Goal: Task Accomplishment & Management: Complete application form

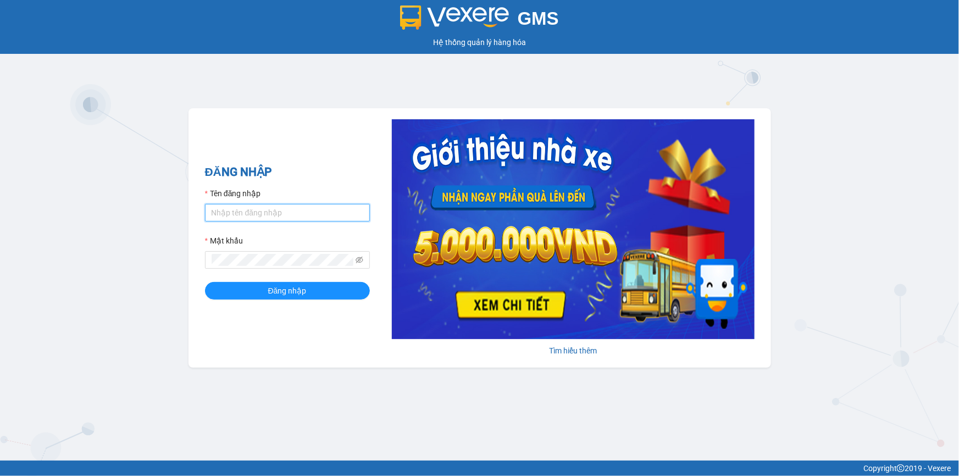
drag, startPoint x: 0, startPoint y: 0, endPoint x: 276, endPoint y: 214, distance: 349.9
click at [276, 214] on input "Tên đăng nhập" at bounding box center [287, 213] width 165 height 18
type input "yenlysg.tienoanh"
click at [205, 282] on button "Đăng nhập" at bounding box center [287, 291] width 165 height 18
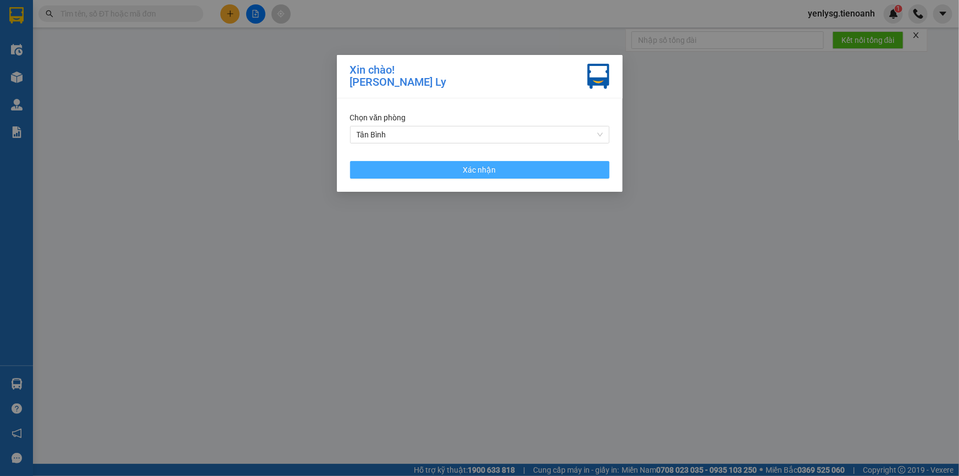
click at [486, 171] on span "Xác nhận" at bounding box center [479, 170] width 33 height 12
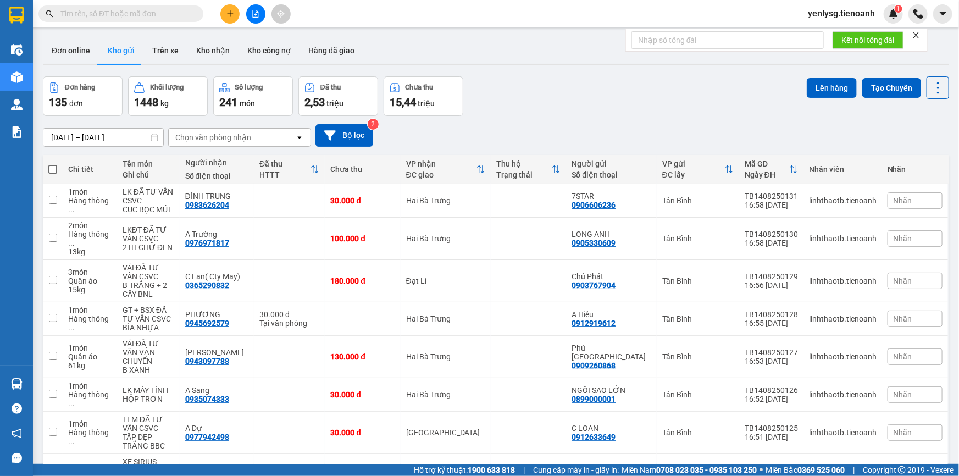
click at [496, 137] on div "12/08/2025 – 14/08/2025 Press the down arrow key to interact with the calendar …" at bounding box center [496, 135] width 906 height 23
click at [918, 34] on icon "close" at bounding box center [916, 34] width 5 height 5
click at [894, 22] on div "1" at bounding box center [893, 13] width 19 height 19
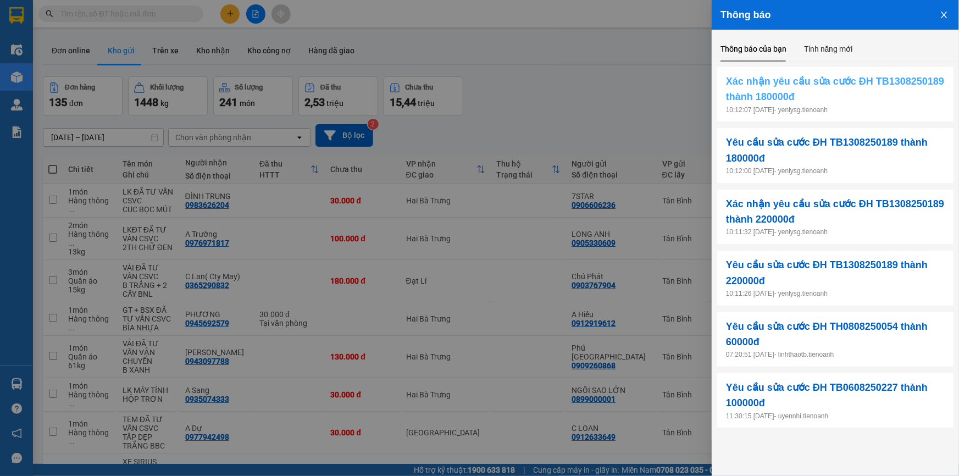
click at [772, 92] on span "Xác nhận yêu cầu sửa cước ĐH TB1308250189 thành 180000đ" at bounding box center [835, 89] width 219 height 31
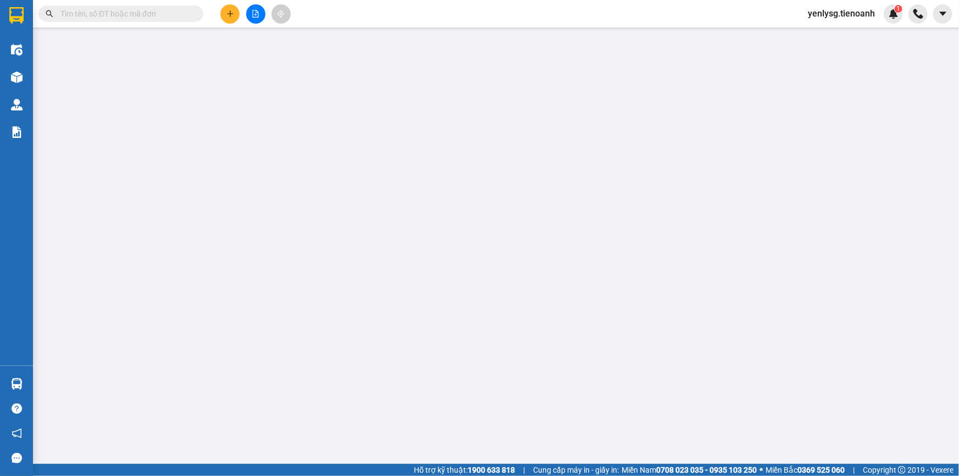
type input "0905214445"
type input "THÁI PHIÊN"
type input "0902877018"
type input "Minh Anh"
type input "220.000"
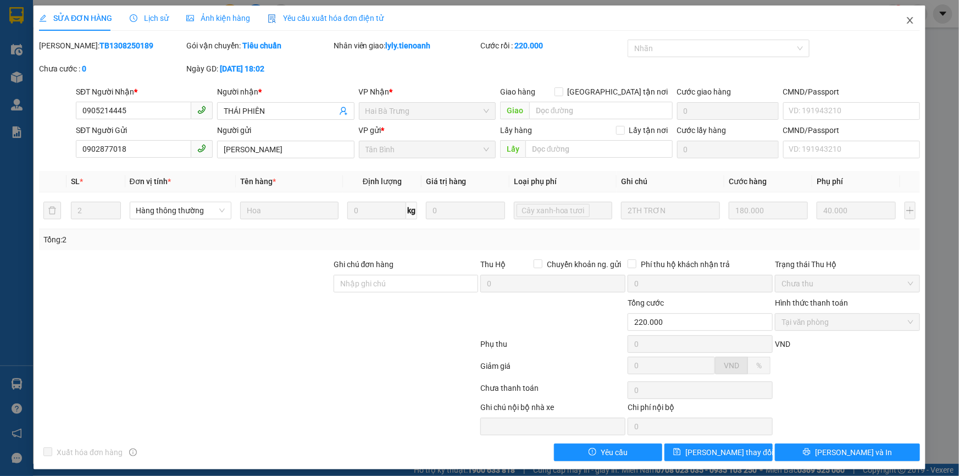
click at [906, 25] on icon "close" at bounding box center [910, 20] width 9 height 9
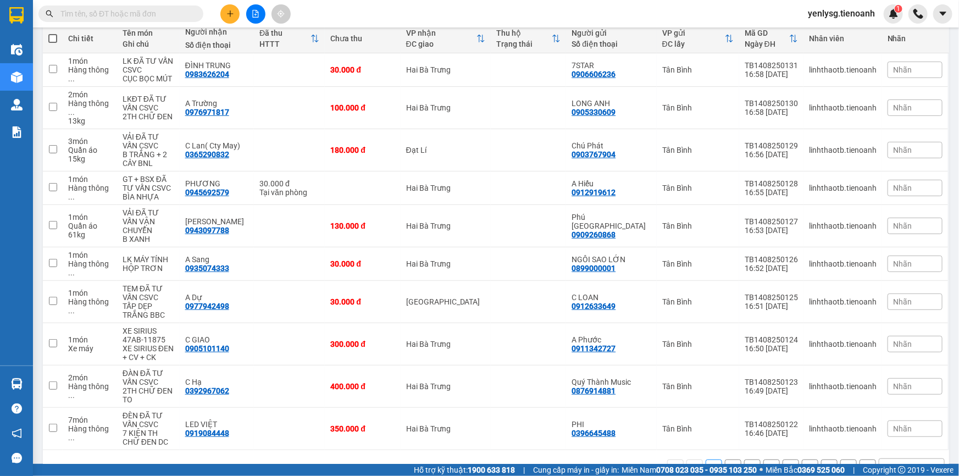
scroll to position [134, 0]
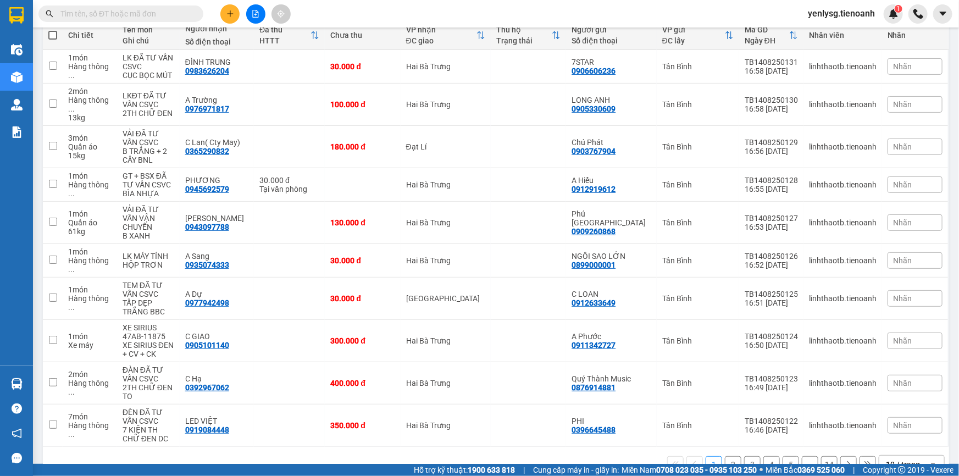
click at [937, 456] on div "open" at bounding box center [936, 465] width 15 height 18
click at [905, 415] on span "100 / trang" at bounding box center [900, 413] width 40 height 11
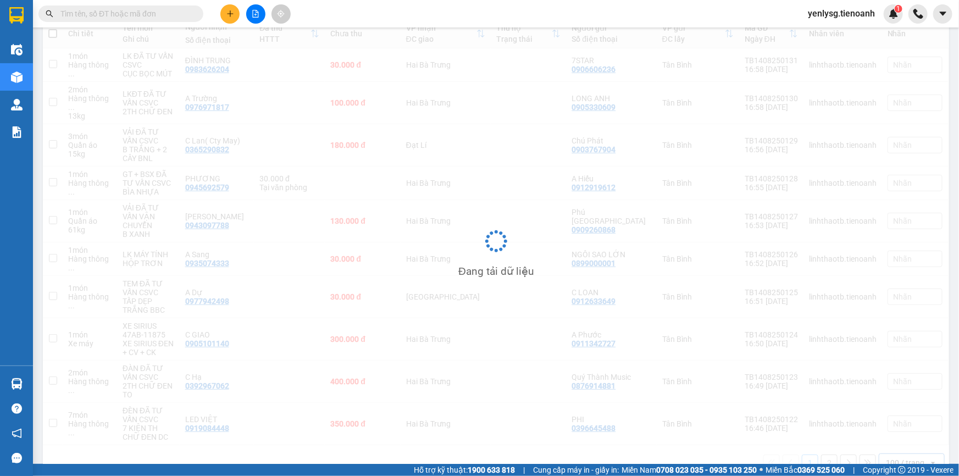
scroll to position [132, 0]
click at [157, 8] on input "text" at bounding box center [125, 14] width 130 height 12
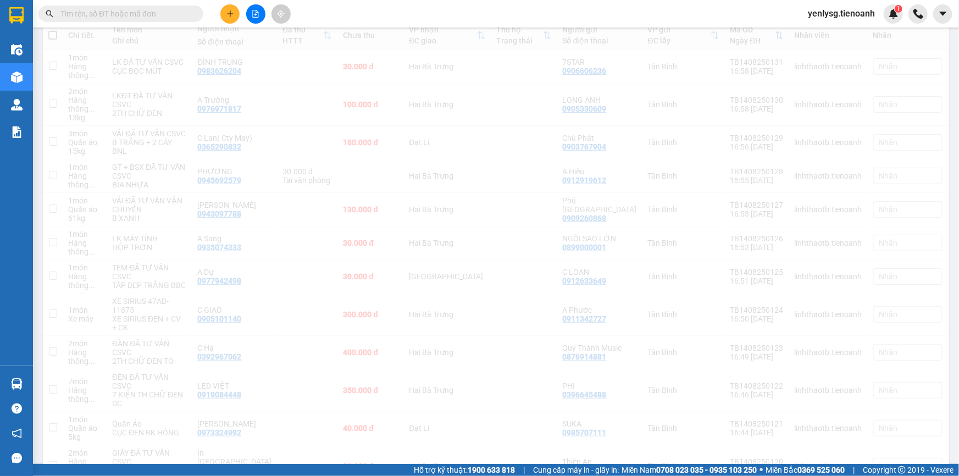
scroll to position [134, 0]
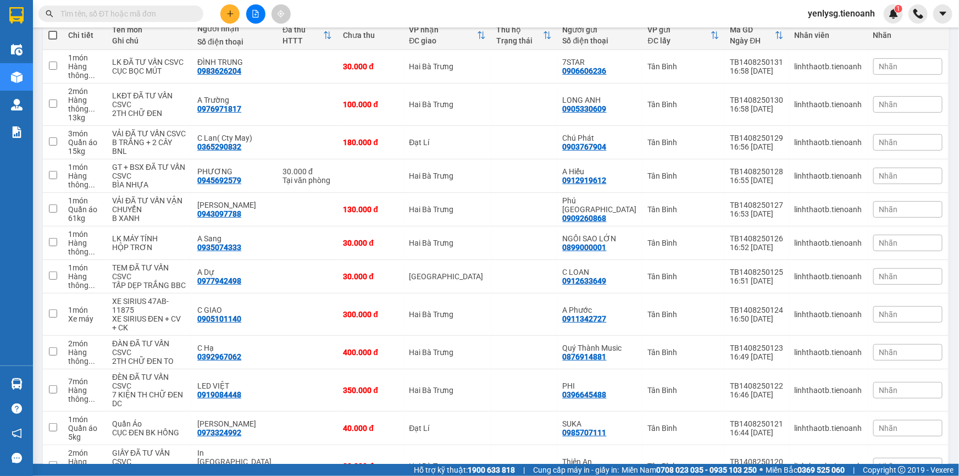
click at [228, 7] on button at bounding box center [229, 13] width 19 height 19
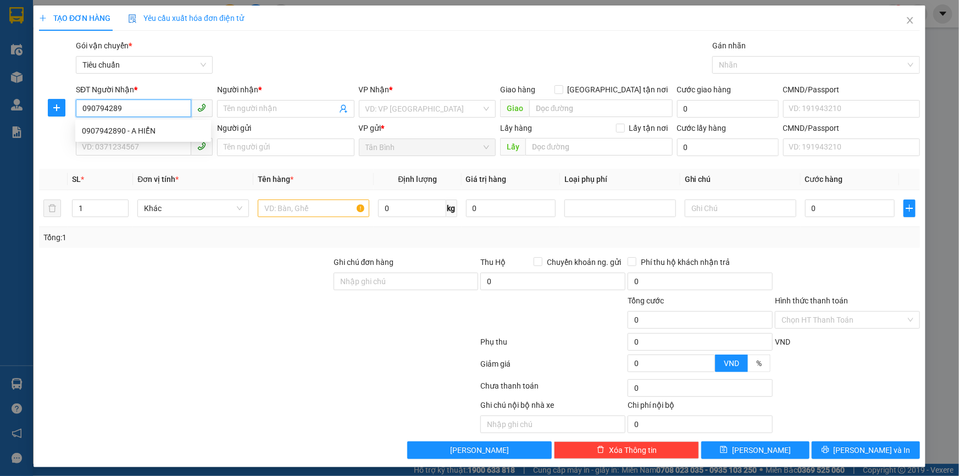
type input "0907942890"
click at [167, 132] on div "0907942890 - A HIỂN" at bounding box center [143, 131] width 123 height 12
type input "A HIỂN"
type input "30.000"
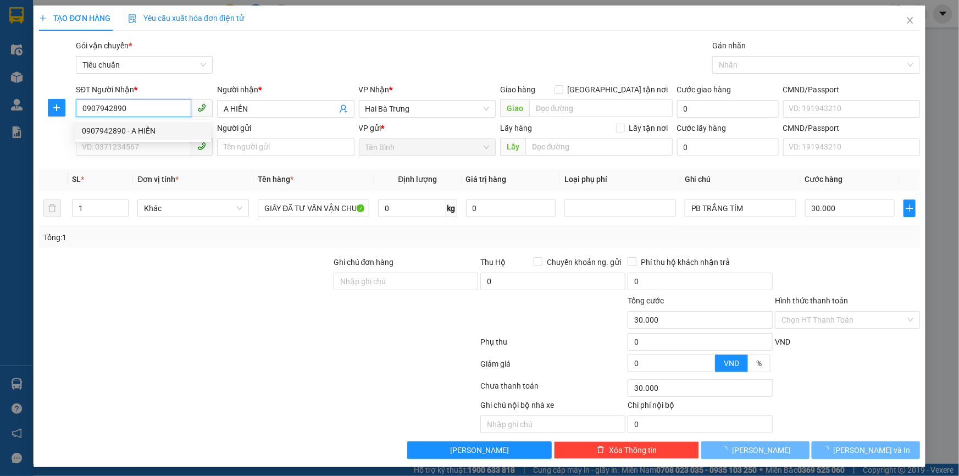
type input "0907942890"
click at [159, 159] on div "SĐT Người Gửi VD: 0371234567" at bounding box center [144, 141] width 137 height 38
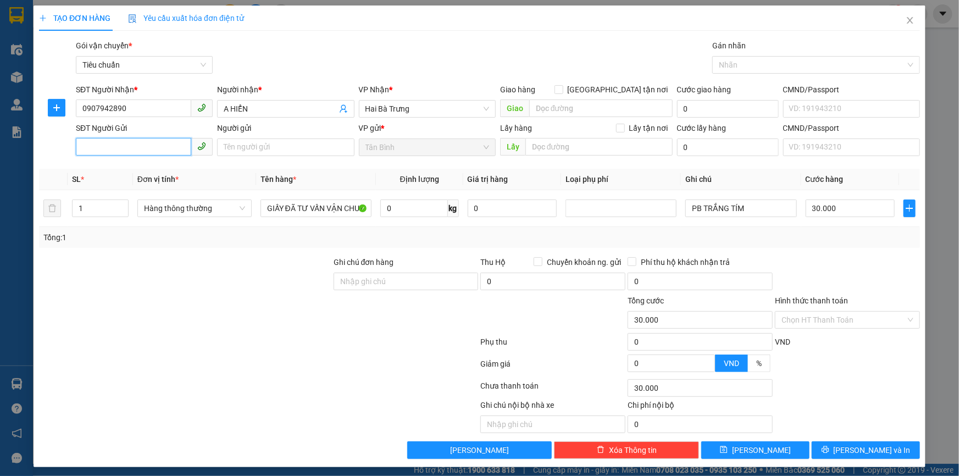
click at [162, 150] on input "SĐT Người Gửi" at bounding box center [133, 147] width 115 height 18
type input "0944668714"
click at [138, 165] on div "0944668714 - A Phúc" at bounding box center [143, 169] width 123 height 12
type input "A Phúc"
type input "0944668714"
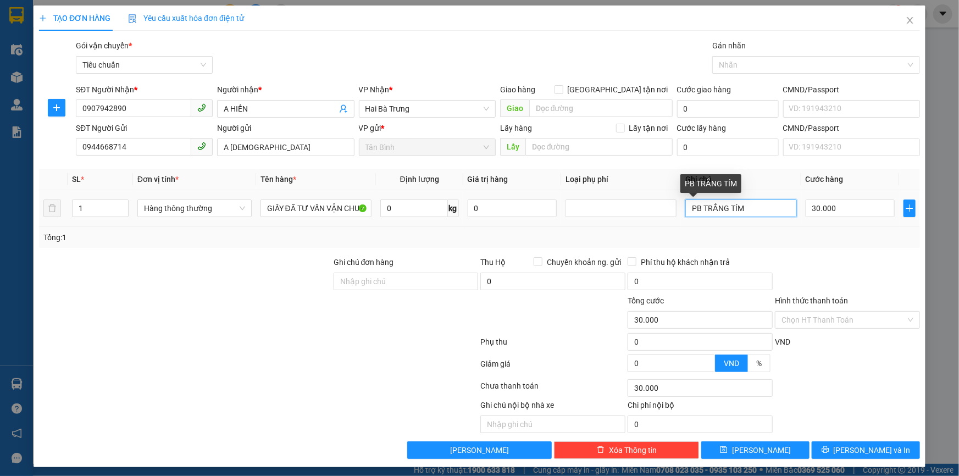
click at [774, 209] on input "PB TRẮNG TÍM" at bounding box center [740, 209] width 111 height 18
click at [772, 209] on input "PB TRẮNG TÍM" at bounding box center [740, 209] width 111 height 18
type input "p"
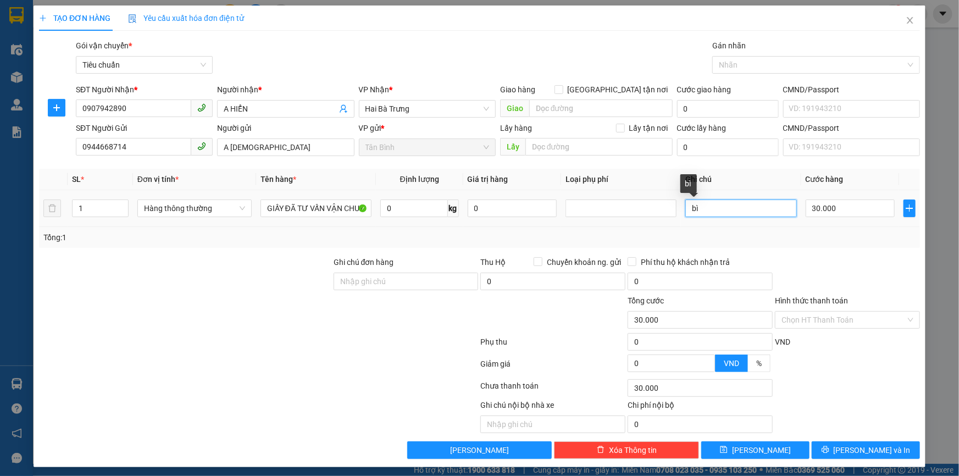
type input "b"
type input "BÌ NHỰA"
click at [767, 296] on div "Tổng cước 30.000" at bounding box center [700, 314] width 147 height 38
click at [843, 458] on div "TẠO ĐƠN HÀNG Yêu cầu xuất hóa đơn điện tử Transit Pickup Surcharge Ids Transit …" at bounding box center [480, 236] width 892 height 462
click at [837, 451] on button "[PERSON_NAME] và In" at bounding box center [866, 450] width 108 height 18
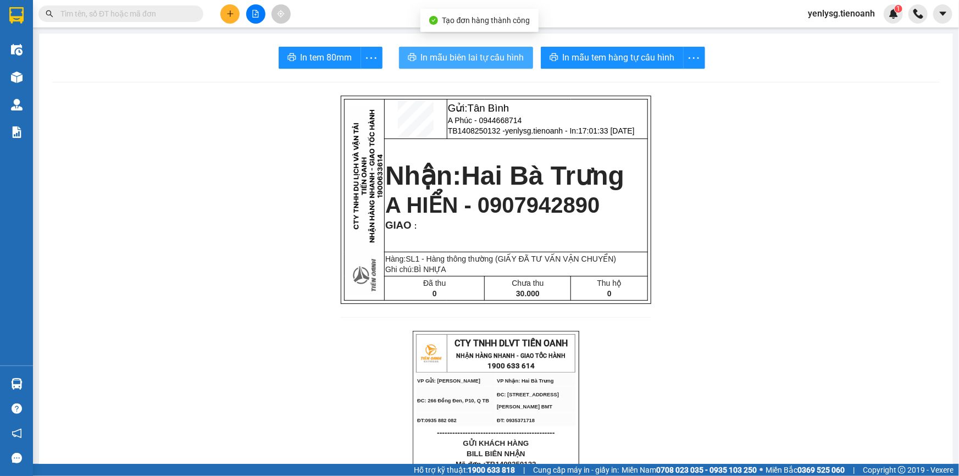
click at [461, 61] on span "In mẫu biên lai tự cấu hình" at bounding box center [472, 58] width 103 height 14
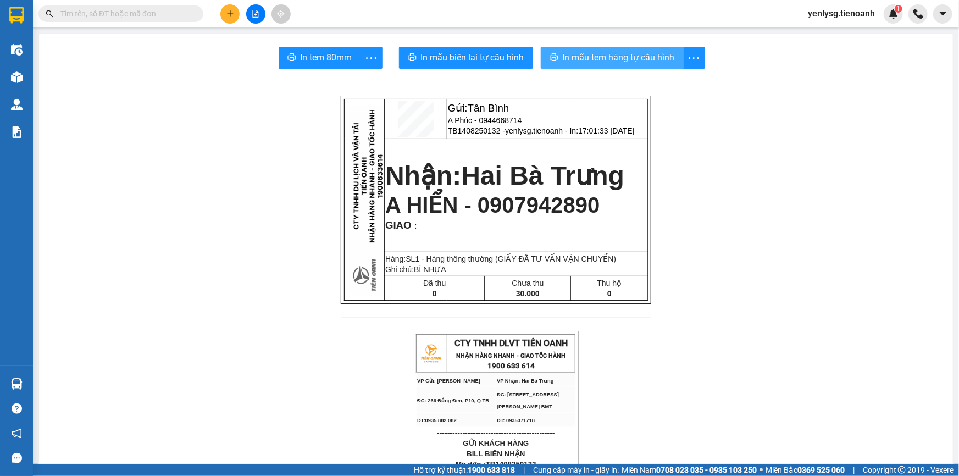
click at [629, 67] on button "In mẫu tem hàng tự cấu hình" at bounding box center [612, 58] width 143 height 22
click at [148, 23] on div "Kết quả tìm kiếm ( 0 ) Bộ lọc No Data yenlysg.tienoanh 1" at bounding box center [479, 13] width 959 height 27
click at [151, 14] on input "text" at bounding box center [125, 14] width 130 height 12
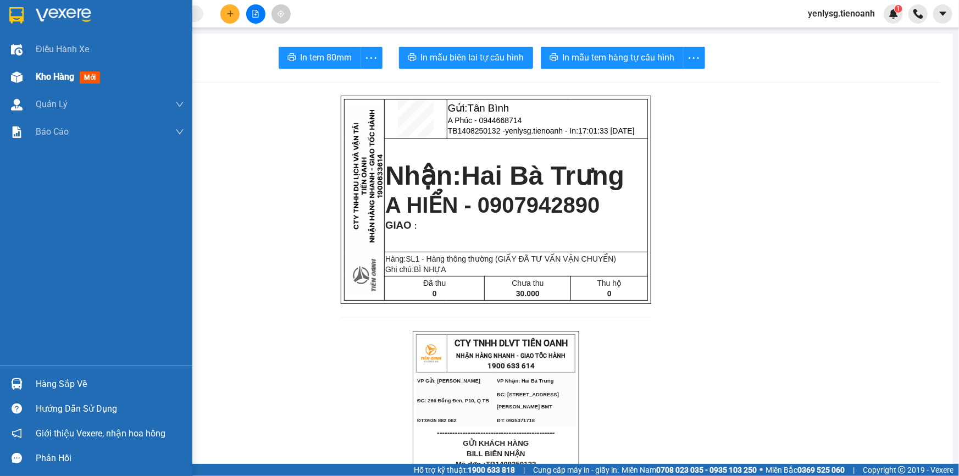
click at [1, 74] on div "Kho hàng mới" at bounding box center [96, 76] width 192 height 27
click at [59, 70] on div "Kho hàng mới" at bounding box center [70, 77] width 68 height 14
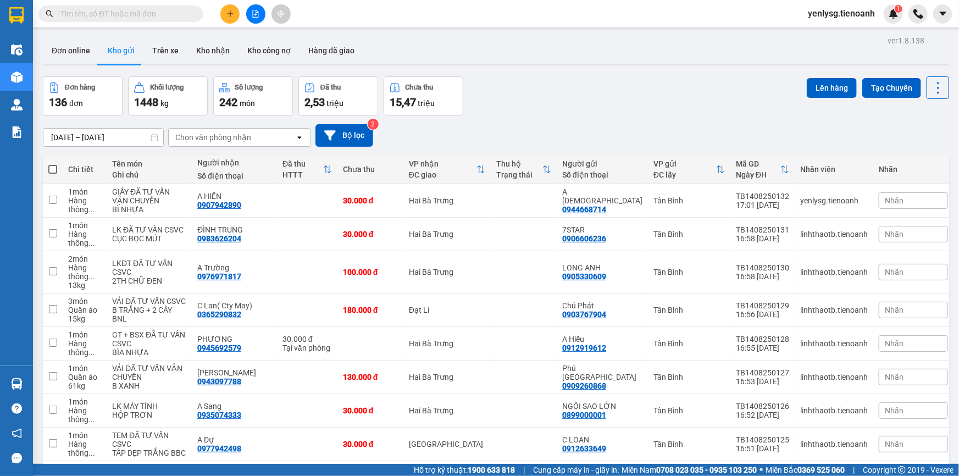
click at [131, 11] on input "text" at bounding box center [125, 14] width 130 height 12
click at [226, 10] on icon "plus" at bounding box center [230, 14] width 8 height 8
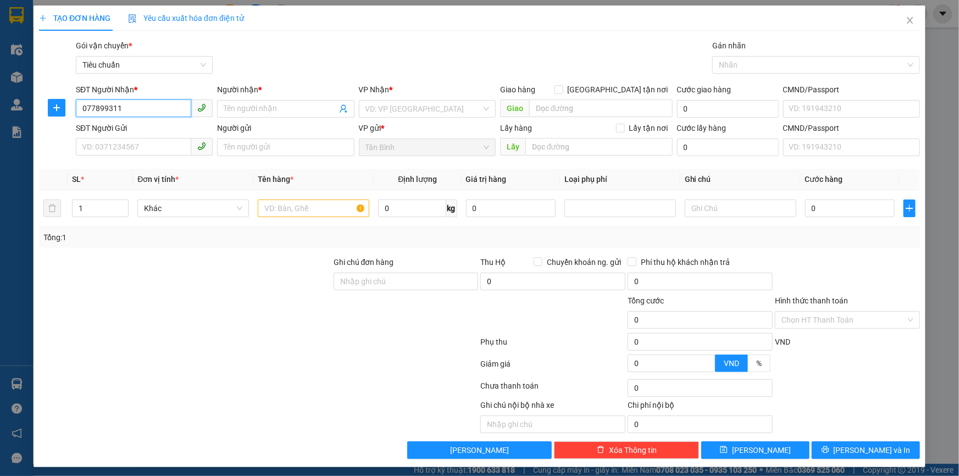
type input "0778993112"
click at [162, 135] on div "0778993112 - A Duy" at bounding box center [143, 131] width 123 height 12
type input "A Duy"
type input "0778993112"
type input "120.000"
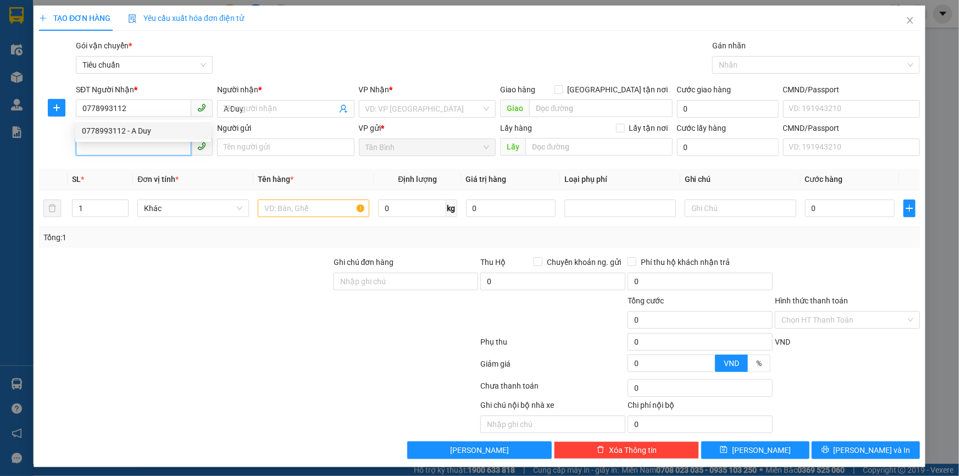
type input "120.000"
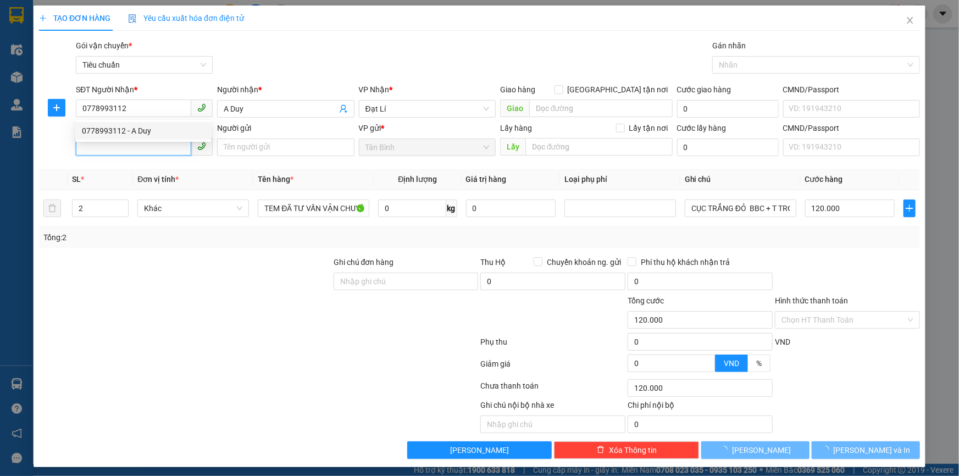
click at [158, 148] on input "SĐT Người Gửi" at bounding box center [133, 147] width 115 height 18
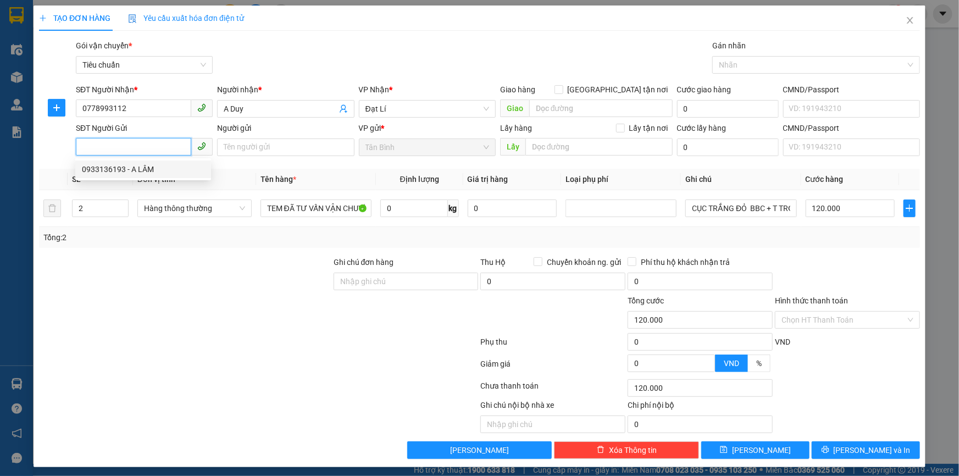
click at [157, 170] on div "0933136193 - A LÂM" at bounding box center [143, 169] width 123 height 12
type input "0933136193"
type input "A LÂM"
click at [116, 216] on div "2" at bounding box center [100, 209] width 57 height 18
type input "1"
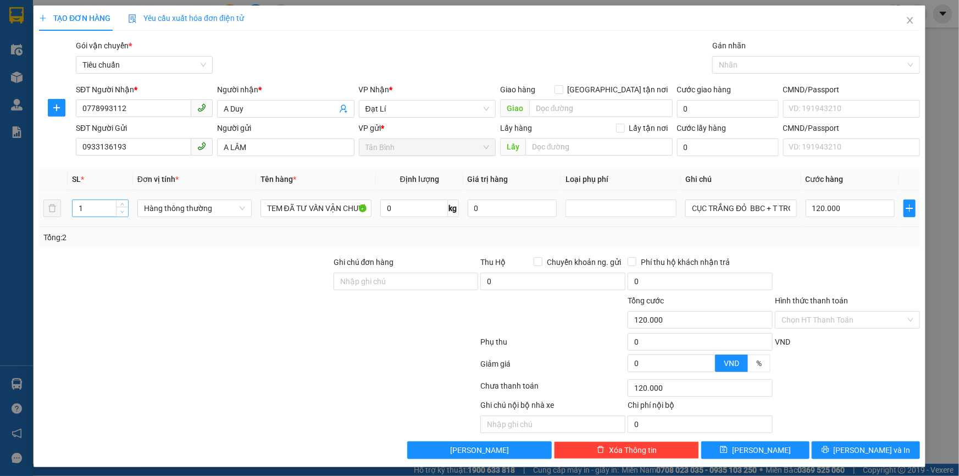
click at [118, 213] on span "Decrease Value" at bounding box center [122, 212] width 12 height 10
click at [737, 207] on input "CỤC TRẮNG ĐỎ BBC + T TRƠN BBC" at bounding box center [740, 209] width 111 height 18
type input "0"
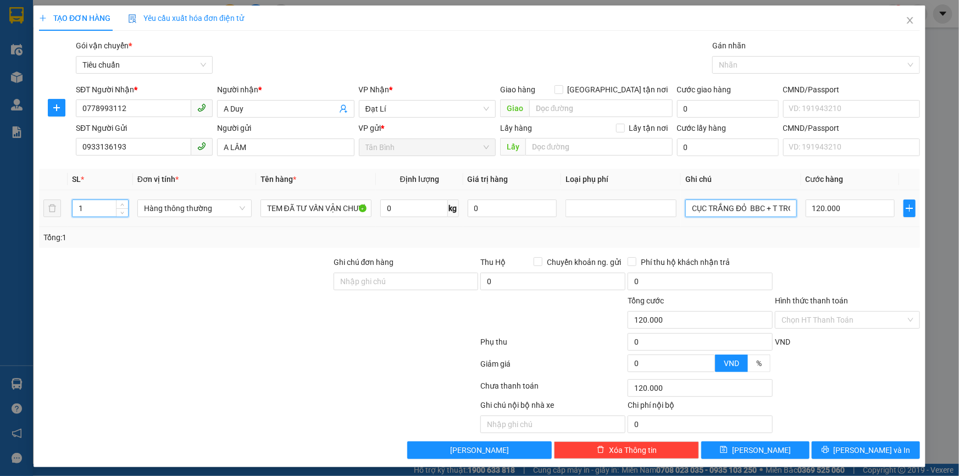
type input "0"
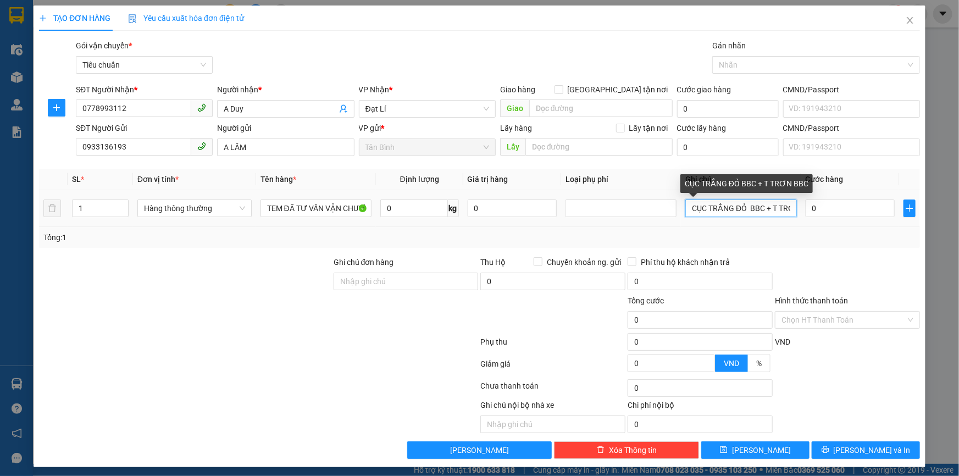
click at [737, 207] on input "CỤC TRẮNG ĐỎ BBC + T TRƠN BBC" at bounding box center [740, 209] width 111 height 18
type input "TẤM DẸP BBC"
type input "3"
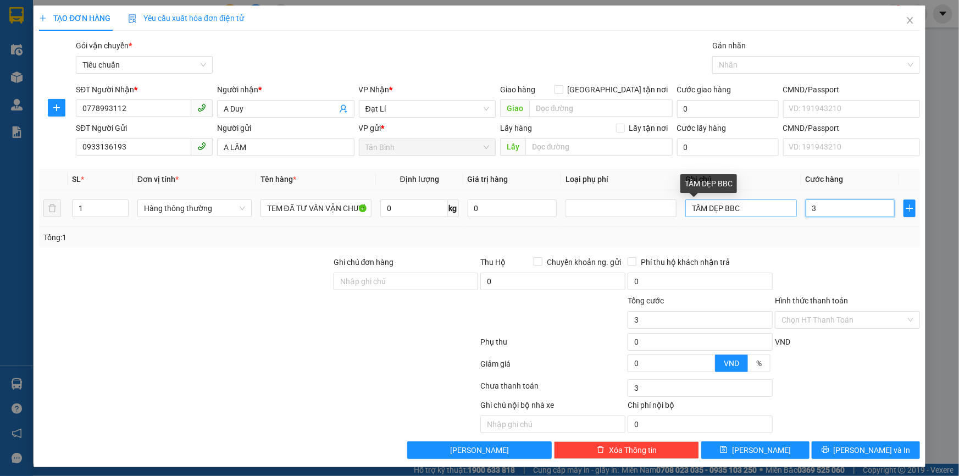
type input "30"
type input "30.000"
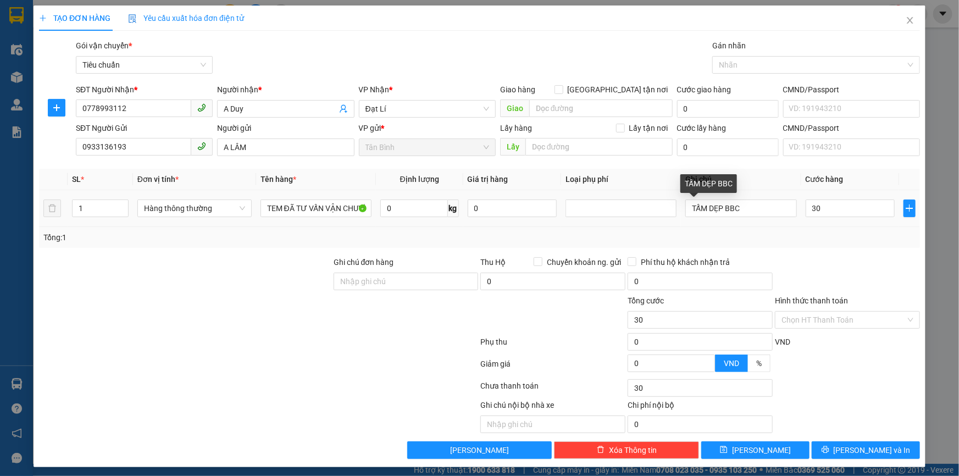
type input "30.000"
click at [758, 269] on div "Phí thu hộ khách nhận trả" at bounding box center [700, 264] width 145 height 16
click at [853, 305] on div "Hình thức thanh toán" at bounding box center [847, 303] width 145 height 16
click at [827, 322] on input "Hình thức thanh toán" at bounding box center [844, 320] width 124 height 16
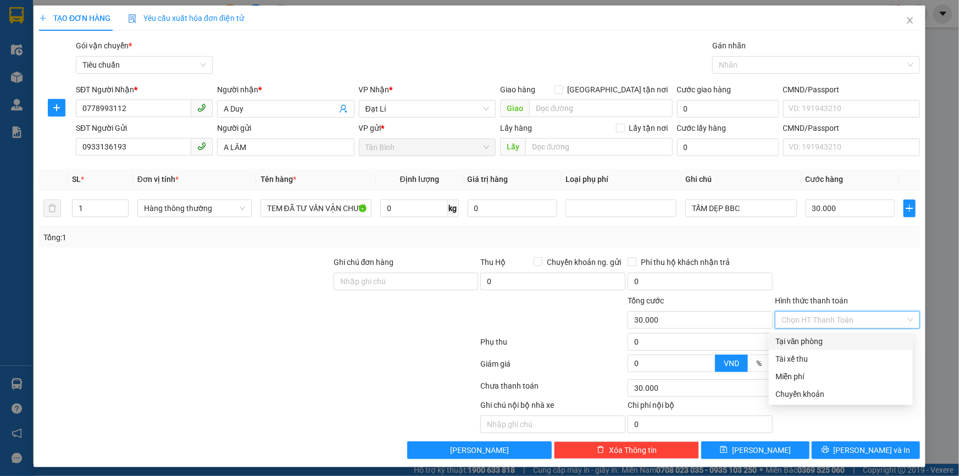
click at [827, 336] on div "Tại văn phòng" at bounding box center [841, 341] width 131 height 12
type input "0"
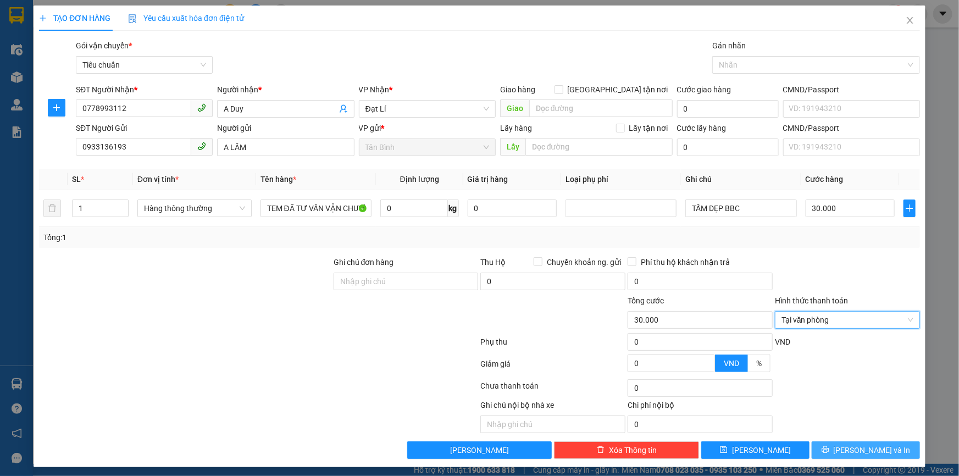
click at [829, 446] on icon "printer" at bounding box center [826, 450] width 8 height 8
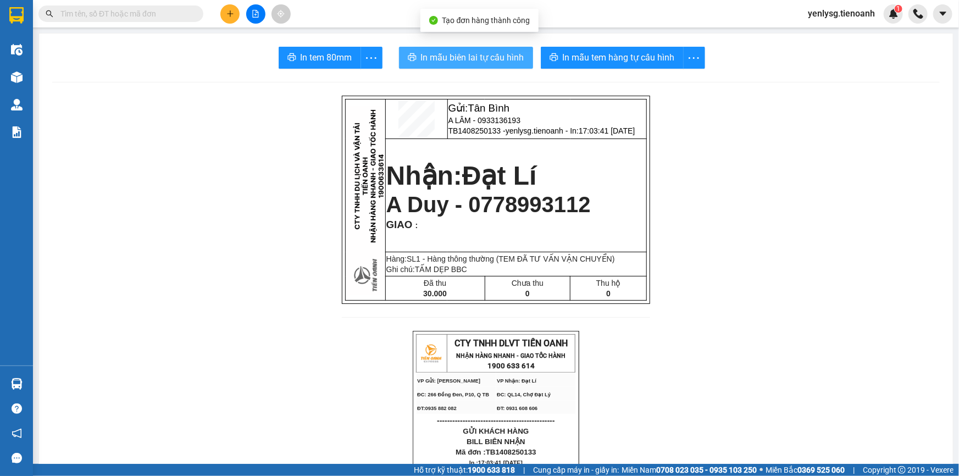
click at [497, 63] on span "In mẫu biên lai tự cấu hình" at bounding box center [472, 58] width 103 height 14
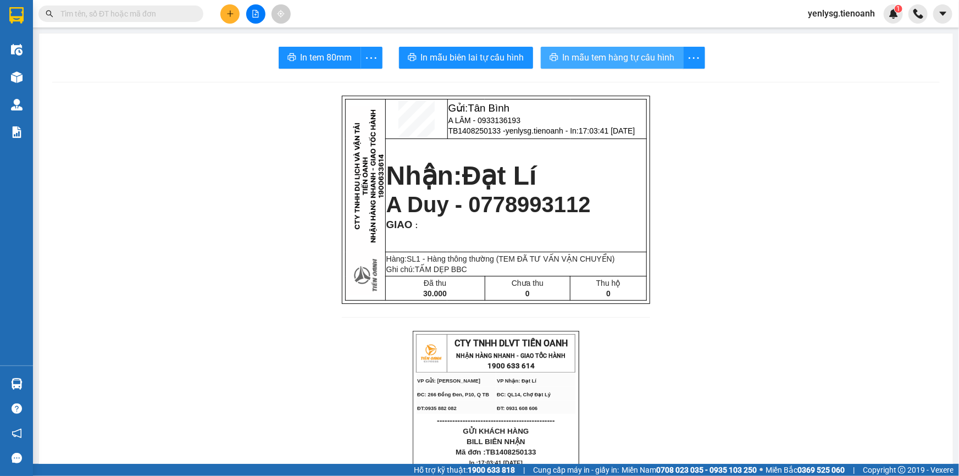
click at [593, 54] on span "In mẫu tem hàng tự cấu hình" at bounding box center [619, 58] width 112 height 14
click at [223, 13] on button at bounding box center [229, 13] width 19 height 19
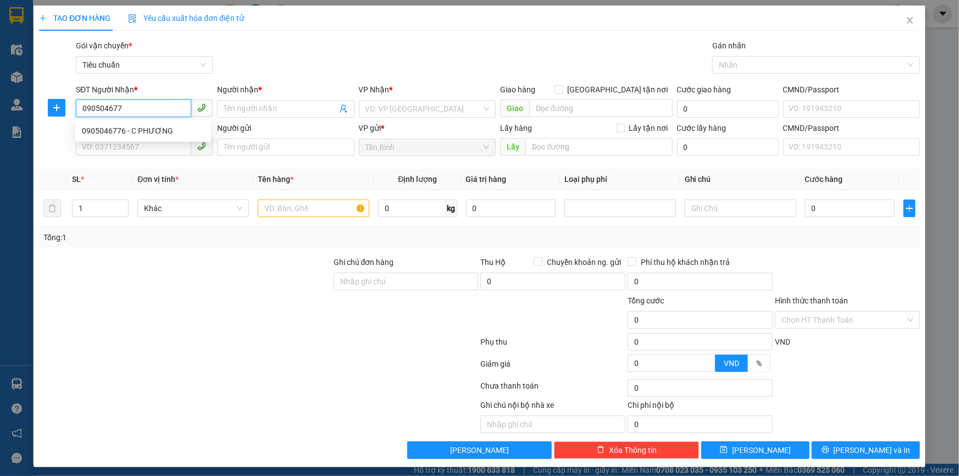
type input "0905046776"
click at [107, 123] on div "0905046776 - C PHƯƠNG" at bounding box center [143, 131] width 136 height 18
type input "C PHƯƠNG"
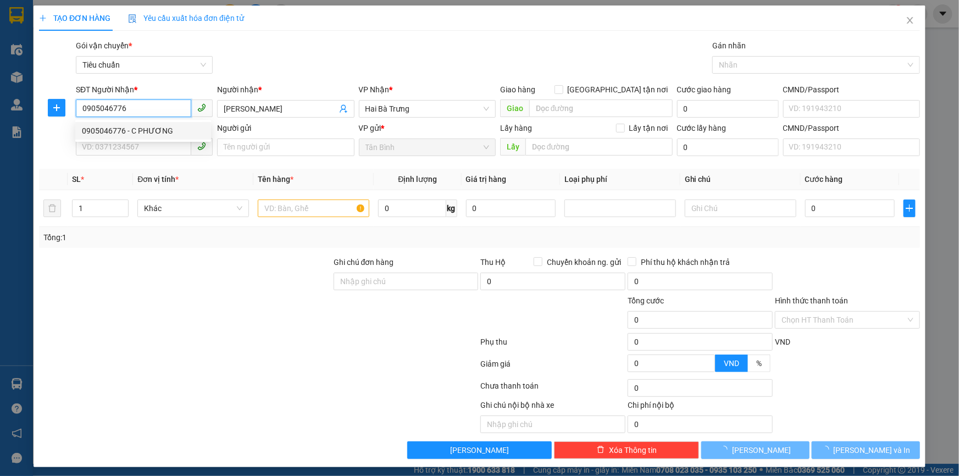
type input "120.000"
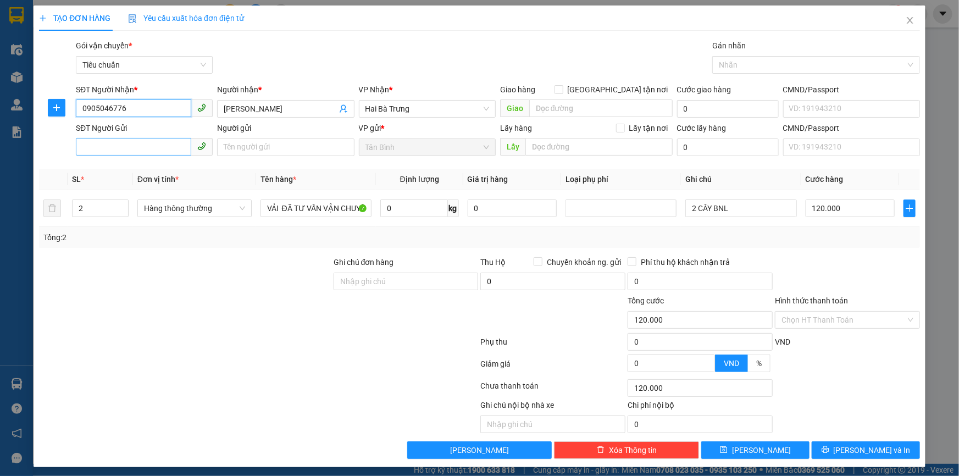
type input "0905046776"
click at [136, 143] on input "SĐT Người Gửi" at bounding box center [133, 147] width 115 height 18
type input "0946611879"
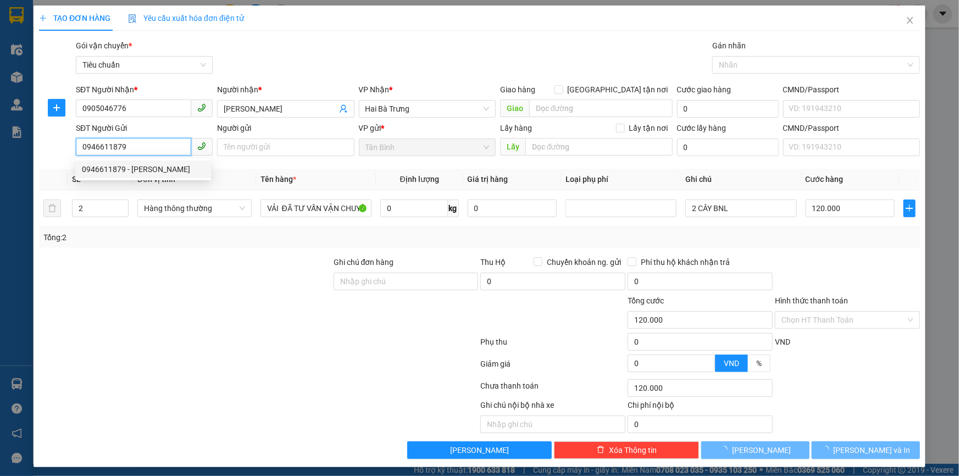
click at [159, 169] on div "0946611879 - Song Phương" at bounding box center [143, 169] width 123 height 12
type input "Song Phương"
type input "50.000"
type input "0946611879"
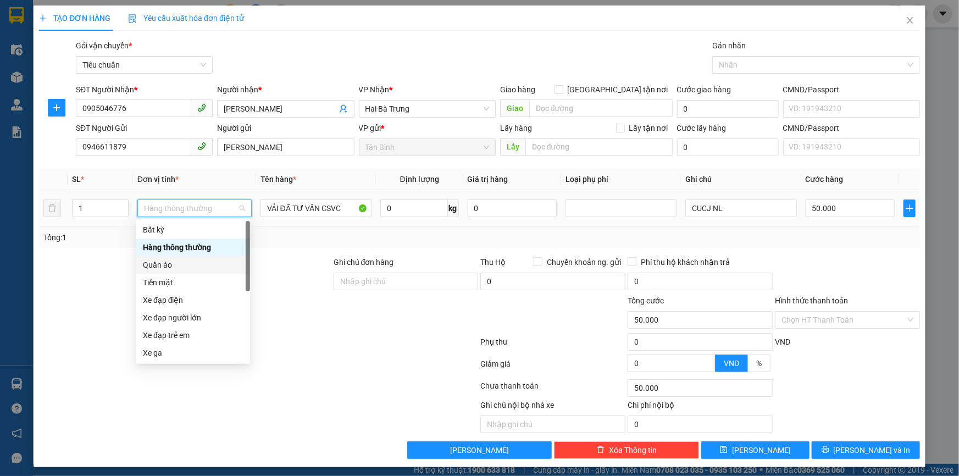
click at [167, 268] on div "Quần áo" at bounding box center [193, 265] width 101 height 12
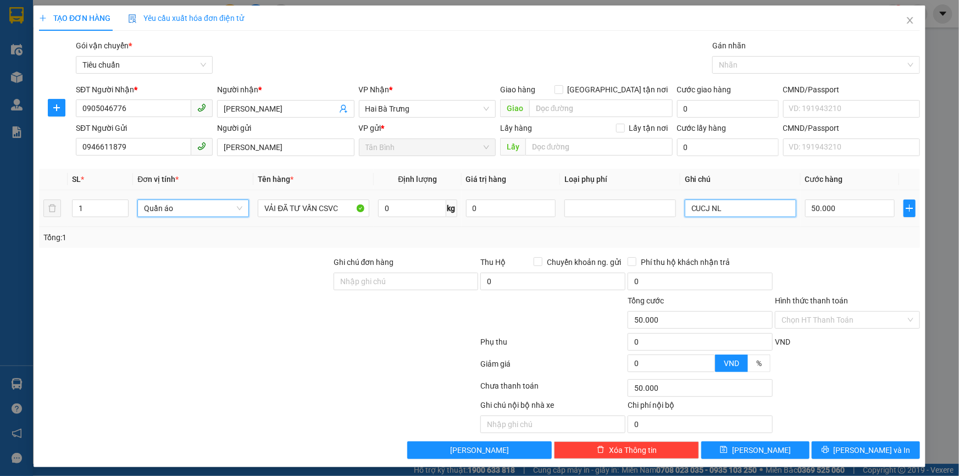
drag, startPoint x: 770, startPoint y: 209, endPoint x: 584, endPoint y: 212, distance: 186.4
click at [584, 213] on tr "1 Quần áo Quần áo VẢI ĐÃ TƯ VẤN CSVC 0 kg 0 CUCJ NL 50.000" at bounding box center [479, 208] width 881 height 37
type input "0"
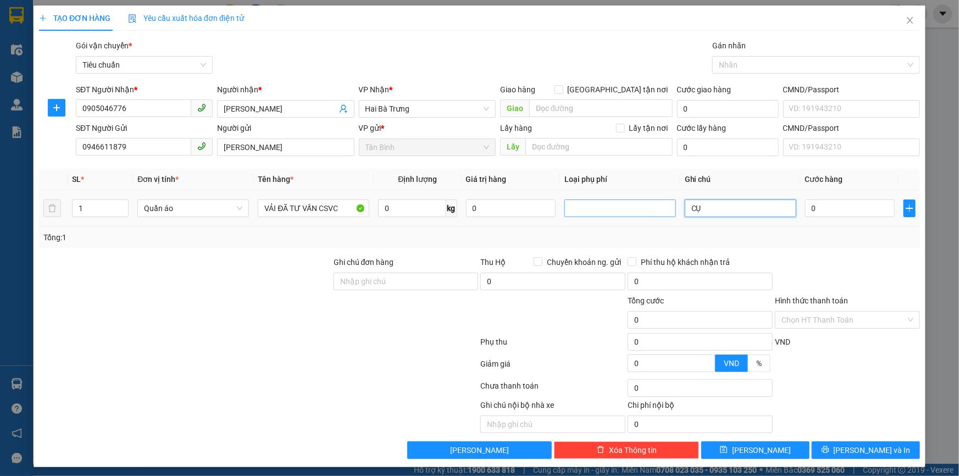
type input "C"
type input "CUJCU BNL"
type input "3"
type input "30"
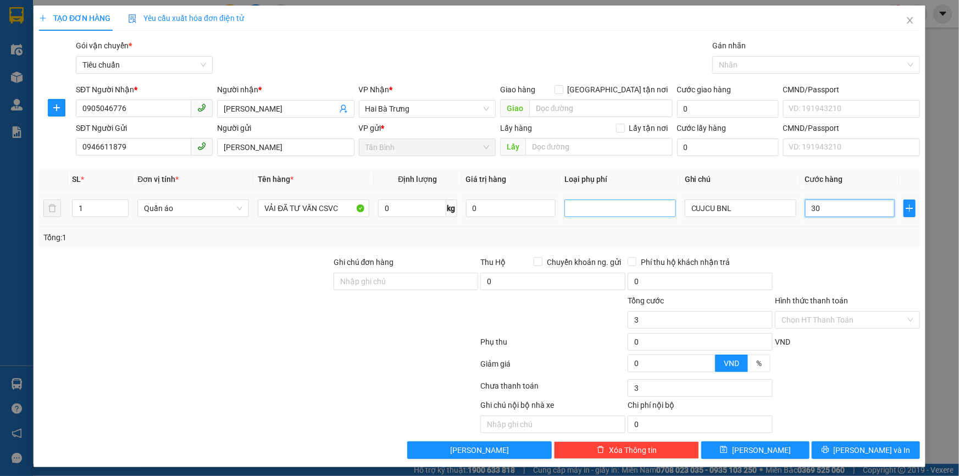
type input "30"
type input "30.000"
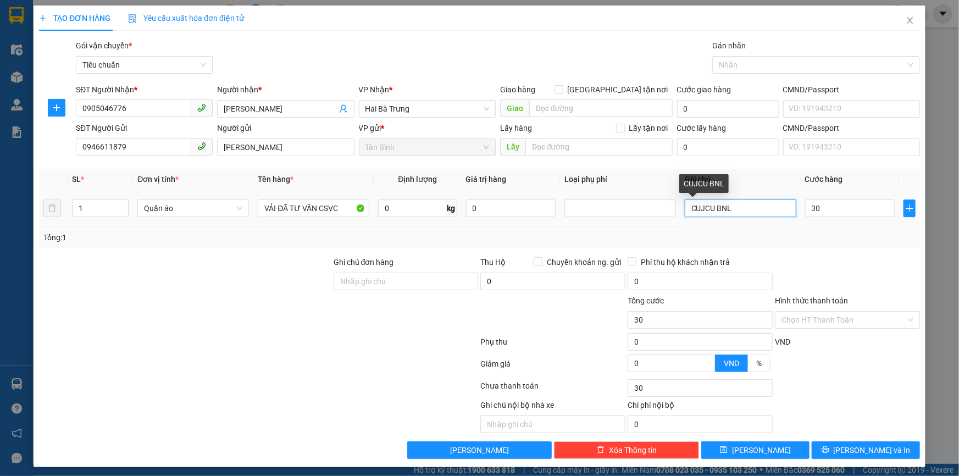
type input "30.000"
drag, startPoint x: 709, startPoint y: 208, endPoint x: 584, endPoint y: 218, distance: 124.7
click at [584, 218] on tr "1 Quần áo VẢI ĐÃ TƯ VẤN CSVC 0 kg 0 CUJCU BNL 30.000" at bounding box center [479, 208] width 881 height 37
type input "CỤC BNL"
click at [868, 439] on div "Transit Pickup Surcharge Ids Transit Deliver Surcharge Ids Transit Deliver Surc…" at bounding box center [479, 249] width 881 height 419
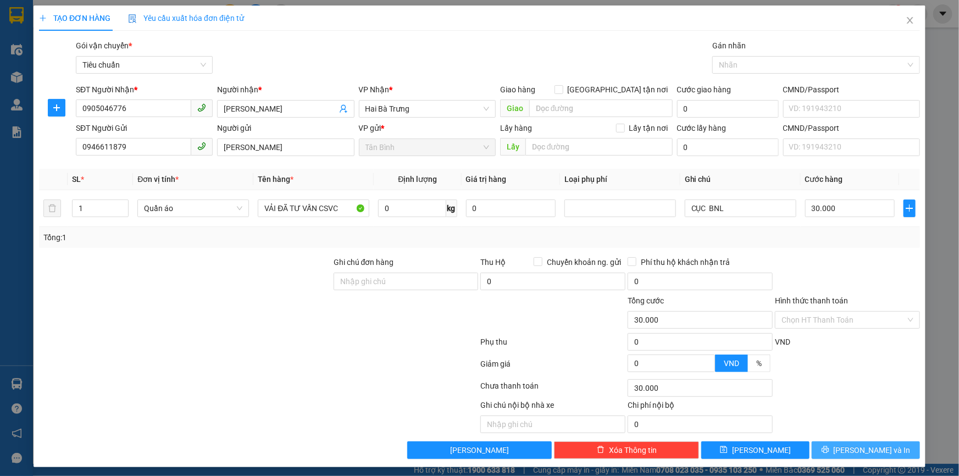
click at [868, 448] on span "Lưu và In" at bounding box center [872, 450] width 77 height 12
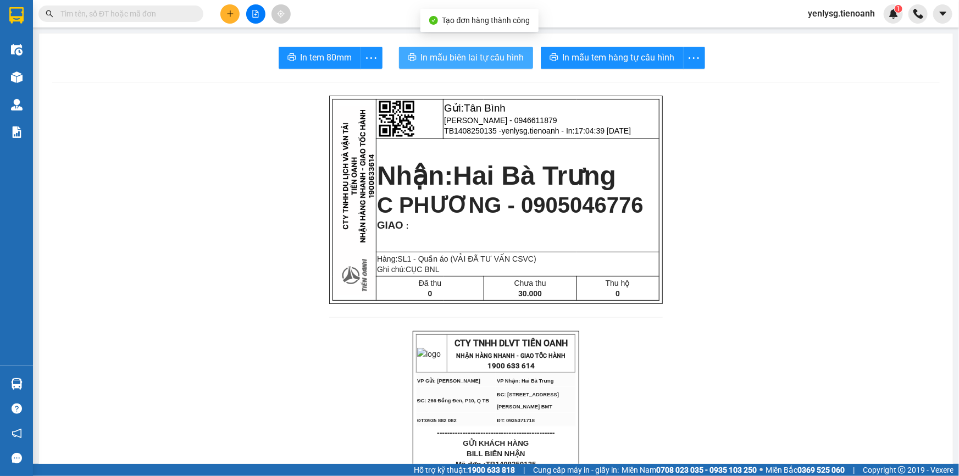
click at [421, 58] on span "In mẫu biên lai tự cấu hình" at bounding box center [472, 58] width 103 height 14
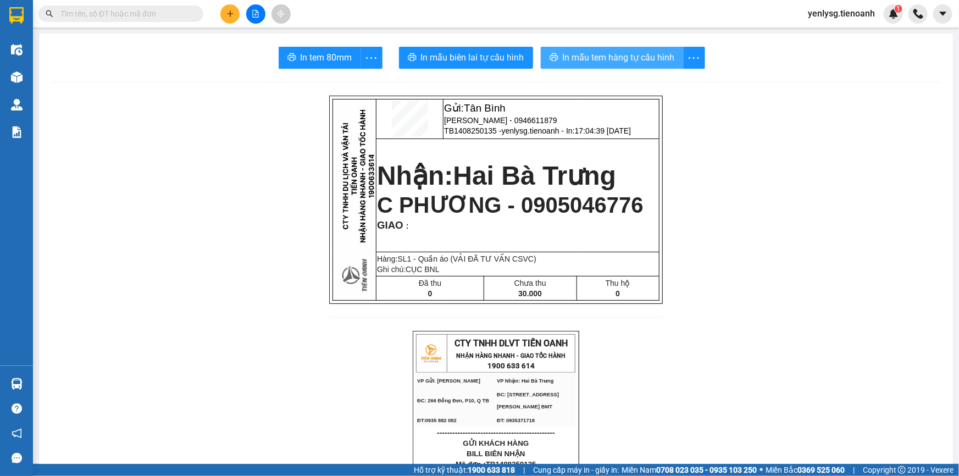
click at [582, 51] on span "In mẫu tem hàng tự cấu hình" at bounding box center [619, 58] width 112 height 14
click at [165, 21] on span at bounding box center [120, 13] width 165 height 16
click at [167, 18] on input "text" at bounding box center [125, 14] width 130 height 12
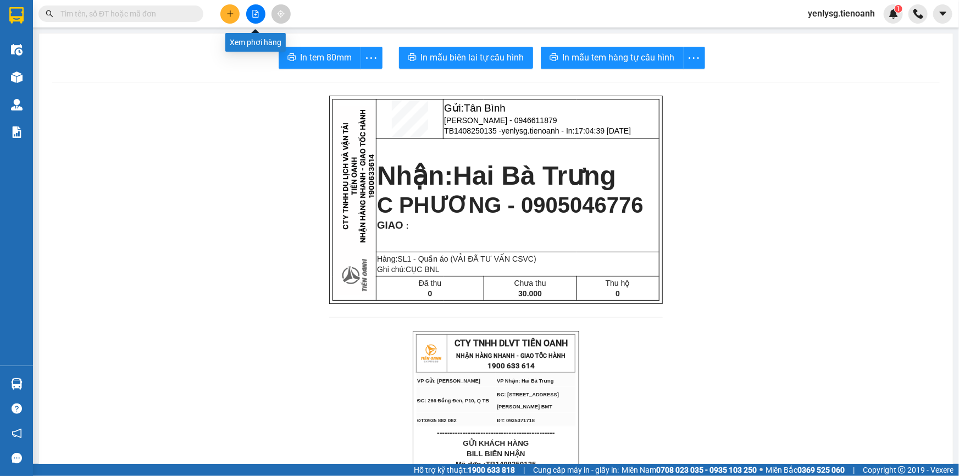
click at [259, 13] on button at bounding box center [255, 13] width 19 height 19
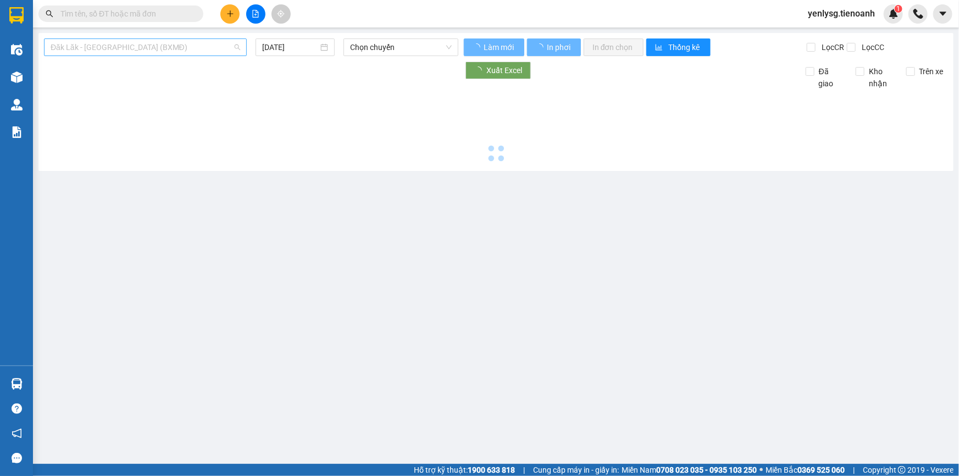
click at [187, 47] on span "Đăk Lăk - Sài Gòn (BXMĐ)" at bounding box center [146, 47] width 190 height 16
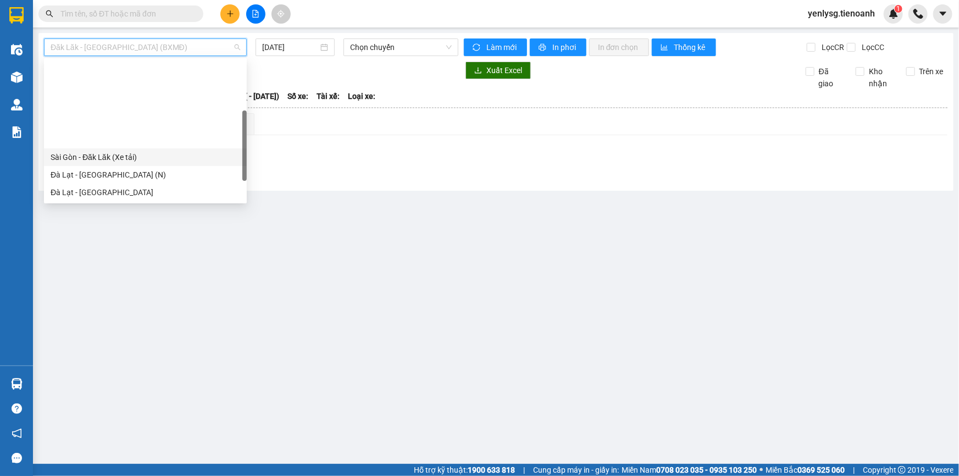
scroll to position [99, 0]
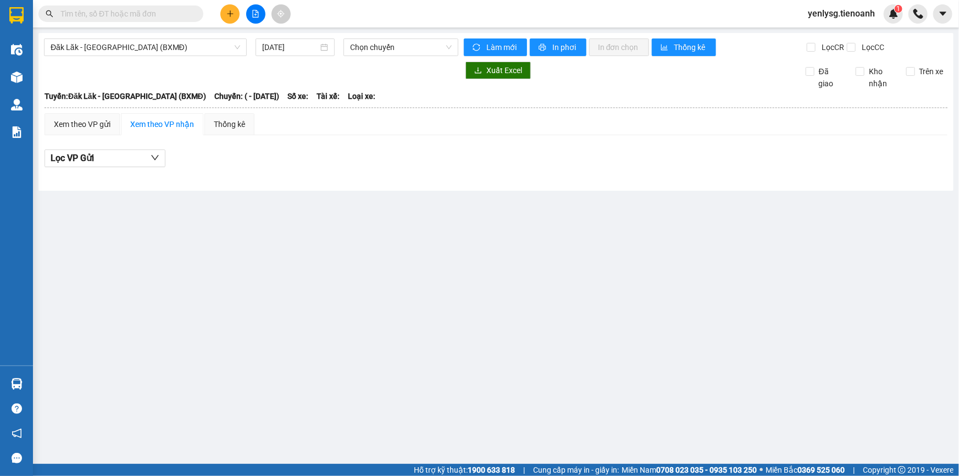
click at [395, 283] on main "Đăk Lăk - Sài Gòn (BXMĐ) 14/08/2025 Chọn chuyến Làm mới In phơi In đơn chọn Thố…" at bounding box center [479, 232] width 959 height 464
click at [228, 14] on icon "plus" at bounding box center [230, 13] width 6 height 1
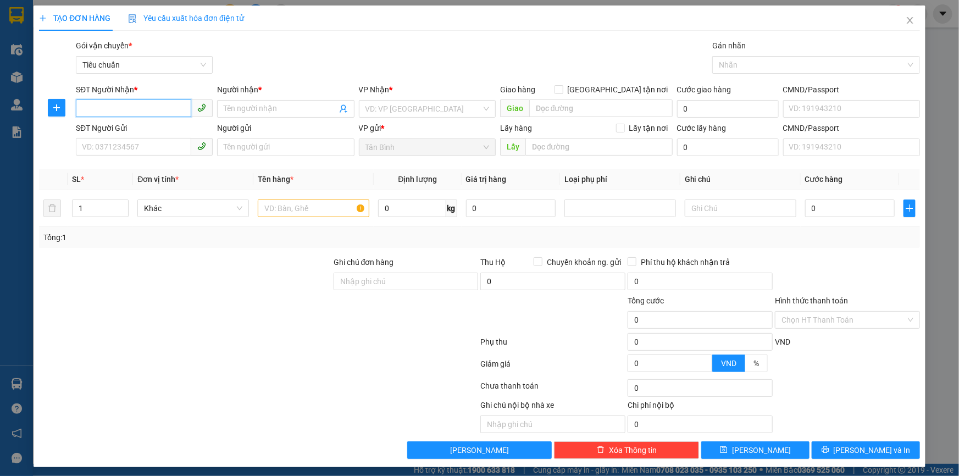
click at [155, 103] on input "SĐT Người Nhận *" at bounding box center [133, 108] width 115 height 18
click at [98, 112] on input "SĐT Người Nhận *" at bounding box center [133, 108] width 115 height 18
click at [125, 131] on div "0949573456 - A CƯỜNG" at bounding box center [143, 131] width 123 height 12
type input "0949573456"
type input "A CƯỜNG"
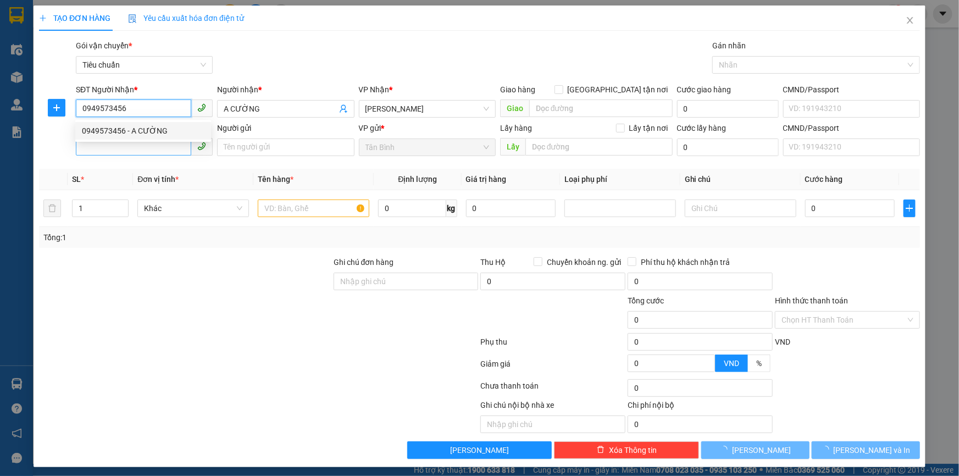
type input "0949573456"
type input "530.000"
click at [129, 150] on input "SĐT Người Gửi" at bounding box center [133, 147] width 115 height 18
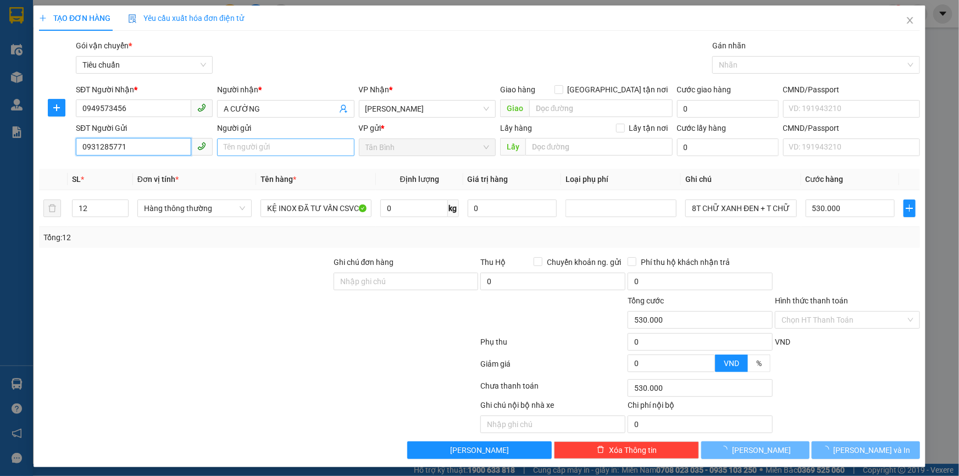
type input "0931285771"
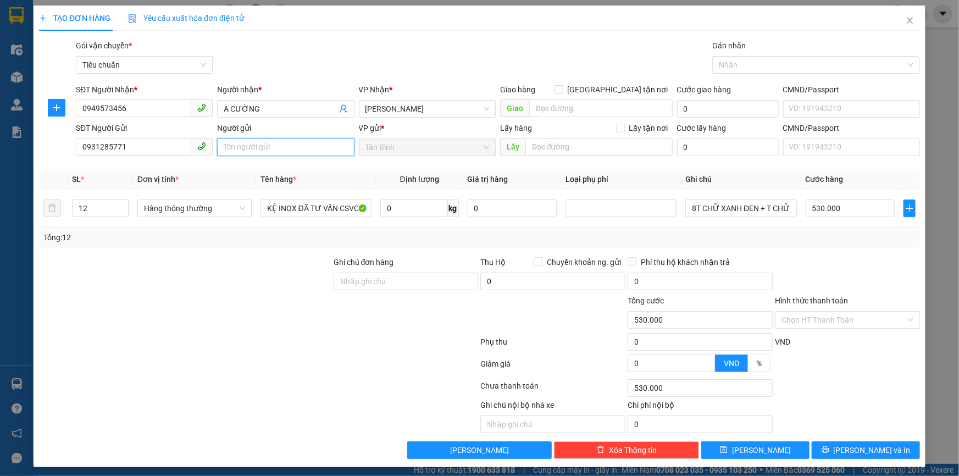
click at [232, 148] on input "Người gửi" at bounding box center [285, 148] width 137 height 18
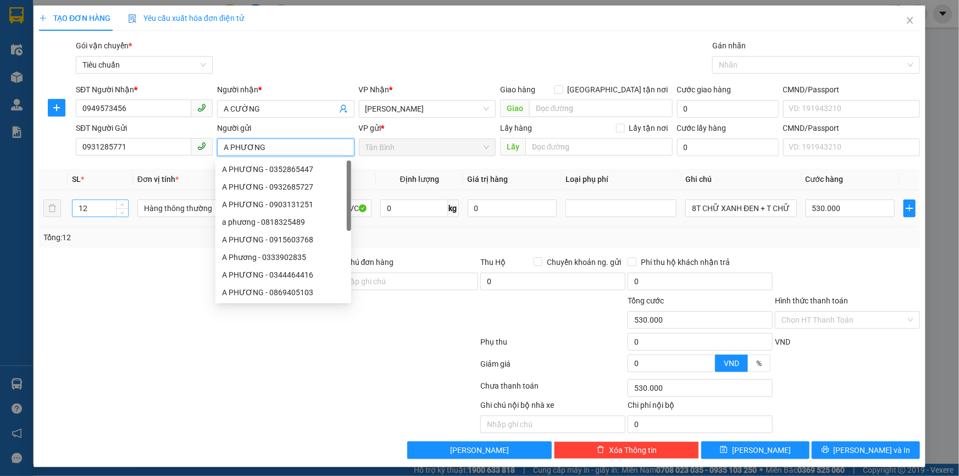
type input "A PHƯƠNG"
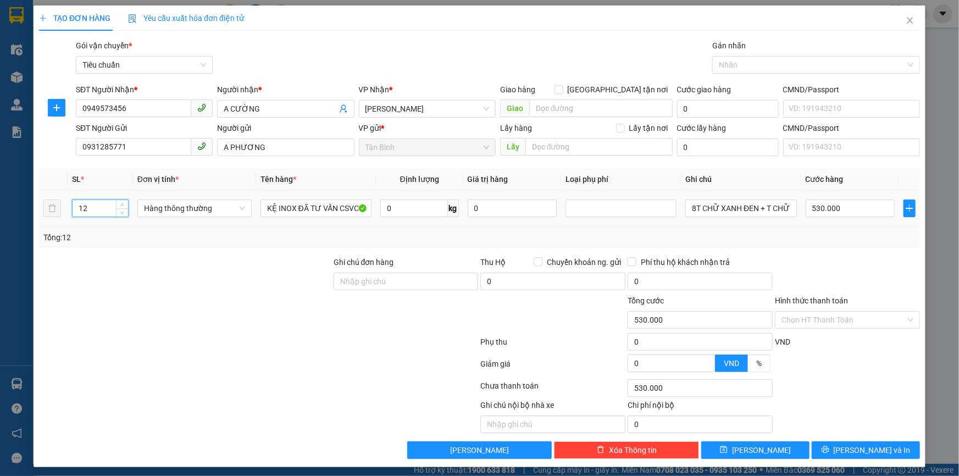
drag, startPoint x: 96, startPoint y: 211, endPoint x: 64, endPoint y: 210, distance: 31.9
click at [64, 210] on tr "12 Hàng thông thường KỆ INOX ĐÃ TƯ VẤN CSVC 0 kg 0 8T CHỮ XANH ĐEN + T CHỮ ĐEN …" at bounding box center [479, 208] width 881 height 37
click at [216, 206] on span "Hàng thông thường" at bounding box center [194, 208] width 101 height 16
type input "1"
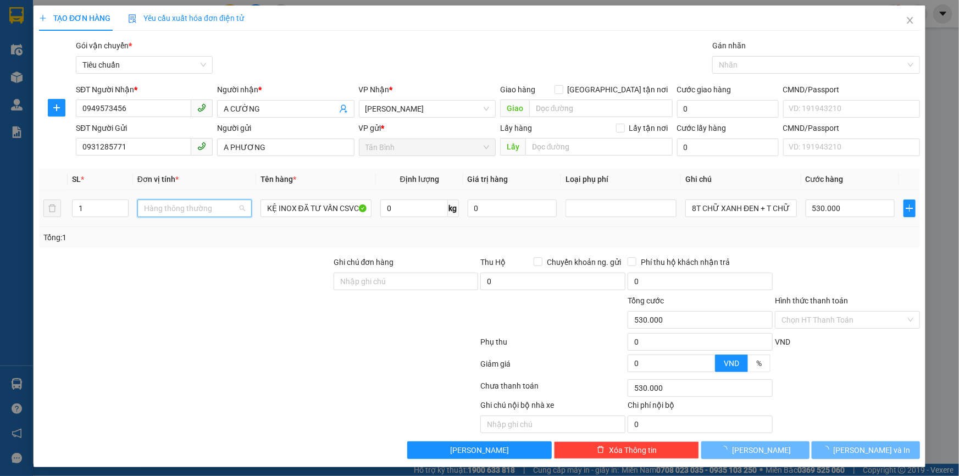
type input "0"
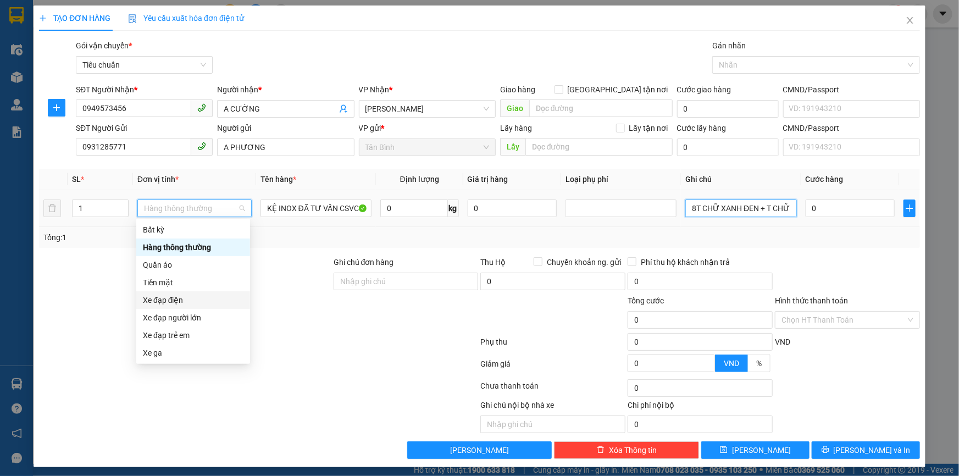
click at [755, 207] on input "8T CHỮ XANH ĐEN + T CHỮ ĐEN + TH CHỮ ĐEN + T DÀI DC BBC + T DẸP DÀI" at bounding box center [740, 209] width 111 height 18
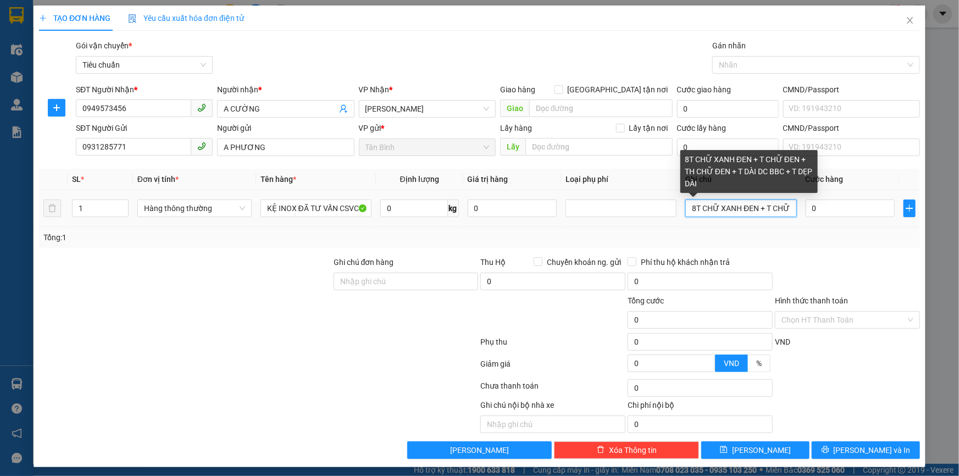
click at [756, 207] on input "8T CHỮ XANH ĐEN + T CHỮ ĐEN + TH CHỮ ĐEN + T DÀI DC BBC + T DẸP DÀI" at bounding box center [740, 209] width 111 height 18
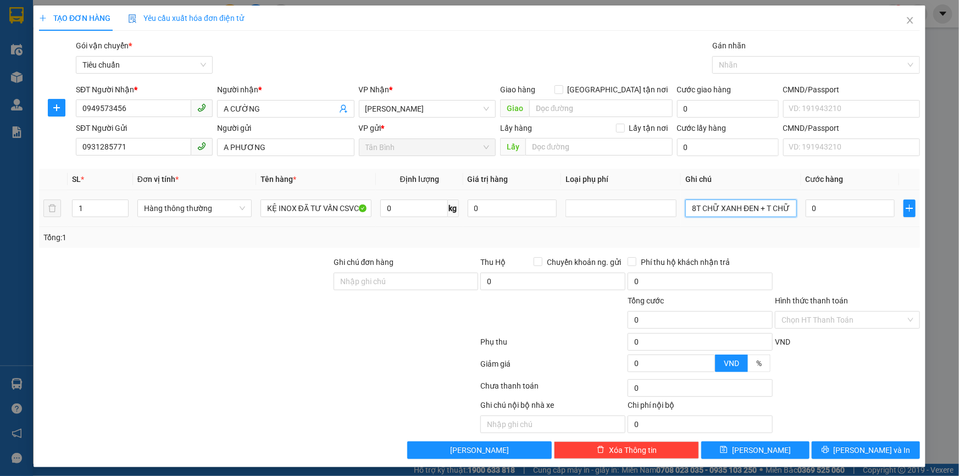
click at [695, 202] on input "8T CHỮ XANH ĐEN + T CHỮ ĐEN + TH CHỮ ĐEN + T DÀI DC BBC + T DẸP DÀI" at bounding box center [740, 209] width 111 height 18
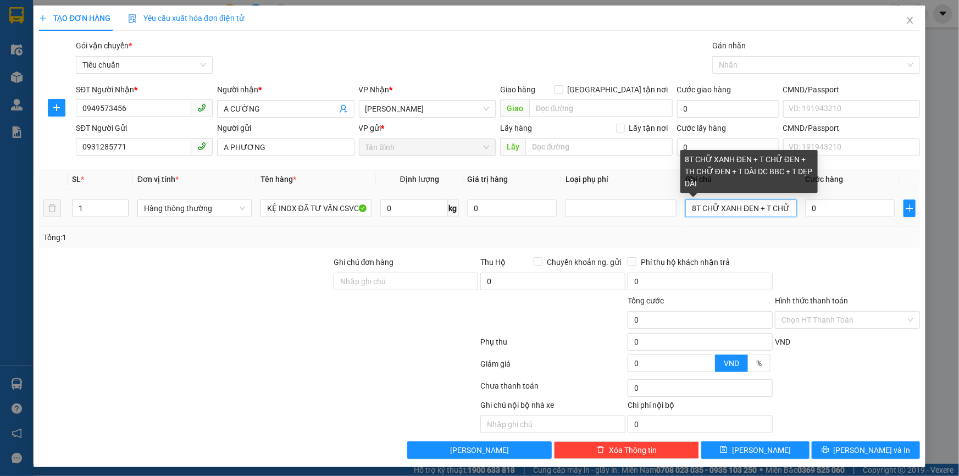
click at [695, 202] on input "8T CHỮ XANH ĐEN + T CHỮ ĐEN + TH CHỮ ĐEN + T DÀI DC BBC + T DẸP DÀI" at bounding box center [740, 209] width 111 height 18
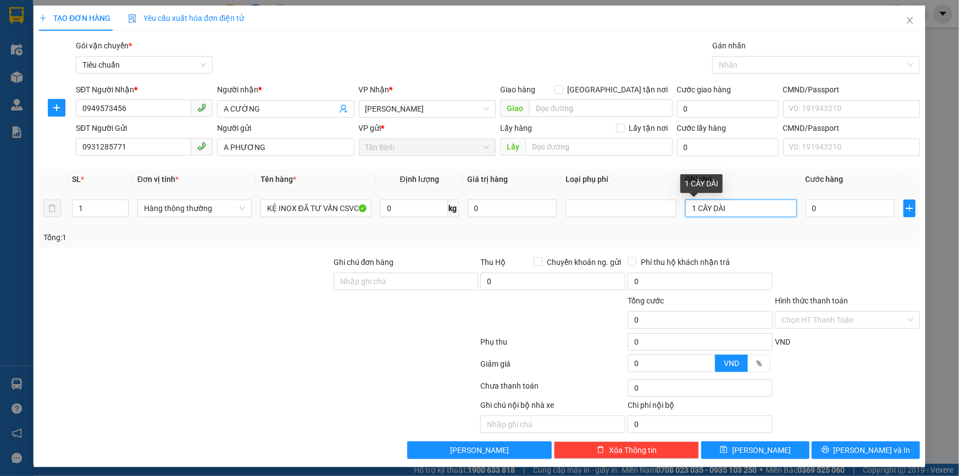
type input "1 CÂY DÀI"
type input "1"
type input "10"
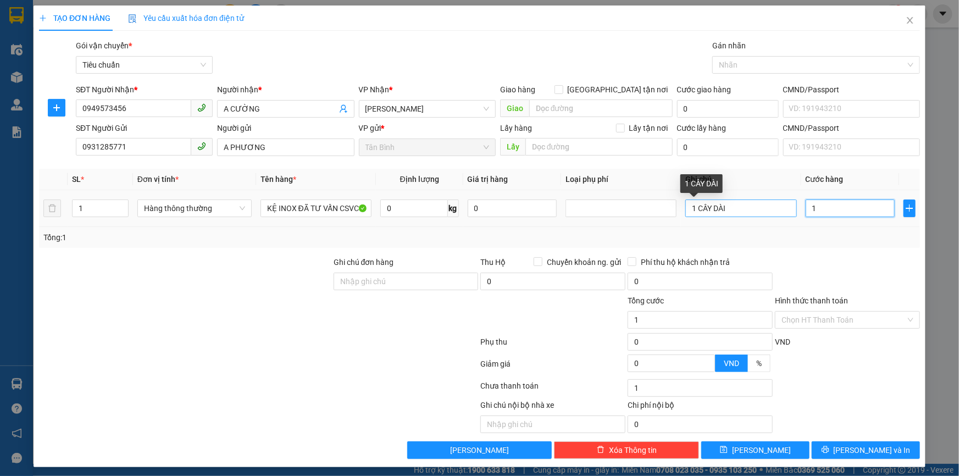
type input "10"
type input "100"
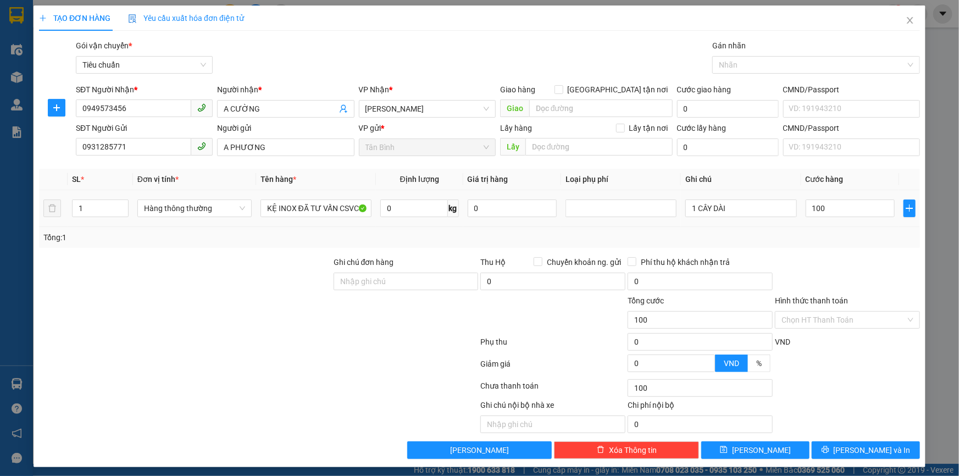
type input "100.000"
click at [275, 226] on td "KỆ INOX ĐÃ TƯ VẤN CSVC" at bounding box center [316, 208] width 120 height 37
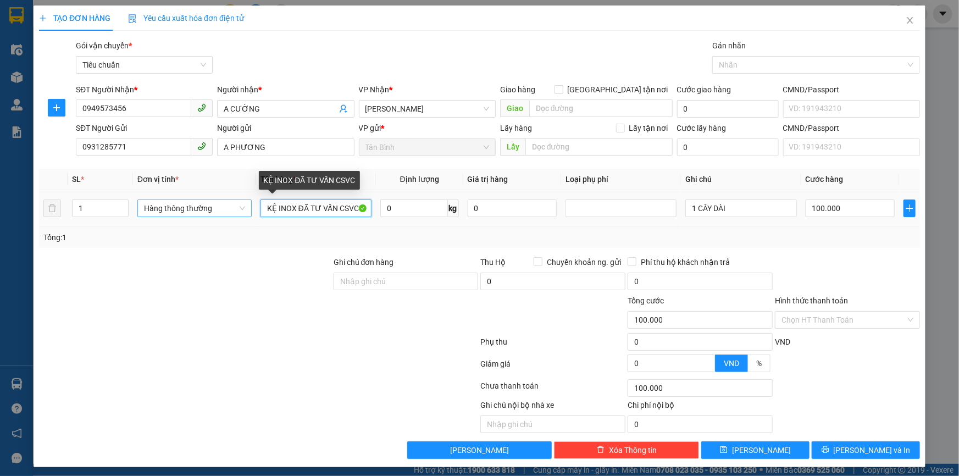
drag, startPoint x: 296, startPoint y: 212, endPoint x: 232, endPoint y: 214, distance: 64.3
click at [232, 214] on tr "1 Hàng thông thường KỆ INOX ĐÃ TƯ VẤN CSVC 0 kg 0 1 CÂY DÀI 100.000" at bounding box center [479, 208] width 881 height 37
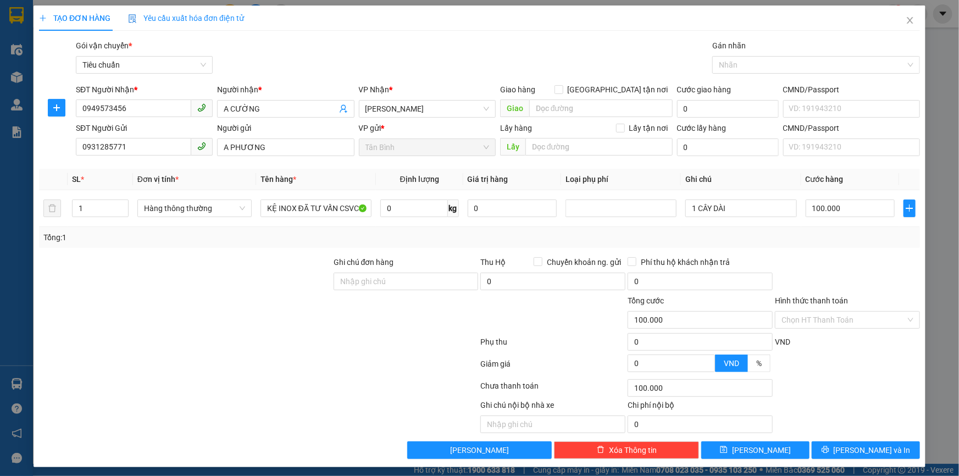
click at [252, 263] on div at bounding box center [185, 275] width 295 height 38
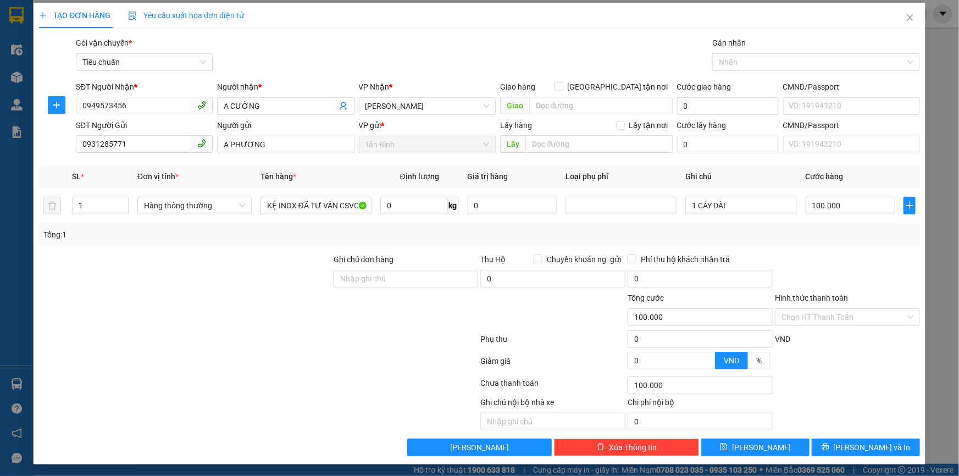
scroll to position [3, 0]
click at [915, 444] on div "TẠO ĐƠN HÀNG Yêu cầu xuất hóa đơn điện tử Transit Pickup Surcharge Ids Transit …" at bounding box center [480, 233] width 892 height 462
click at [914, 444] on div "Lưu và In" at bounding box center [866, 447] width 110 height 18
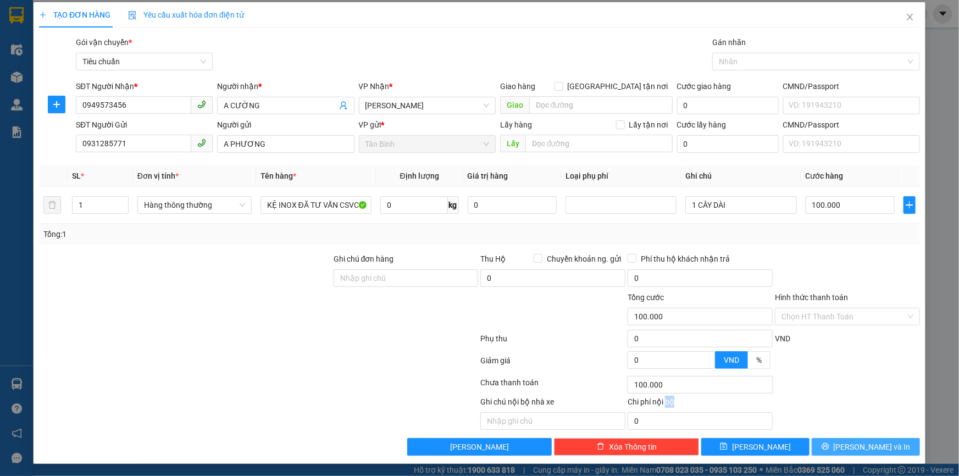
drag, startPoint x: 908, startPoint y: 444, endPoint x: 878, endPoint y: 440, distance: 29.9
click at [908, 444] on button "Lưu và In" at bounding box center [866, 447] width 108 height 18
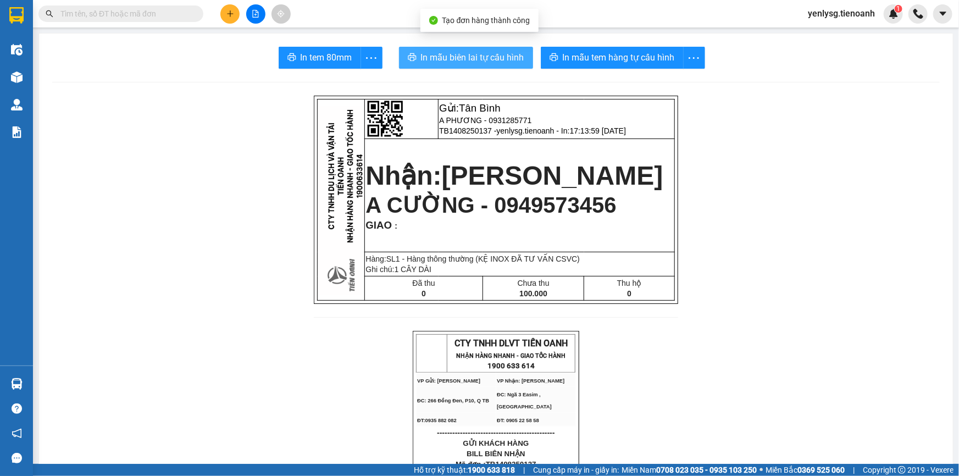
click at [485, 57] on span "In mẫu biên lai tự cấu hình" at bounding box center [472, 58] width 103 height 14
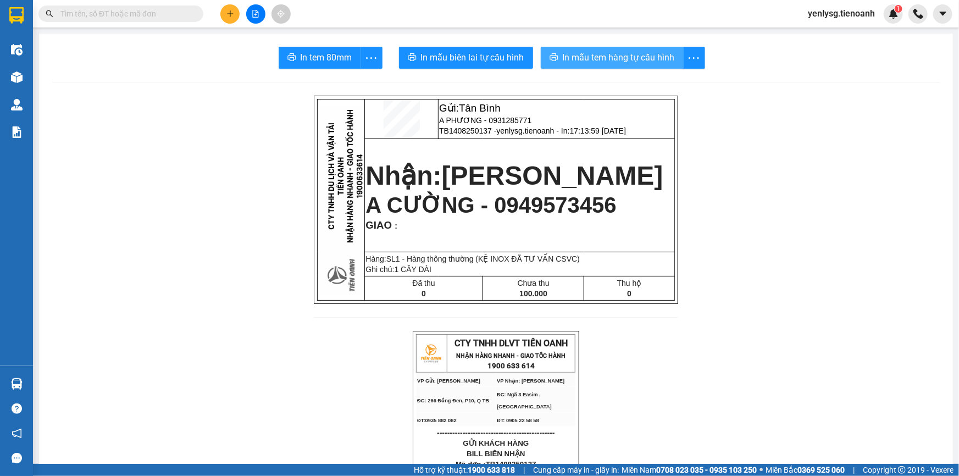
click at [611, 54] on span "In mẫu tem hàng tự cấu hình" at bounding box center [619, 58] width 112 height 14
click at [170, 16] on input "text" at bounding box center [125, 14] width 130 height 12
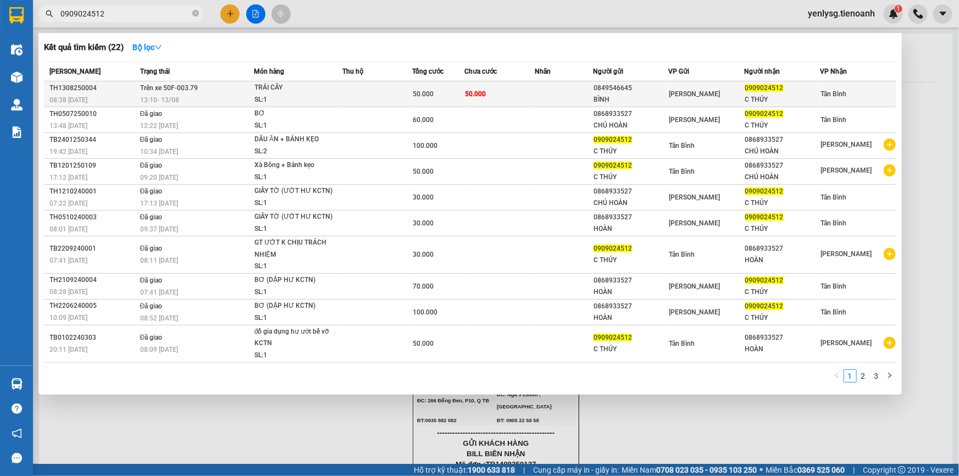
type input "0909024512"
click at [232, 84] on td "Trên xe 50F-003.79 13:10 - 13/08" at bounding box center [195, 94] width 117 height 26
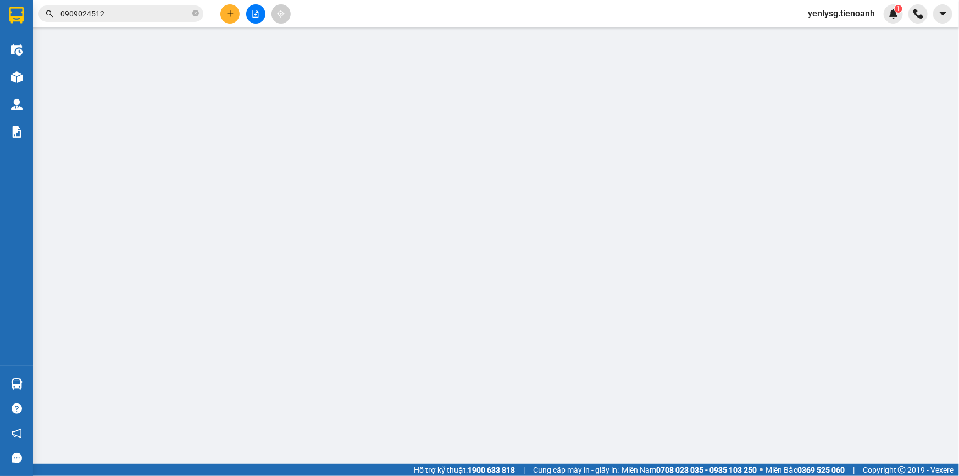
type input "0909024512"
type input "C THÚY"
type input "0849546645"
type input "BÌNH"
type input "50.000"
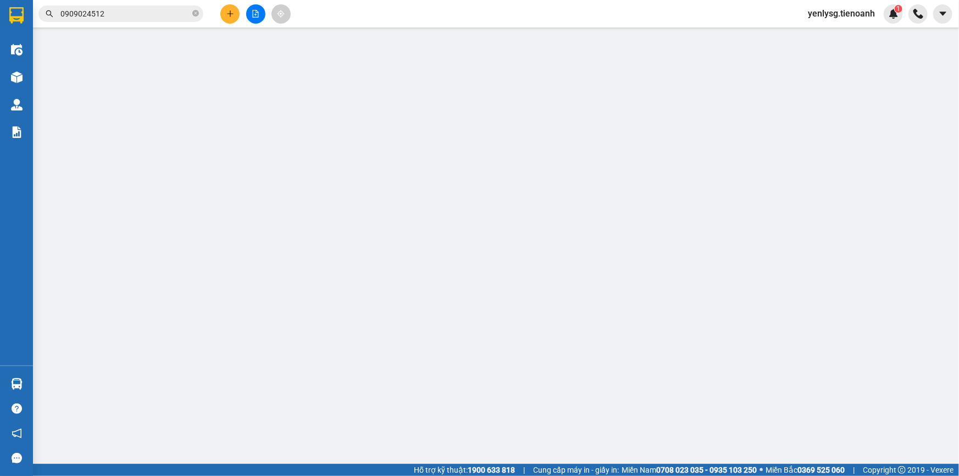
type input "50.000"
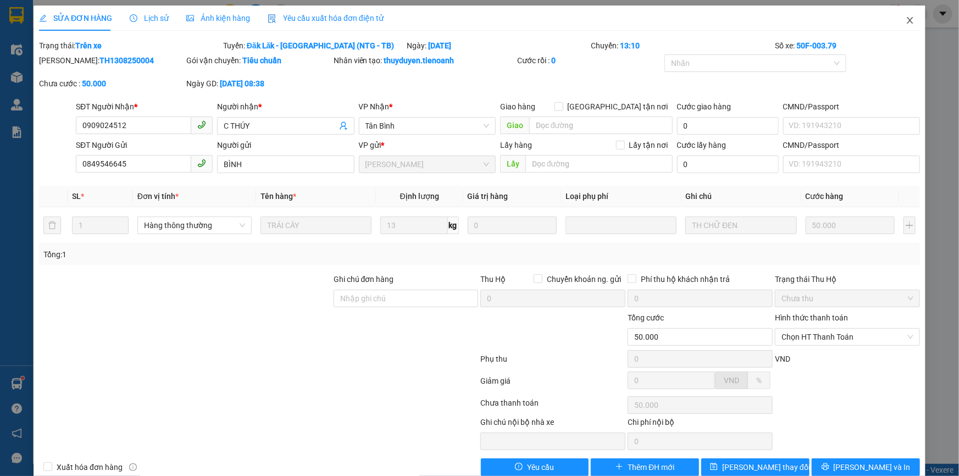
click at [911, 18] on span "Close" at bounding box center [910, 20] width 31 height 31
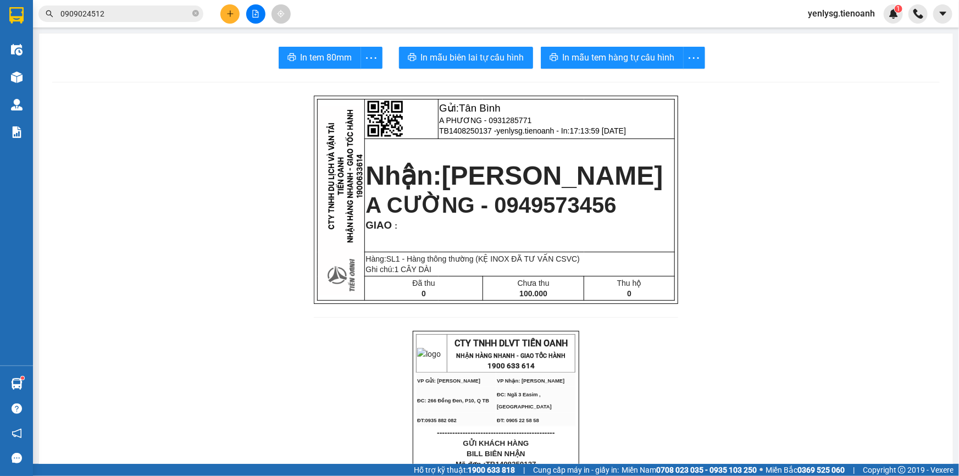
click at [220, 19] on div at bounding box center [255, 13] width 82 height 19
click at [224, 15] on button at bounding box center [229, 13] width 19 height 19
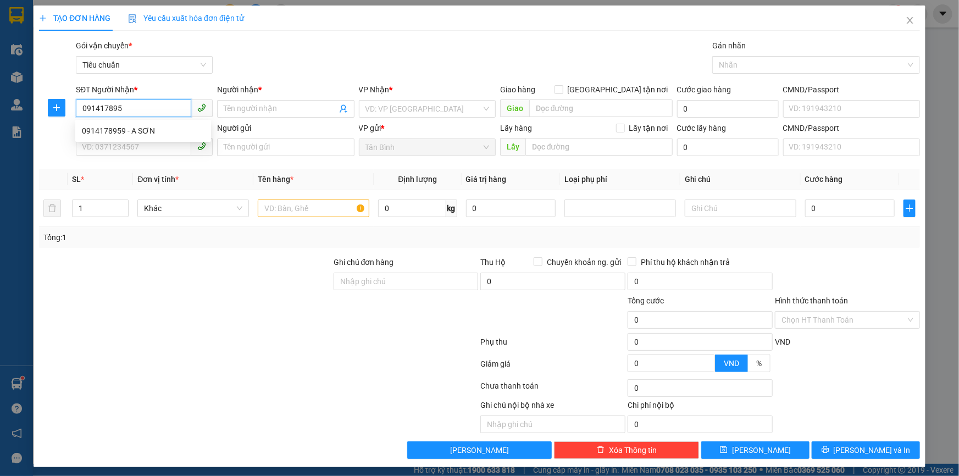
type input "0914178959"
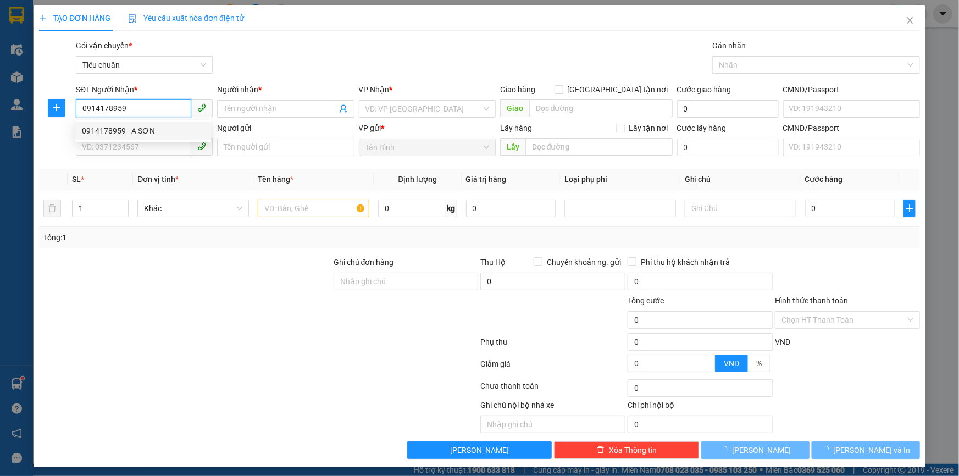
click at [176, 126] on div "0914178959 - A SƠN" at bounding box center [143, 131] width 123 height 12
type input "A SƠN"
type input "30.000"
type input "0914178959"
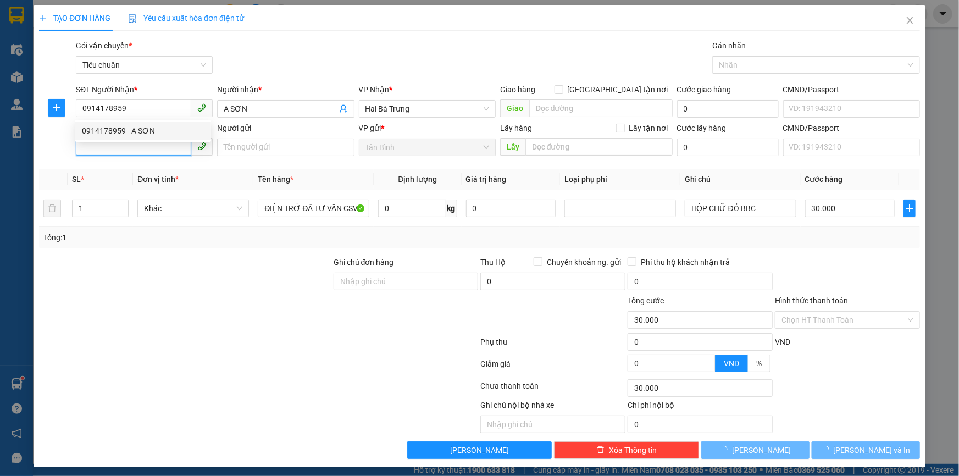
click at [169, 145] on input "SĐT Người Gửi" at bounding box center [133, 147] width 115 height 18
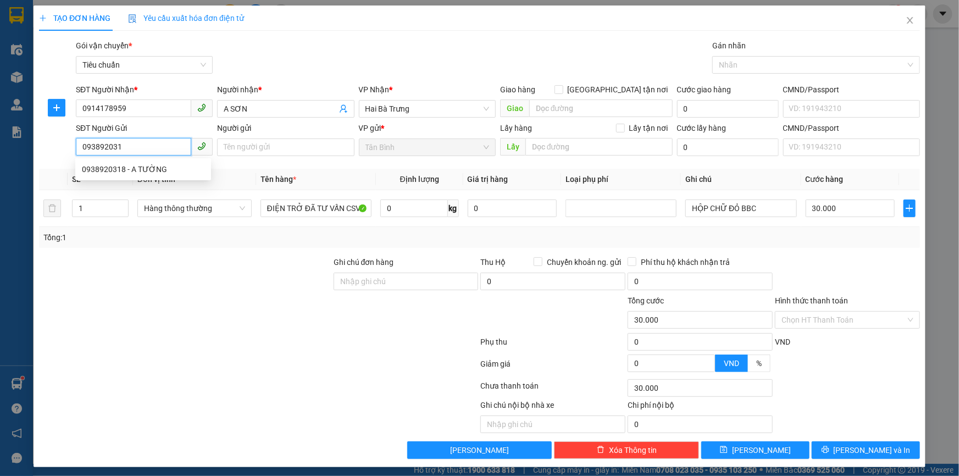
type input "0938920318"
click at [175, 163] on div "0938920318 - A TƯỜNG" at bounding box center [143, 169] width 123 height 12
type input "A TƯỜNG"
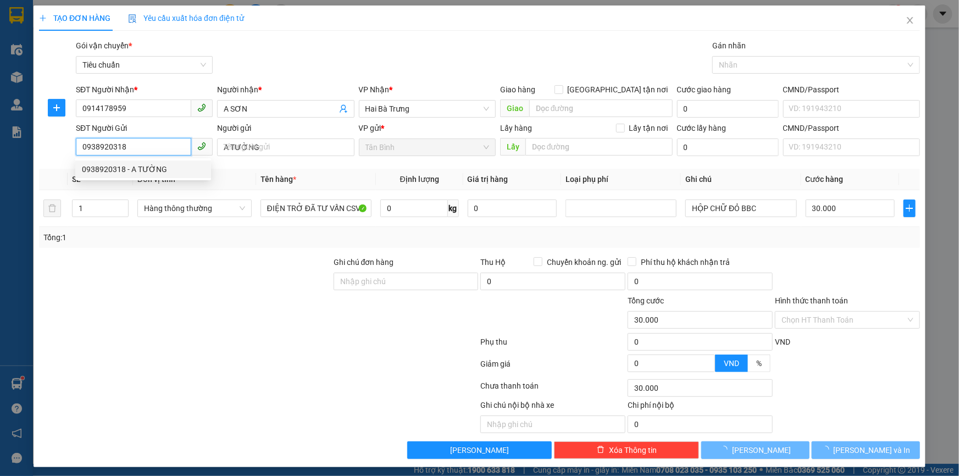
type input "0938920318"
drag, startPoint x: 218, startPoint y: 240, endPoint x: 277, endPoint y: 209, distance: 66.4
click at [218, 237] on div "Tổng: 1" at bounding box center [206, 237] width 327 height 12
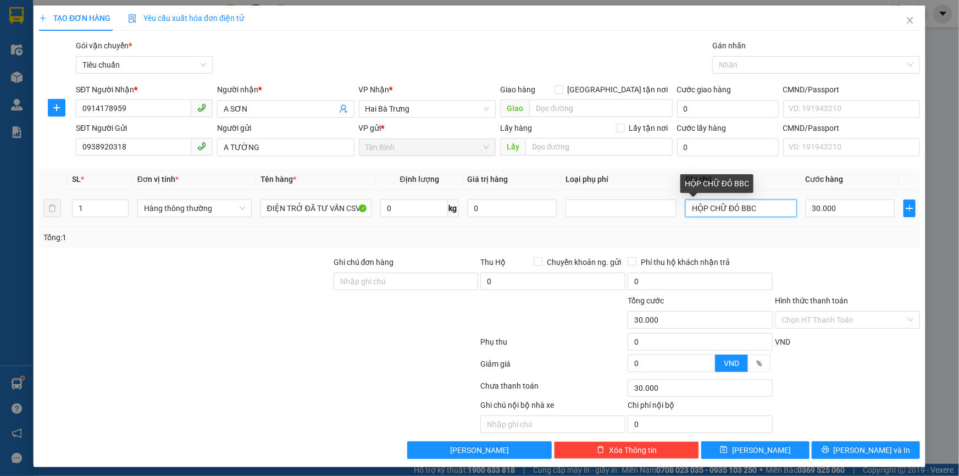
click at [709, 208] on input "HỘP CHỮ ĐỎ BBC" at bounding box center [740, 209] width 111 height 18
type input "H DEP BBC"
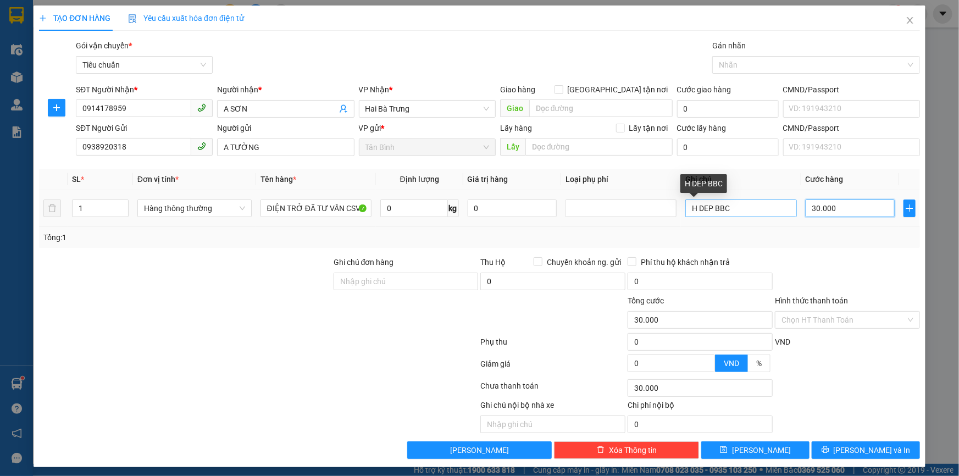
type input "3"
type input "30"
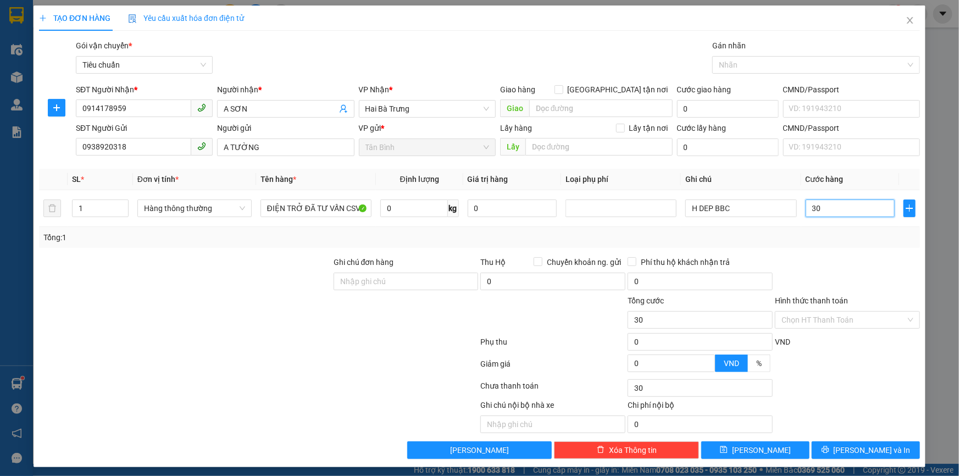
type input "30"
type input "30.000"
click at [811, 267] on div at bounding box center [847, 275] width 147 height 38
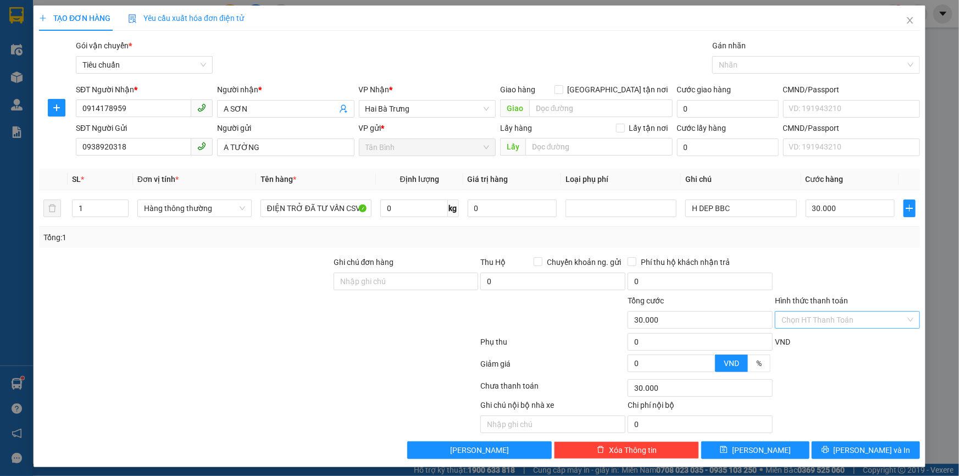
drag, startPoint x: 855, startPoint y: 321, endPoint x: 854, endPoint y: 327, distance: 5.6
click at [854, 324] on input "Hình thức thanh toán" at bounding box center [844, 320] width 124 height 16
drag, startPoint x: 854, startPoint y: 327, endPoint x: 831, endPoint y: 400, distance: 76.5
click at [851, 336] on div "Tại văn phòng" at bounding box center [841, 341] width 131 height 12
type input "0"
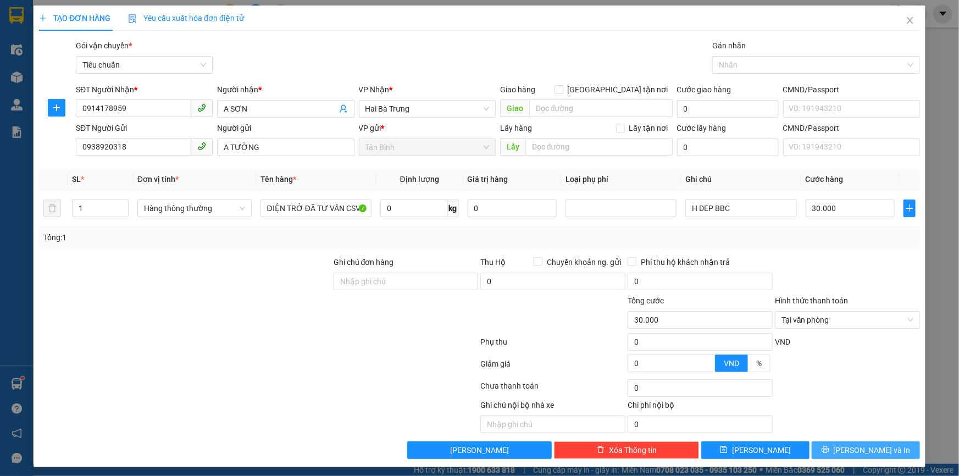
click at [842, 436] on div "Transit Pickup Surcharge Ids Transit Deliver Surcharge Ids Transit Deliver Surc…" at bounding box center [479, 249] width 881 height 419
click at [829, 447] on icon "printer" at bounding box center [826, 450] width 8 height 8
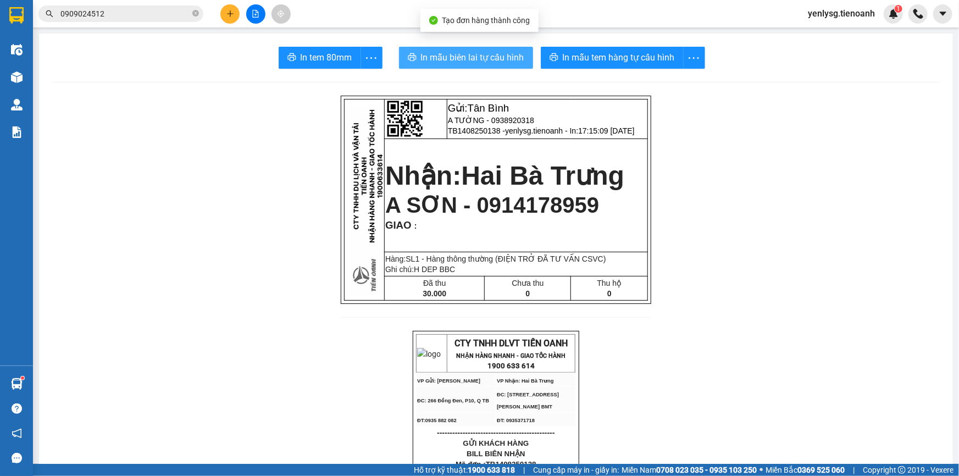
click at [471, 64] on span "In mẫu biên lai tự cấu hình" at bounding box center [472, 58] width 103 height 14
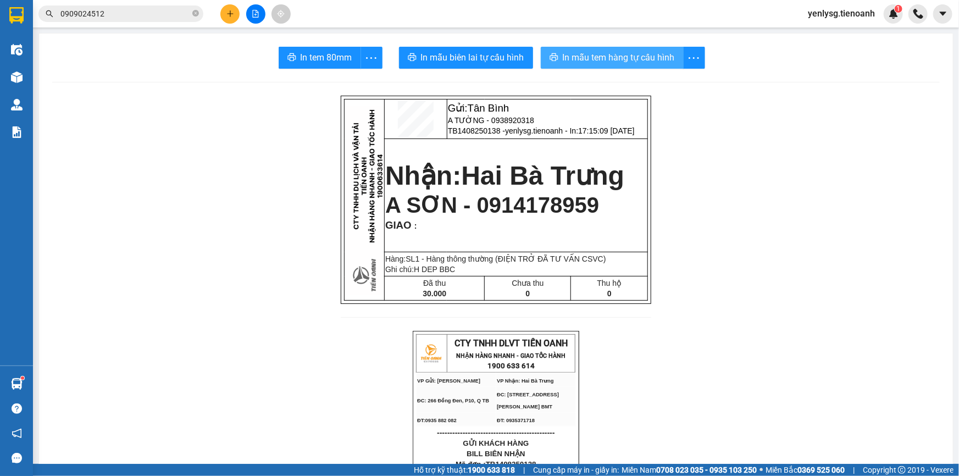
click at [551, 59] on icon "printer" at bounding box center [554, 57] width 9 height 9
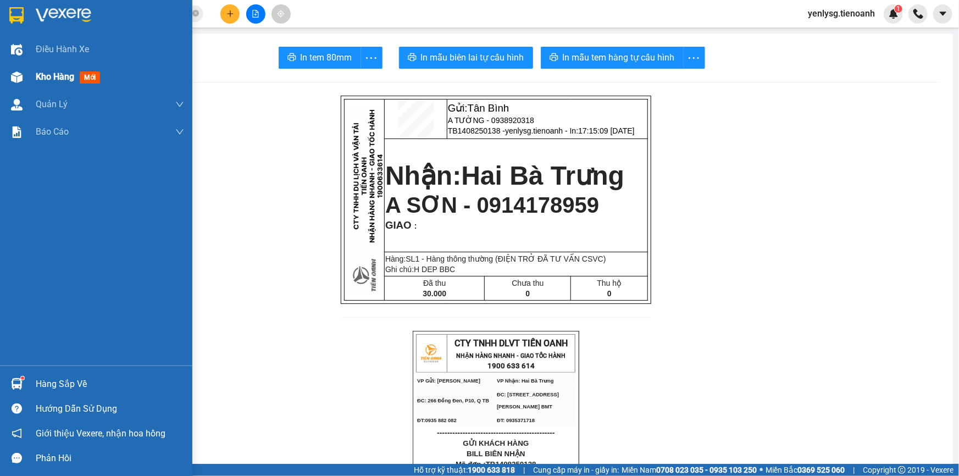
click at [8, 74] on div at bounding box center [16, 77] width 19 height 19
click at [131, 71] on div "Kho hàng mới" at bounding box center [110, 76] width 148 height 27
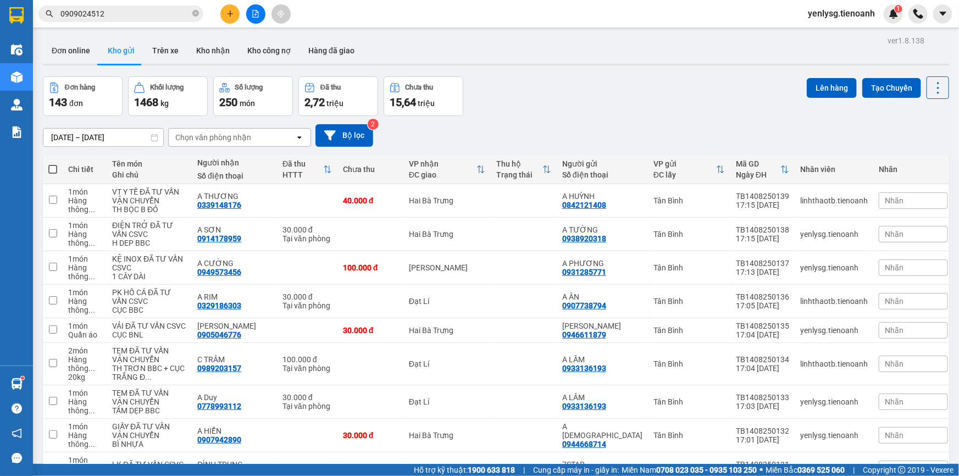
click at [241, 19] on div at bounding box center [255, 13] width 82 height 19
click at [233, 14] on icon "plus" at bounding box center [230, 14] width 8 height 8
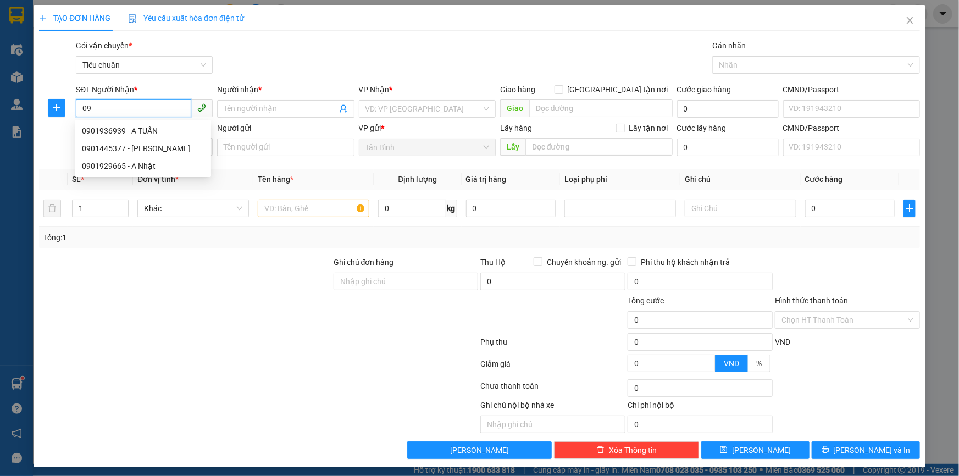
type input "0"
type input "0989463889"
click at [164, 135] on div "0989463889 - A HẢI" at bounding box center [143, 131] width 123 height 12
type input "A HẢI"
type input "60.000"
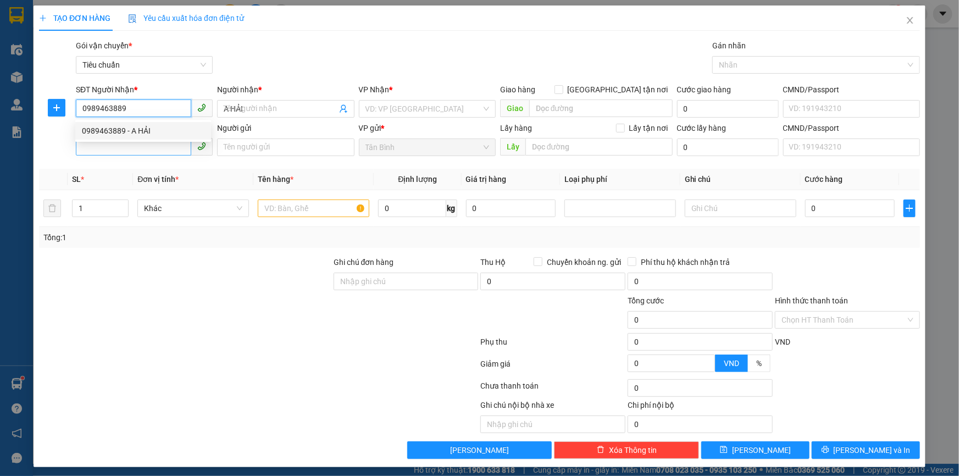
type input "60.000"
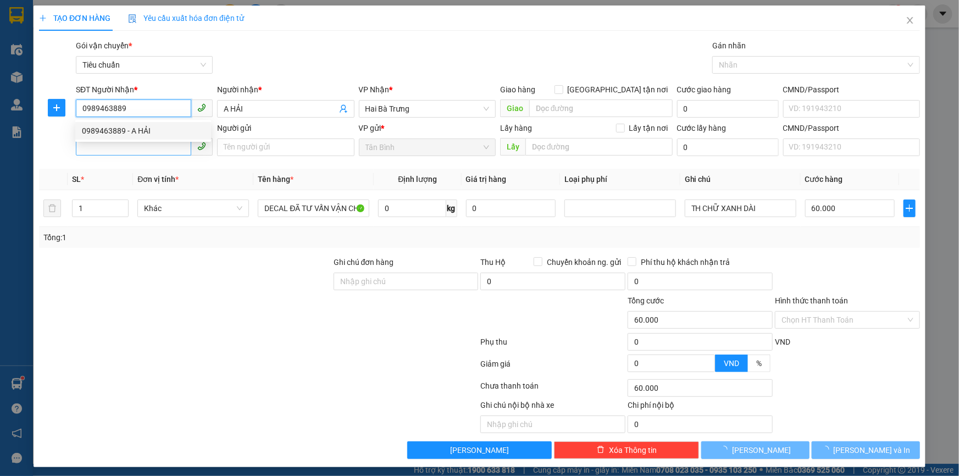
type input "0989463889"
click at [158, 144] on input "SĐT Người Gửi" at bounding box center [133, 147] width 115 height 18
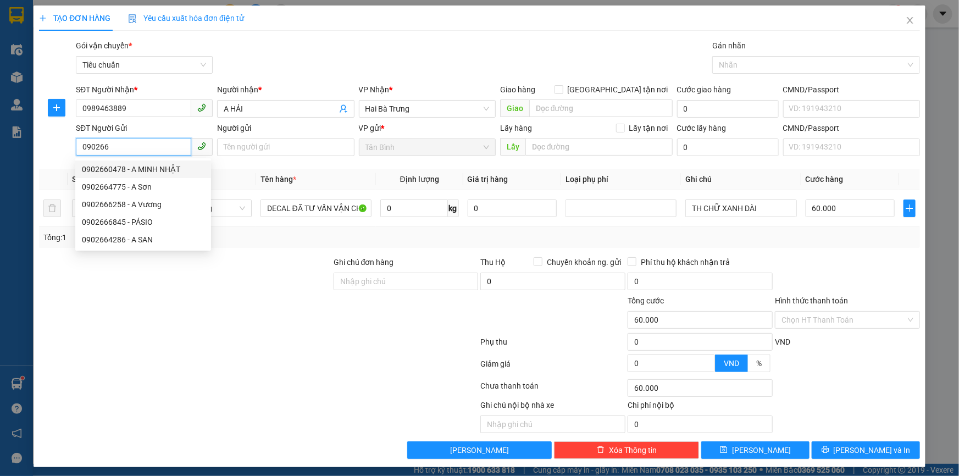
click at [174, 167] on div "0902660478 - A MINH NHẬT" at bounding box center [143, 169] width 123 height 12
type input "0902660478"
type input "A [PERSON_NAME]"
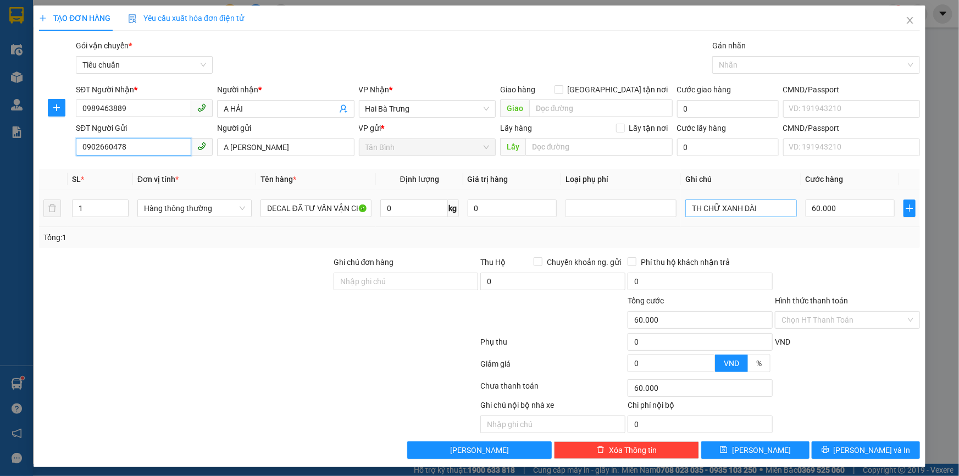
type input "0902660478"
drag, startPoint x: 753, startPoint y: 211, endPoint x: 629, endPoint y: 215, distance: 124.3
click at [629, 215] on tr "1 Hàng thông thường DECAL ĐÃ TƯ VẤN VẬN CHUYỂN 0 kg 0 TH CHỮ XANH DÀI 60.000" at bounding box center [479, 208] width 881 height 37
type input "CÂY DÀI"
type input "4"
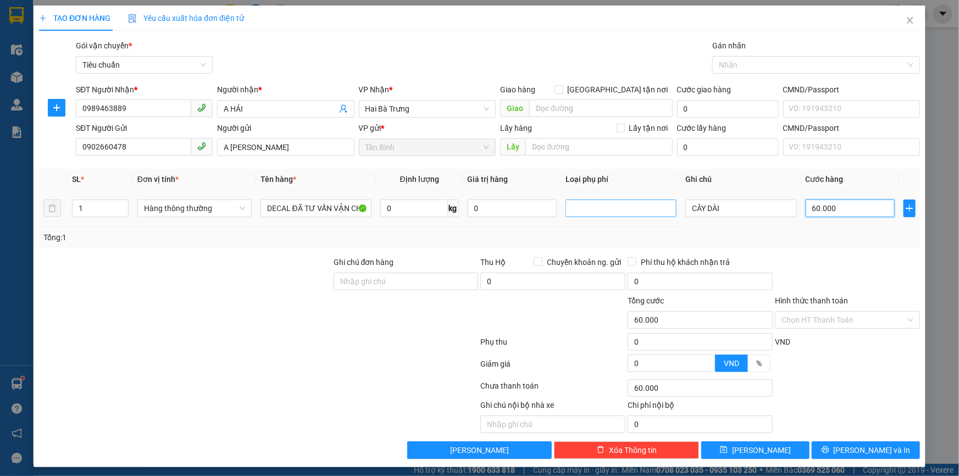
type input "4"
type input "40"
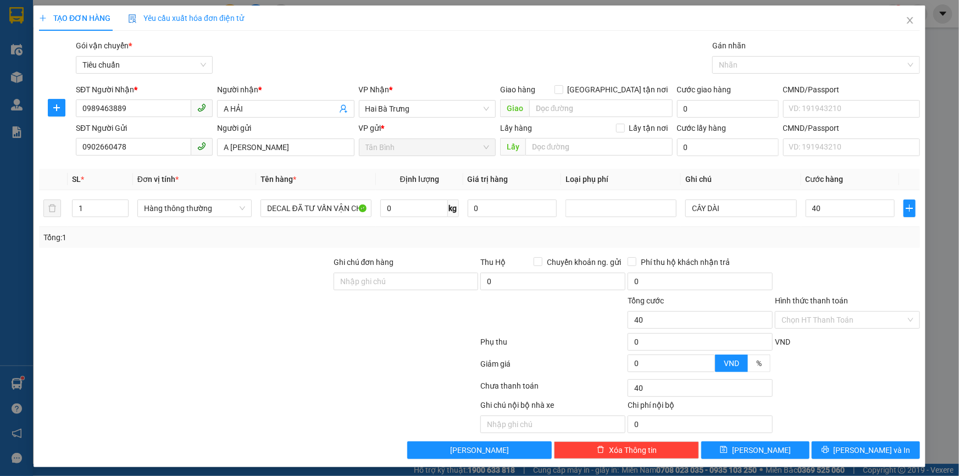
type input "40.000"
click at [852, 438] on div "Transit Pickup Surcharge Ids Transit Deliver Surcharge Ids Transit Deliver Surc…" at bounding box center [479, 249] width 881 height 419
click at [851, 442] on button "Lưu và In" at bounding box center [866, 450] width 108 height 18
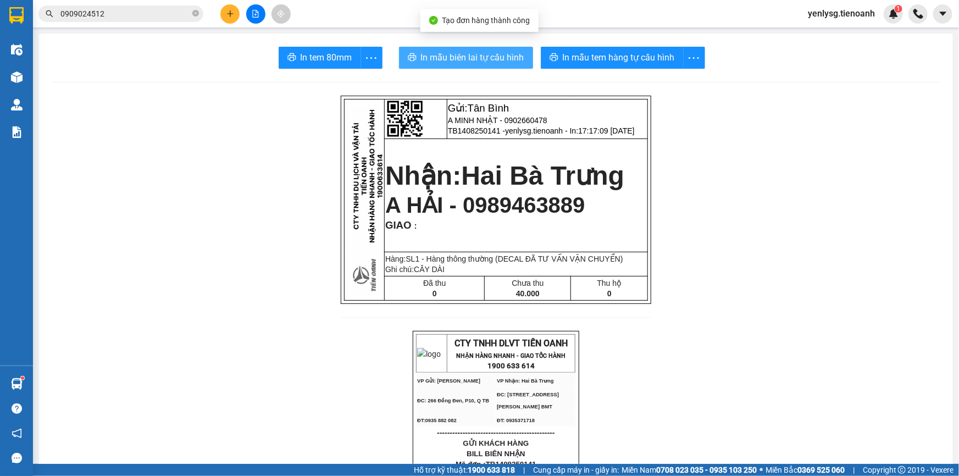
click at [446, 59] on span "In mẫu biên lai tự cấu hình" at bounding box center [472, 58] width 103 height 14
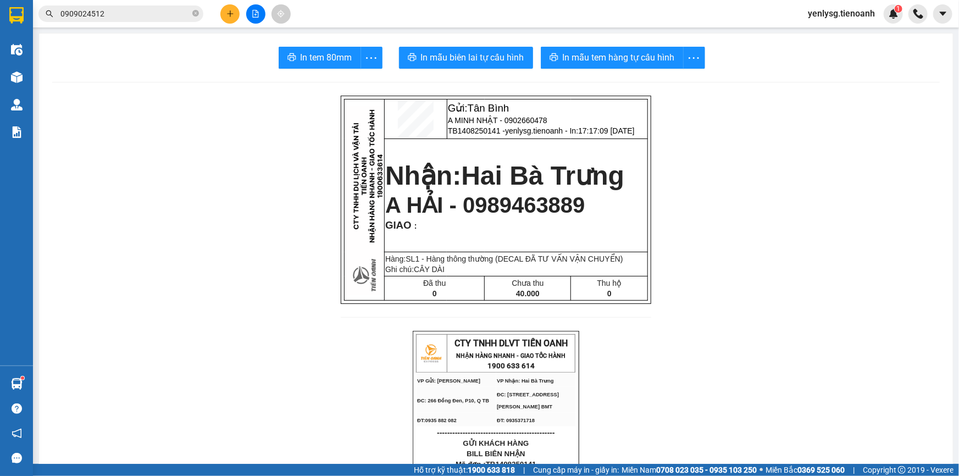
click at [522, 200] on span "A HẢI - 0989463889" at bounding box center [485, 205] width 200 height 24
copy span "0989463889"
click at [128, 11] on input "0909024512" at bounding box center [125, 14] width 130 height 12
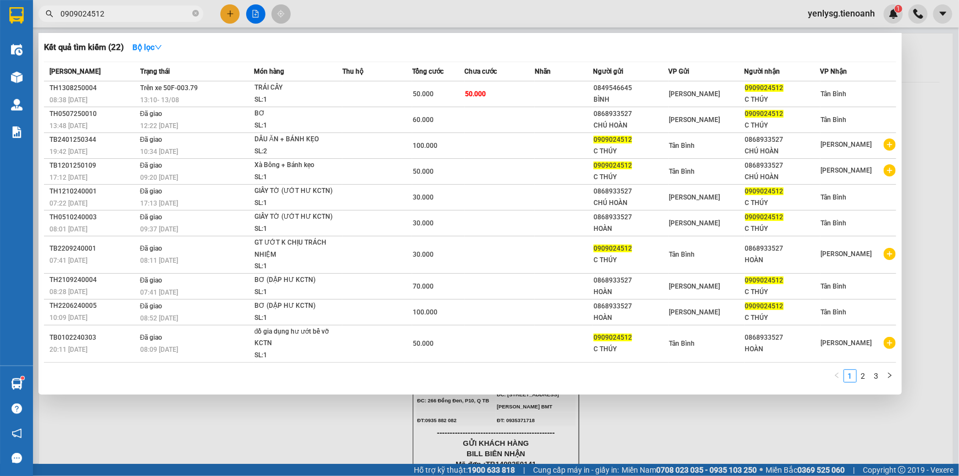
click at [128, 11] on input "0909024512" at bounding box center [125, 14] width 130 height 12
paste input "89463889"
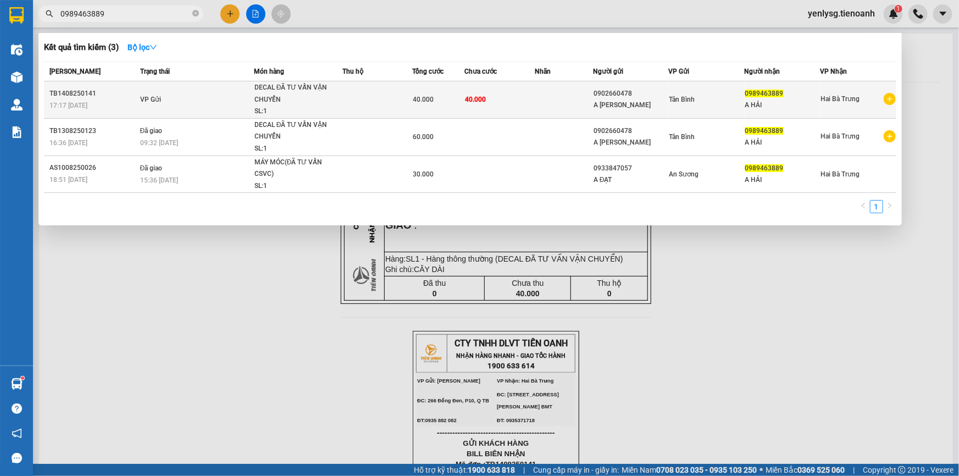
type input "0989463889"
click at [555, 93] on td at bounding box center [564, 99] width 58 height 37
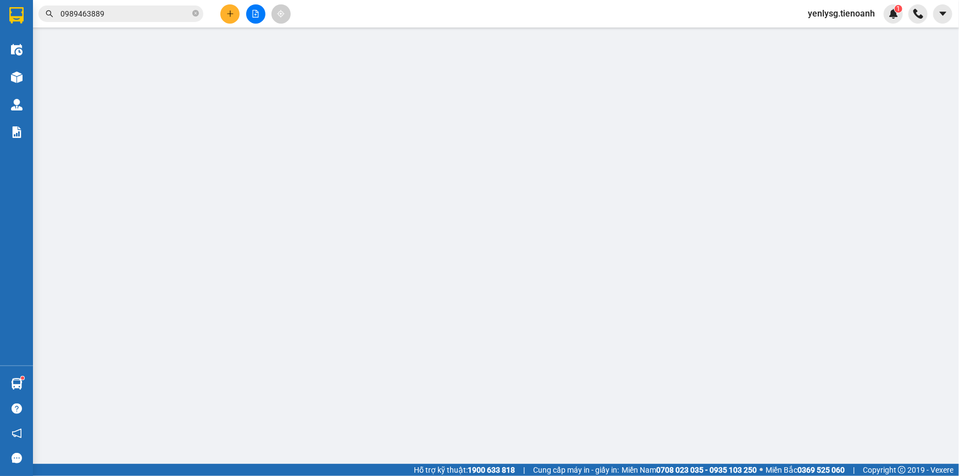
type input "0989463889"
type input "A HẢI"
type input "0902660478"
type input "A [PERSON_NAME]"
type input "40.000"
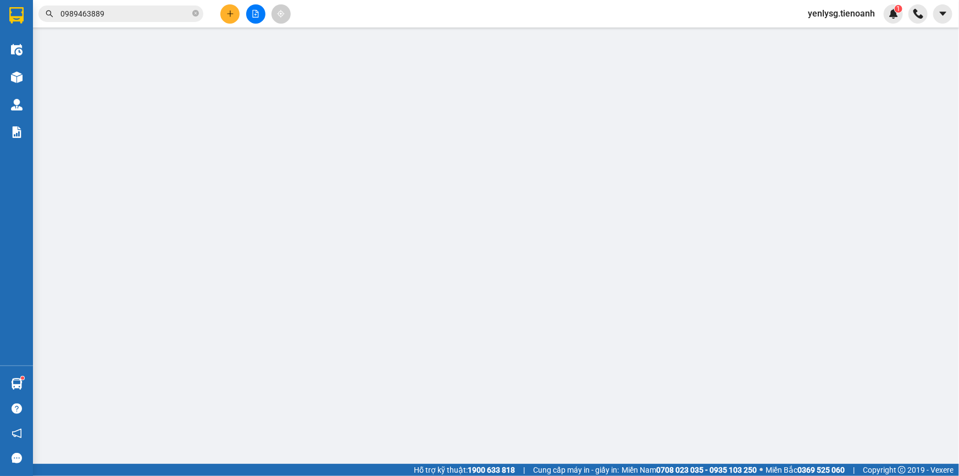
type input "40.000"
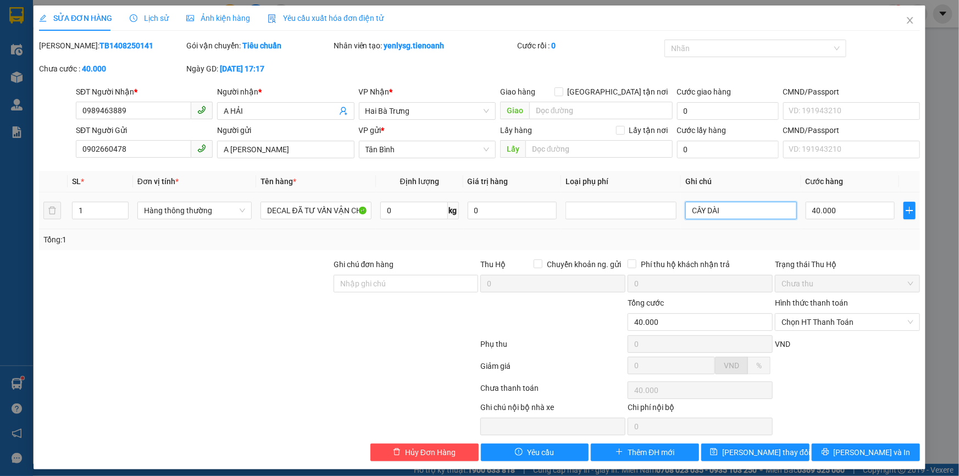
click at [770, 217] on input "CÂY DÀI" at bounding box center [740, 211] width 111 height 18
type input "CÂY DÀI TRƠN"
click at [848, 450] on button "[PERSON_NAME] và In" at bounding box center [866, 453] width 108 height 18
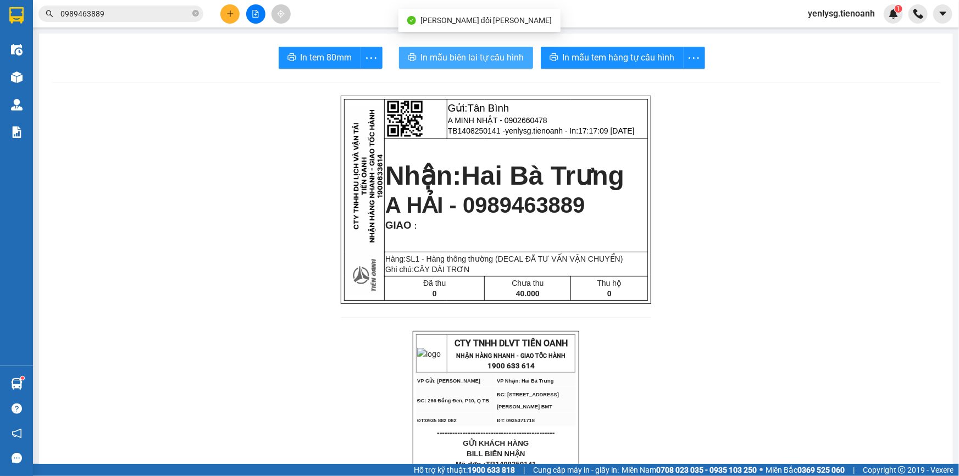
click at [478, 67] on button "In mẫu biên lai tự cấu hình" at bounding box center [466, 58] width 134 height 22
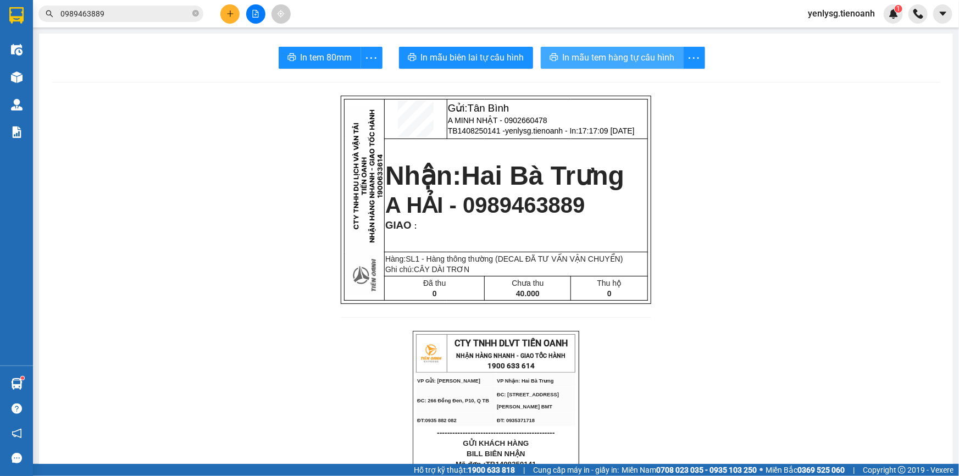
click at [582, 63] on span "In mẫu tem hàng tự cấu hình" at bounding box center [619, 58] width 112 height 14
click at [230, 16] on icon "plus" at bounding box center [230, 14] width 8 height 8
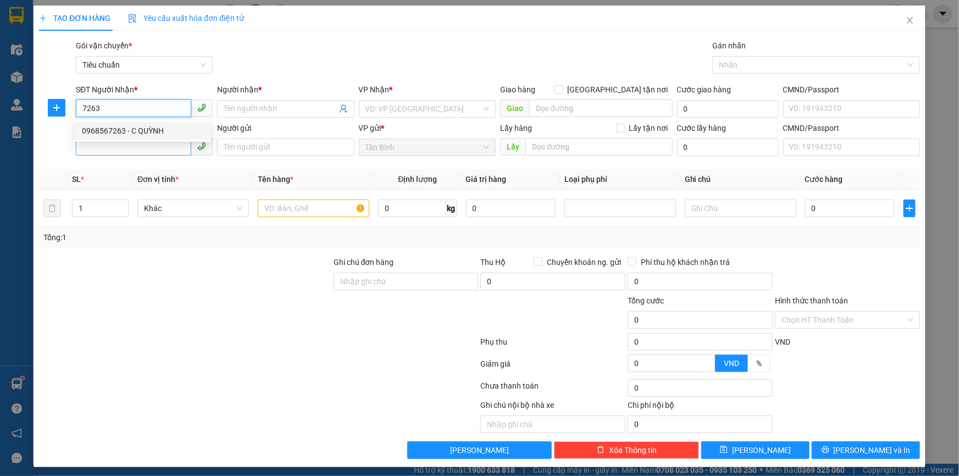
click at [135, 128] on div "0968567263 - C QUỲNH" at bounding box center [143, 131] width 123 height 12
type input "0968567263"
type input "C QUỲNH"
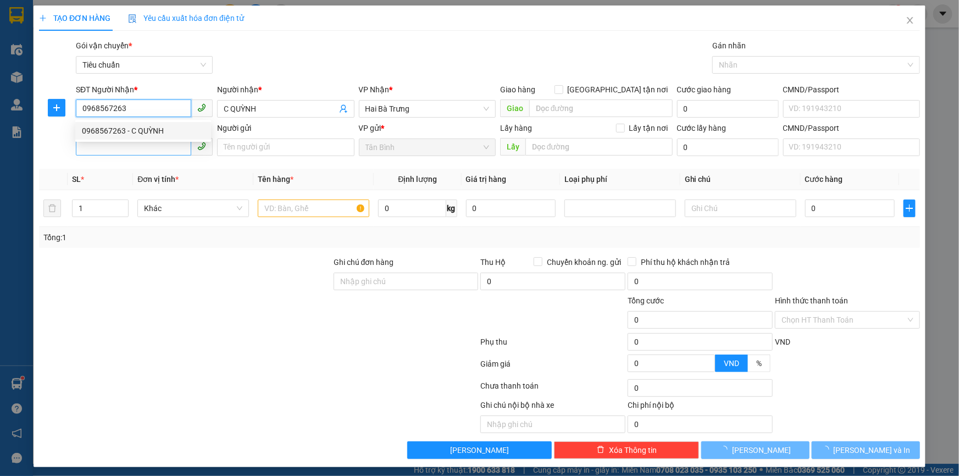
type input "0968567263"
click at [142, 146] on input "SĐT Người Gửi" at bounding box center [133, 147] width 115 height 18
type input "30.000"
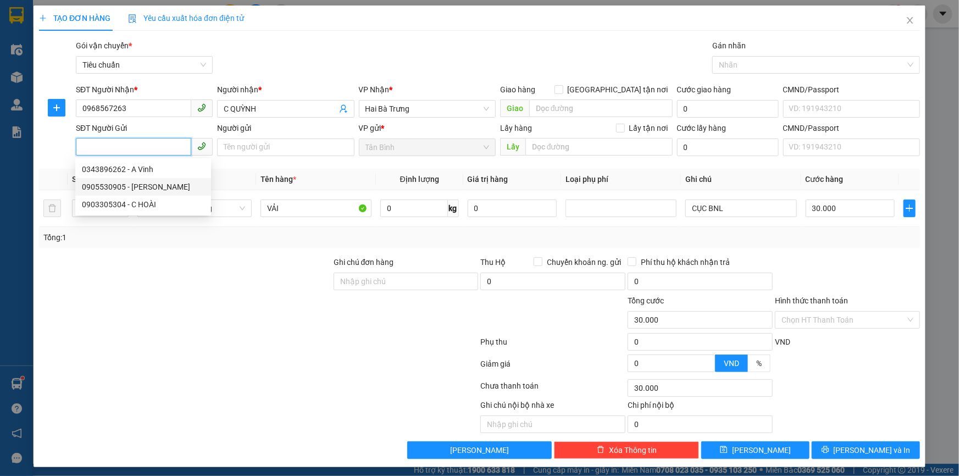
click at [163, 184] on div "0905530905 - BẢO NAM" at bounding box center [143, 187] width 123 height 12
type input "0905530905"
type input "BẢO NAM"
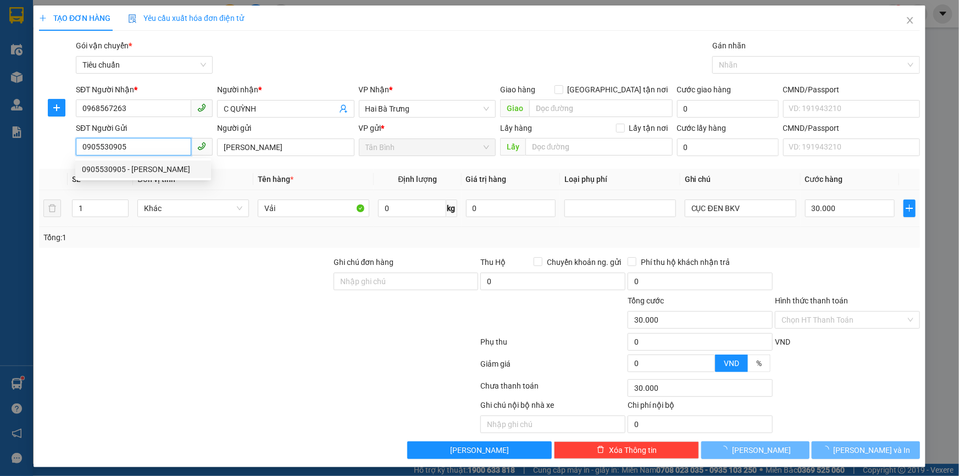
click at [188, 203] on span "Khác" at bounding box center [193, 208] width 98 height 16
click at [188, 208] on span "Khác" at bounding box center [193, 208] width 98 height 16
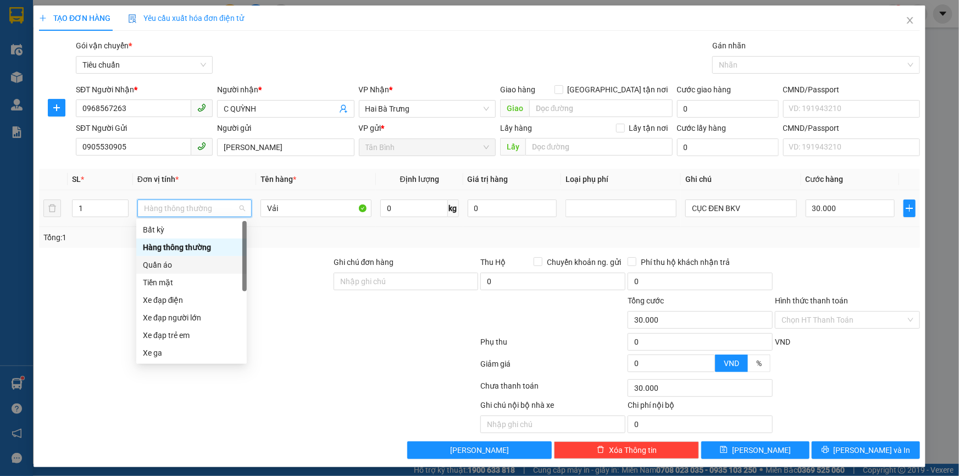
click at [161, 265] on div "Quần áo" at bounding box center [191, 265] width 97 height 12
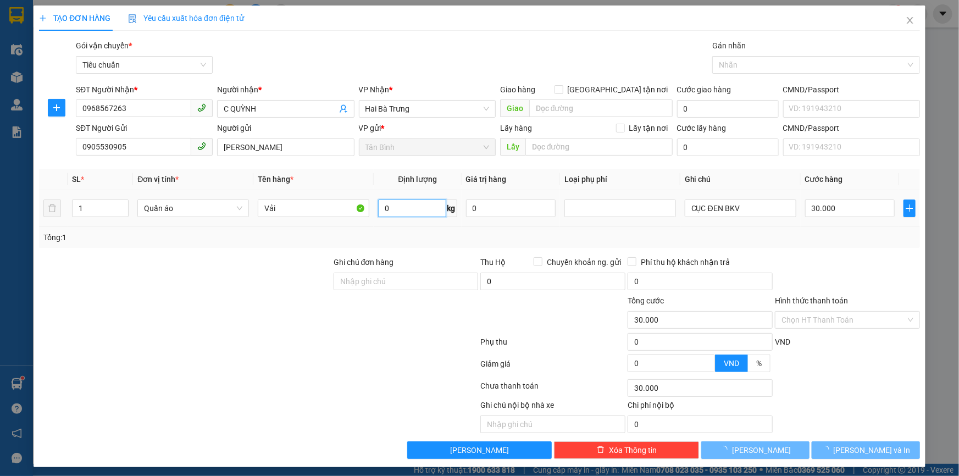
click at [399, 206] on input "0" at bounding box center [412, 209] width 68 height 18
type input "7"
type input "0"
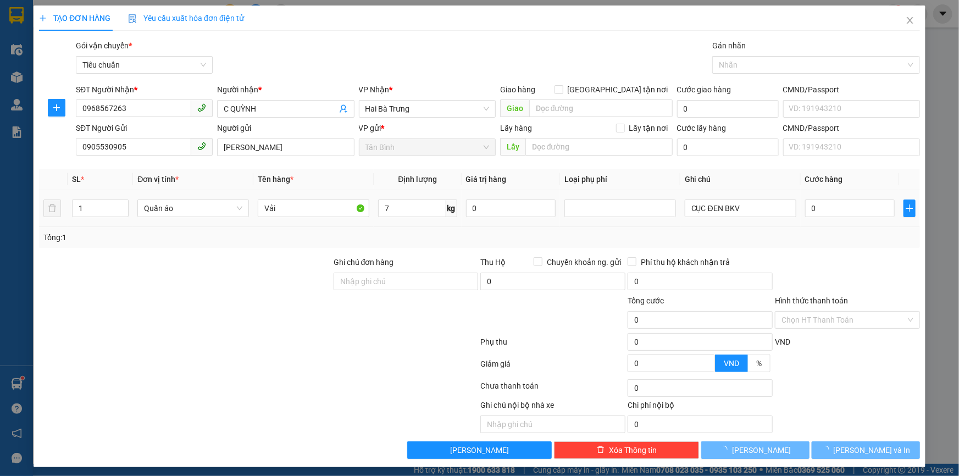
click at [308, 265] on div at bounding box center [185, 275] width 295 height 38
type input "40.000"
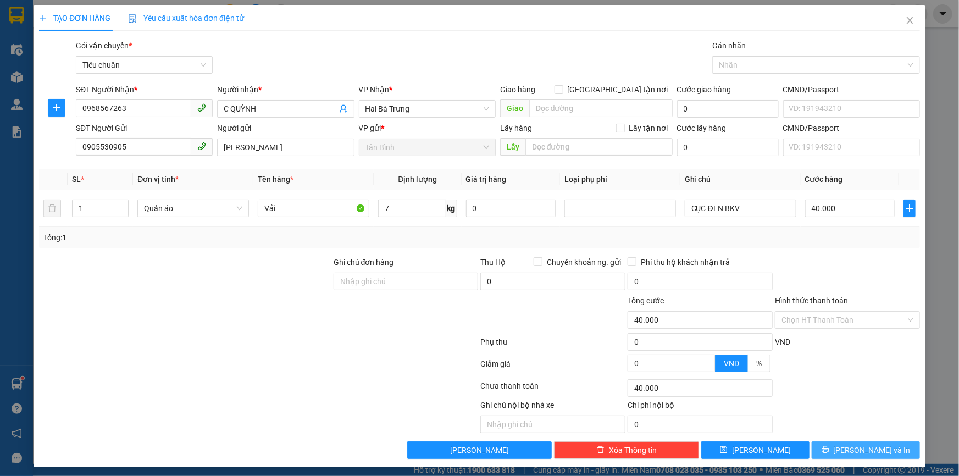
click at [821, 451] on button "[PERSON_NAME] và In" at bounding box center [866, 450] width 108 height 18
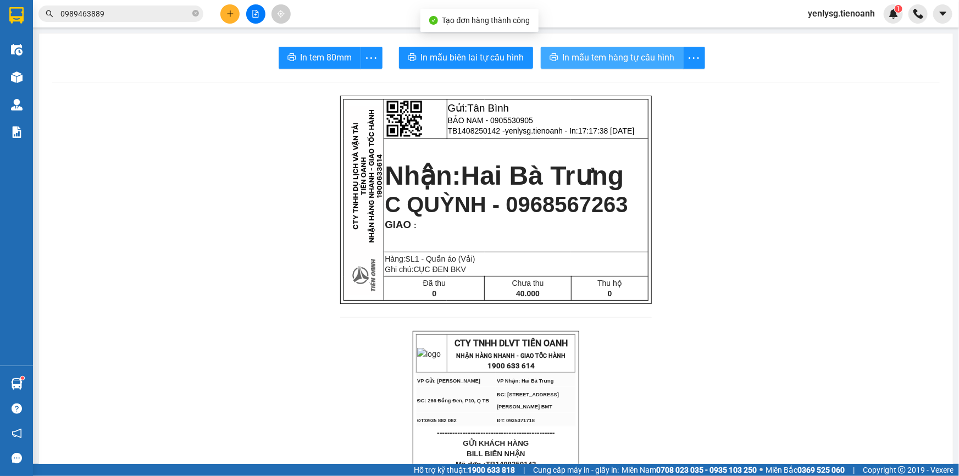
click at [605, 60] on span "In mẫu tem hàng tự cấu hình" at bounding box center [619, 58] width 112 height 14
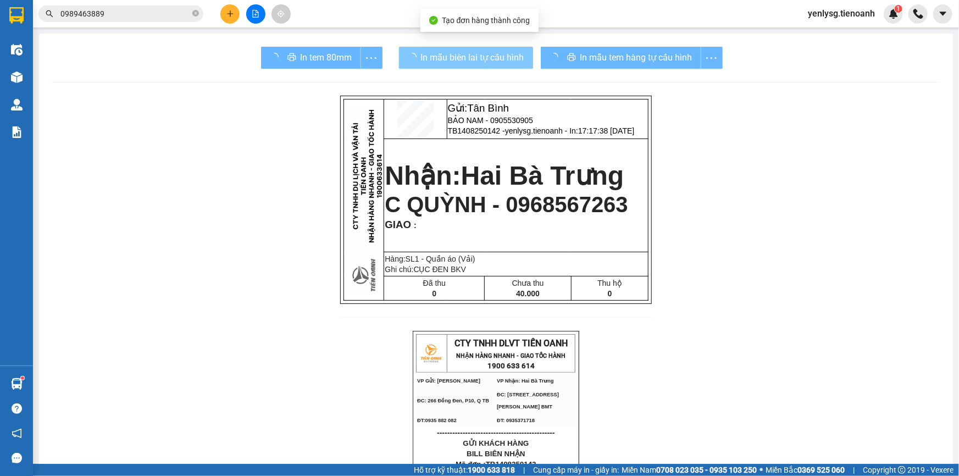
click at [457, 52] on span "In mẫu biên lai tự cấu hình" at bounding box center [472, 58] width 103 height 14
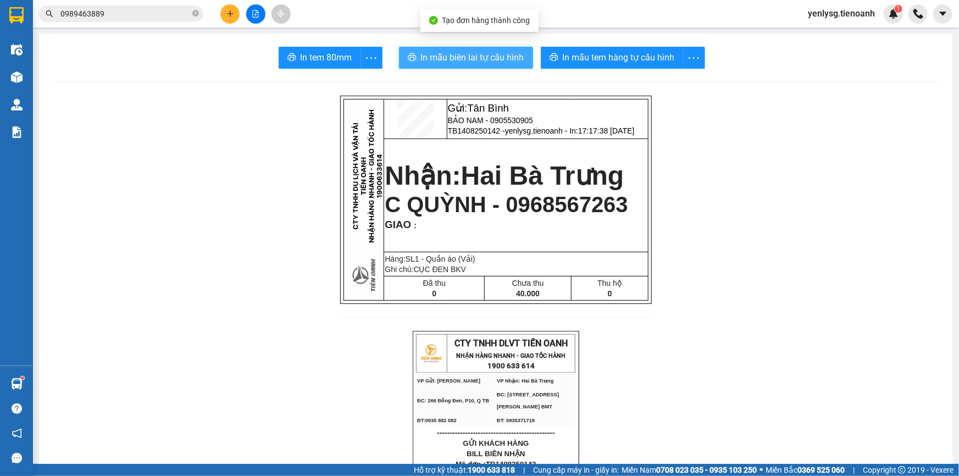
click at [451, 56] on span "In mẫu biên lai tự cấu hình" at bounding box center [472, 58] width 103 height 14
click at [223, 7] on button at bounding box center [229, 13] width 19 height 19
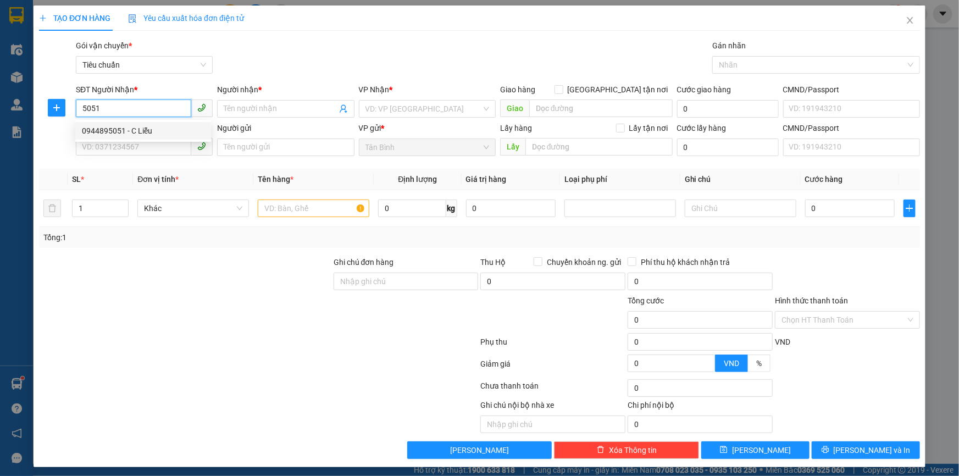
click at [108, 125] on div "0944895051 - C Liễu" at bounding box center [143, 131] width 123 height 12
type input "0944895051"
type input "C Liễu"
type input "50.000"
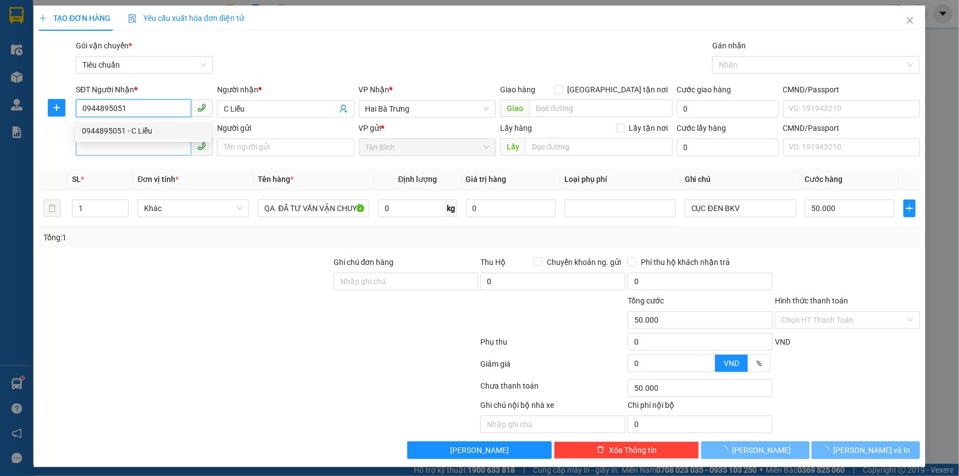
type input "0944895051"
click at [125, 145] on input "SĐT Người Gửi" at bounding box center [133, 147] width 115 height 18
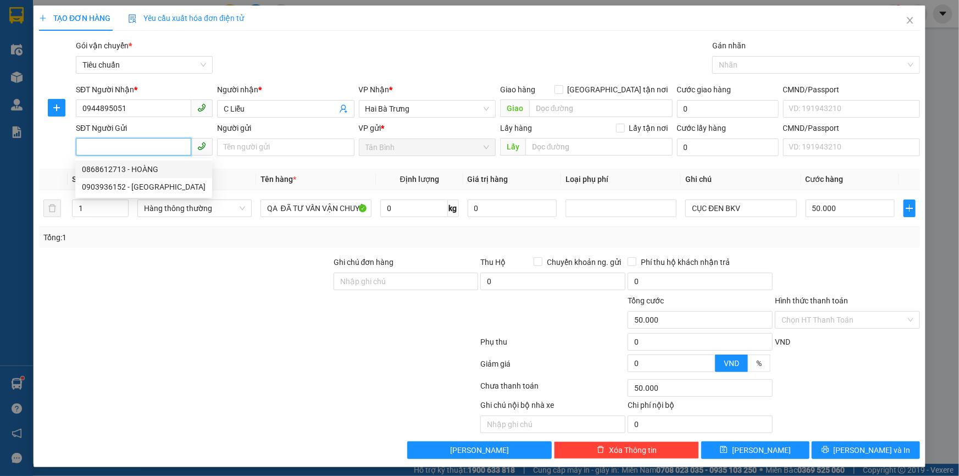
click at [148, 170] on div "0868612713 - HOÀNG" at bounding box center [144, 169] width 124 height 12
type input "0868612713"
type input "HOÀNG"
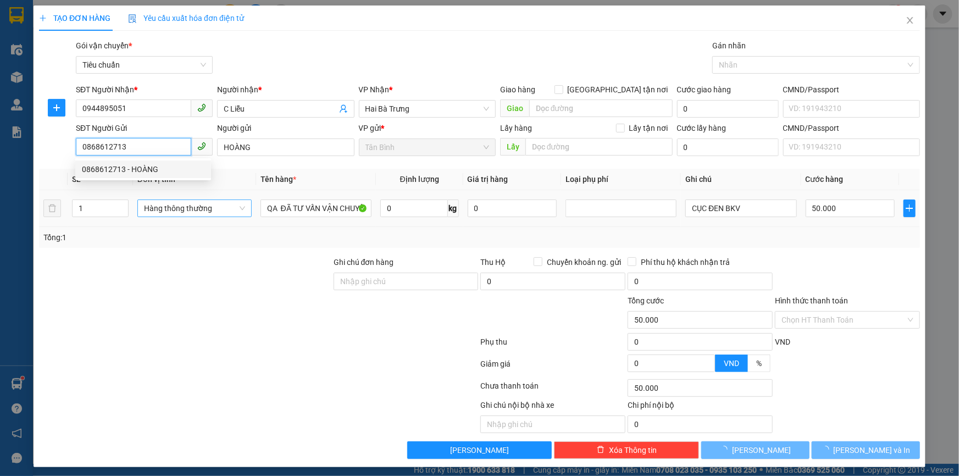
click at [188, 204] on span "Hàng thông thường" at bounding box center [194, 208] width 101 height 16
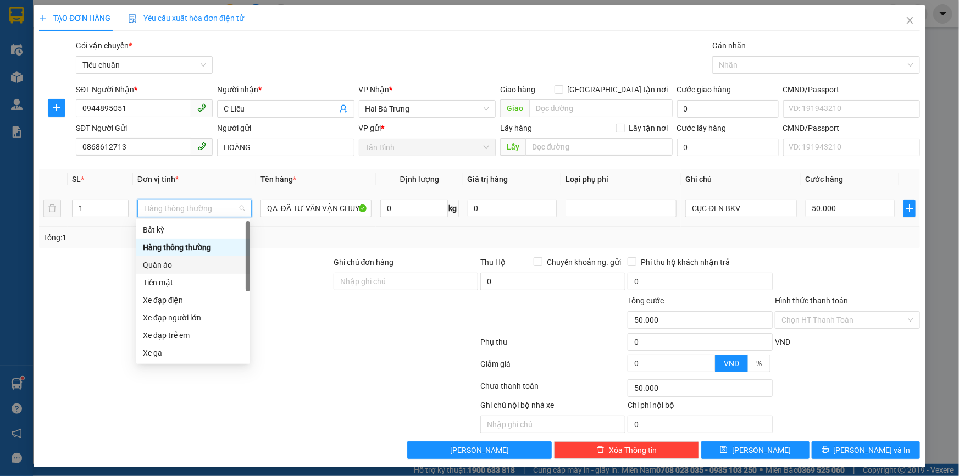
click at [186, 257] on div "Quần áo" at bounding box center [193, 265] width 114 height 18
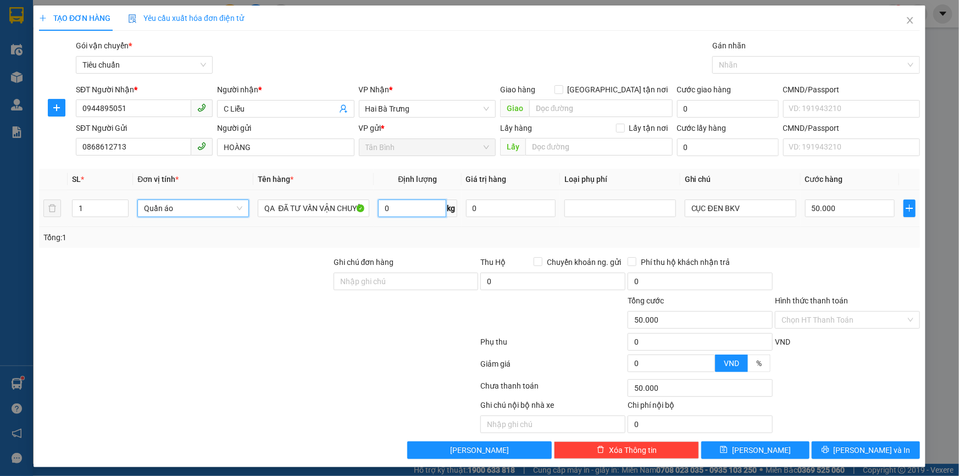
drag, startPoint x: 425, startPoint y: 210, endPoint x: 397, endPoint y: 230, distance: 33.9
click at [425, 211] on input "0" at bounding box center [412, 209] width 68 height 18
type input "0"
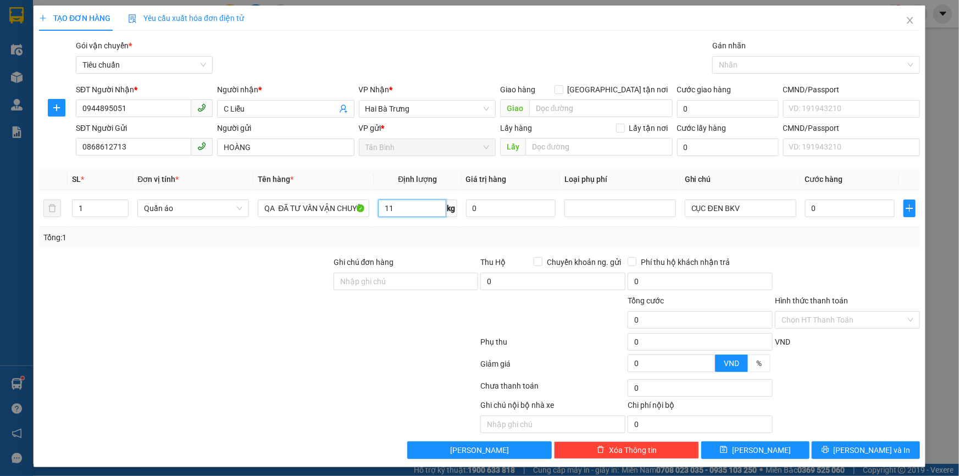
type input "11"
click at [346, 291] on div "Ghi chú đơn hàng" at bounding box center [406, 275] width 145 height 38
type input "50.000"
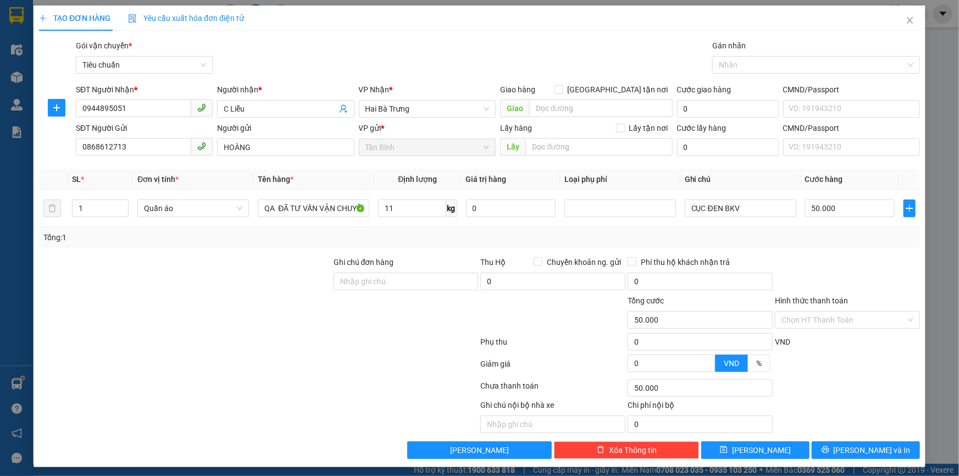
scroll to position [3, 0]
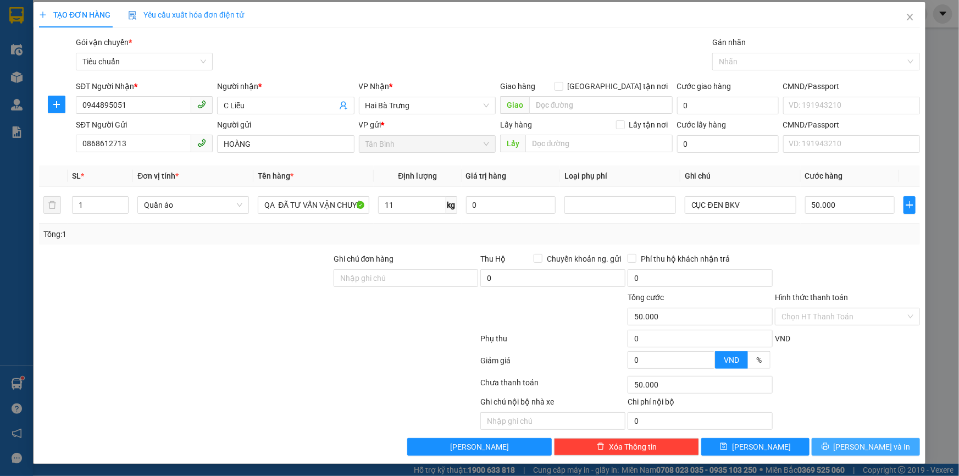
click at [848, 447] on button "[PERSON_NAME] và In" at bounding box center [866, 447] width 108 height 18
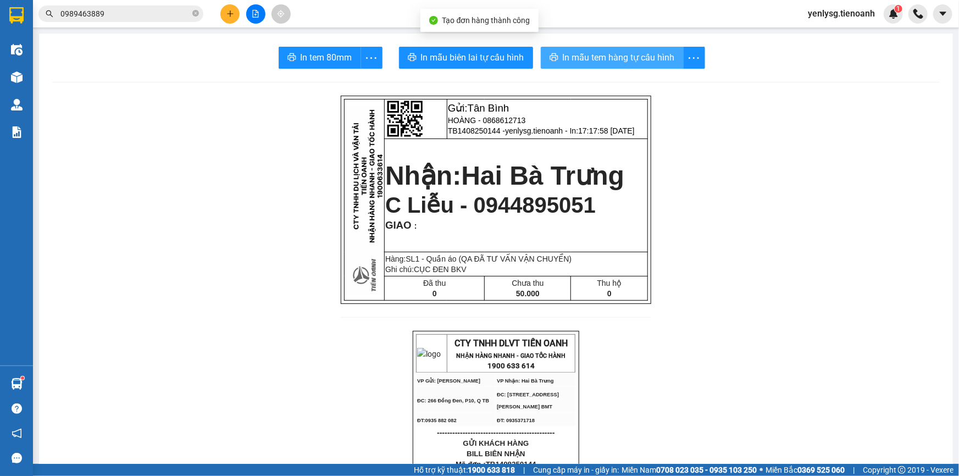
click at [604, 59] on span "In mẫu tem hàng tự cấu hình" at bounding box center [619, 58] width 112 height 14
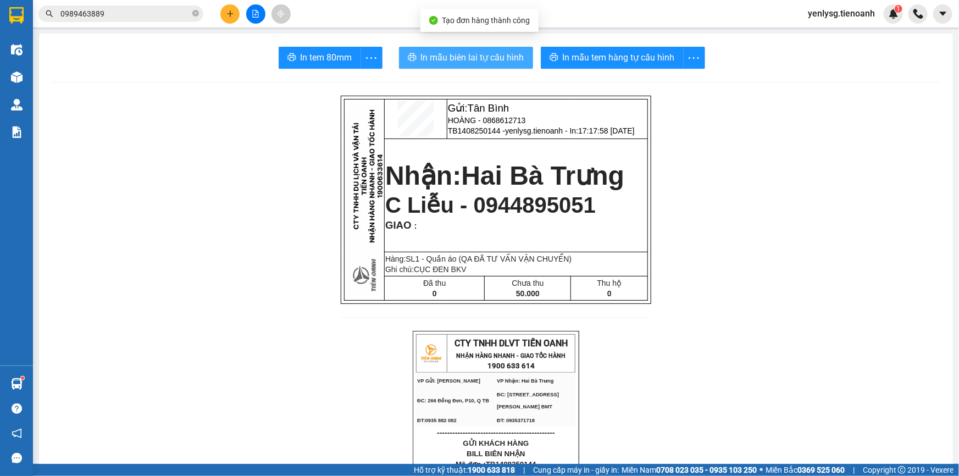
click at [399, 60] on button "In mẫu biên lai tự cấu hình" at bounding box center [466, 58] width 134 height 22
click at [408, 53] on button "In mẫu biên lai tự cấu hình" at bounding box center [466, 58] width 134 height 22
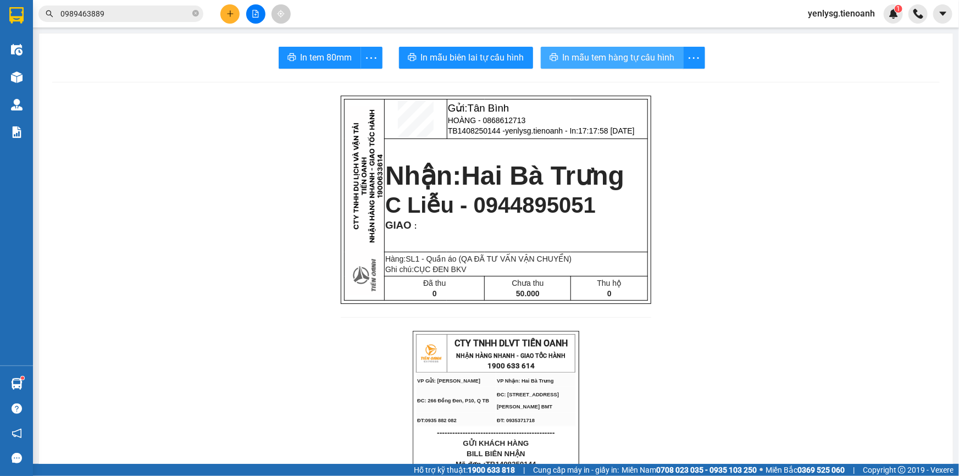
click at [660, 60] on span "In mẫu tem hàng tự cấu hình" at bounding box center [619, 58] width 112 height 14
click at [235, 14] on button at bounding box center [229, 13] width 19 height 19
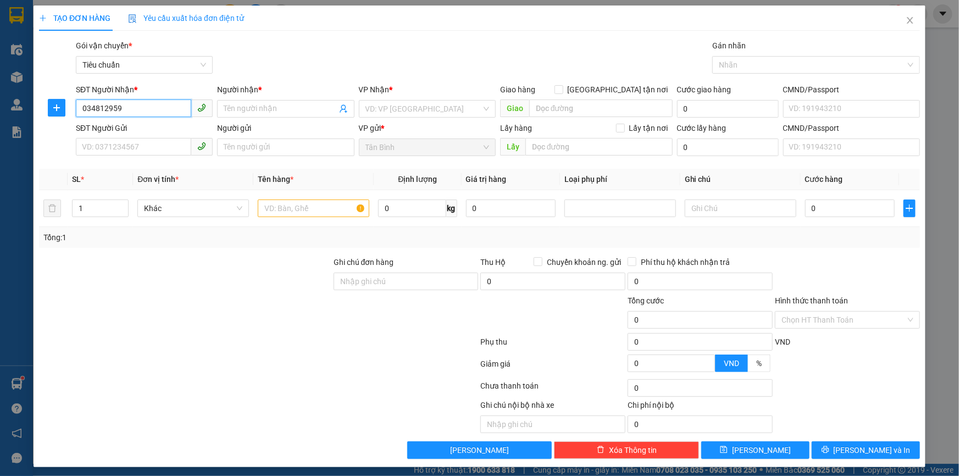
type input "0348129595"
click at [123, 125] on div "0348129595 - C THÙY" at bounding box center [143, 131] width 123 height 12
type input "C THÙY"
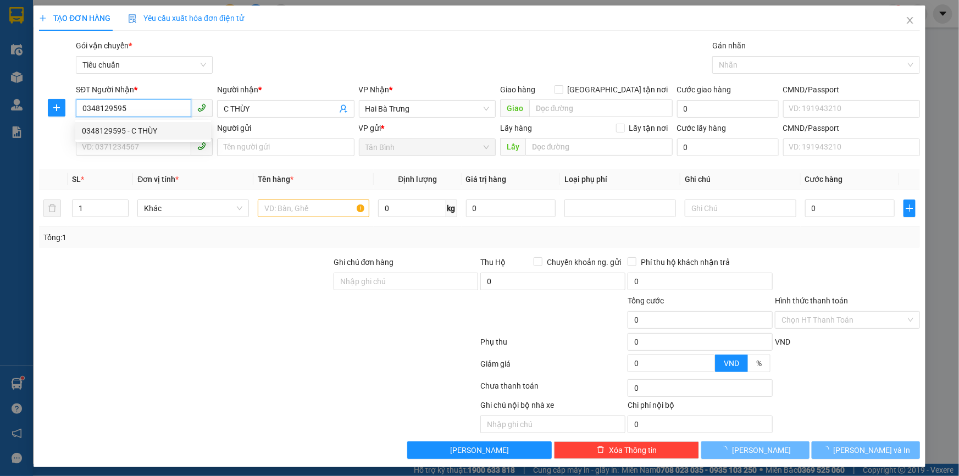
type input "40.000"
click at [130, 156] on div "SĐT Người Gửi VD: 0371234567" at bounding box center [144, 141] width 137 height 38
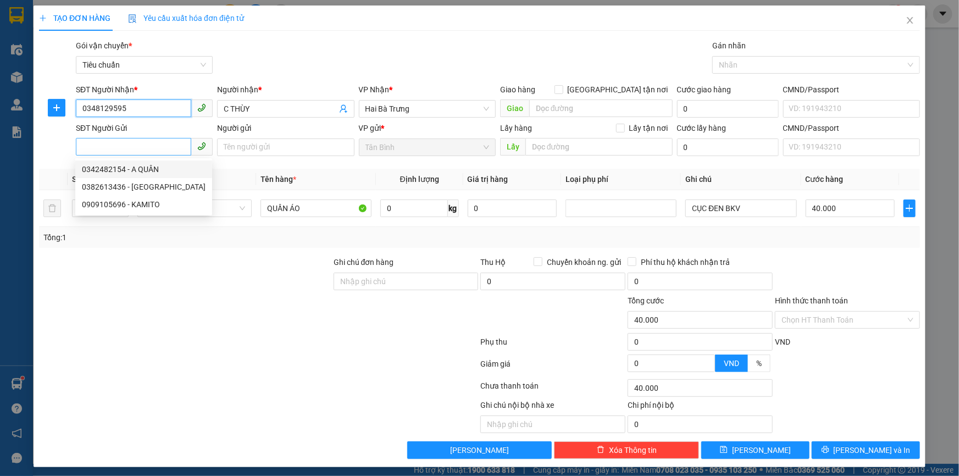
type input "0348129595"
click at [157, 151] on input "SĐT Người Gửi" at bounding box center [133, 147] width 115 height 18
click at [159, 168] on div "0966781313 - A Bình" at bounding box center [143, 169] width 123 height 12
type input "0966781313"
type input "A Bình"
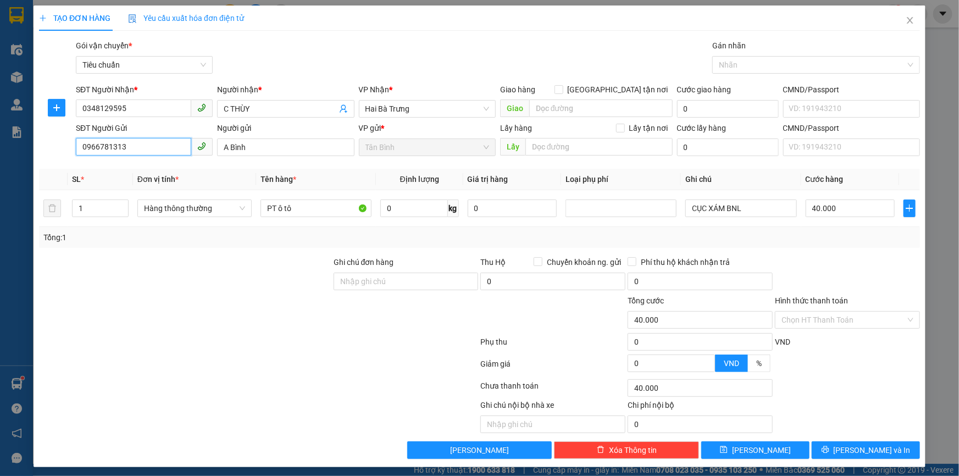
click at [150, 151] on input "0966781313" at bounding box center [133, 147] width 115 height 18
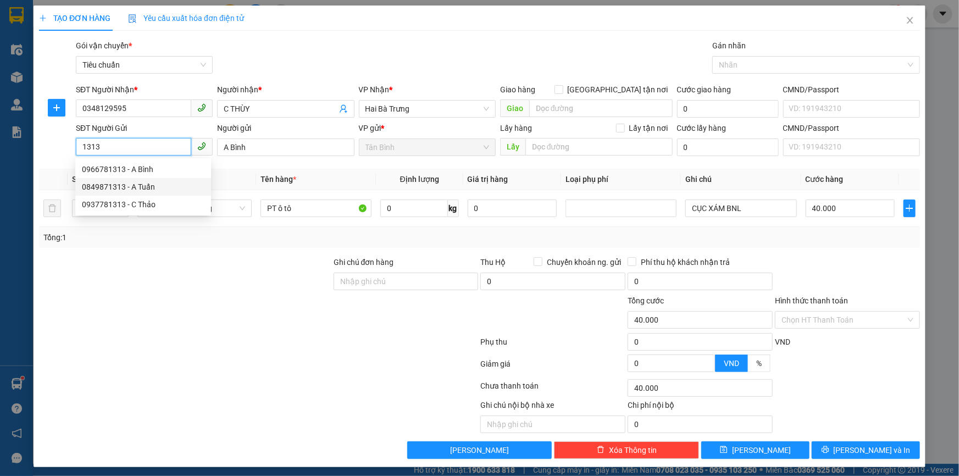
click at [141, 185] on div "0849871313 - A Tuấn" at bounding box center [143, 187] width 123 height 12
type input "0849871313"
type input "A Tuấn"
type input "0870882202640"
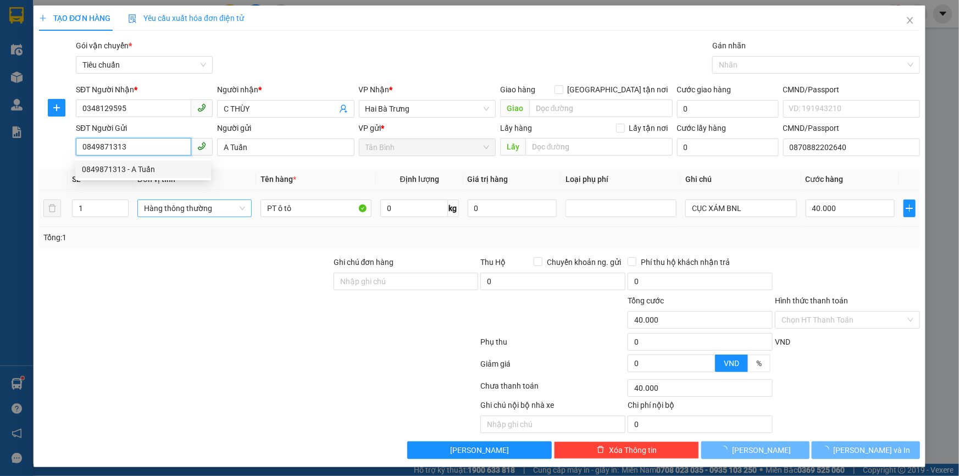
type input "30.000"
click at [201, 204] on span "Khác" at bounding box center [193, 208] width 98 height 16
type input "0849871313"
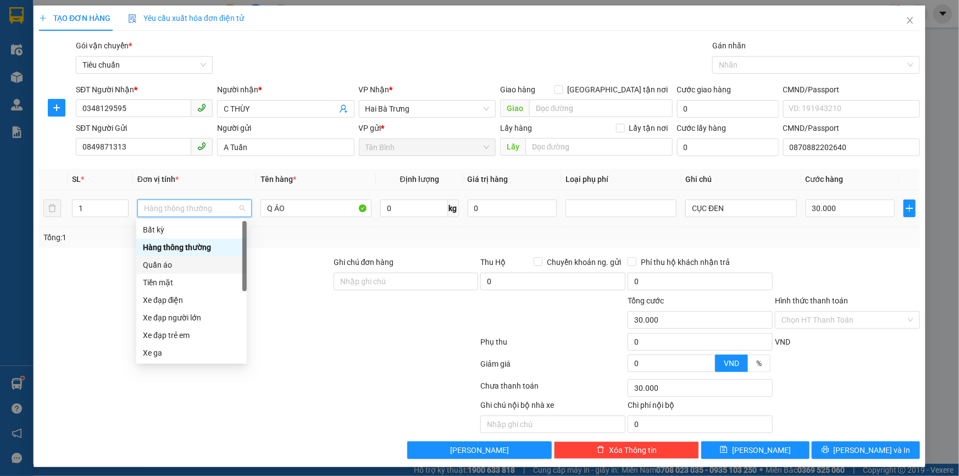
click at [192, 264] on div "Quần áo" at bounding box center [191, 265] width 97 height 12
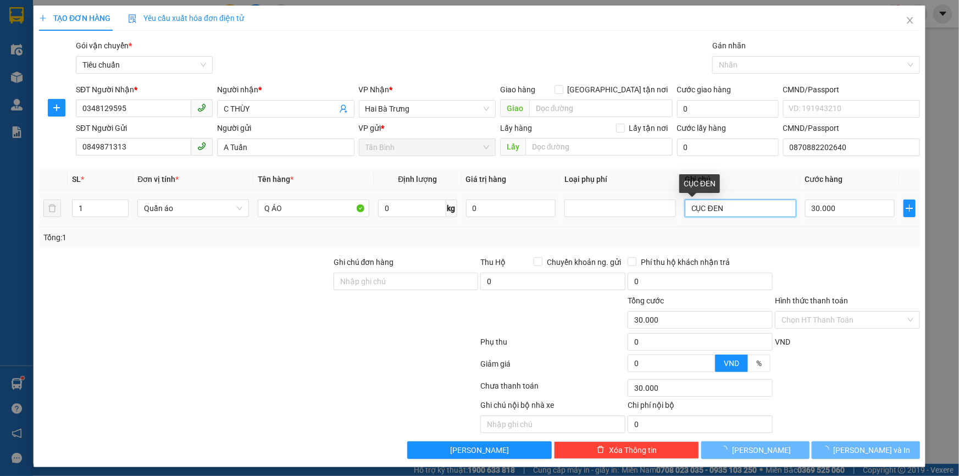
click at [731, 206] on input "CỤC ĐEN" at bounding box center [741, 209] width 112 height 18
type input "0"
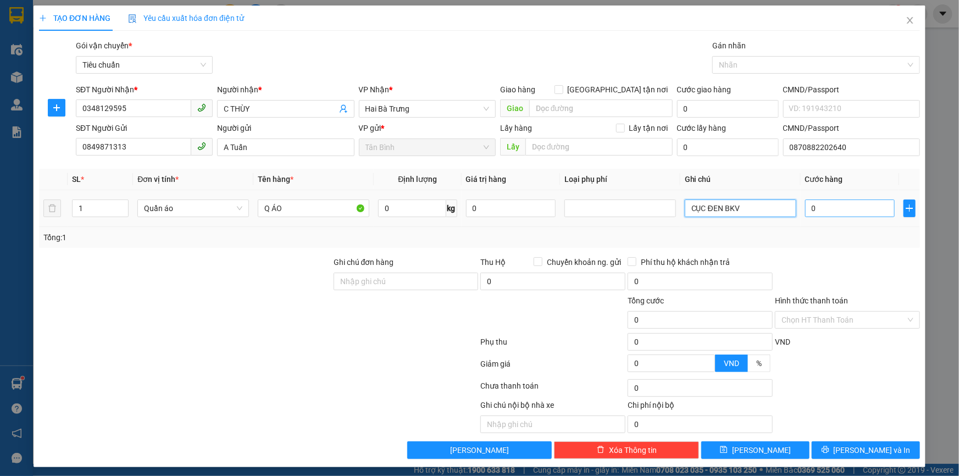
type input "CỤC ĐEN BKV"
click at [830, 204] on input "0" at bounding box center [850, 209] width 90 height 18
type input "3"
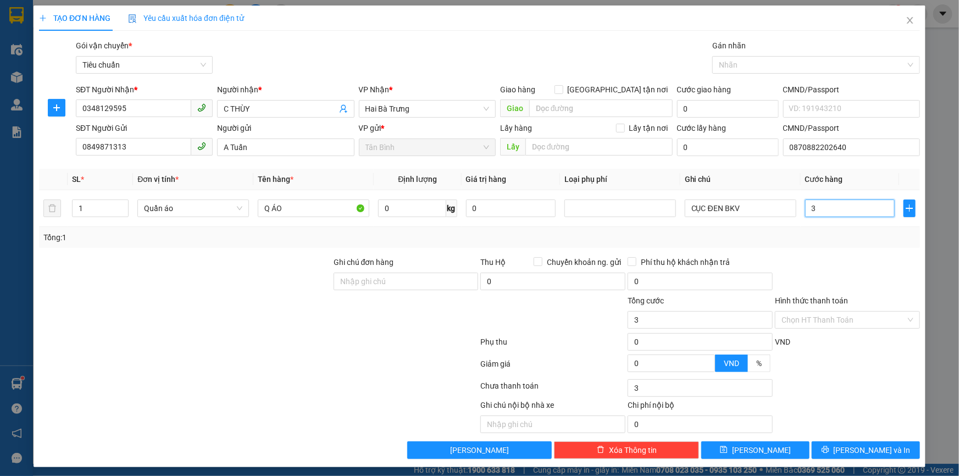
type input "30"
type input "30.000"
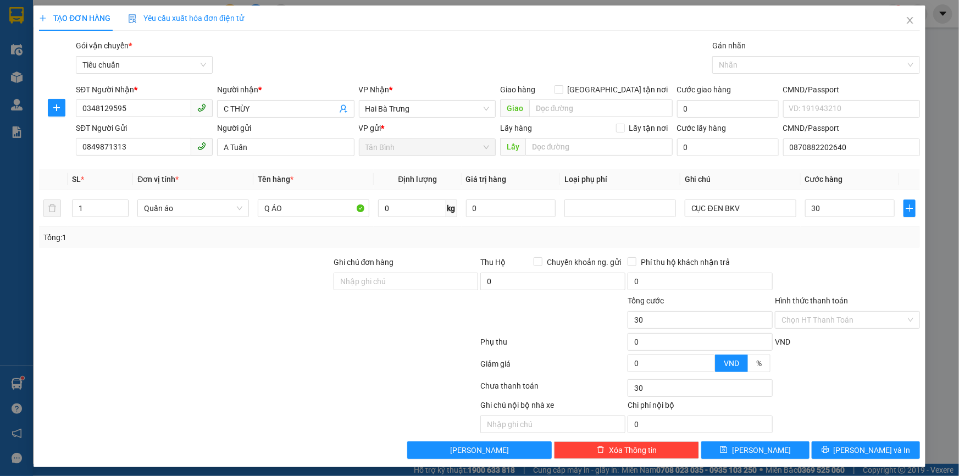
type input "30.000"
click at [823, 280] on div at bounding box center [847, 275] width 147 height 38
click at [821, 450] on button "[PERSON_NAME] và In" at bounding box center [866, 450] width 108 height 18
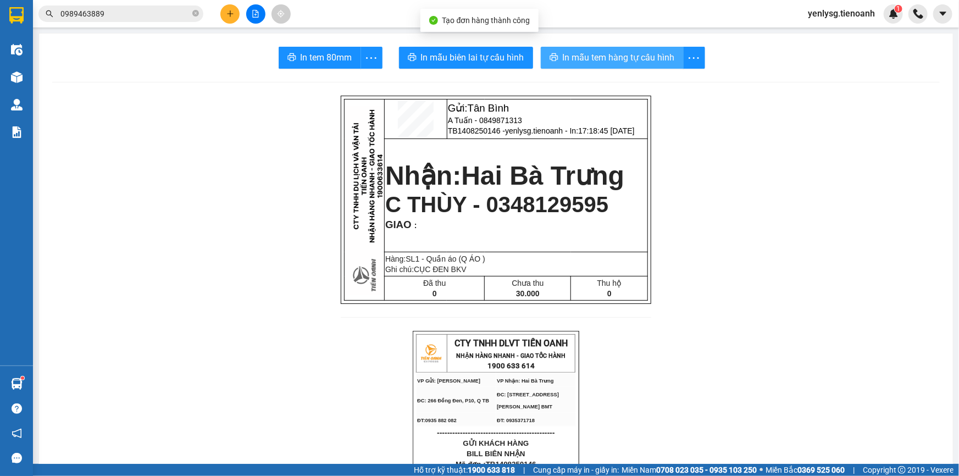
click at [588, 53] on span "In mẫu tem hàng tự cấu hình" at bounding box center [619, 58] width 112 height 14
click at [234, 8] on button at bounding box center [229, 13] width 19 height 19
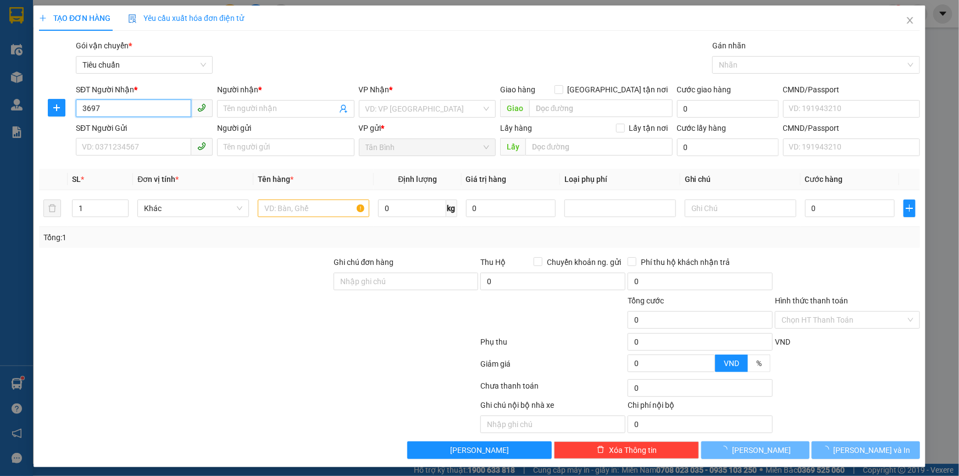
click at [149, 106] on input "3697" at bounding box center [133, 108] width 115 height 18
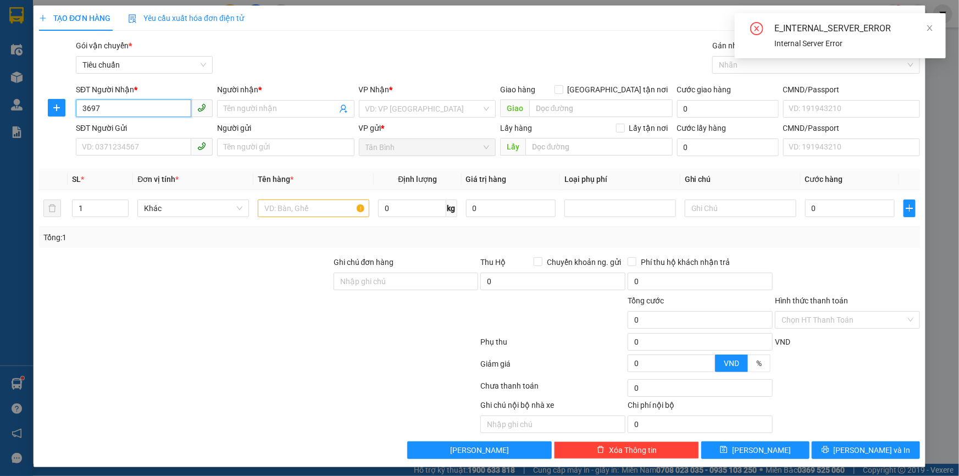
type input "3697"
click at [903, 18] on div "E_INTERNAL_SERVER_ERROR Internal Server Error" at bounding box center [840, 35] width 211 height 45
click at [930, 27] on icon "close" at bounding box center [930, 28] width 8 height 8
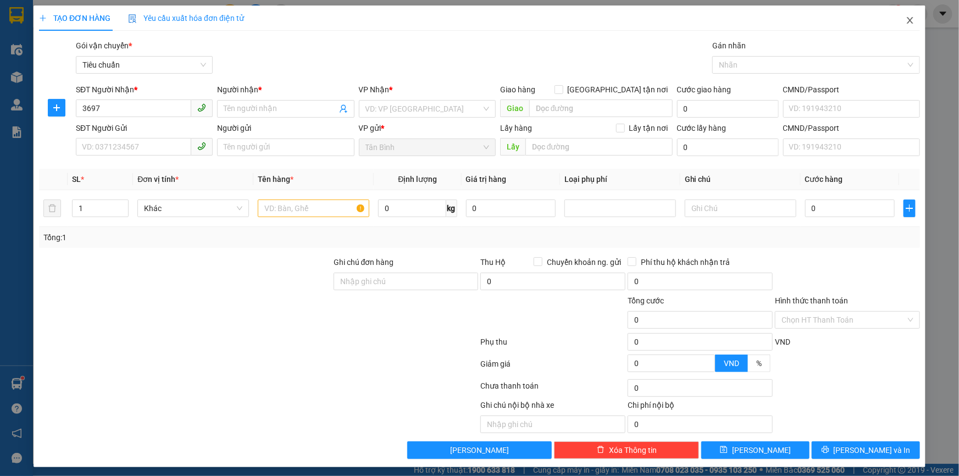
click at [912, 27] on span "Close" at bounding box center [910, 20] width 31 height 31
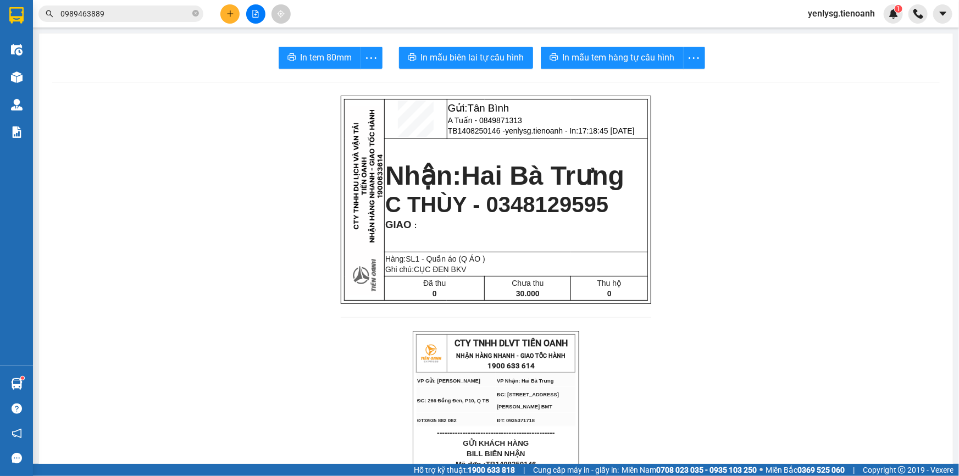
click at [232, 13] on icon "plus" at bounding box center [230, 13] width 6 height 1
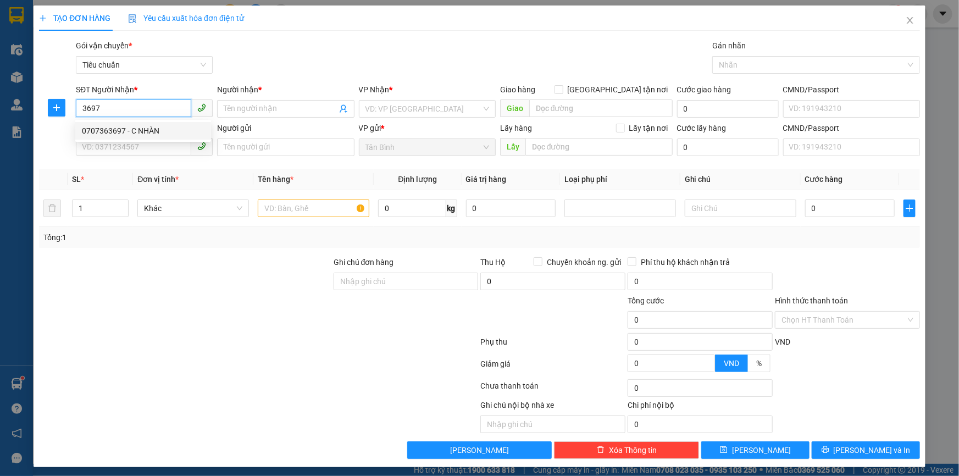
click at [135, 131] on div "0707363697 - C NHÀN" at bounding box center [143, 131] width 123 height 12
type input "0707363697"
type input "C NHÀN"
click at [137, 141] on div "0707363697 0707363697 - C NHÀN" at bounding box center [143, 131] width 136 height 22
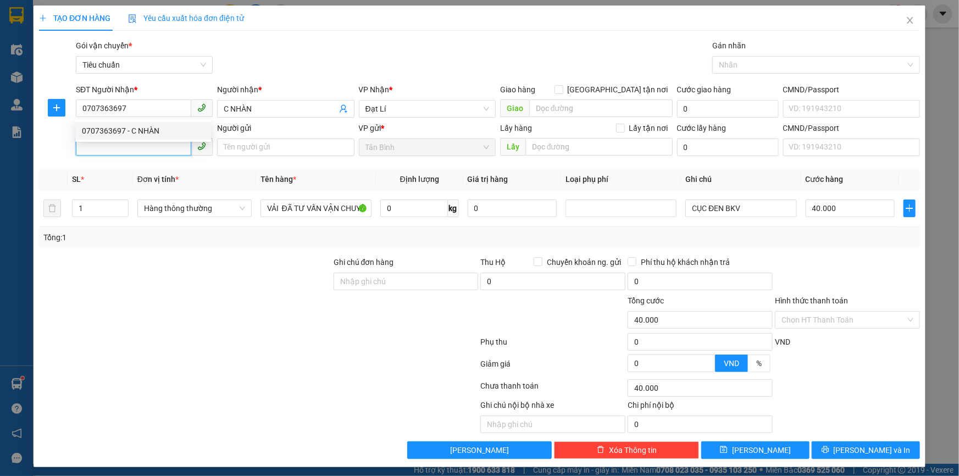
click at [136, 147] on input "SĐT Người Gửi" at bounding box center [133, 147] width 115 height 18
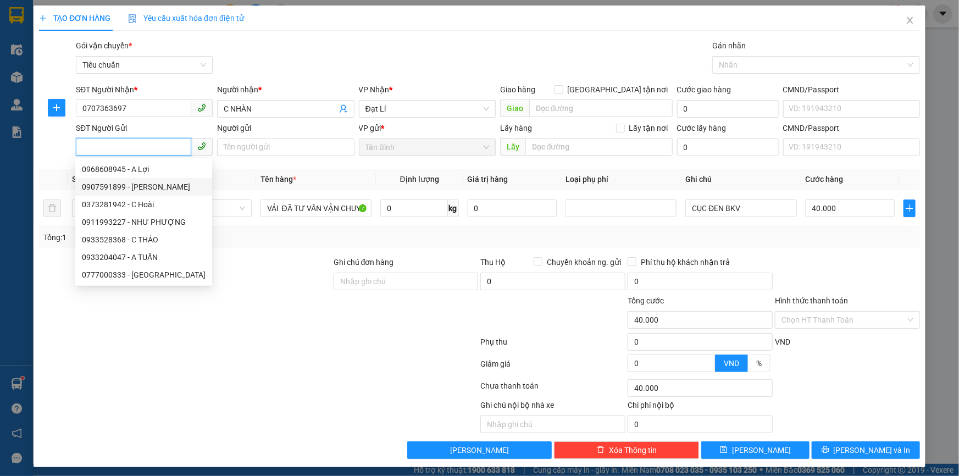
click at [169, 184] on div "0907591899 - [PERSON_NAME]" at bounding box center [144, 187] width 124 height 12
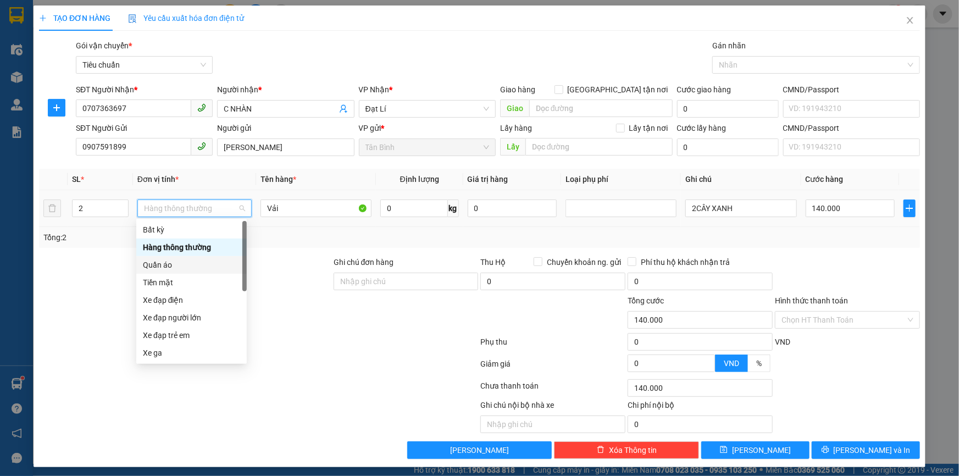
click at [165, 264] on div "Quần áo" at bounding box center [191, 265] width 97 height 12
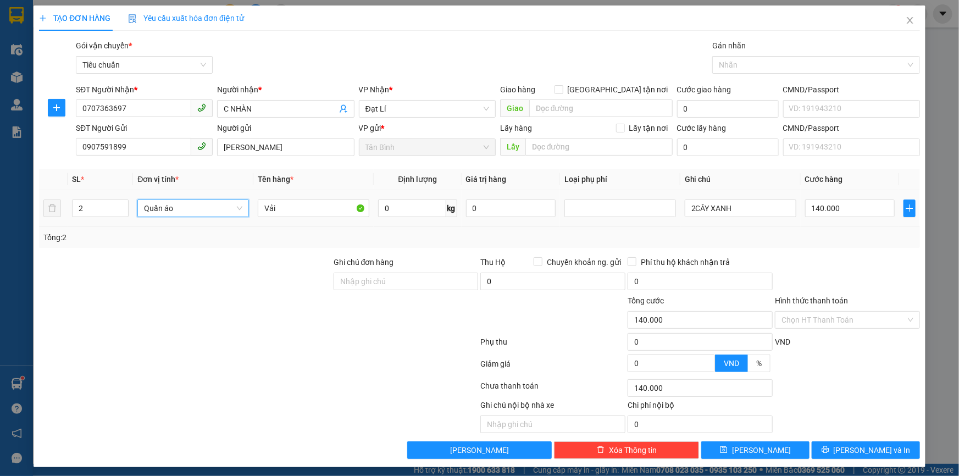
click at [43, 216] on tr "2 Quần áo Quần áo Vải 0 kg 0 2CÂY XANH 140.000" at bounding box center [479, 208] width 881 height 37
click at [390, 192] on td "0 kg" at bounding box center [417, 208] width 87 height 37
click at [386, 208] on input "0" at bounding box center [412, 209] width 68 height 18
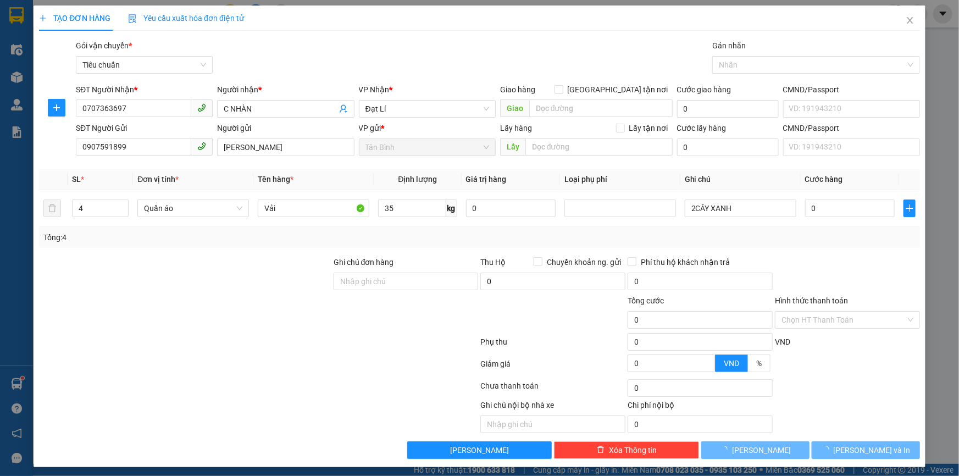
click at [405, 235] on div "Tổng: 4" at bounding box center [479, 237] width 872 height 12
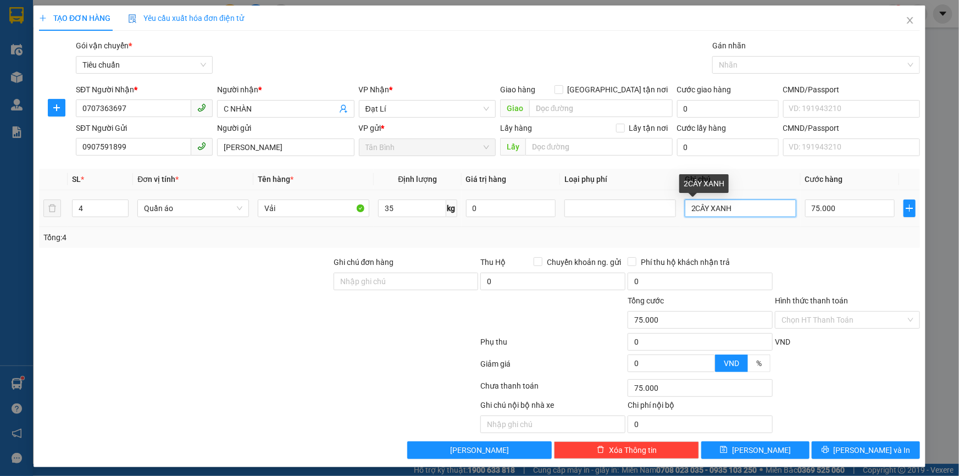
drag, startPoint x: 690, startPoint y: 214, endPoint x: 625, endPoint y: 225, distance: 65.8
click at [625, 225] on tr "4 Quần áo Vải 35 kg 0 2CÂY XANH 75.000" at bounding box center [479, 208] width 881 height 37
click at [819, 205] on input "75.000" at bounding box center [850, 209] width 90 height 18
click at [845, 275] on div at bounding box center [847, 275] width 147 height 38
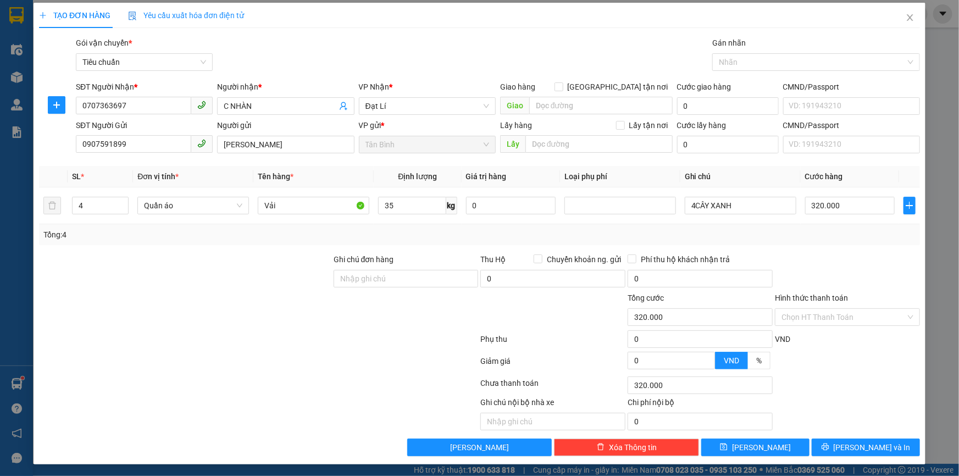
scroll to position [3, 0]
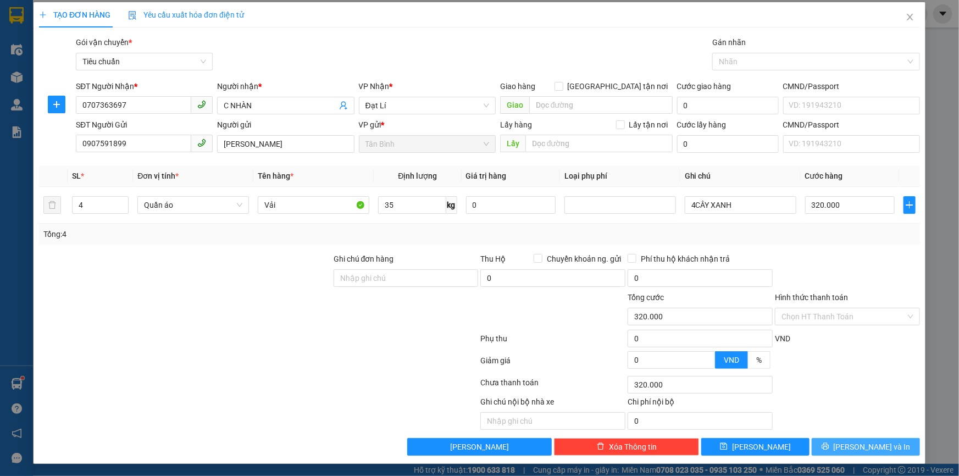
click at [829, 447] on icon "printer" at bounding box center [826, 446] width 8 height 8
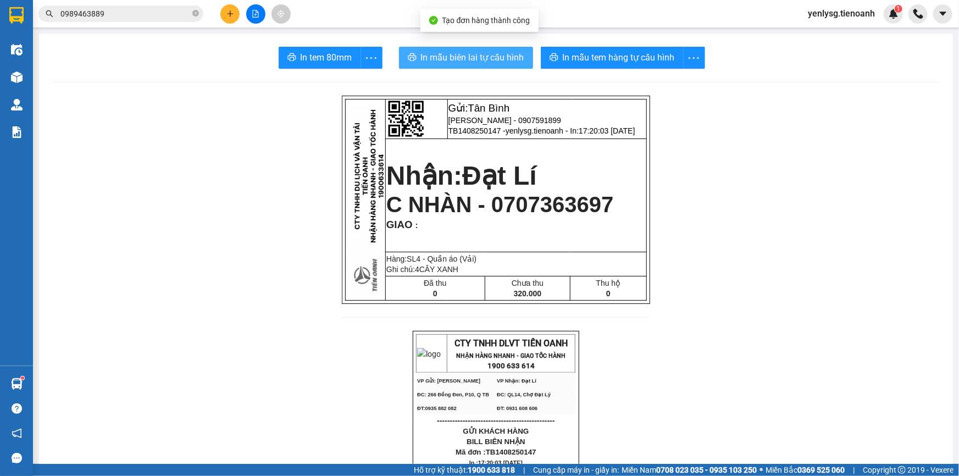
drag, startPoint x: 419, startPoint y: 63, endPoint x: 422, endPoint y: 73, distance: 9.6
click at [421, 67] on button "In mẫu biên lai tự cấu hình" at bounding box center [466, 58] width 134 height 22
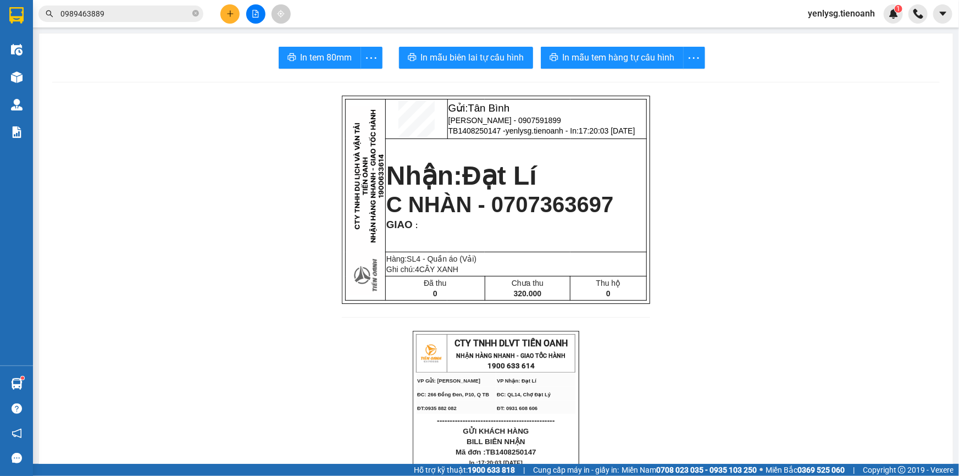
click at [225, 11] on button at bounding box center [229, 13] width 19 height 19
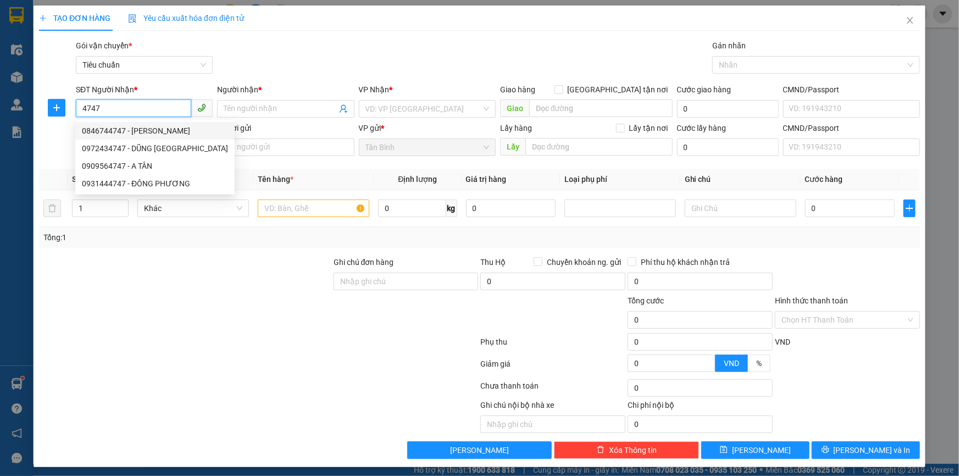
click at [154, 106] on input "4747" at bounding box center [133, 108] width 115 height 18
click at [126, 284] on div at bounding box center [185, 275] width 295 height 38
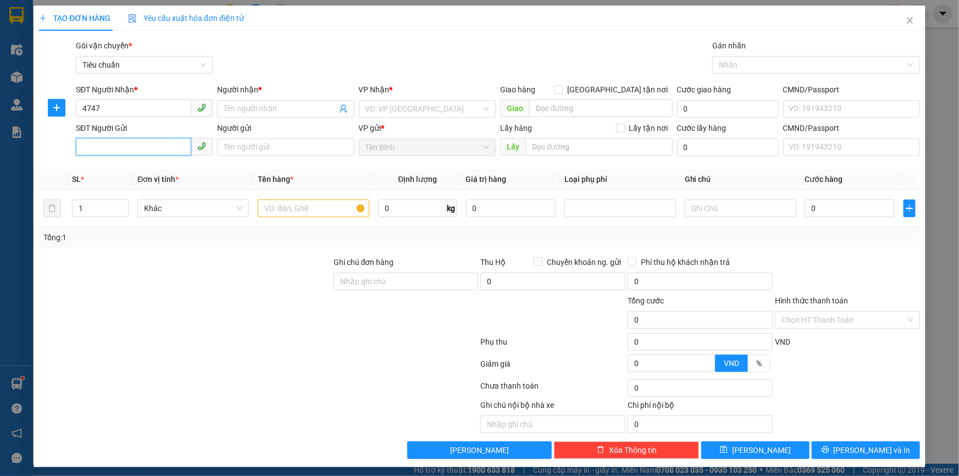
click at [140, 149] on input "SĐT Người Gửi" at bounding box center [133, 147] width 115 height 18
click at [134, 163] on div "0907591899 - [PERSON_NAME]" at bounding box center [143, 169] width 123 height 12
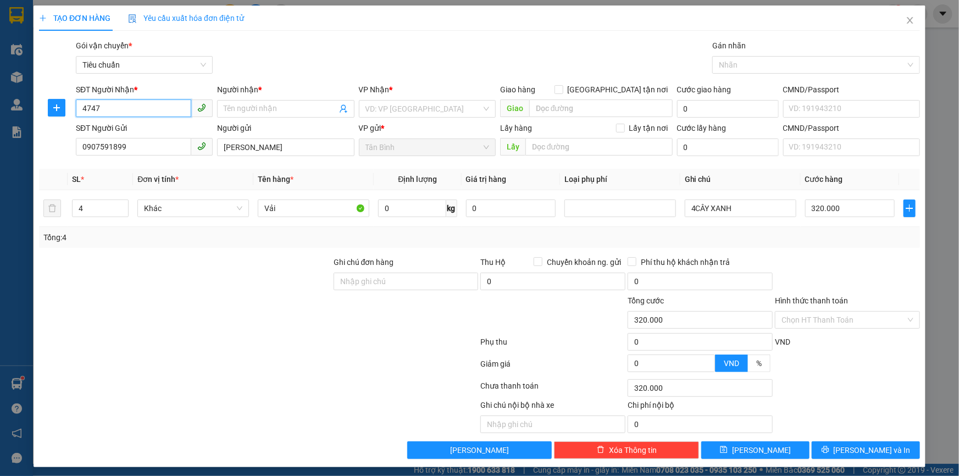
click at [128, 108] on input "4747" at bounding box center [133, 108] width 115 height 18
click at [159, 153] on div "0942524747 - [GEOGRAPHIC_DATA]" at bounding box center [143, 148] width 123 height 12
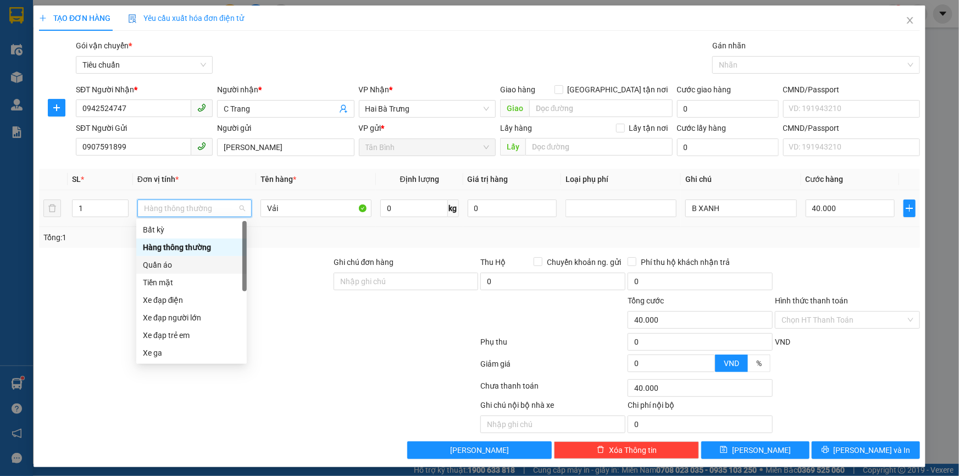
click at [173, 264] on div "Quần áo" at bounding box center [191, 265] width 97 height 12
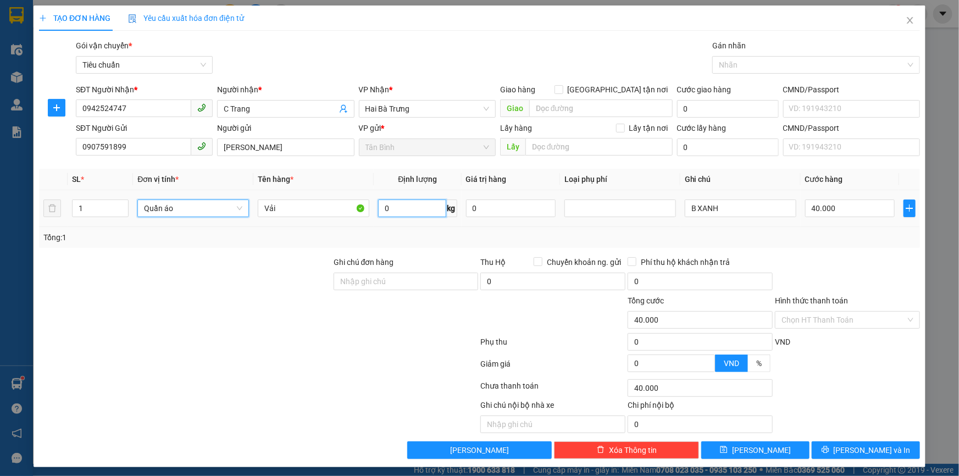
click at [420, 210] on input "0" at bounding box center [412, 209] width 68 height 18
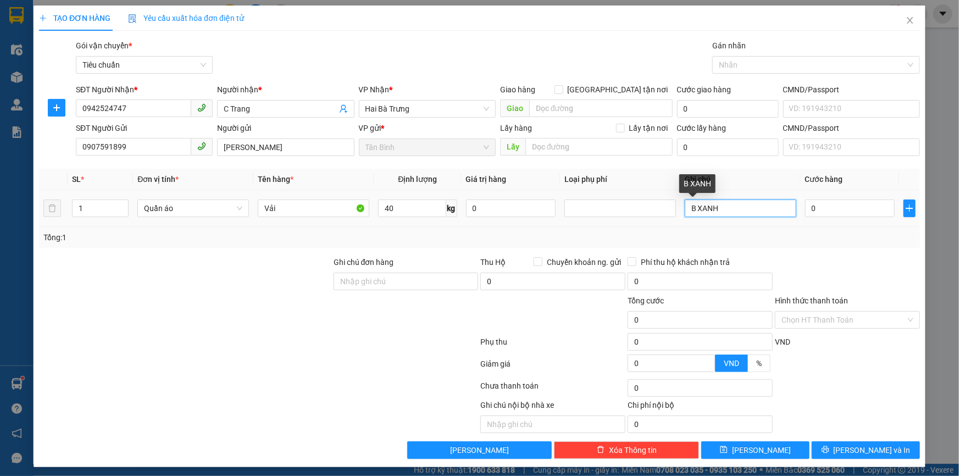
click at [693, 208] on input "B XANH" at bounding box center [741, 209] width 112 height 18
click at [811, 218] on div "80.000" at bounding box center [850, 208] width 90 height 22
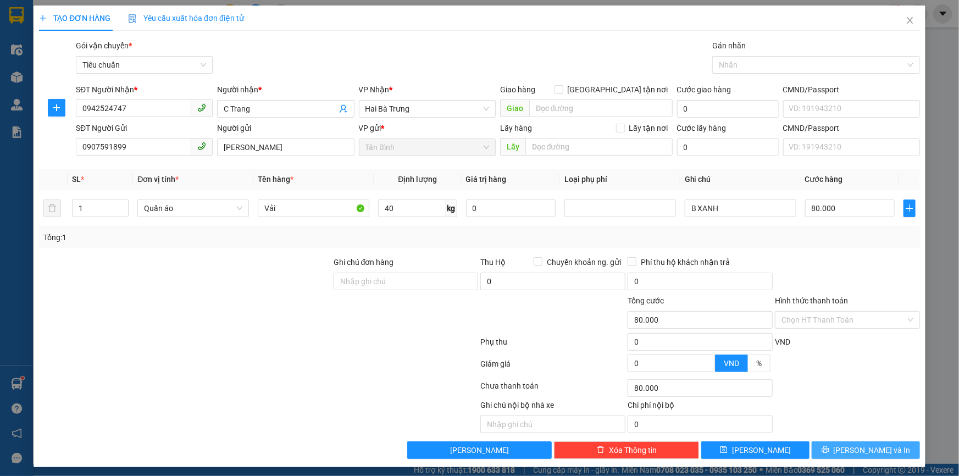
click at [897, 450] on button "[PERSON_NAME] và In" at bounding box center [866, 450] width 108 height 18
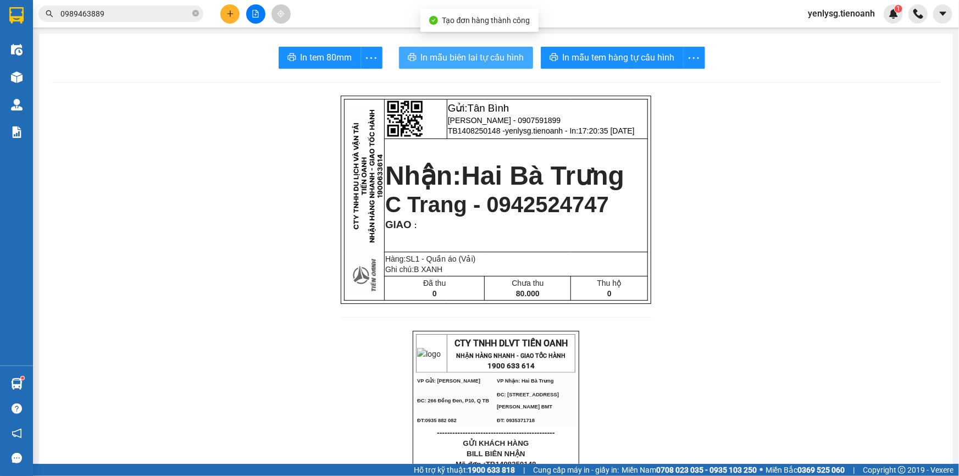
click at [480, 49] on button "In mẫu biên lai tự cấu hình" at bounding box center [466, 58] width 134 height 22
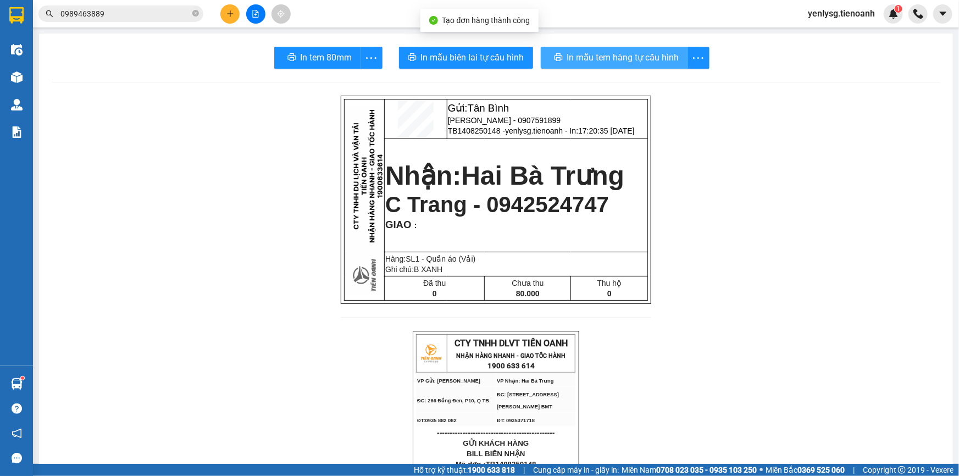
click at [590, 64] on span "In mẫu tem hàng tự cấu hình" at bounding box center [623, 58] width 112 height 14
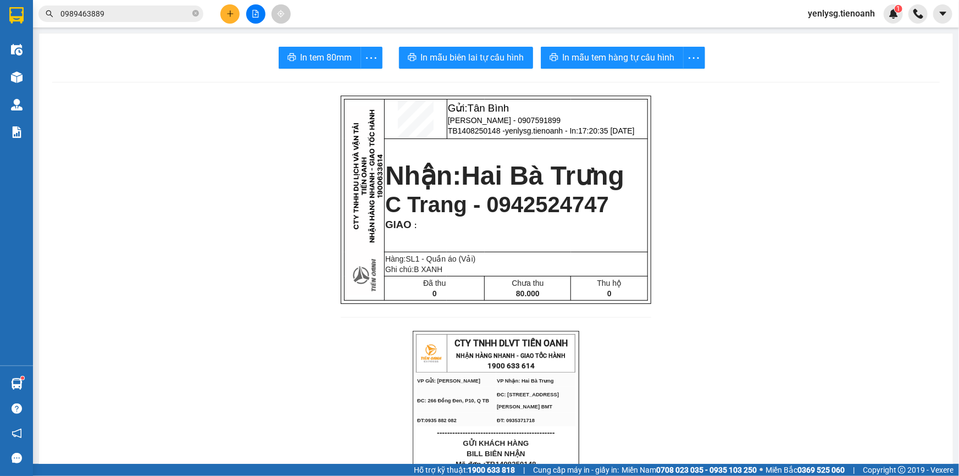
click at [170, 20] on span "0989463889" at bounding box center [120, 13] width 165 height 16
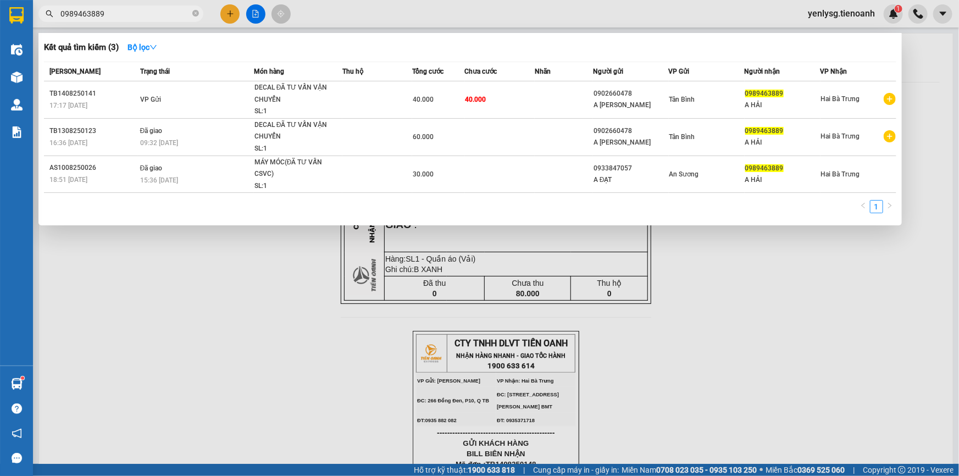
click at [168, 9] on input "0989463889" at bounding box center [125, 14] width 130 height 12
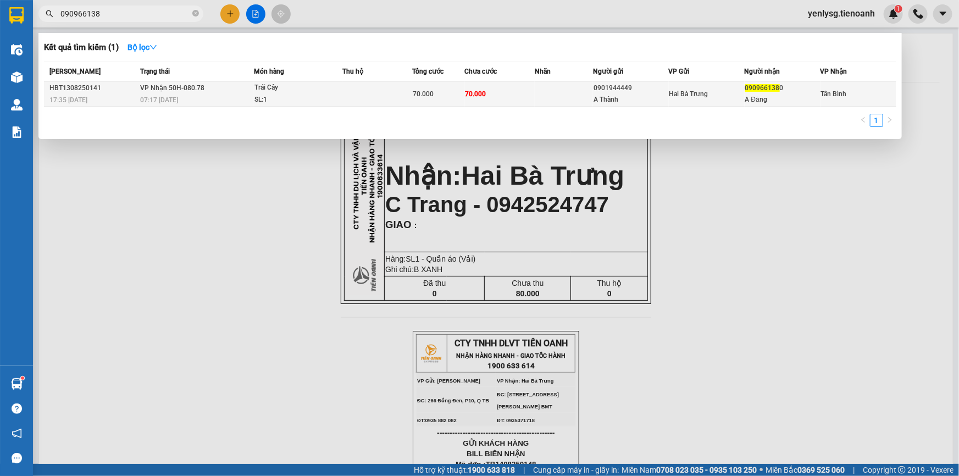
click at [611, 92] on div "0901944449" at bounding box center [631, 88] width 75 height 12
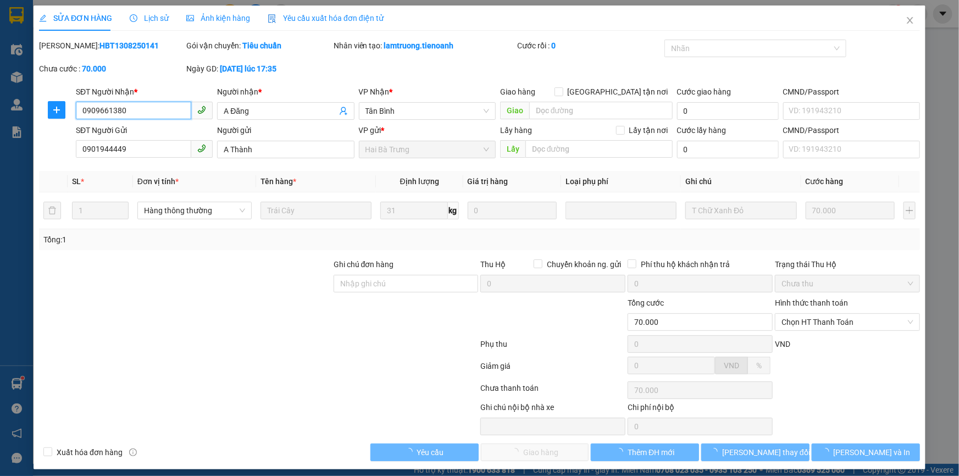
scroll to position [1, 0]
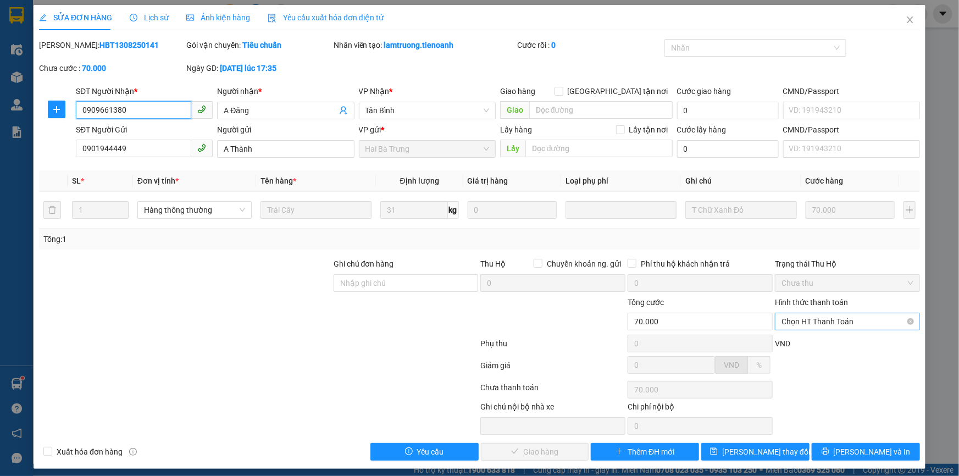
click at [812, 328] on span "Chọn HT Thanh Toán" at bounding box center [848, 321] width 132 height 16
click at [804, 341] on div "Tại văn phòng" at bounding box center [841, 343] width 131 height 12
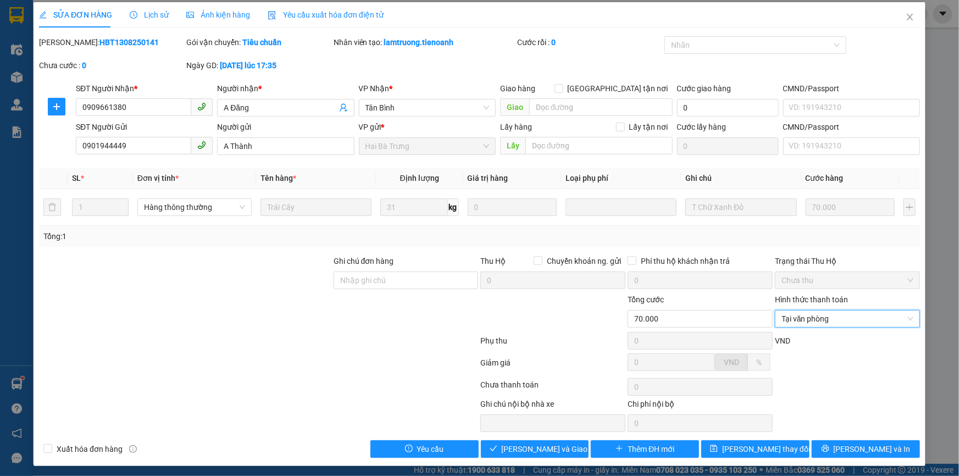
scroll to position [5, 0]
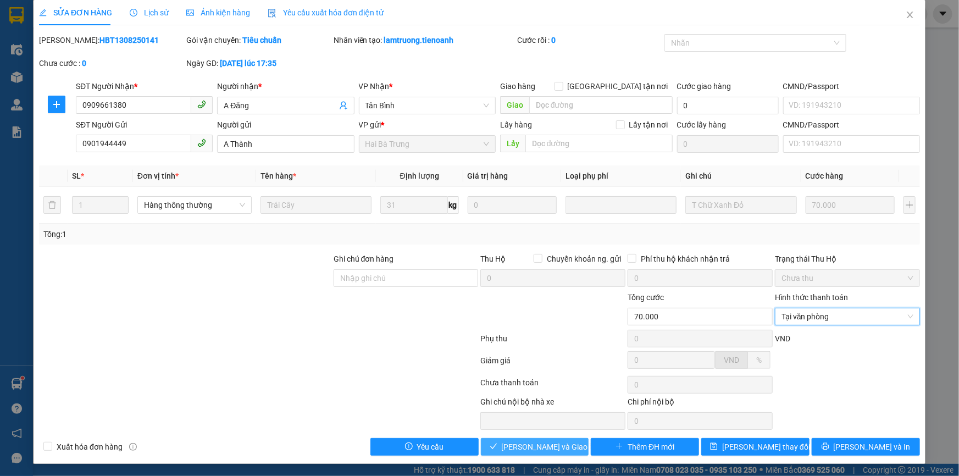
click at [579, 445] on button "Lưu và Giao hàng" at bounding box center [535, 447] width 108 height 18
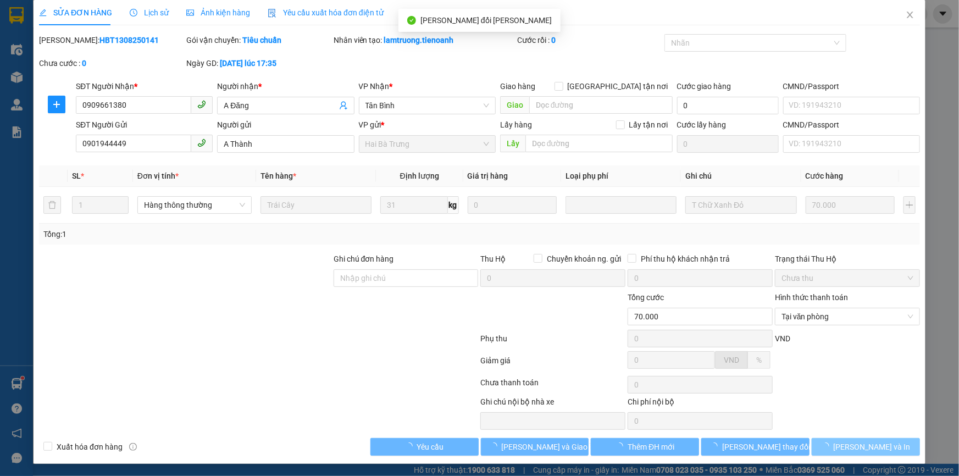
click at [875, 444] on span "[PERSON_NAME] và In" at bounding box center [872, 447] width 77 height 12
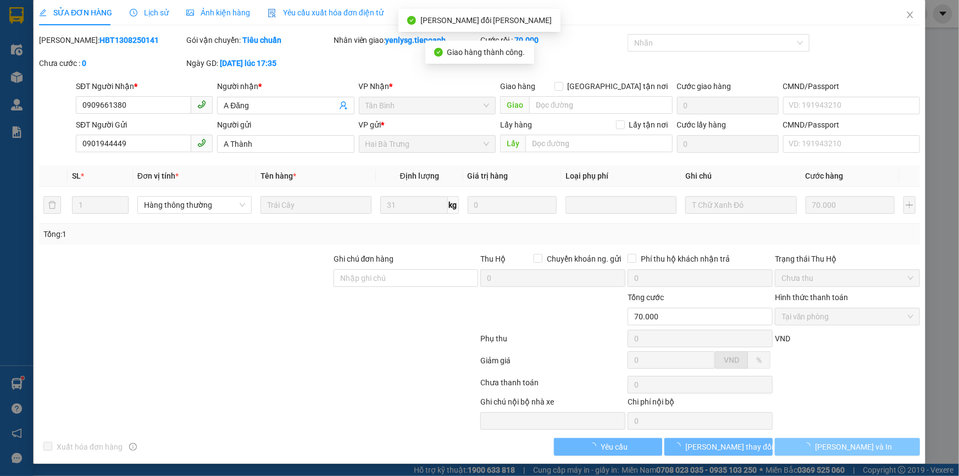
click at [870, 451] on button "[PERSON_NAME] và In" at bounding box center [847, 447] width 145 height 18
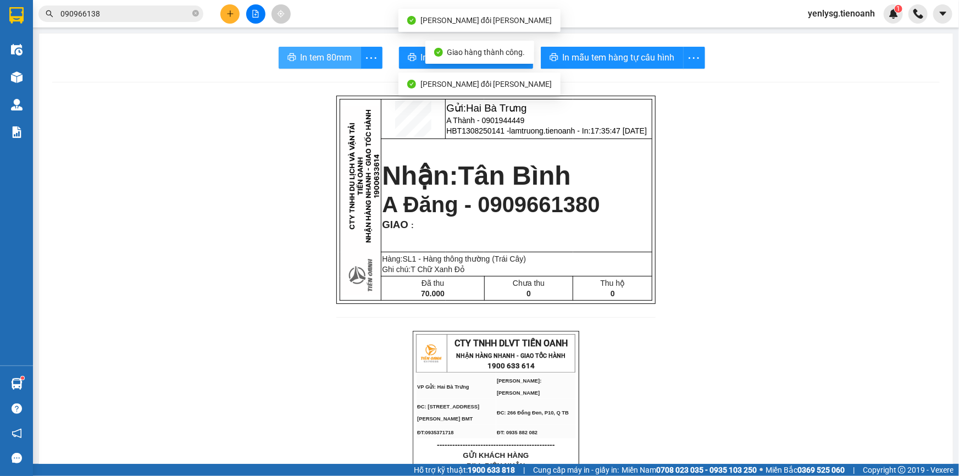
click at [332, 62] on span "In tem 80mm" at bounding box center [327, 58] width 52 height 14
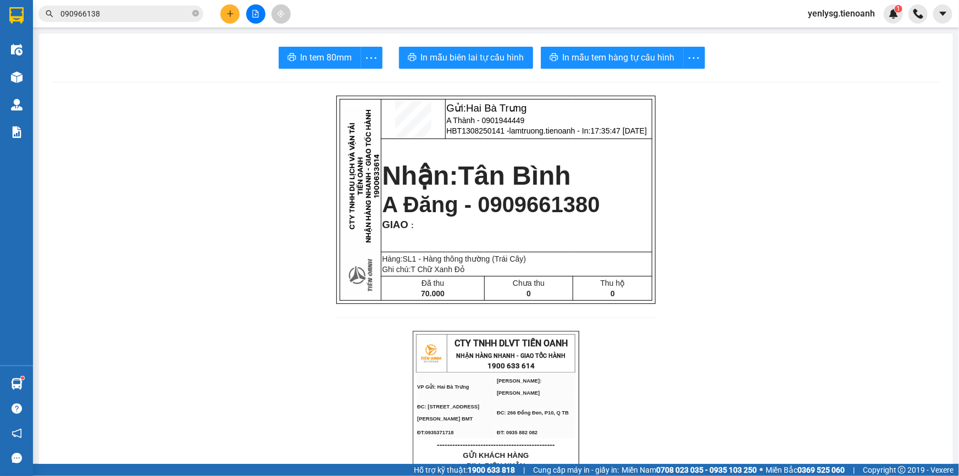
click at [229, 19] on button at bounding box center [229, 13] width 19 height 19
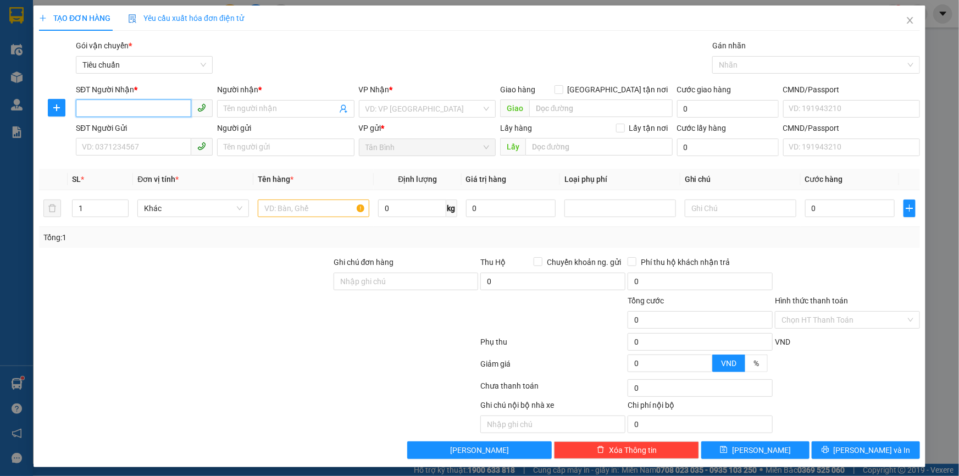
click at [145, 108] on input "SĐT Người Nhận *" at bounding box center [133, 108] width 115 height 18
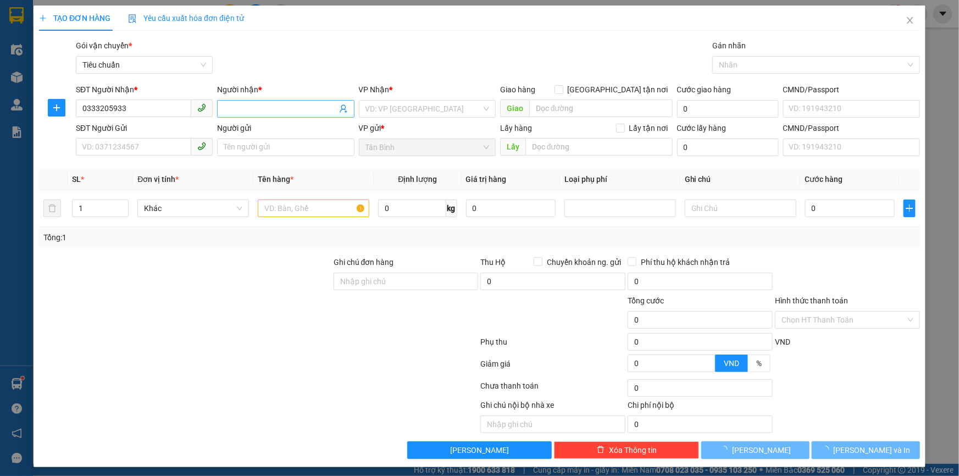
click at [245, 114] on input "Người nhận *" at bounding box center [280, 109] width 113 height 12
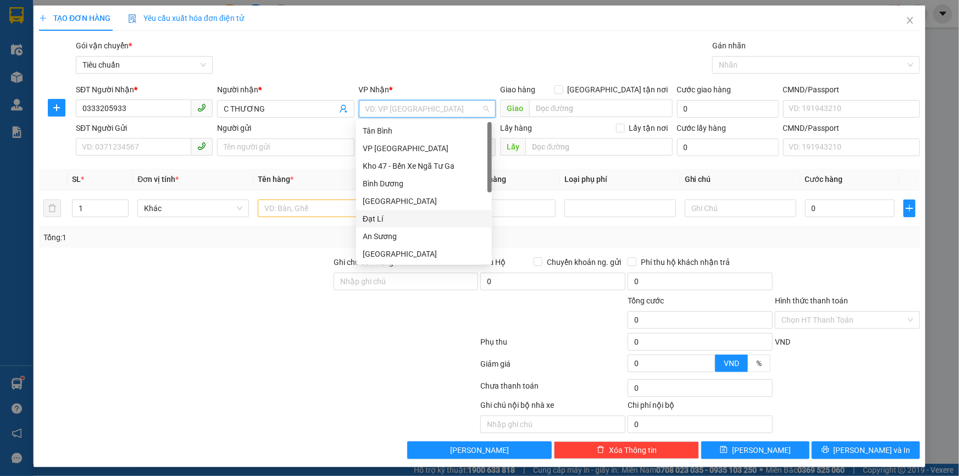
scroll to position [88, 0]
click at [420, 189] on div "Hai Bà Trưng" at bounding box center [424, 184] width 123 height 12
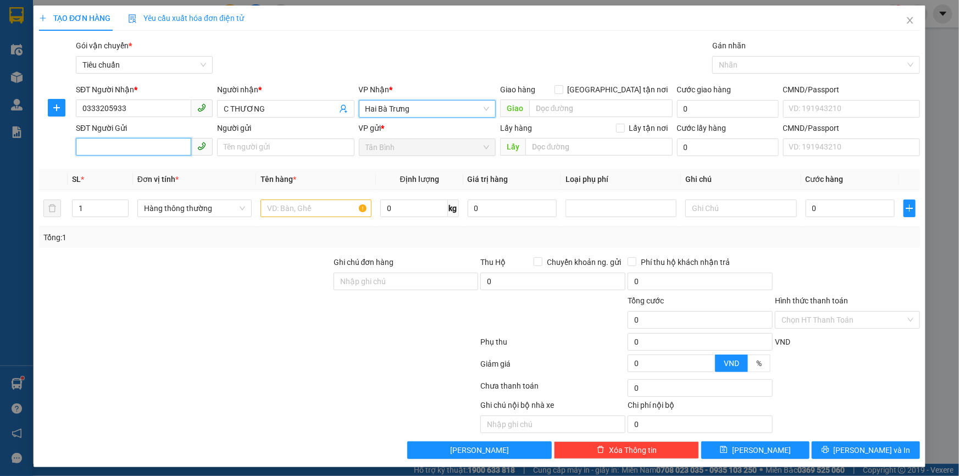
click at [181, 143] on input "SĐT Người Gửi" at bounding box center [133, 147] width 115 height 18
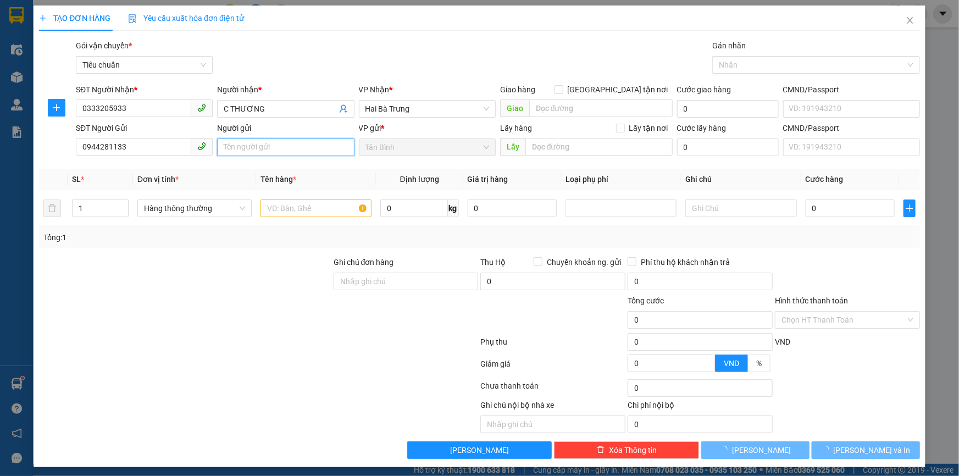
click at [282, 147] on input "Người gửi" at bounding box center [285, 148] width 137 height 18
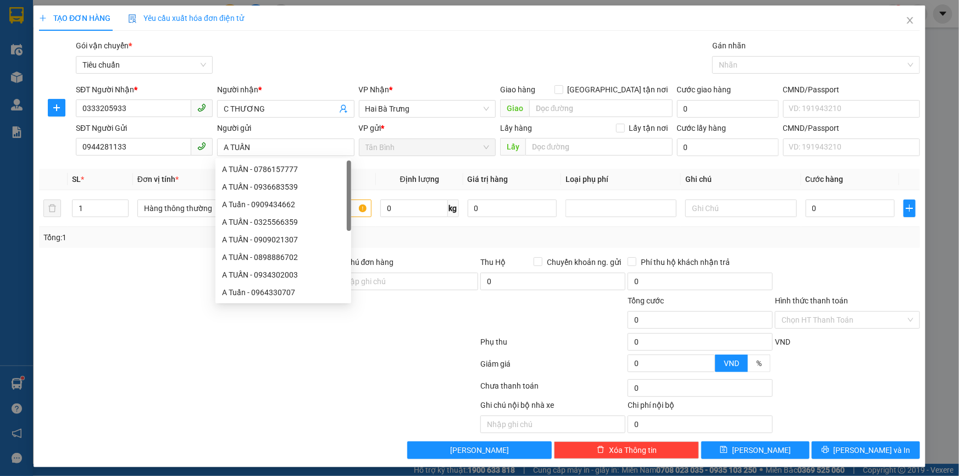
click at [112, 263] on div at bounding box center [185, 275] width 295 height 38
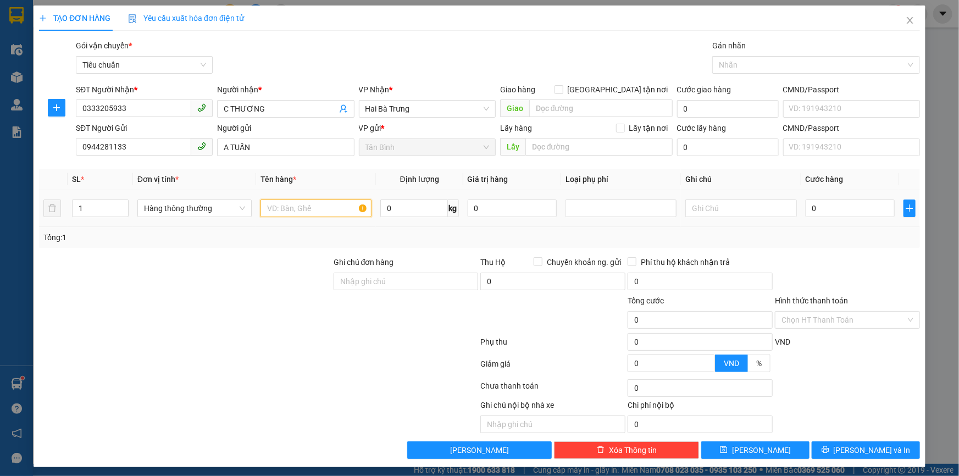
click at [352, 208] on input "text" at bounding box center [316, 209] width 111 height 18
click at [761, 198] on div at bounding box center [740, 208] width 111 height 22
click at [735, 214] on input "text" at bounding box center [740, 209] width 111 height 18
click at [756, 236] on div "Tổng: 1" at bounding box center [479, 237] width 872 height 12
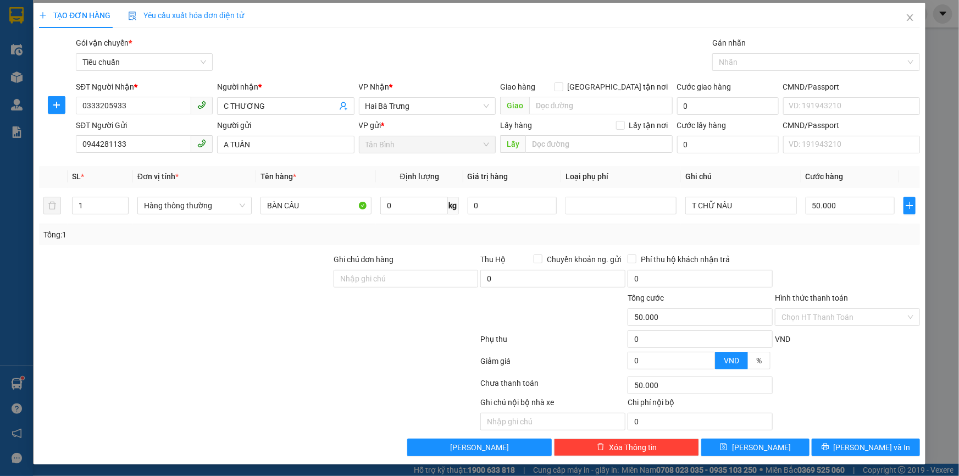
scroll to position [3, 0]
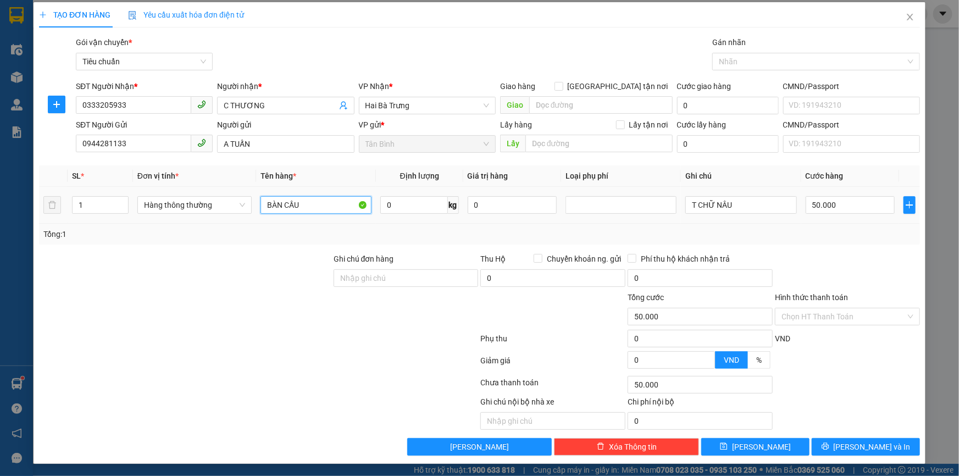
click at [297, 200] on input "BÀN CẦU" at bounding box center [316, 205] width 111 height 18
click at [881, 321] on input "Hình thức thanh toán" at bounding box center [844, 316] width 124 height 16
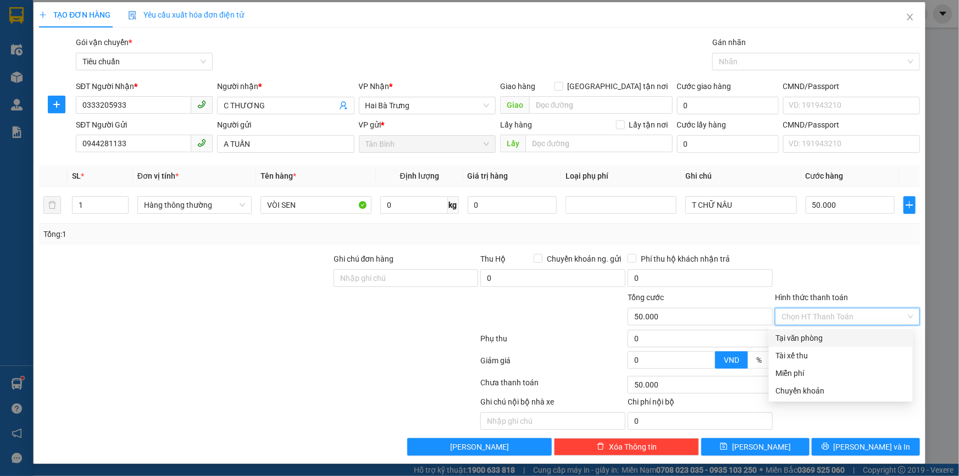
click at [867, 335] on div "Tại văn phòng" at bounding box center [841, 338] width 131 height 12
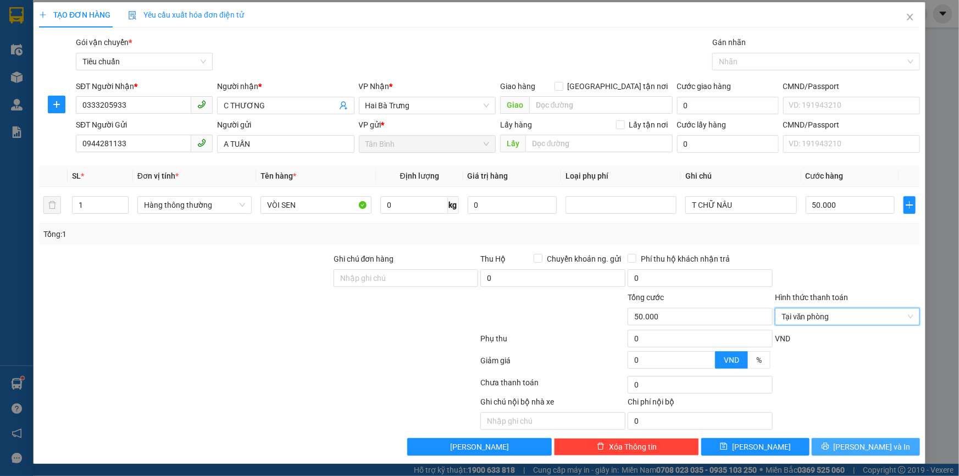
click at [852, 441] on span "[PERSON_NAME] và In" at bounding box center [872, 447] width 77 height 12
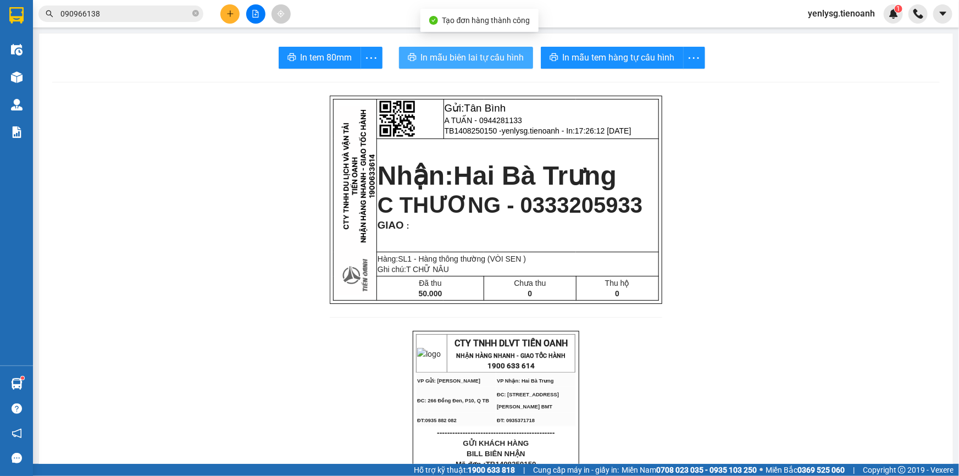
click at [464, 49] on button "In mẫu biên lai tự cấu hình" at bounding box center [466, 58] width 134 height 22
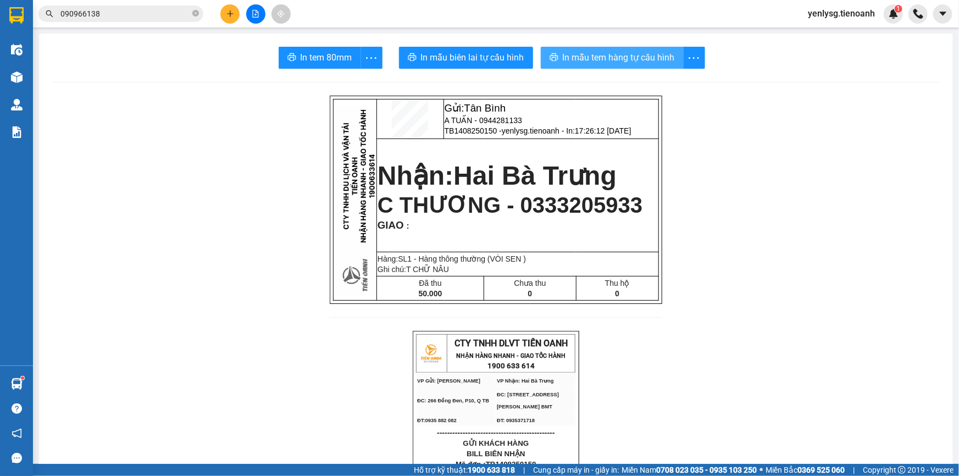
click at [606, 51] on span "In mẫu tem hàng tự cấu hình" at bounding box center [619, 58] width 112 height 14
click at [232, 22] on button at bounding box center [229, 13] width 19 height 19
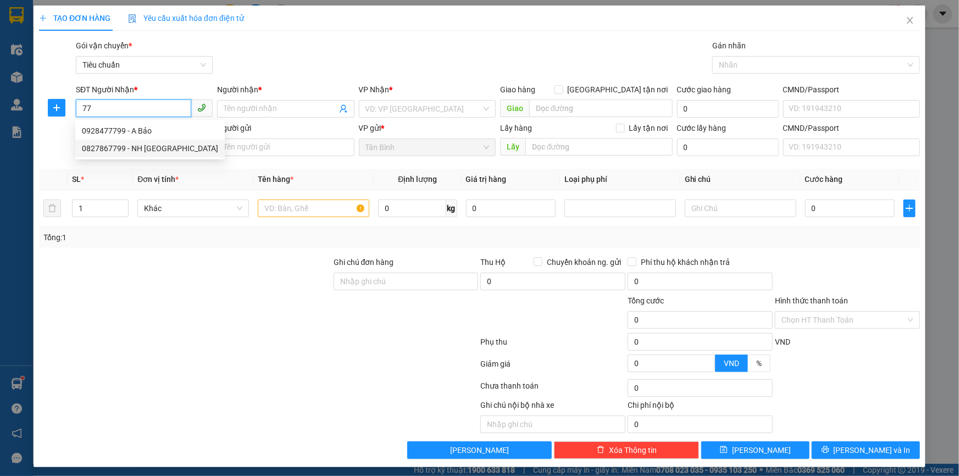
click at [152, 151] on div "0827867799 - NH TÂY BẮC" at bounding box center [150, 148] width 136 height 12
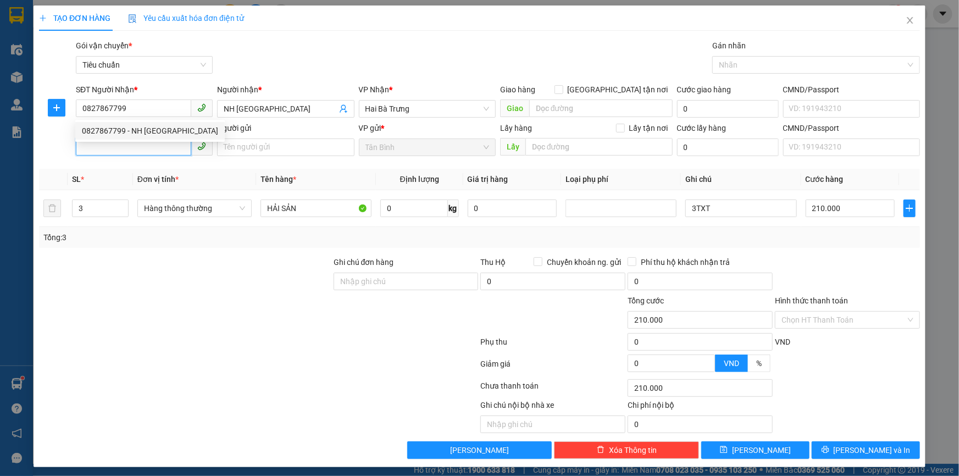
click at [152, 151] on input "SĐT Người Gửi" at bounding box center [133, 147] width 115 height 18
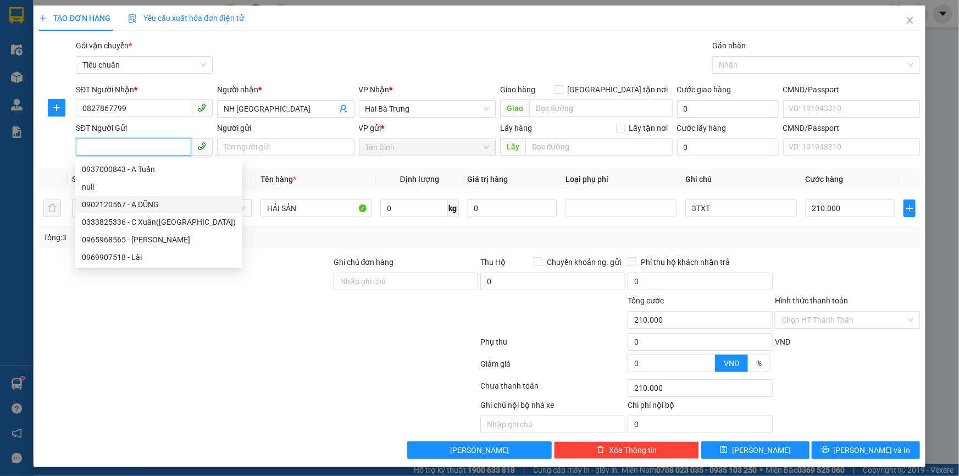
click at [165, 206] on div "0902120567 - A DŨNG" at bounding box center [159, 204] width 154 height 12
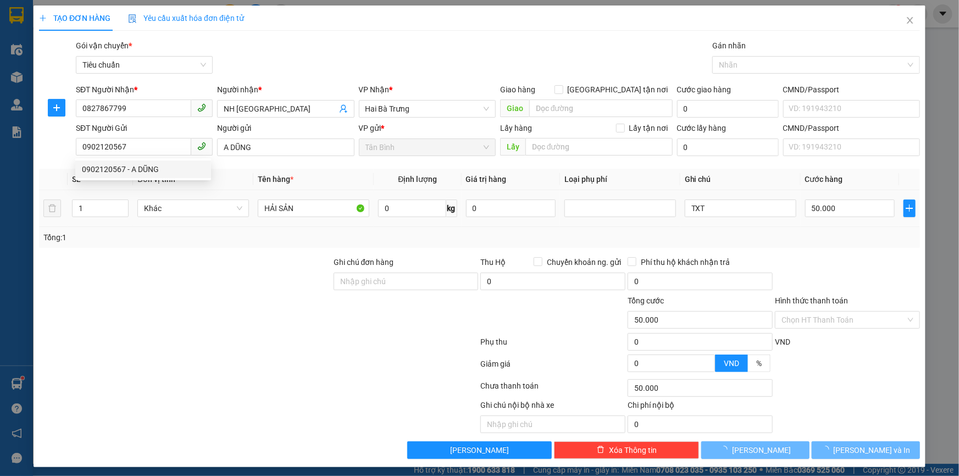
click at [200, 260] on div at bounding box center [185, 275] width 295 height 38
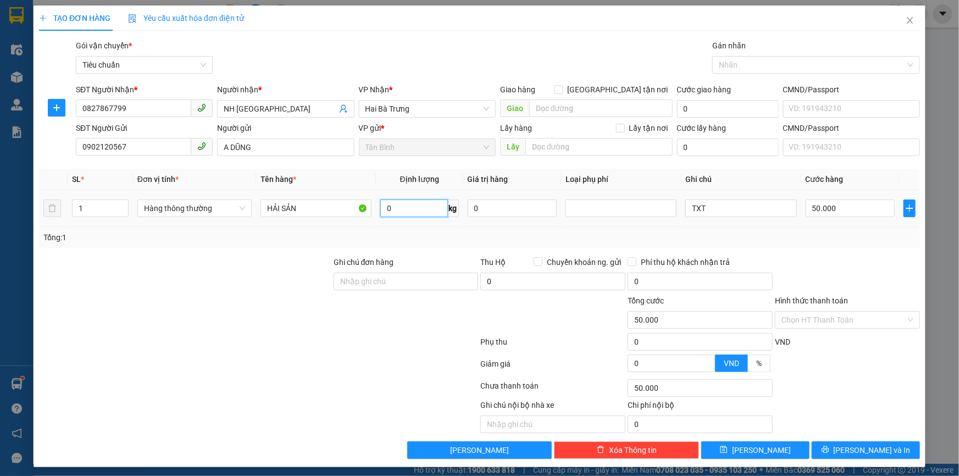
click at [401, 209] on input "0" at bounding box center [414, 209] width 68 height 18
drag, startPoint x: 401, startPoint y: 241, endPoint x: 126, endPoint y: 178, distance: 282.5
click at [401, 243] on div "Tổng: 1" at bounding box center [479, 237] width 881 height 21
click at [140, 148] on input "0902120567" at bounding box center [133, 147] width 115 height 18
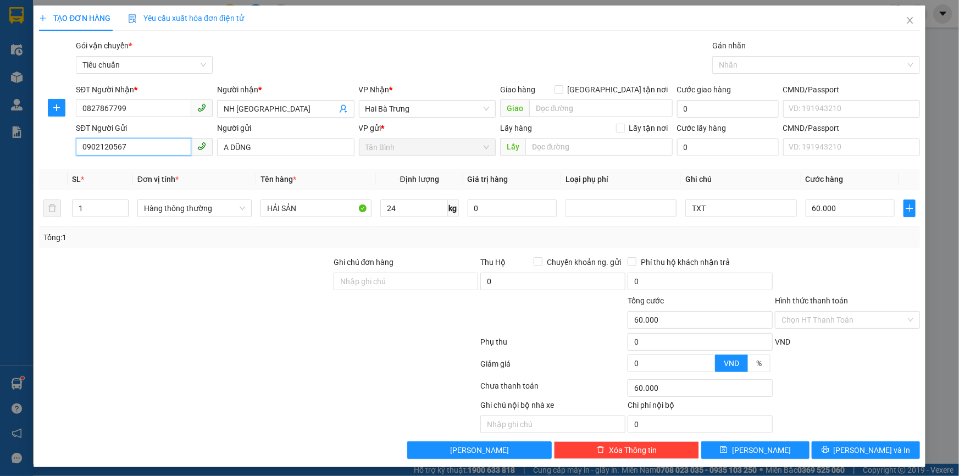
click at [140, 148] on input "0902120567" at bounding box center [133, 147] width 115 height 18
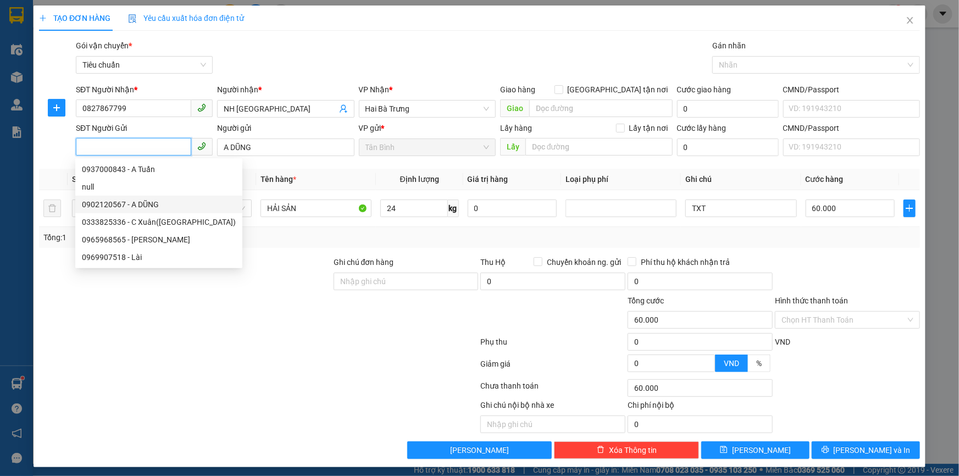
click at [173, 202] on div "0902120567 - A DŨNG" at bounding box center [159, 204] width 154 height 12
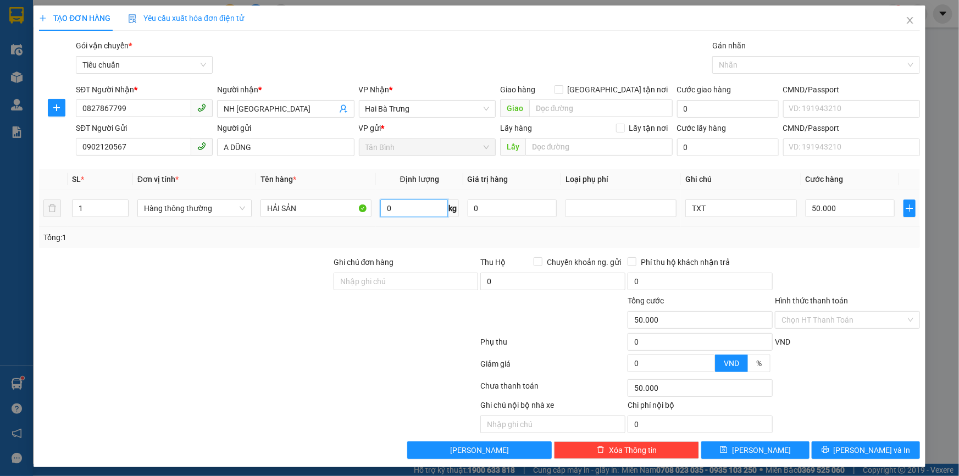
click at [409, 209] on input "0" at bounding box center [414, 209] width 68 height 18
drag, startPoint x: 467, startPoint y: 251, endPoint x: 524, endPoint y: 228, distance: 61.7
click at [467, 252] on div "Transit Pickup Surcharge Ids Transit Deliver Surcharge Ids Transit Deliver Surc…" at bounding box center [479, 249] width 881 height 419
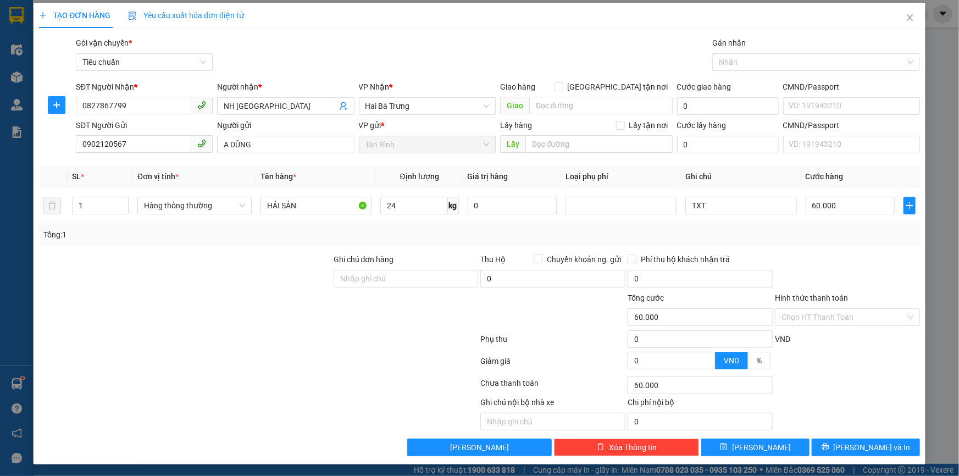
scroll to position [3, 0]
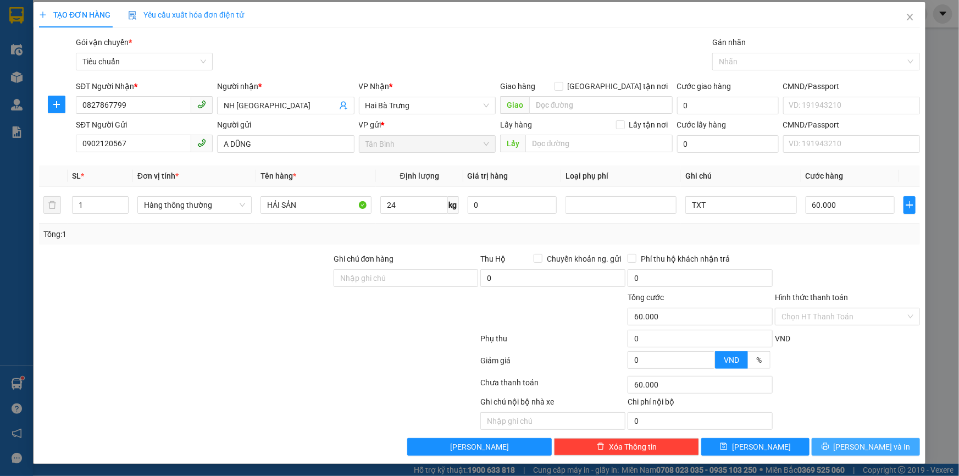
click at [886, 452] on button "[PERSON_NAME] và In" at bounding box center [866, 447] width 108 height 18
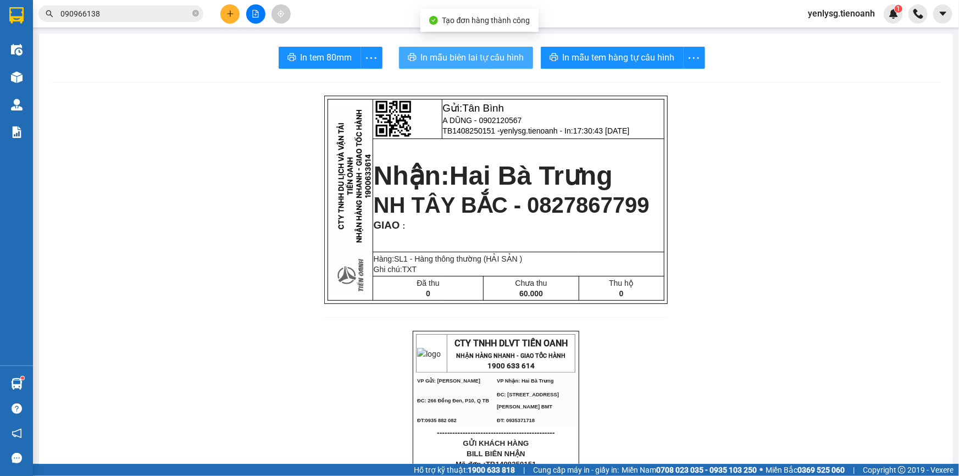
click at [507, 61] on span "In mẫu biên lai tự cấu hình" at bounding box center [472, 58] width 103 height 14
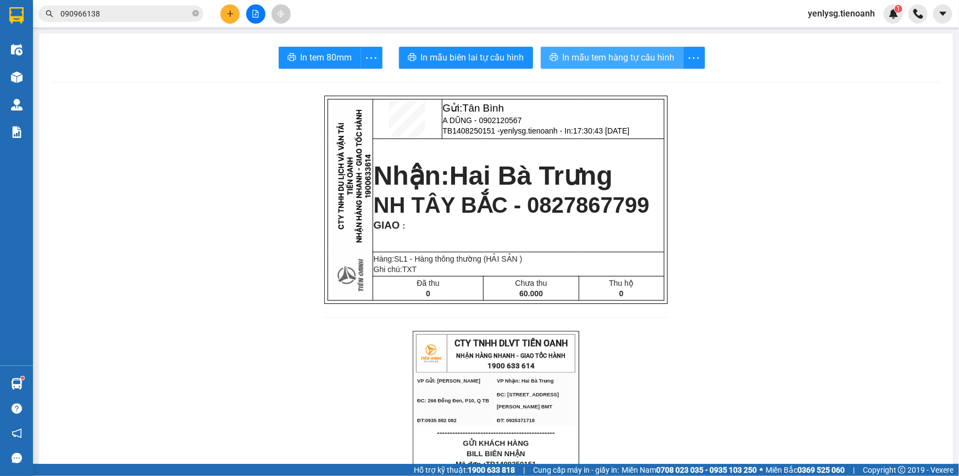
click at [552, 59] on icon "printer" at bounding box center [554, 57] width 9 height 9
click at [104, 16] on input "090966138" at bounding box center [125, 14] width 130 height 12
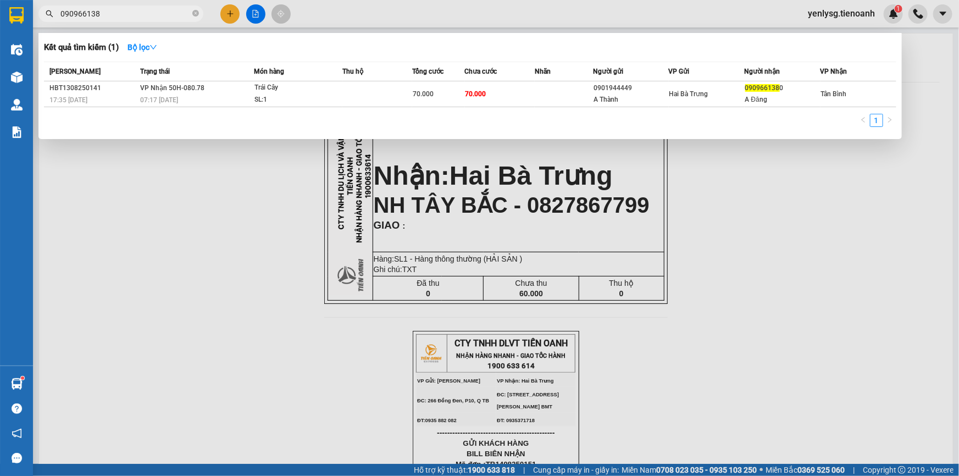
click at [104, 16] on input "090966138" at bounding box center [125, 14] width 130 height 12
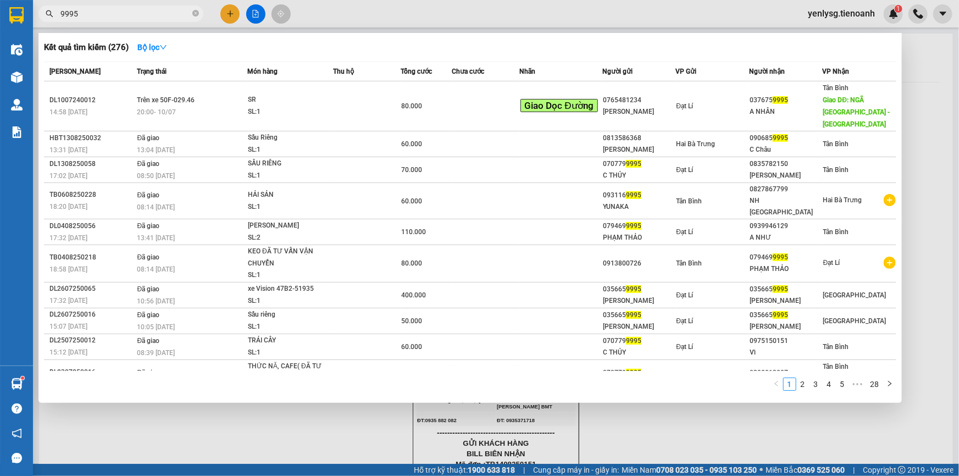
click at [481, 419] on div at bounding box center [479, 238] width 959 height 476
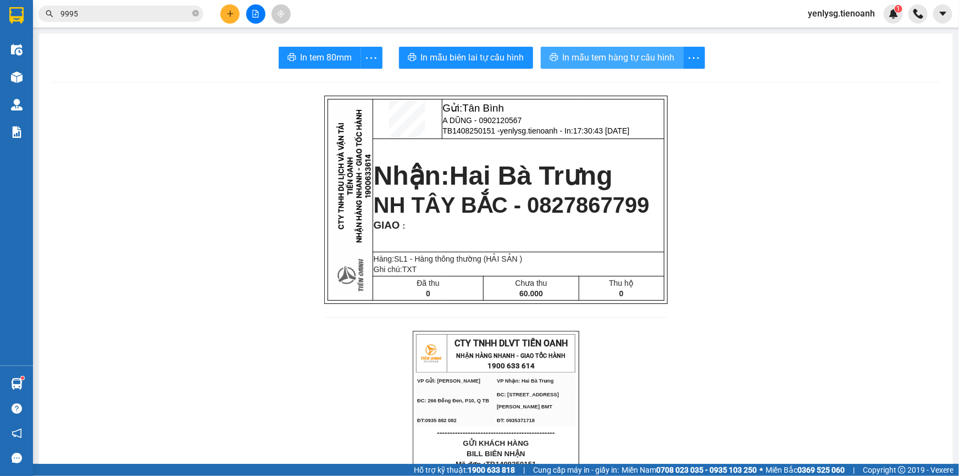
click at [567, 53] on span "In mẫu tem hàng tự cấu hình" at bounding box center [619, 58] width 112 height 14
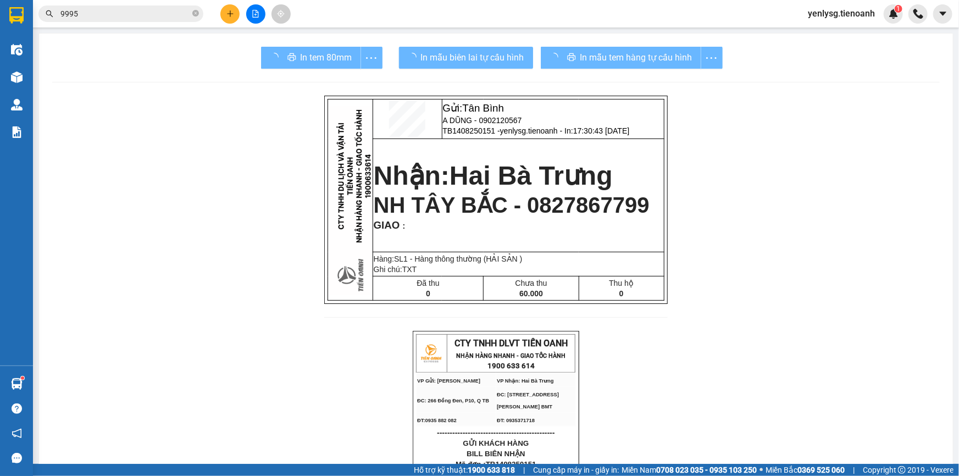
click at [236, 11] on button at bounding box center [229, 13] width 19 height 19
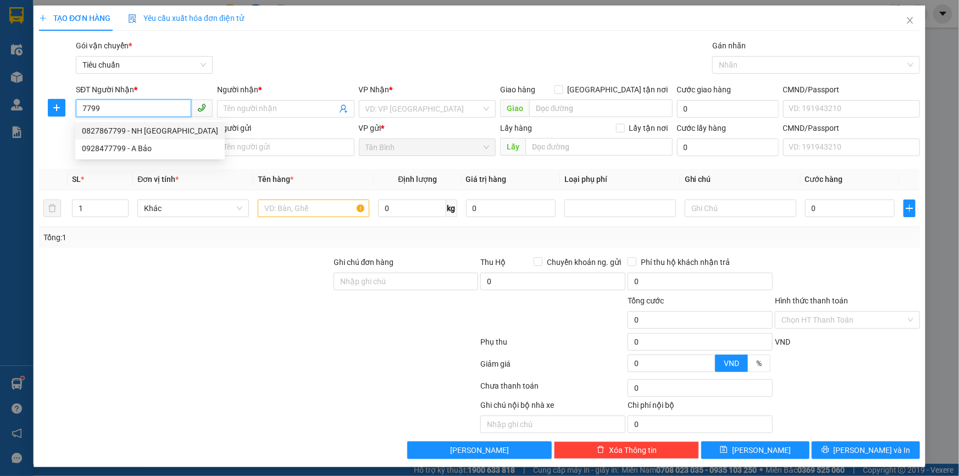
click at [132, 134] on div "0827867799 - NH TÂY BẮC" at bounding box center [150, 131] width 136 height 12
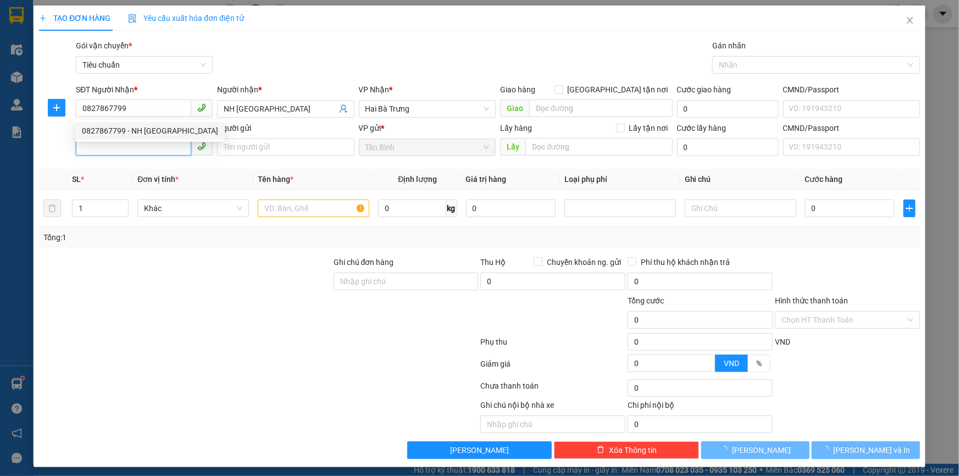
click at [133, 148] on input "SĐT Người Gửi" at bounding box center [133, 147] width 115 height 18
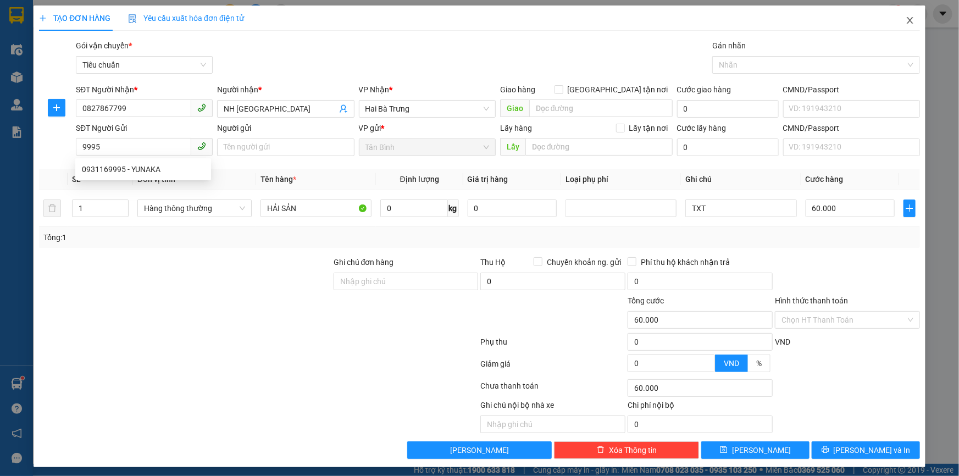
click at [898, 28] on span "Close" at bounding box center [910, 20] width 31 height 31
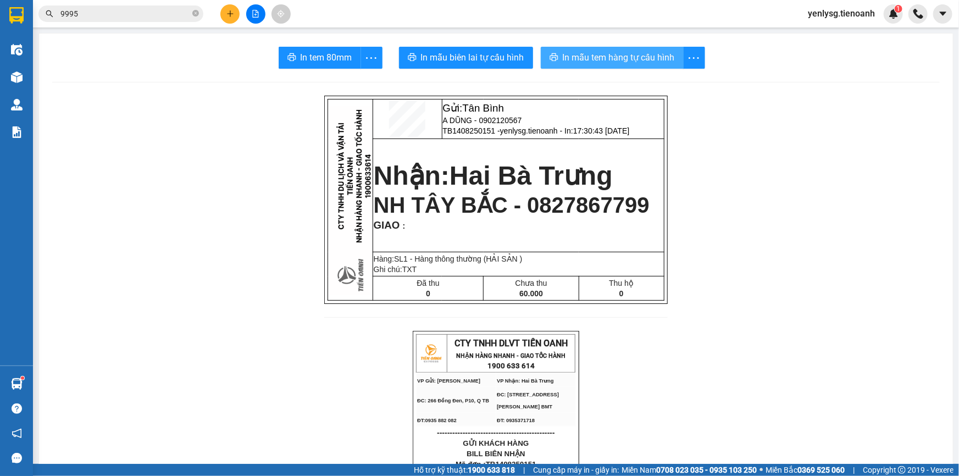
click at [634, 49] on button "In mẫu tem hàng tự cấu hình" at bounding box center [612, 58] width 143 height 22
drag, startPoint x: 890, startPoint y: 13, endPoint x: 874, endPoint y: 22, distance: 18.5
click at [890, 13] on img at bounding box center [894, 14] width 10 height 10
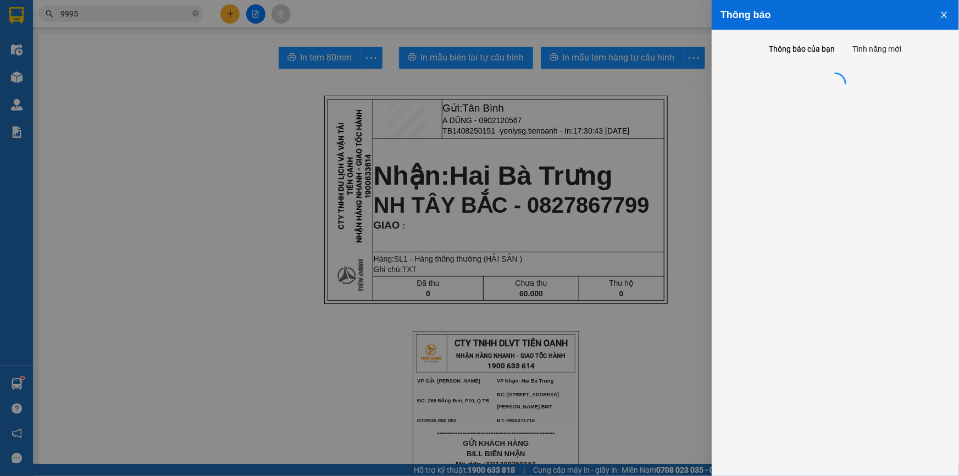
click at [653, 187] on div at bounding box center [479, 238] width 959 height 476
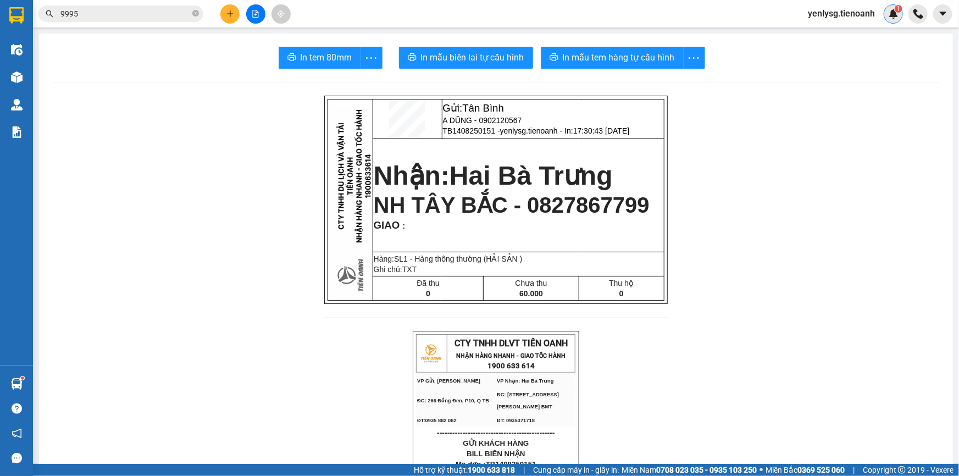
click at [895, 12] on img at bounding box center [894, 14] width 10 height 10
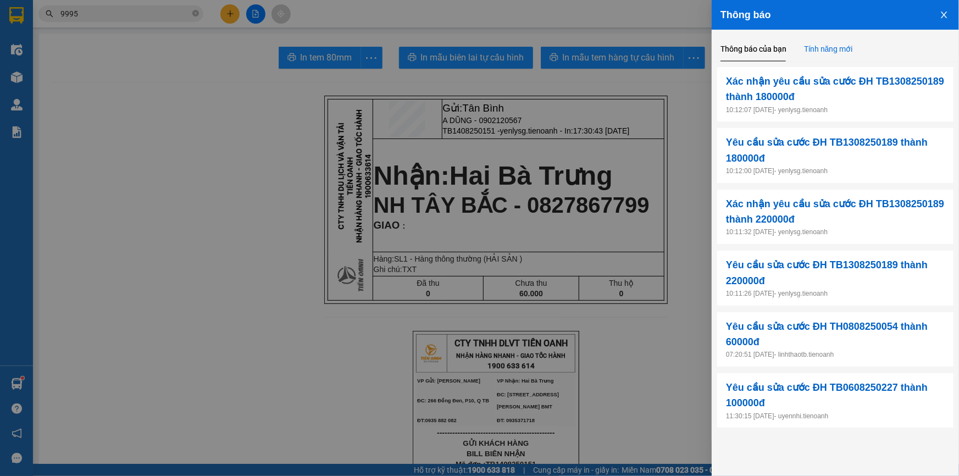
click at [824, 51] on div "Tính năng mới" at bounding box center [828, 49] width 49 height 12
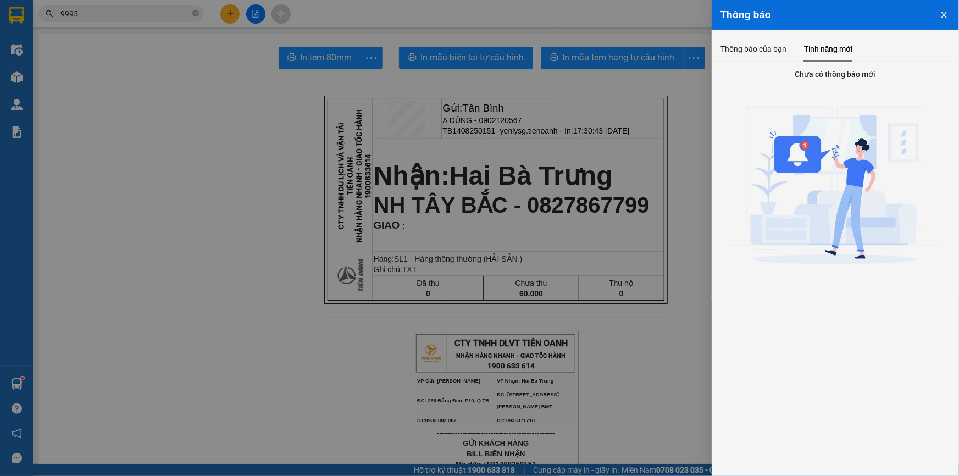
click at [612, 161] on div at bounding box center [479, 238] width 959 height 476
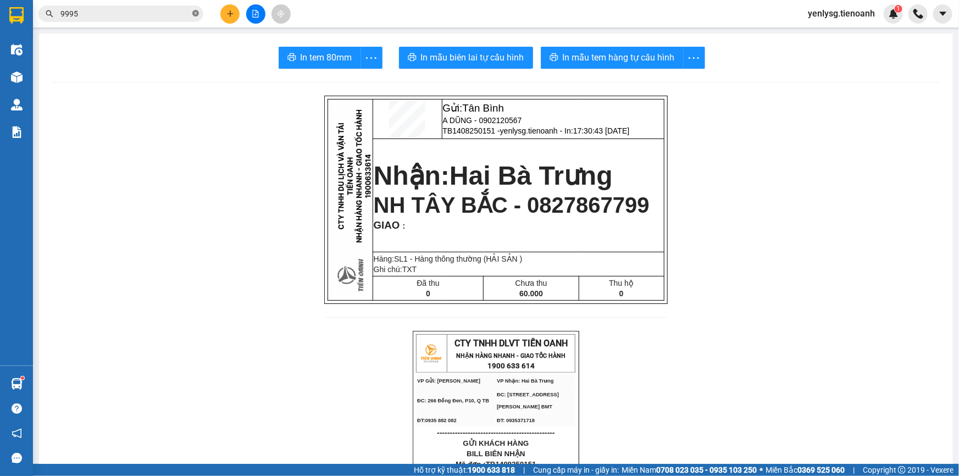
click at [196, 12] on icon "close-circle" at bounding box center [195, 13] width 7 height 7
click at [87, 13] on input "text" at bounding box center [125, 14] width 130 height 12
click at [230, 15] on icon "plus" at bounding box center [230, 13] width 1 height 6
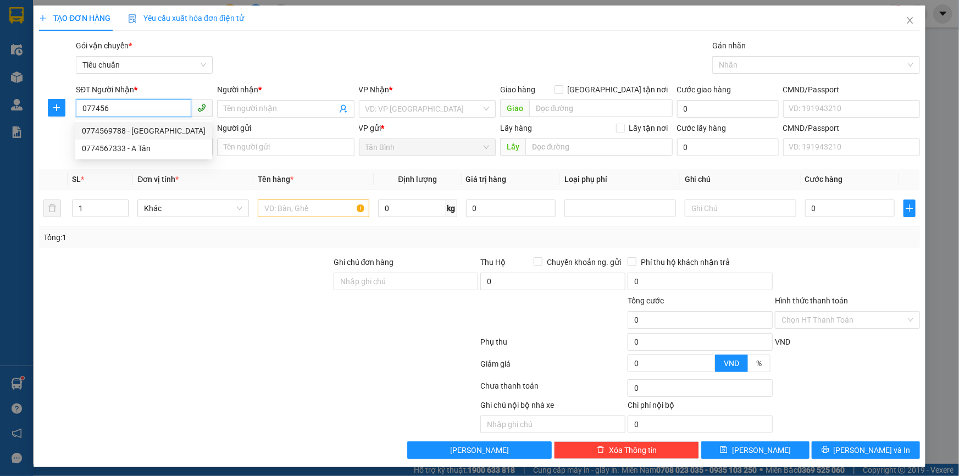
click at [176, 128] on div "0774569788 - [GEOGRAPHIC_DATA]" at bounding box center [144, 131] width 124 height 12
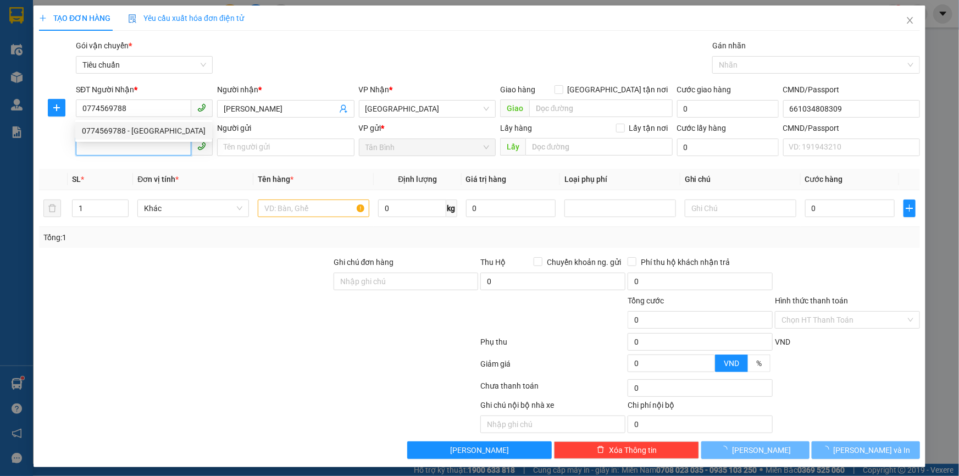
click at [161, 147] on input "SĐT Người Gửi" at bounding box center [133, 147] width 115 height 18
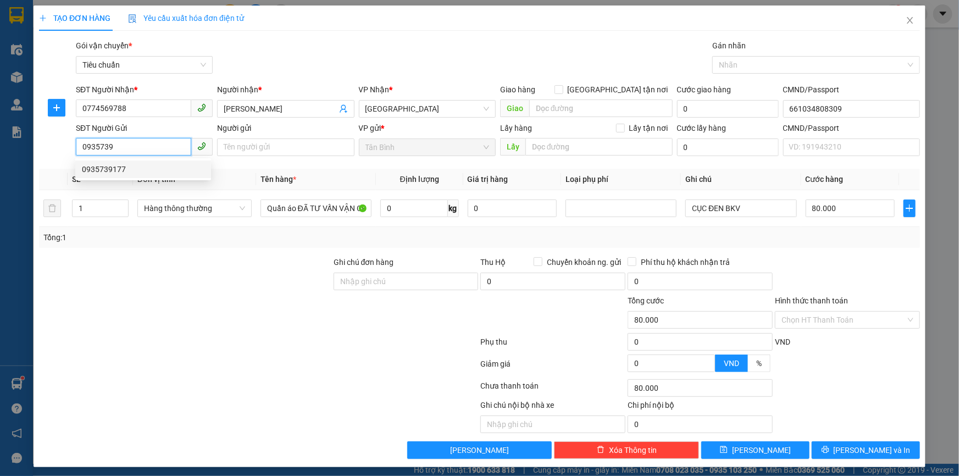
click at [121, 174] on div "0935739177" at bounding box center [143, 169] width 123 height 12
click at [231, 146] on input "Người gửi" at bounding box center [285, 148] width 137 height 18
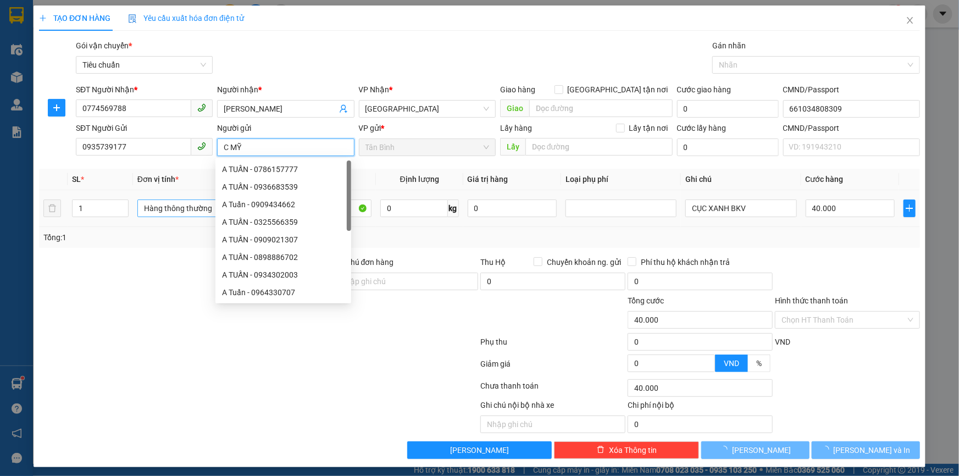
click at [165, 206] on span "Hàng thông thường" at bounding box center [194, 208] width 101 height 16
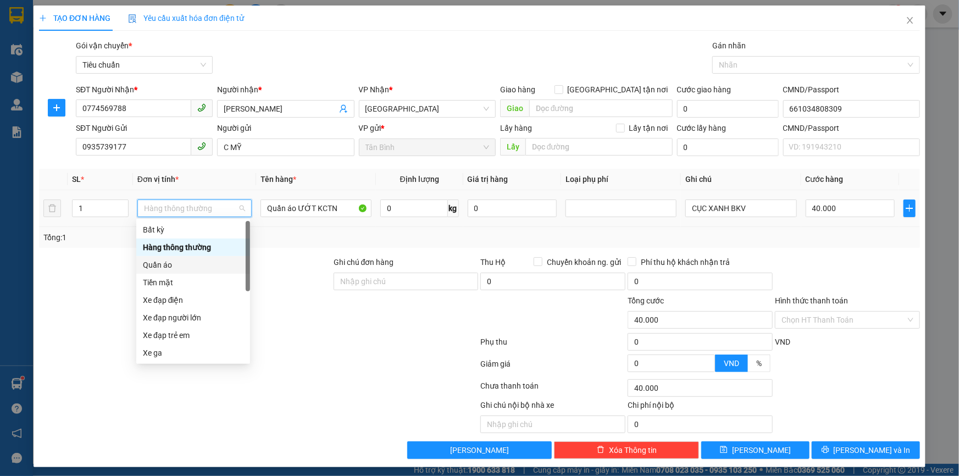
click at [163, 258] on div "Quần áo" at bounding box center [193, 265] width 114 height 18
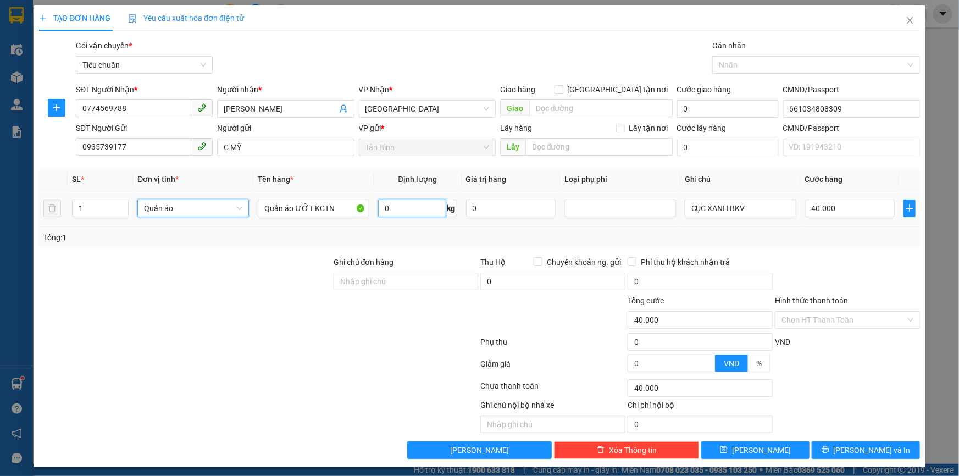
drag, startPoint x: 388, startPoint y: 203, endPoint x: 390, endPoint y: 208, distance: 5.9
click at [389, 204] on input "0" at bounding box center [412, 209] width 68 height 18
click at [405, 204] on input "11" at bounding box center [412, 209] width 68 height 18
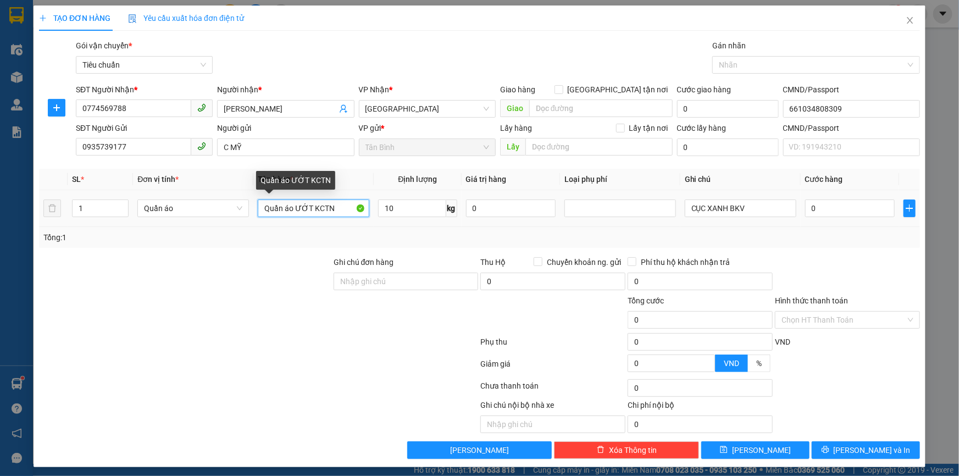
click at [327, 207] on input "Quần áo ƯỚT KCTN" at bounding box center [314, 209] width 112 height 18
click at [297, 206] on input "Quần áo ƯỚT KCTN" at bounding box center [314, 209] width 112 height 18
drag, startPoint x: 306, startPoint y: 204, endPoint x: 349, endPoint y: 206, distance: 42.9
click at [347, 204] on input "Quần áo ƯỚT KCTN" at bounding box center [314, 209] width 112 height 18
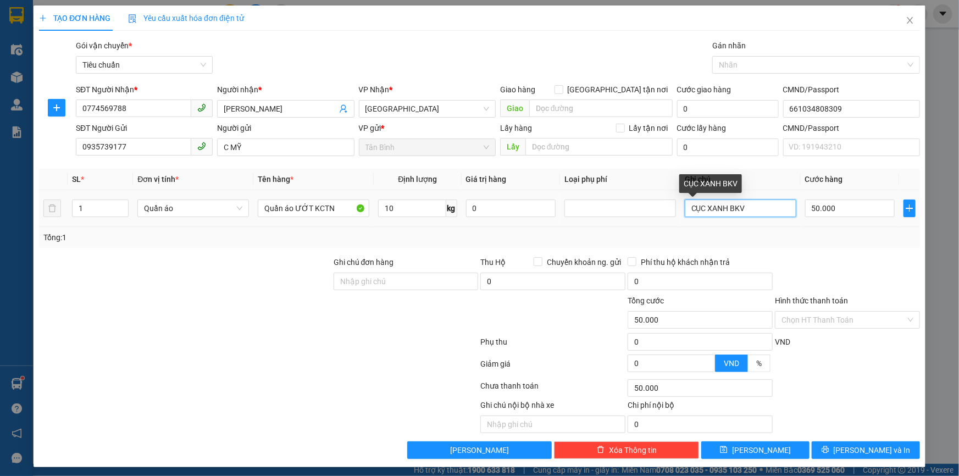
drag, startPoint x: 721, startPoint y: 213, endPoint x: 709, endPoint y: 213, distance: 11.5
click at [709, 213] on input "CỤC XANH BKV" at bounding box center [741, 209] width 112 height 18
drag, startPoint x: 709, startPoint y: 212, endPoint x: 702, endPoint y: 212, distance: 6.0
click at [702, 212] on input "CỤC XANH BKV" at bounding box center [741, 209] width 112 height 18
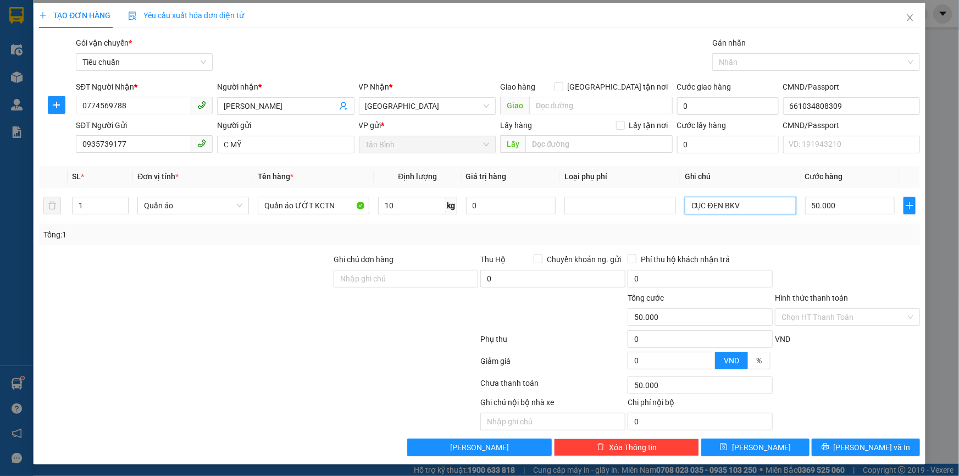
scroll to position [3, 0]
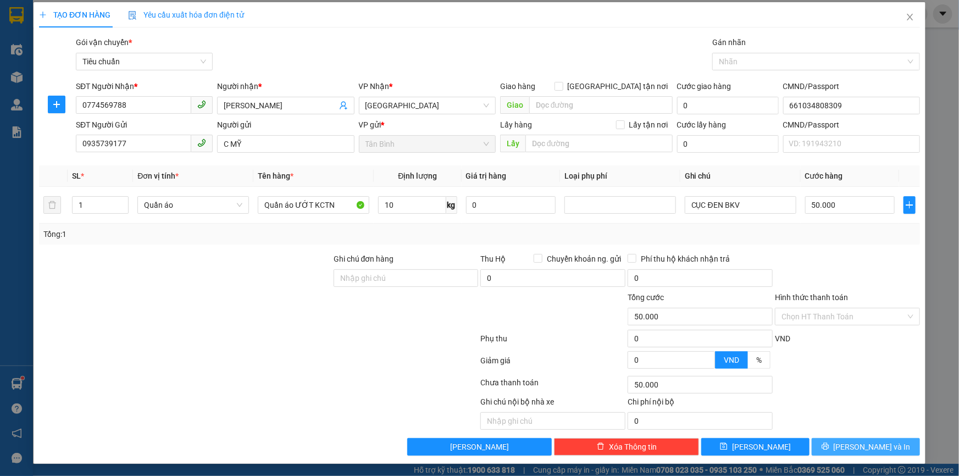
click at [846, 449] on button "Lưu và In" at bounding box center [866, 447] width 108 height 18
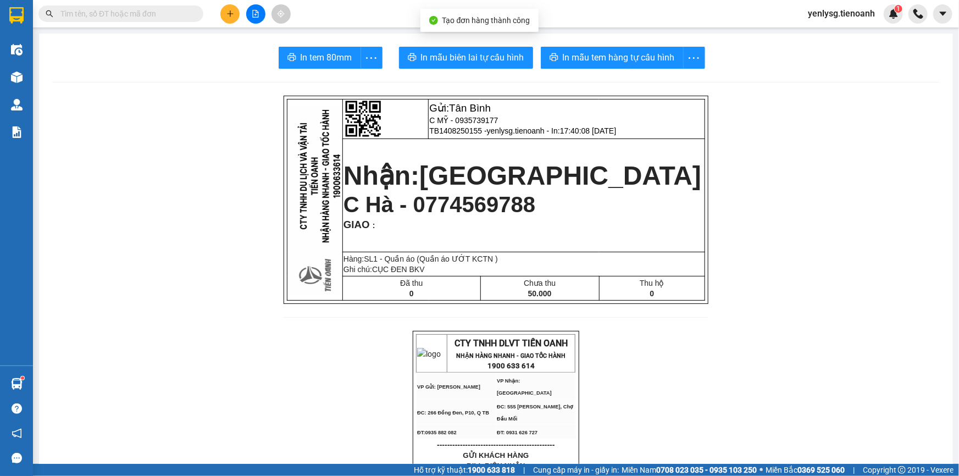
click at [472, 62] on span "In mẫu biên lai tự cấu hình" at bounding box center [472, 58] width 103 height 14
click at [472, 61] on span "In mẫu biên lai tự cấu hình" at bounding box center [472, 58] width 103 height 14
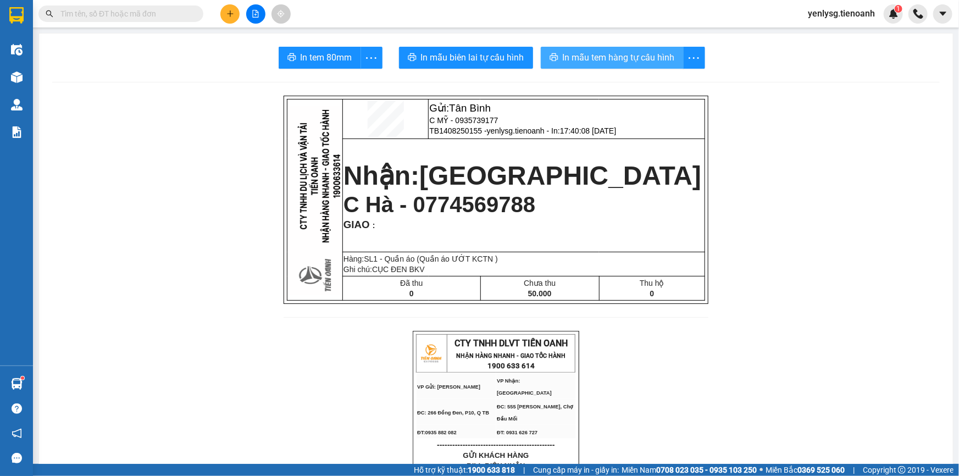
click at [646, 59] on span "In mẫu tem hàng tự cấu hình" at bounding box center [619, 58] width 112 height 14
click at [646, 60] on span "In mẫu tem hàng tự cấu hình" at bounding box center [619, 58] width 112 height 14
click at [230, 15] on icon "plus" at bounding box center [230, 14] width 8 height 8
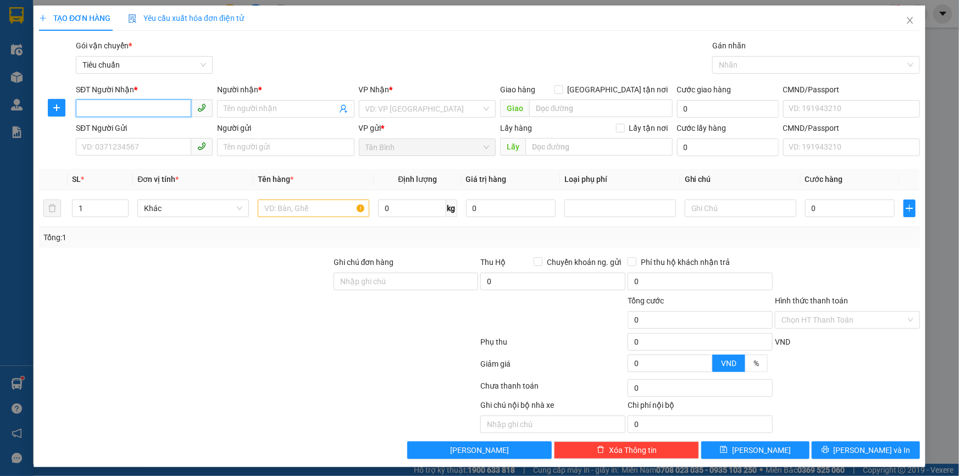
click at [163, 104] on input "SĐT Người Nhận *" at bounding box center [133, 108] width 115 height 18
click at [167, 133] on div "0942849194 - C Hường ( BÉ LIỄU )" at bounding box center [164, 131] width 165 height 12
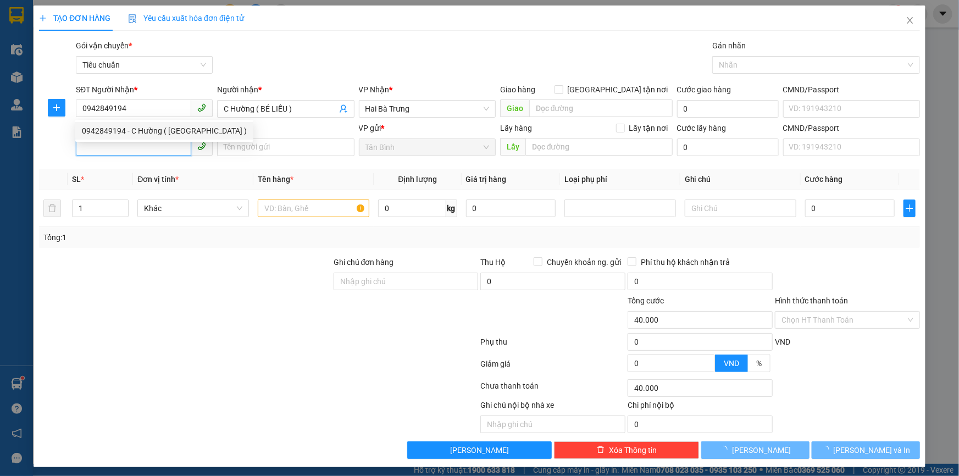
click at [167, 146] on input "SĐT Người Gửi" at bounding box center [133, 147] width 115 height 18
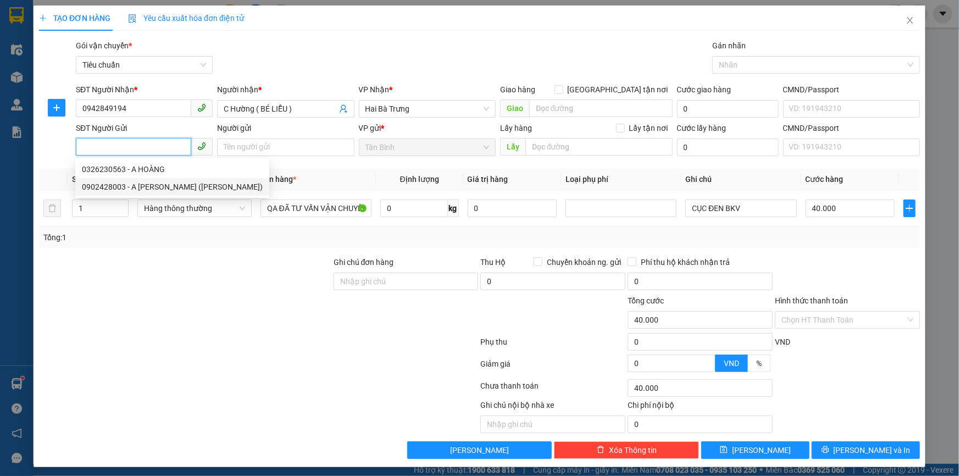
click at [176, 191] on div "0902428003 - A Hoàng (Hải Nguyên)" at bounding box center [172, 187] width 181 height 12
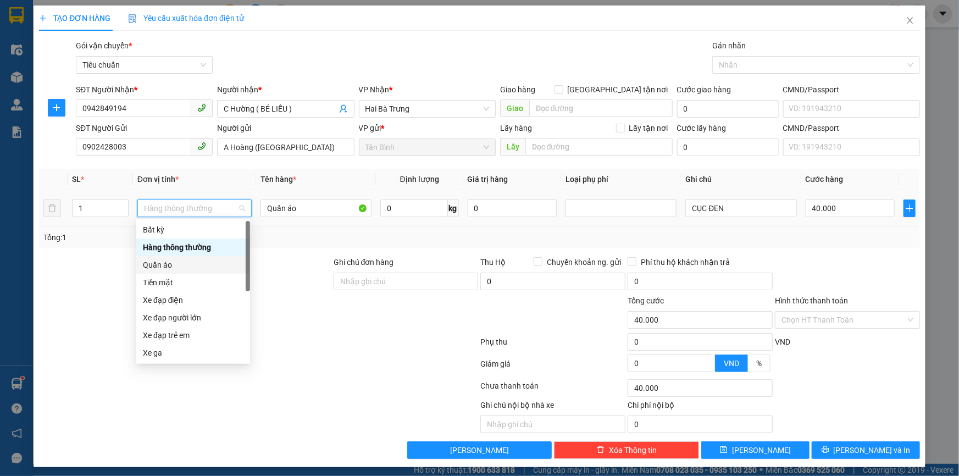
click at [180, 261] on div "Quần áo" at bounding box center [193, 265] width 101 height 12
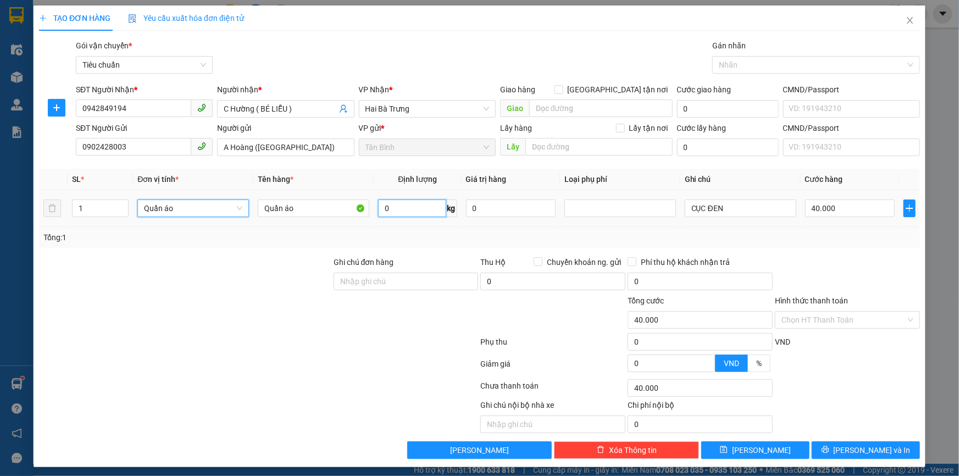
click at [402, 206] on input "0" at bounding box center [412, 209] width 68 height 18
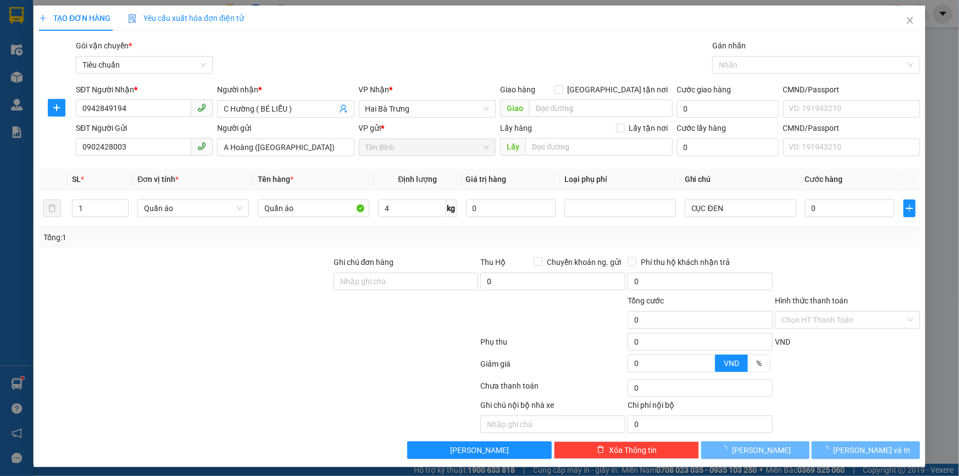
click at [418, 248] on div "Transit Pickup Surcharge Ids Transit Deliver Surcharge Ids Transit Deliver Surc…" at bounding box center [479, 249] width 881 height 419
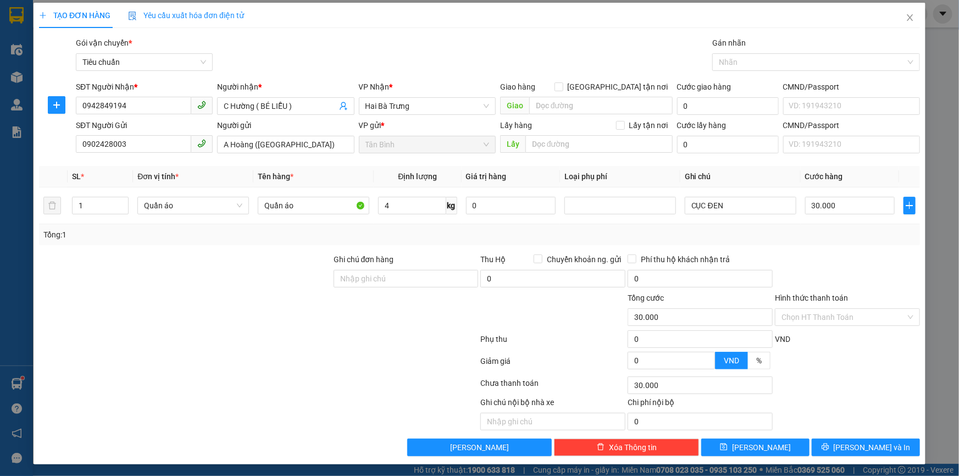
scroll to position [3, 0]
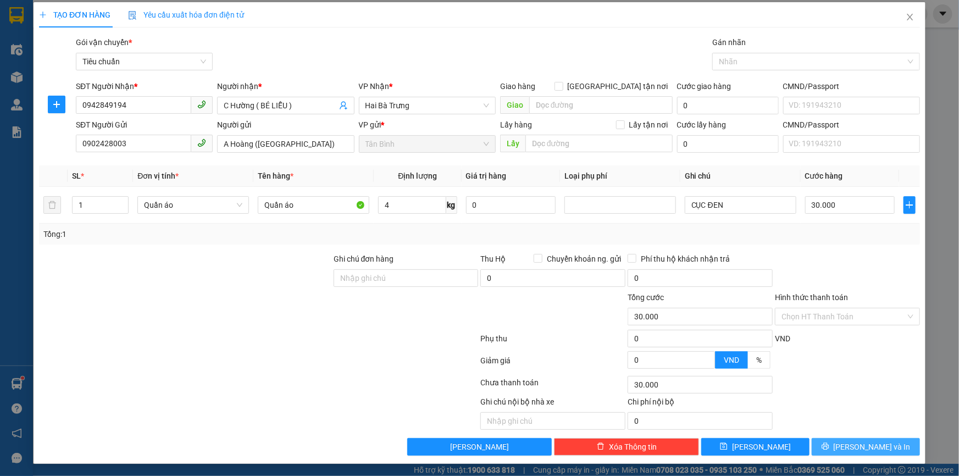
drag, startPoint x: 844, startPoint y: 445, endPoint x: 825, endPoint y: 434, distance: 22.2
click at [829, 445] on icon "printer" at bounding box center [826, 446] width 8 height 8
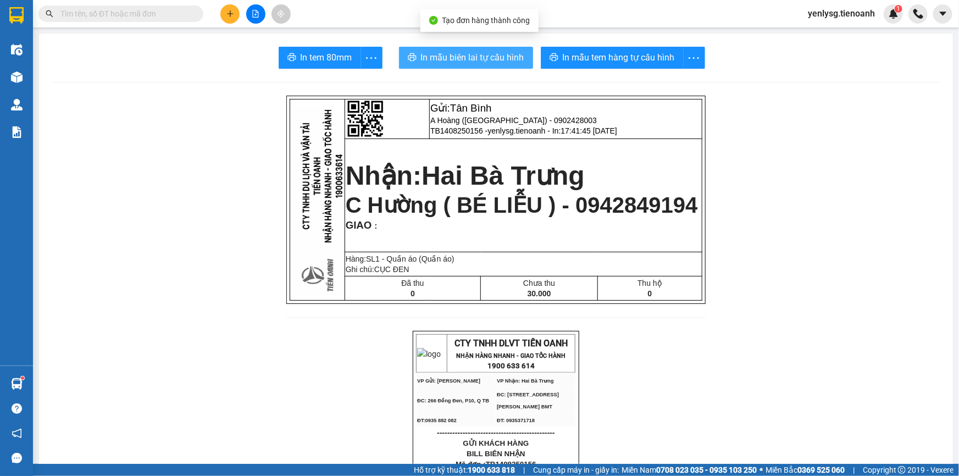
click at [468, 65] on button "In mẫu biên lai tự cấu hình" at bounding box center [466, 58] width 134 height 22
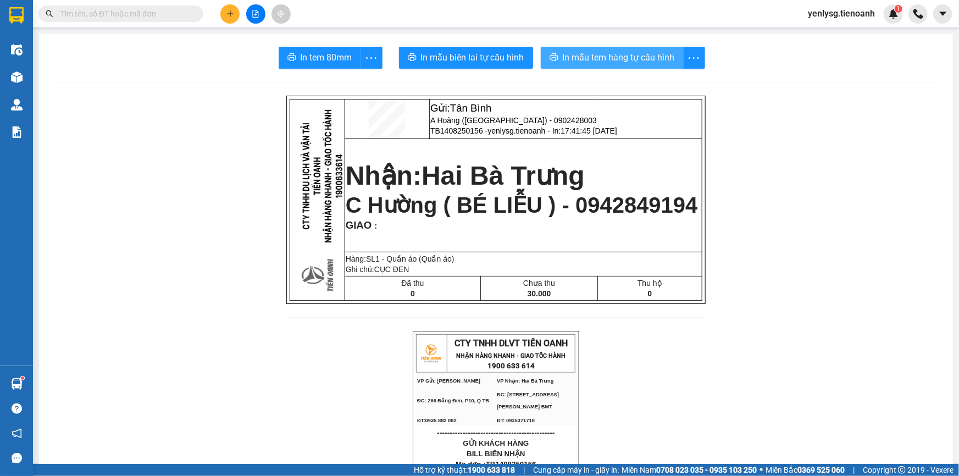
click at [594, 60] on span "In mẫu tem hàng tự cấu hình" at bounding box center [619, 58] width 112 height 14
click at [231, 12] on icon "plus" at bounding box center [230, 14] width 8 height 8
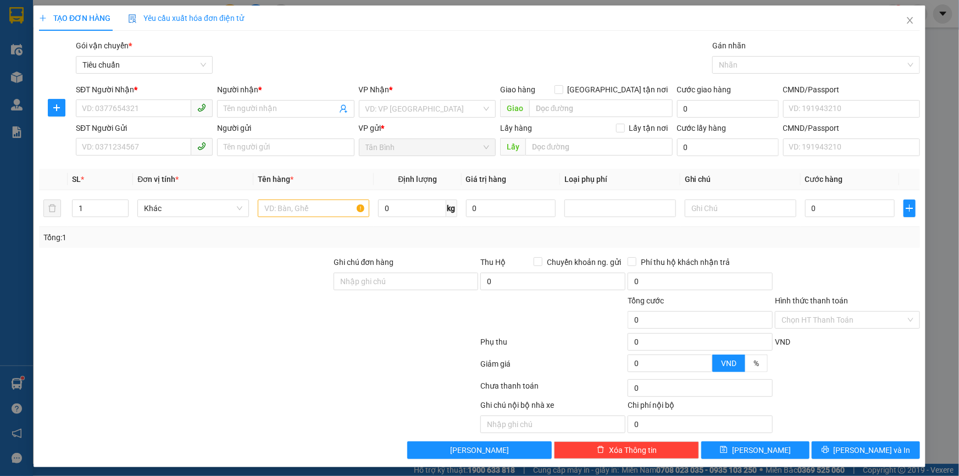
click at [106, 120] on div "SĐT Người Nhận * VD: 0377654321" at bounding box center [144, 103] width 137 height 38
click at [109, 113] on input "SĐT Người Nhận *" at bounding box center [133, 108] width 115 height 18
click at [102, 110] on input "SĐT Người Nhận *" at bounding box center [133, 108] width 115 height 18
click at [171, 131] on div "0333205933 - C THƯƠNG" at bounding box center [143, 131] width 123 height 12
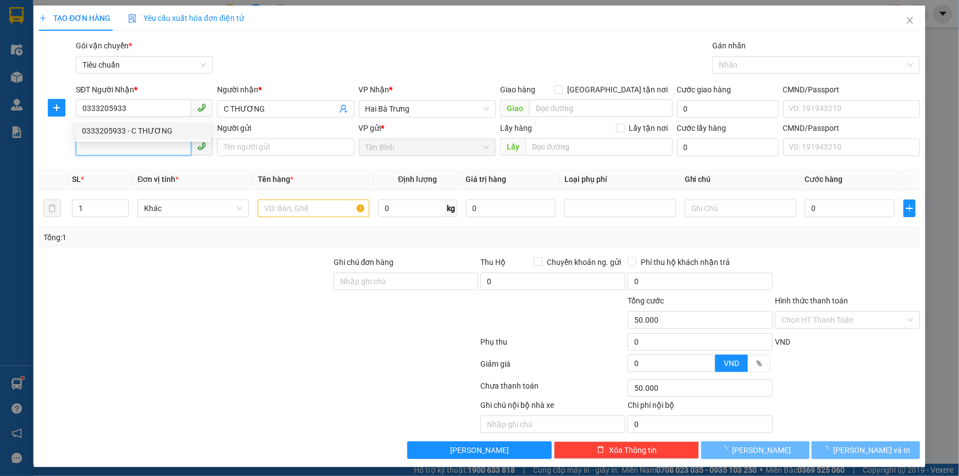
click at [164, 148] on input "SĐT Người Gửi" at bounding box center [133, 147] width 115 height 18
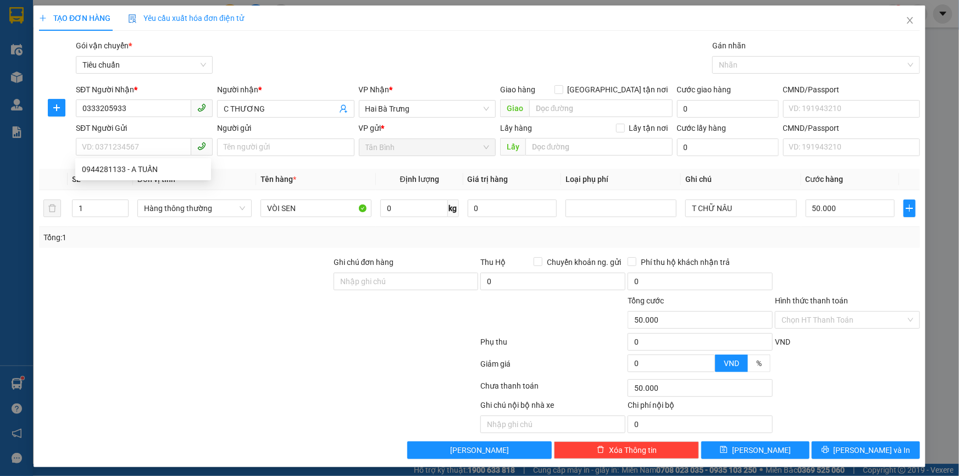
click at [181, 178] on div "0944281133 0944281133 - A TUẤN" at bounding box center [143, 169] width 136 height 22
click at [311, 206] on input "VÒI SEN" at bounding box center [316, 209] width 111 height 18
click at [181, 158] on div "SĐT Người Gửi VD: 0371234567" at bounding box center [144, 141] width 137 height 38
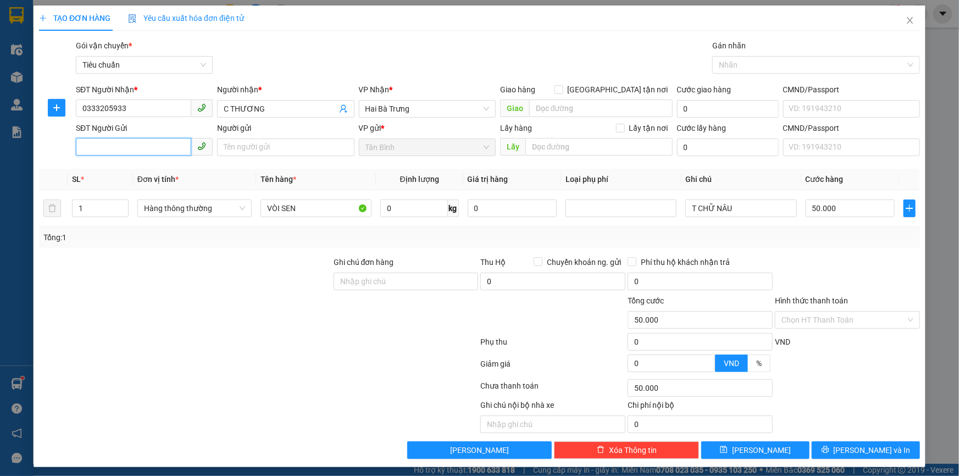
click at [176, 146] on input "SĐT Người Gửi" at bounding box center [133, 147] width 115 height 18
click at [144, 167] on div "0944281133 - A TUẤN" at bounding box center [143, 169] width 123 height 12
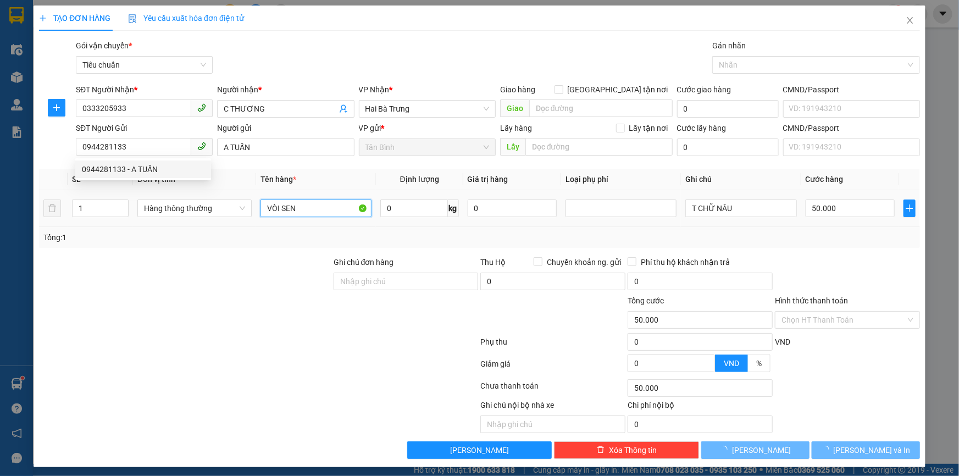
click at [303, 210] on input "VÒI SEN" at bounding box center [316, 209] width 111 height 18
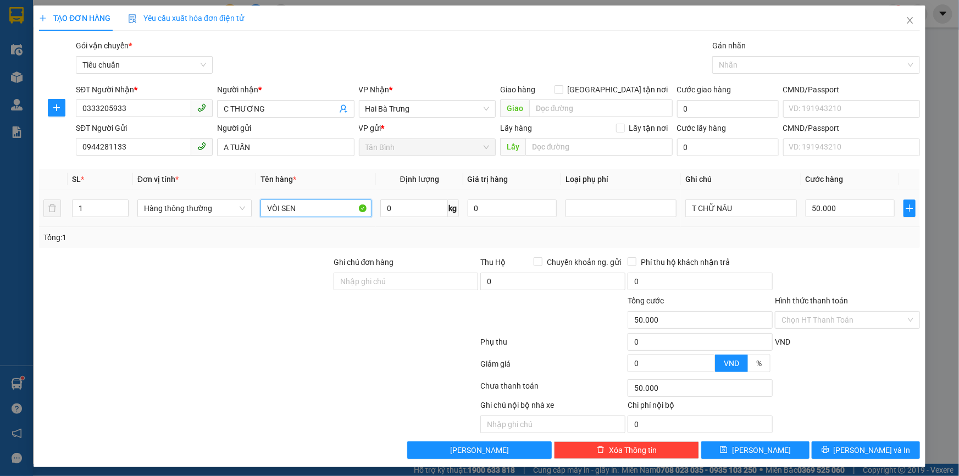
click at [303, 210] on input "VÒI SEN" at bounding box center [316, 209] width 111 height 18
click at [304, 210] on input "VÒI SEN" at bounding box center [316, 209] width 111 height 18
click at [120, 202] on span "up" at bounding box center [122, 205] width 7 height 7
click at [337, 213] on input "BÀN CẦU + NẮP" at bounding box center [316, 209] width 111 height 18
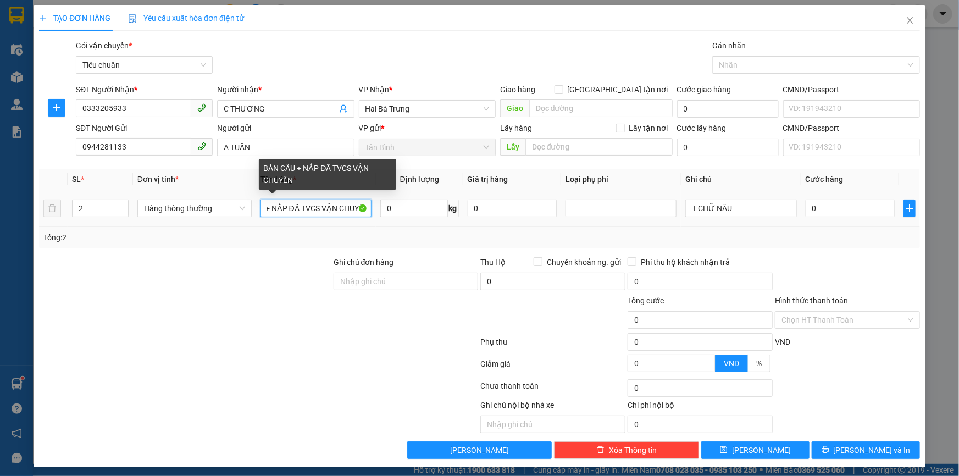
scroll to position [0, 43]
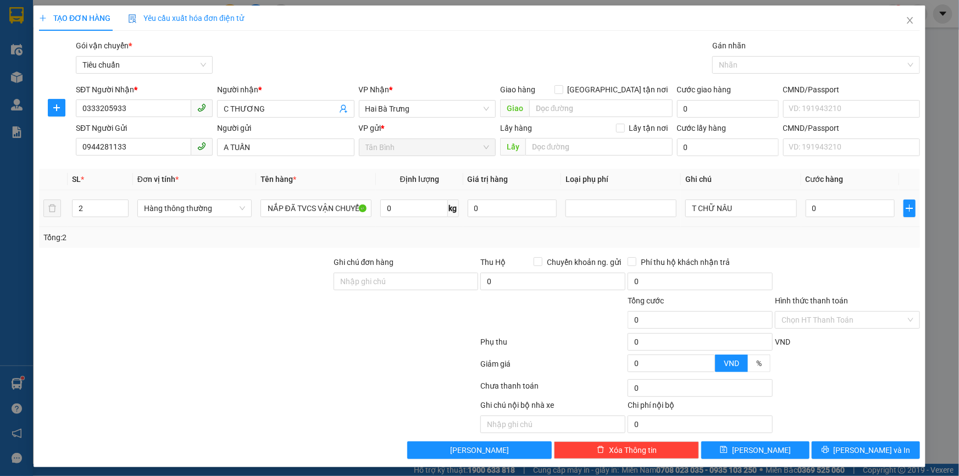
click at [792, 209] on td "T CHỮ NÂU" at bounding box center [741, 208] width 120 height 37
click at [777, 202] on input "T CHỮ NÂU" at bounding box center [740, 209] width 111 height 18
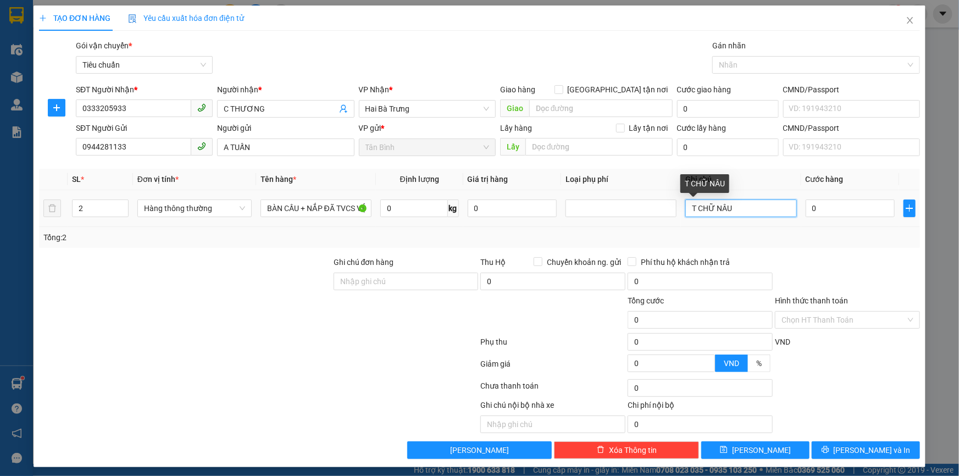
click at [777, 202] on input "T CHỮ NÂU" at bounding box center [740, 209] width 111 height 18
click at [816, 203] on input "120" at bounding box center [851, 209] width 90 height 18
click at [823, 210] on input "0" at bounding box center [851, 209] width 90 height 18
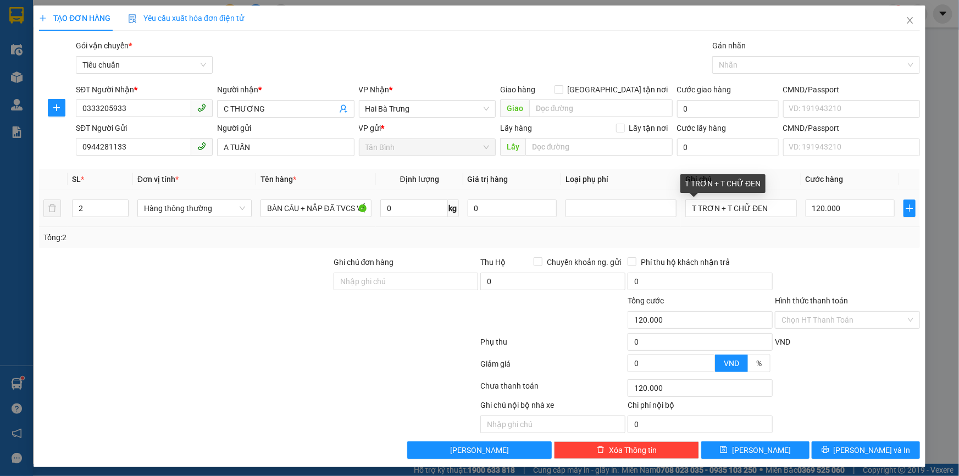
click at [829, 256] on div at bounding box center [847, 275] width 147 height 38
drag, startPoint x: 821, startPoint y: 314, endPoint x: 822, endPoint y: 324, distance: 9.4
click at [821, 315] on input "Hình thức thanh toán" at bounding box center [844, 320] width 124 height 16
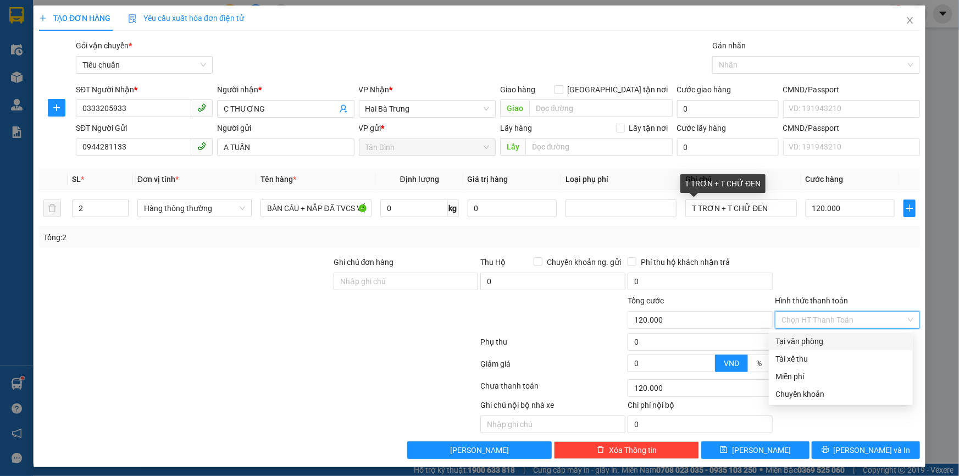
drag, startPoint x: 826, startPoint y: 334, endPoint x: 831, endPoint y: 356, distance: 22.7
click at [827, 336] on div "Tại văn phòng" at bounding box center [841, 342] width 144 height 18
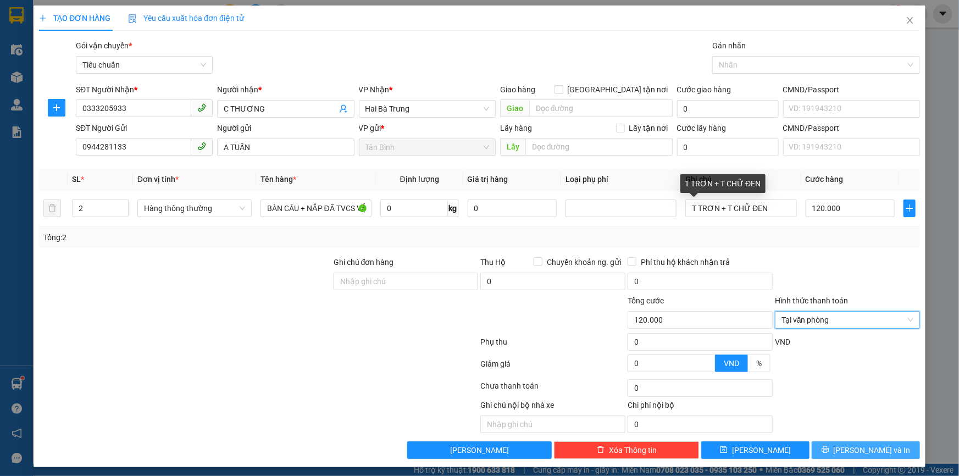
click at [845, 445] on button "Lưu và In" at bounding box center [866, 450] width 108 height 18
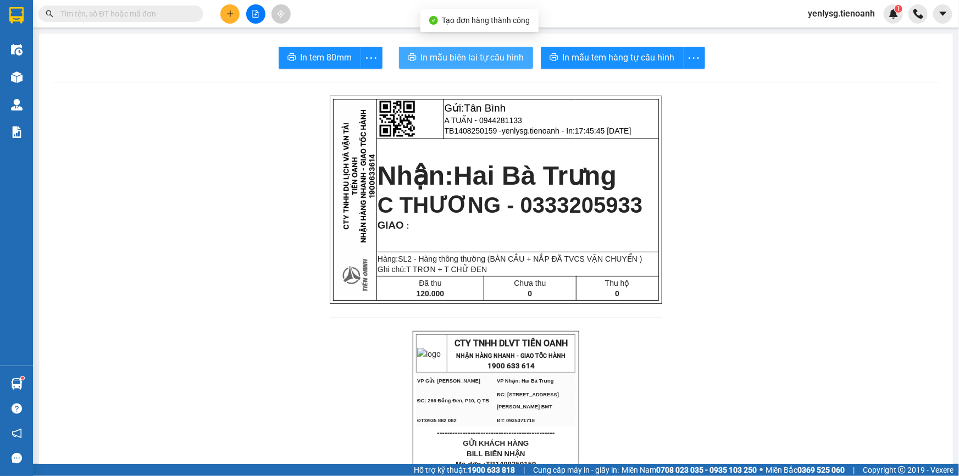
click at [451, 56] on span "In mẫu biên lai tự cấu hình" at bounding box center [472, 58] width 103 height 14
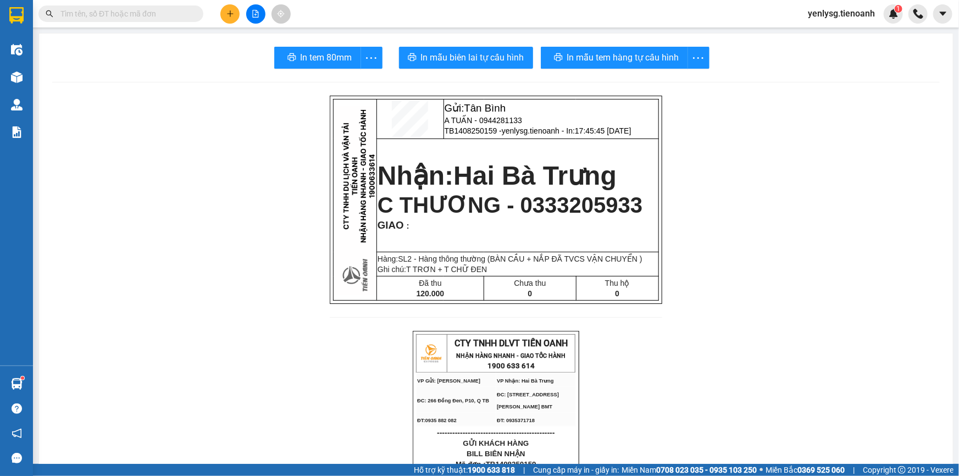
click at [590, 99] on table "Gửi: Tân Bình A TUẤN - 0944281133 TB1408250159 - yenlysg.tienoanh - In: 17:45:4…" at bounding box center [495, 200] width 325 height 202
click at [608, 56] on span "In mẫu tem hàng tự cấu hình" at bounding box center [619, 58] width 112 height 14
click at [158, 15] on input "text" at bounding box center [125, 14] width 130 height 12
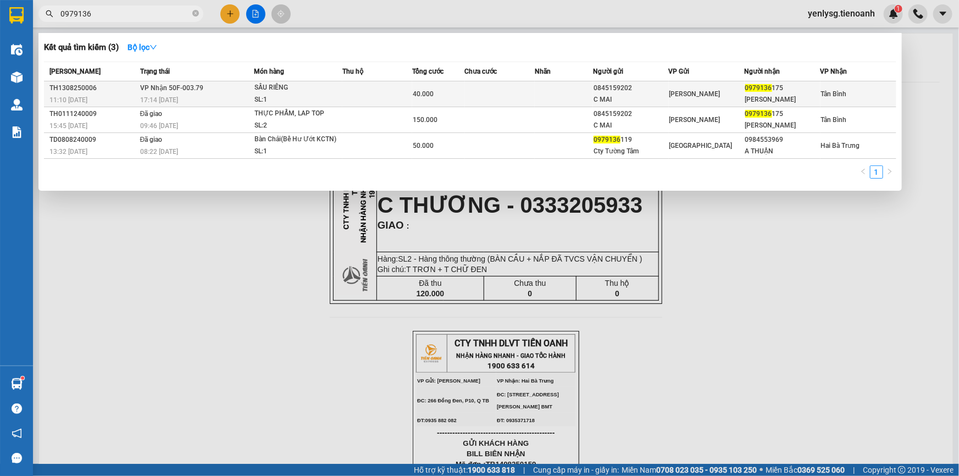
click at [374, 92] on td at bounding box center [377, 94] width 70 height 26
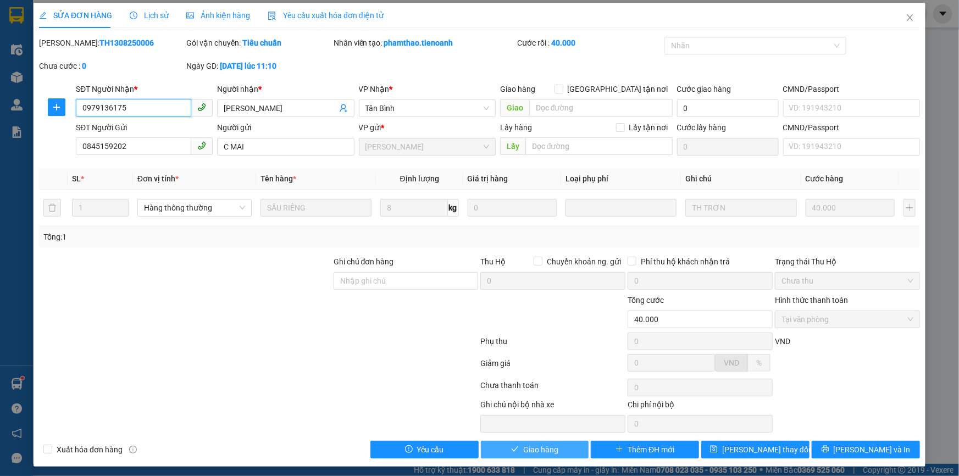
scroll to position [5, 0]
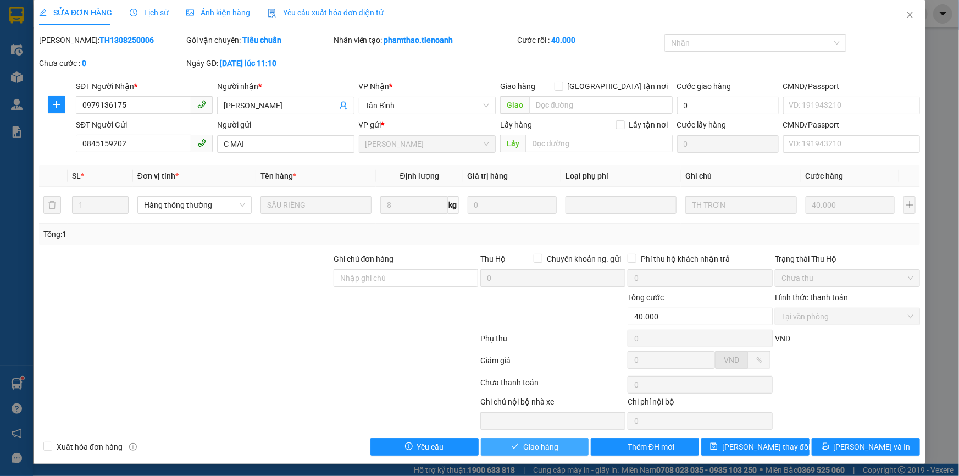
click at [562, 450] on button "Giao hàng" at bounding box center [535, 447] width 108 height 18
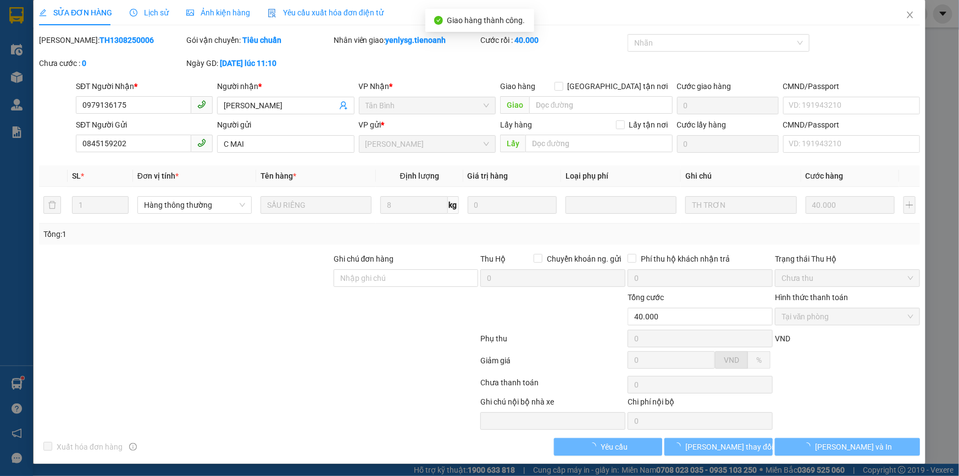
click at [881, 449] on button "Lưu và In" at bounding box center [847, 447] width 145 height 18
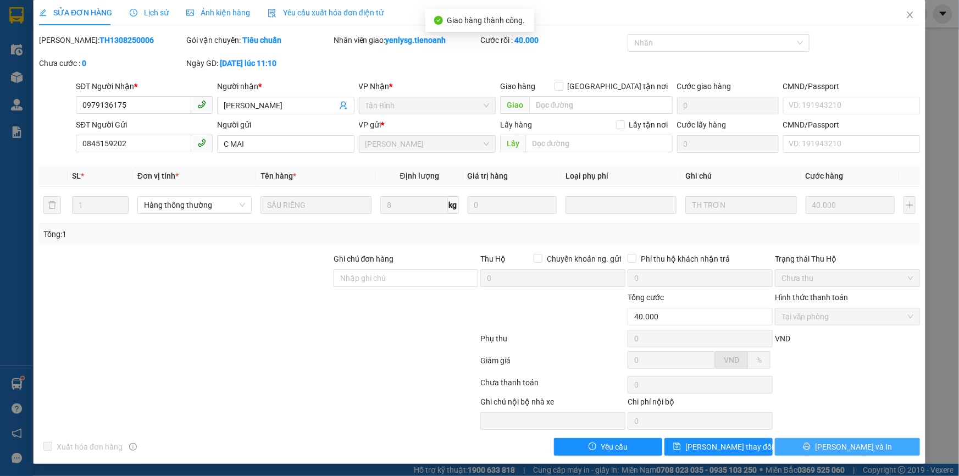
click at [879, 450] on button "Lưu và In" at bounding box center [847, 447] width 145 height 18
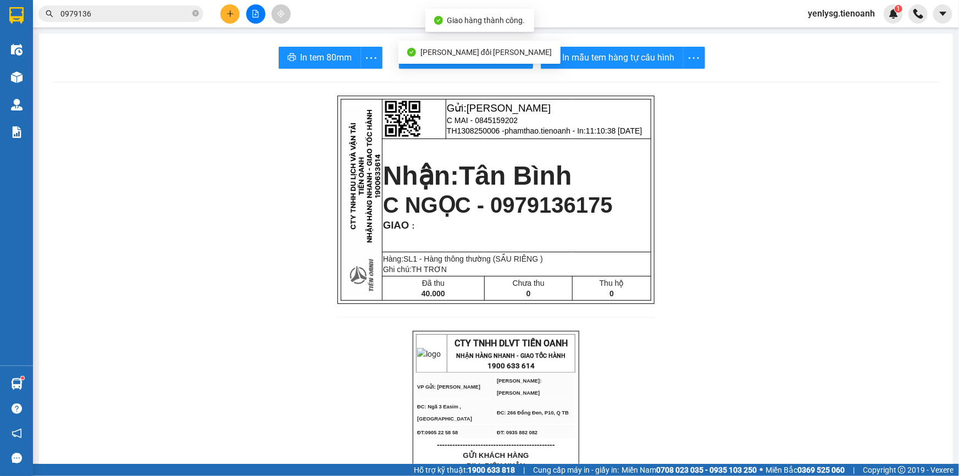
click at [267, 59] on div "In tem 80mm In mẫu biên lai tự cấu hình In mẫu tem hàng tự cấu hình" at bounding box center [496, 58] width 888 height 22
click at [281, 61] on button "In tem 80mm" at bounding box center [320, 58] width 82 height 22
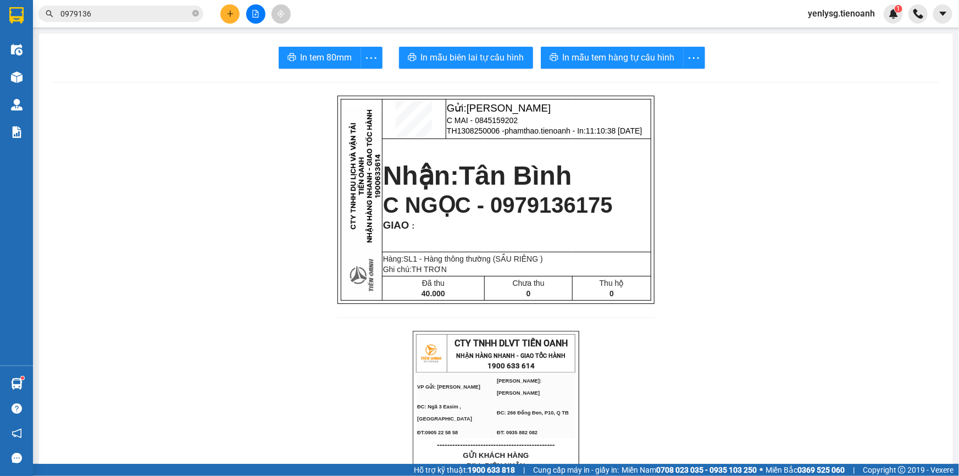
click at [228, 16] on icon "plus" at bounding box center [230, 14] width 8 height 8
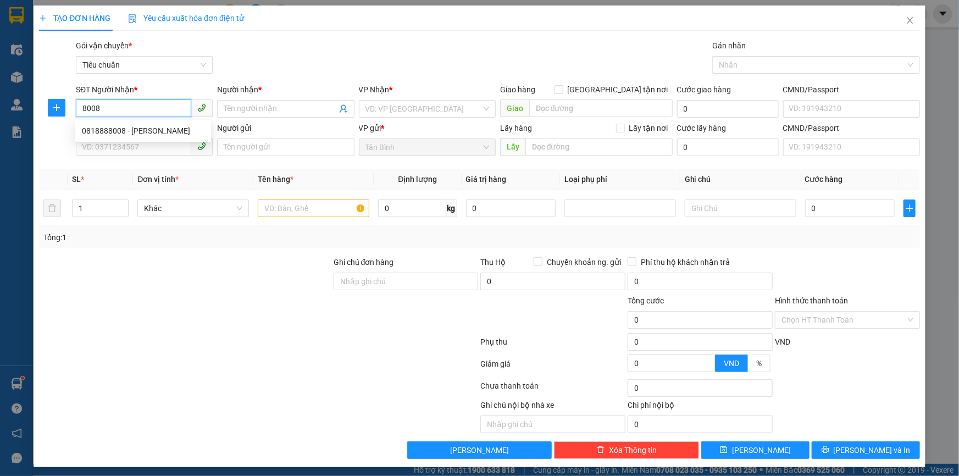
click at [157, 135] on div "0818888008 - MAI LAN" at bounding box center [143, 131] width 123 height 12
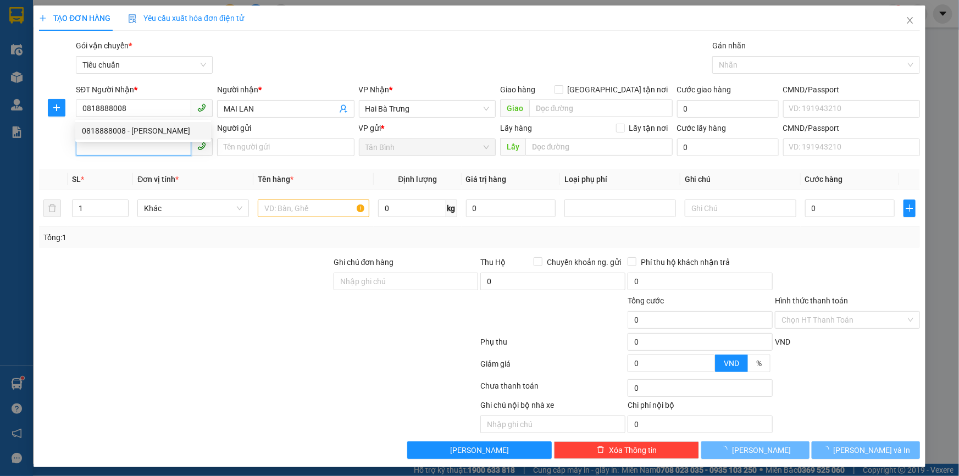
click at [168, 148] on input "SĐT Người Gửi" at bounding box center [133, 147] width 115 height 18
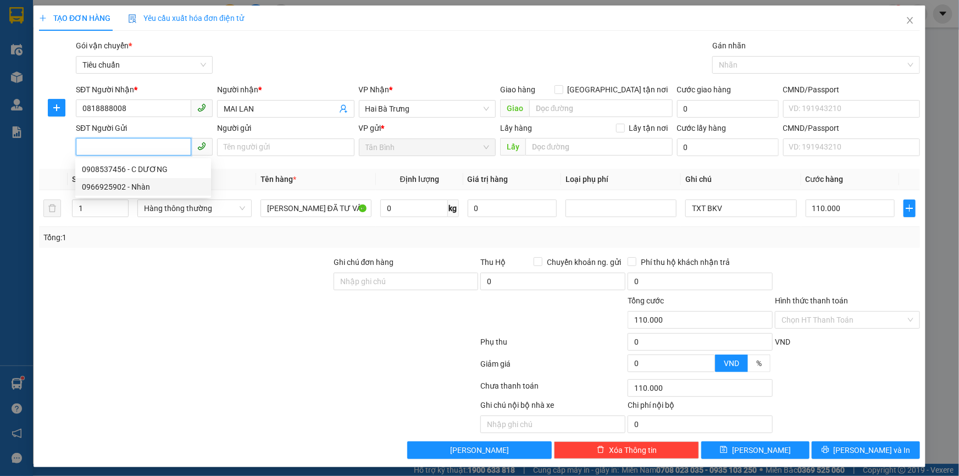
click at [165, 187] on div "0966925902 - Nhàn" at bounding box center [143, 187] width 123 height 12
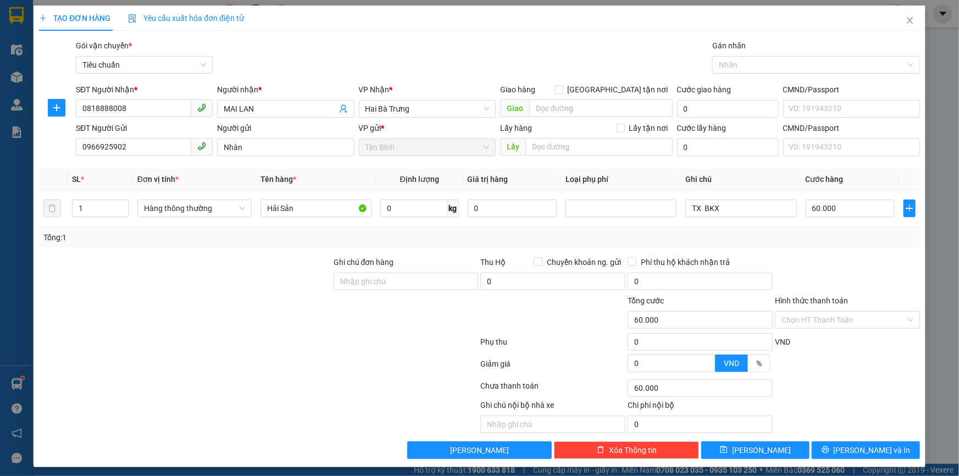
click at [826, 335] on div "Phụ thu 0 VND" at bounding box center [479, 344] width 883 height 22
drag, startPoint x: 826, startPoint y: 318, endPoint x: 826, endPoint y: 325, distance: 6.6
click at [826, 324] on input "Hình thức thanh toán" at bounding box center [844, 320] width 124 height 16
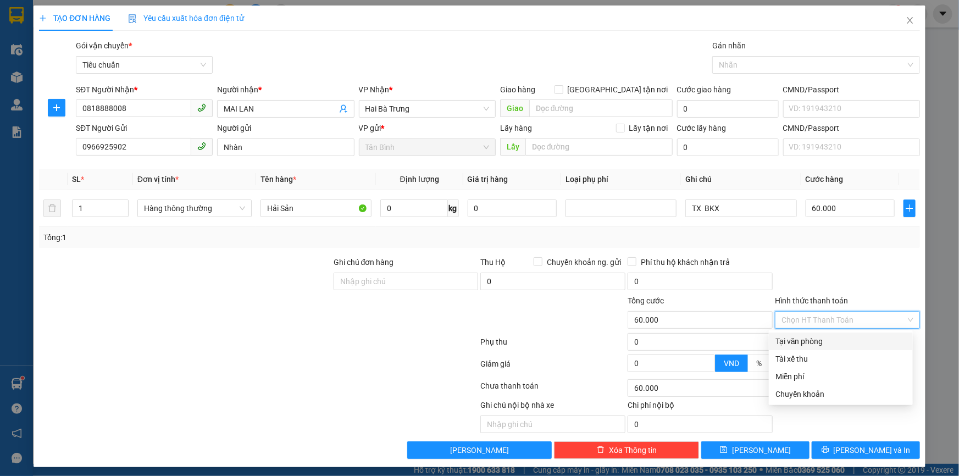
click at [822, 342] on div "Tại văn phòng" at bounding box center [841, 341] width 131 height 12
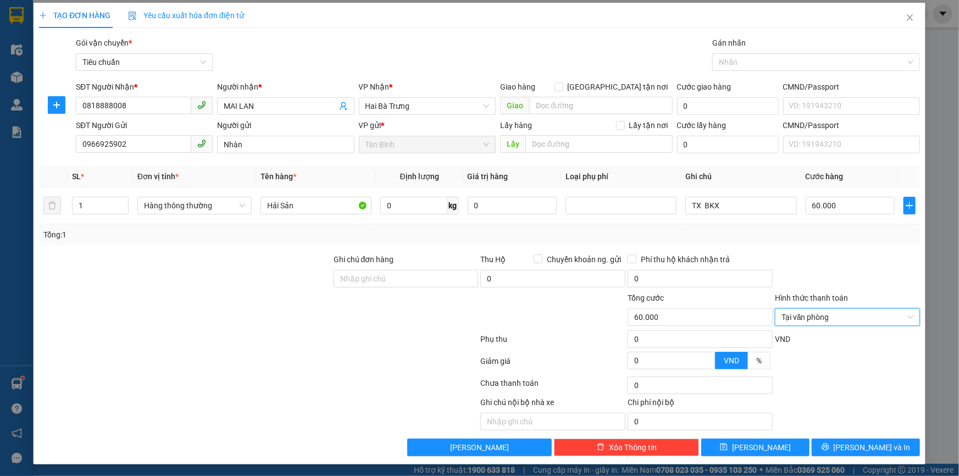
scroll to position [3, 0]
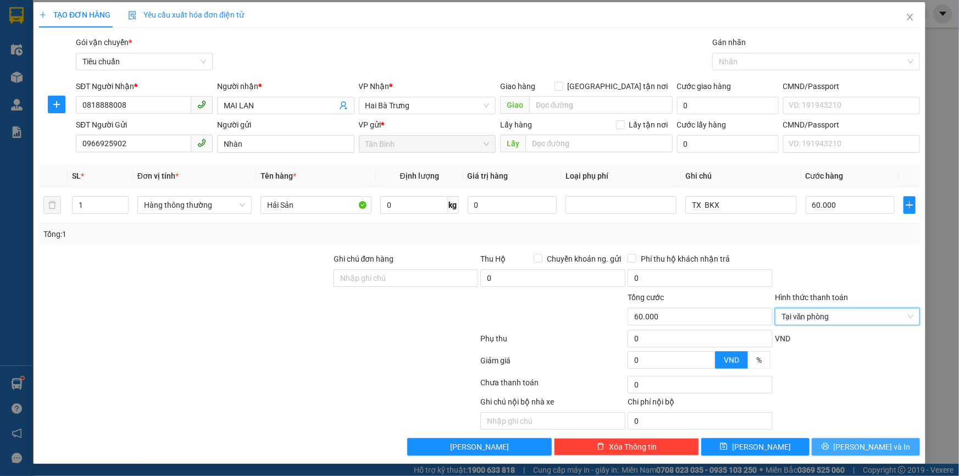
click at [828, 450] on button "Lưu và In" at bounding box center [866, 447] width 108 height 18
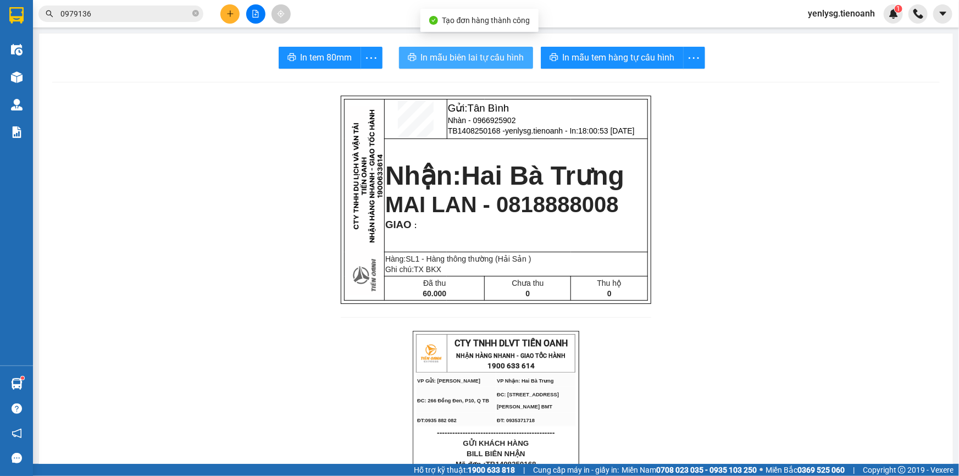
click at [515, 58] on span "In mẫu biên lai tự cấu hình" at bounding box center [472, 58] width 103 height 14
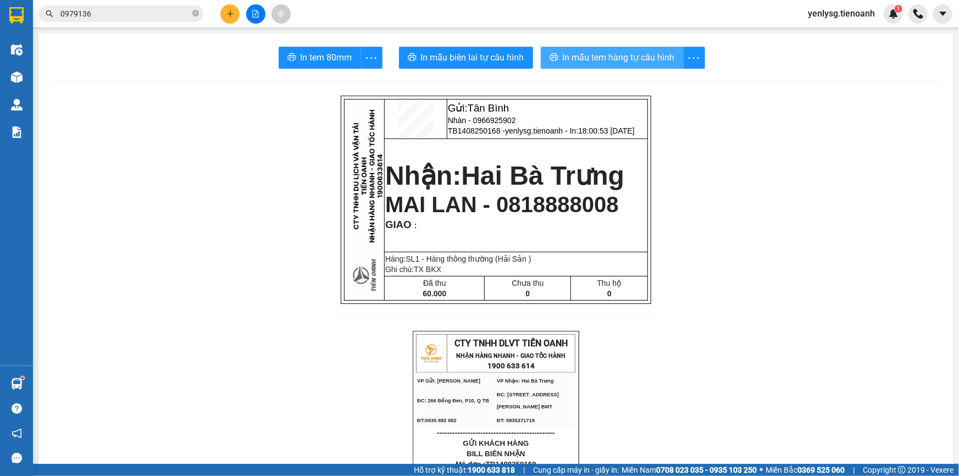
click at [629, 60] on span "In mẫu tem hàng tự cấu hình" at bounding box center [619, 58] width 112 height 14
click at [222, 20] on div at bounding box center [255, 13] width 82 height 19
click at [226, 14] on icon "plus" at bounding box center [230, 14] width 8 height 8
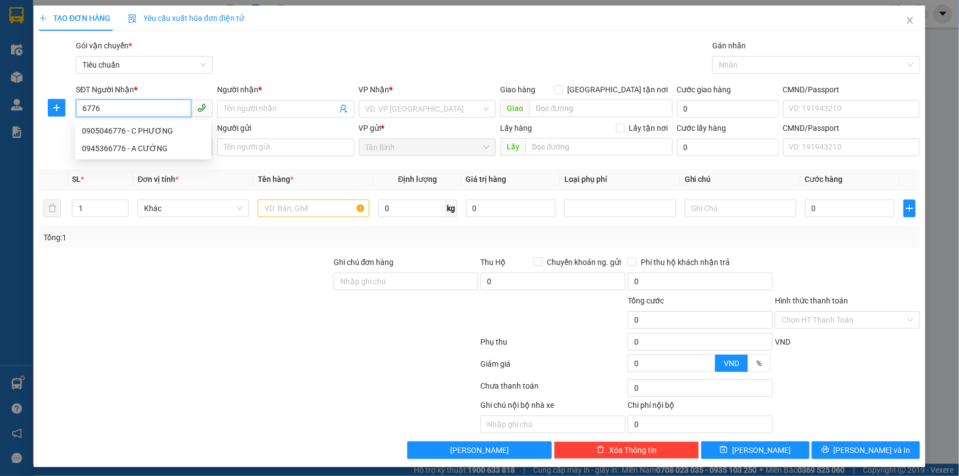
drag, startPoint x: 173, startPoint y: 131, endPoint x: 173, endPoint y: 150, distance: 18.7
click at [173, 131] on div "0905046776 - C PHƯƠNG" at bounding box center [143, 131] width 123 height 12
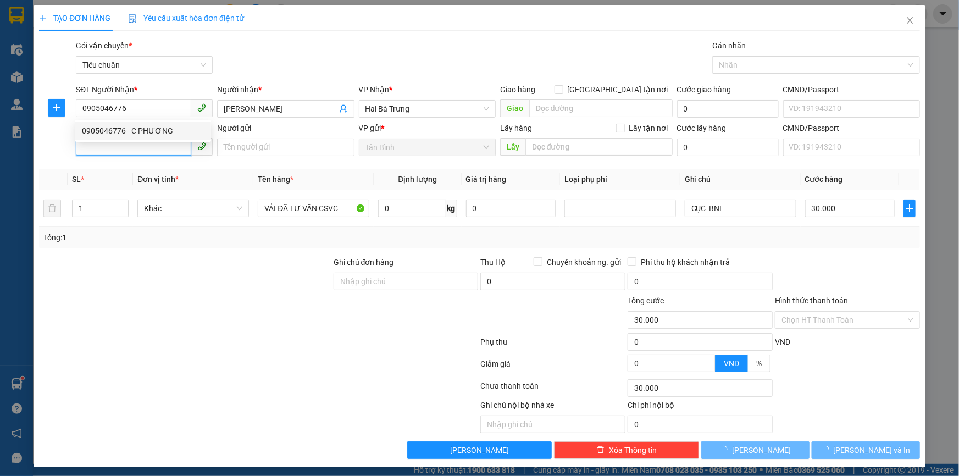
click at [173, 150] on input "SĐT Người Gửi" at bounding box center [133, 147] width 115 height 18
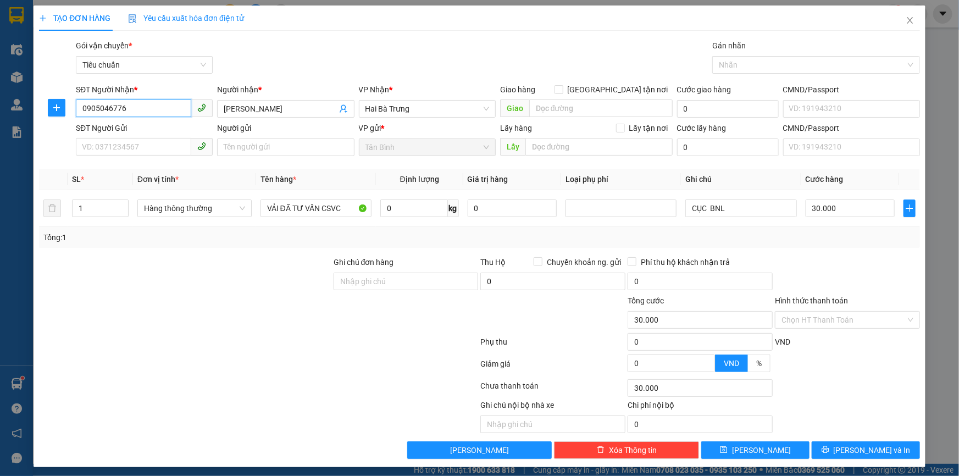
click at [167, 104] on input "0905046776" at bounding box center [133, 108] width 115 height 18
click at [159, 151] on input "SĐT Người Gửi" at bounding box center [133, 147] width 115 height 18
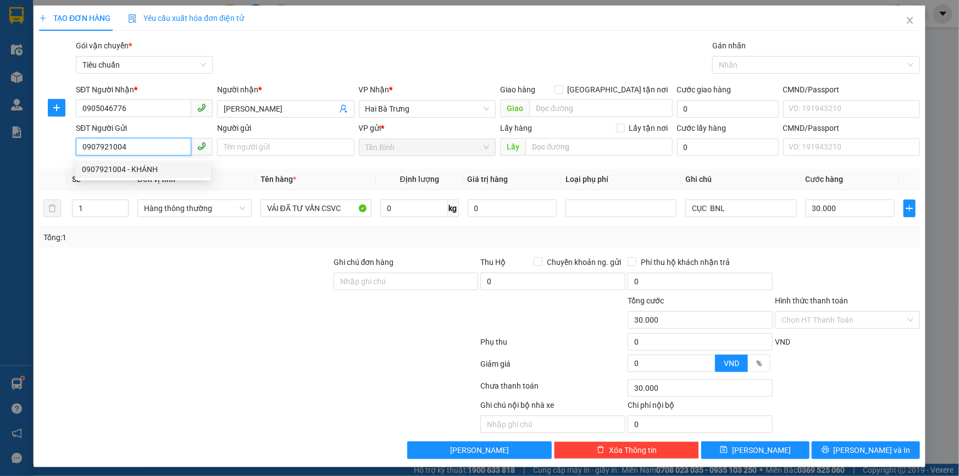
click at [143, 174] on div "0907921004 - KHÁNH" at bounding box center [143, 169] width 123 height 12
click at [192, 204] on span "Hàng thông thường" at bounding box center [194, 208] width 101 height 16
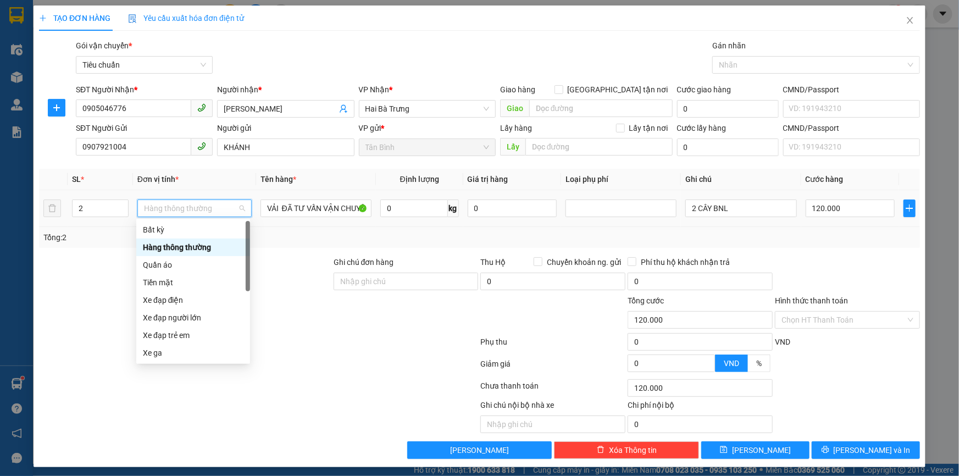
click at [162, 252] on div "Hàng thông thường" at bounding box center [193, 247] width 101 height 12
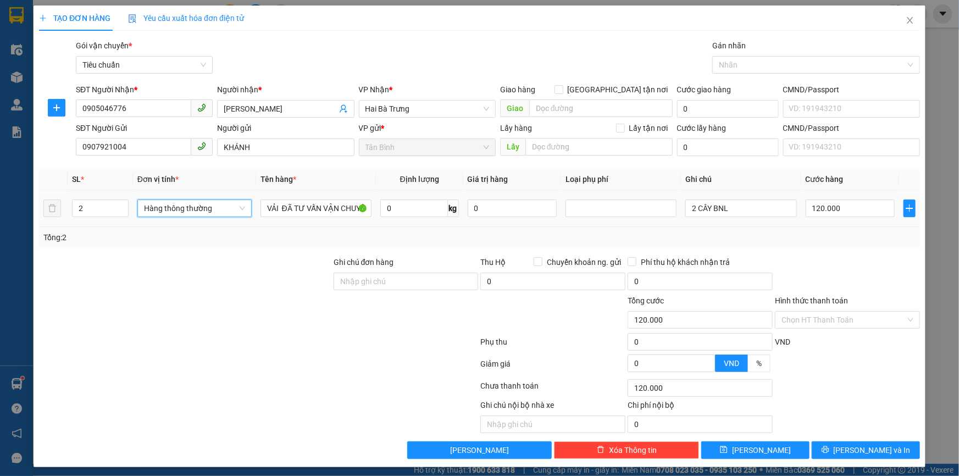
click at [151, 211] on span "Hàng thông thường" at bounding box center [194, 208] width 101 height 16
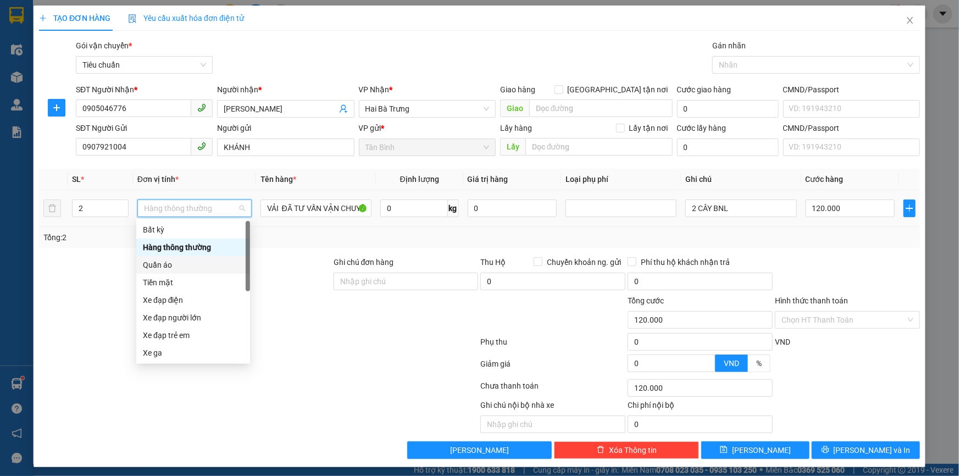
click at [151, 258] on div "Quần áo" at bounding box center [193, 265] width 114 height 18
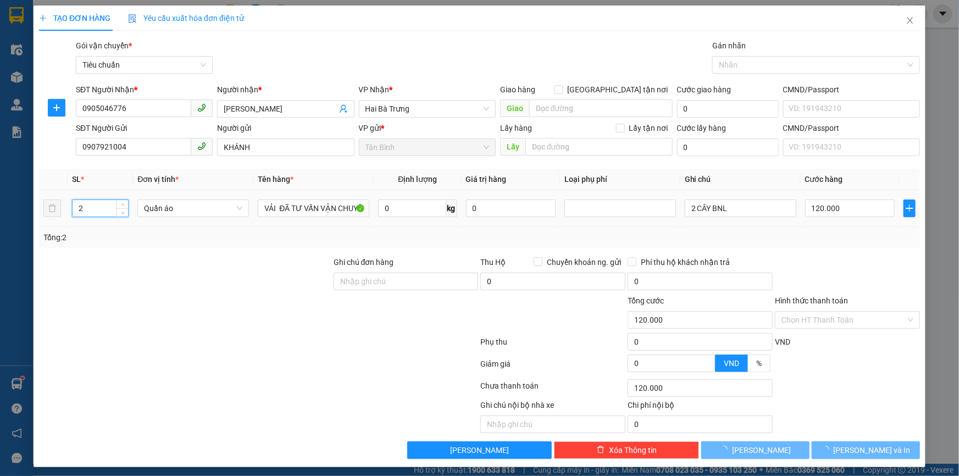
click at [44, 211] on tr "2 Quần áo VẢI ĐÃ TƯ VẤN VẬN CHUYỂN 0 kg 0 2 CÂY BNL 120.000" at bounding box center [479, 208] width 881 height 37
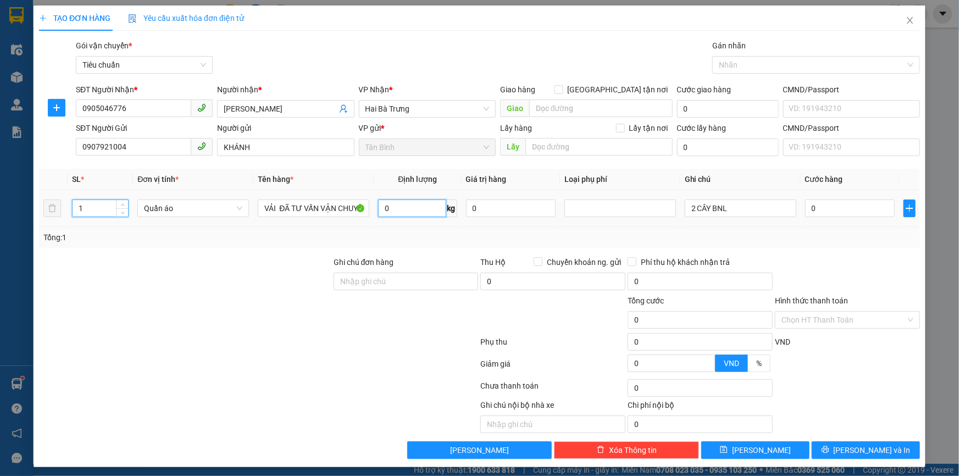
click at [434, 209] on input "0" at bounding box center [412, 209] width 68 height 18
click at [395, 229] on div "Tổng: 1" at bounding box center [479, 237] width 881 height 21
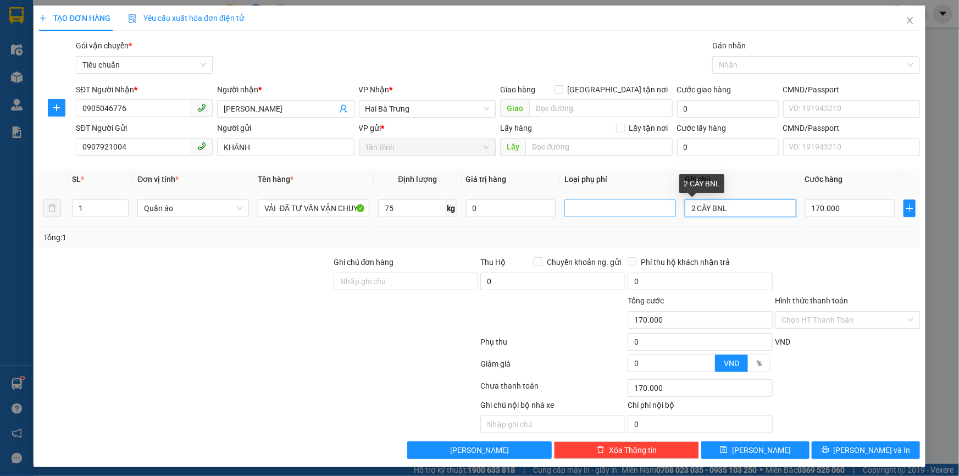
drag, startPoint x: 736, startPoint y: 209, endPoint x: 602, endPoint y: 213, distance: 133.6
click at [602, 213] on tr "1 Quần áo VẢI ĐÃ TƯ VẤN VẬN CHUYỂN 75 kg 0 2 CÂY BNL 170.000" at bounding box center [479, 208] width 881 height 37
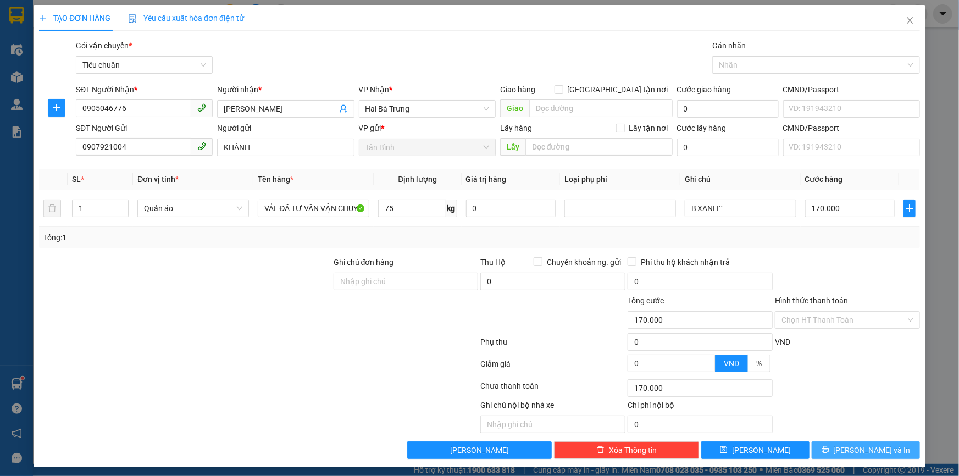
click at [829, 446] on icon "printer" at bounding box center [826, 450] width 8 height 8
click at [484, 51] on div "Gói vận chuyển * Tiêu chuẩn Gán nhãn Nhãn" at bounding box center [498, 59] width 849 height 38
click at [829, 450] on icon "loading" at bounding box center [825, 450] width 8 height 8
click at [830, 450] on icon "loading" at bounding box center [825, 449] width 9 height 9
click at [830, 448] on icon "loading" at bounding box center [825, 449] width 9 height 9
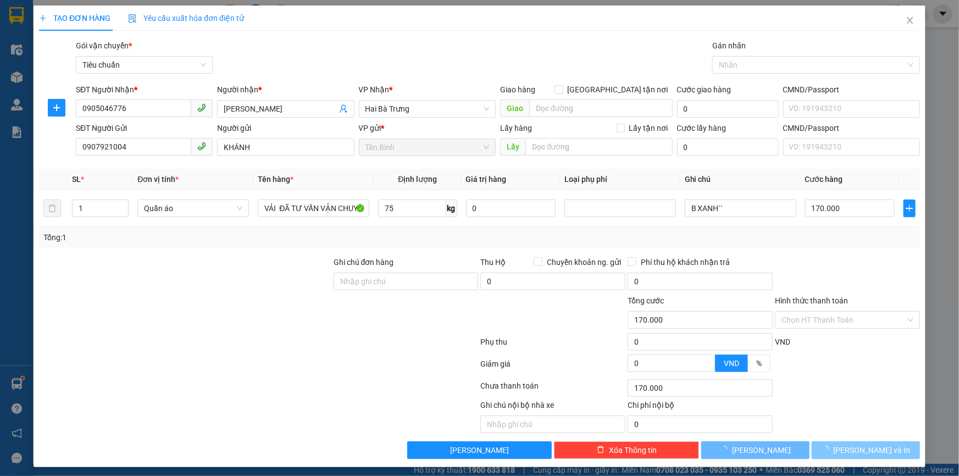
click at [829, 448] on icon "loading" at bounding box center [825, 450] width 8 height 8
click at [829, 414] on div "Ghi chú nội bộ nhà xe Chi phí nội bộ 0" at bounding box center [479, 416] width 883 height 34
click at [827, 446] on button "Lưu và In" at bounding box center [866, 450] width 108 height 18
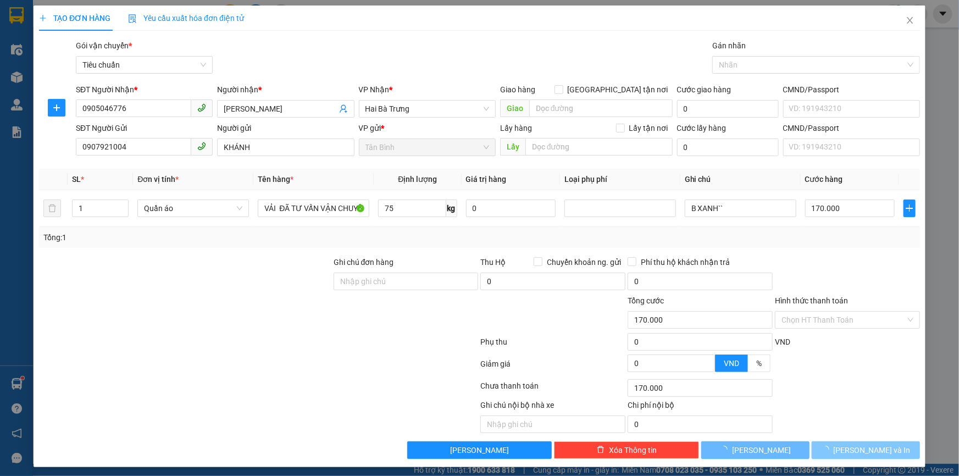
click at [827, 452] on button "Lưu và In" at bounding box center [866, 450] width 108 height 18
click at [823, 453] on button "Lưu và In" at bounding box center [866, 450] width 108 height 18
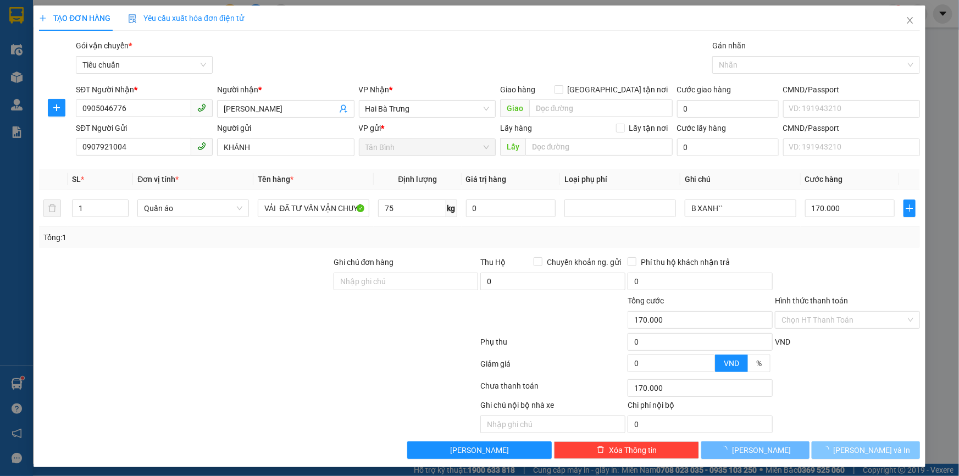
click at [823, 453] on button "Lưu và In" at bounding box center [866, 450] width 108 height 18
click at [823, 451] on button "Lưu và In" at bounding box center [866, 450] width 108 height 18
click at [822, 373] on div at bounding box center [847, 367] width 147 height 19
click at [820, 379] on div "Chọn HT Thanh Toán" at bounding box center [847, 388] width 147 height 22
click at [812, 398] on div "Chọn HT Thanh Toán" at bounding box center [847, 388] width 147 height 22
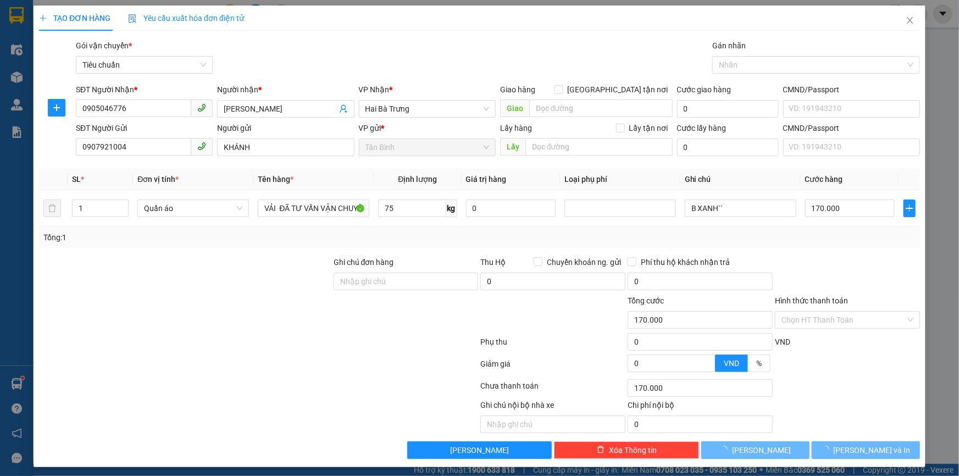
click at [812, 398] on div "Chọn HT Thanh Toán" at bounding box center [847, 388] width 147 height 22
drag, startPoint x: 862, startPoint y: 442, endPoint x: 864, endPoint y: 449, distance: 7.3
click at [862, 442] on button "Lưu và In" at bounding box center [866, 450] width 108 height 18
click at [864, 450] on span "Lưu và In" at bounding box center [872, 450] width 77 height 12
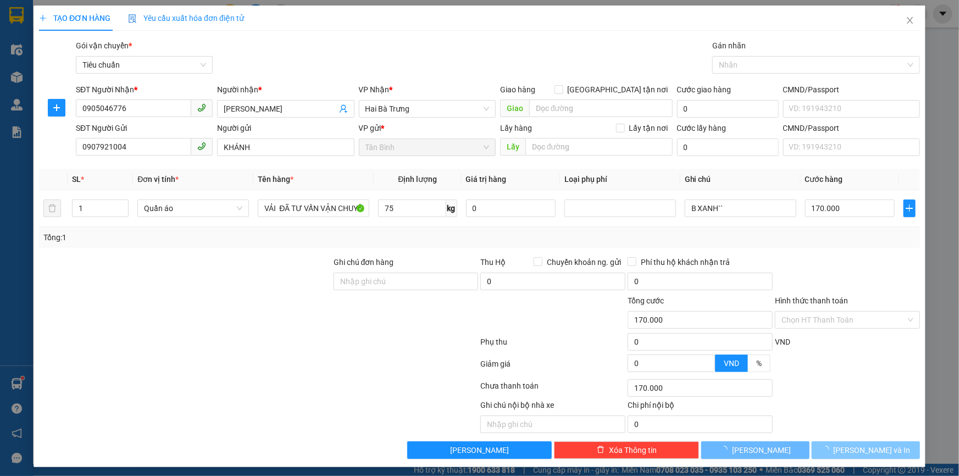
click at [864, 450] on span "Lưu và In" at bounding box center [872, 450] width 77 height 12
click at [823, 458] on div "TẠO ĐƠN HÀNG Yêu cầu xuất hóa đơn điện tử Transit Pickup Surcharge Ids Transit …" at bounding box center [480, 236] width 892 height 462
click at [831, 452] on button "Lưu và In" at bounding box center [866, 450] width 108 height 18
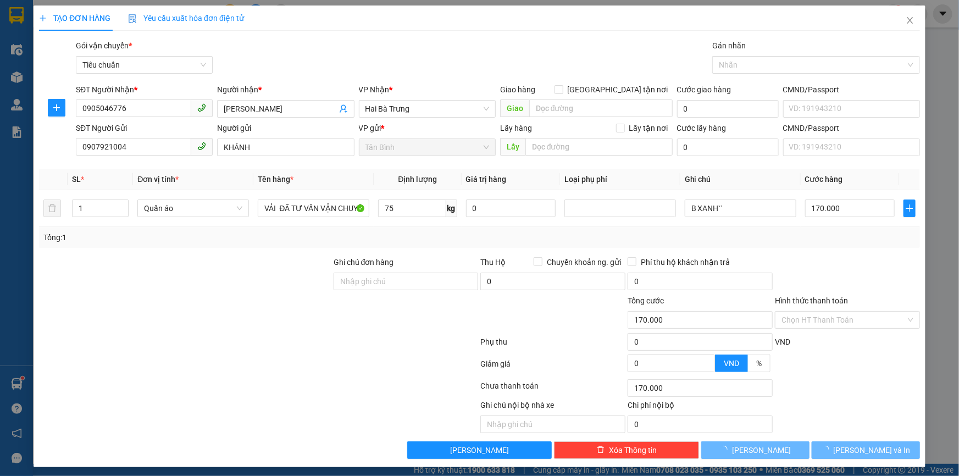
click at [829, 378] on div "Chọn HT Thanh Toán" at bounding box center [847, 388] width 147 height 22
click at [200, 306] on div at bounding box center [185, 314] width 295 height 38
click at [856, 434] on div "Transit Pickup Surcharge Ids Transit Deliver Surcharge Ids Transit Deliver Surc…" at bounding box center [479, 249] width 881 height 419
click at [849, 445] on button "Lưu và In" at bounding box center [866, 450] width 108 height 18
click at [834, 449] on span "loading" at bounding box center [828, 450] width 12 height 8
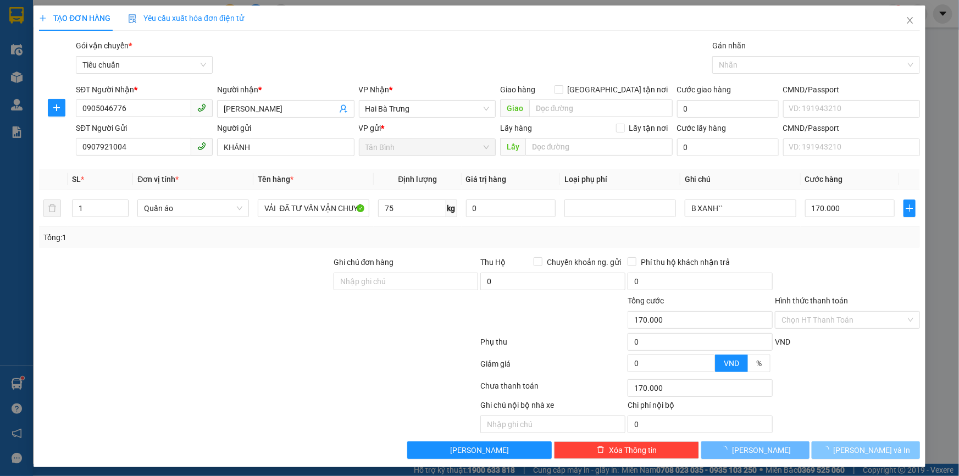
click at [834, 449] on span "loading" at bounding box center [828, 450] width 12 height 8
click at [829, 449] on icon "loading" at bounding box center [826, 450] width 8 height 8
click at [829, 449] on icon "loading" at bounding box center [825, 450] width 8 height 8
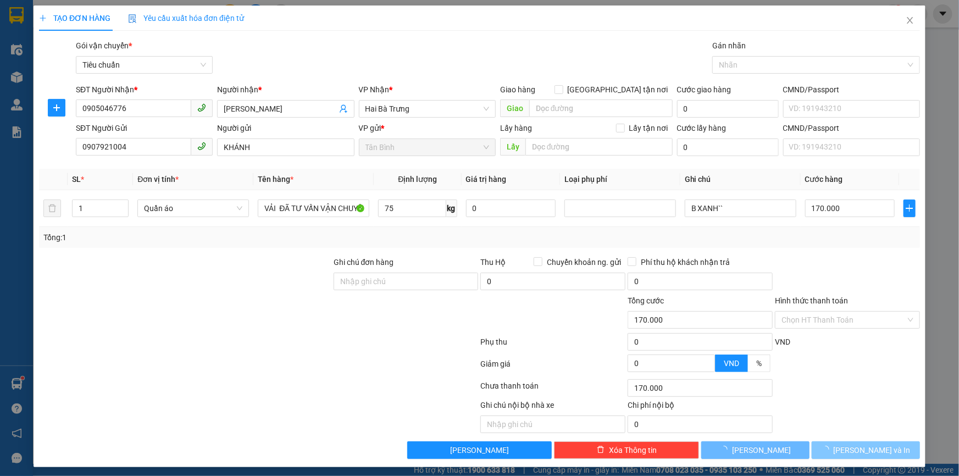
click at [829, 448] on icon "loading" at bounding box center [825, 450] width 8 height 8
click at [829, 448] on icon "loading" at bounding box center [826, 450] width 8 height 8
click at [831, 447] on icon "loading" at bounding box center [825, 450] width 10 height 10
drag, startPoint x: 843, startPoint y: 447, endPoint x: 838, endPoint y: 436, distance: 12.1
click at [829, 446] on icon "loading" at bounding box center [826, 450] width 8 height 8
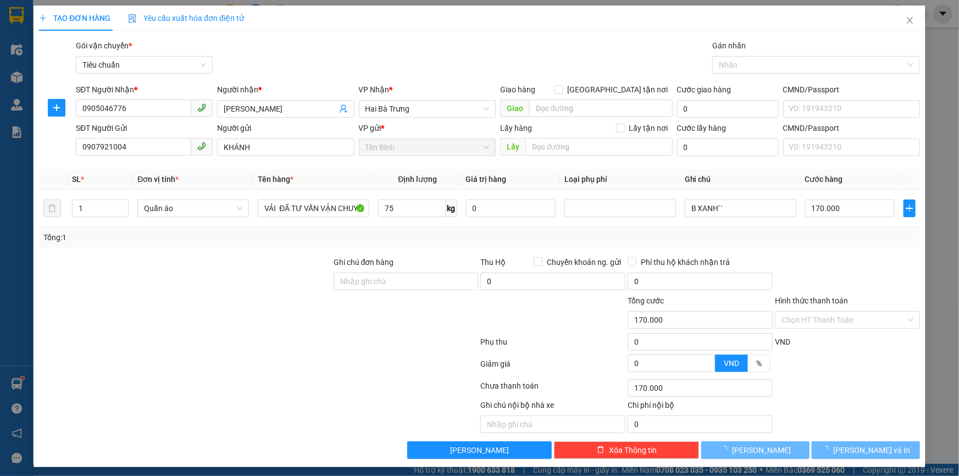
click at [838, 436] on div "Transit Pickup Surcharge Ids Transit Deliver Surcharge Ids Transit Deliver Surc…" at bounding box center [479, 249] width 881 height 419
click at [841, 409] on div "Ghi chú nội bộ nhà xe Chi phí nội bộ 0" at bounding box center [479, 416] width 883 height 34
click at [832, 414] on div "Ghi chú nội bộ nhà xe Chi phí nội bộ 0" at bounding box center [479, 416] width 883 height 34
click at [837, 430] on div "Ghi chú nội bộ nhà xe Chi phí nội bộ 0" at bounding box center [479, 416] width 883 height 34
click at [839, 441] on button "Lưu và In" at bounding box center [866, 450] width 108 height 18
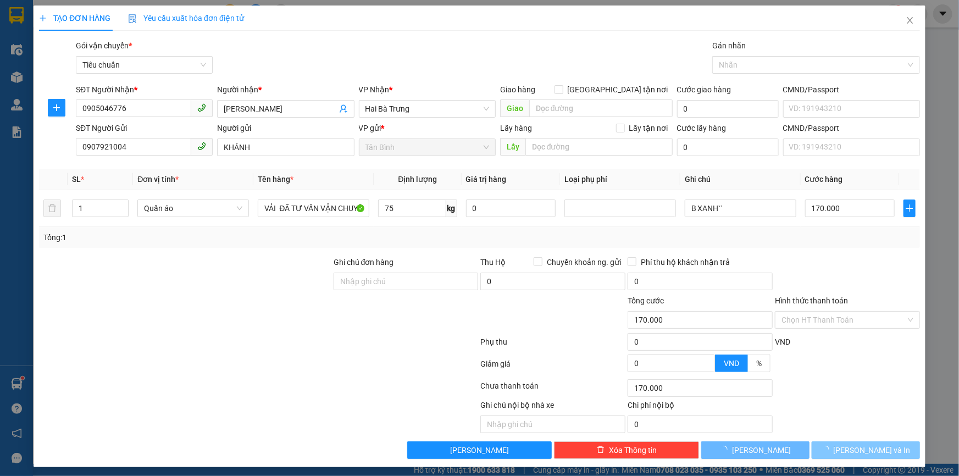
click at [834, 449] on span "button" at bounding box center [828, 450] width 12 height 12
click at [829, 451] on icon "loading" at bounding box center [826, 450] width 8 height 8
click at [834, 444] on span "button" at bounding box center [828, 450] width 12 height 12
click at [848, 366] on div at bounding box center [847, 367] width 147 height 19
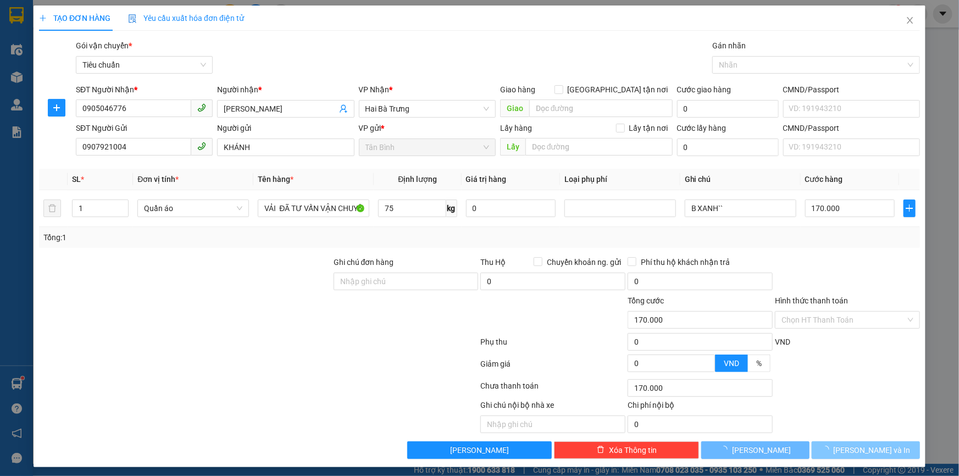
click at [884, 450] on button "Lưu và In" at bounding box center [866, 450] width 108 height 18
click at [886, 457] on button "Lưu và In" at bounding box center [866, 450] width 108 height 18
click at [137, 113] on input "0905046776" at bounding box center [133, 108] width 115 height 18
click at [182, 305] on div at bounding box center [185, 314] width 295 height 38
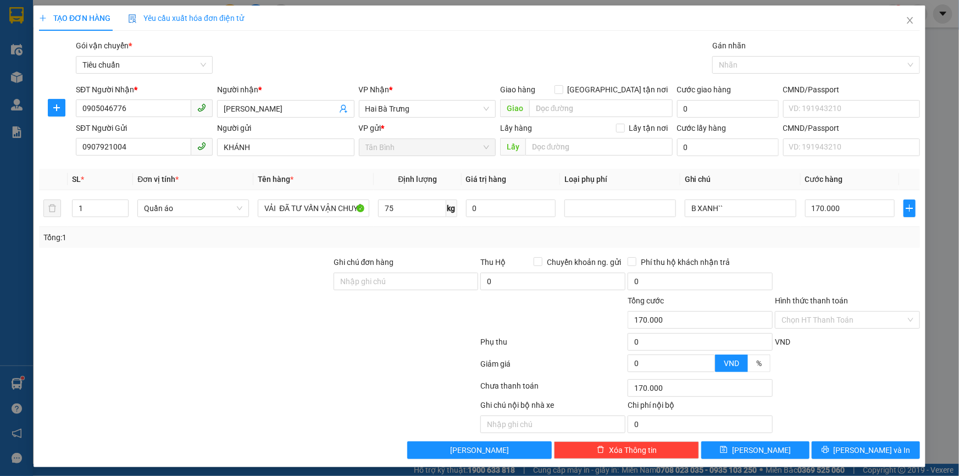
click at [743, 235] on div "Tổng: 1" at bounding box center [479, 237] width 872 height 12
click at [751, 208] on input "B XANH``" at bounding box center [741, 209] width 112 height 18
click at [815, 285] on div at bounding box center [847, 275] width 147 height 38
click at [851, 358] on div at bounding box center [847, 367] width 147 height 19
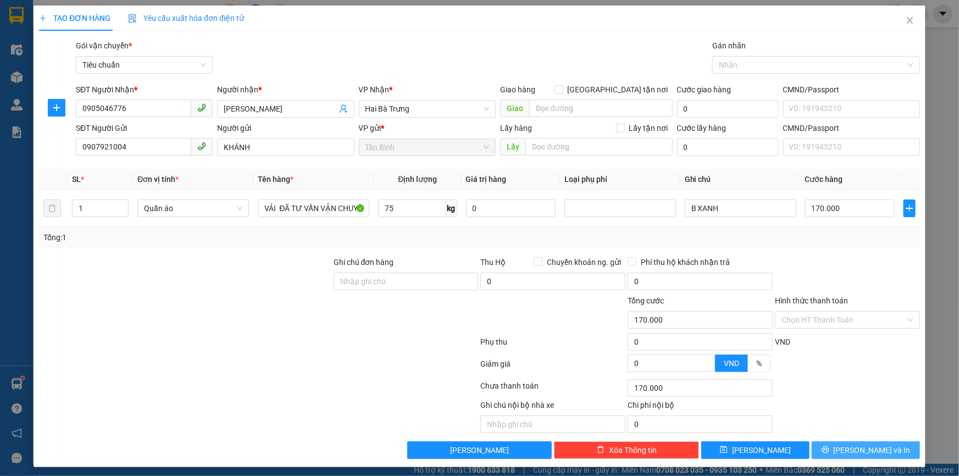
click at [883, 448] on button "Lưu và In" at bounding box center [866, 450] width 108 height 18
click at [462, 65] on div "Gói vận chuyển * Tiêu chuẩn Gán nhãn Nhãn" at bounding box center [498, 59] width 849 height 38
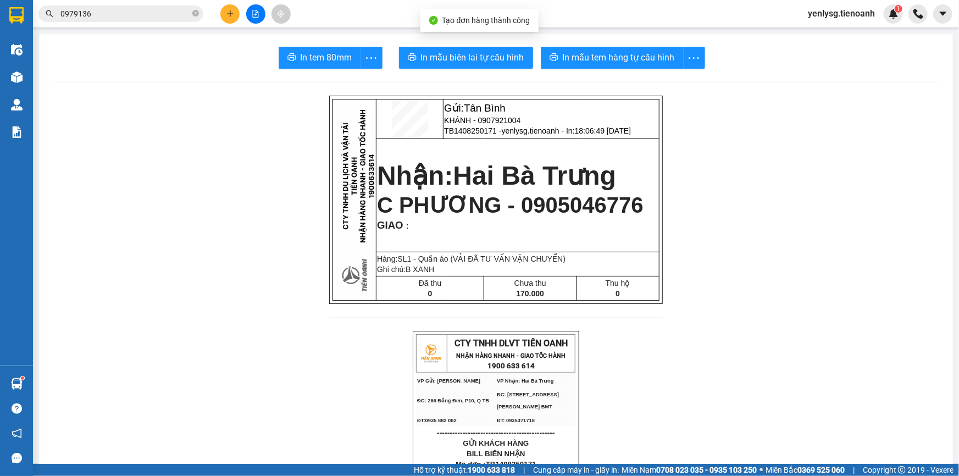
click at [499, 55] on span "In mẫu biên lai tự cấu hình" at bounding box center [472, 58] width 103 height 14
click at [636, 51] on span "In mẫu tem hàng tự cấu hình" at bounding box center [619, 58] width 112 height 14
click at [225, 10] on button at bounding box center [229, 13] width 19 height 19
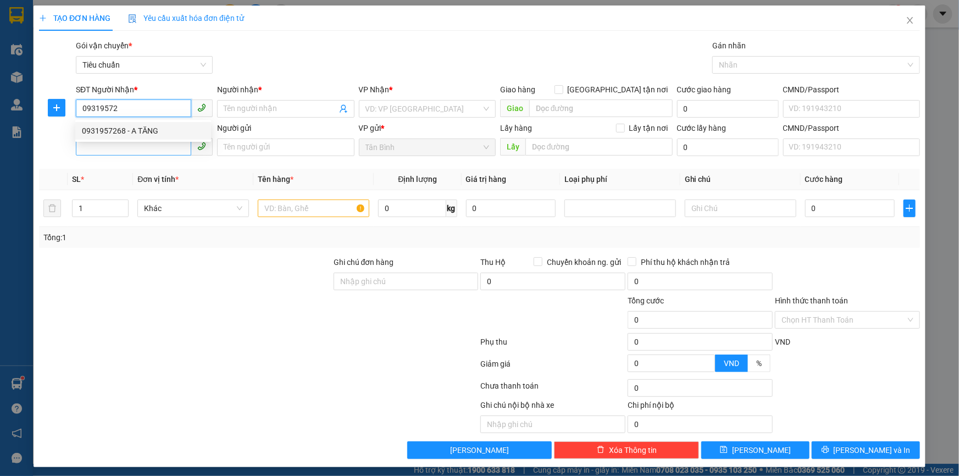
drag, startPoint x: 137, startPoint y: 134, endPoint x: 140, endPoint y: 148, distance: 14.7
click at [137, 137] on div "0931957268 - A TĂNG" at bounding box center [143, 131] width 136 height 18
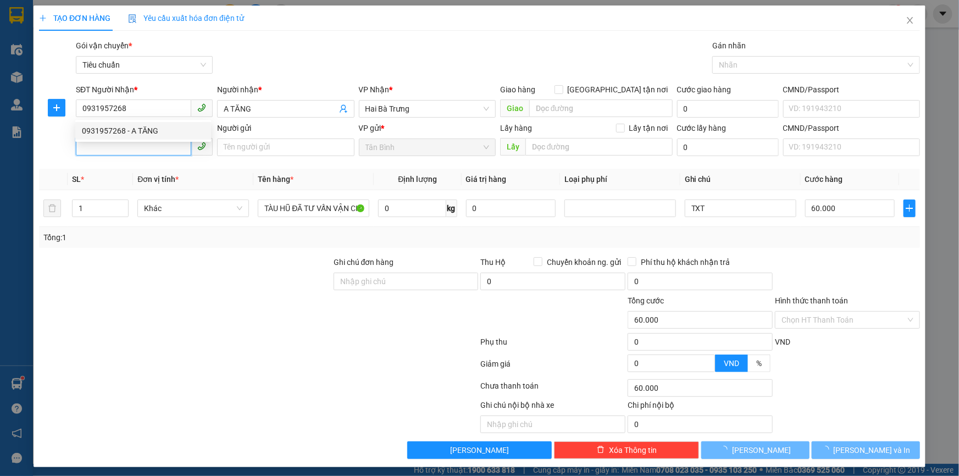
click at [140, 148] on input "SĐT Người Gửi" at bounding box center [133, 147] width 115 height 18
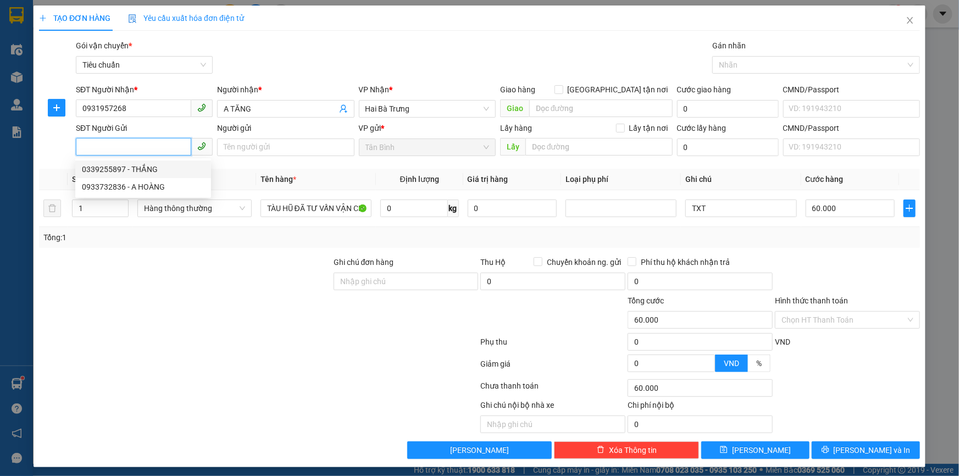
click at [168, 173] on div "0339255897 - THẮNG" at bounding box center [143, 169] width 123 height 12
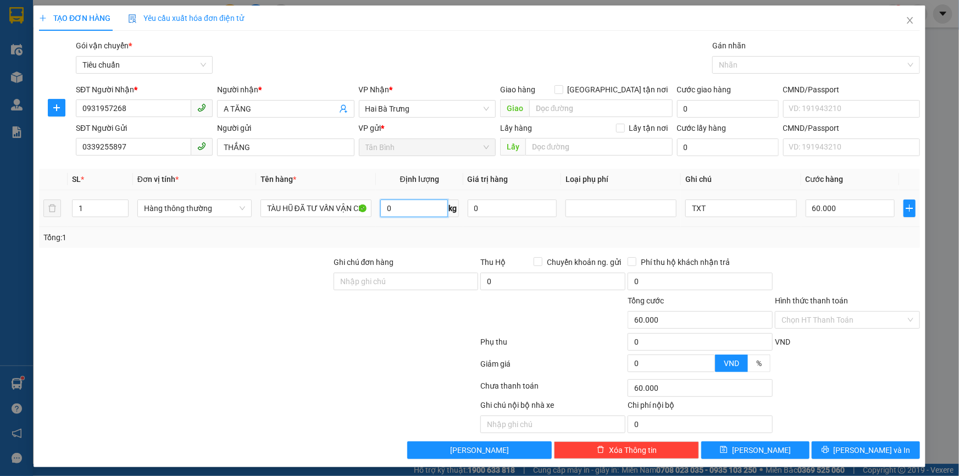
click at [422, 208] on input "0" at bounding box center [414, 209] width 68 height 18
drag, startPoint x: 417, startPoint y: 244, endPoint x: 676, endPoint y: 198, distance: 263.4
click at [417, 245] on div "Tổng: 1" at bounding box center [479, 237] width 881 height 21
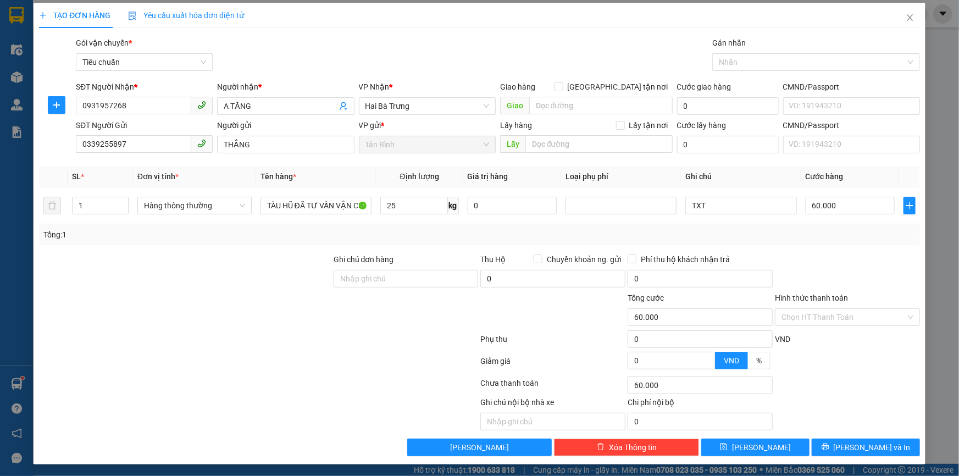
scroll to position [3, 0]
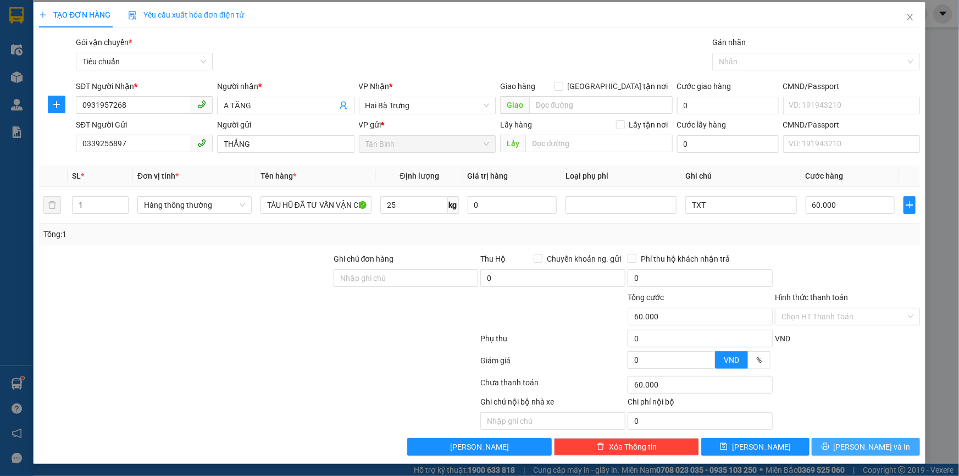
click at [861, 449] on span "Lưu và In" at bounding box center [872, 447] width 77 height 12
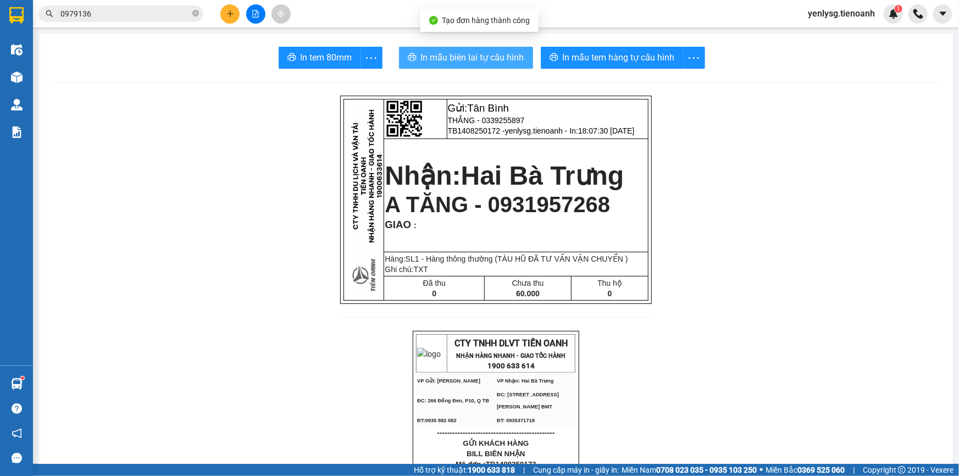
click at [513, 59] on span "In mẫu biên lai tự cấu hình" at bounding box center [472, 58] width 103 height 14
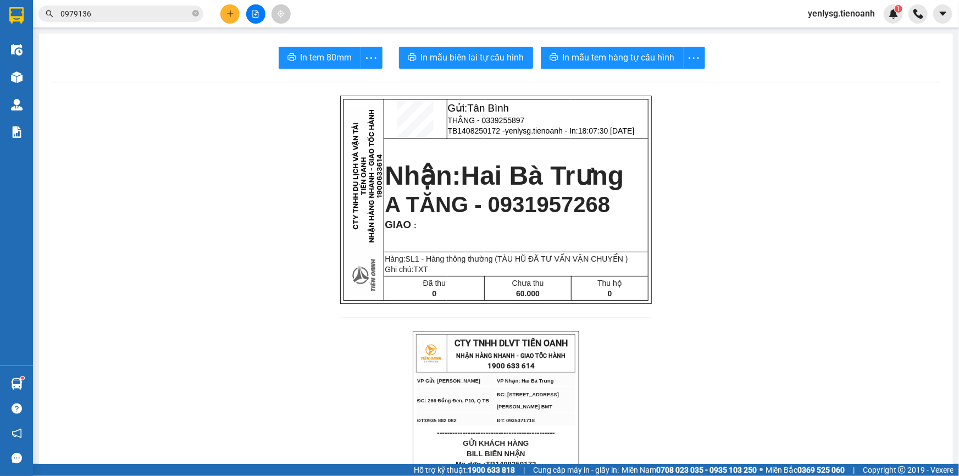
click at [632, 65] on button "In mẫu tem hàng tự cấu hình" at bounding box center [612, 58] width 143 height 22
click at [577, 215] on span "A TĂNG - 0931957268" at bounding box center [497, 204] width 225 height 24
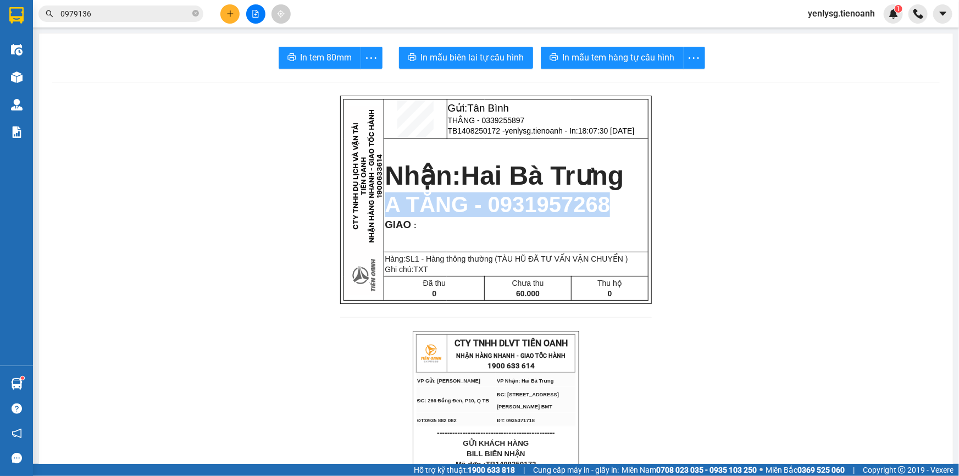
click at [577, 215] on span "A TĂNG - 0931957268" at bounding box center [497, 204] width 225 height 24
copy td "A TĂNG - 0931957268"
click at [229, 9] on button at bounding box center [229, 13] width 19 height 19
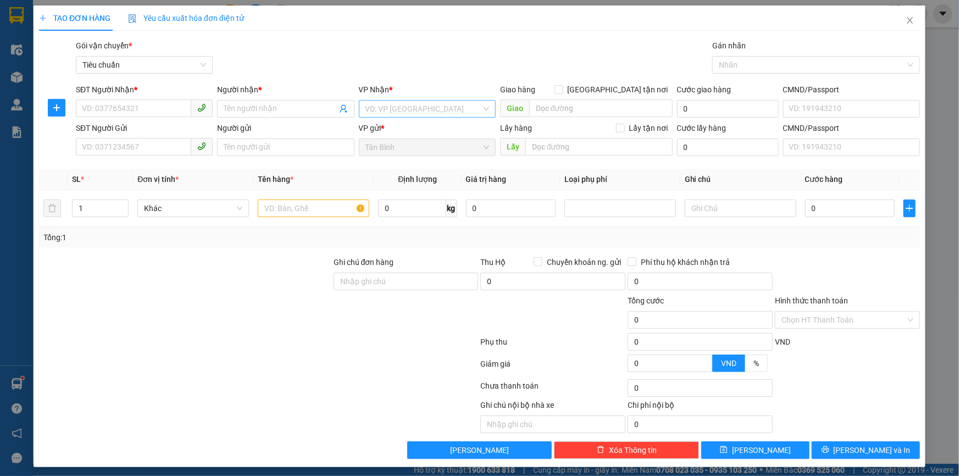
click at [408, 110] on input "search" at bounding box center [424, 109] width 116 height 16
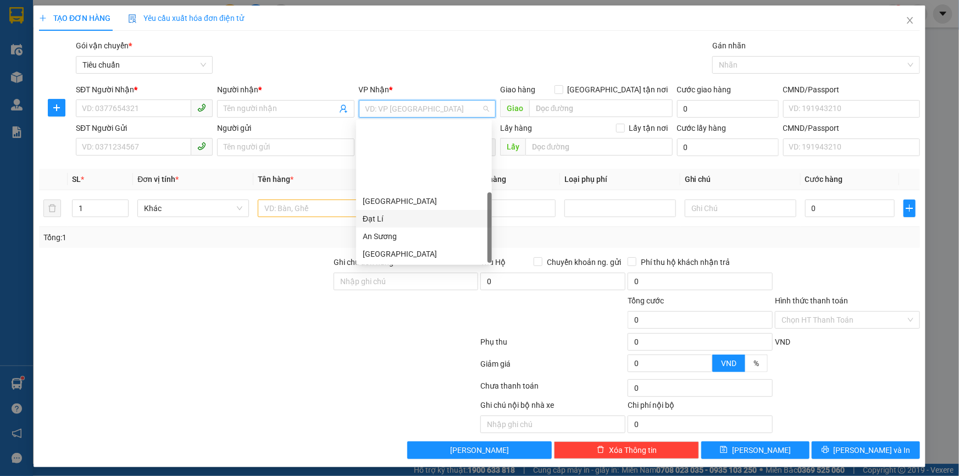
scroll to position [88, 0]
drag, startPoint x: 401, startPoint y: 186, endPoint x: 403, endPoint y: 192, distance: 7.0
click at [401, 186] on div "Hai Bà Trưng" at bounding box center [424, 184] width 123 height 12
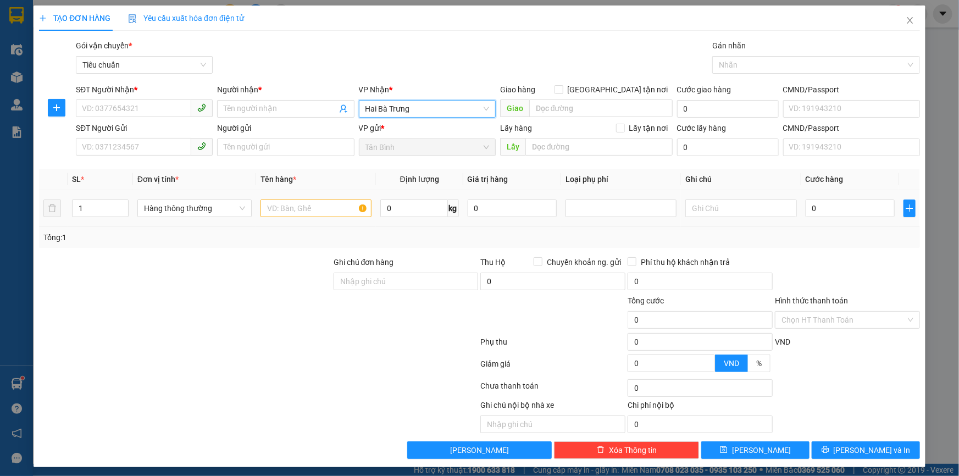
click at [425, 219] on td "0 kg" at bounding box center [419, 208] width 87 height 37
click at [422, 215] on input "0" at bounding box center [414, 209] width 68 height 18
click at [517, 268] on div "Thu Hộ Chuyển khoản ng. gửi" at bounding box center [552, 264] width 145 height 16
click at [904, 32] on span "Close" at bounding box center [910, 20] width 31 height 31
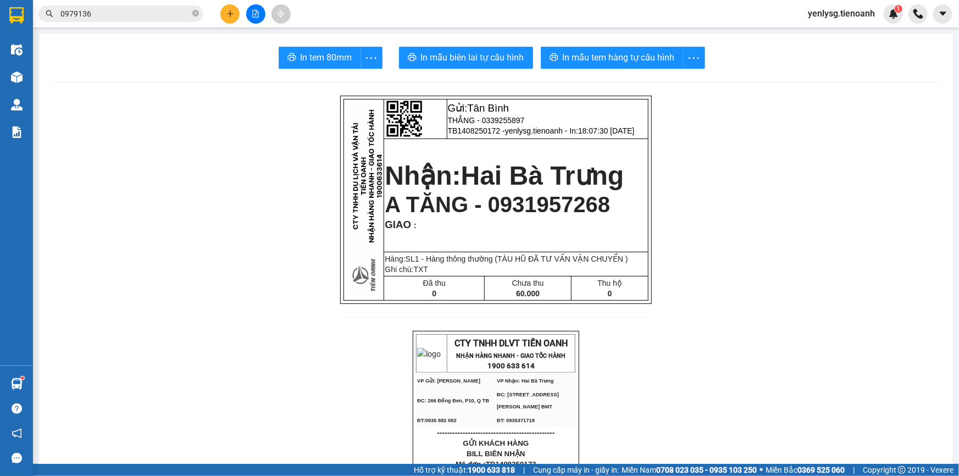
click at [91, 6] on span "0979136" at bounding box center [120, 13] width 165 height 16
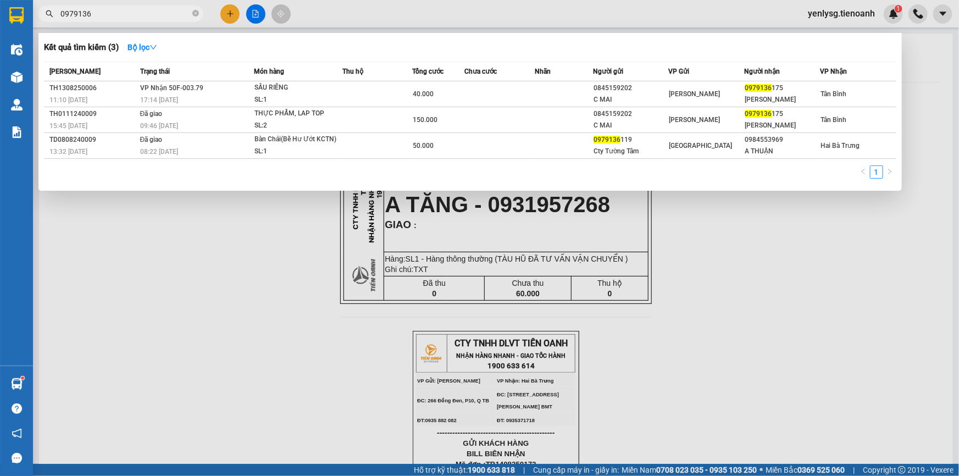
click at [93, 14] on input "0979136" at bounding box center [125, 14] width 130 height 12
click at [94, 15] on input "0979136" at bounding box center [125, 14] width 130 height 12
paste input "A TĂNG - 0931957268"
click at [141, 15] on input "0979136A TĂNG - 0931957268" at bounding box center [125, 14] width 130 height 12
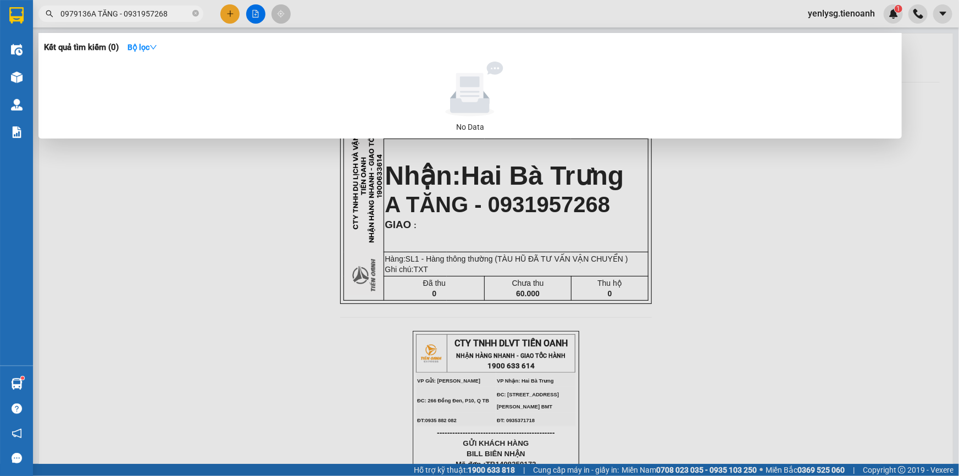
click at [141, 15] on input "0979136A TĂNG - 0931957268" at bounding box center [125, 14] width 130 height 12
click at [252, 348] on div at bounding box center [479, 238] width 959 height 476
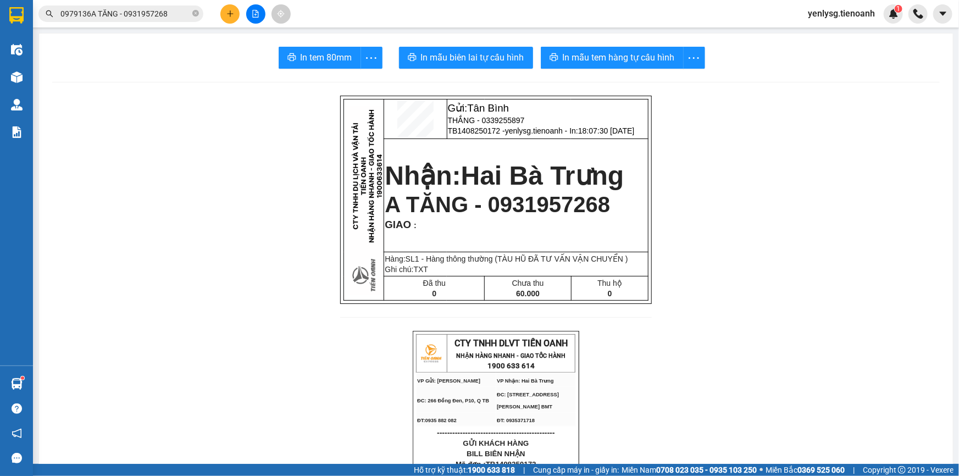
click at [500, 211] on span "A TĂNG - 0931957268" at bounding box center [497, 204] width 225 height 24
copy span "0931957268"
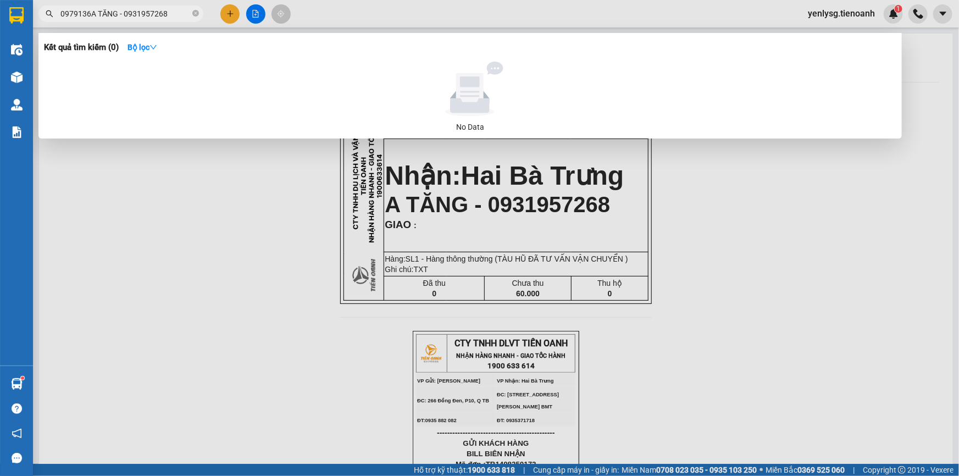
click at [171, 5] on span "0979136A TĂNG - 0931957268" at bounding box center [120, 13] width 165 height 16
click at [173, 13] on input "0979136A TĂNG - 0931957268" at bounding box center [125, 14] width 130 height 12
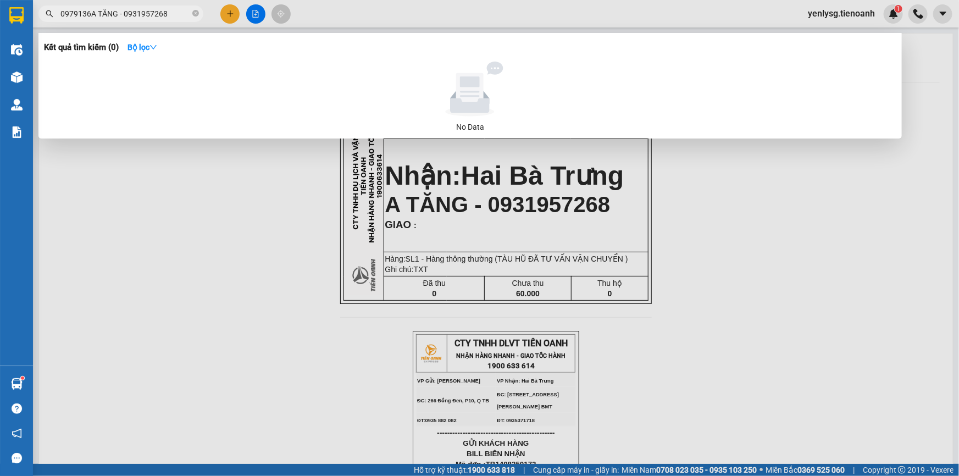
paste input "text"
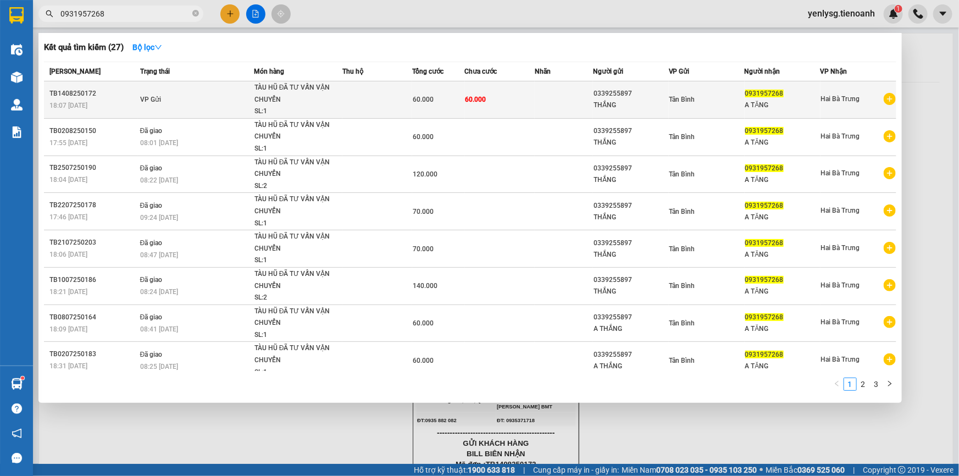
click at [270, 93] on div "TÀU HŨ ĐÃ TƯ VẤN VẬN CHUYỂN" at bounding box center [295, 94] width 82 height 24
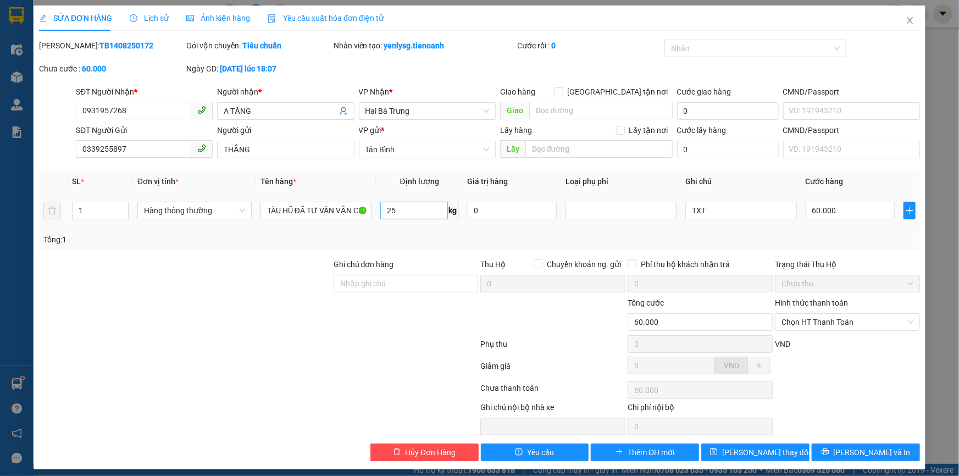
drag, startPoint x: 424, startPoint y: 221, endPoint x: 420, endPoint y: 209, distance: 12.0
click at [424, 220] on div "25 kg" at bounding box center [419, 211] width 79 height 22
click at [420, 209] on input "25" at bounding box center [414, 211] width 68 height 18
click at [443, 226] on td "28 kg" at bounding box center [419, 210] width 87 height 37
click at [873, 449] on span "Lưu và In" at bounding box center [872, 452] width 77 height 12
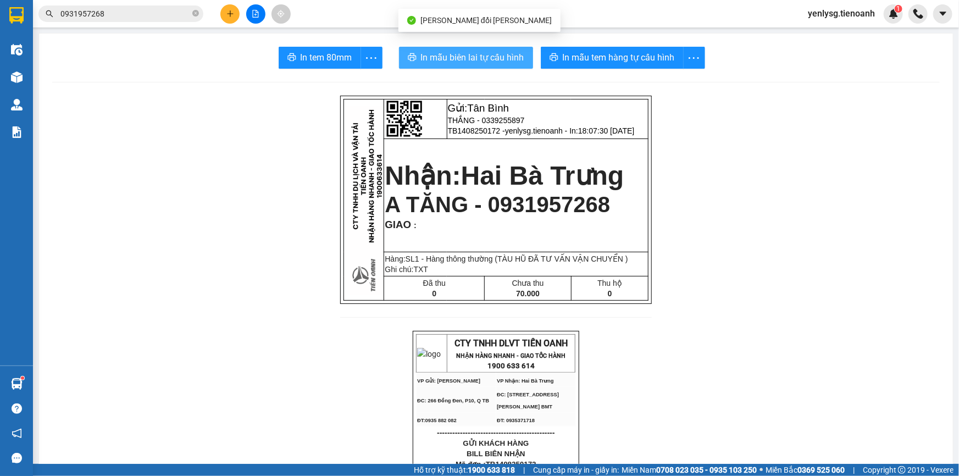
click at [498, 64] on span "In mẫu biên lai tự cấu hình" at bounding box center [472, 58] width 103 height 14
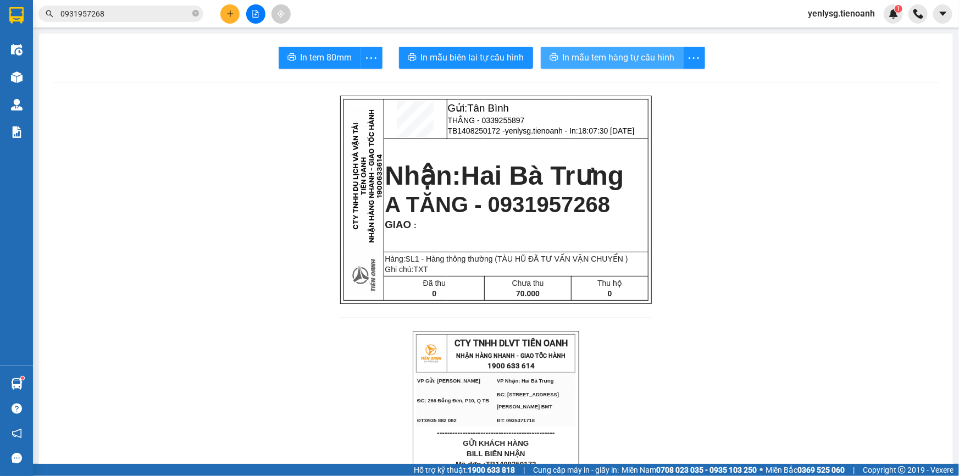
click at [615, 62] on span "In mẫu tem hàng tự cấu hình" at bounding box center [619, 58] width 112 height 14
click at [223, 13] on button at bounding box center [229, 13] width 19 height 19
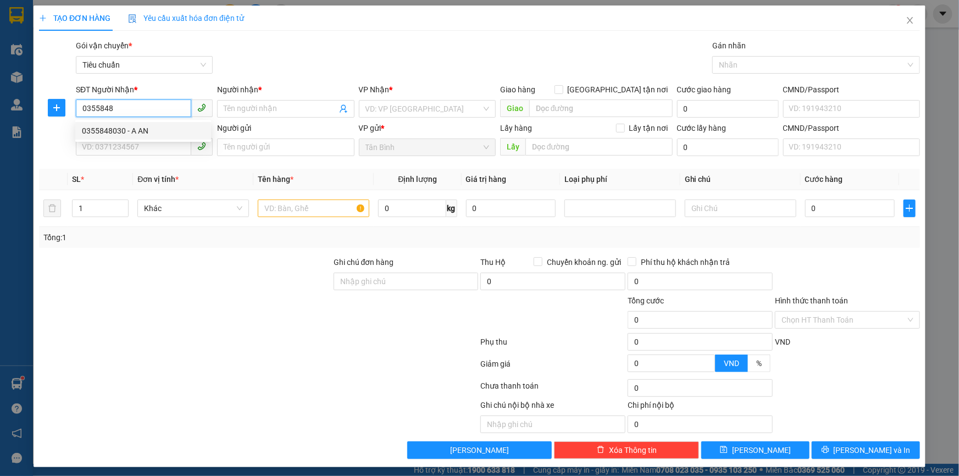
click at [176, 135] on div "0355848030 - A AN" at bounding box center [143, 131] width 123 height 12
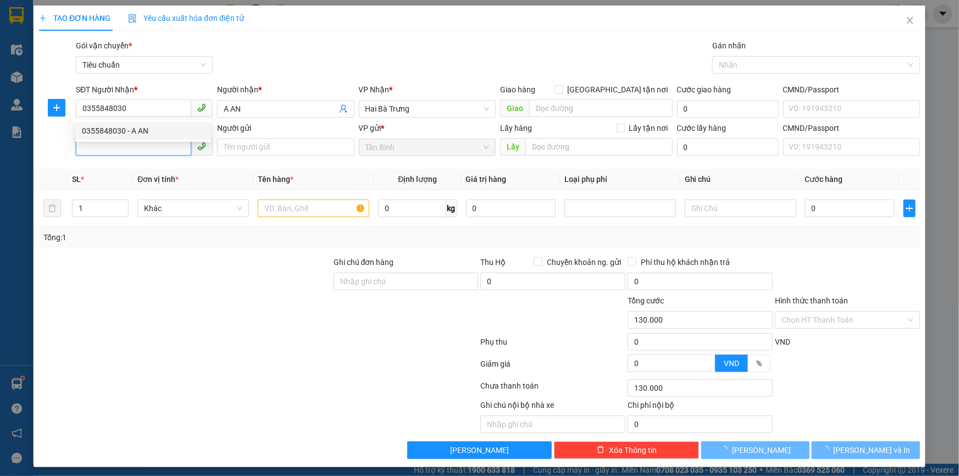
click at [165, 154] on input "SĐT Người Gửi" at bounding box center [133, 147] width 115 height 18
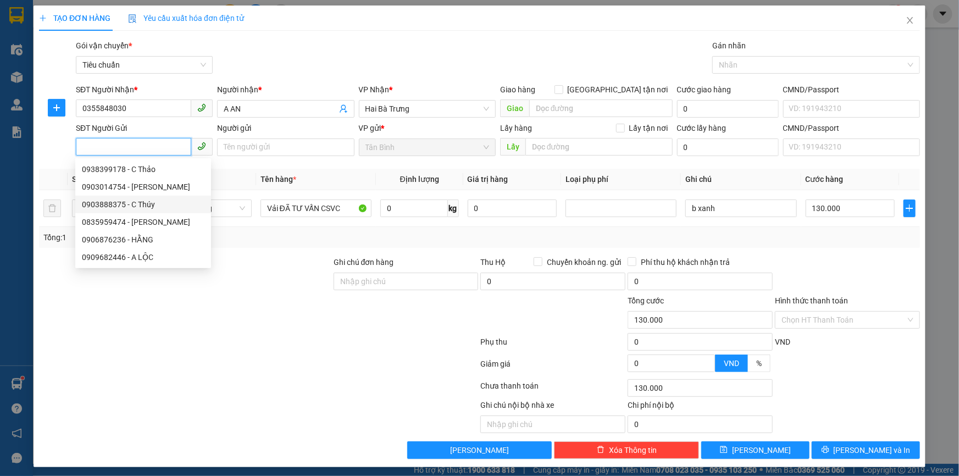
click at [152, 202] on div "0903888375 - C Thúy" at bounding box center [143, 204] width 123 height 12
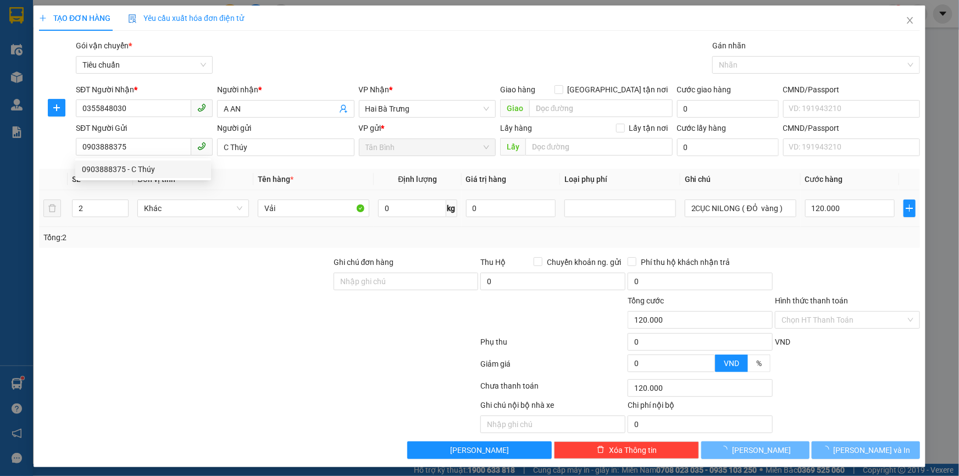
click at [165, 242] on div "Tổng: 2" at bounding box center [206, 237] width 327 height 12
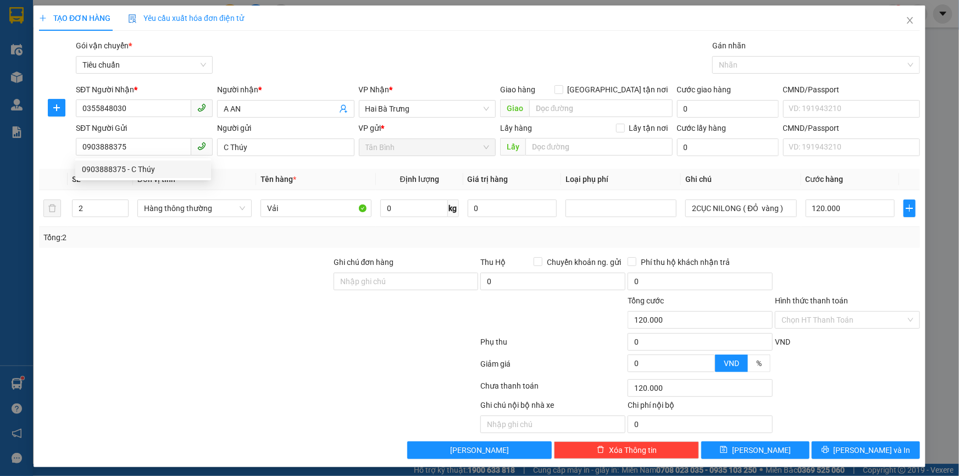
click at [305, 281] on div at bounding box center [185, 275] width 295 height 38
click at [193, 216] on div "Hàng thông thường" at bounding box center [194, 209] width 114 height 18
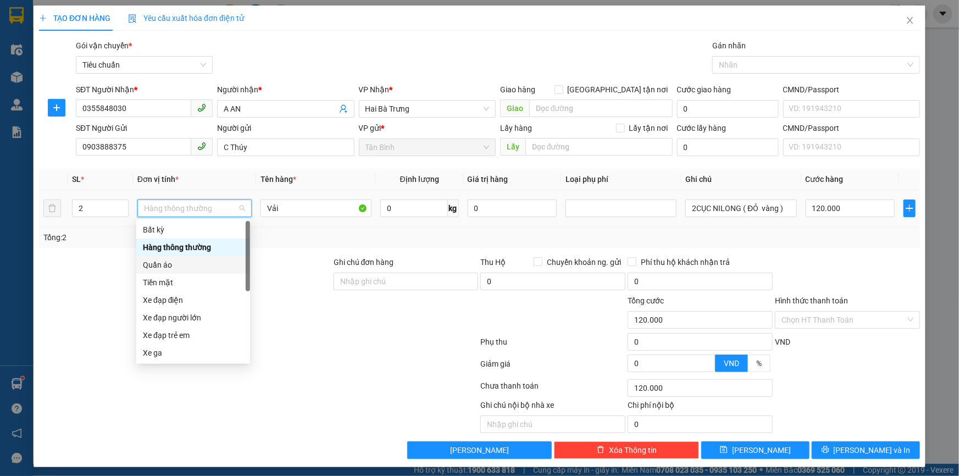
click at [163, 258] on div "Quần áo" at bounding box center [193, 265] width 114 height 18
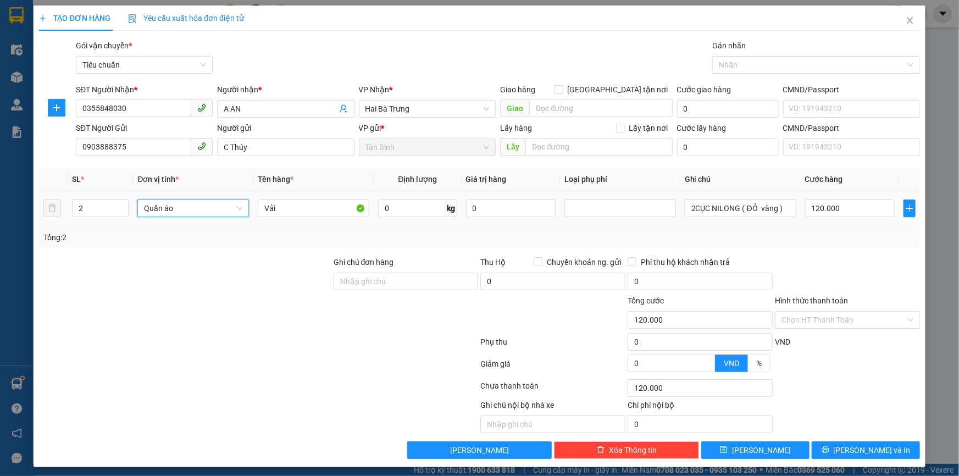
click at [374, 214] on td "0 kg" at bounding box center [417, 208] width 87 height 37
click at [386, 209] on input "0" at bounding box center [412, 209] width 68 height 18
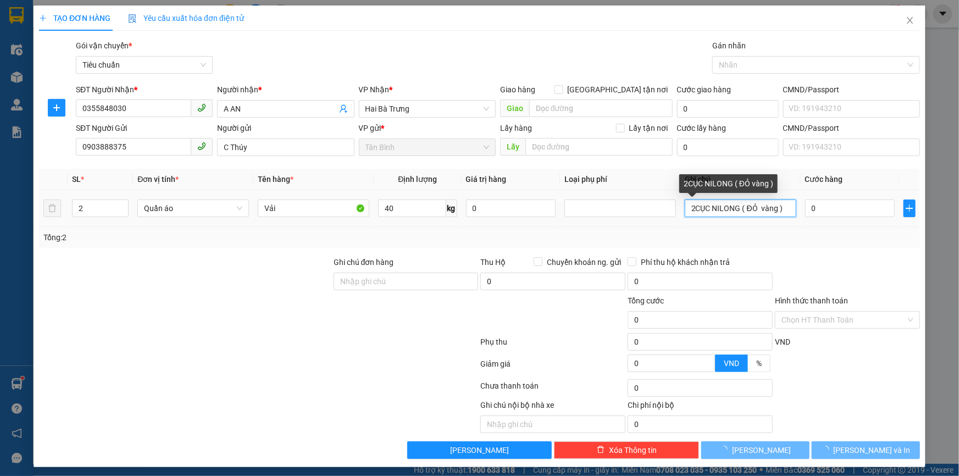
click at [746, 203] on input "2CỤC NILONG ( ĐỎ vàng )" at bounding box center [741, 209] width 112 height 18
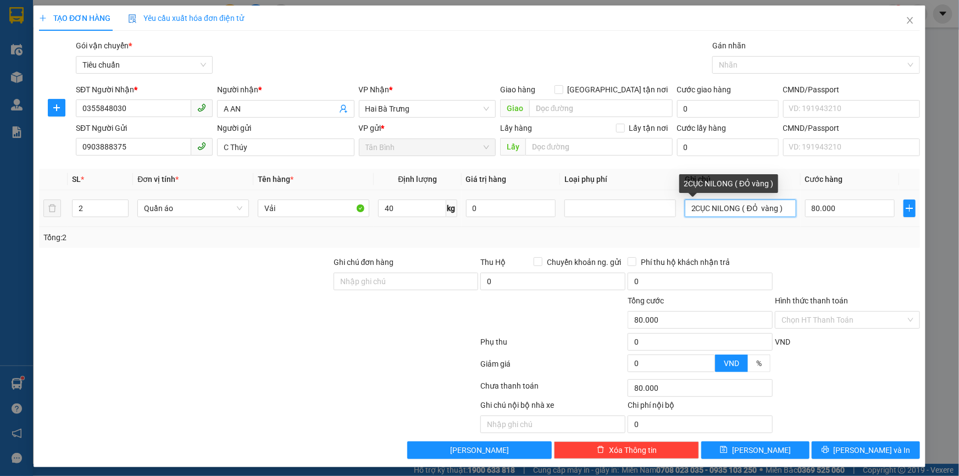
click at [746, 203] on input "2CỤC NILONG ( ĐỎ vàng )" at bounding box center [741, 209] width 112 height 18
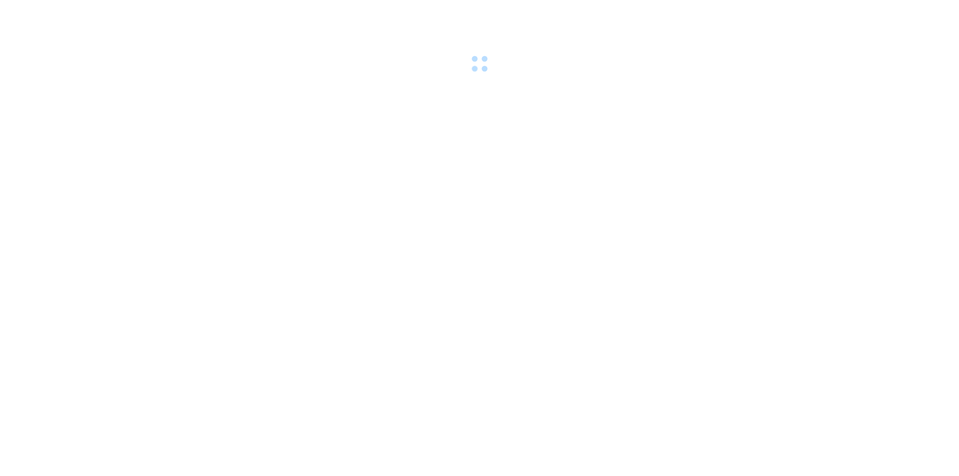
click at [263, 220] on body at bounding box center [479, 238] width 959 height 476
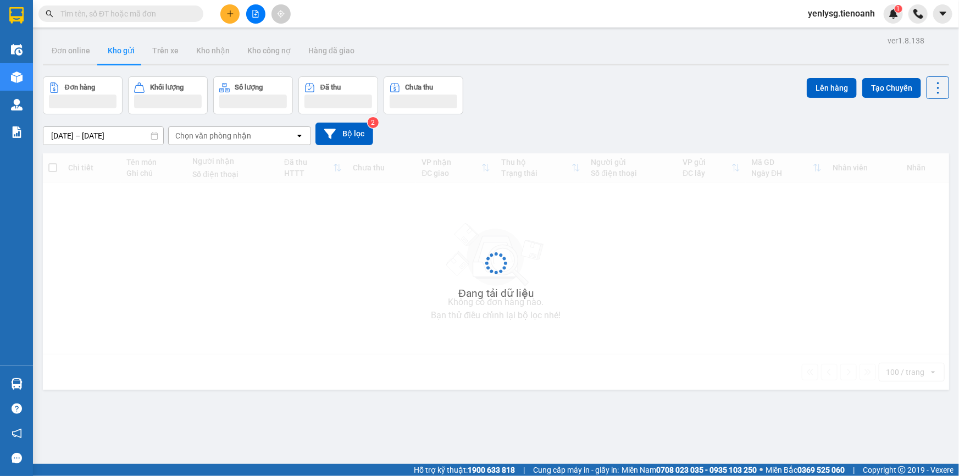
click at [184, 21] on span at bounding box center [120, 13] width 165 height 16
click at [183, 16] on input "text" at bounding box center [125, 14] width 130 height 12
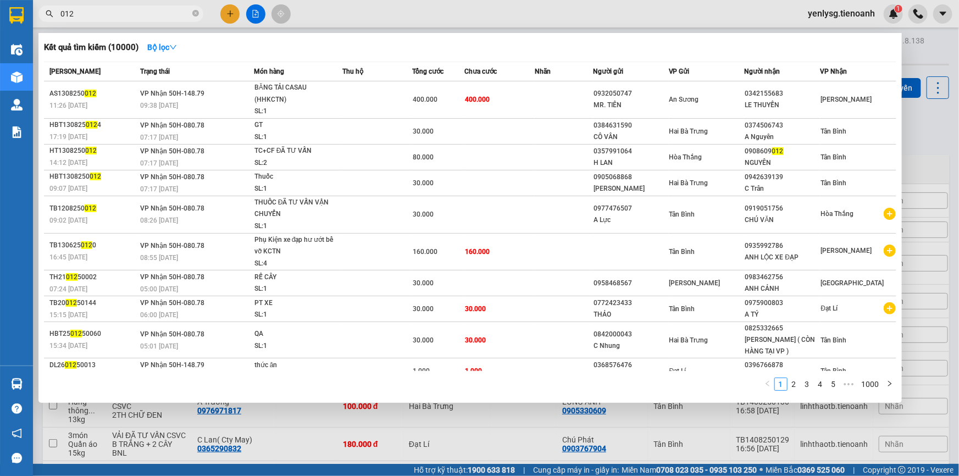
click at [187, 15] on input "012" at bounding box center [125, 14] width 130 height 12
click at [180, 12] on input "012" at bounding box center [125, 14] width 130 height 12
type input "H"
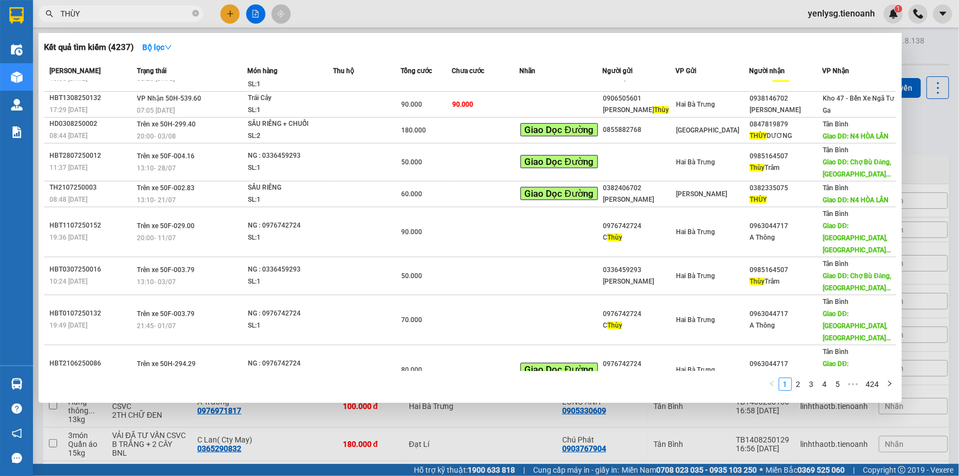
scroll to position [38, 0]
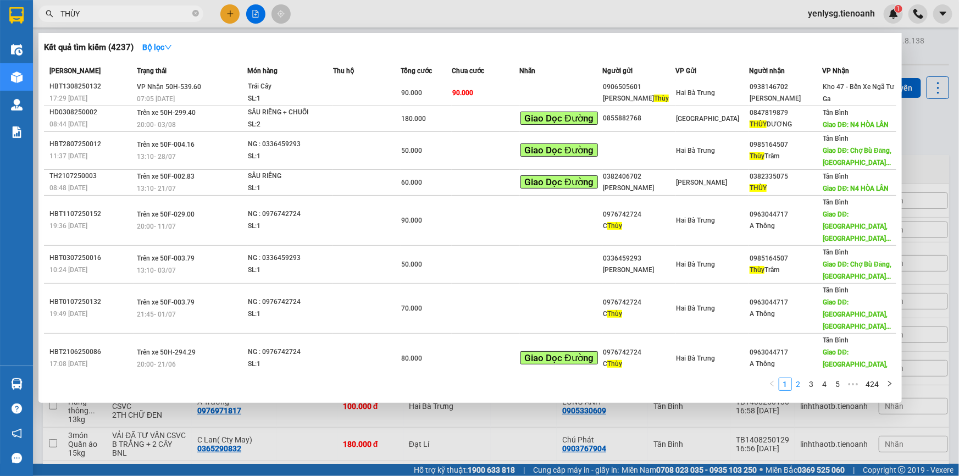
type input "THÙY"
click at [803, 386] on link "2" at bounding box center [799, 384] width 12 height 12
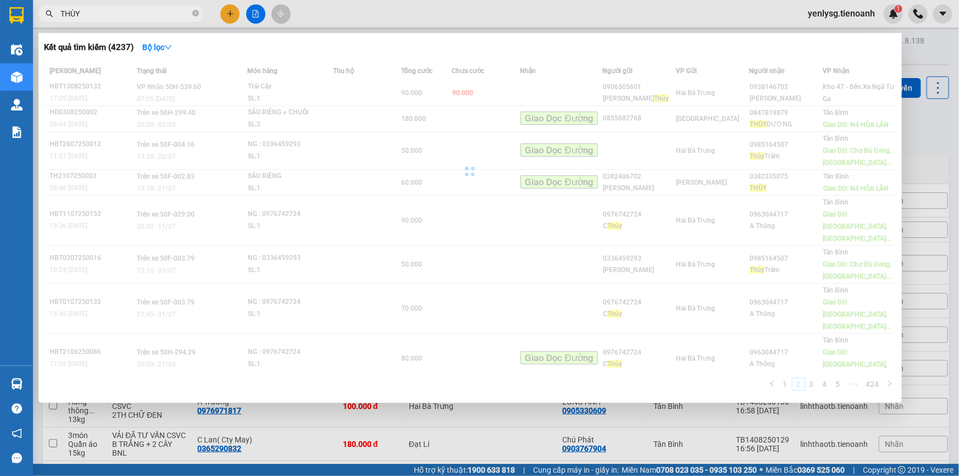
scroll to position [3, 0]
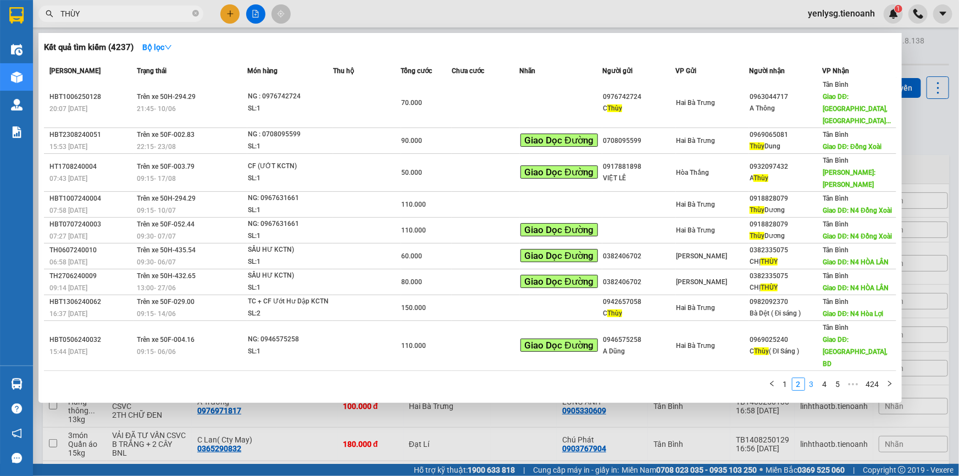
click at [809, 388] on link "3" at bounding box center [812, 384] width 12 height 12
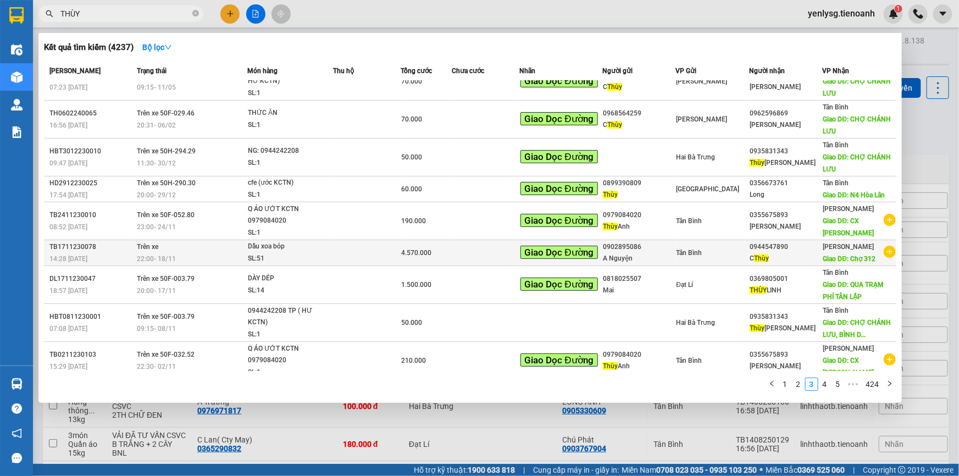
scroll to position [0, 0]
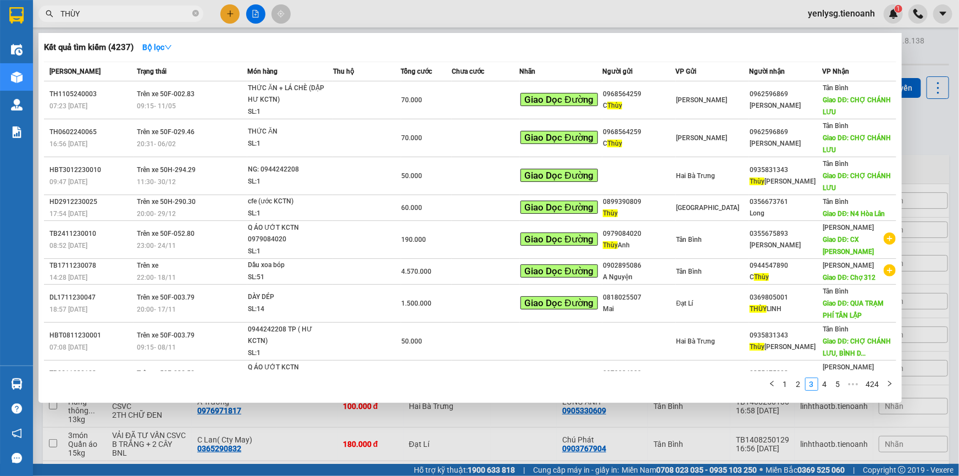
click at [257, 11] on div at bounding box center [479, 238] width 959 height 476
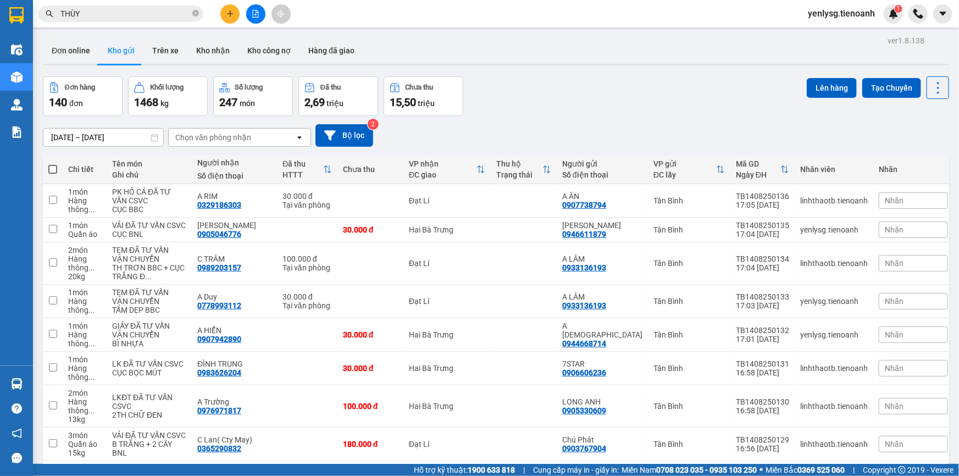
click at [257, 11] on icon "file-add" at bounding box center [256, 14] width 6 height 8
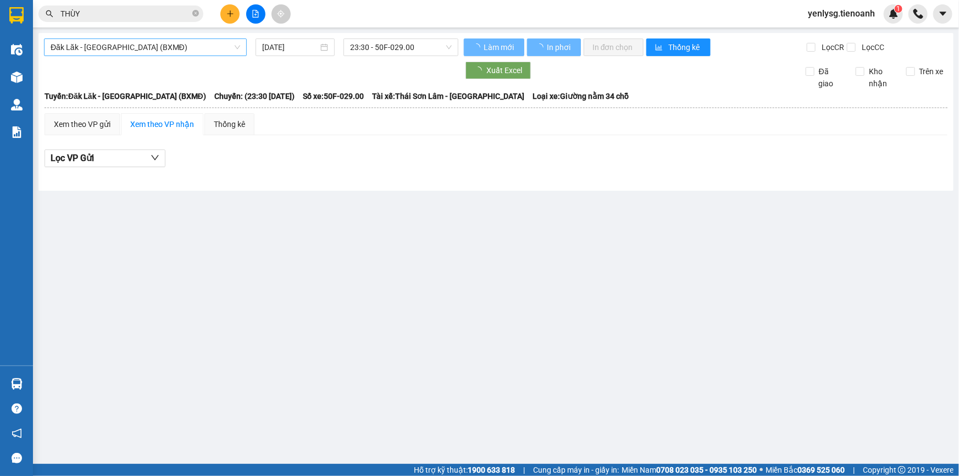
click at [183, 47] on span "Đăk Lăk - Sài Gòn (BXMĐ)" at bounding box center [146, 47] width 190 height 16
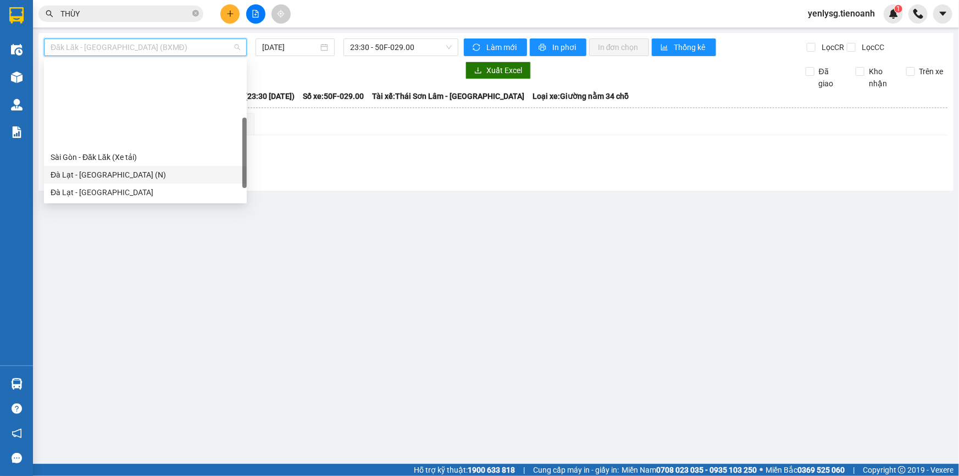
scroll to position [99, 0]
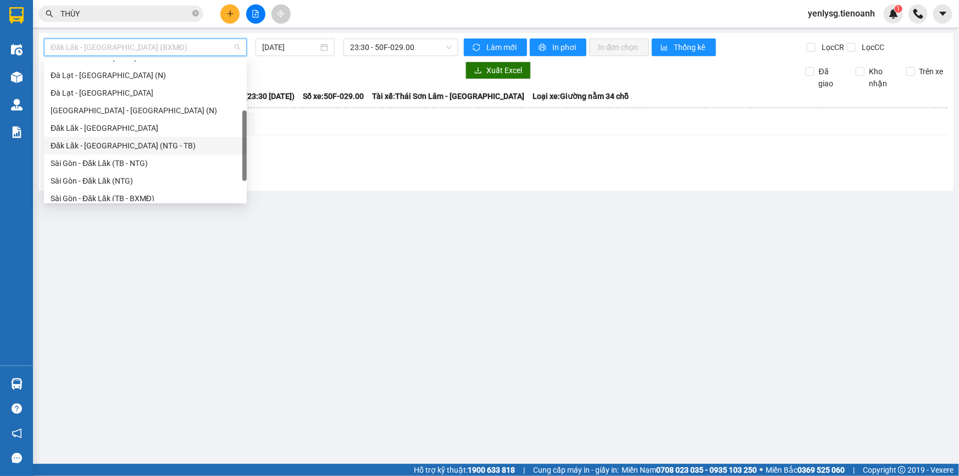
click at [131, 147] on div "Đăk Lăk - Sài Gòn (NTG - TB)" at bounding box center [146, 146] width 190 height 12
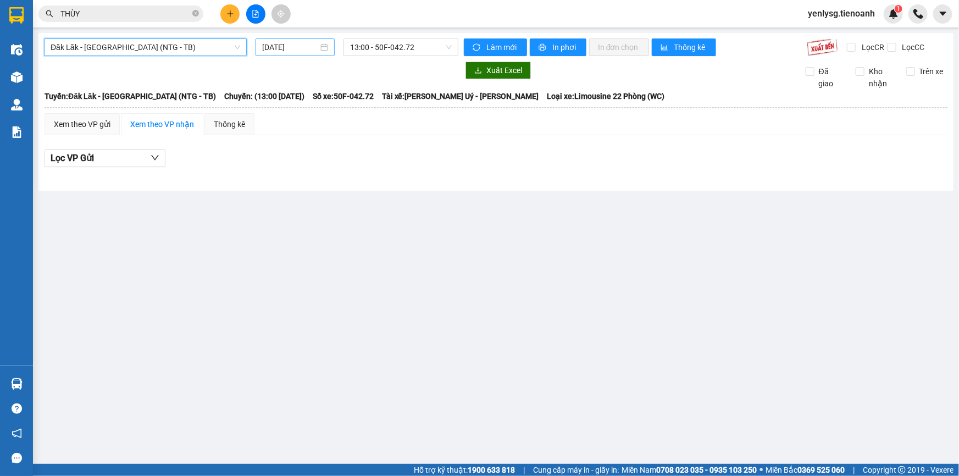
click at [313, 49] on input "14/08/2025" at bounding box center [290, 47] width 56 height 12
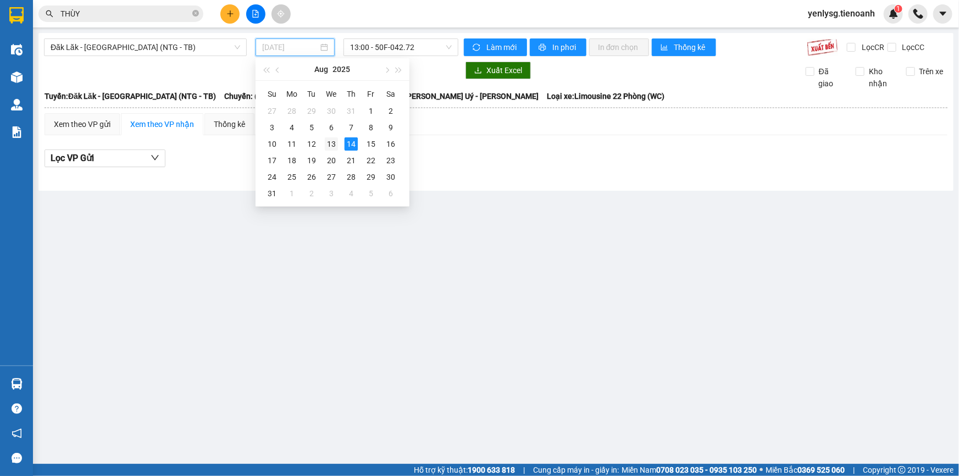
drag, startPoint x: 327, startPoint y: 142, endPoint x: 384, endPoint y: 56, distance: 103.2
click at [328, 142] on div "13" at bounding box center [331, 143] width 13 height 13
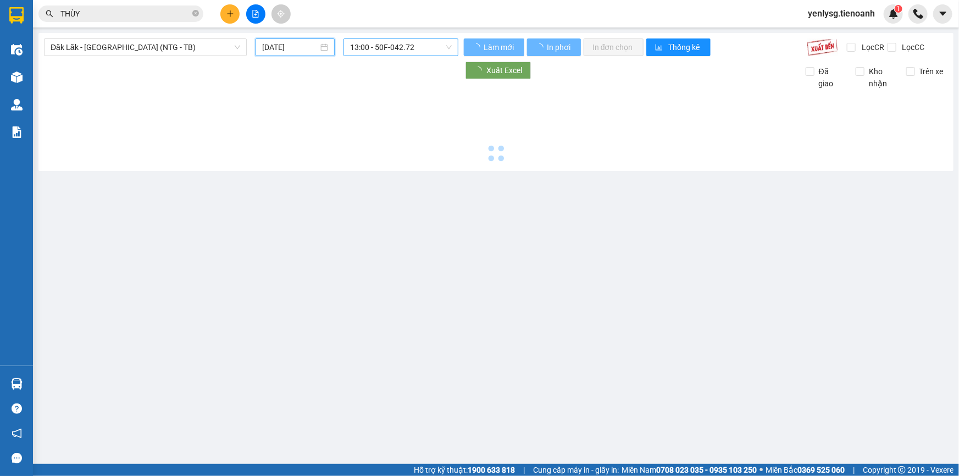
click at [388, 49] on span "13:00 - 50F-042.72" at bounding box center [401, 47] width 102 height 16
type input "13/08/2025"
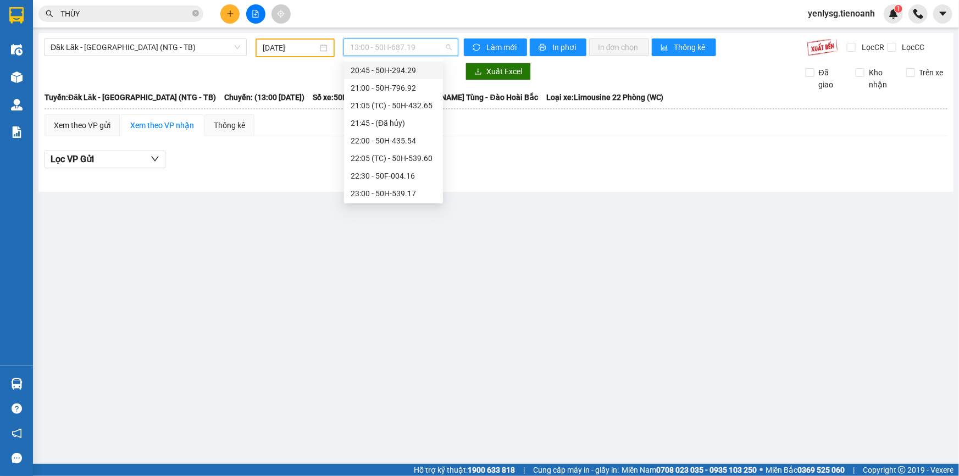
scroll to position [52, 0]
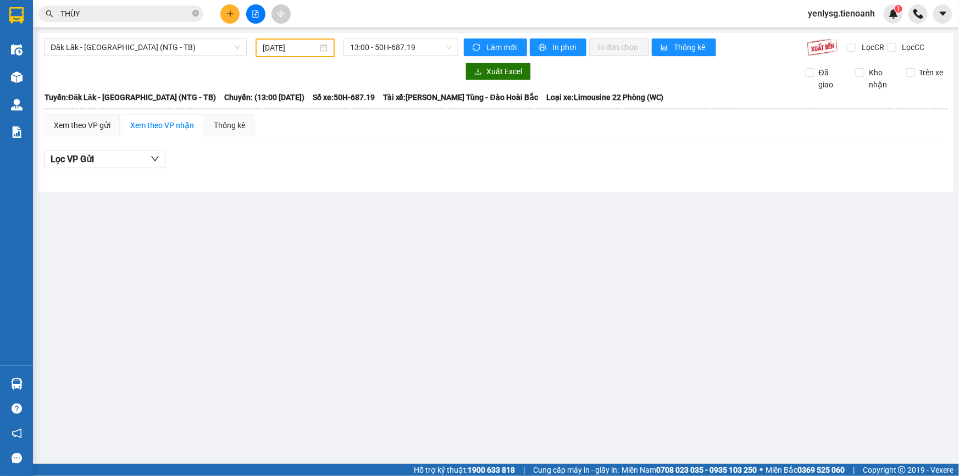
click at [177, 60] on div "Đăk Lăk - Sài Gòn (NTG - TB) 13/08/2025 13:00 - 50H-687.19 Làm mới In phơi In đ…" at bounding box center [495, 112] width 915 height 159
click at [181, 51] on span "Đăk Lăk - Sài Gòn (NTG - TB)" at bounding box center [146, 47] width 190 height 16
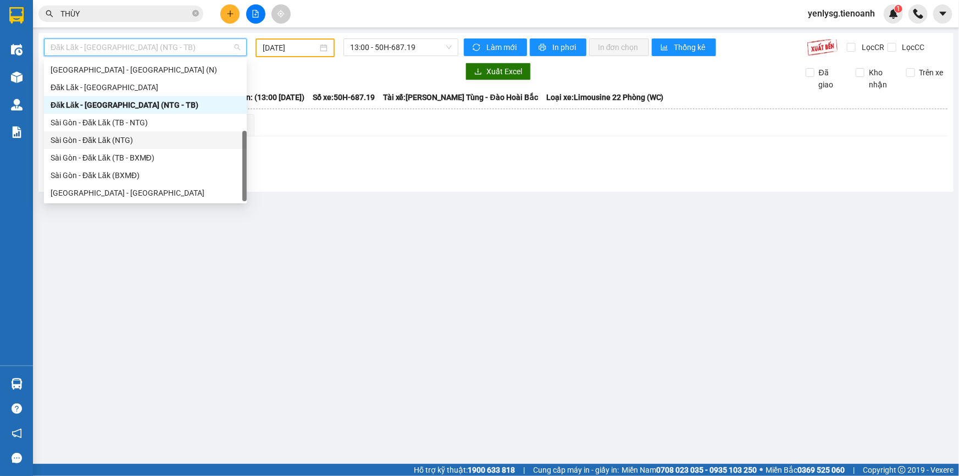
scroll to position [41, 0]
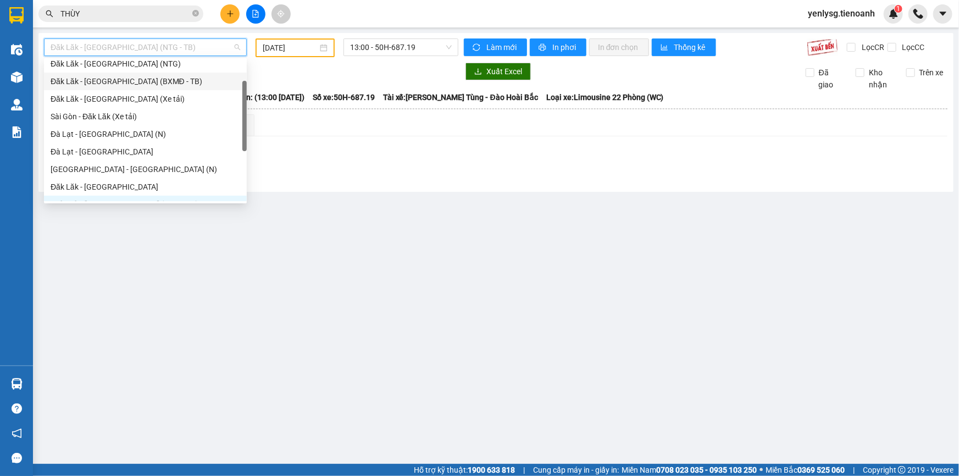
click at [137, 85] on div "Đăk Lăk - Sài Gòn (BXMĐ - TB)" at bounding box center [146, 81] width 190 height 12
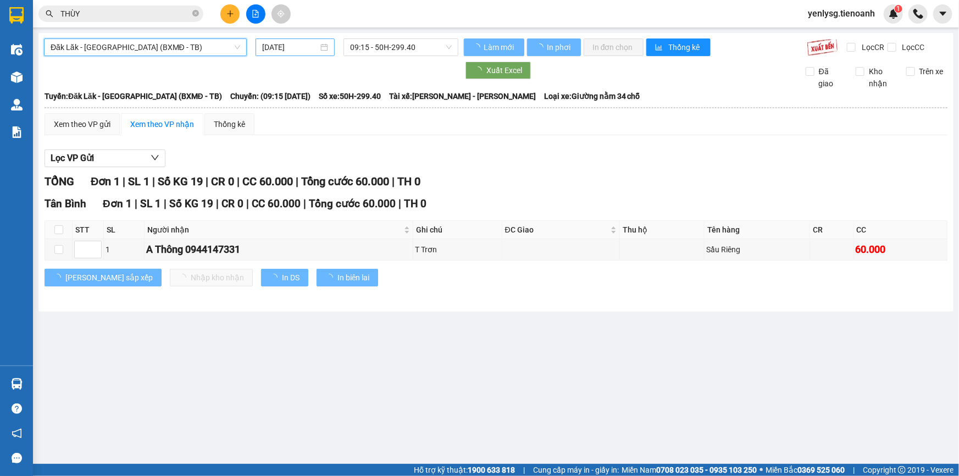
click at [269, 45] on input "14/08/2025" at bounding box center [290, 47] width 56 height 12
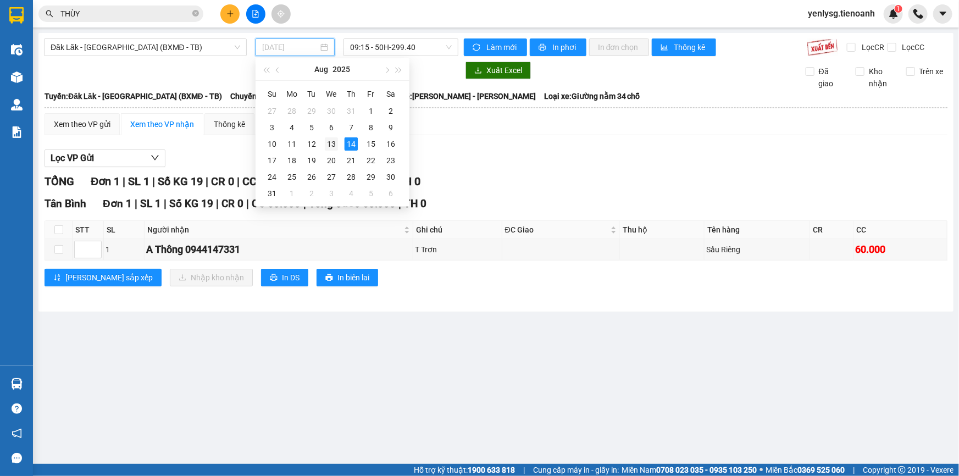
click at [332, 143] on div "13" at bounding box center [331, 143] width 13 height 13
type input "13/08/2025"
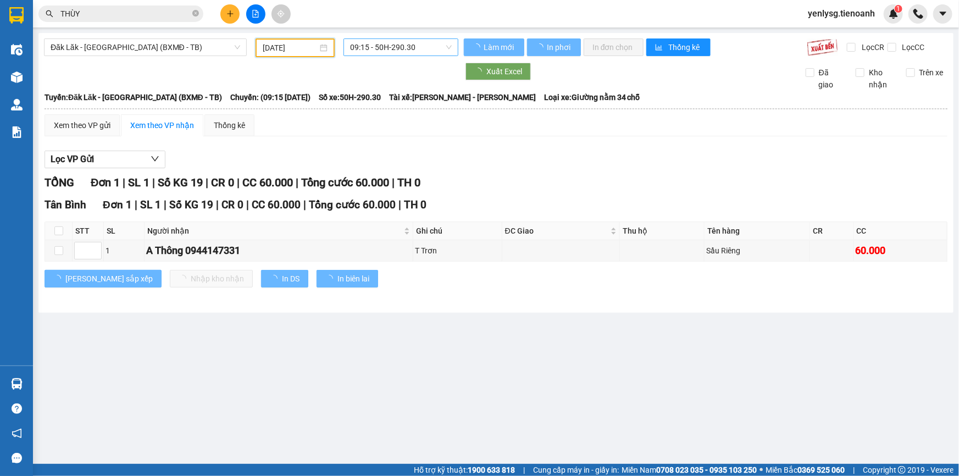
click at [403, 53] on span "09:15 - 50H-290.30" at bounding box center [401, 47] width 102 height 16
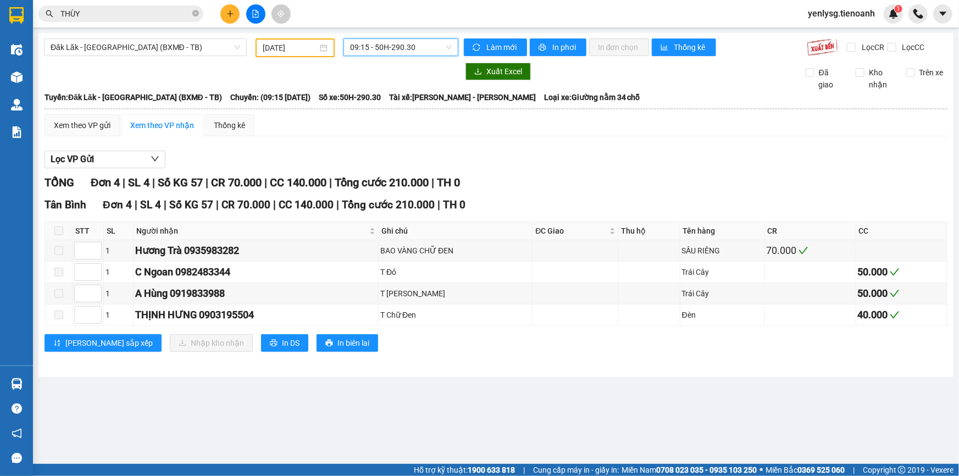
click at [367, 47] on span "09:15 - 50H-290.30" at bounding box center [401, 47] width 102 height 16
click at [195, 48] on span "Đăk Lăk - Sài Gòn (BXMĐ - TB)" at bounding box center [146, 47] width 190 height 16
click at [162, 50] on span "Đăk Lăk - Sài Gòn (BXMĐ - TB)" at bounding box center [146, 47] width 190 height 16
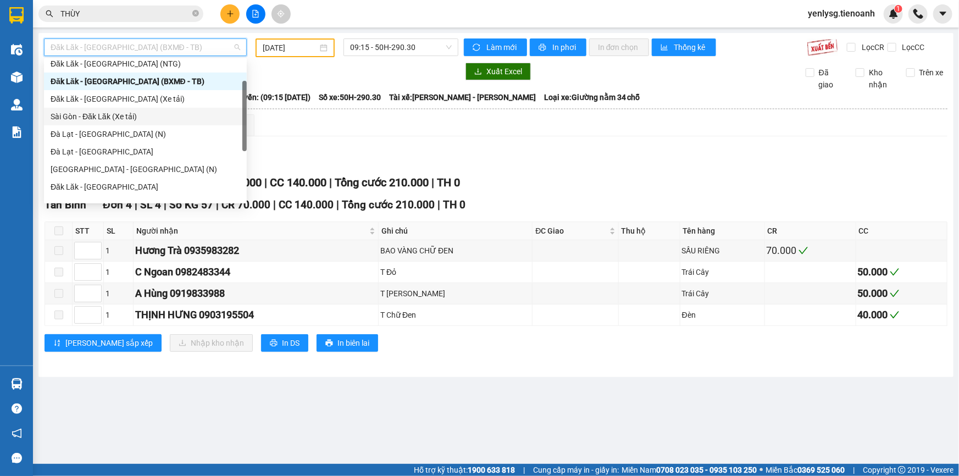
scroll to position [140, 0]
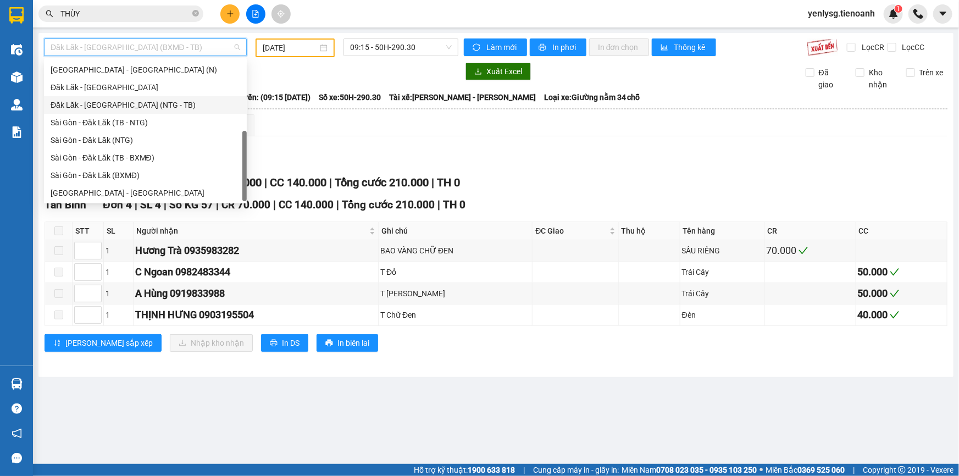
click at [137, 107] on div "Đăk Lăk - Sài Gòn (NTG - TB)" at bounding box center [146, 105] width 190 height 12
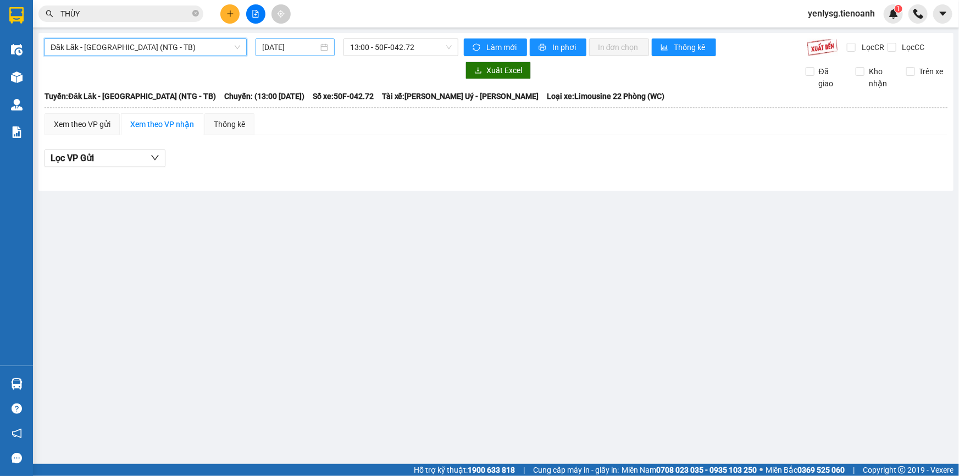
click at [278, 38] on div "14/08/2025" at bounding box center [295, 47] width 79 height 18
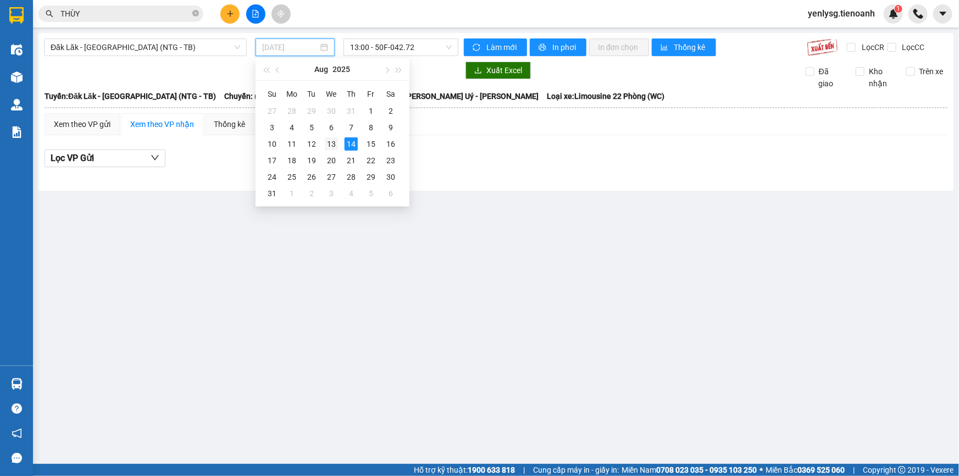
click at [339, 143] on td "13" at bounding box center [332, 144] width 20 height 16
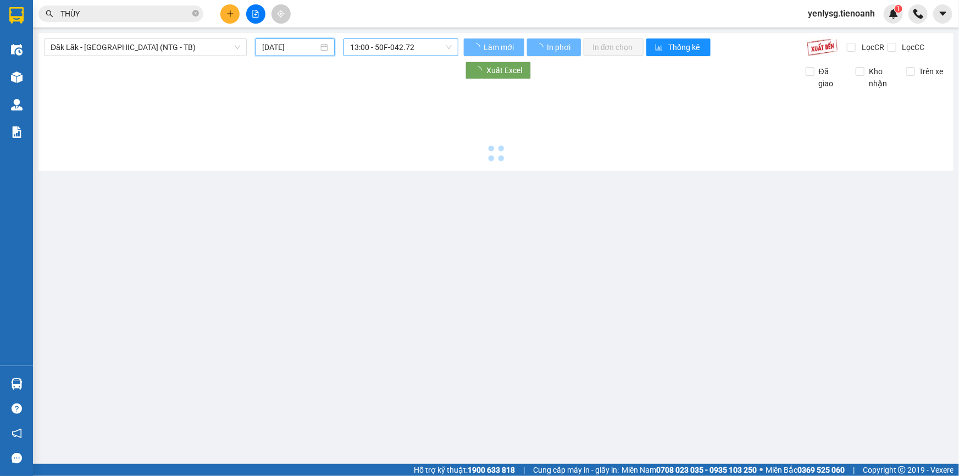
type input "13/08/2025"
click at [373, 52] on span "13:00 - 50F-042.72" at bounding box center [401, 47] width 102 height 16
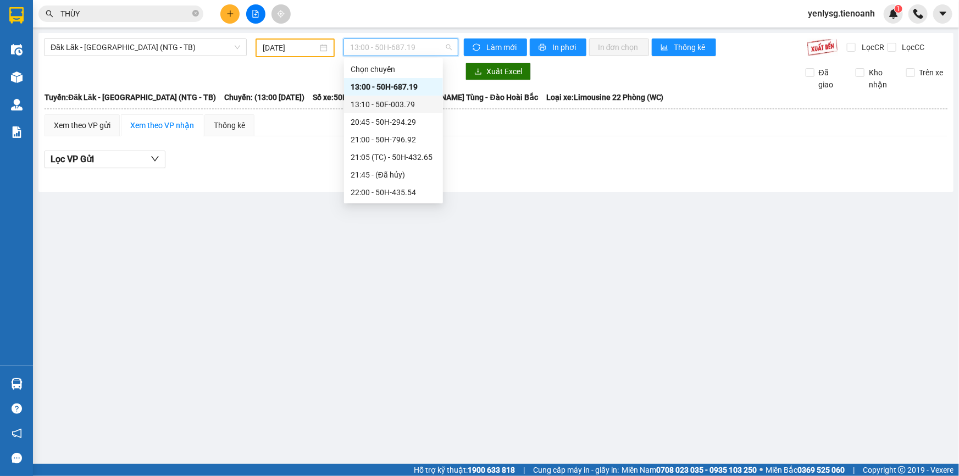
click at [377, 105] on div "13:10 - 50F-003.79" at bounding box center [394, 104] width 86 height 12
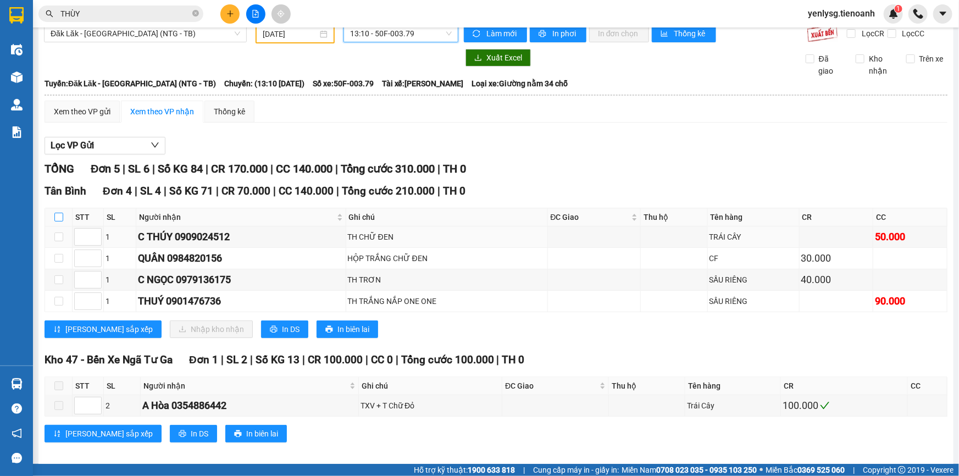
scroll to position [21, 0]
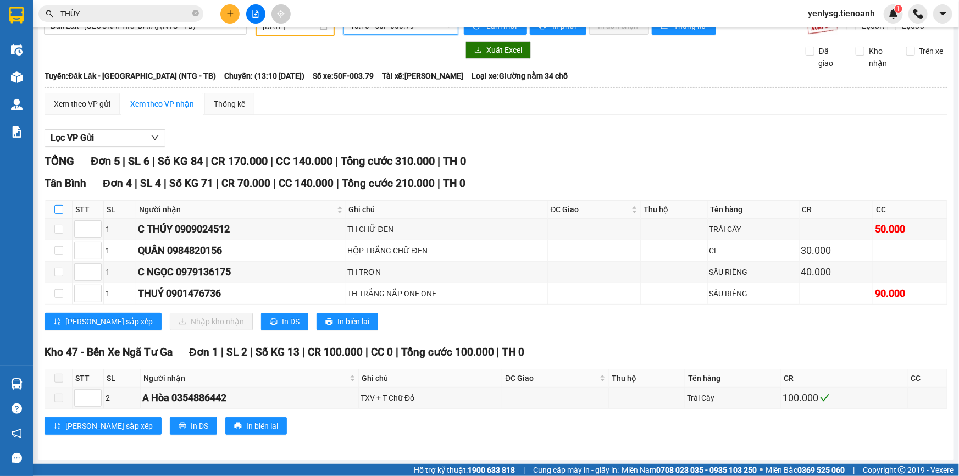
click at [62, 209] on input "checkbox" at bounding box center [58, 209] width 9 height 9
checkbox input "true"
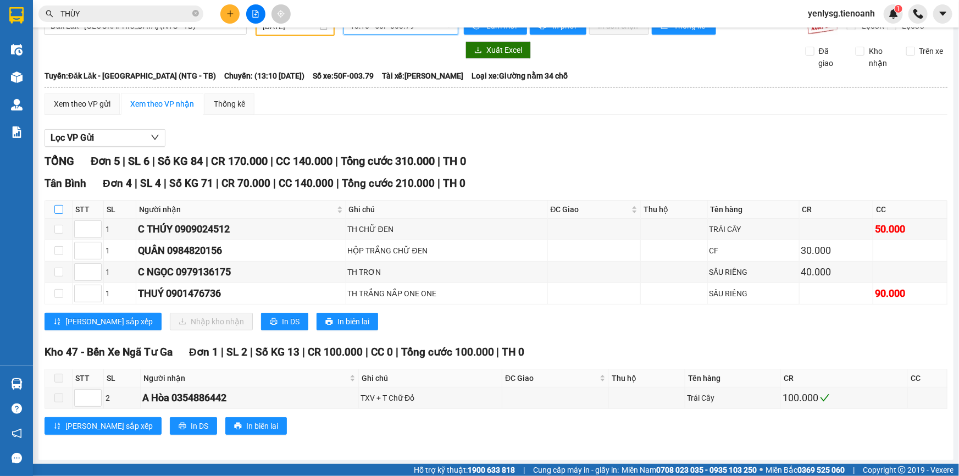
checkbox input "true"
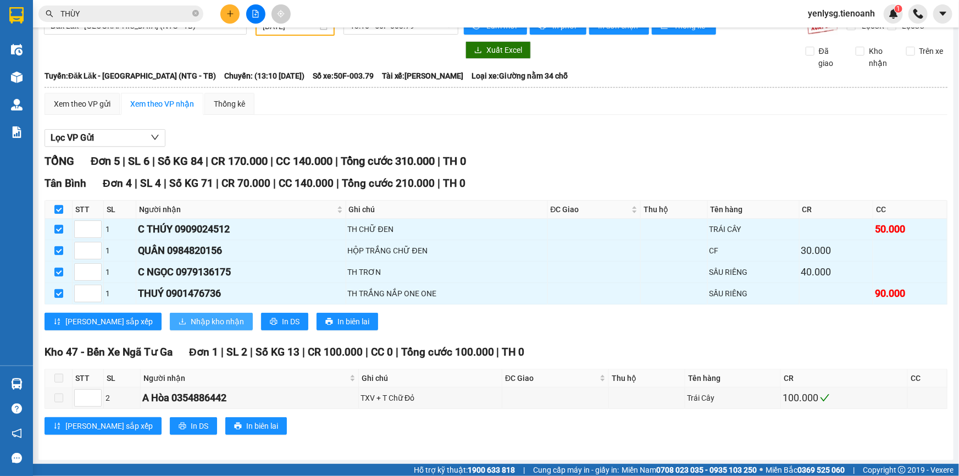
click at [191, 318] on span "Nhập kho nhận" at bounding box center [217, 322] width 53 height 12
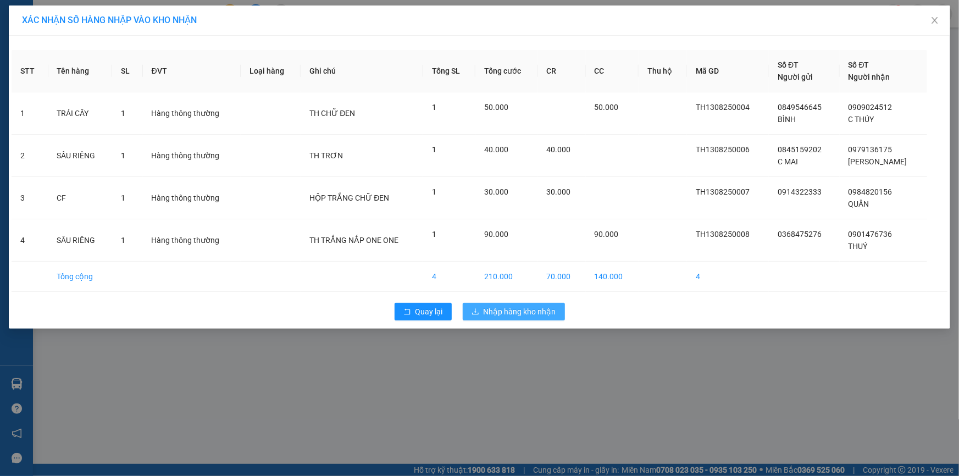
click at [534, 309] on span "Nhập hàng kho nhận" at bounding box center [520, 312] width 73 height 12
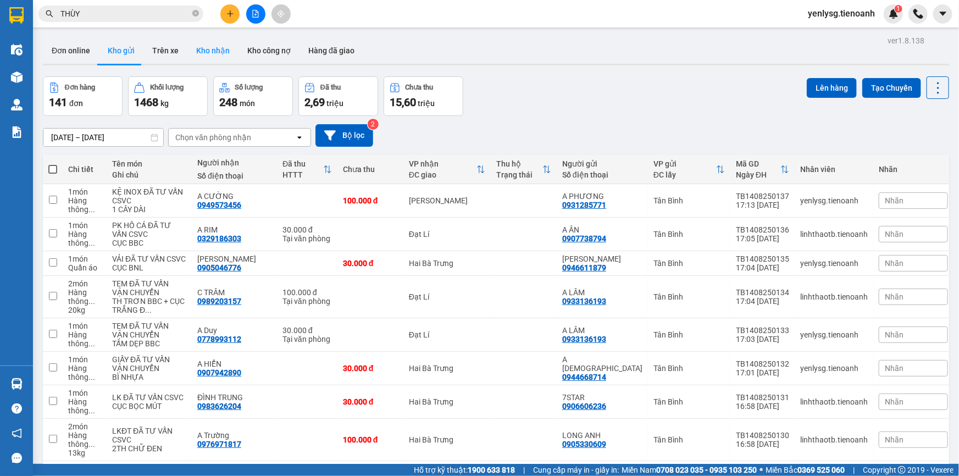
click at [226, 56] on button "Kho nhận" at bounding box center [212, 50] width 51 height 26
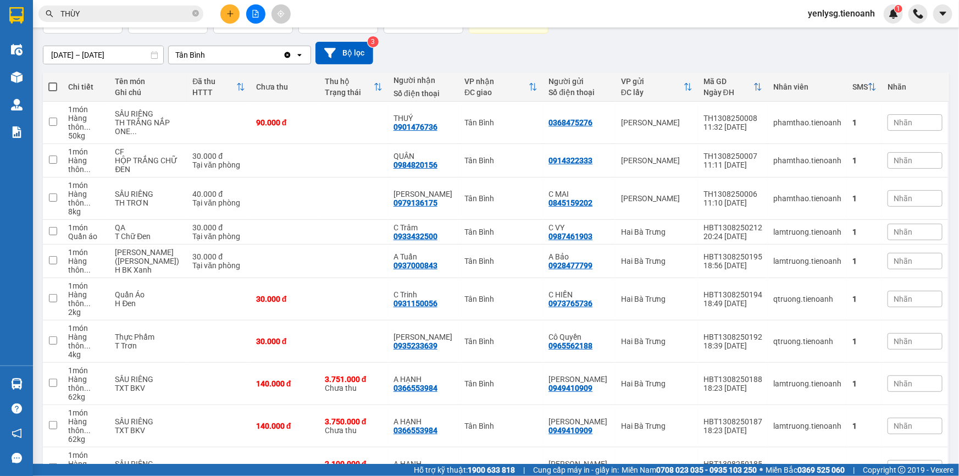
scroll to position [90, 0]
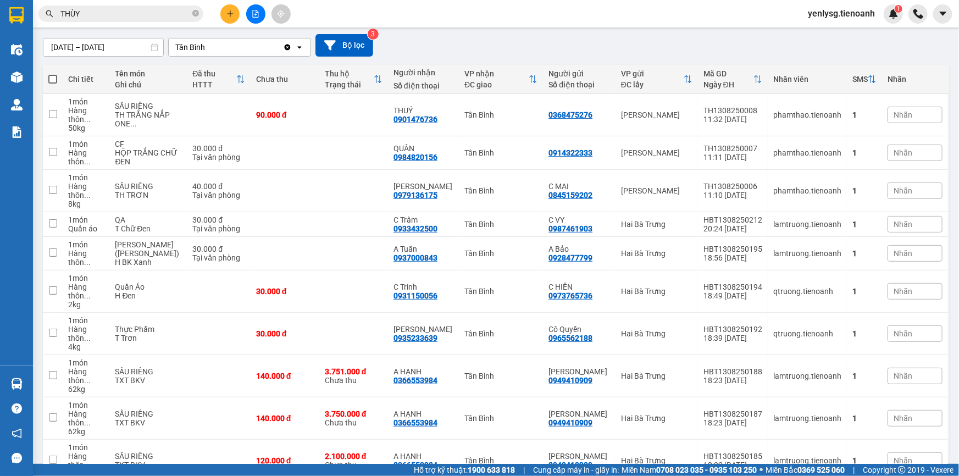
click at [909, 416] on span "100 / trang" at bounding box center [900, 413] width 40 height 11
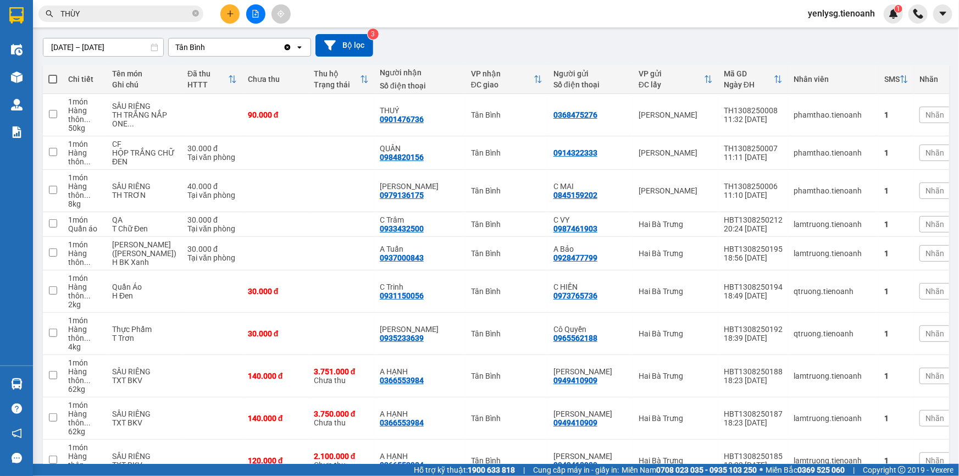
click at [86, 51] on input "31/07/2025 – 14/08/2025" at bounding box center [103, 47] width 120 height 18
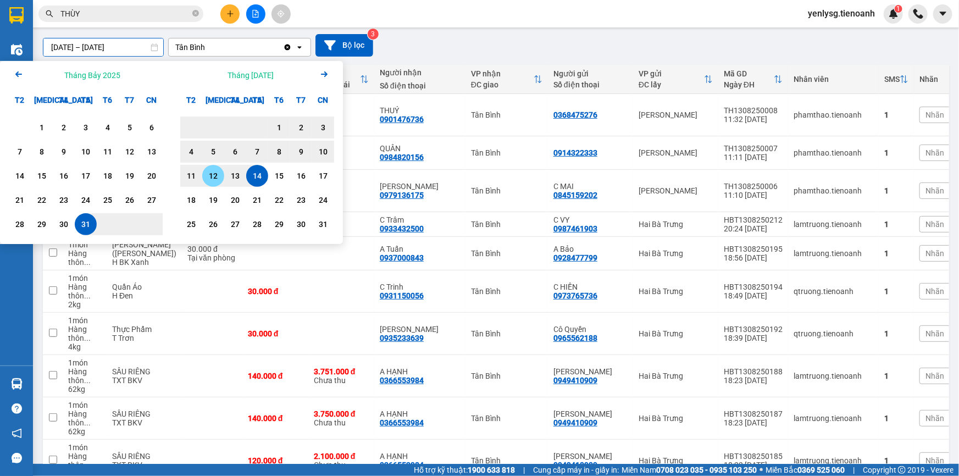
click at [215, 179] on div "12" at bounding box center [213, 175] width 15 height 13
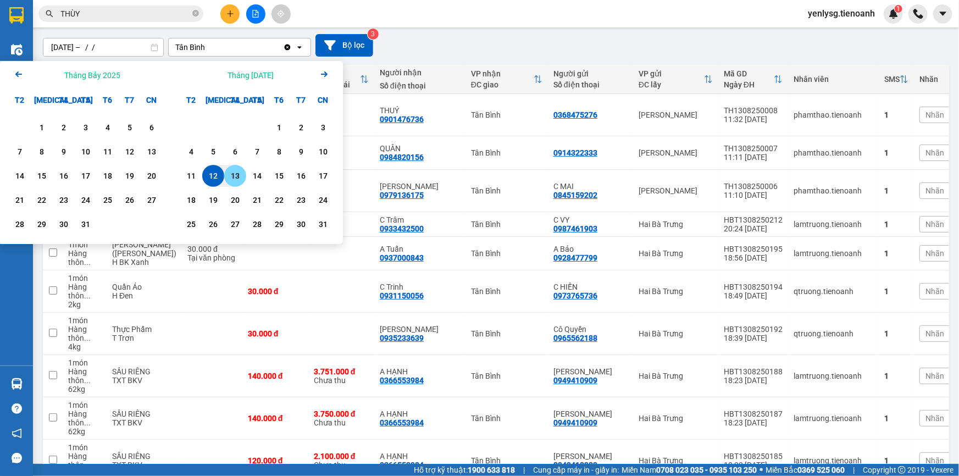
click at [231, 178] on div "13" at bounding box center [235, 175] width 15 height 13
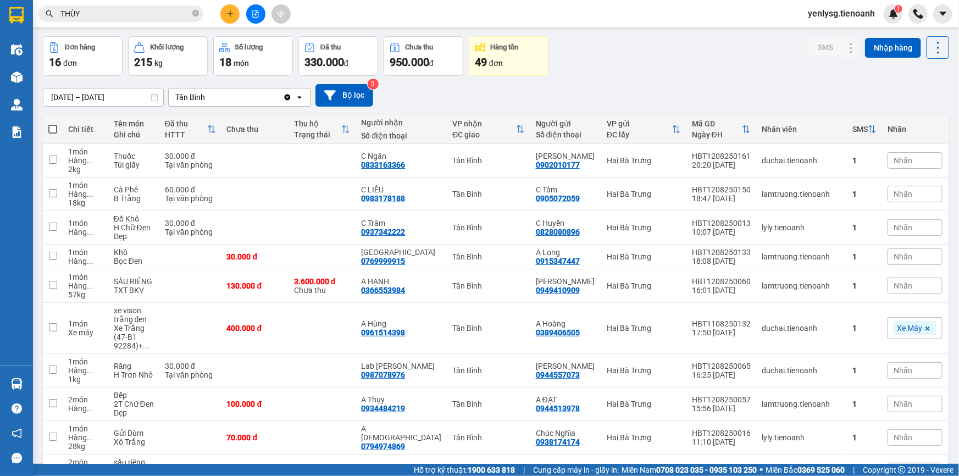
scroll to position [0, 0]
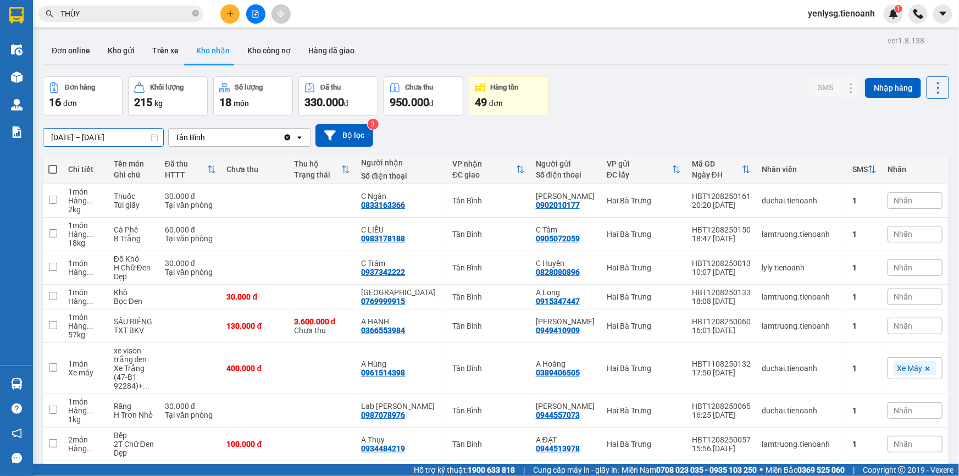
click at [80, 137] on input "12/08/2025 – 13/08/2025" at bounding box center [103, 138] width 120 height 18
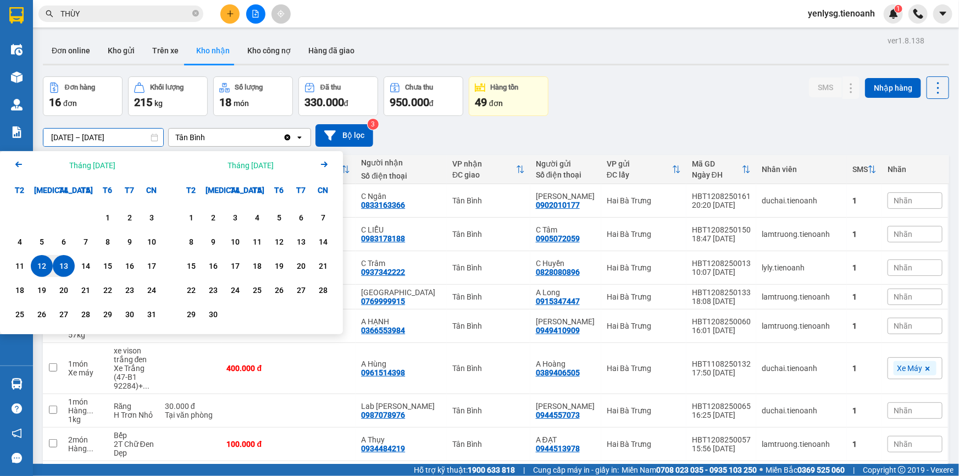
click at [66, 259] on div "13" at bounding box center [63, 265] width 15 height 13
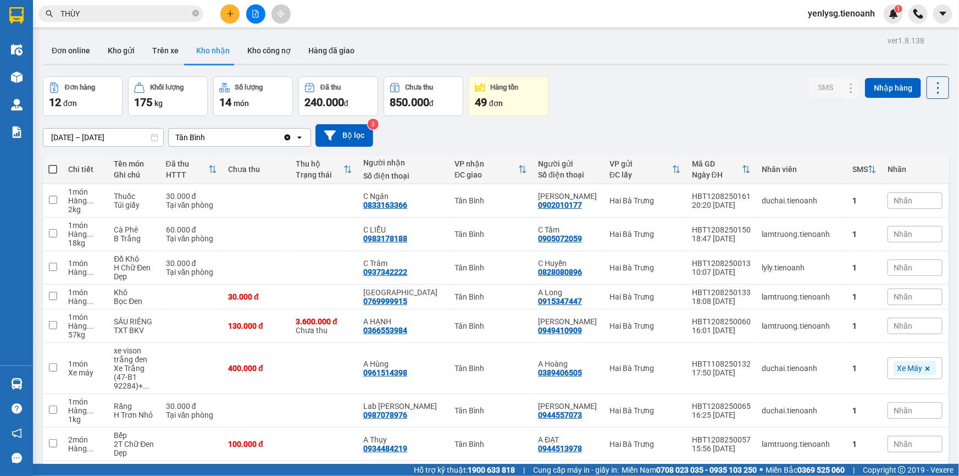
click at [78, 137] on input "13/08/2025 – 13/08/2025" at bounding box center [103, 138] width 120 height 18
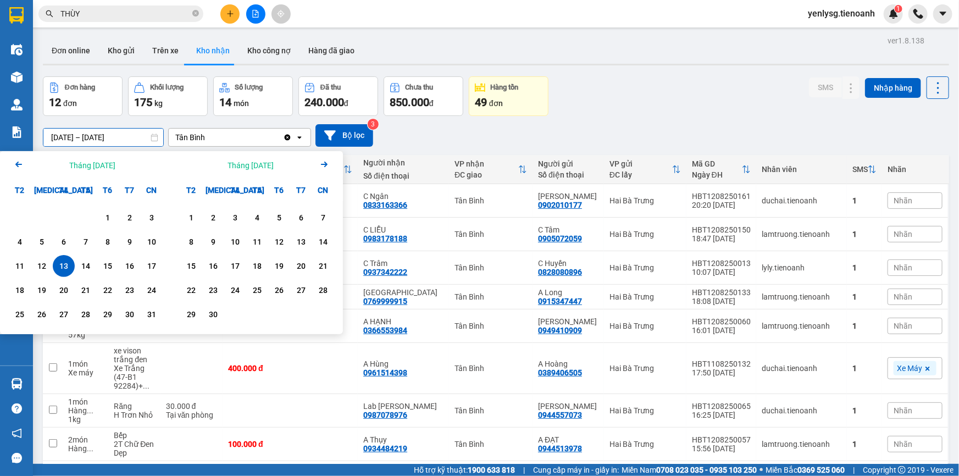
click at [63, 263] on div "13" at bounding box center [63, 265] width 15 height 13
click at [81, 263] on div "14" at bounding box center [85, 265] width 15 height 13
type input "13/08/2025 – 14/08/2025"
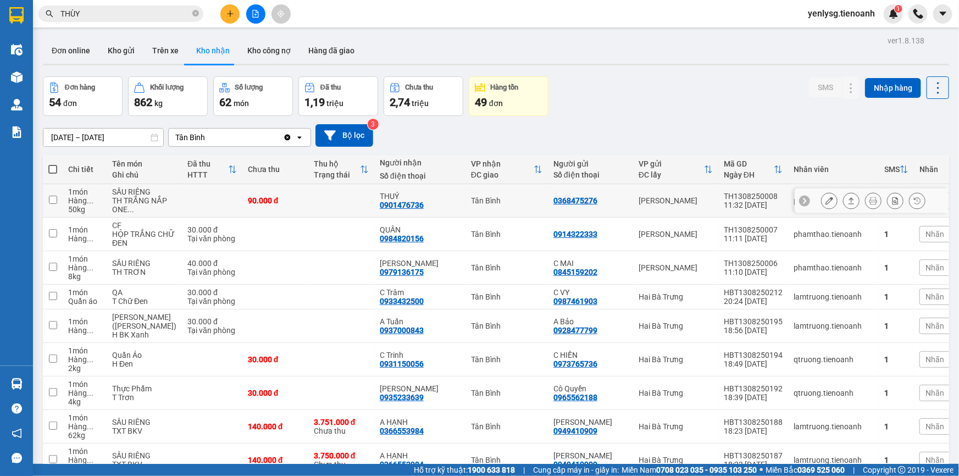
click at [313, 200] on td at bounding box center [341, 201] width 66 height 34
checkbox input "true"
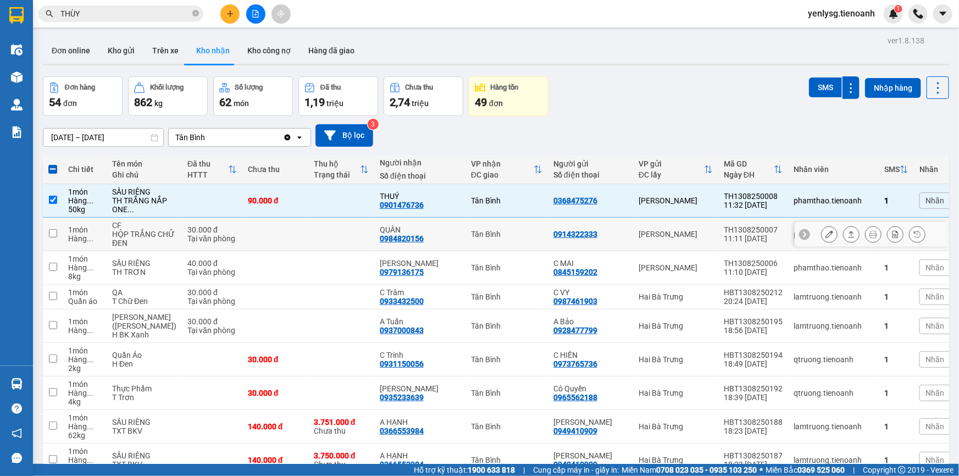
click at [210, 250] on td "30.000 đ Tại văn phòng" at bounding box center [212, 235] width 60 height 34
checkbox input "true"
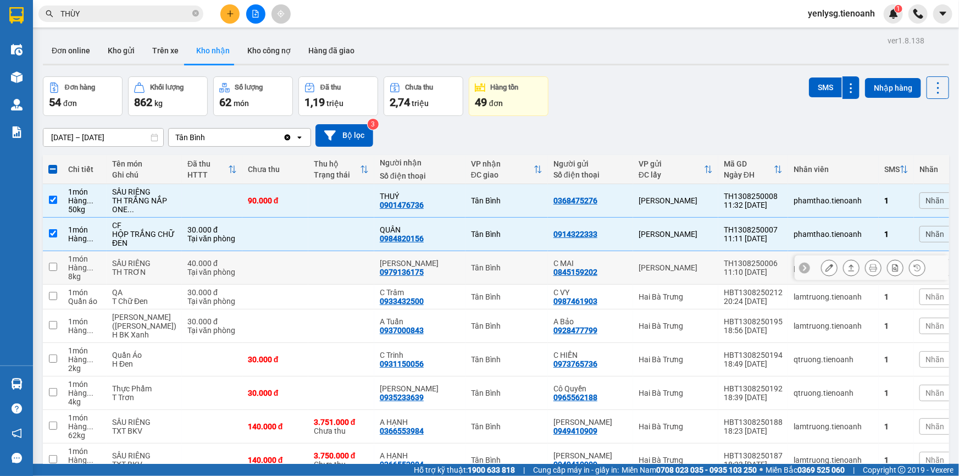
click at [205, 269] on div "Tại văn phòng" at bounding box center [211, 272] width 49 height 9
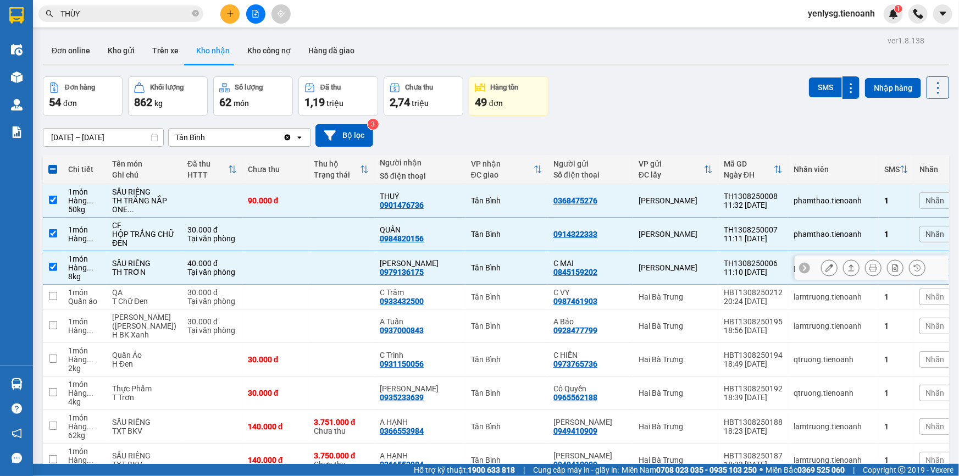
checkbox input "true"
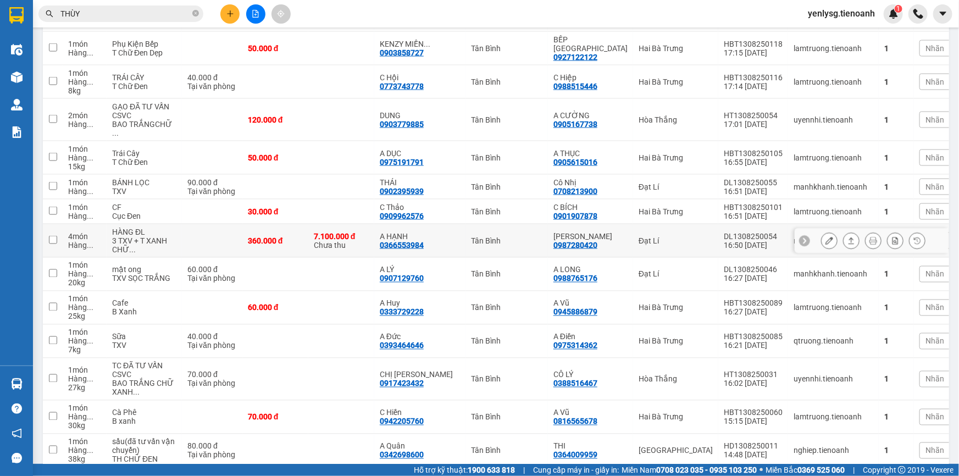
scroll to position [799, 0]
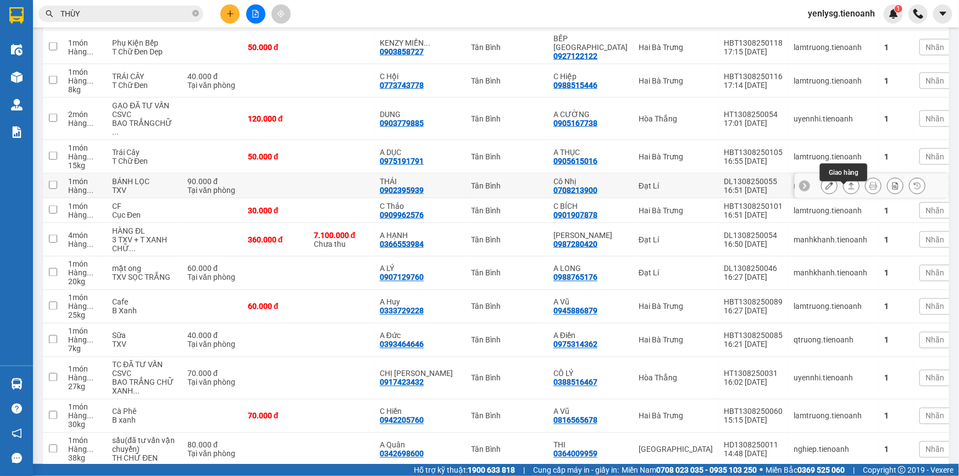
click at [849, 189] on icon at bounding box center [852, 185] width 6 height 7
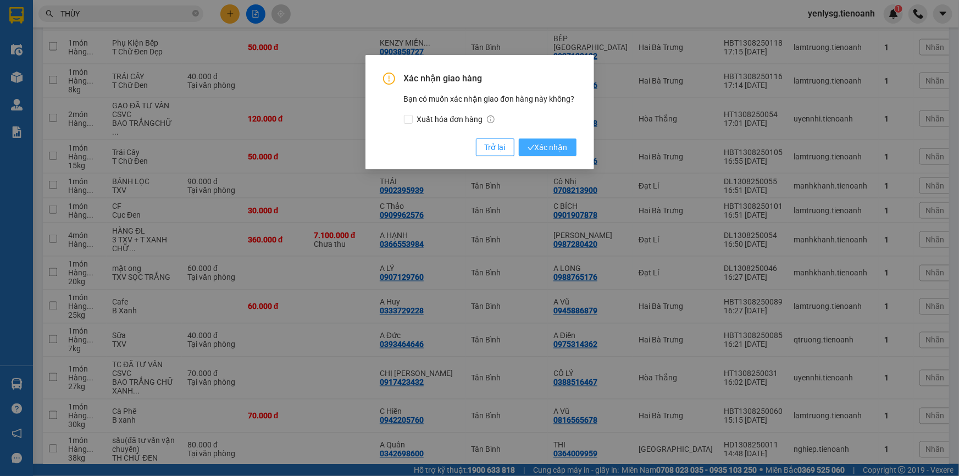
click at [549, 146] on span "Xác nhận" at bounding box center [548, 147] width 40 height 12
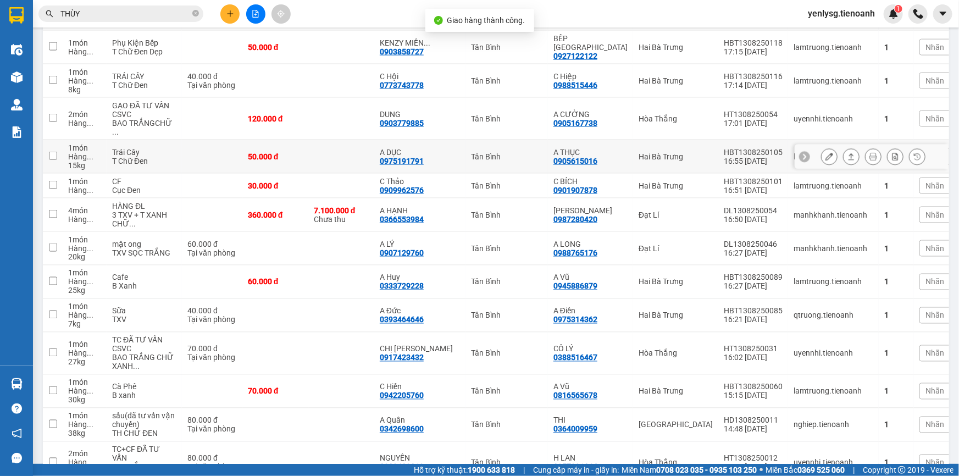
click at [483, 169] on td "Tân Bình" at bounding box center [507, 157] width 82 height 34
checkbox input "true"
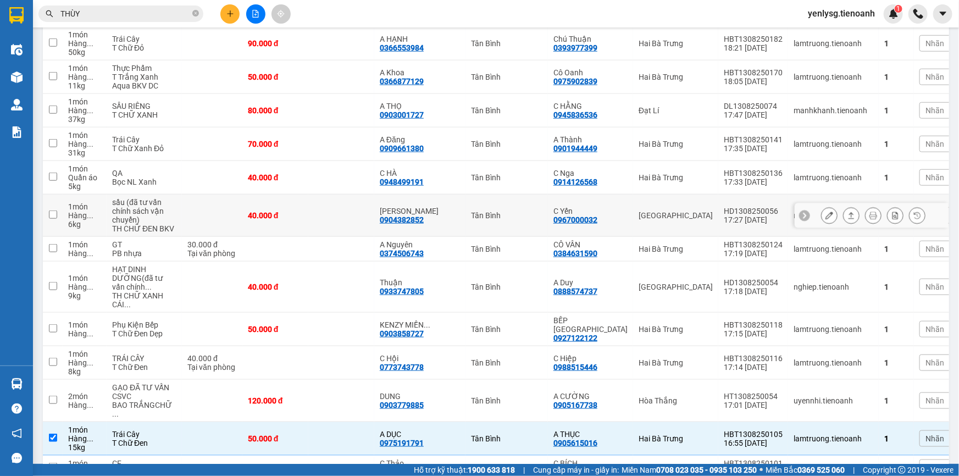
scroll to position [500, 0]
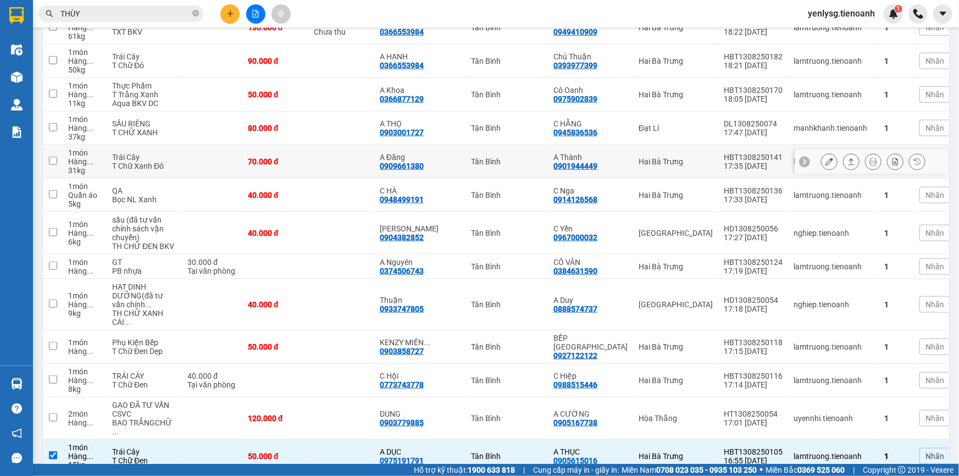
click at [329, 159] on td at bounding box center [341, 162] width 66 height 34
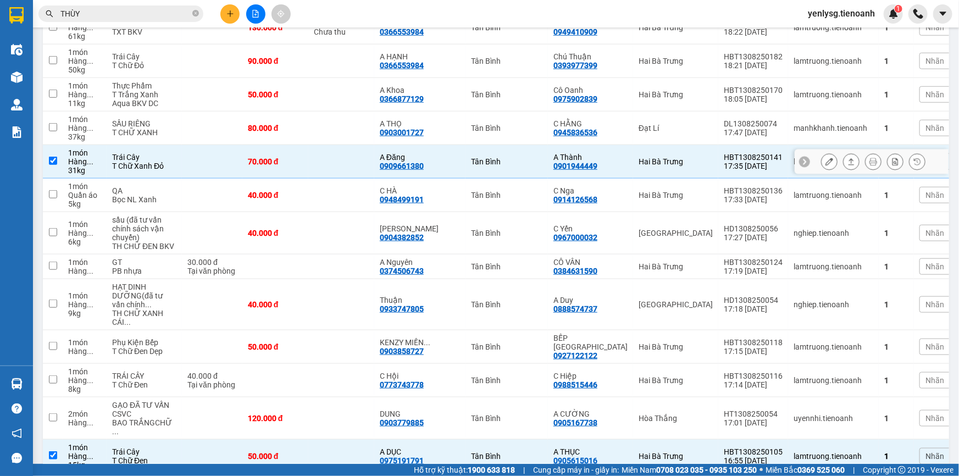
checkbox input "true"
click at [322, 228] on td at bounding box center [341, 233] width 66 height 42
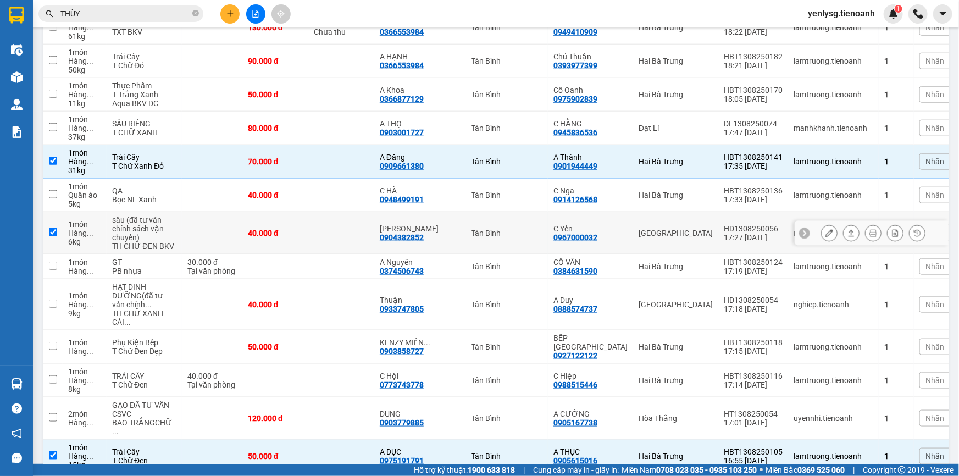
checkbox input "true"
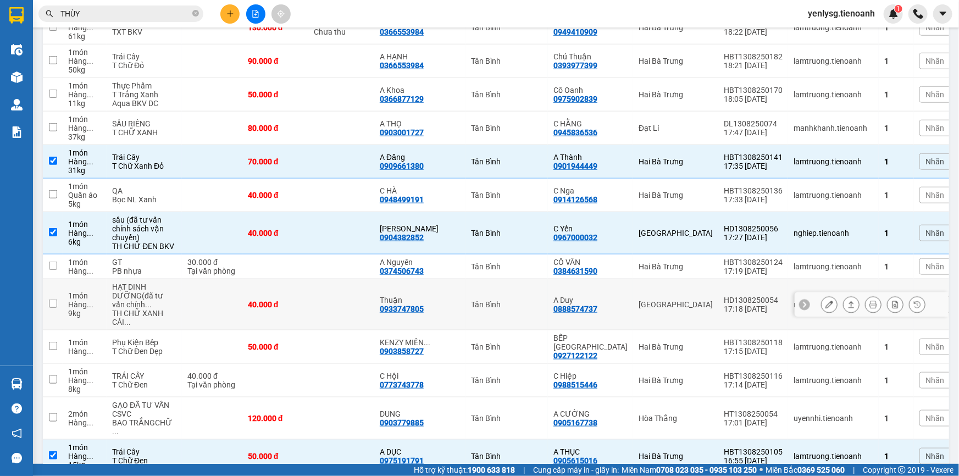
click at [244, 318] on td "40.000 đ" at bounding box center [275, 304] width 66 height 51
checkbox input "true"
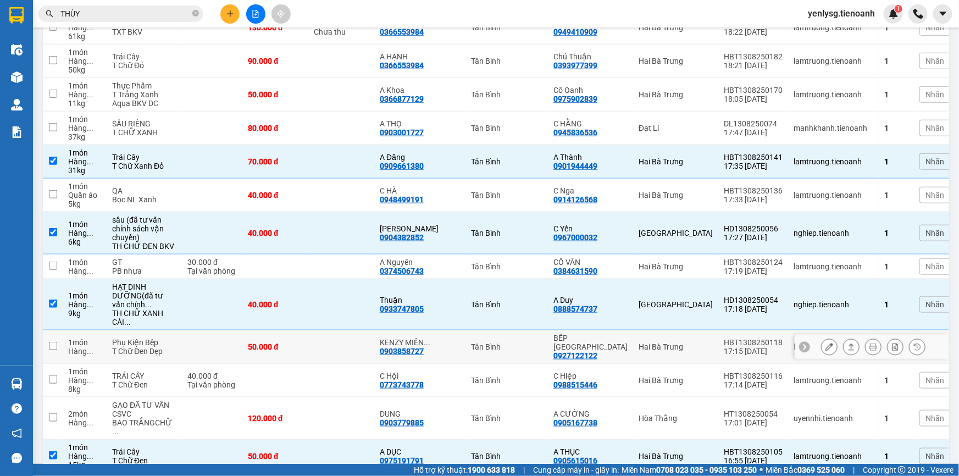
click at [213, 360] on td at bounding box center [212, 347] width 60 height 34
checkbox input "true"
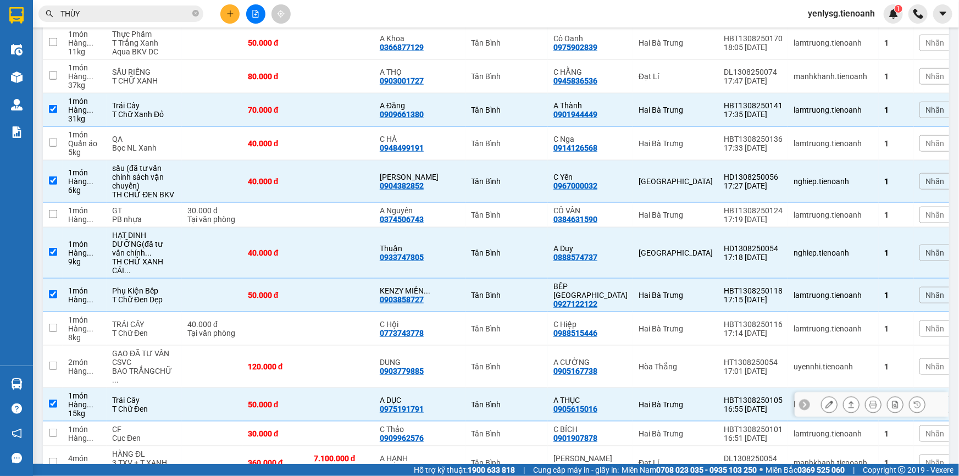
scroll to position [599, 0]
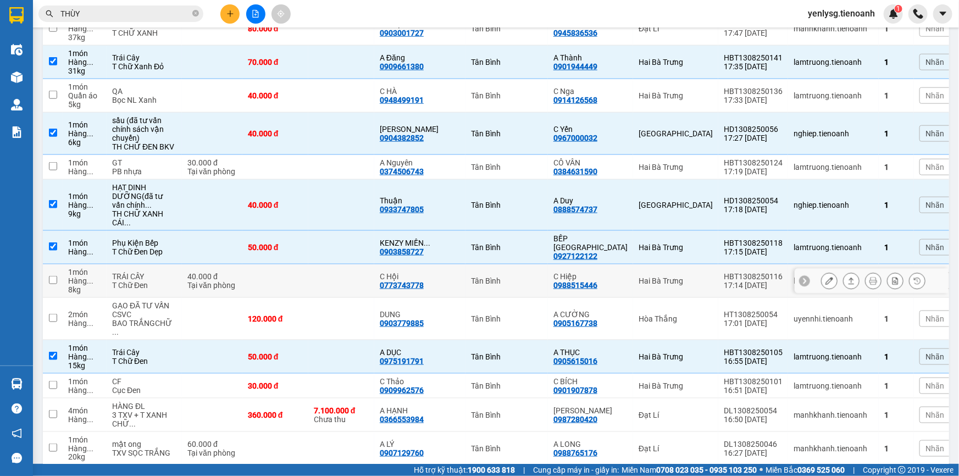
click at [278, 298] on td at bounding box center [275, 281] width 66 height 34
checkbox input "true"
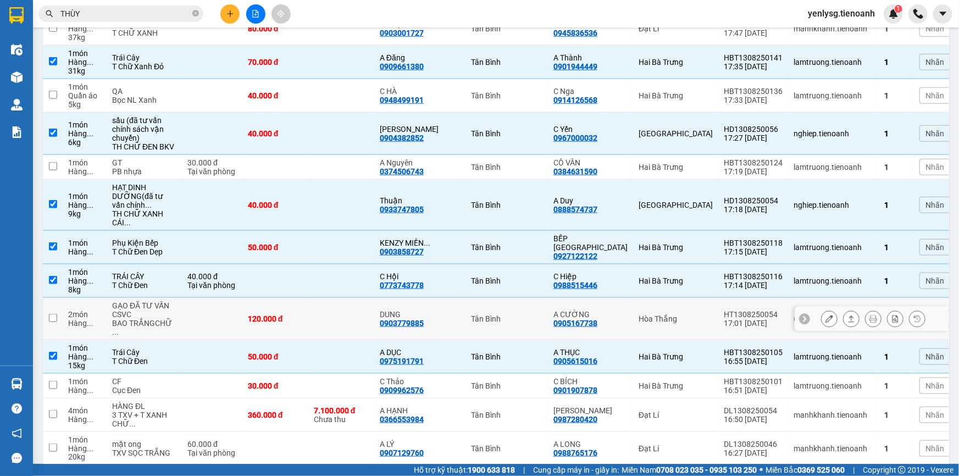
click at [235, 338] on td at bounding box center [212, 319] width 60 height 42
checkbox input "true"
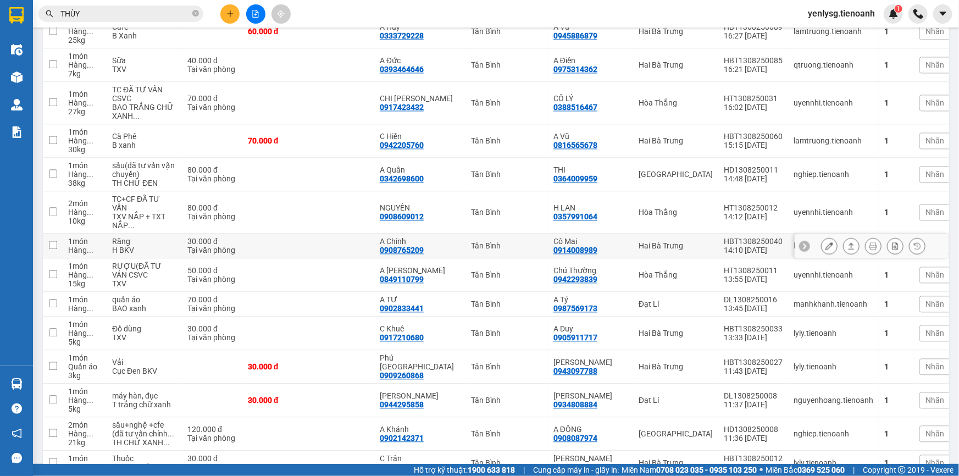
scroll to position [999, 0]
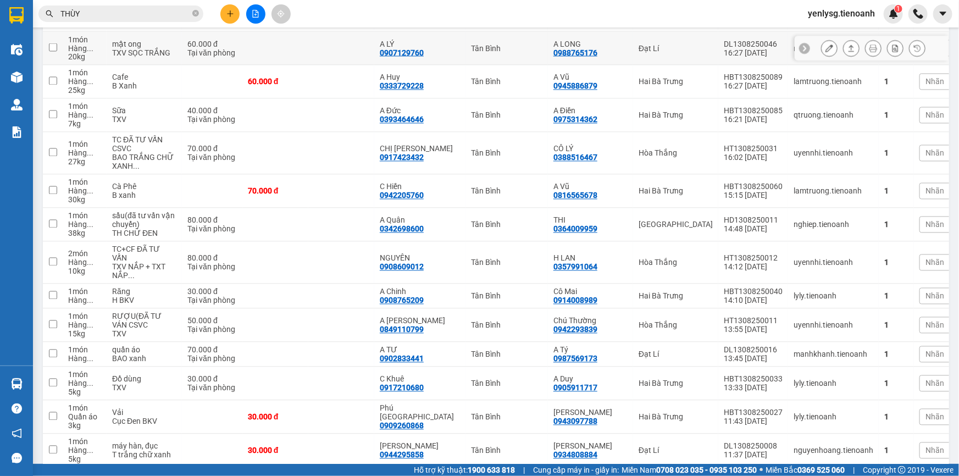
click at [334, 65] on td at bounding box center [341, 49] width 66 height 34
checkbox input "true"
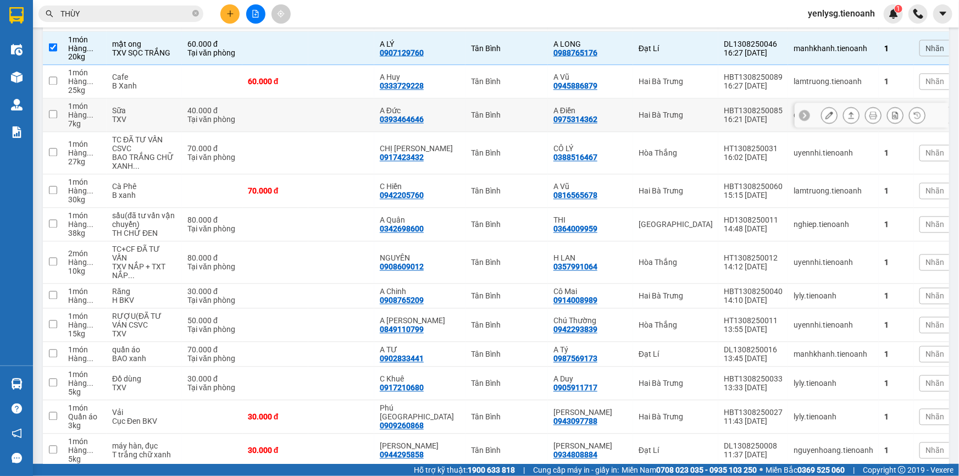
click at [326, 120] on td at bounding box center [341, 116] width 66 height 34
checkbox input "true"
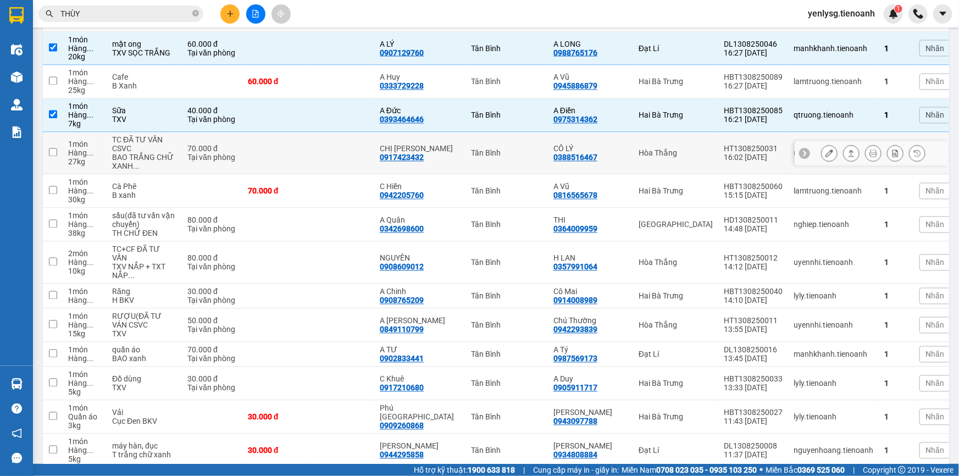
click at [331, 164] on td at bounding box center [341, 153] width 66 height 42
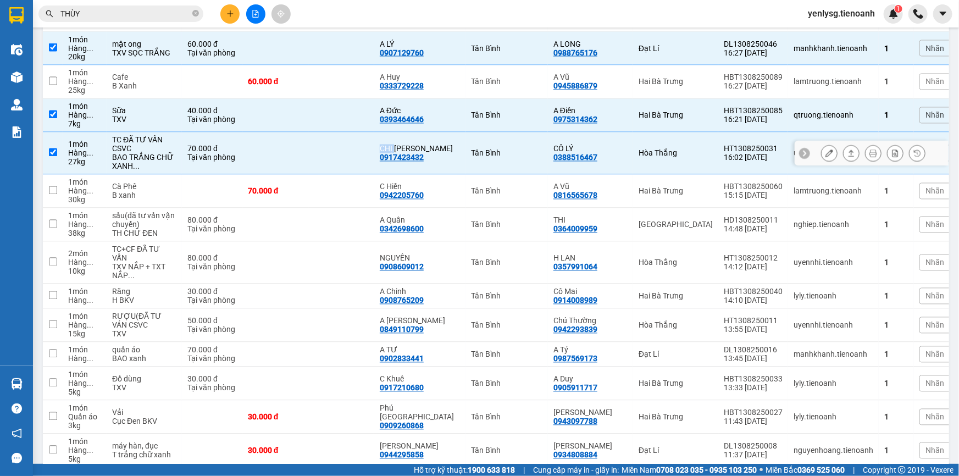
click at [331, 164] on td at bounding box center [341, 153] width 66 height 42
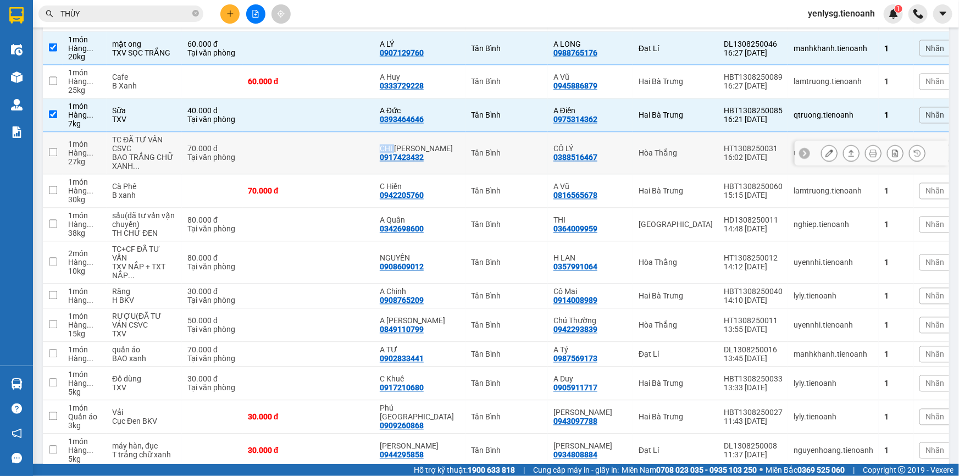
click at [332, 164] on td at bounding box center [341, 153] width 66 height 42
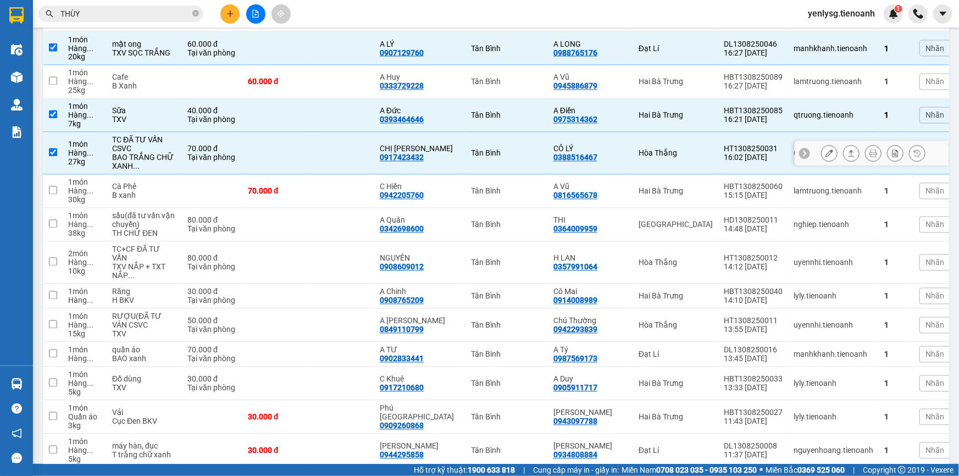
click at [341, 164] on td at bounding box center [341, 153] width 66 height 42
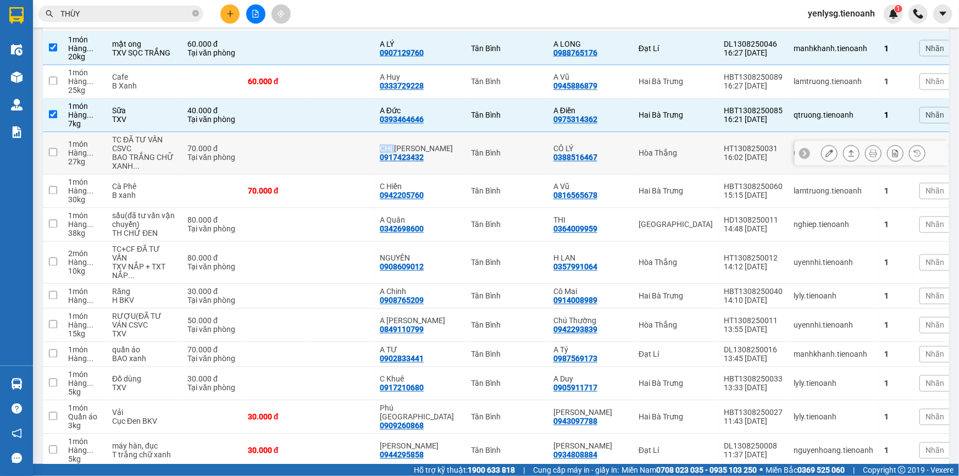
click at [341, 164] on td at bounding box center [341, 153] width 66 height 42
checkbox input "true"
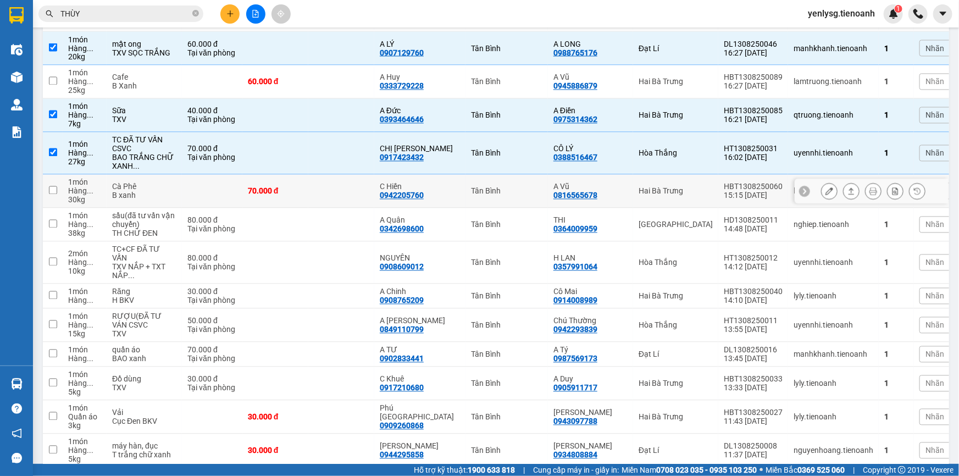
click at [317, 203] on td at bounding box center [341, 192] width 66 height 34
checkbox input "true"
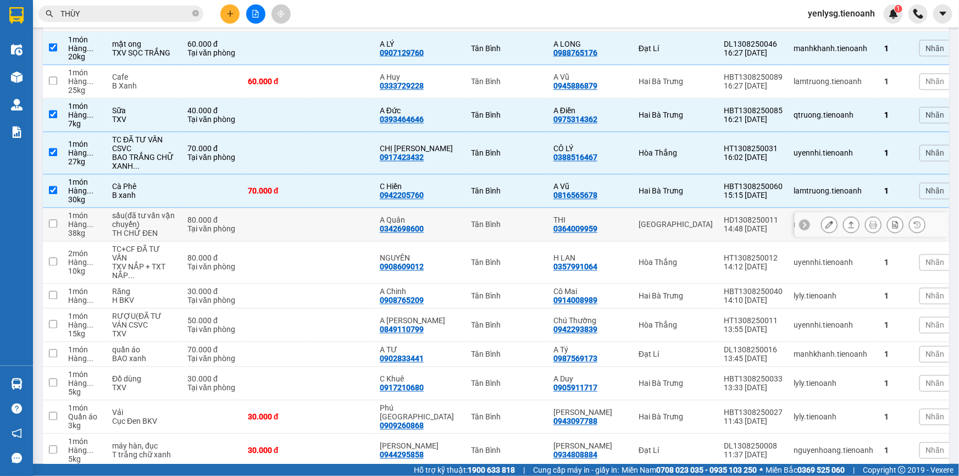
click at [328, 230] on td at bounding box center [341, 225] width 66 height 34
checkbox input "true"
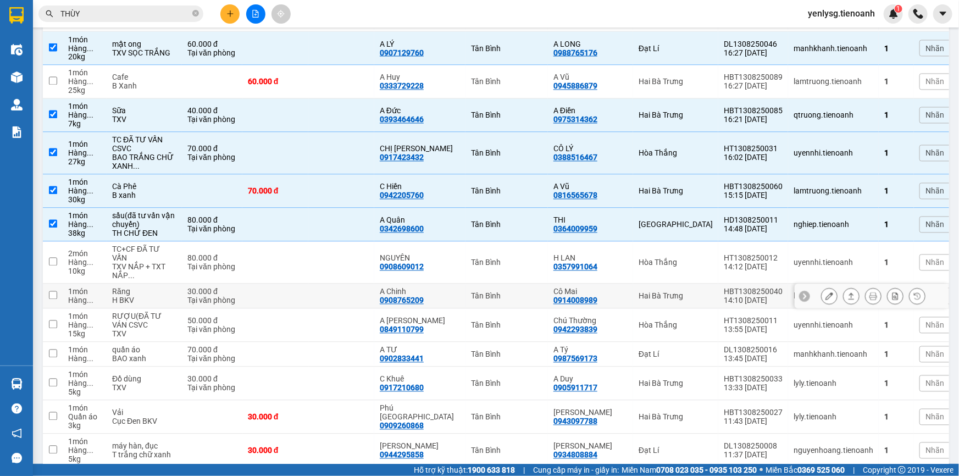
click at [274, 295] on td at bounding box center [275, 296] width 66 height 25
checkbox input "true"
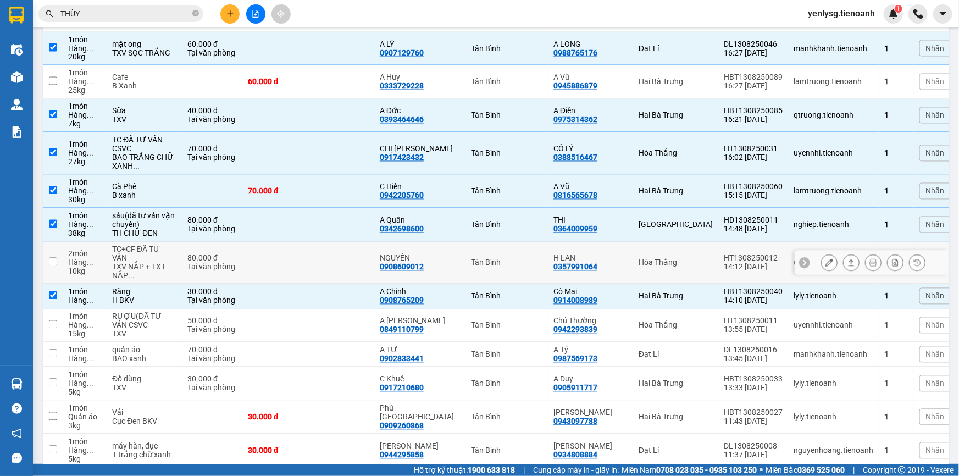
click at [281, 269] on td at bounding box center [275, 263] width 66 height 42
checkbox input "true"
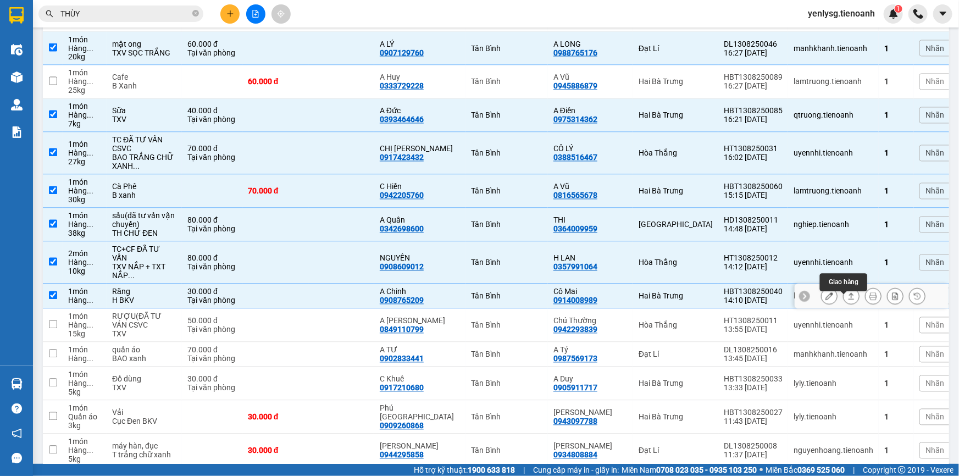
click at [848, 300] on icon at bounding box center [852, 296] width 8 height 8
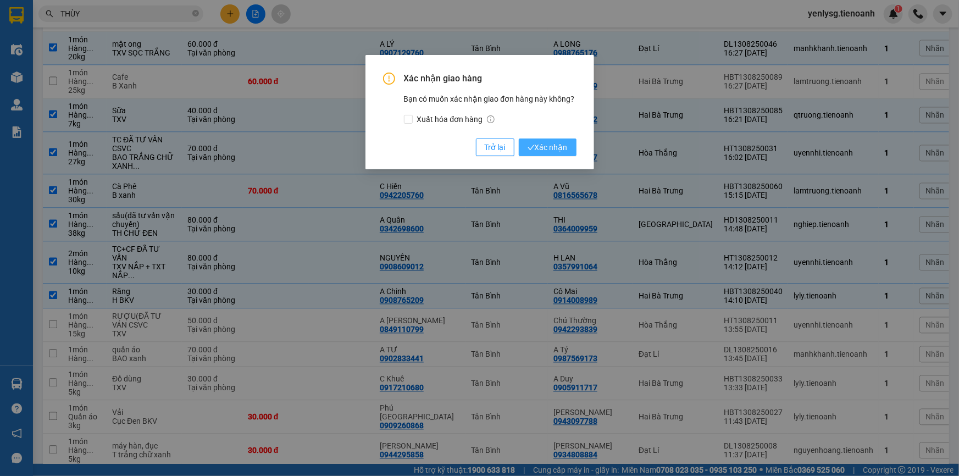
click at [568, 149] on button "Xác nhận" at bounding box center [548, 148] width 58 height 18
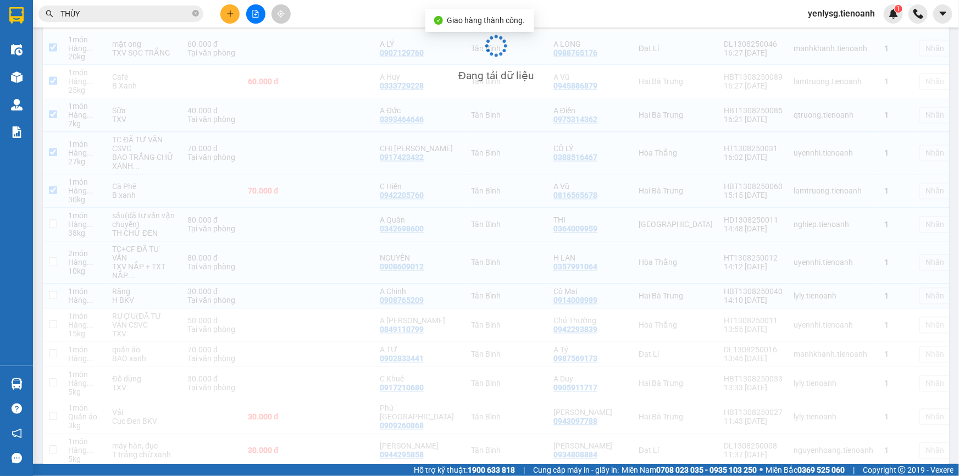
checkbox input "false"
checkbox input "true"
checkbox input "false"
checkbox input "true"
checkbox input "false"
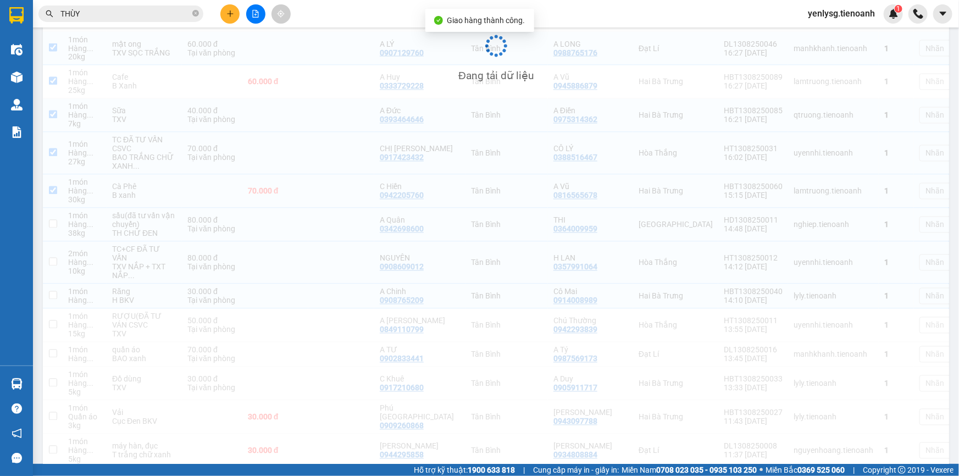
checkbox input "false"
checkbox input "true"
checkbox input "false"
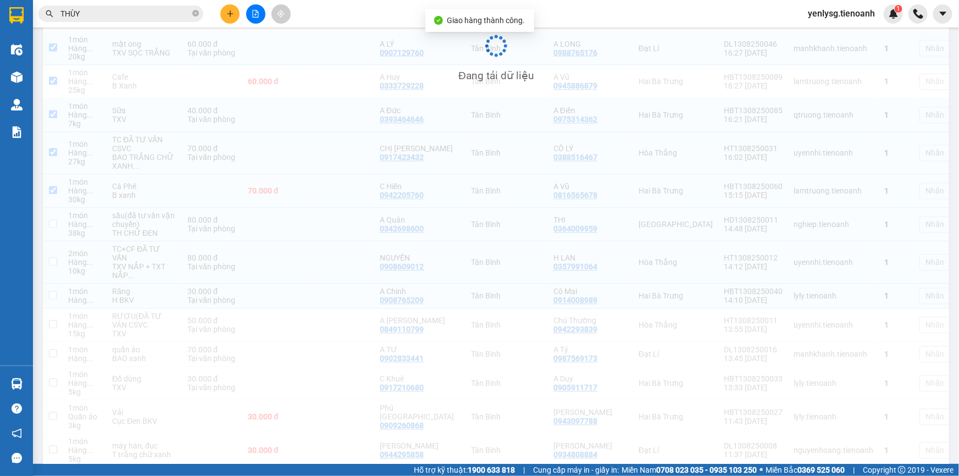
checkbox input "false"
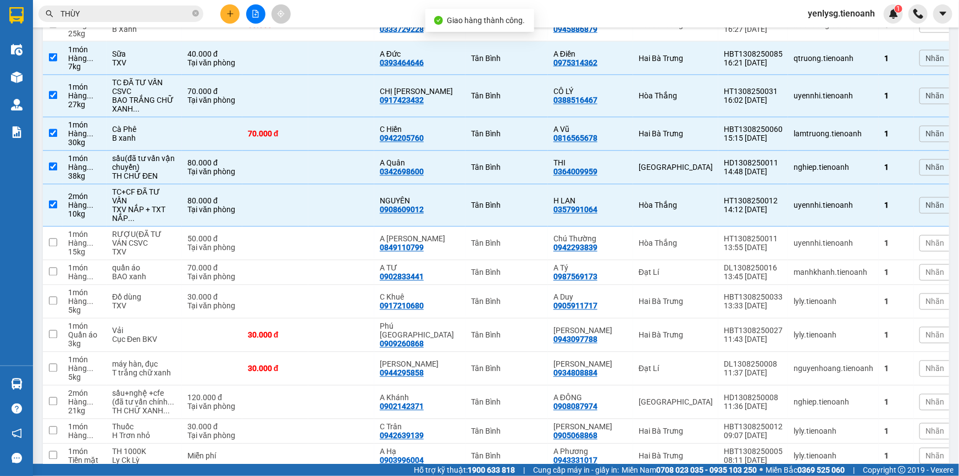
scroll to position [991, 0]
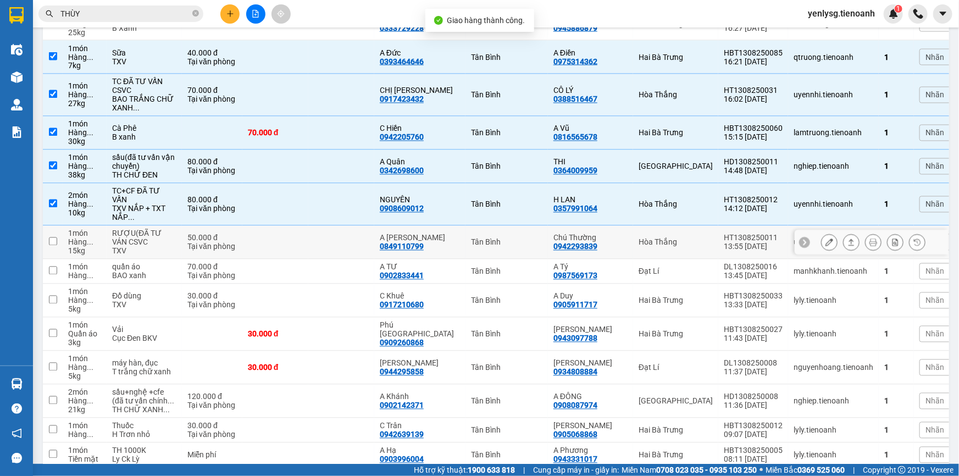
click at [471, 247] on div "Tân Bình" at bounding box center [506, 242] width 71 height 9
checkbox input "true"
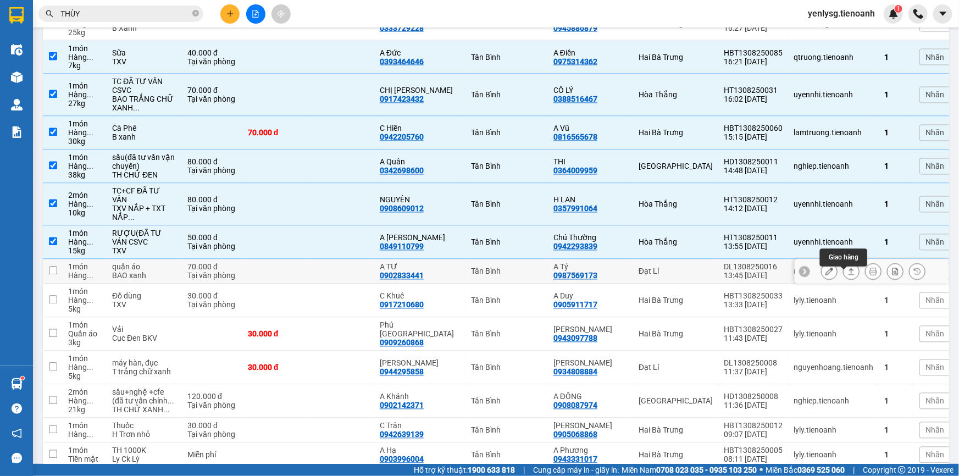
click at [845, 281] on button at bounding box center [851, 271] width 15 height 19
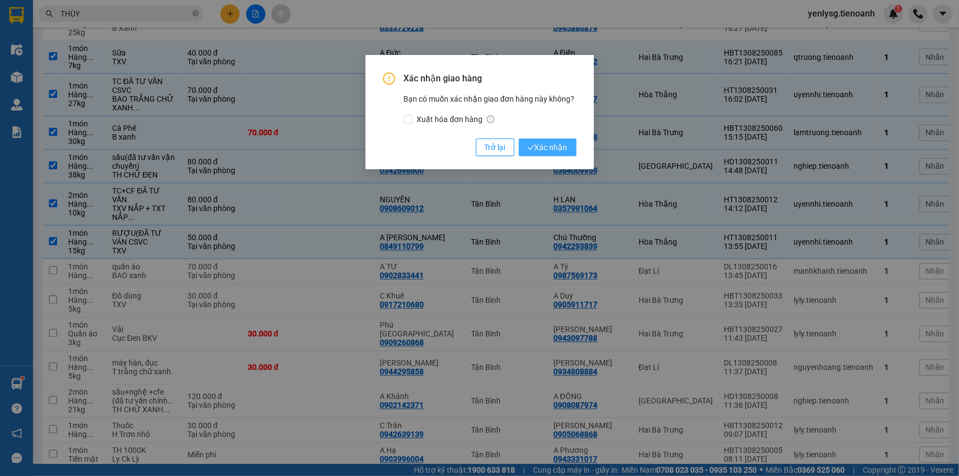
click at [556, 151] on span "Xác nhận" at bounding box center [548, 147] width 40 height 12
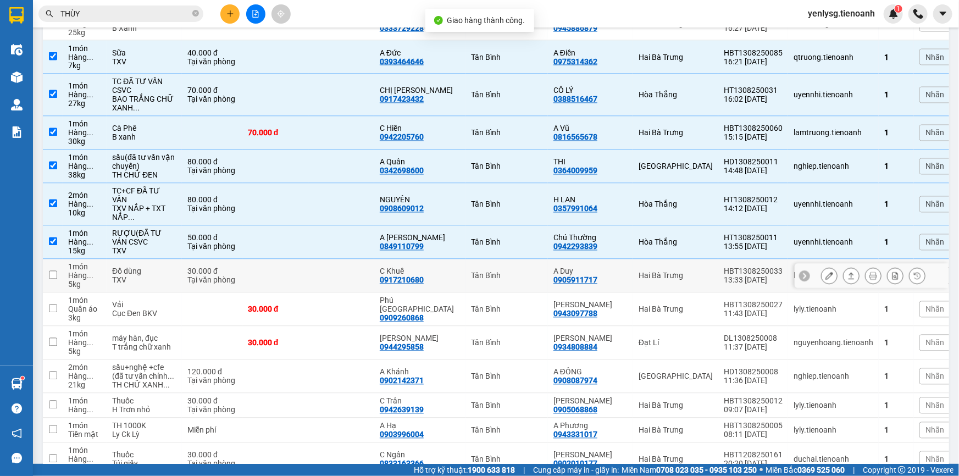
click at [499, 280] on div "Tân Bình" at bounding box center [506, 276] width 71 height 9
checkbox input "true"
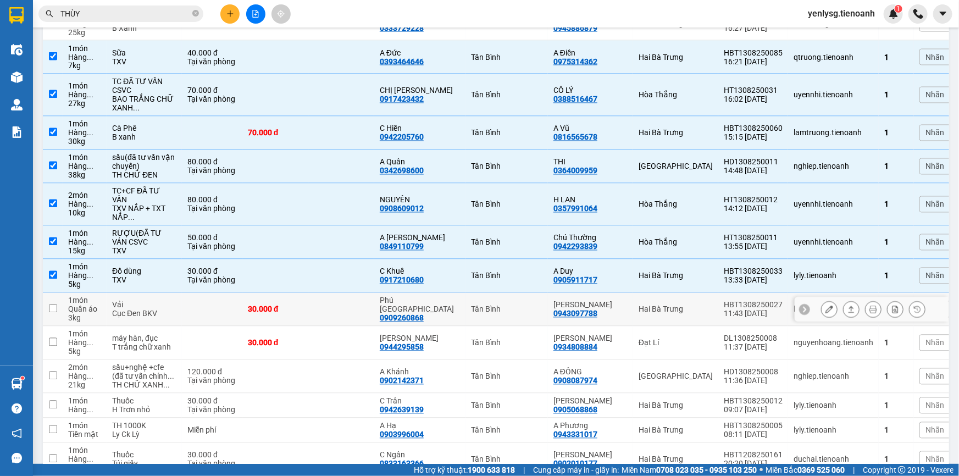
click at [374, 317] on td at bounding box center [341, 310] width 66 height 34
checkbox input "true"
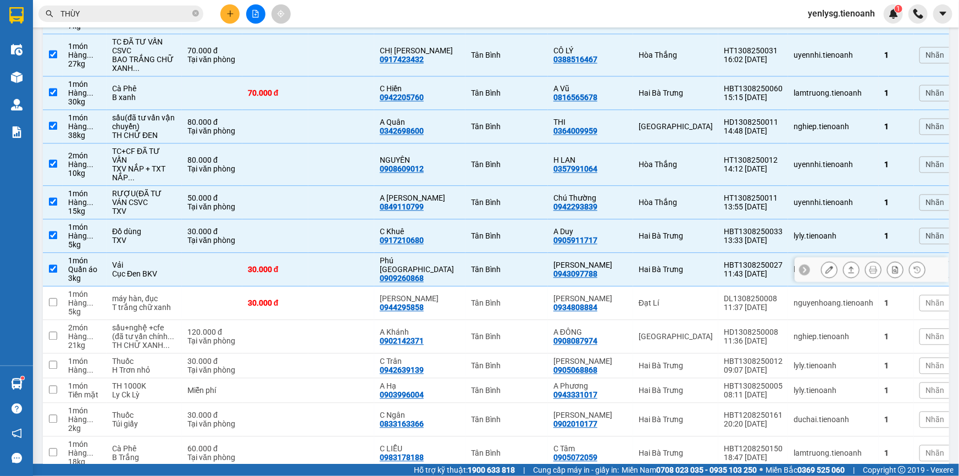
scroll to position [1091, 0]
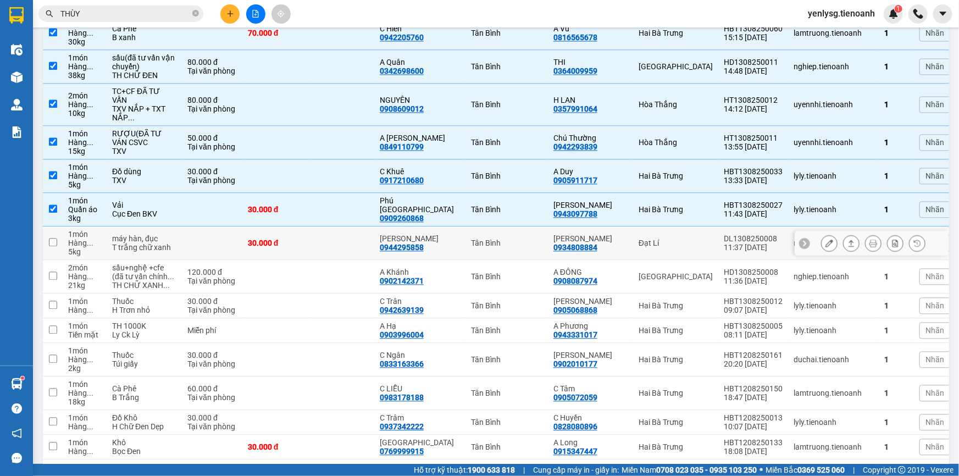
click at [355, 238] on td at bounding box center [341, 243] width 66 height 34
checkbox input "true"
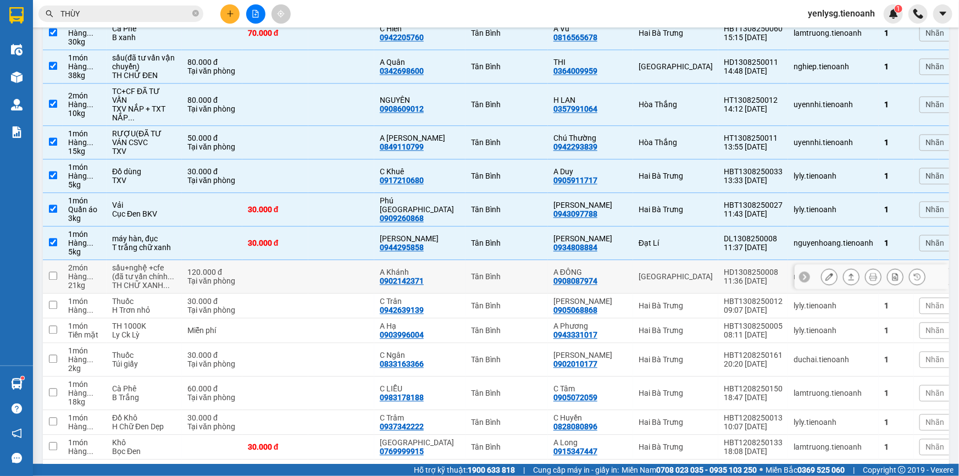
click at [362, 280] on td at bounding box center [341, 277] width 66 height 34
checkbox input "true"
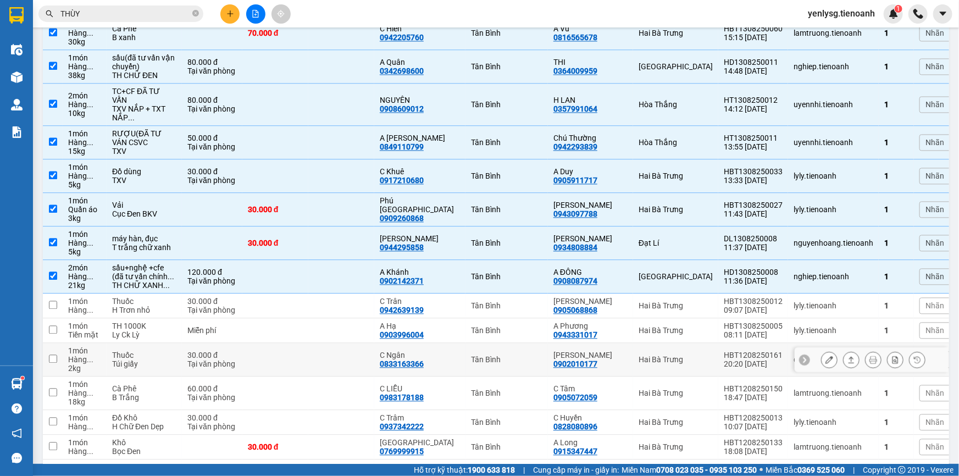
scroll to position [1141, 0]
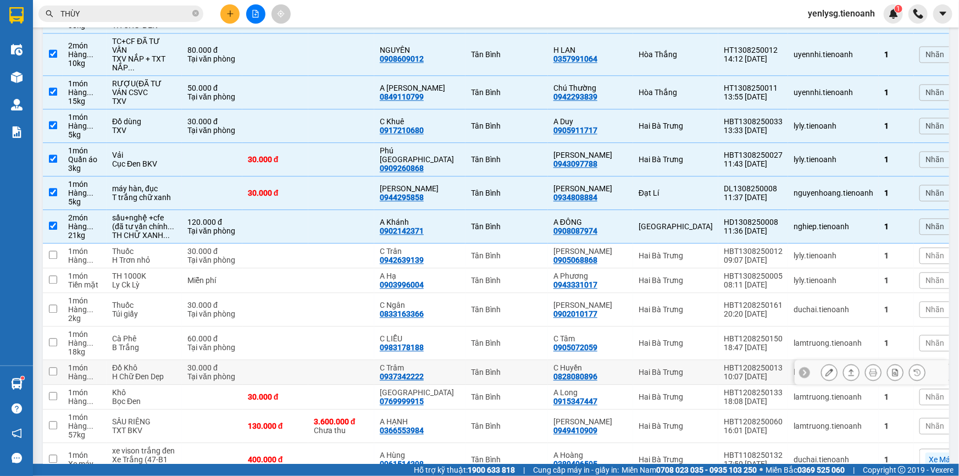
click at [236, 385] on td "30.000 đ Tại văn phòng" at bounding box center [212, 372] width 60 height 25
checkbox input "true"
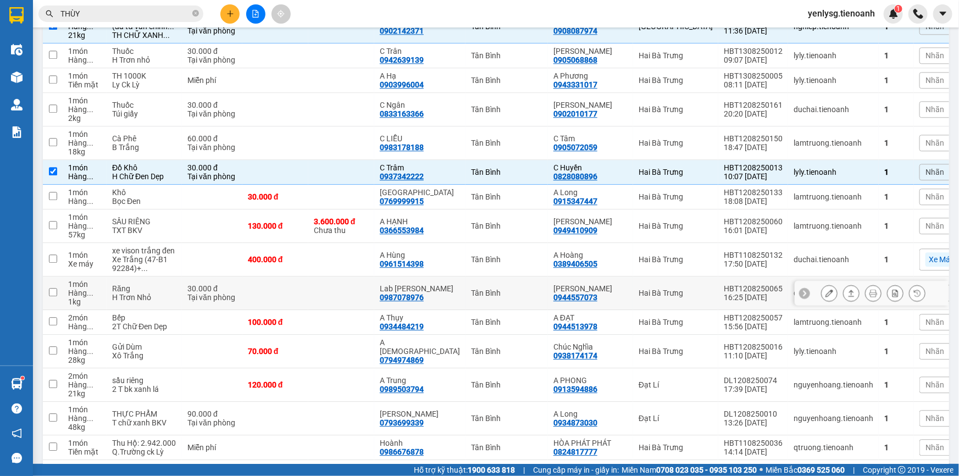
scroll to position [1440, 0]
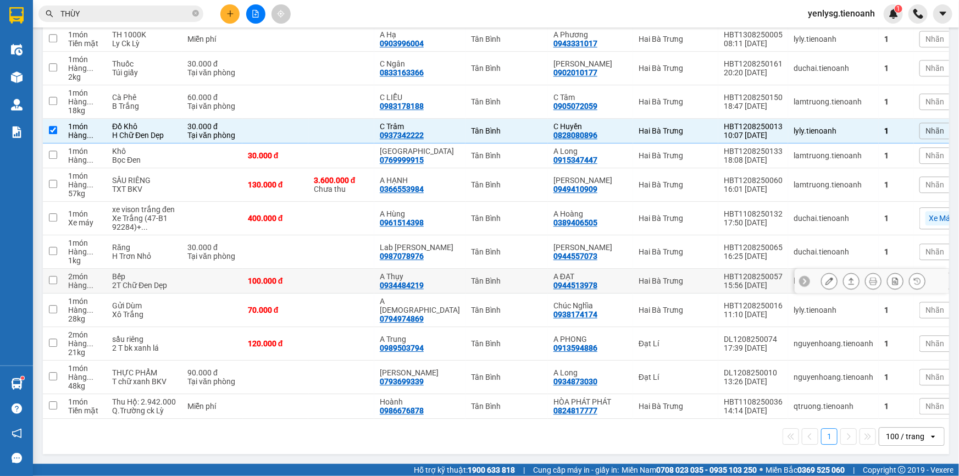
click at [215, 269] on td at bounding box center [212, 281] width 60 height 25
checkbox input "true"
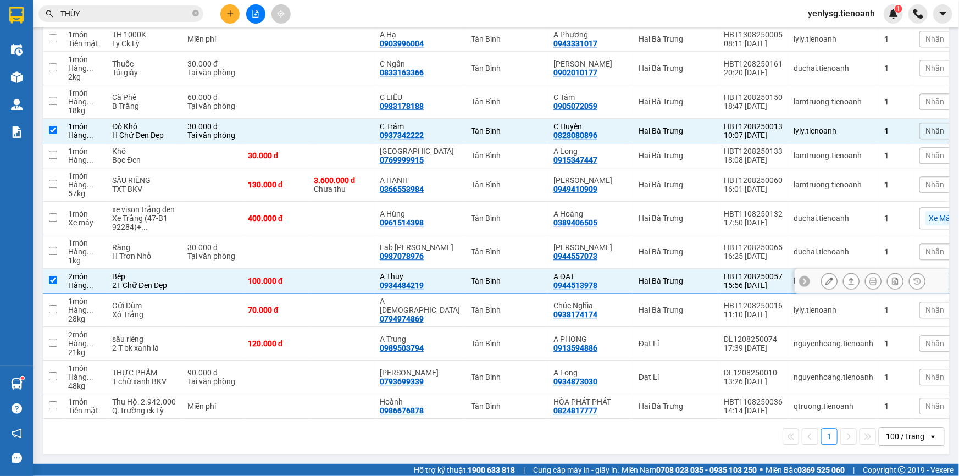
click at [213, 294] on td at bounding box center [212, 311] width 60 height 34
checkbox input "true"
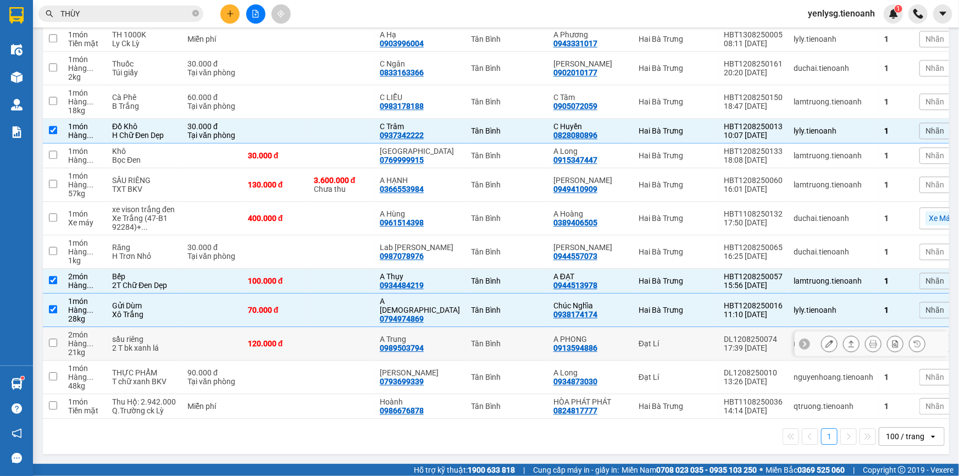
click at [203, 331] on td at bounding box center [212, 344] width 60 height 34
checkbox input "true"
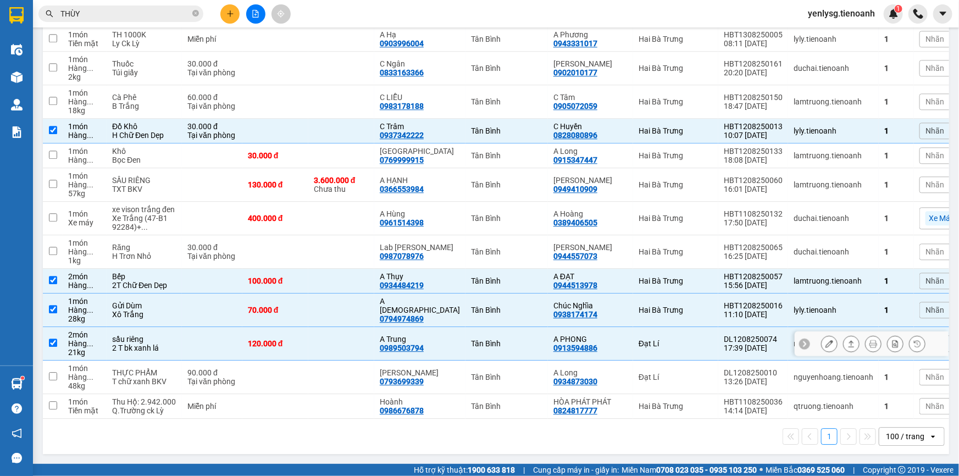
scroll to position [1448, 0]
click at [848, 340] on icon at bounding box center [852, 344] width 8 height 8
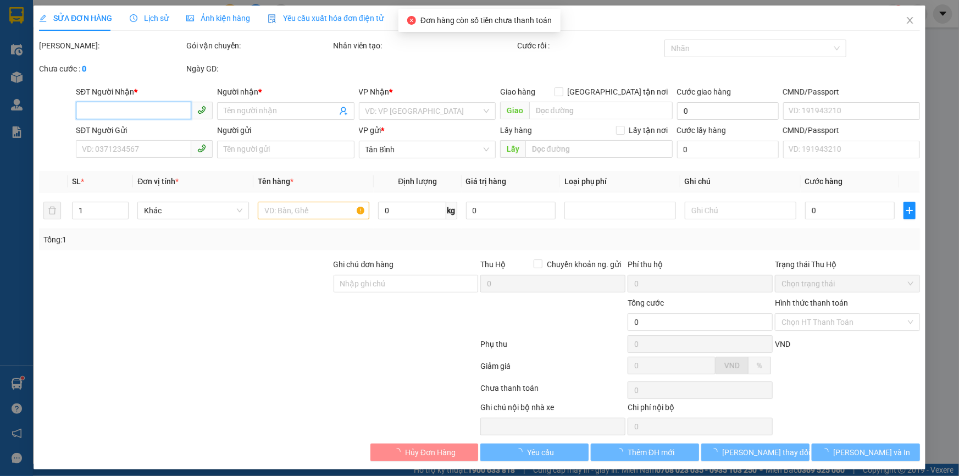
type input "0989503794"
type input "A Trung"
type input "0913594886"
type input "A PHONG"
type input "120.000"
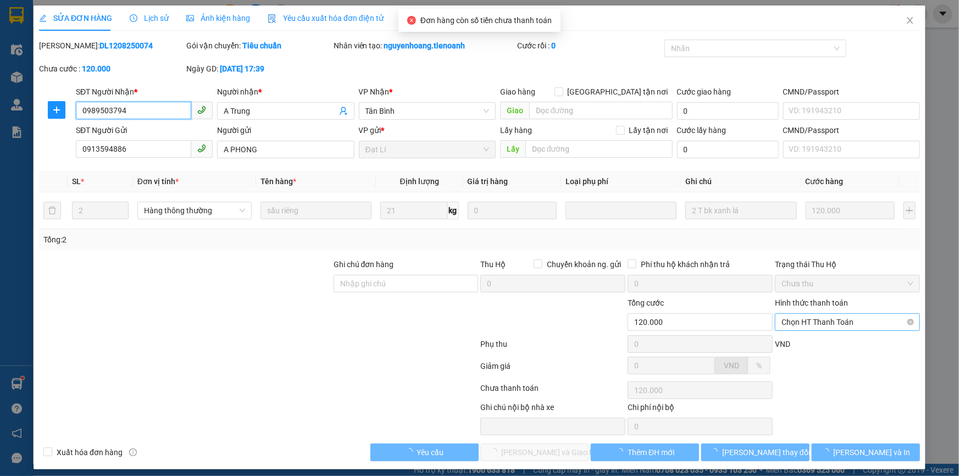
click at [801, 325] on span "Chọn HT Thanh Toán" at bounding box center [848, 322] width 132 height 16
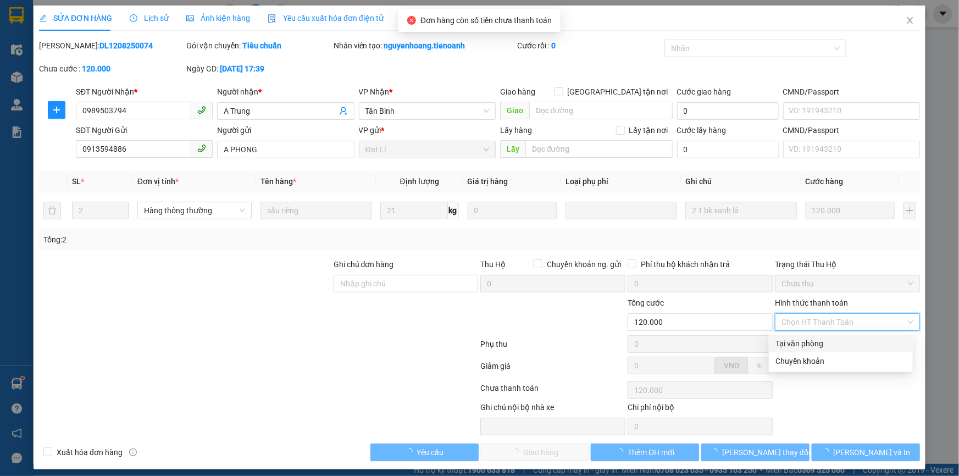
click at [798, 340] on div "Tại văn phòng" at bounding box center [841, 343] width 131 height 12
type input "0"
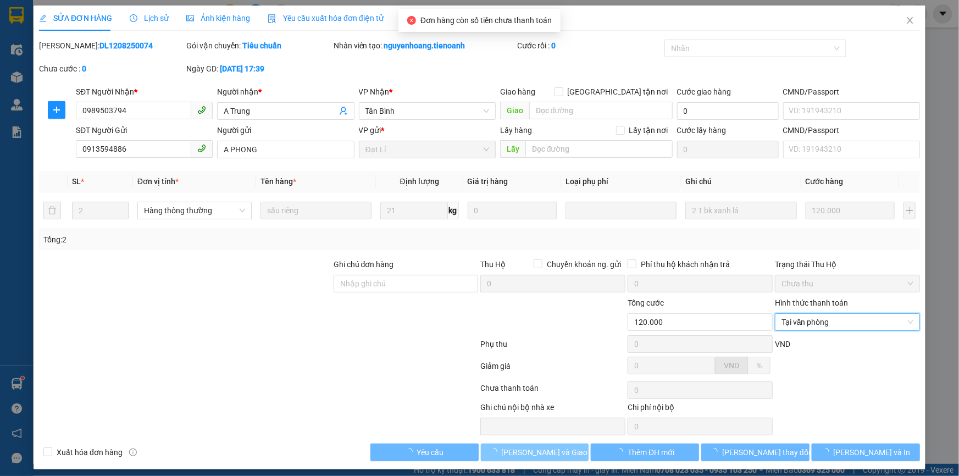
click at [519, 451] on span "Lưu và Giao hàng" at bounding box center [555, 452] width 106 height 12
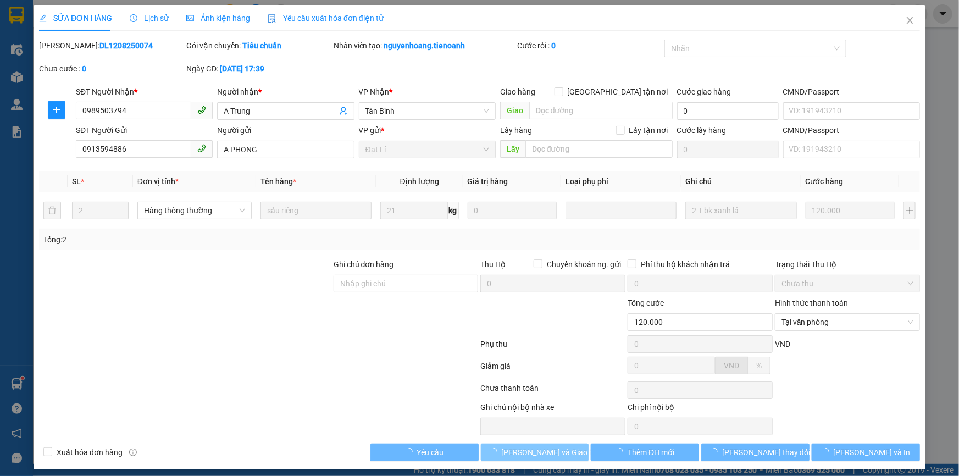
click at [519, 451] on span "Lưu và Giao hàng" at bounding box center [555, 452] width 106 height 12
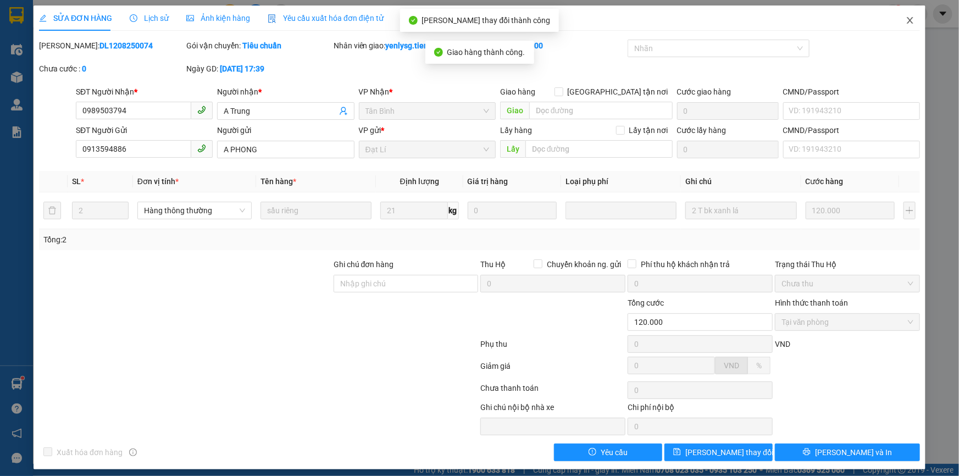
click at [908, 26] on span "Close" at bounding box center [910, 20] width 31 height 31
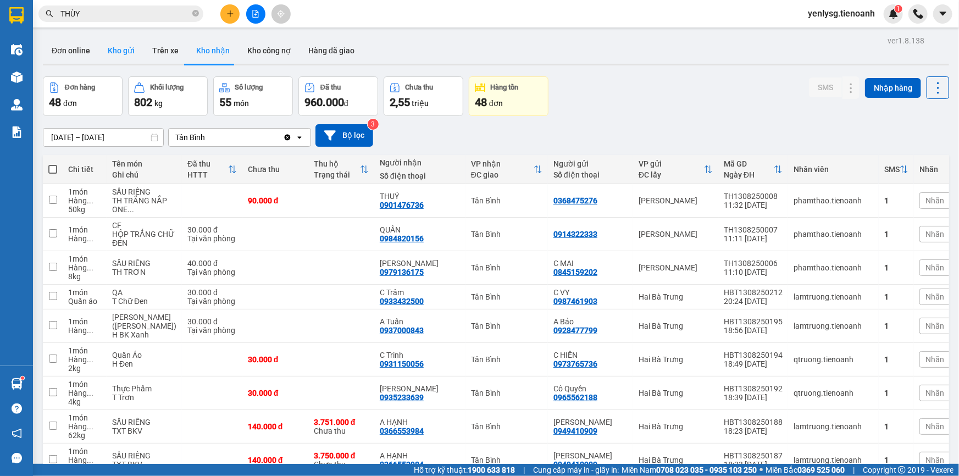
click at [121, 44] on button "Kho gửi" at bounding box center [121, 50] width 45 height 26
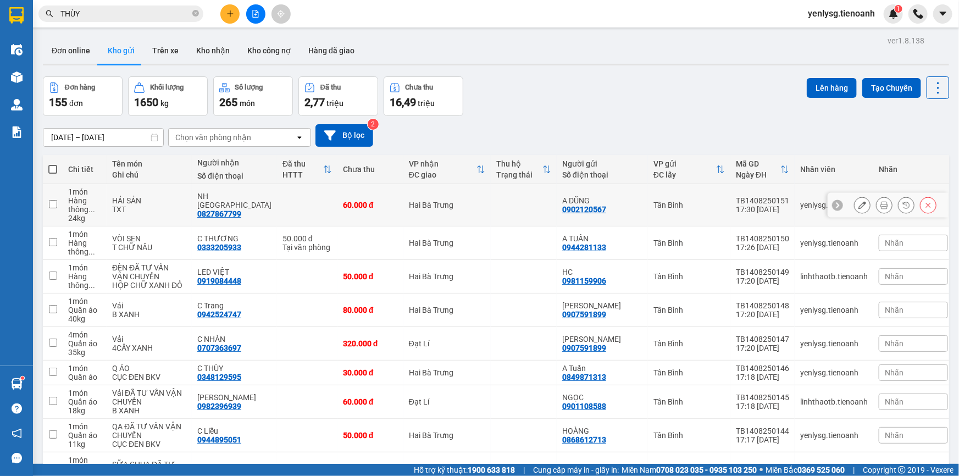
click at [859, 204] on icon at bounding box center [863, 205] width 8 height 8
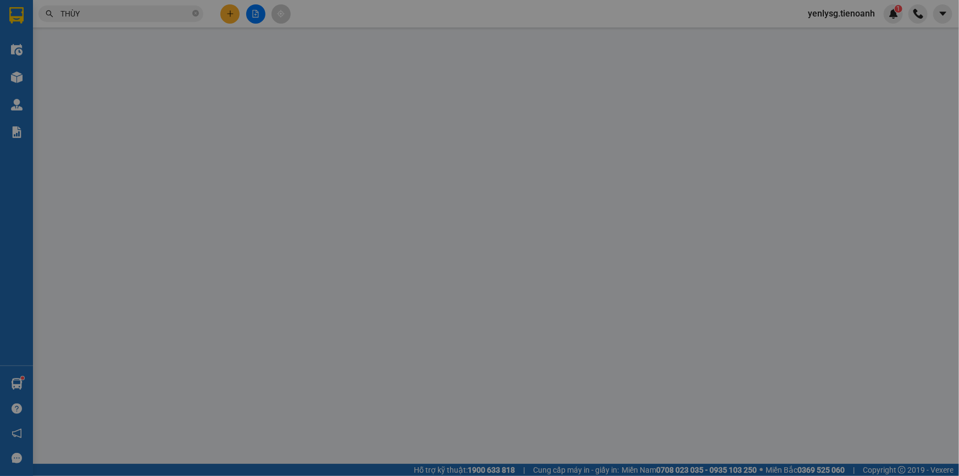
type input "0827867799"
type input "NH TÂY BẮC"
type input "0902120567"
type input "A DŨNG"
type input "60.000"
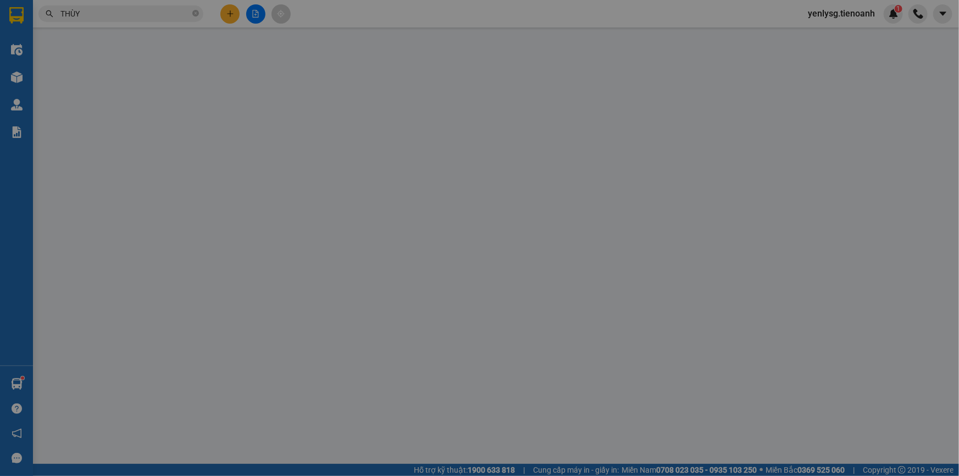
type input "60.000"
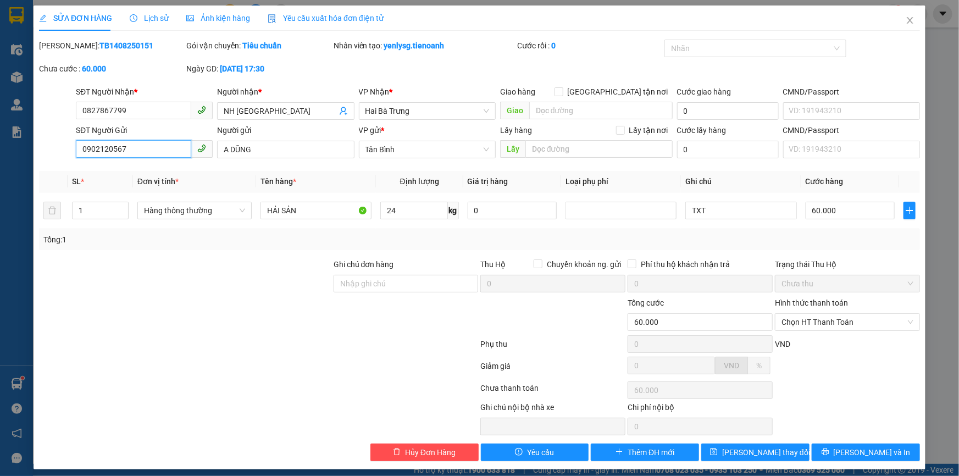
click at [156, 156] on input "0902120567" at bounding box center [133, 149] width 115 height 18
type input "0931169995"
click at [256, 142] on input "A DŨNG" at bounding box center [285, 150] width 137 height 18
click at [256, 143] on input "A DŨNG" at bounding box center [285, 150] width 137 height 18
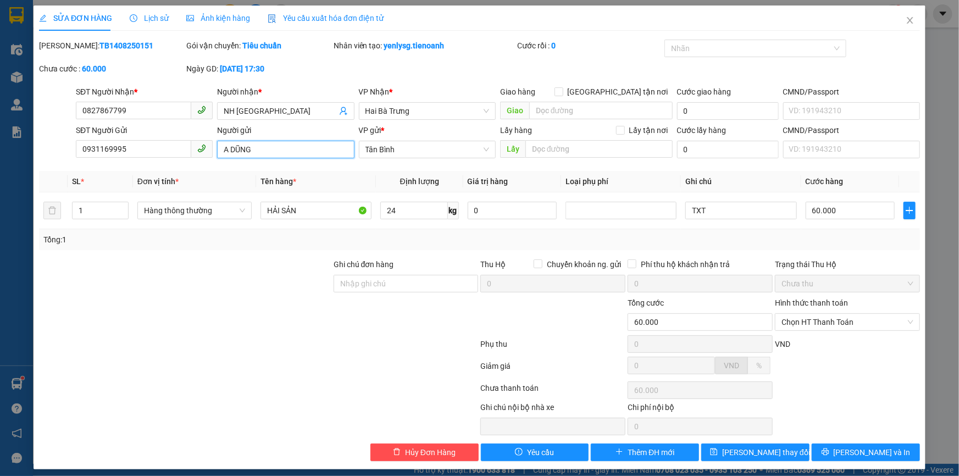
click at [256, 143] on input "A DŨNG" at bounding box center [285, 150] width 137 height 18
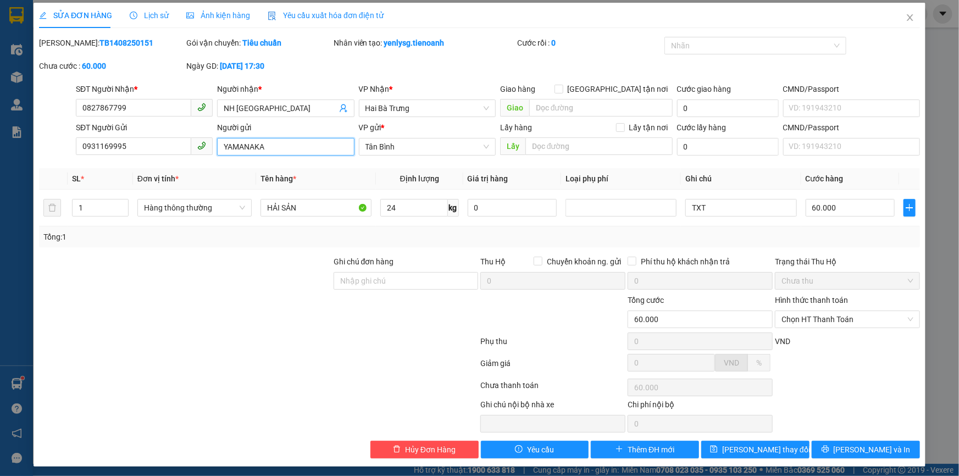
scroll to position [5, 0]
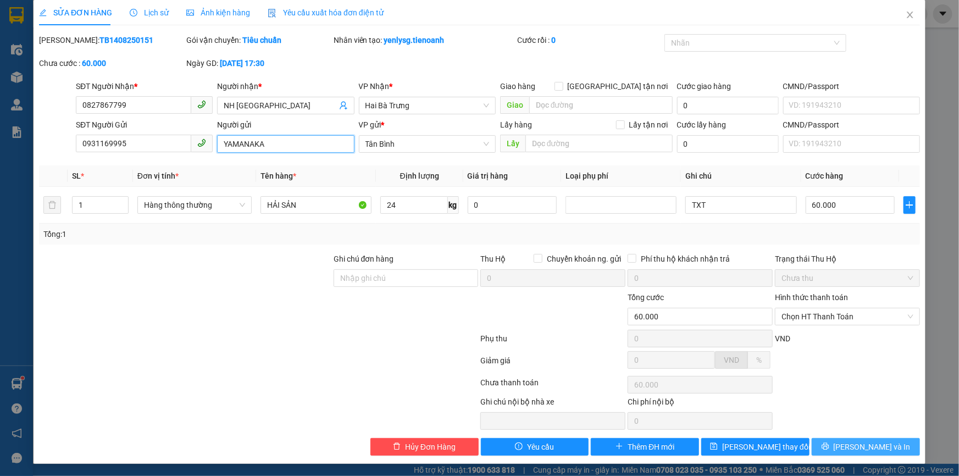
type input "YAMANAKA"
drag, startPoint x: 850, startPoint y: 442, endPoint x: 837, endPoint y: 444, distance: 13.8
click at [850, 445] on span "[PERSON_NAME] và In" at bounding box center [872, 447] width 77 height 12
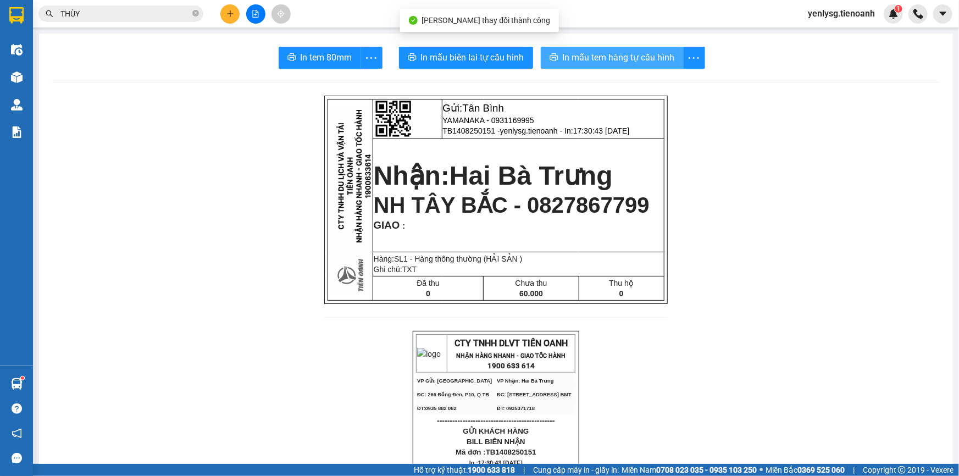
click at [644, 56] on span "In mẫu tem hàng tự cấu hình" at bounding box center [619, 58] width 112 height 14
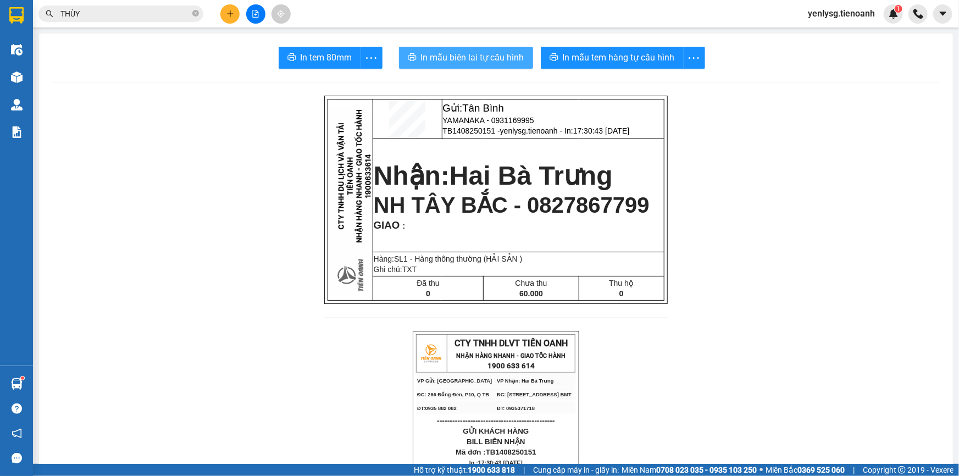
click at [478, 58] on span "In mẫu biên lai tự cấu hình" at bounding box center [472, 58] width 103 height 14
click at [107, 14] on input "THÙY" at bounding box center [125, 14] width 130 height 12
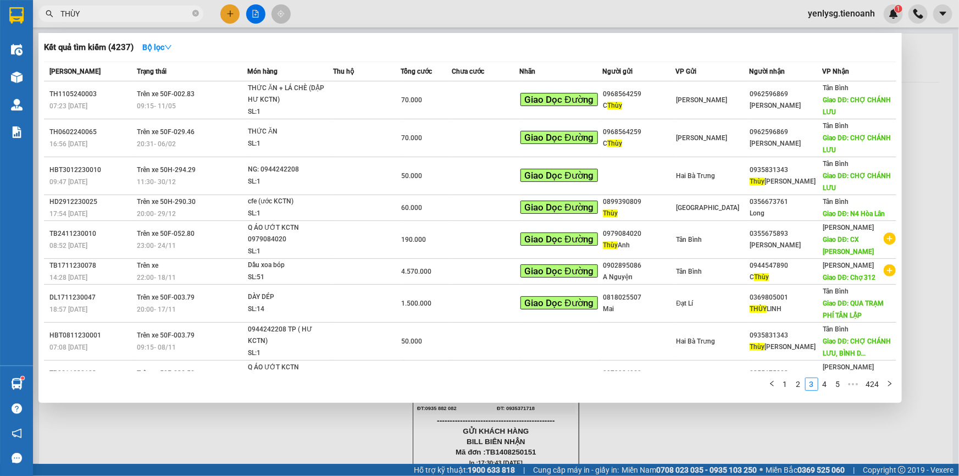
click at [107, 14] on input "THÙY" at bounding box center [125, 14] width 130 height 12
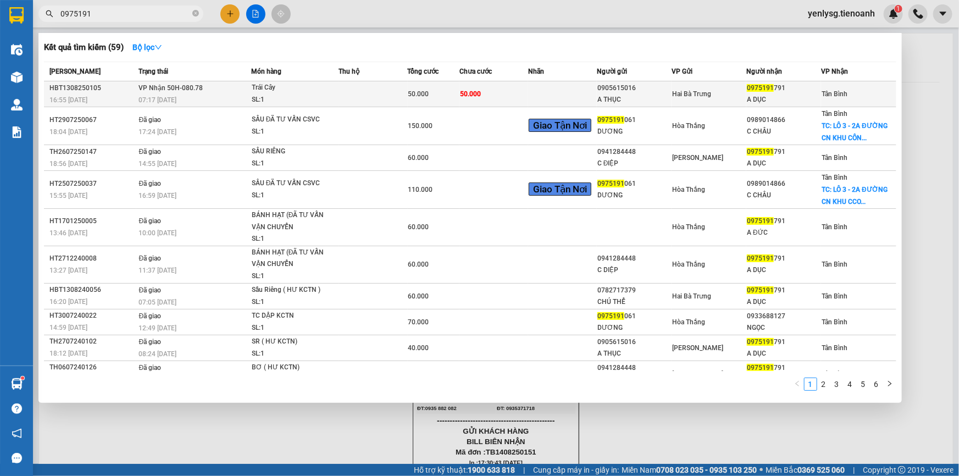
type input "0975191"
click at [639, 93] on div "0905615016" at bounding box center [634, 88] width 74 height 12
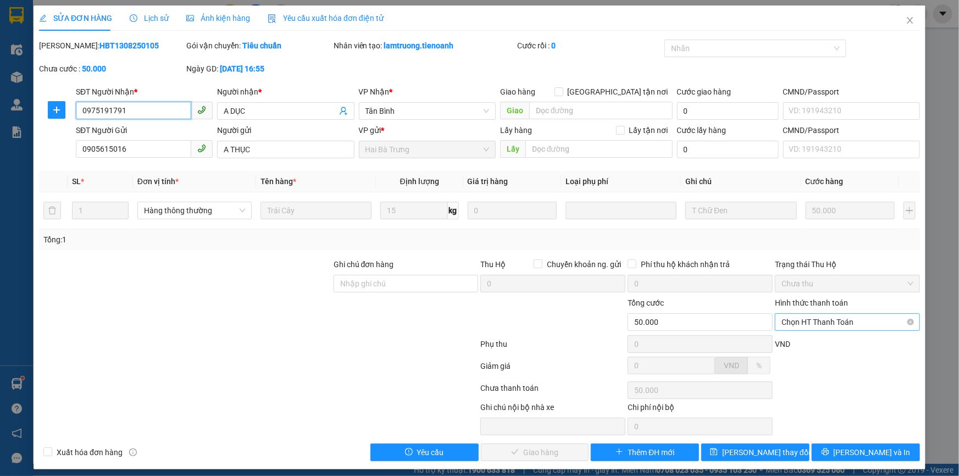
drag, startPoint x: 808, startPoint y: 318, endPoint x: 808, endPoint y: 330, distance: 12.1
click at [808, 321] on span "Chọn HT Thanh Toán" at bounding box center [848, 322] width 132 height 16
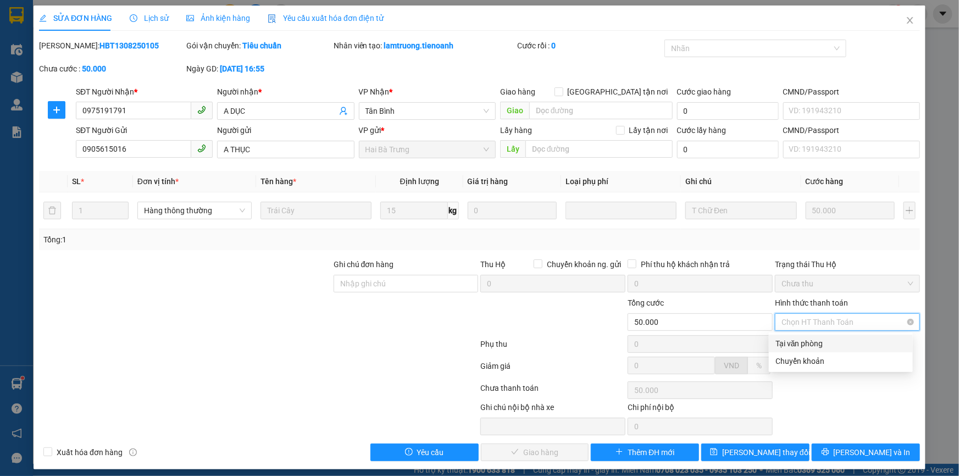
click at [810, 336] on div "Tại văn phòng" at bounding box center [841, 344] width 144 height 18
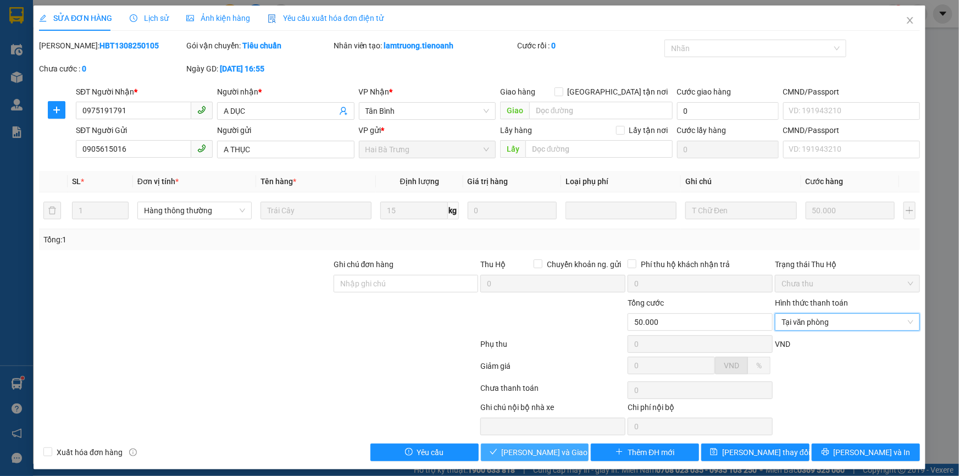
click at [540, 451] on span "Lưu và Giao hàng" at bounding box center [555, 452] width 106 height 12
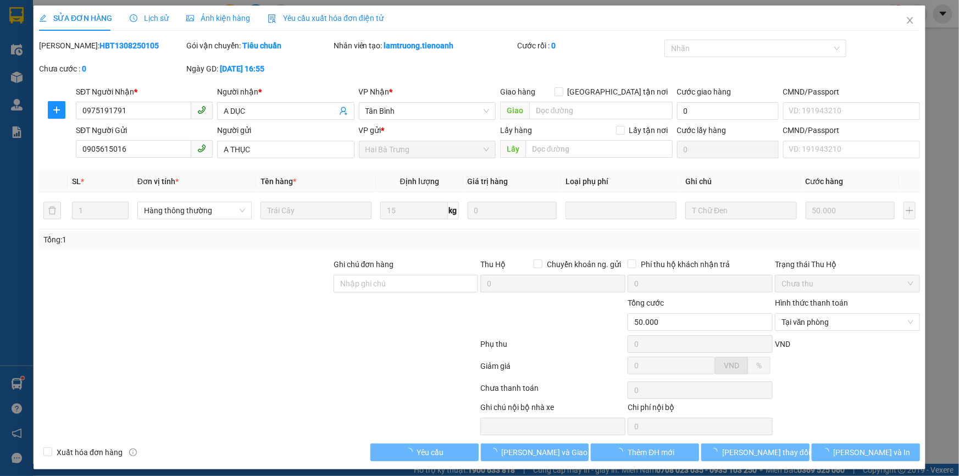
click at [893, 434] on div "Total Paid Fee 0 Total UnPaid Fee 50.000 Cash Collection Total Fee Mã ĐH: HBT13…" at bounding box center [479, 251] width 881 height 422
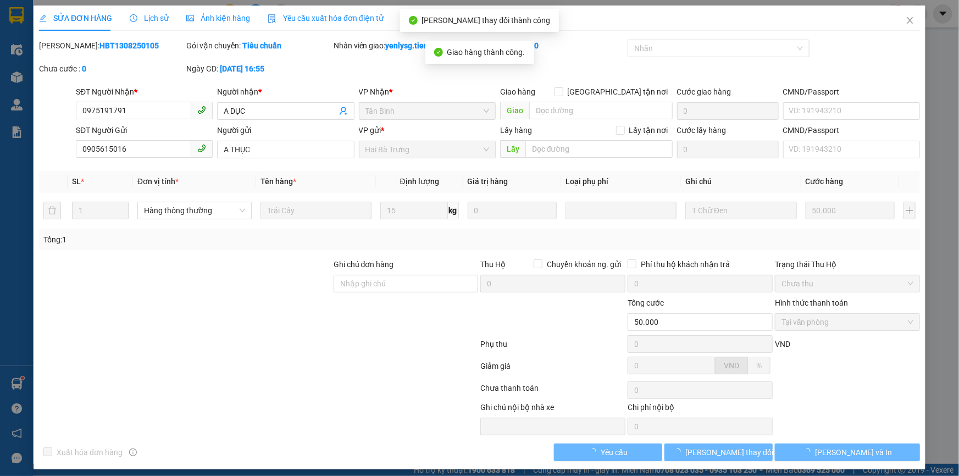
click at [873, 451] on button "[PERSON_NAME] và In" at bounding box center [847, 453] width 145 height 18
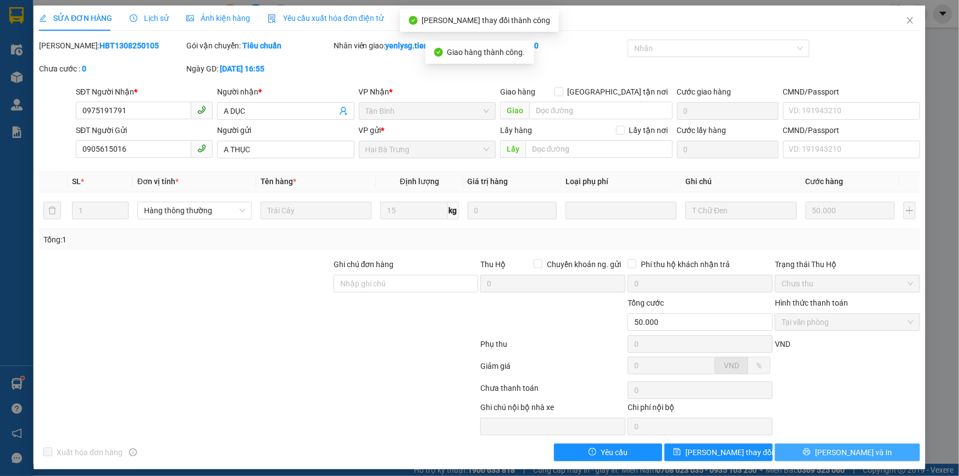
click at [872, 451] on button "[PERSON_NAME] và In" at bounding box center [847, 453] width 145 height 18
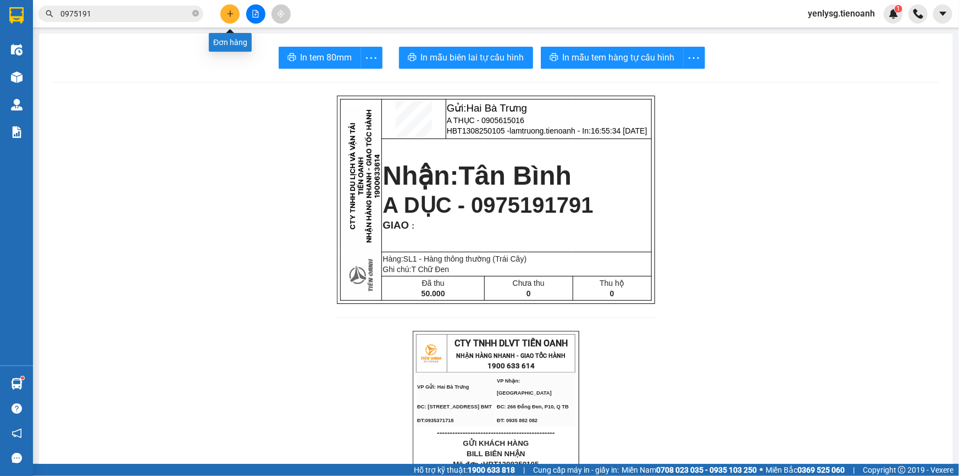
click at [237, 14] on button at bounding box center [229, 13] width 19 height 19
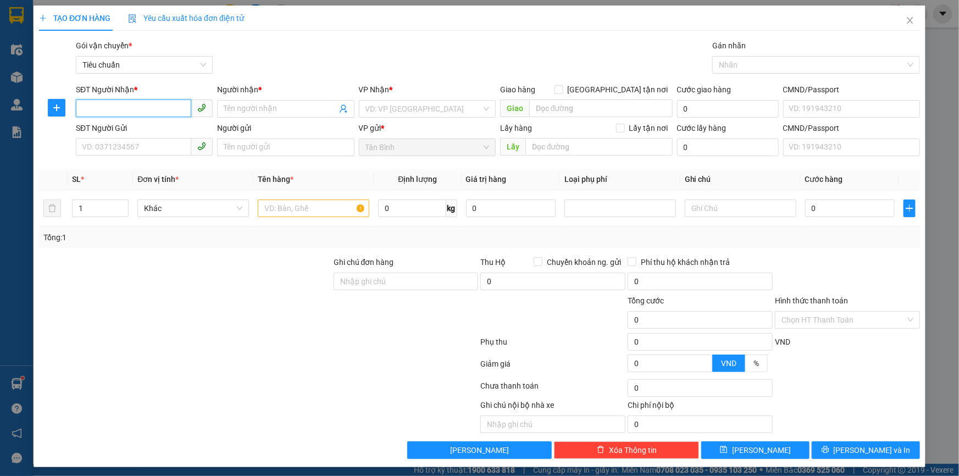
click at [96, 109] on input "SĐT Người Nhận *" at bounding box center [133, 108] width 115 height 18
type input "0912672727"
click at [145, 133] on div "0912672727 - C Thủy" at bounding box center [143, 131] width 123 height 12
type input "C Thủy"
type input "123456899"
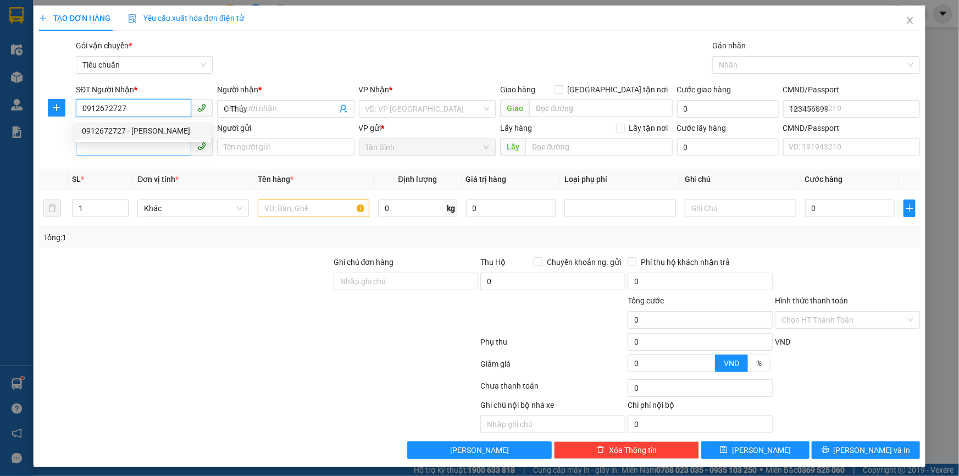
type input "0912672727"
type input "60.000"
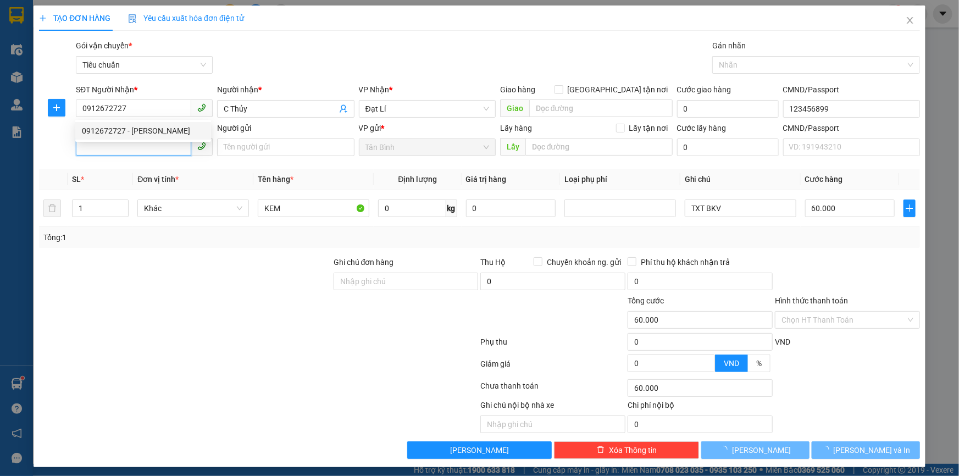
click at [145, 148] on input "SĐT Người Gửi" at bounding box center [133, 147] width 115 height 18
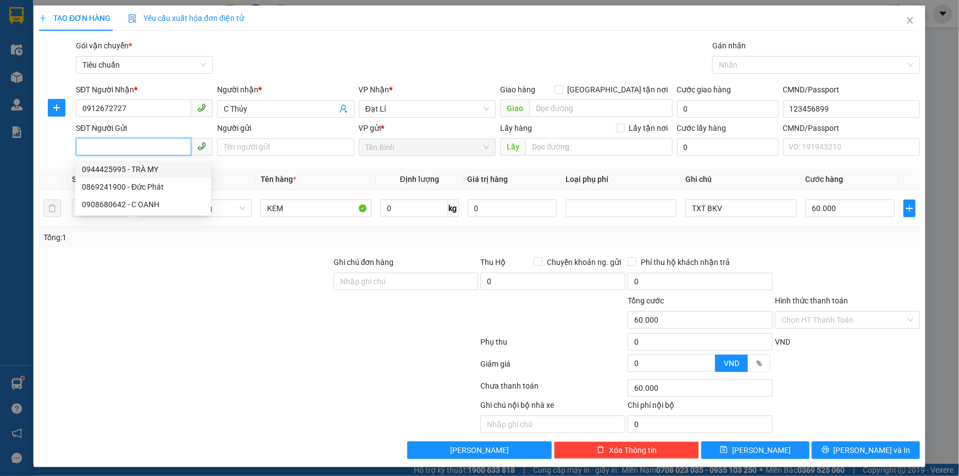
click at [143, 166] on div "0944425995 - TRÀ MY" at bounding box center [143, 169] width 123 height 12
type input "0944425995"
type input "TRÀ MY"
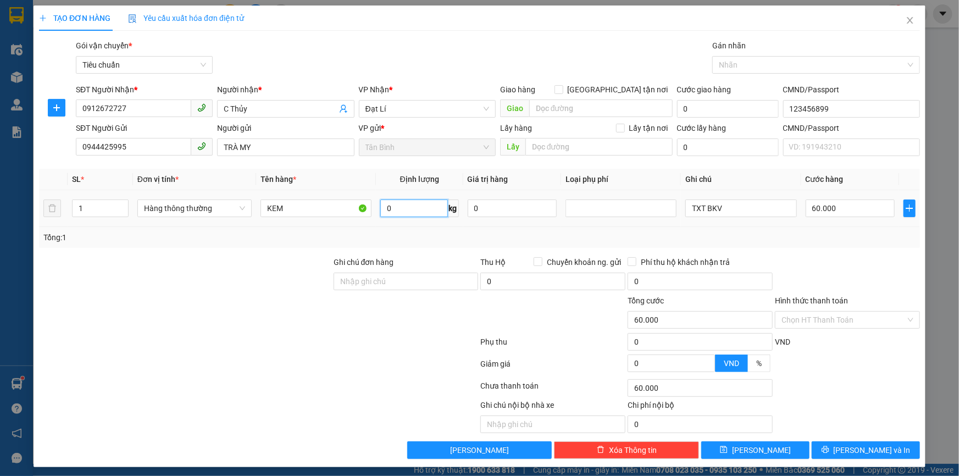
click at [413, 215] on input "0" at bounding box center [414, 209] width 68 height 18
type input "18"
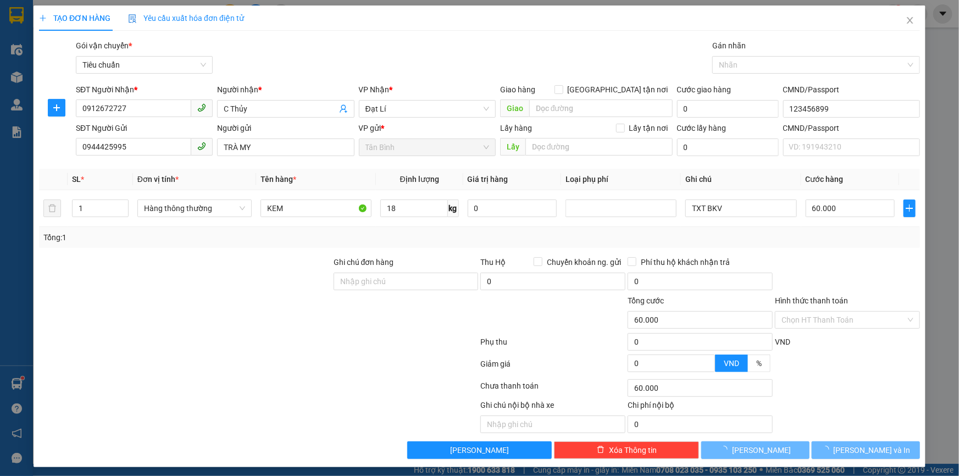
click at [418, 246] on div "Tổng: 1" at bounding box center [479, 237] width 881 height 21
type input "55.000"
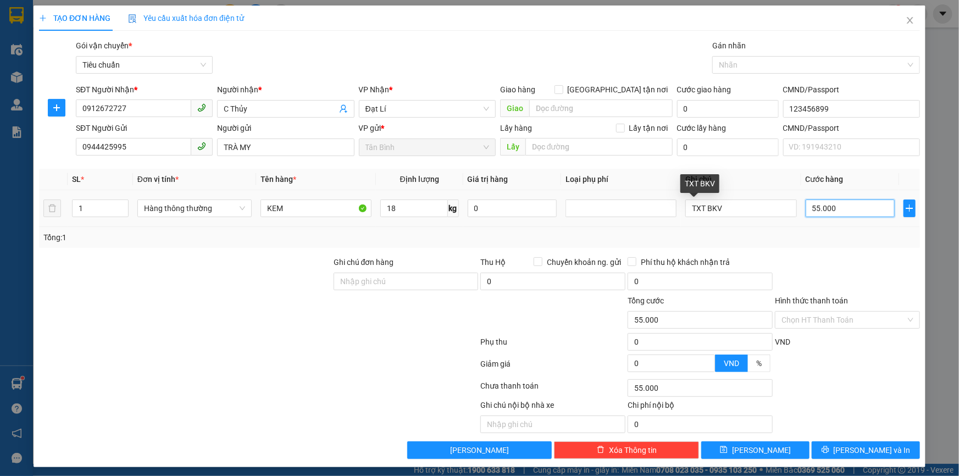
click at [841, 208] on input "55.000" at bounding box center [851, 209] width 90 height 18
type input "6"
type input "60"
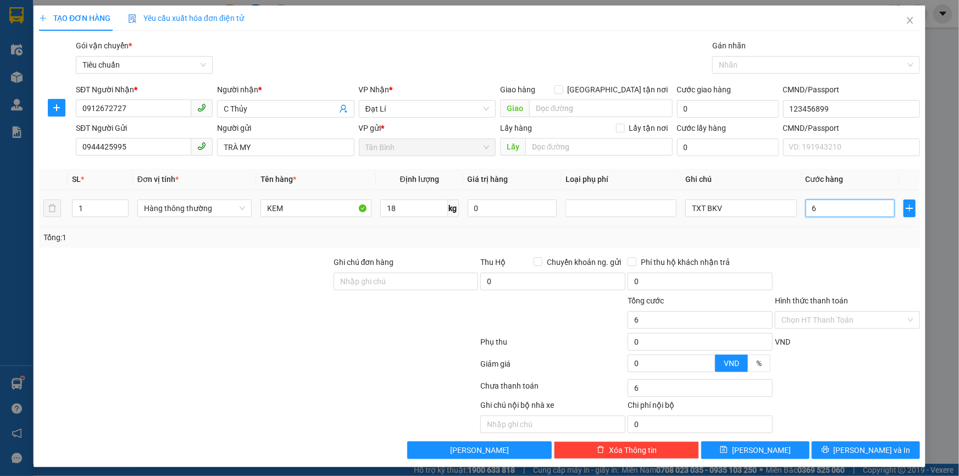
type input "60"
type input "60.000"
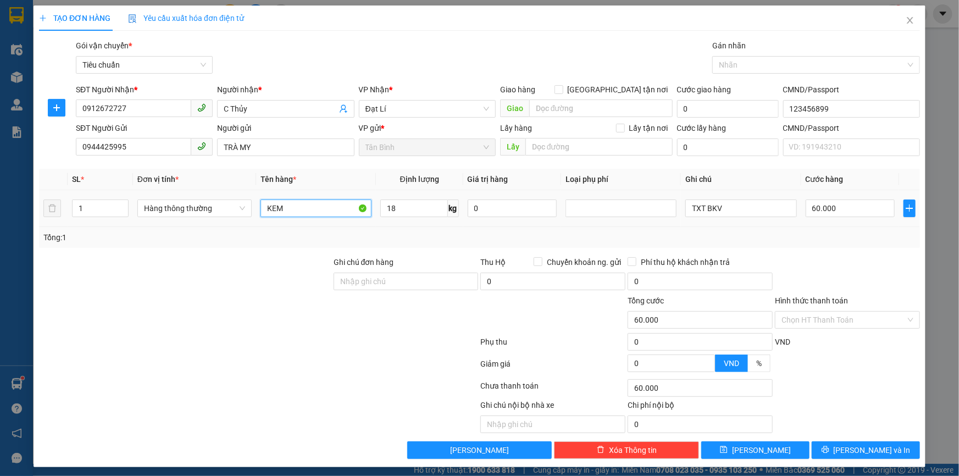
click at [291, 206] on input "KEM" at bounding box center [316, 209] width 111 height 18
type input "CÀ N"
drag, startPoint x: 860, startPoint y: 446, endPoint x: 833, endPoint y: 445, distance: 27.5
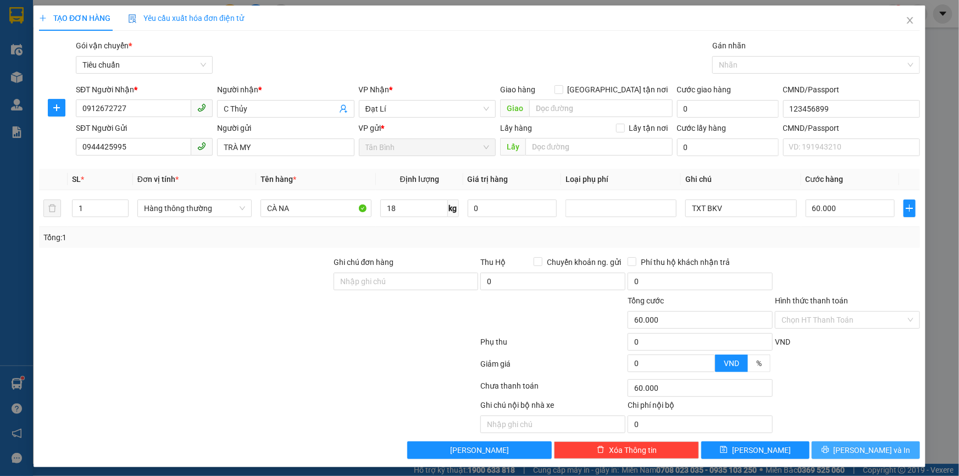
click at [861, 447] on span "[PERSON_NAME] và In" at bounding box center [872, 450] width 77 height 12
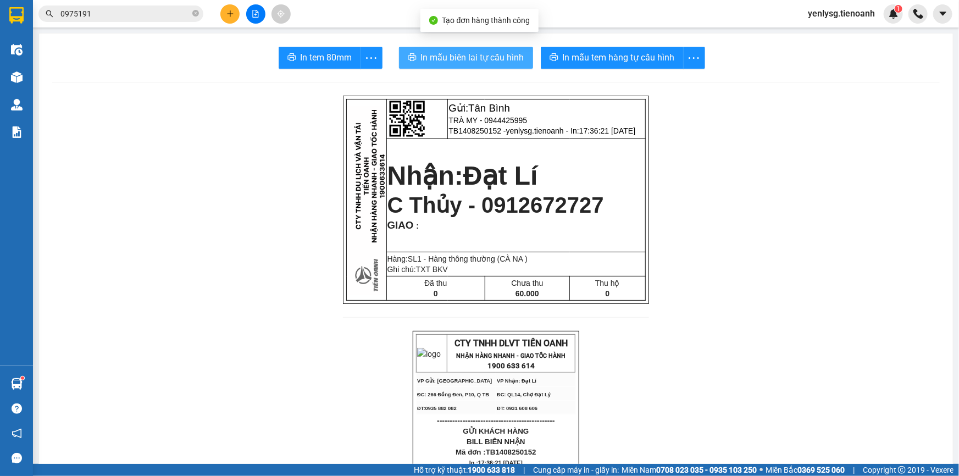
click at [495, 52] on span "In mẫu biên lai tự cấu hình" at bounding box center [472, 58] width 103 height 14
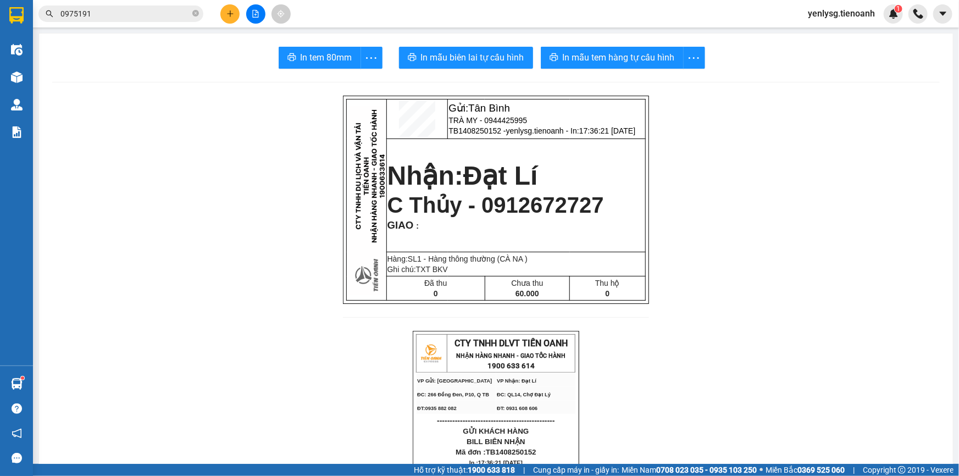
click at [616, 60] on span "In mẫu tem hàng tự cấu hình" at bounding box center [619, 58] width 112 height 14
click at [32, 84] on div "Kho hàng mới" at bounding box center [16, 76] width 33 height 27
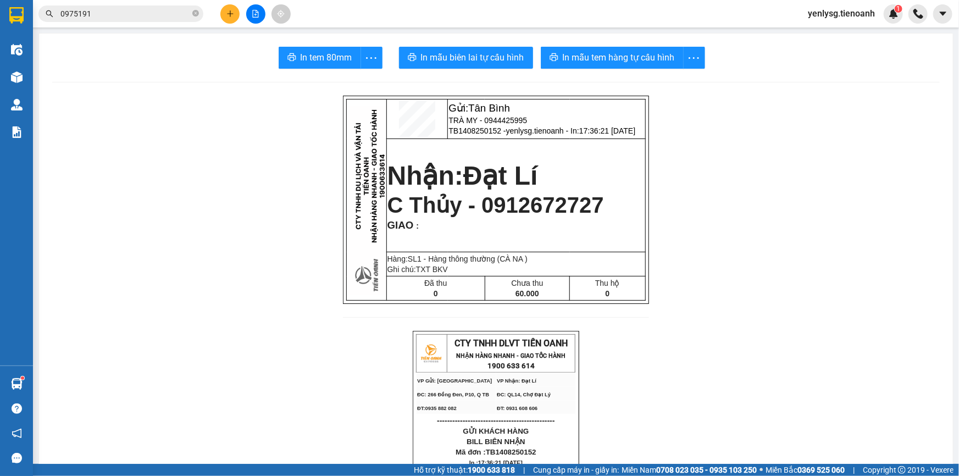
click at [32, 84] on div "Kho hàng mới" at bounding box center [16, 76] width 33 height 27
click at [32, 76] on div "Kho hàng mới" at bounding box center [16, 76] width 33 height 27
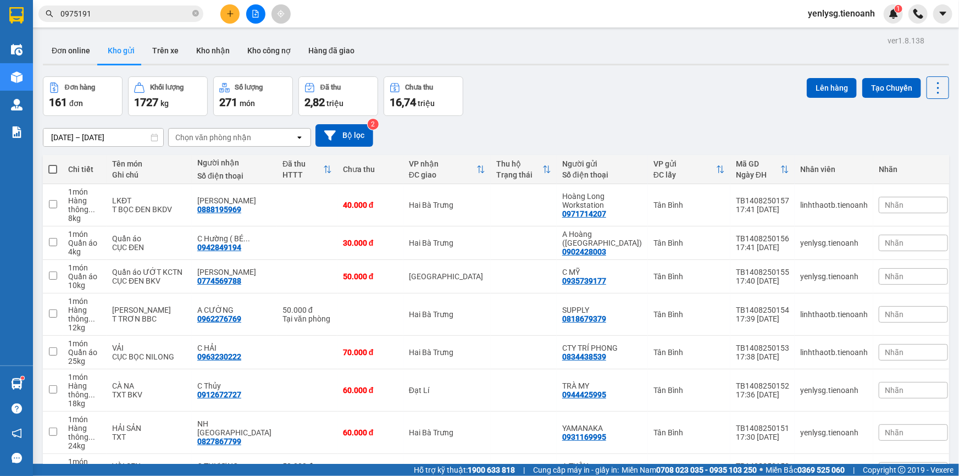
click at [225, 23] on div "Kết quả tìm kiếm ( 59 ) Bộ lọc Mã ĐH Trạng thái Món hàng Thu hộ Tổng cước Chưa …" at bounding box center [479, 13] width 959 height 27
click at [227, 15] on icon "plus" at bounding box center [230, 14] width 8 height 8
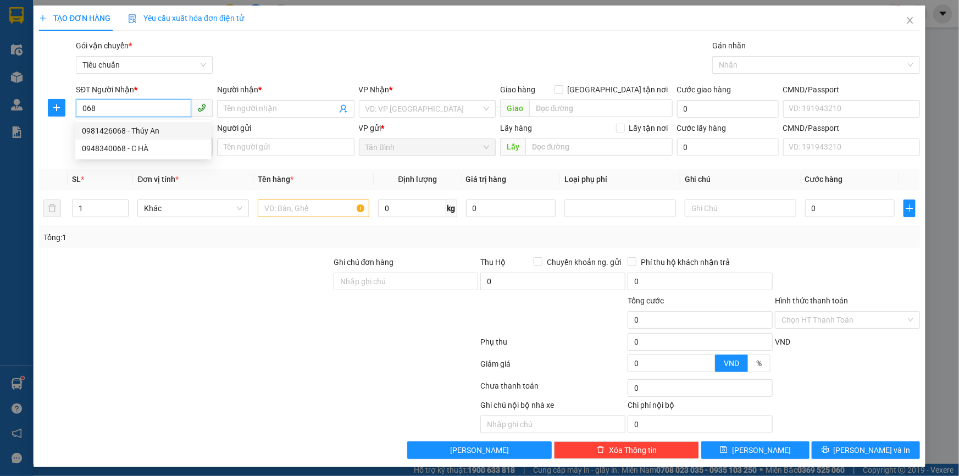
click at [126, 104] on input "068" at bounding box center [133, 108] width 115 height 18
type input "0068"
click at [162, 110] on input "0068" at bounding box center [133, 108] width 115 height 18
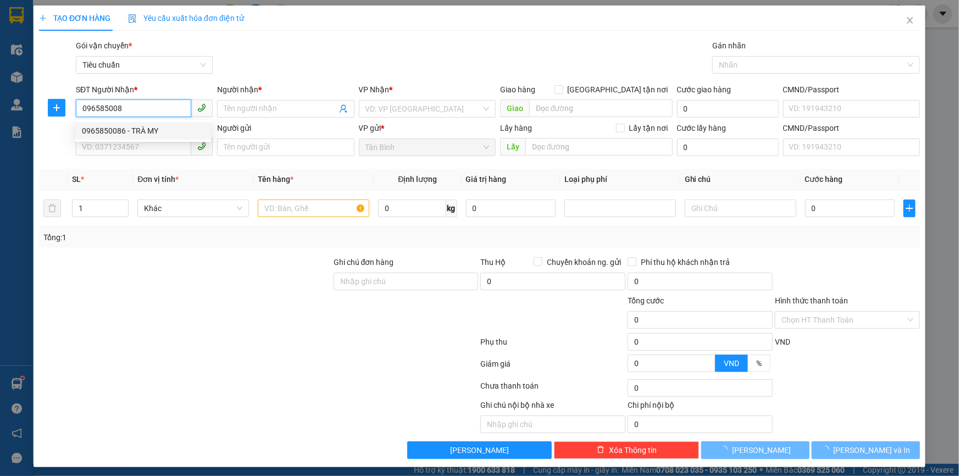
click at [173, 128] on div "0965850086 - TRÀ MY" at bounding box center [143, 131] width 123 height 12
type input "0965850086"
type input "TRÀ MY"
type input "0965850086"
type input "80.000"
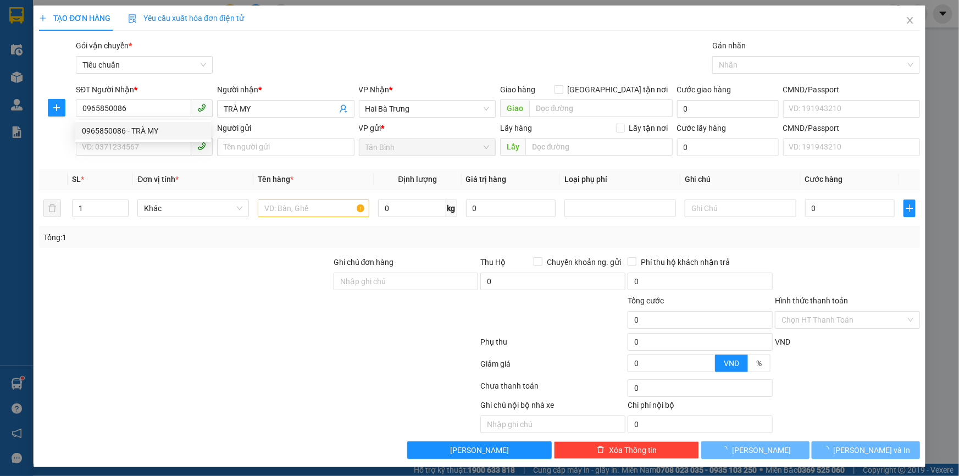
type input "80.000"
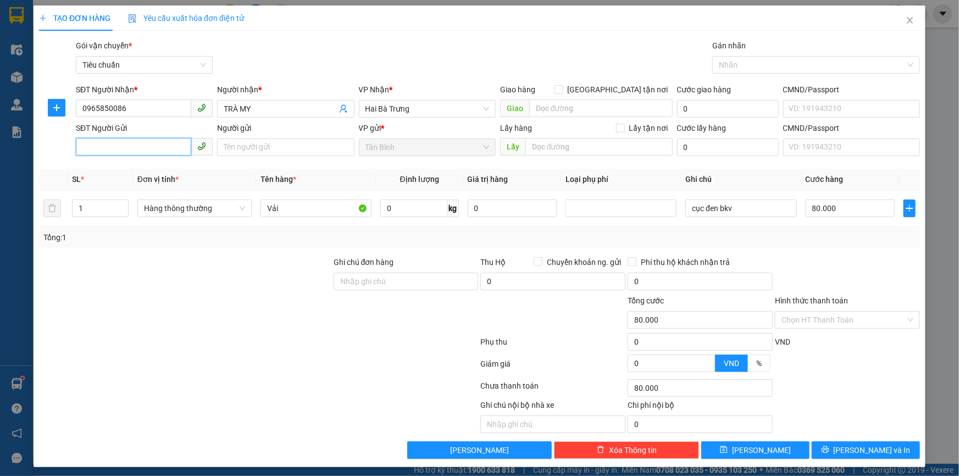
click at [171, 152] on input "SĐT Người Gửi" at bounding box center [133, 147] width 115 height 18
click at [153, 170] on div "0931870159 - Hạnh Kiều" at bounding box center [143, 169] width 123 height 12
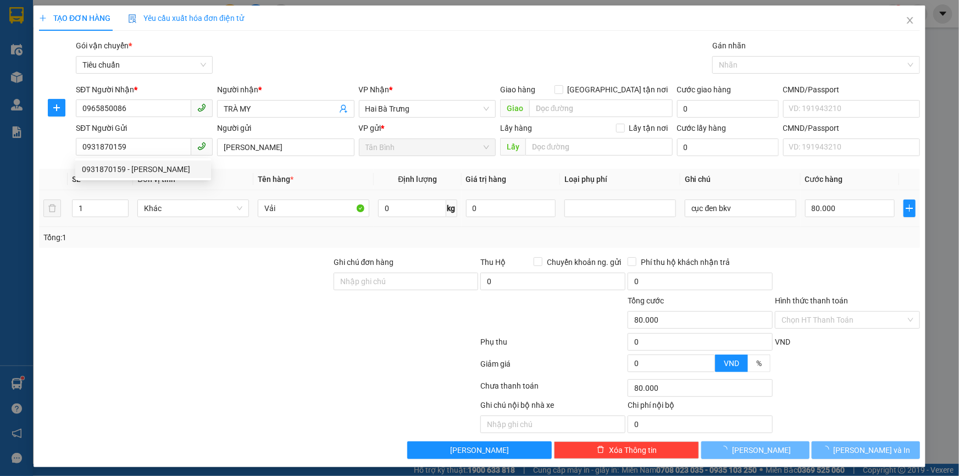
click at [181, 223] on td "Khác" at bounding box center [193, 208] width 120 height 37
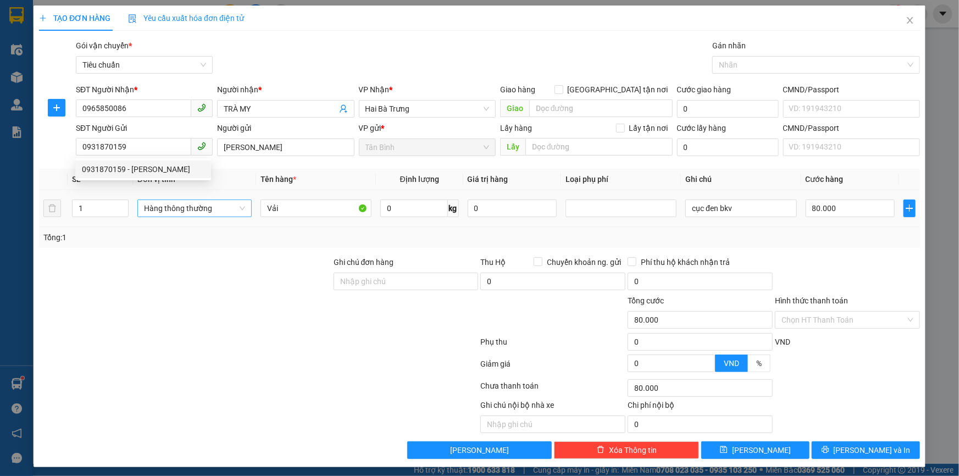
click at [184, 210] on span "Hàng thông thường" at bounding box center [194, 208] width 101 height 16
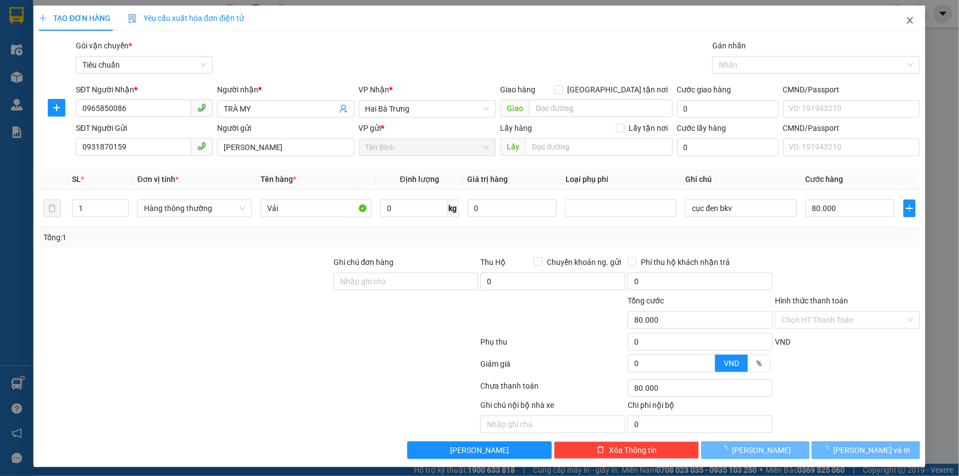
click at [907, 19] on icon "close" at bounding box center [910, 20] width 9 height 9
click at [901, 18] on div "1" at bounding box center [893, 13] width 19 height 19
click at [901, 18] on body "Kết quả tìm kiếm ( 59 ) Bộ lọc Mã ĐH Trạng thái Món hàng Thu hộ Tổng cước Chưa …" at bounding box center [479, 238] width 959 height 476
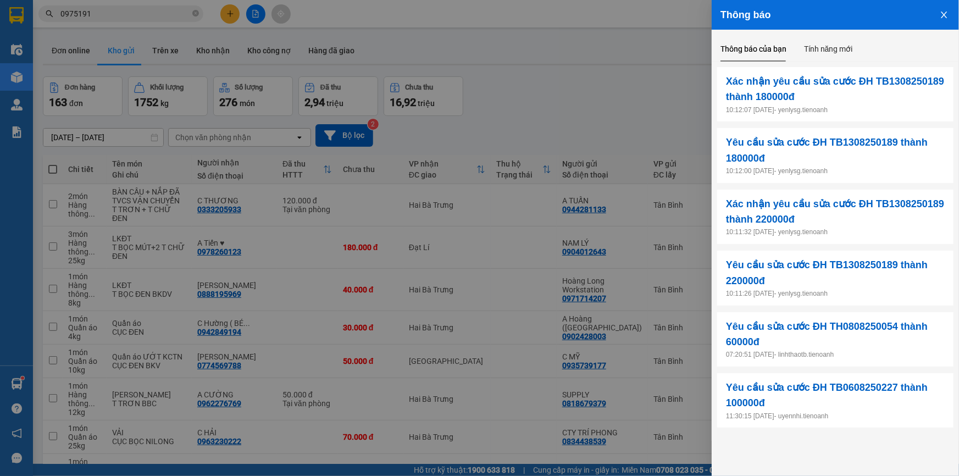
click at [584, 84] on div at bounding box center [479, 238] width 959 height 476
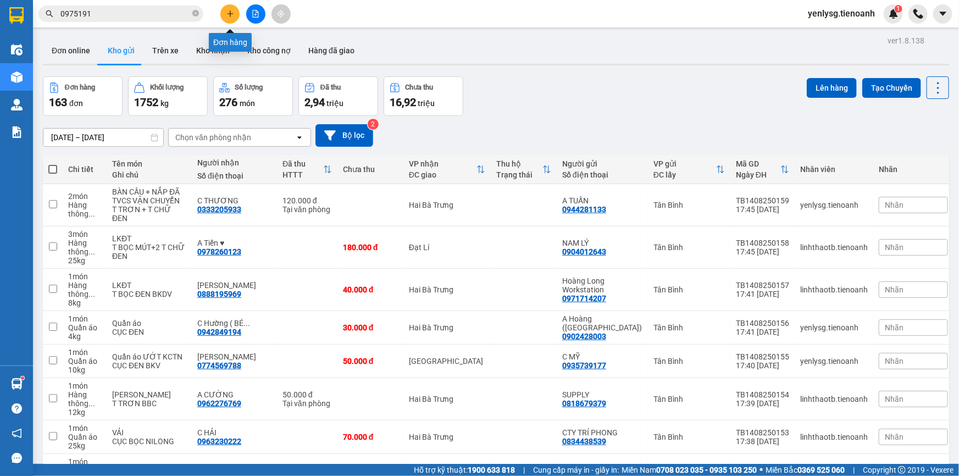
click at [231, 16] on icon "plus" at bounding box center [230, 14] width 8 height 8
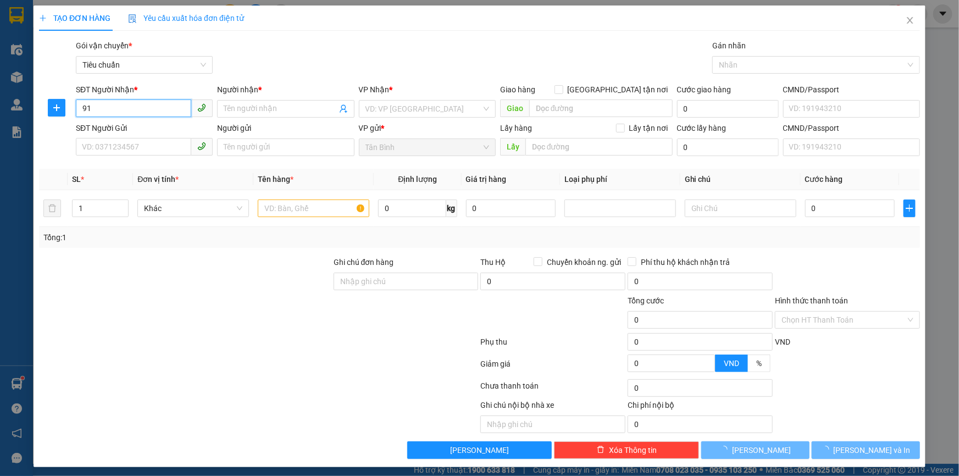
type input "9"
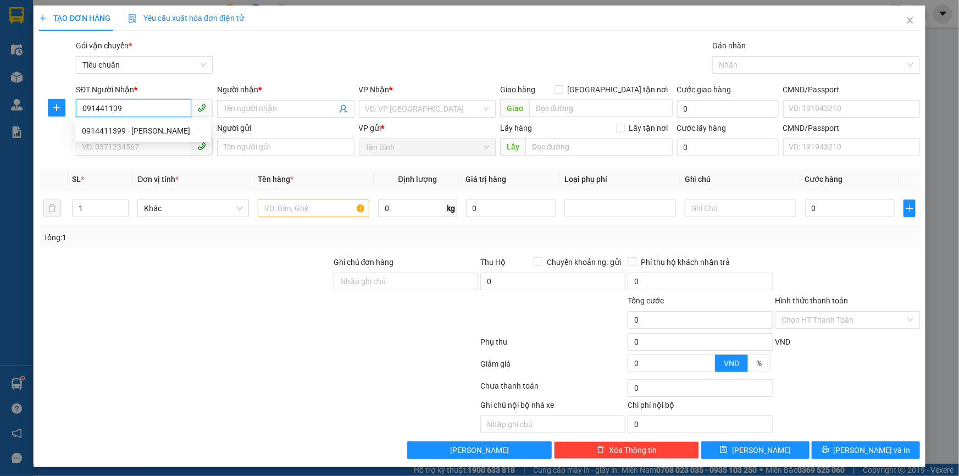
type input "0914411399"
drag, startPoint x: 161, startPoint y: 127, endPoint x: 159, endPoint y: 135, distance: 7.9
click at [161, 129] on div "0914411399 - Chị Kim Chung" at bounding box center [143, 131] width 123 height 12
type input "Chị Kim Chung"
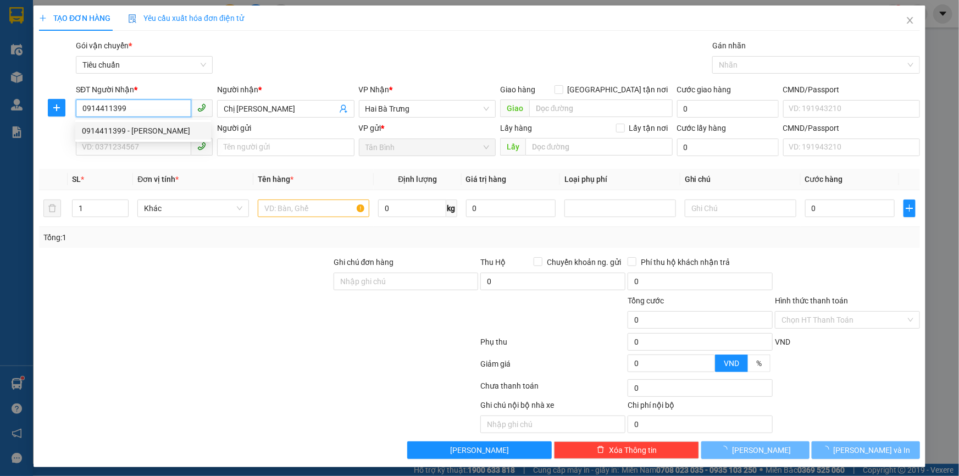
type input "70.000"
click at [153, 155] on span at bounding box center [144, 148] width 137 height 18
type input "0914411399"
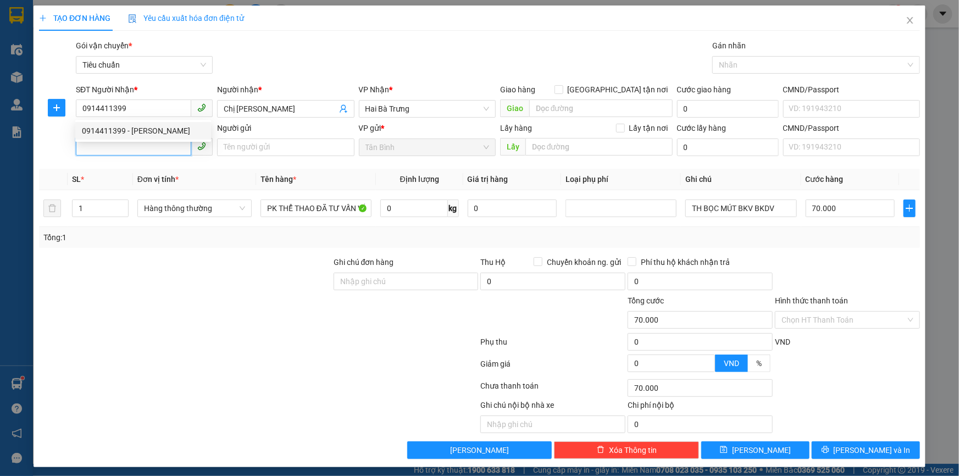
click at [153, 148] on input "SĐT Người Gửi" at bounding box center [133, 147] width 115 height 18
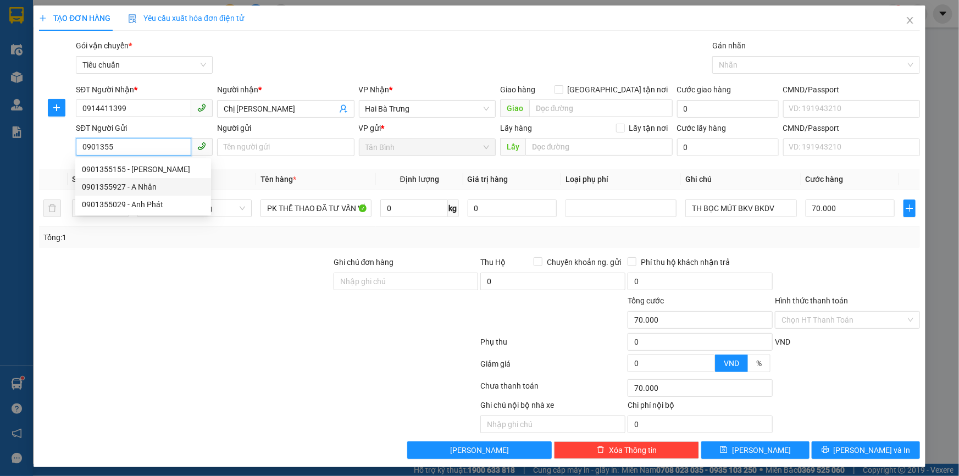
click at [144, 184] on div "0901355927 - A Nhân" at bounding box center [143, 187] width 123 height 12
type input "0901355927"
type input "A Nhân"
type input "40.000"
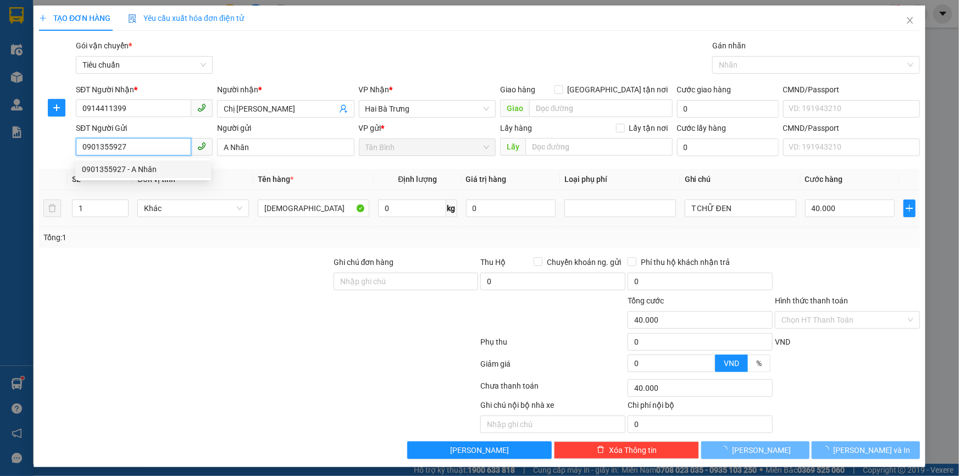
click at [211, 206] on span "Khác" at bounding box center [193, 208] width 98 height 16
type input "0901355927"
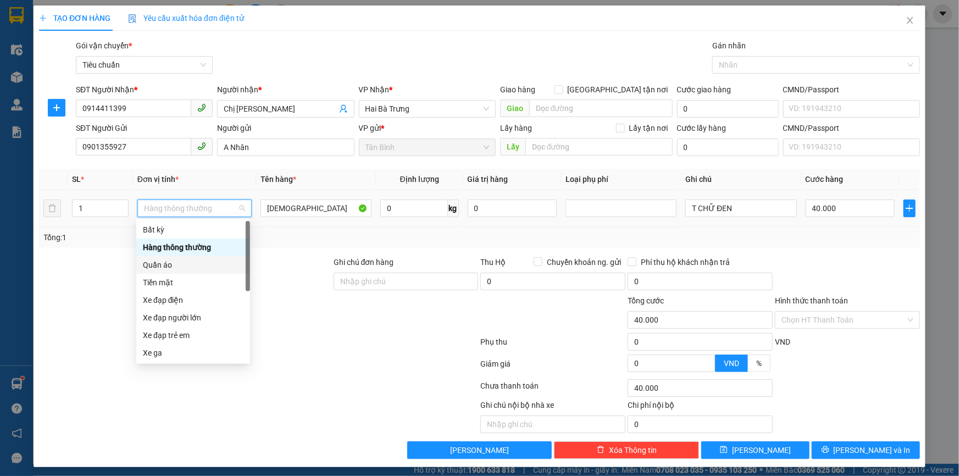
click at [155, 261] on div "Quần áo" at bounding box center [193, 265] width 101 height 12
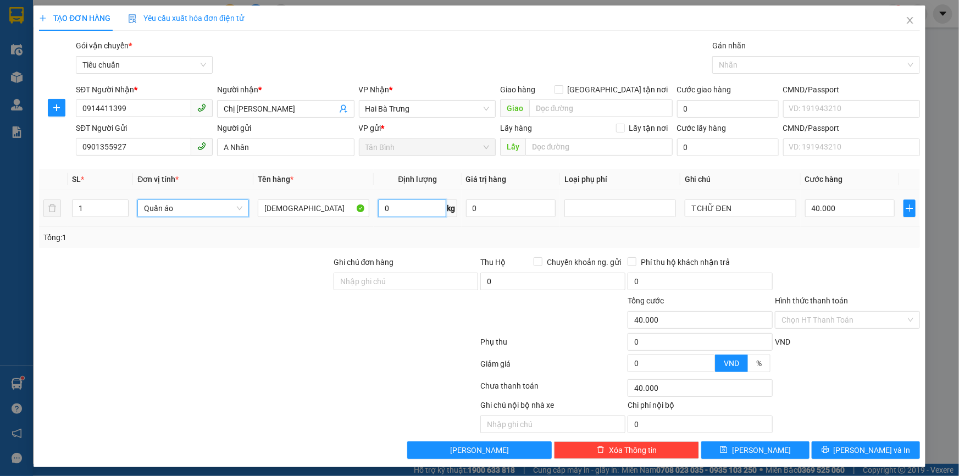
click at [385, 211] on input "0" at bounding box center [412, 209] width 68 height 18
type input "0"
type input "15"
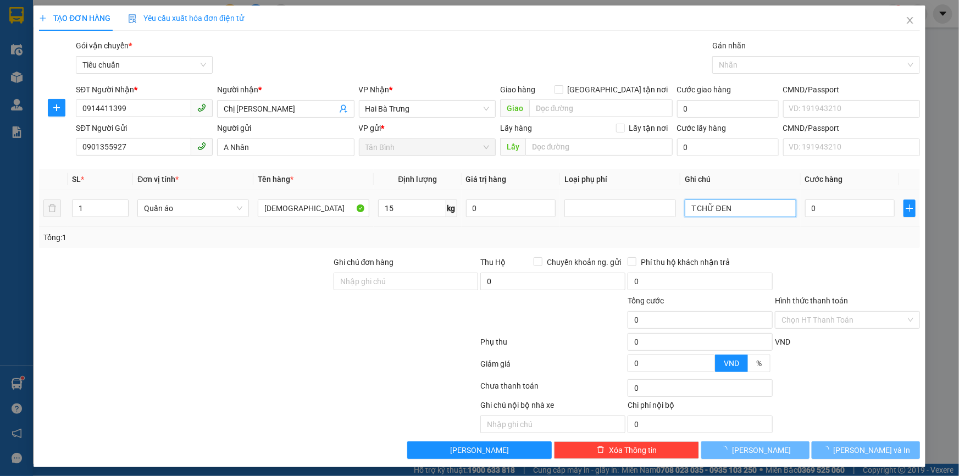
click at [751, 207] on input "T CHỮ ĐEN" at bounding box center [741, 209] width 112 height 18
type input "55.000"
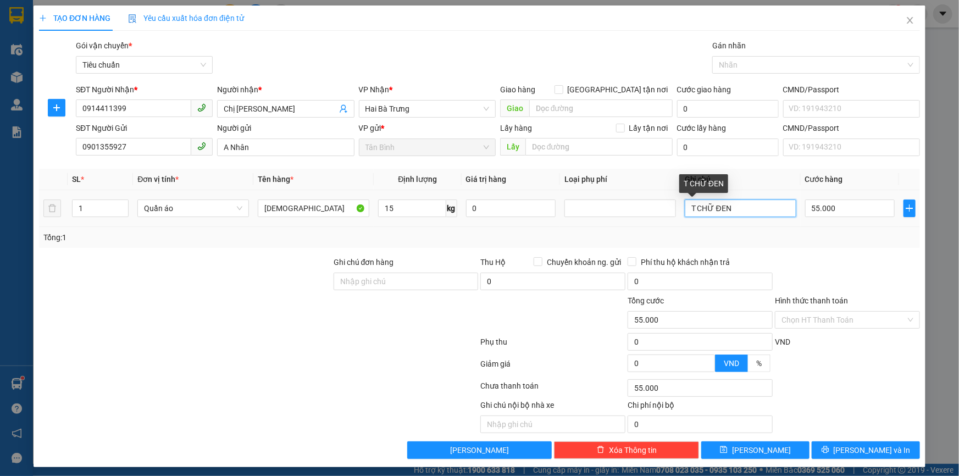
click at [751, 207] on input "T CHỮ ĐEN" at bounding box center [741, 209] width 112 height 18
click at [139, 208] on div "Quần áo" at bounding box center [193, 209] width 112 height 18
type input "T BỌC ĐEN"
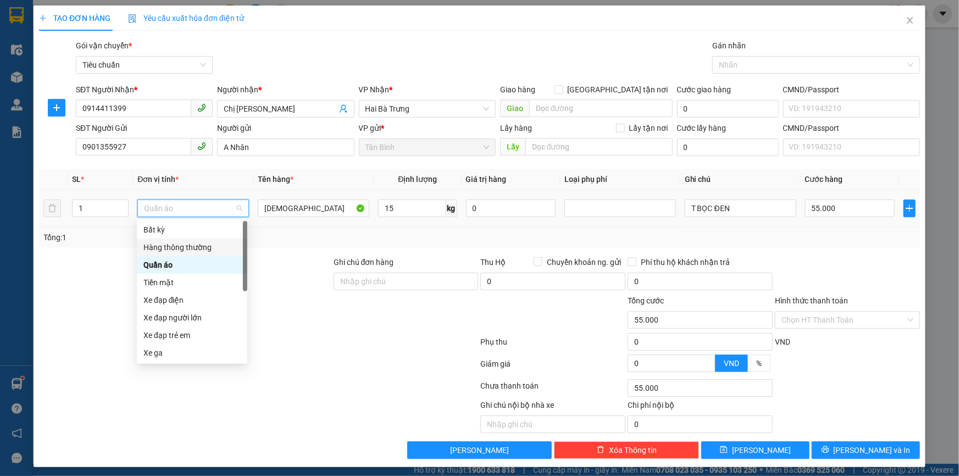
click at [160, 242] on div "Hàng thông thường" at bounding box center [191, 247] width 97 height 12
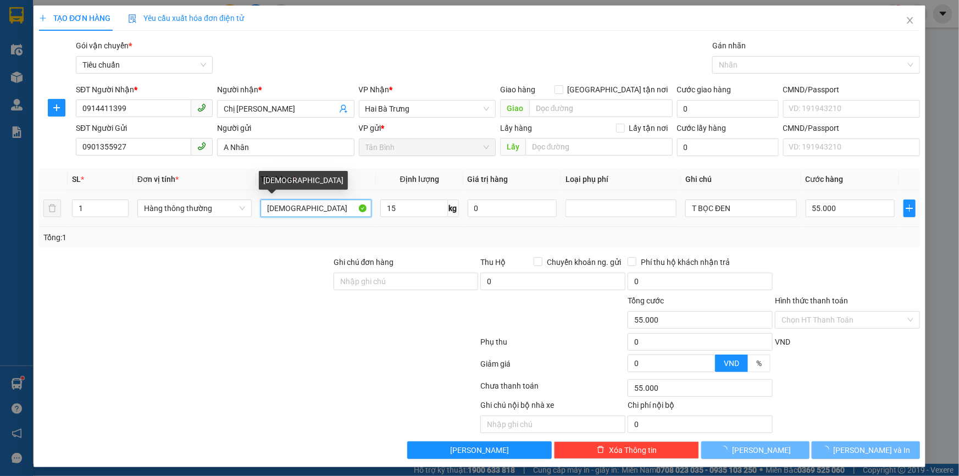
click at [291, 208] on input "Giày" at bounding box center [316, 209] width 111 height 18
type input "50.000"
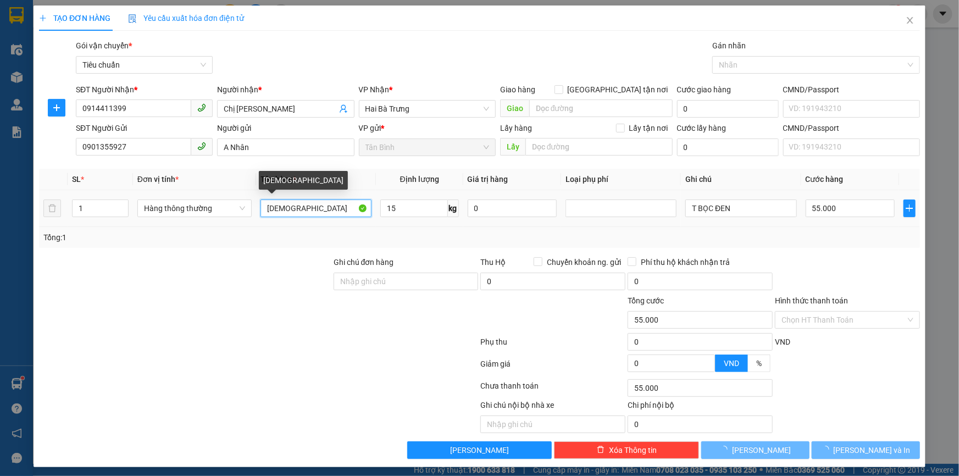
type input "50.000"
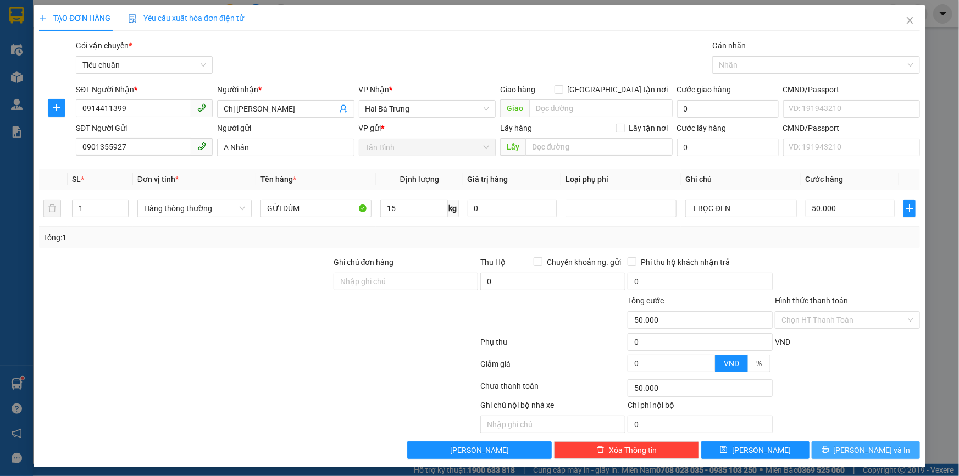
click at [857, 449] on span "[PERSON_NAME] và In" at bounding box center [872, 450] width 77 height 12
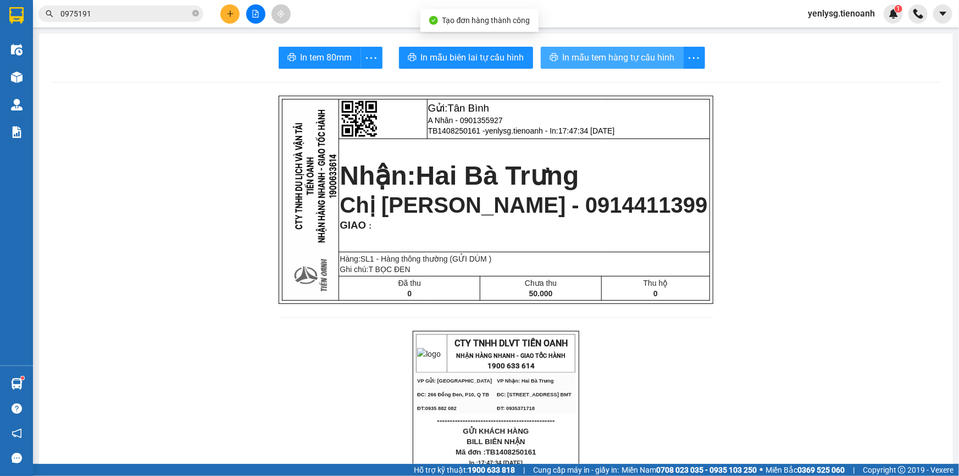
click at [633, 49] on button "In mẫu tem hàng tự cấu hình" at bounding box center [612, 58] width 143 height 22
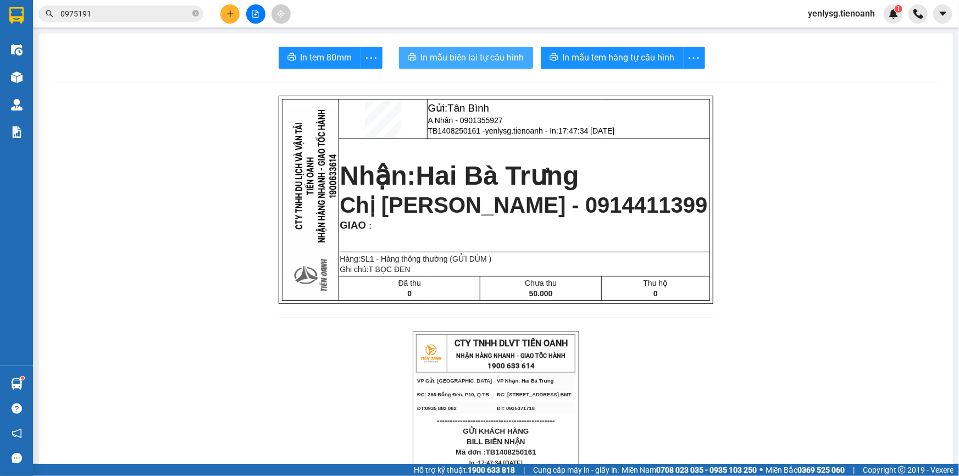
drag, startPoint x: 483, startPoint y: 47, endPoint x: 486, endPoint y: 55, distance: 8.2
click at [483, 48] on button "In mẫu biên lai tự cấu hình" at bounding box center [466, 58] width 134 height 22
click at [231, 15] on icon "plus" at bounding box center [230, 14] width 8 height 8
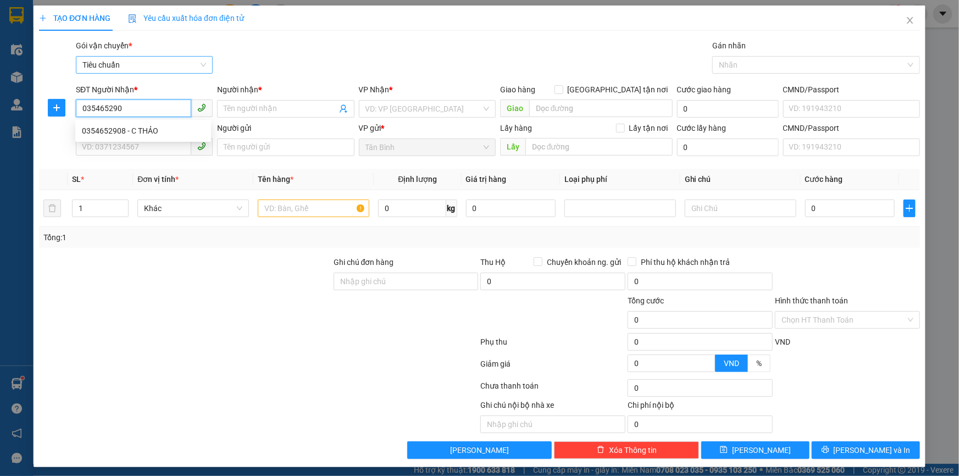
type input "0354652908"
click at [148, 136] on div "0354652908 - C THẢO" at bounding box center [143, 131] width 123 height 12
type input "C THẢO"
type input "0354652908"
type input "50.000"
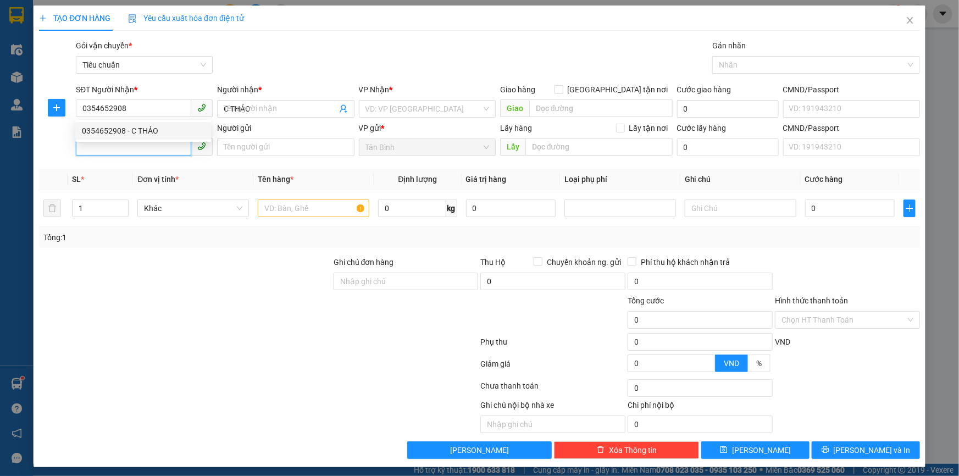
type input "50.000"
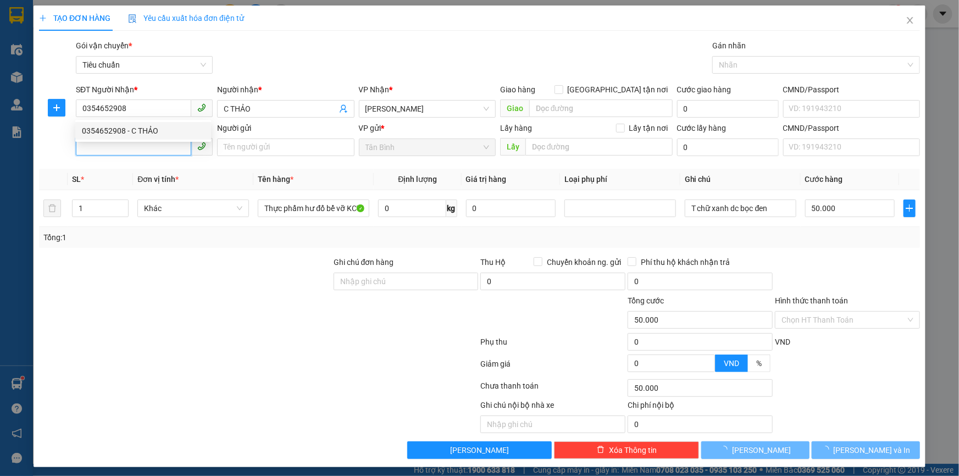
click at [144, 146] on input "SĐT Người Gửi" at bounding box center [133, 147] width 115 height 18
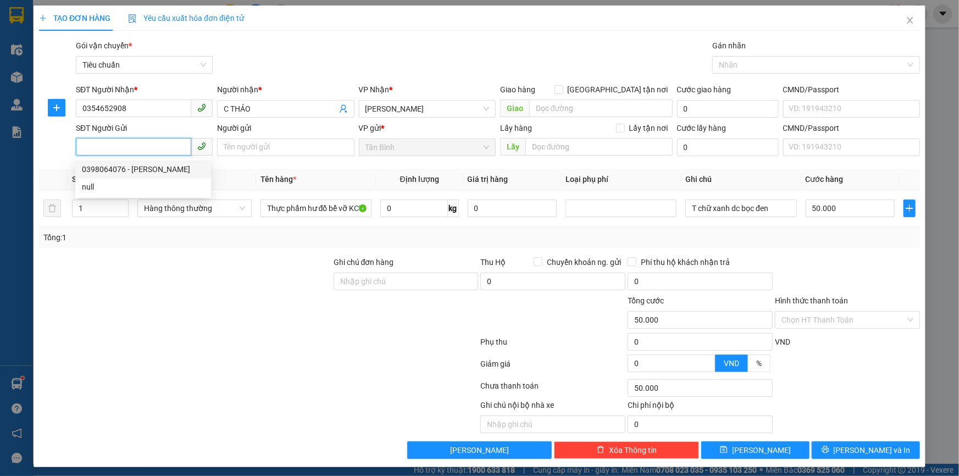
click at [158, 165] on div "0398064076 - C HUYỀN" at bounding box center [143, 169] width 123 height 12
type input "0398064076"
type input "C HUYỀN"
type input "066199017792"
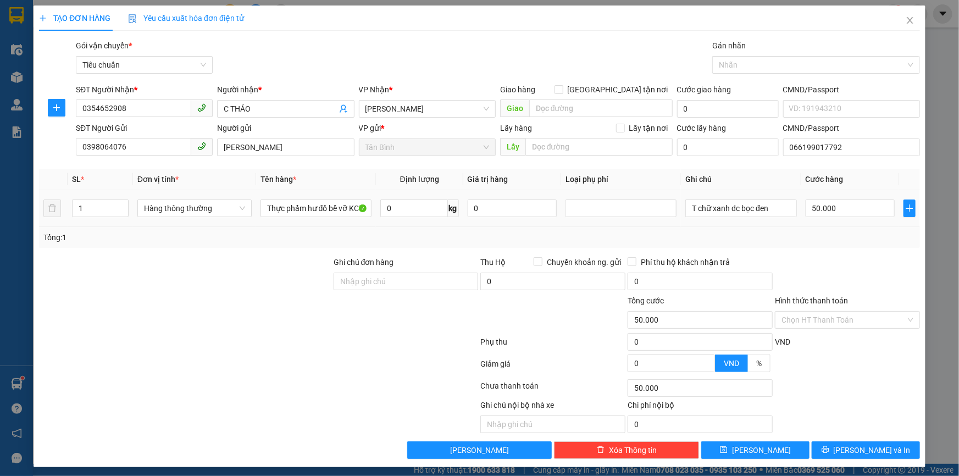
click at [154, 197] on div "Hàng thông thường" at bounding box center [194, 208] width 114 height 22
click at [282, 208] on input "Thực phẩm hư đổ bể vỡ KCTN" at bounding box center [316, 209] width 111 height 18
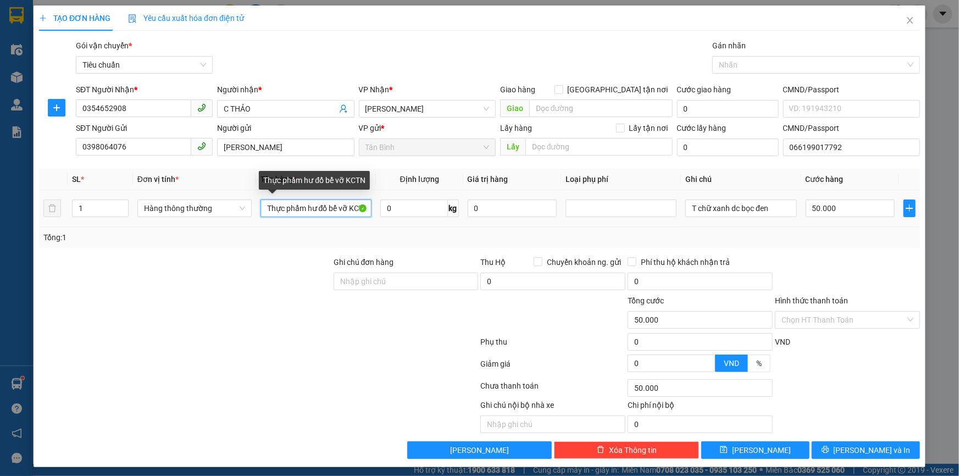
click at [282, 208] on input "Thực phẩm hư đổ bể vỡ KCTN" at bounding box center [316, 209] width 111 height 18
type input "QUẦN ÁO"
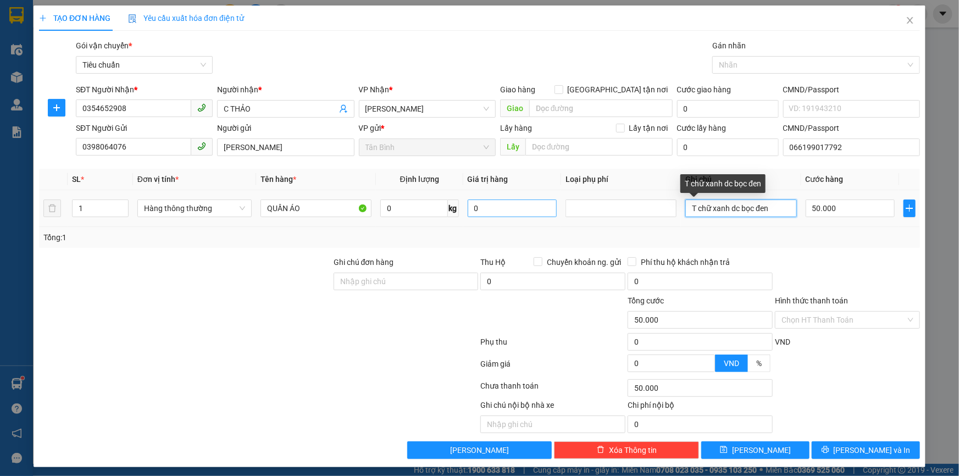
drag, startPoint x: 780, startPoint y: 203, endPoint x: 523, endPoint y: 211, distance: 257.4
click at [525, 211] on tr "1 Hàng thông thường QUẦN ÁO 0 kg 0 T chữ xanh dc bọc đen 50.000" at bounding box center [479, 208] width 881 height 37
type input "BỌC TRẮNG"
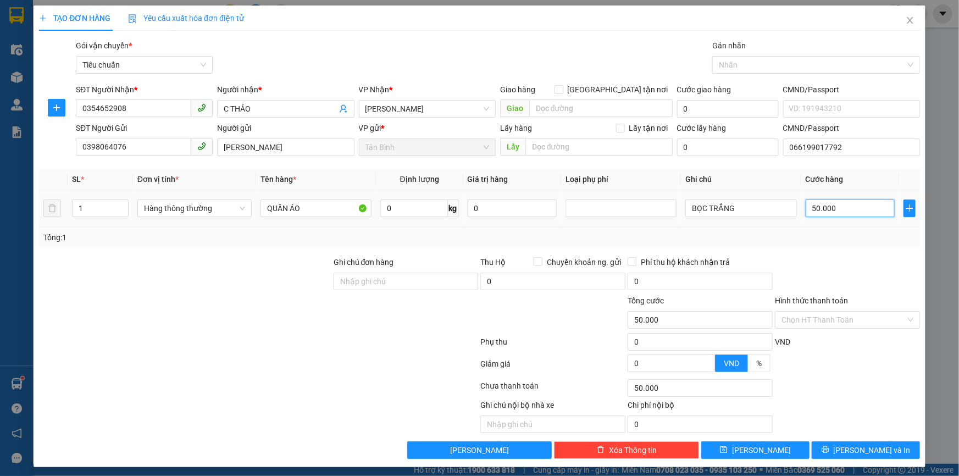
click at [830, 217] on input "50.000" at bounding box center [851, 209] width 90 height 18
type input "3"
type input "30"
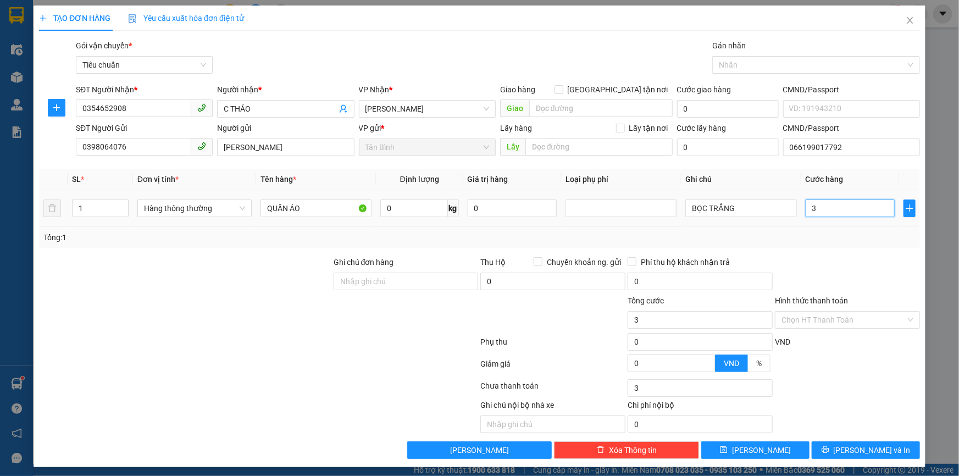
type input "30"
click at [863, 444] on span "[PERSON_NAME] và In" at bounding box center [872, 450] width 77 height 12
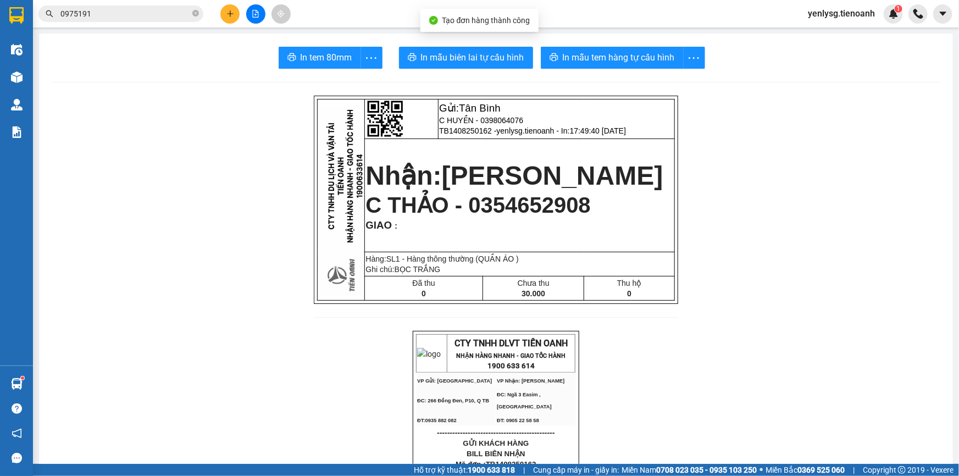
click at [524, 59] on button "In mẫu biên lai tự cấu hình" at bounding box center [466, 58] width 134 height 22
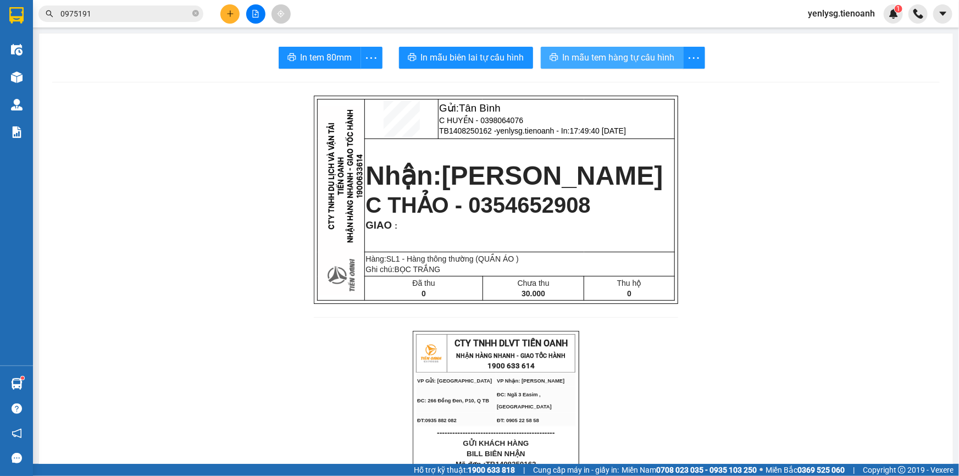
click at [638, 65] on button "In mẫu tem hàng tự cấu hình" at bounding box center [612, 58] width 143 height 22
click at [638, 62] on span "In mẫu tem hàng tự cấu hình" at bounding box center [619, 58] width 112 height 14
click at [227, 13] on icon "plus" at bounding box center [230, 14] width 8 height 8
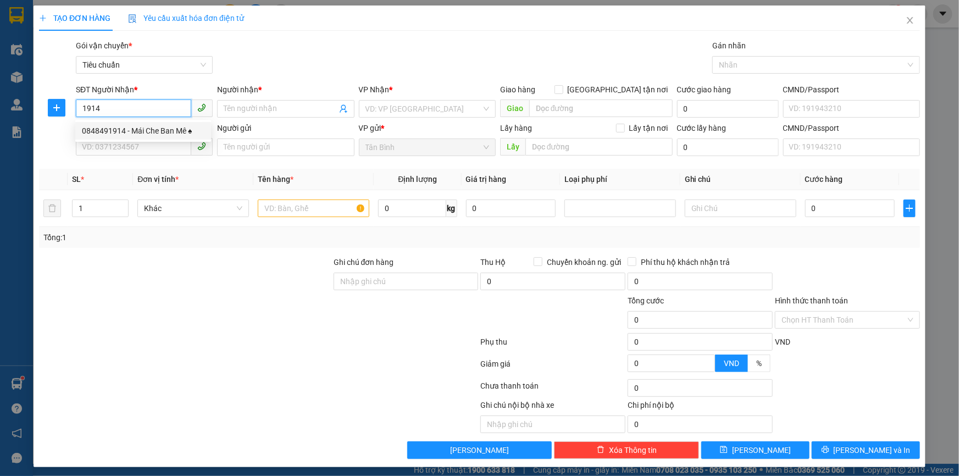
click at [157, 128] on div "0848491914 - Mái Che Ban Mê ♠" at bounding box center [143, 131] width 123 height 12
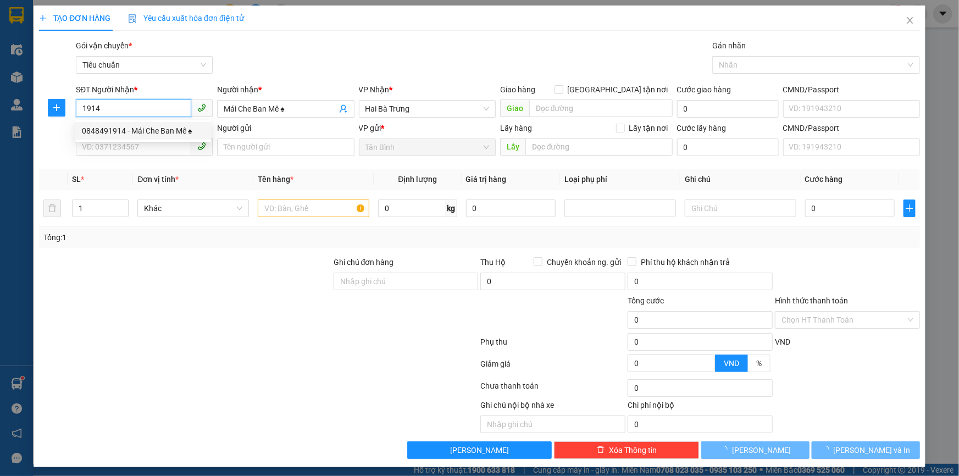
type input "0848491914"
type input "Mái Che Ban Mê ♠"
type input "140.000"
type input "0848491914"
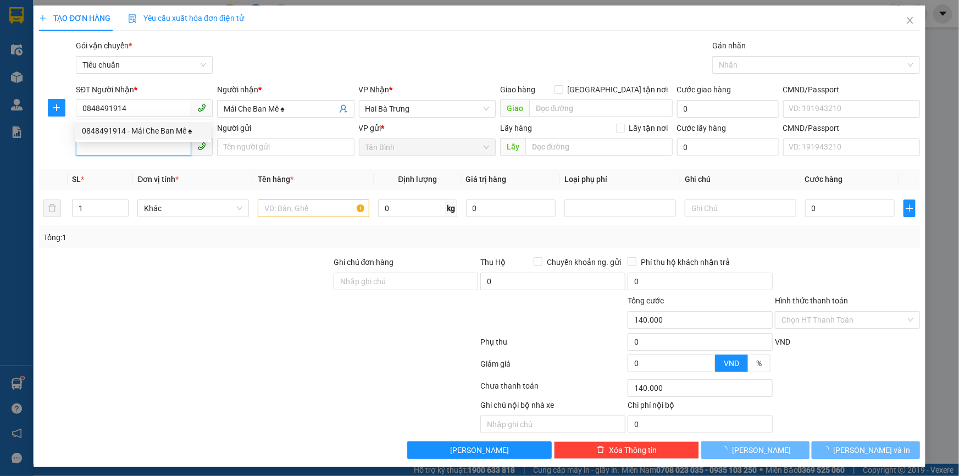
click at [161, 145] on input "SĐT Người Gửi" at bounding box center [133, 147] width 115 height 18
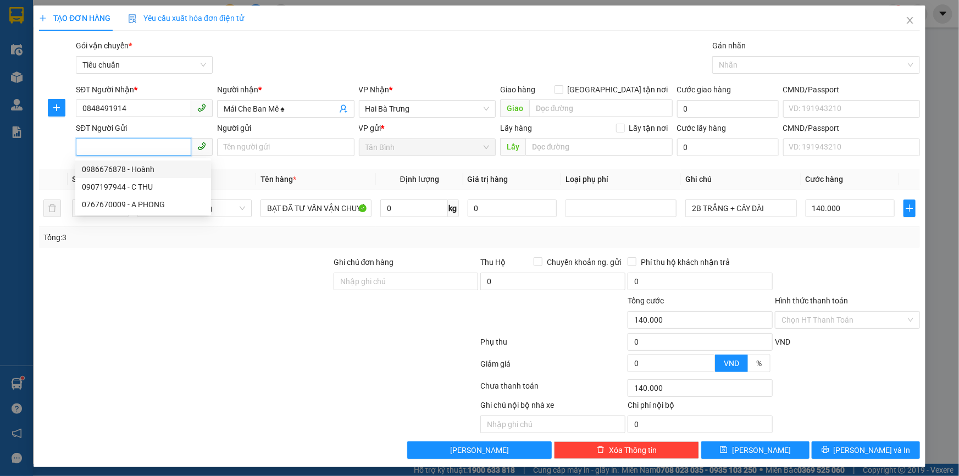
click at [159, 168] on div "0986676878 - Hoành" at bounding box center [143, 169] width 123 height 12
type input "0986676878"
type input "Hoành"
type input "123456789"
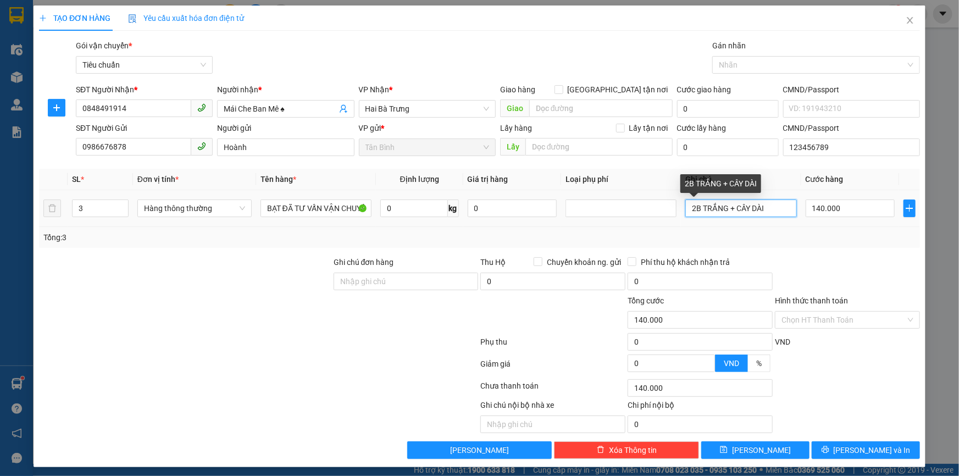
click at [696, 208] on input "2B TRẮNG + CÂY DÀI" at bounding box center [740, 209] width 111 height 18
drag, startPoint x: 788, startPoint y: 207, endPoint x: 618, endPoint y: 209, distance: 169.3
click at [616, 208] on tr "3 Hàng thông thường BẠT ĐÃ TƯ VẤN VẬN CHUYỂN 0 kg 0 2B TRẮNG + CÂY DÀI 140.000" at bounding box center [479, 208] width 881 height 37
type input "TÚM TRẮNG + BÓ SẮT + BÓ NHOM"
click at [809, 257] on div at bounding box center [847, 275] width 147 height 38
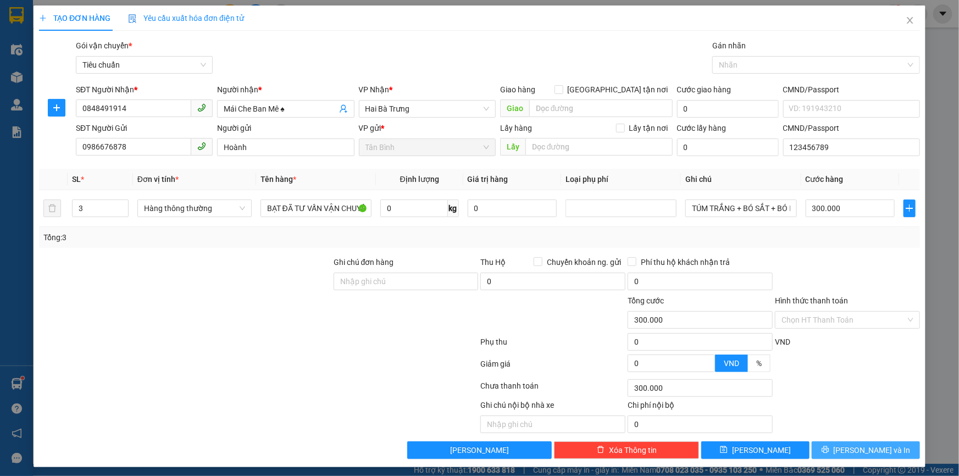
click at [833, 452] on button "[PERSON_NAME] và In" at bounding box center [866, 450] width 108 height 18
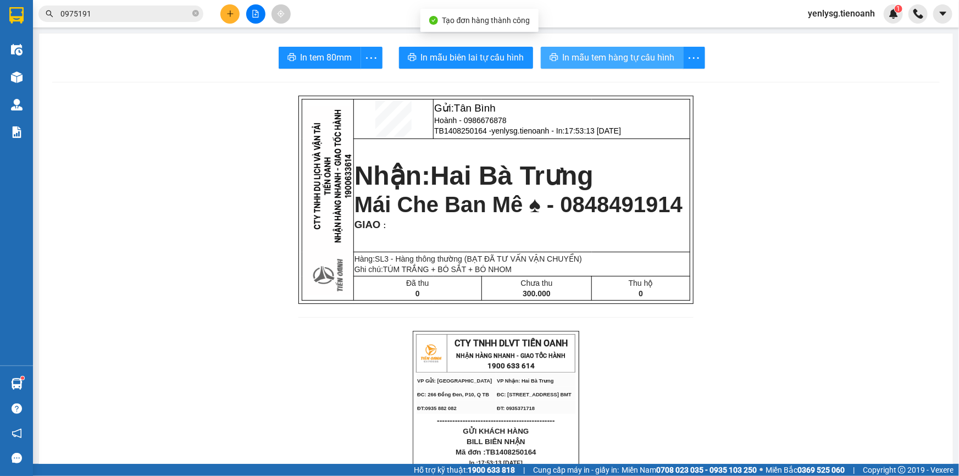
click at [582, 63] on span "In mẫu tem hàng tự cấu hình" at bounding box center [619, 58] width 112 height 14
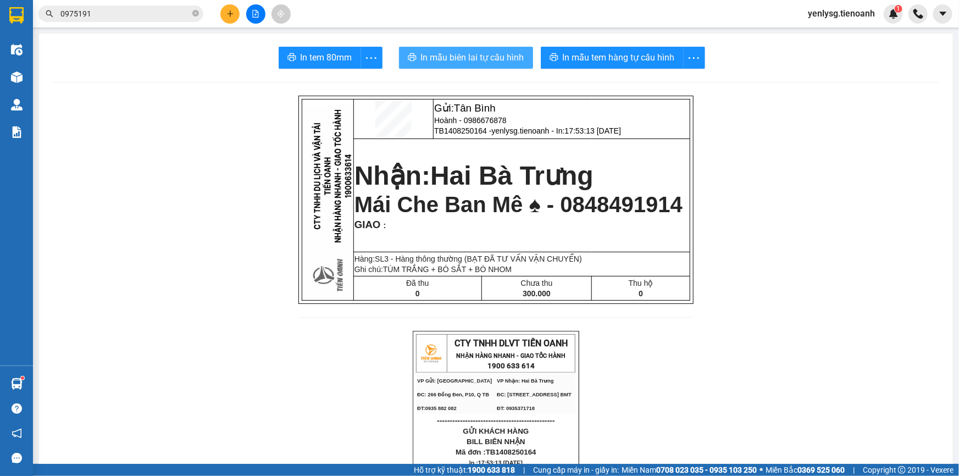
click at [485, 50] on button "In mẫu biên lai tự cấu hình" at bounding box center [466, 58] width 134 height 22
click at [484, 56] on span "In mẫu biên lai tự cấu hình" at bounding box center [472, 58] width 103 height 14
click at [150, 15] on input "0975191" at bounding box center [125, 14] width 130 height 12
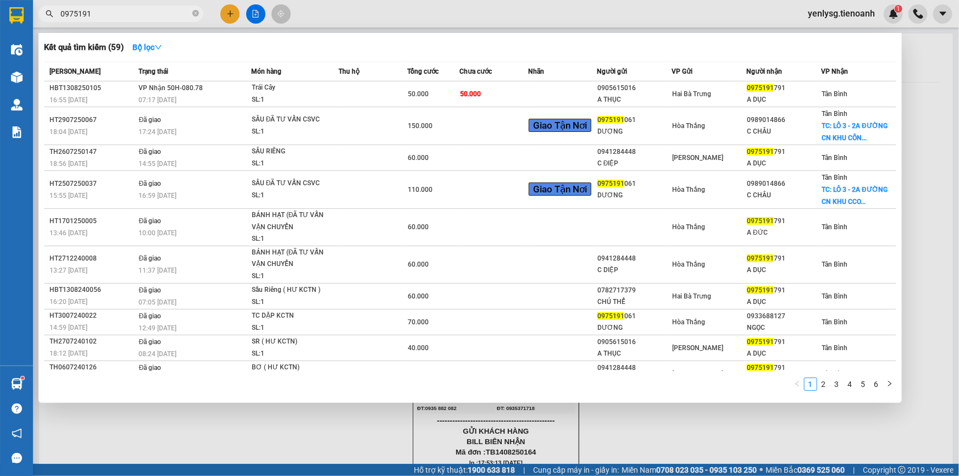
click at [150, 15] on input "0975191" at bounding box center [125, 14] width 130 height 12
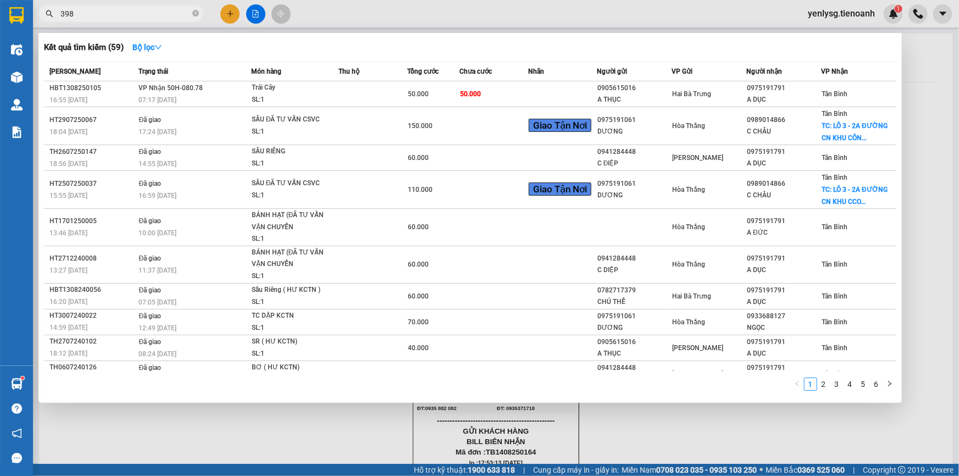
type input "3984"
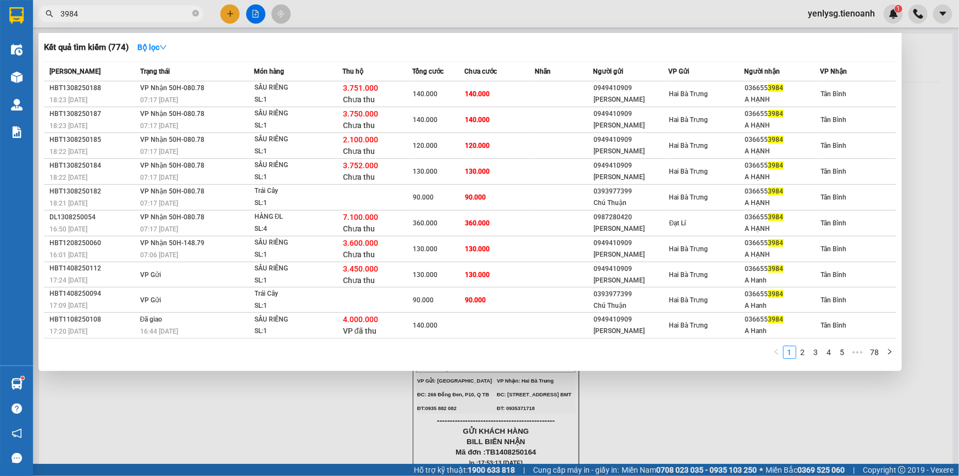
type input "3984"
click at [192, 14] on span "3984" at bounding box center [120, 13] width 165 height 16
click at [195, 14] on icon "close-circle" at bounding box center [195, 13] width 7 height 7
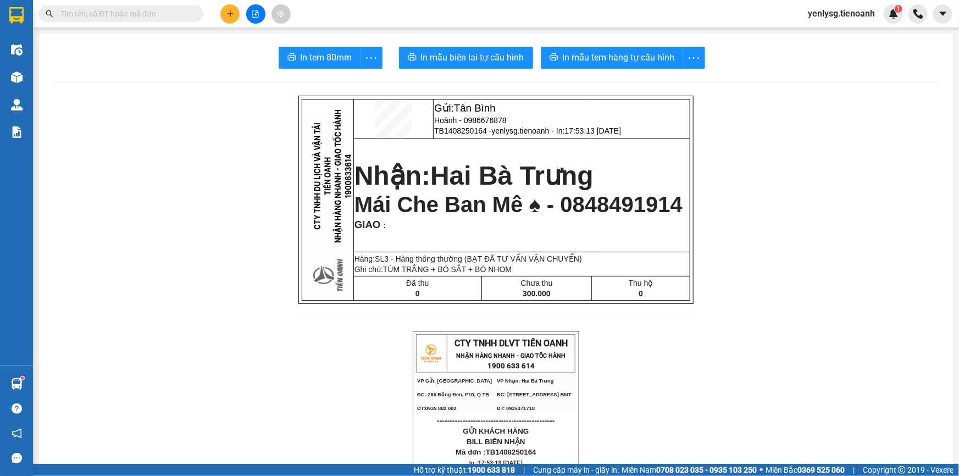
click at [233, 10] on icon "plus" at bounding box center [230, 14] width 8 height 8
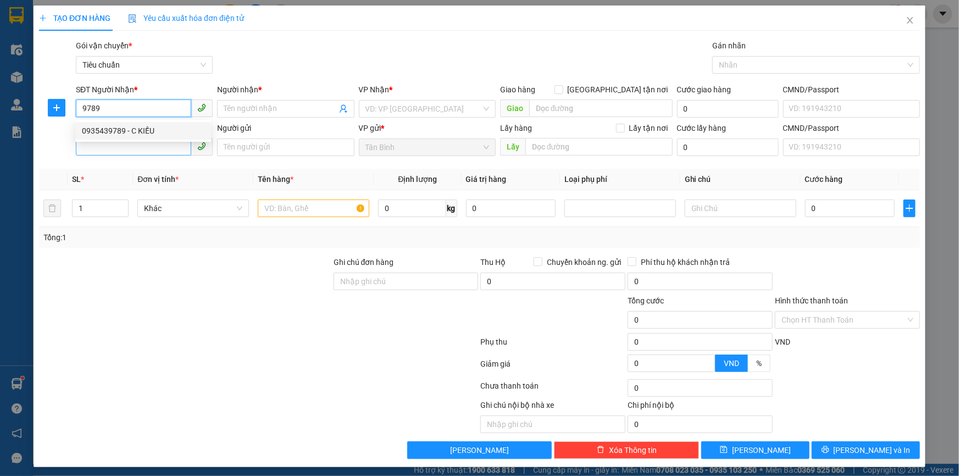
click at [164, 136] on div "0935439789 - C KIỀU" at bounding box center [143, 131] width 123 height 12
type input "0935439789"
type input "C KIỀU"
type input "0935439789"
type input "30.000"
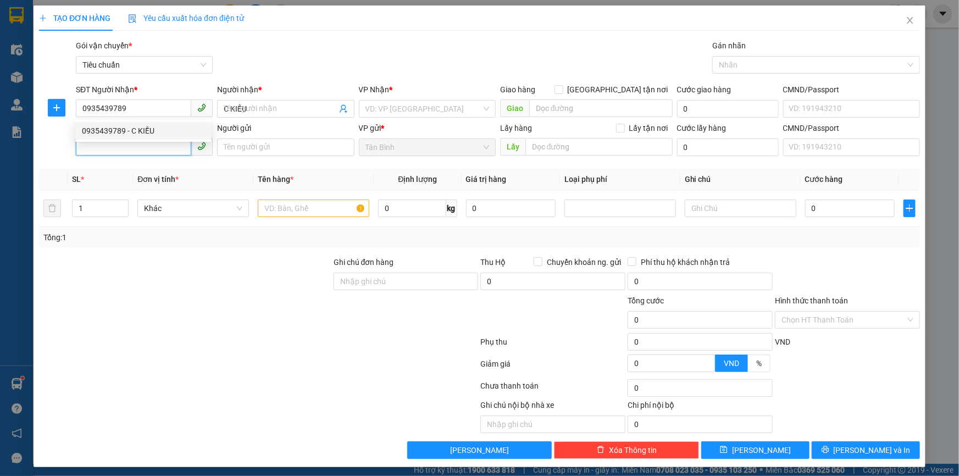
type input "30.000"
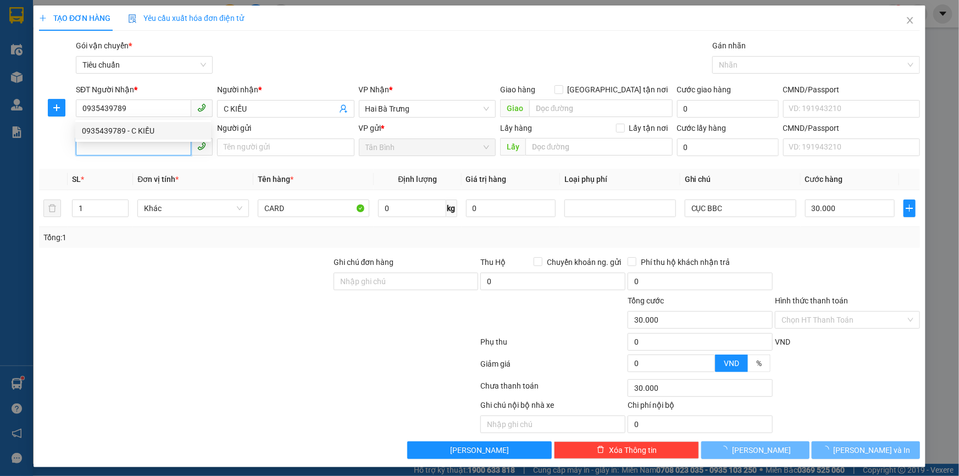
click at [159, 144] on input "SĐT Người Gửi" at bounding box center [133, 147] width 115 height 18
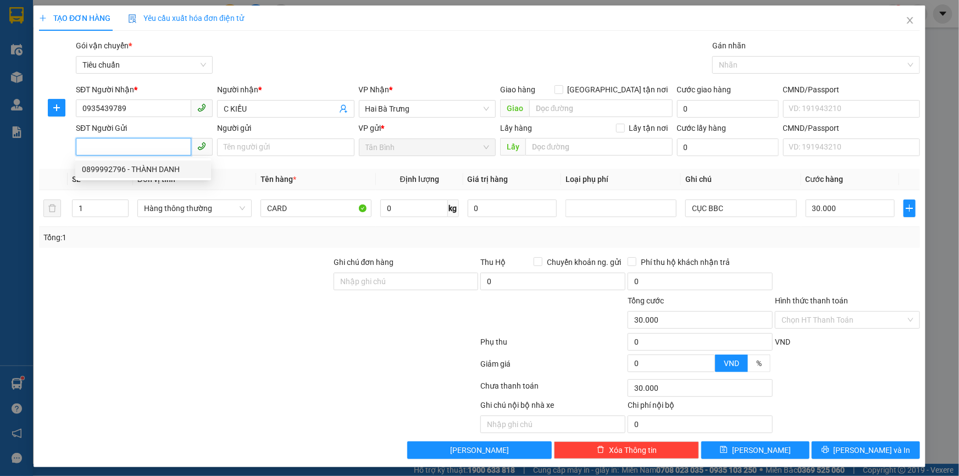
click at [183, 172] on div "0899992796 - THÀNH DANH" at bounding box center [143, 169] width 123 height 12
type input "0899992796"
type input "THÀNH DANH"
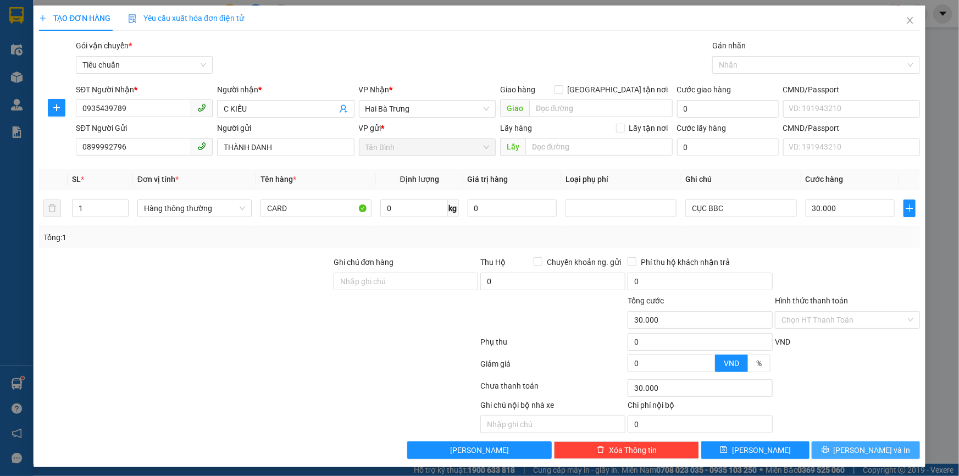
click at [858, 452] on span "[PERSON_NAME] và In" at bounding box center [872, 450] width 77 height 12
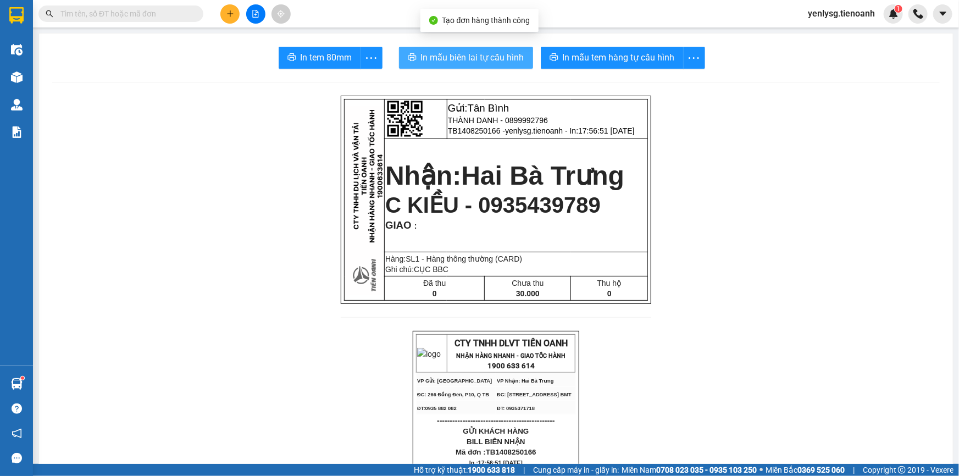
click at [446, 60] on span "In mẫu biên lai tự cấu hình" at bounding box center [472, 58] width 103 height 14
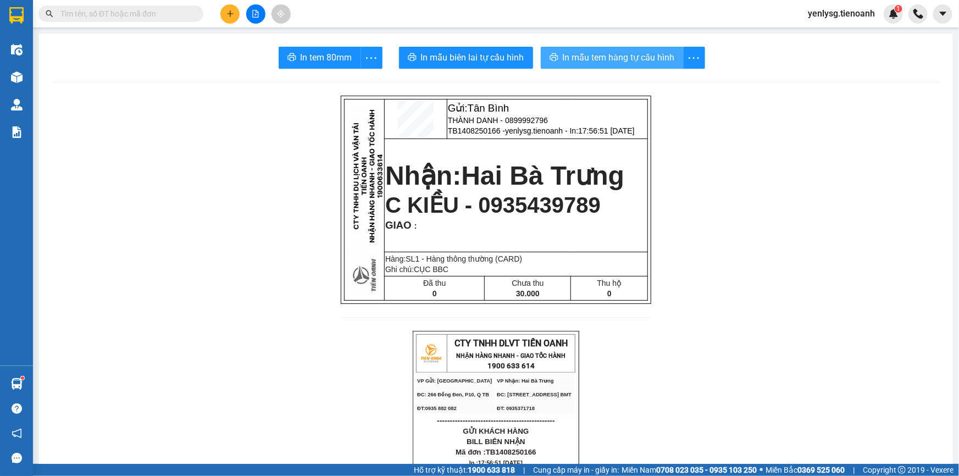
click at [595, 65] on button "In mẫu tem hàng tự cấu hình" at bounding box center [612, 58] width 143 height 22
click at [234, 18] on button at bounding box center [229, 13] width 19 height 19
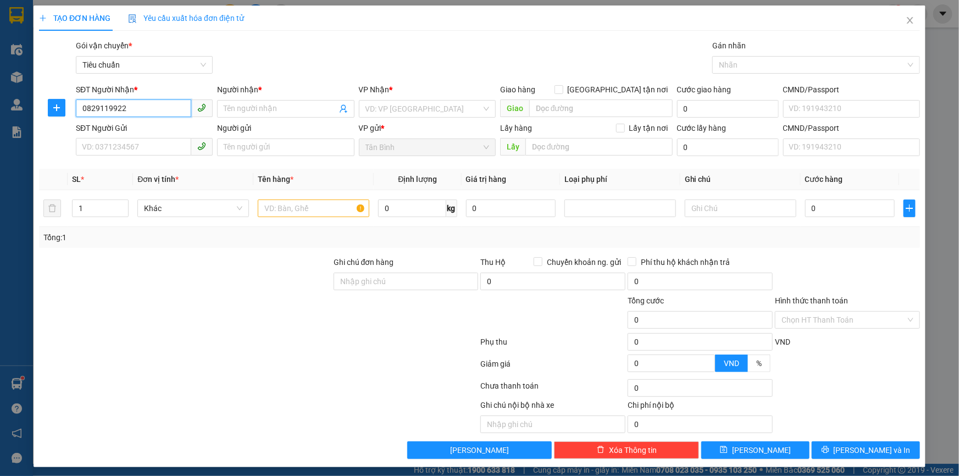
type input "0829119922"
type input "C GIANG"
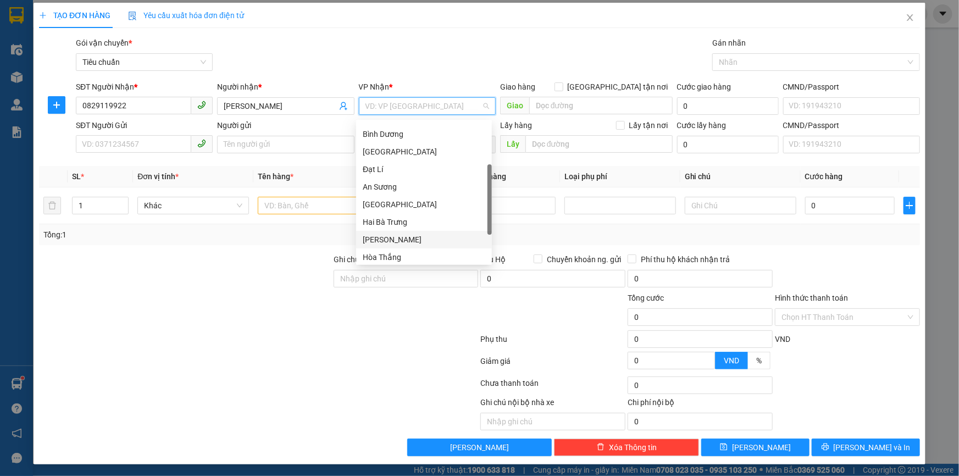
scroll to position [3, 0]
click at [359, 241] on div "[PERSON_NAME]" at bounding box center [424, 240] width 136 height 18
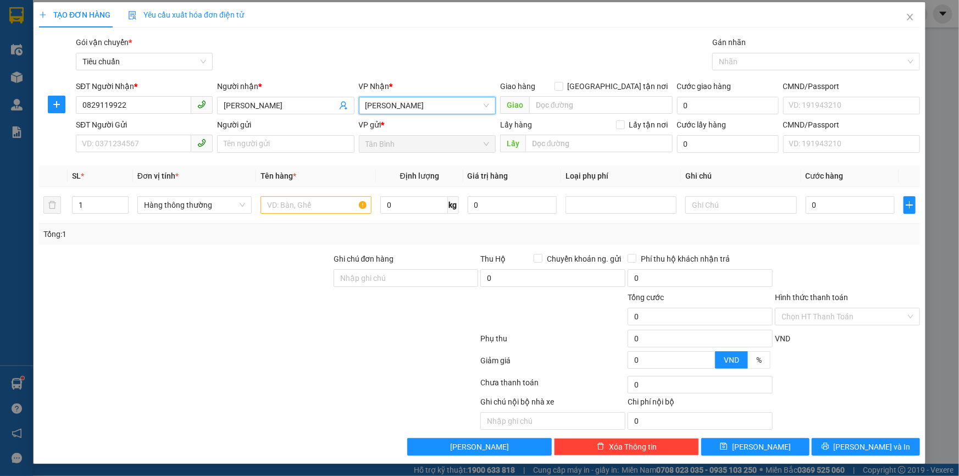
click at [409, 104] on span "[PERSON_NAME]" at bounding box center [428, 105] width 124 height 16
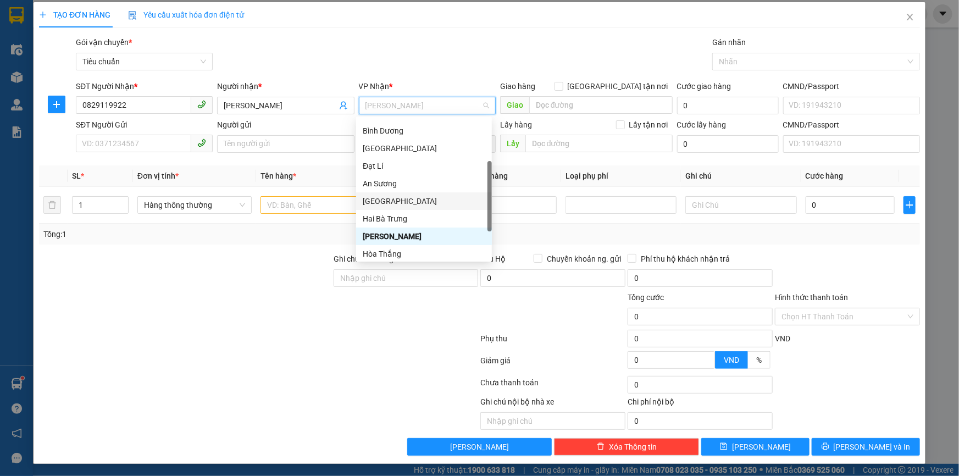
scroll to position [83, 0]
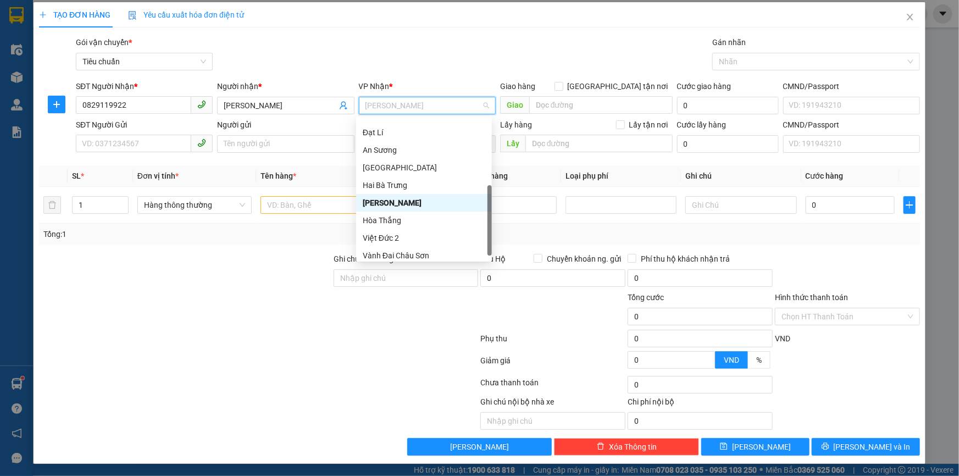
click at [390, 187] on div "Hai Bà Trưng" at bounding box center [424, 185] width 123 height 12
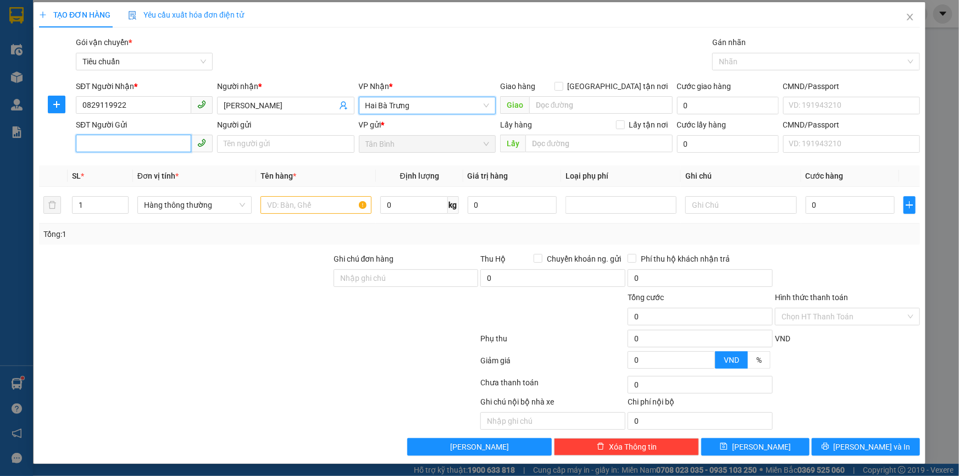
click at [110, 135] on input "SĐT Người Gửi" at bounding box center [133, 144] width 115 height 18
click at [134, 147] on input "SĐT Người Gửi" at bounding box center [133, 144] width 115 height 18
click at [125, 149] on input "SĐT Người Gửi" at bounding box center [133, 144] width 115 height 18
type input "0"
click at [174, 143] on input "02822286553" at bounding box center [133, 144] width 115 height 18
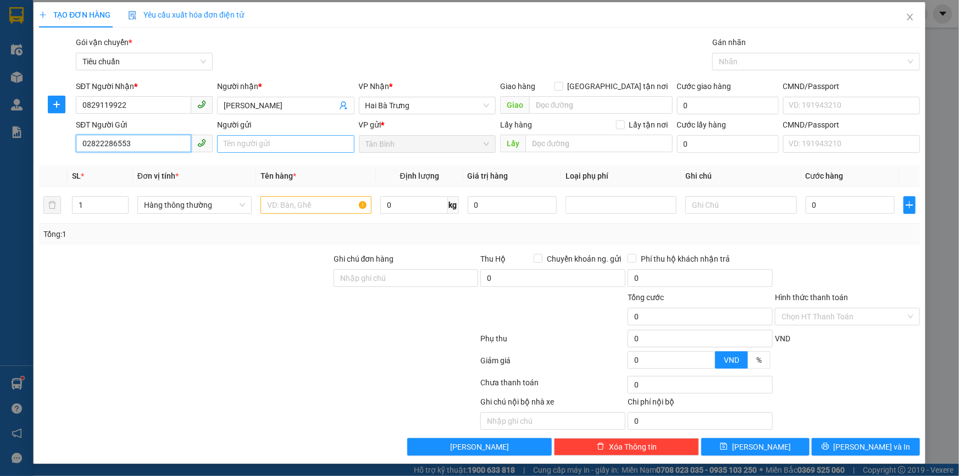
type input "02822286553"
click at [248, 140] on input "Người gửi" at bounding box center [285, 144] width 137 height 18
click at [172, 95] on div "SĐT Người Nhận *" at bounding box center [144, 88] width 137 height 16
click at [153, 135] on input "02822286553" at bounding box center [133, 144] width 115 height 18
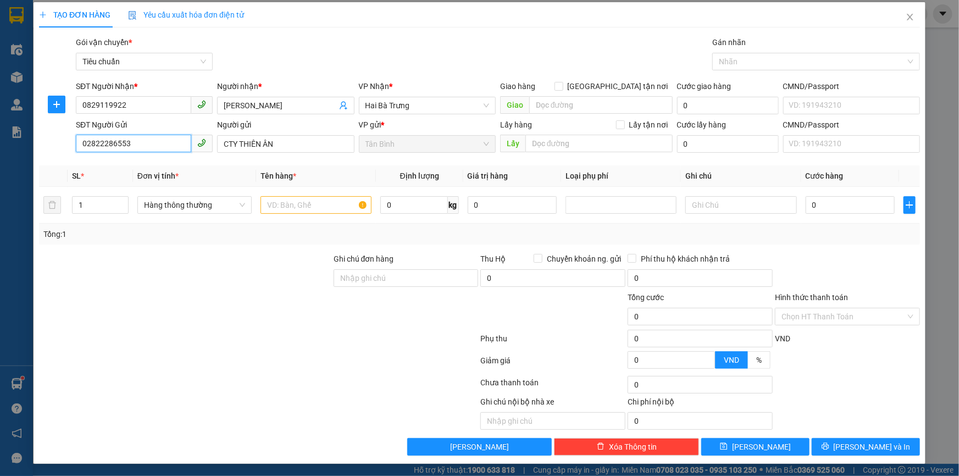
click at [153, 135] on input "02822286553" at bounding box center [133, 144] width 115 height 18
drag, startPoint x: 260, startPoint y: 142, endPoint x: 284, endPoint y: 137, distance: 24.6
click at [284, 137] on input "CTY THIÊN ÂN" at bounding box center [285, 144] width 137 height 18
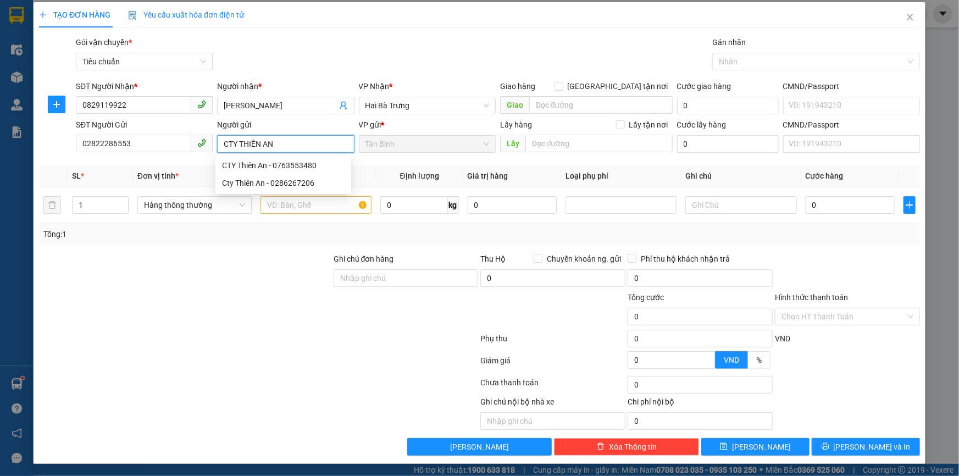
type input "CTY THIÊN AN"
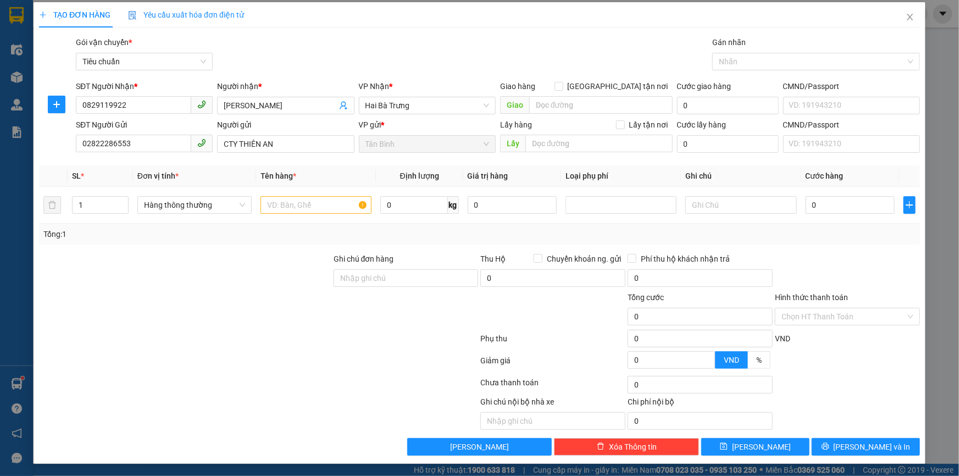
click at [315, 70] on div "Gói vận chuyển * Tiêu chuẩn Gán nhãn Nhãn" at bounding box center [498, 55] width 849 height 38
click at [263, 248] on div "Transit Pickup Surcharge Ids Transit Deliver Surcharge Ids Transit Deliver Surc…" at bounding box center [479, 245] width 881 height 419
click at [267, 204] on input "text" at bounding box center [316, 205] width 111 height 18
click at [413, 213] on input "0" at bounding box center [414, 205] width 68 height 18
type input "20"
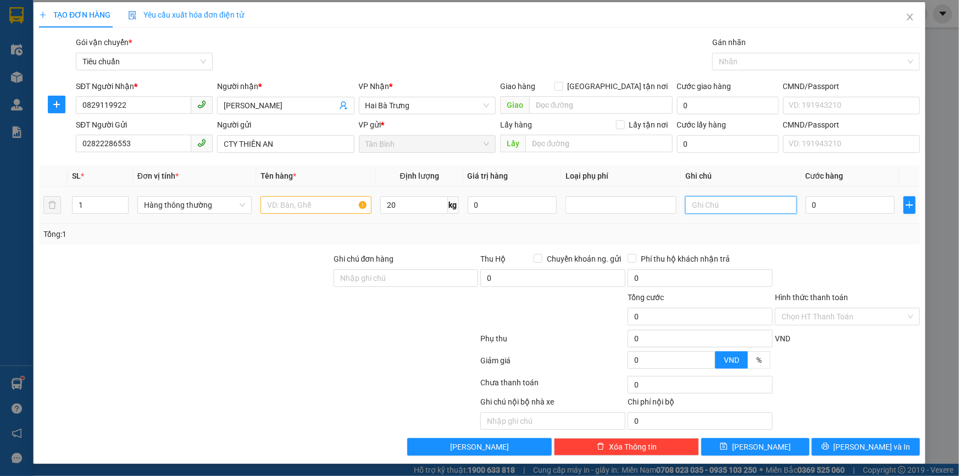
click at [737, 200] on input "text" at bounding box center [740, 205] width 111 height 18
type input "55.000"
type input "T BBC"
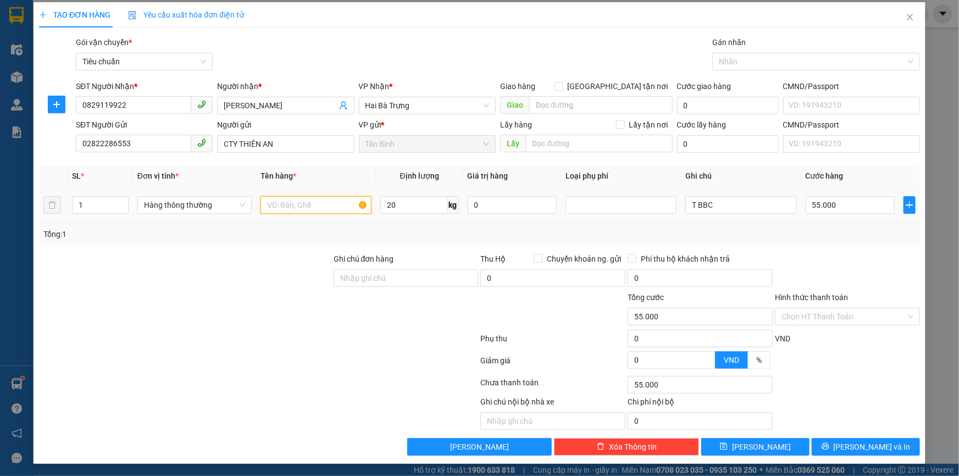
click at [307, 205] on input "text" at bounding box center [316, 205] width 111 height 18
type input "TEM NHÃN"
click at [876, 197] on input "55.000" at bounding box center [851, 205] width 90 height 18
type input "5"
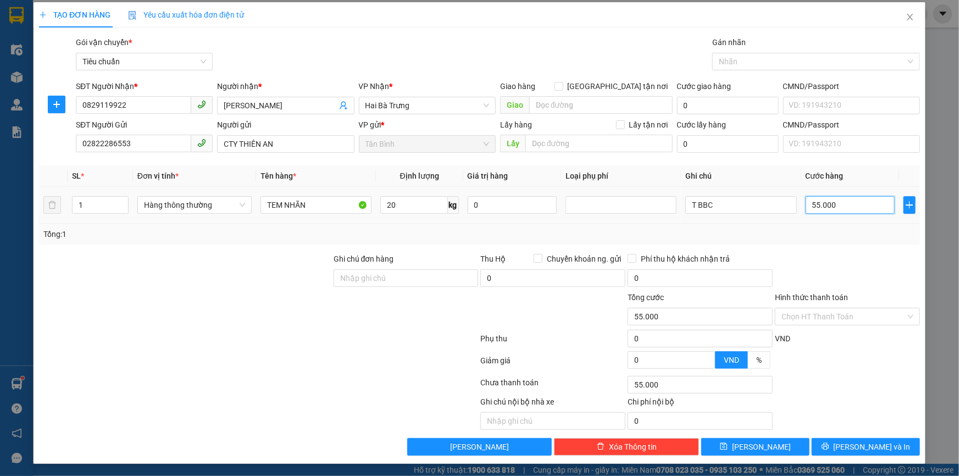
type input "5"
type input "50"
type input "50.000"
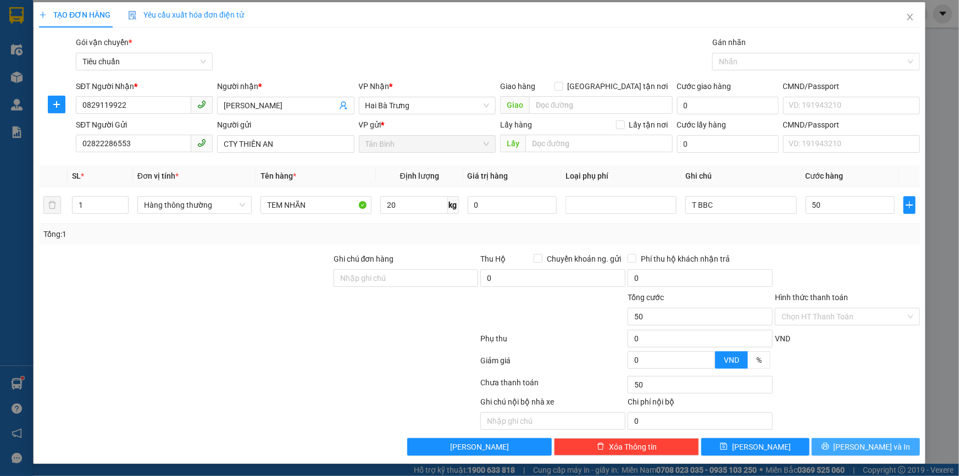
type input "50.000"
click at [829, 450] on span "printer" at bounding box center [826, 446] width 8 height 9
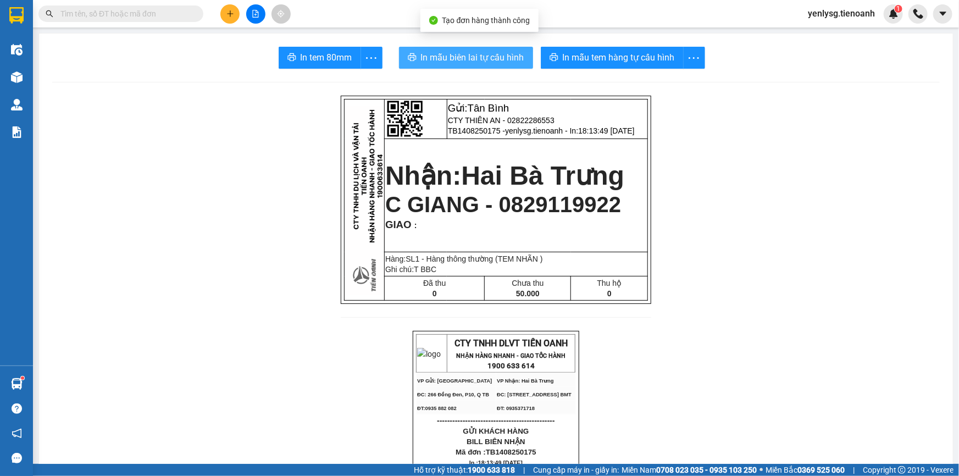
click at [469, 68] on button "In mẫu biên lai tự cấu hình" at bounding box center [466, 58] width 134 height 22
click at [469, 65] on button "In mẫu biên lai tự cấu hình" at bounding box center [466, 58] width 134 height 22
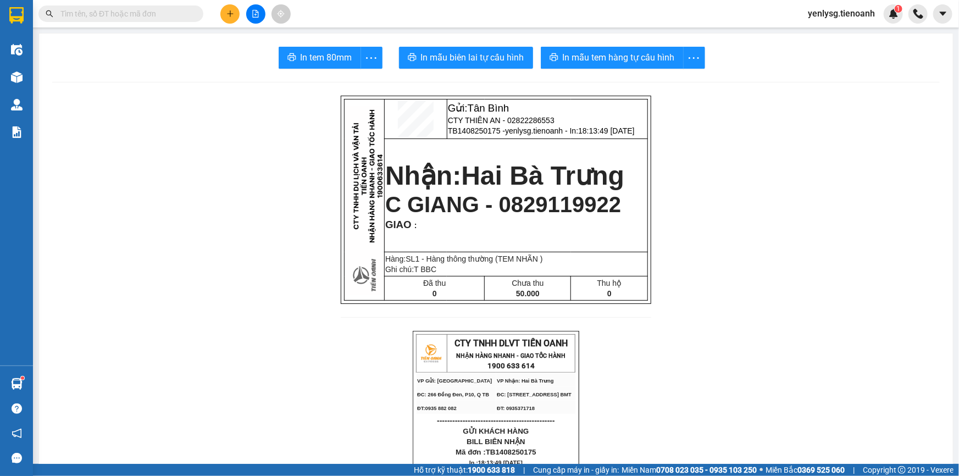
click at [662, 59] on span "In mẫu tem hàng tự cấu hình" at bounding box center [619, 58] width 112 height 14
click at [181, 13] on input "text" at bounding box center [125, 14] width 130 height 12
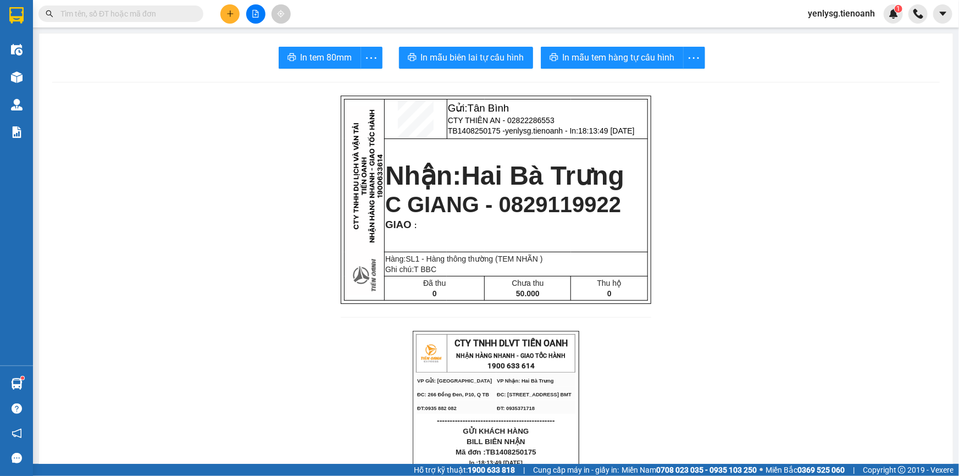
paste input "0948492275"
type input "0948492275"
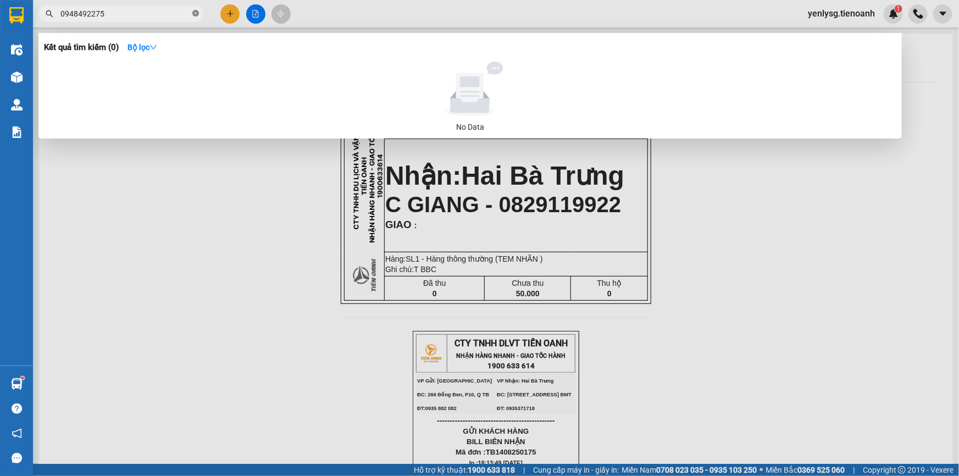
click at [193, 15] on icon "close-circle" at bounding box center [195, 13] width 7 height 7
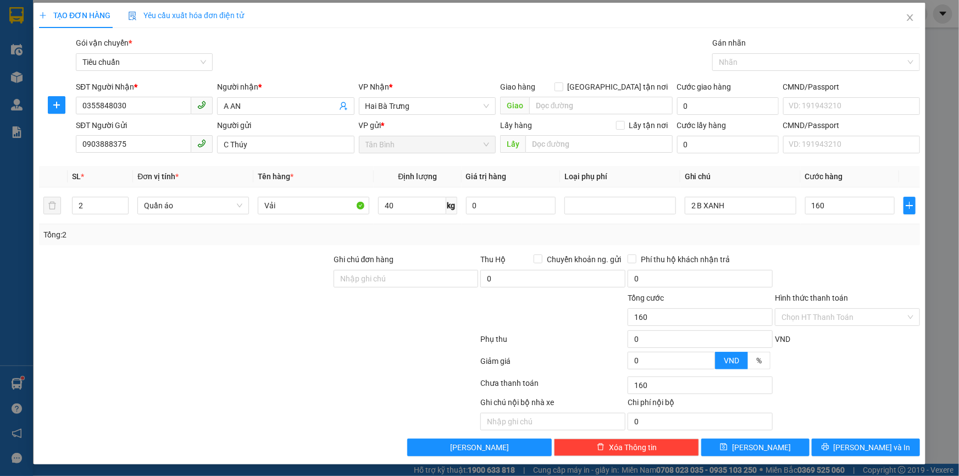
scroll to position [3, 0]
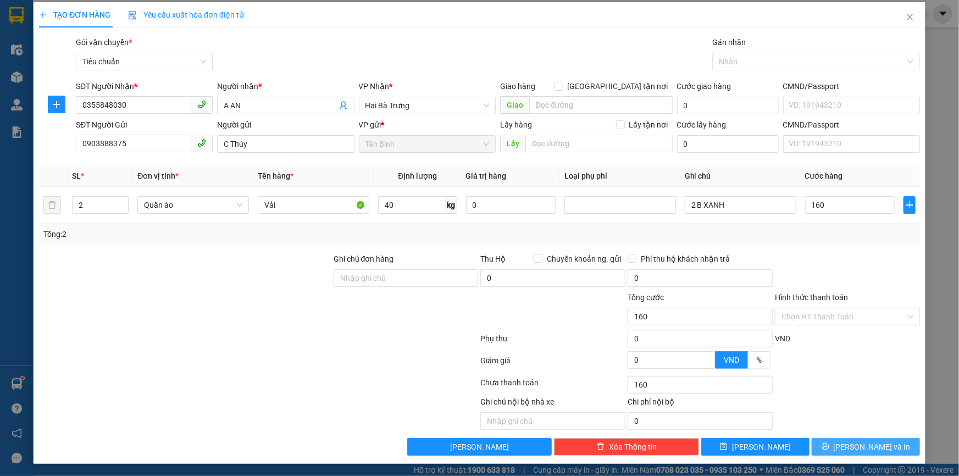
type input "160.000"
click at [854, 446] on span "[PERSON_NAME] và In" at bounding box center [872, 447] width 77 height 12
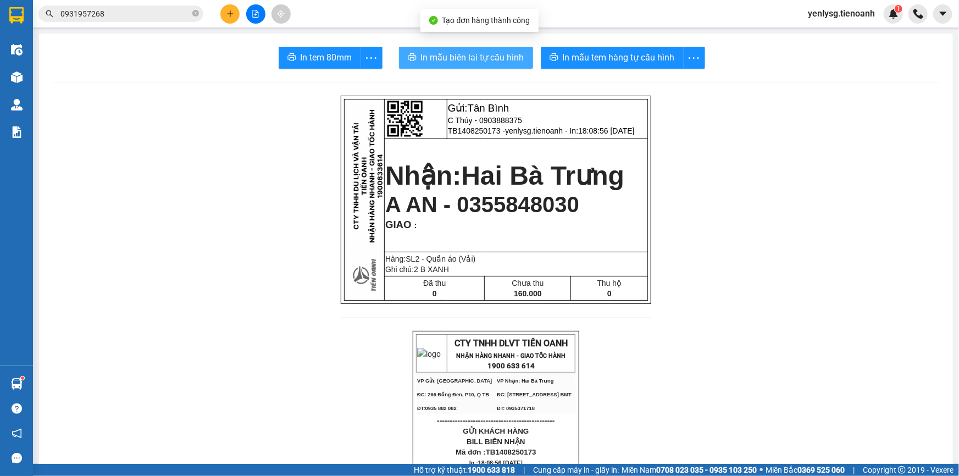
click at [495, 65] on button "In mẫu biên lai tự cấu hình" at bounding box center [466, 58] width 134 height 22
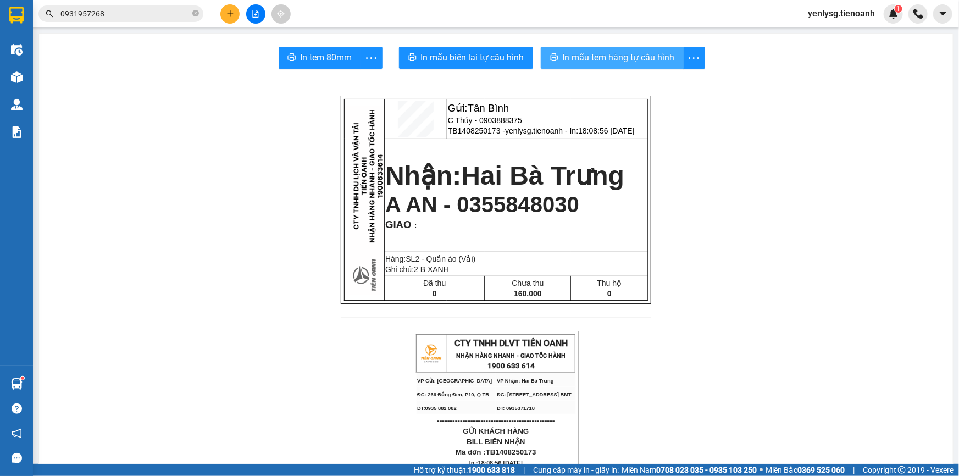
click at [634, 56] on span "In mẫu tem hàng tự cấu hình" at bounding box center [619, 58] width 112 height 14
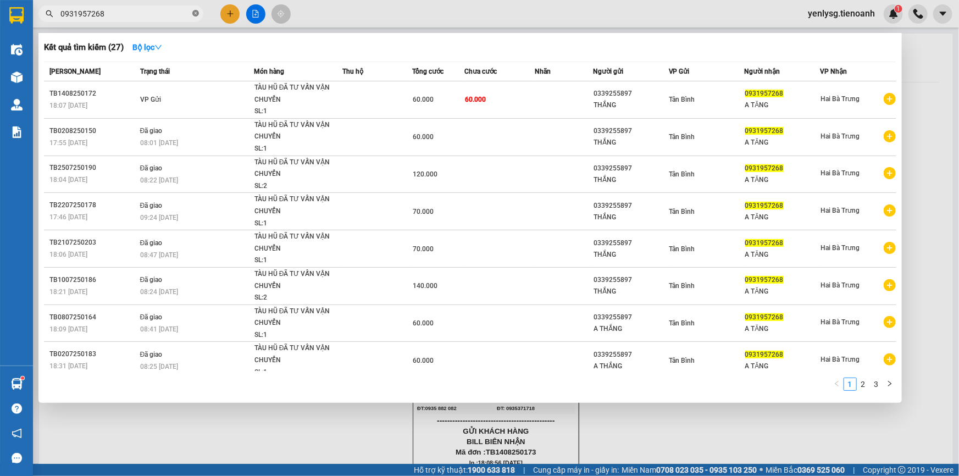
click at [197, 10] on icon "close-circle" at bounding box center [195, 13] width 7 height 7
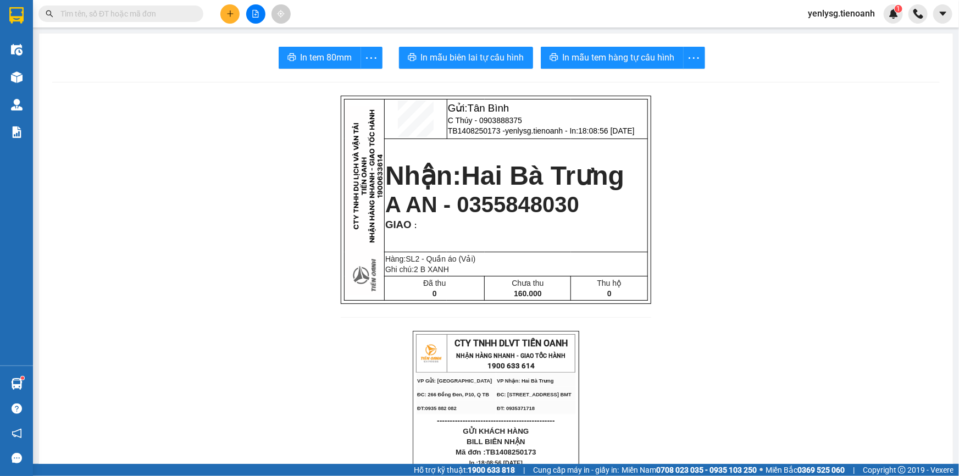
click at [171, 16] on input "text" at bounding box center [125, 14] width 130 height 12
click at [165, 20] on span at bounding box center [120, 13] width 165 height 16
click at [164, 15] on input "text" at bounding box center [125, 14] width 130 height 12
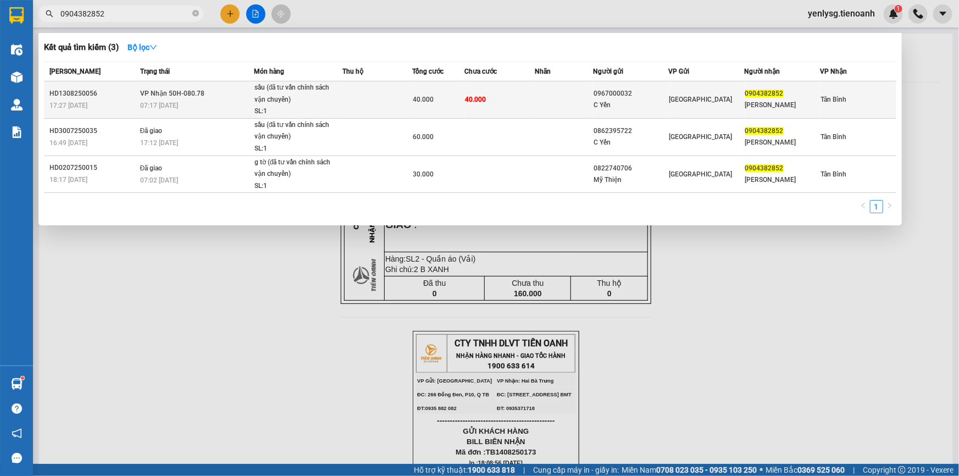
type input "0904382852"
click at [270, 99] on div "sầu (đã tư vấn chính sách vận chuyển)" at bounding box center [295, 94] width 82 height 24
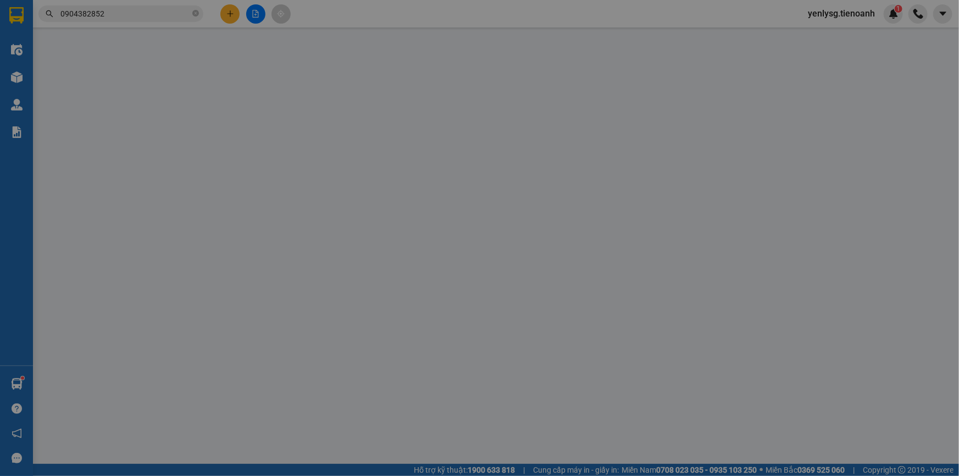
type input "0904382852"
type input "[PERSON_NAME]"
type input "0967000032"
type input "C Yến"
type input "40.000"
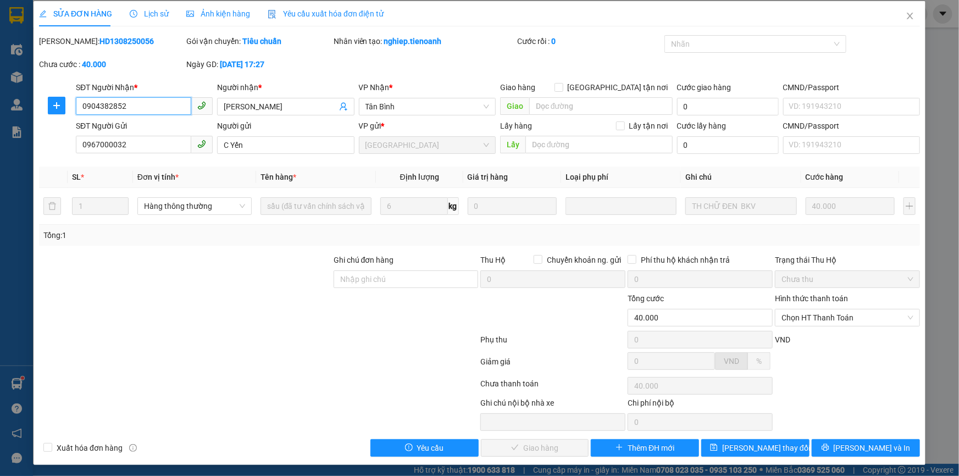
scroll to position [5, 0]
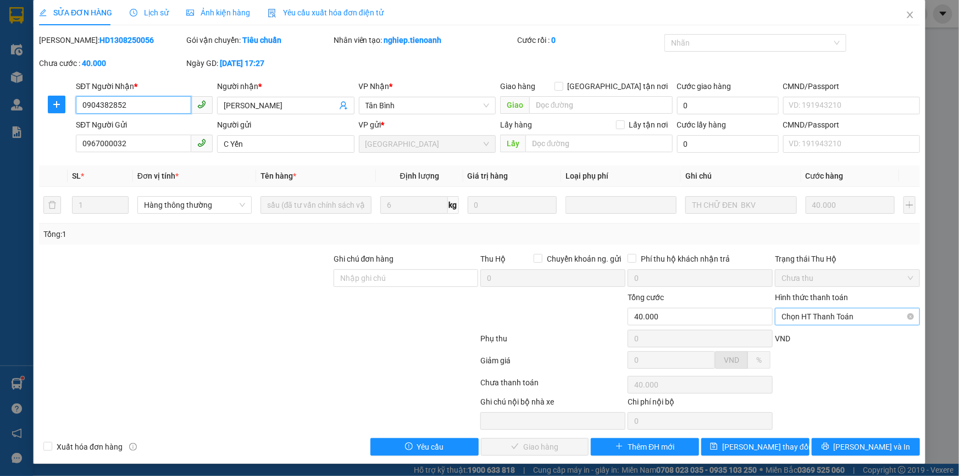
click at [791, 322] on span "Chọn HT Thanh Toán" at bounding box center [848, 316] width 132 height 16
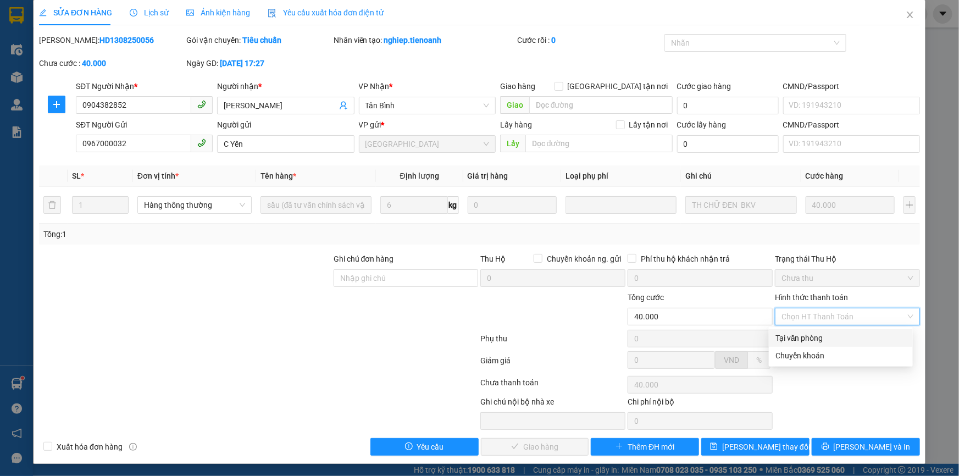
click at [803, 341] on div "Tại văn phòng" at bounding box center [841, 338] width 131 height 12
type input "0"
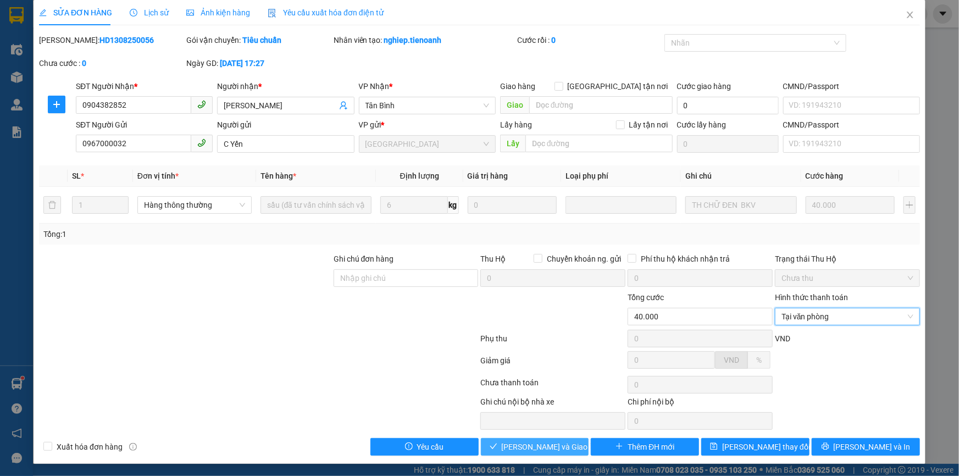
drag, startPoint x: 516, startPoint y: 445, endPoint x: 518, endPoint y: 453, distance: 8.0
click at [517, 450] on span "[PERSON_NAME] và Giao hàng" at bounding box center [555, 447] width 106 height 12
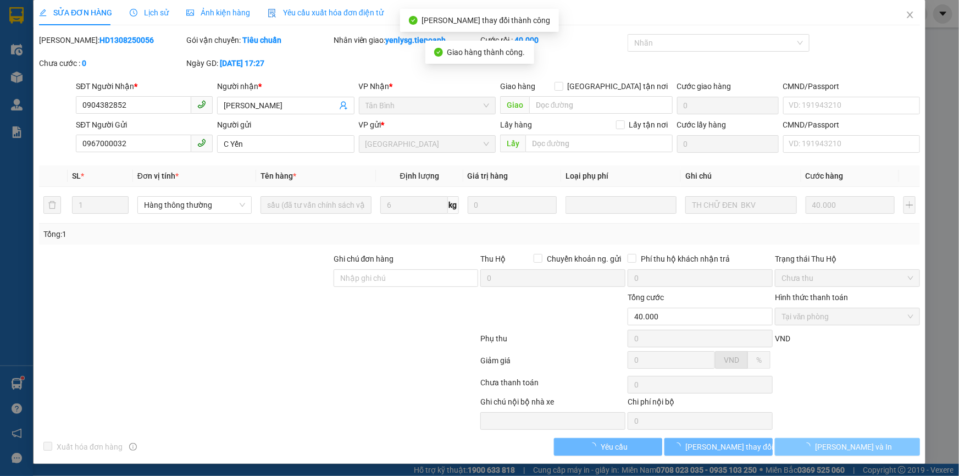
click at [835, 443] on span "[PERSON_NAME] và In" at bounding box center [853, 447] width 77 height 12
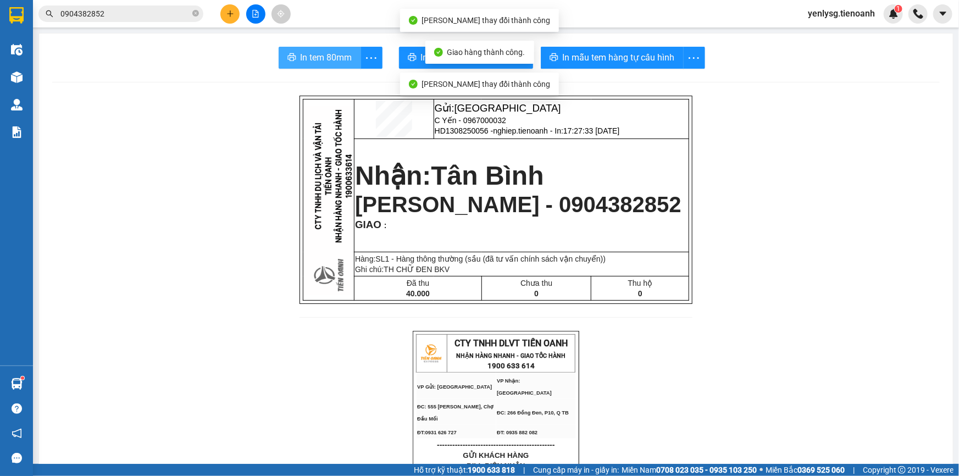
click at [309, 65] on button "In tem 80mm" at bounding box center [320, 58] width 82 height 22
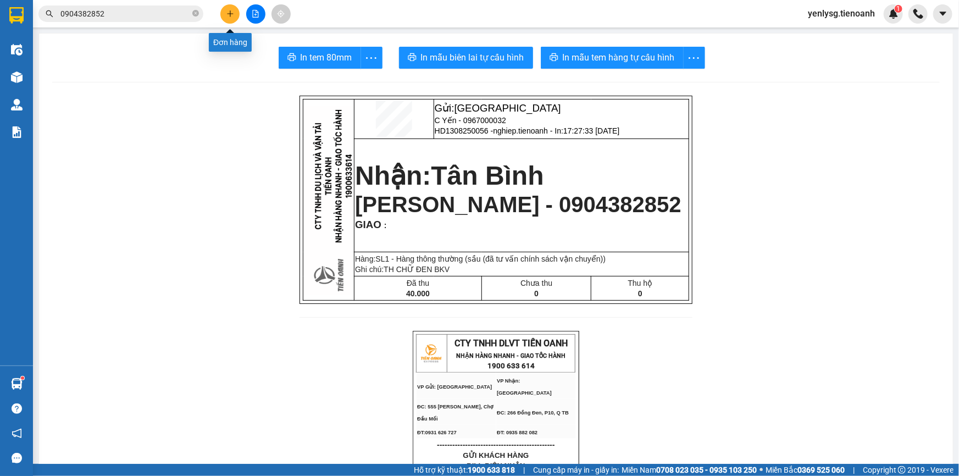
click at [230, 14] on icon "plus" at bounding box center [230, 13] width 1 height 6
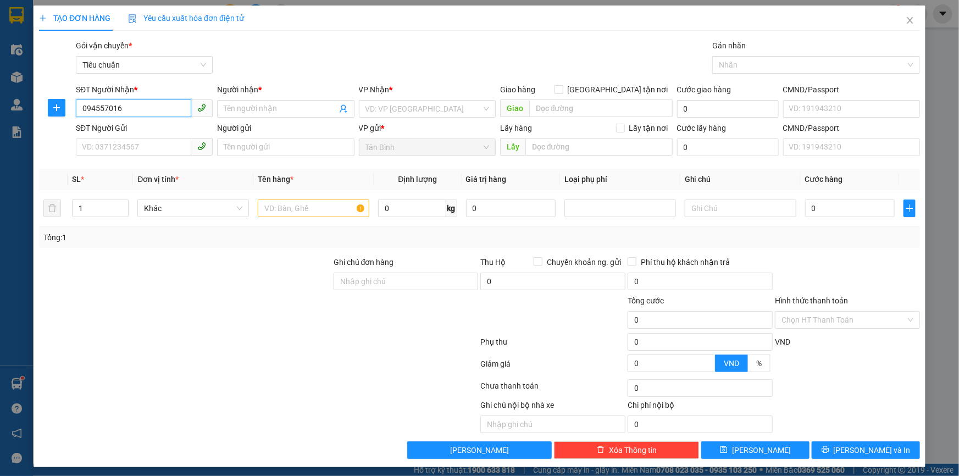
type input "0945570169"
click at [146, 138] on div "0945570169 - HẢI TRIỀU" at bounding box center [143, 131] width 136 height 18
type input "HẢI TRIỀU"
type input "640.000"
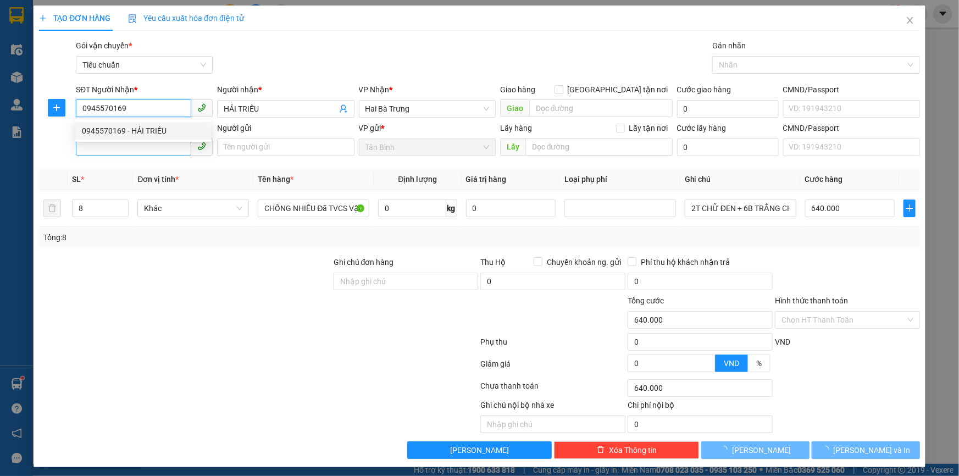
type input "0945570169"
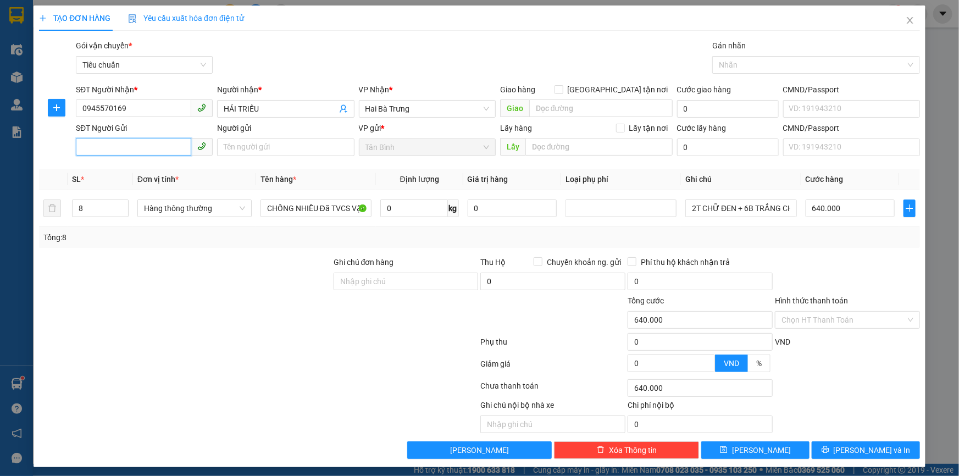
click at [147, 150] on input "SĐT Người Gửi" at bounding box center [133, 147] width 115 height 18
type input "0779636939"
click at [169, 175] on div "0779636939 - [GEOGRAPHIC_DATA]" at bounding box center [144, 169] width 124 height 12
type input "[PERSON_NAME]"
type input "Lấy trước 3T"
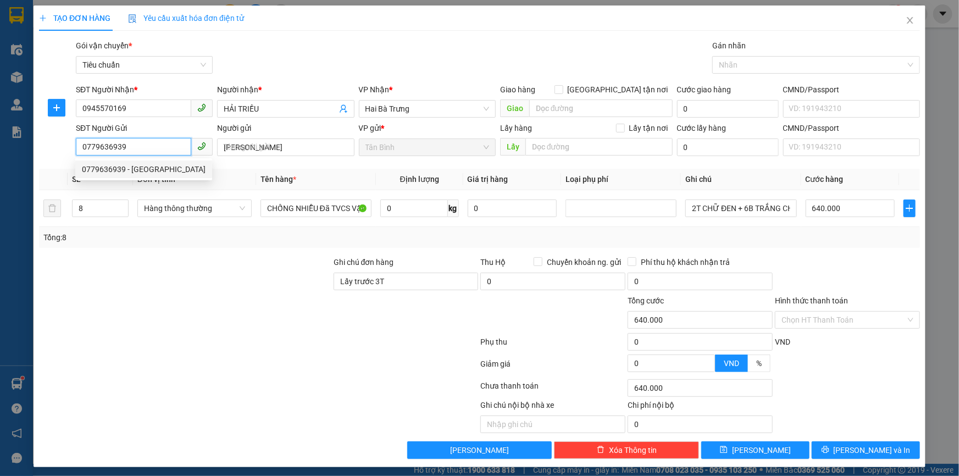
type input "350.000"
type input "0779636939"
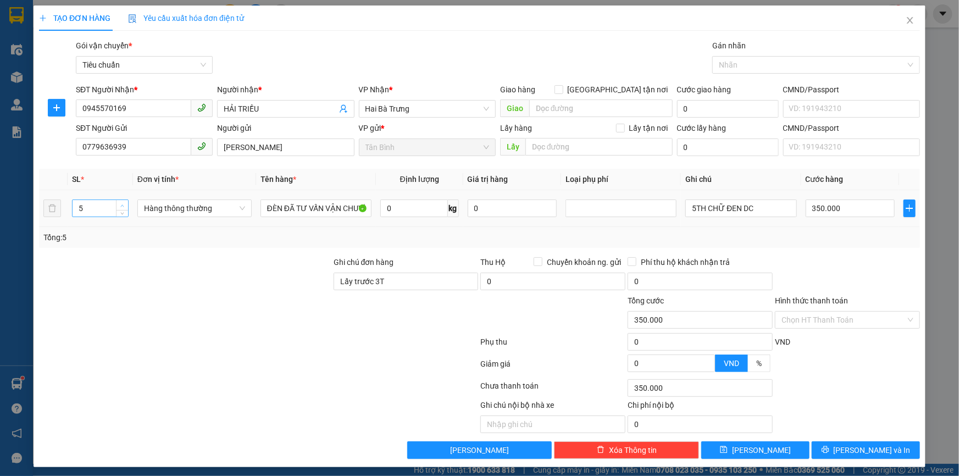
click at [121, 206] on icon "up" at bounding box center [122, 206] width 4 height 4
type input "7"
click at [120, 206] on icon "up" at bounding box center [122, 206] width 4 height 4
click at [110, 206] on input "7" at bounding box center [101, 208] width 56 height 16
click at [105, 206] on input "7" at bounding box center [101, 208] width 56 height 16
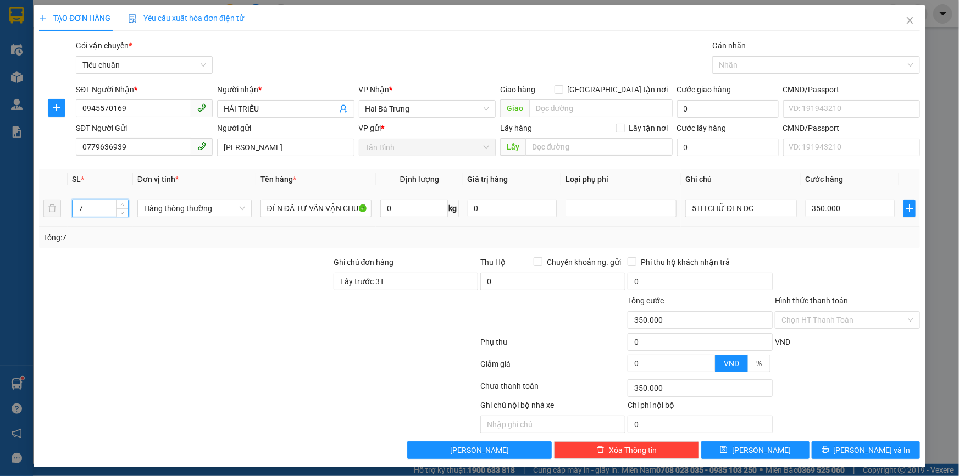
click at [105, 206] on input "7" at bounding box center [101, 208] width 56 height 16
type input "16"
click at [407, 208] on input "0" at bounding box center [414, 209] width 68 height 18
type input "0"
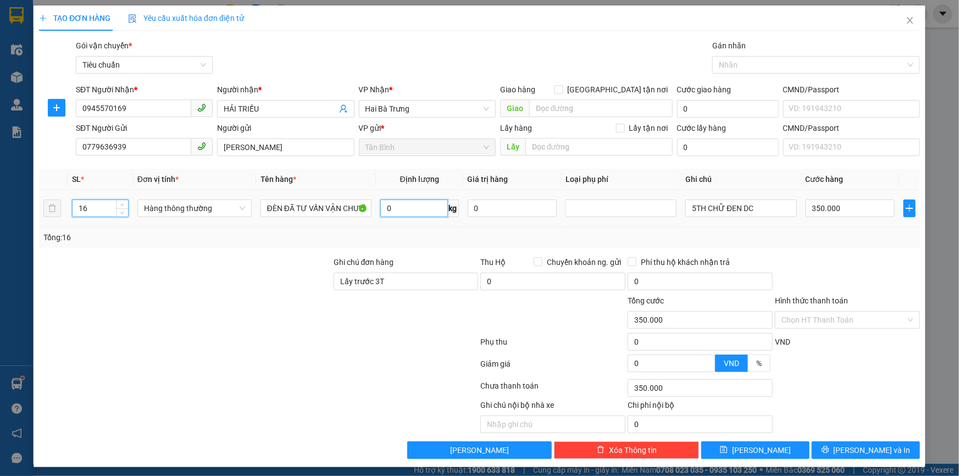
type input "0"
type input "16"
click at [403, 248] on div "Transit Pickup Surcharge Ids Transit Deliver Surcharge Ids Transit Deliver Surc…" at bounding box center [479, 249] width 881 height 419
type input "55.000"
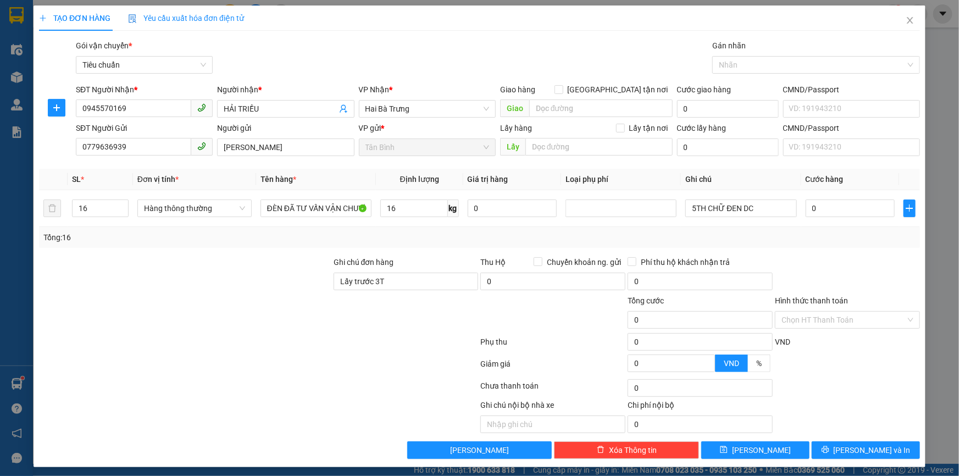
type input "55.000"
click at [764, 212] on input "5TH CHỮ ĐEN DC" at bounding box center [740, 209] width 111 height 18
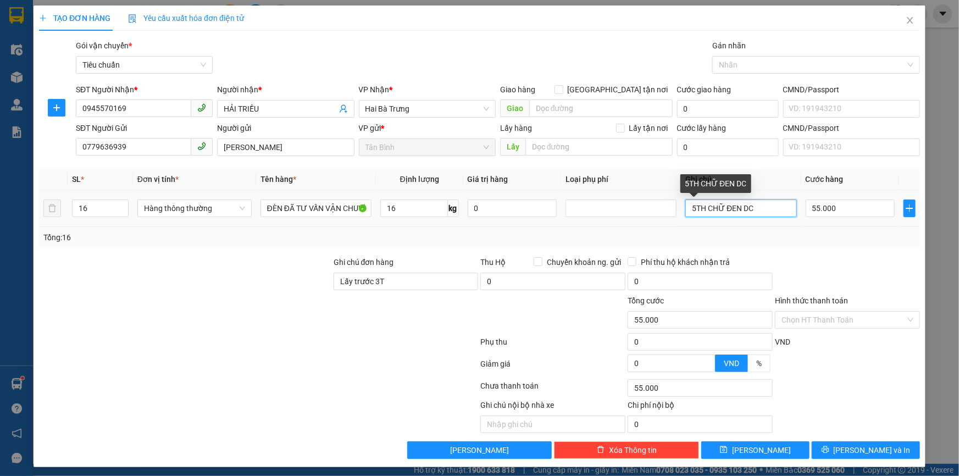
click at [764, 212] on input "5TH CHỮ ĐEN DC" at bounding box center [740, 209] width 111 height 18
type input "6"
type input "16 KIỆN T CHỮ ĐEN DC"
type input "6"
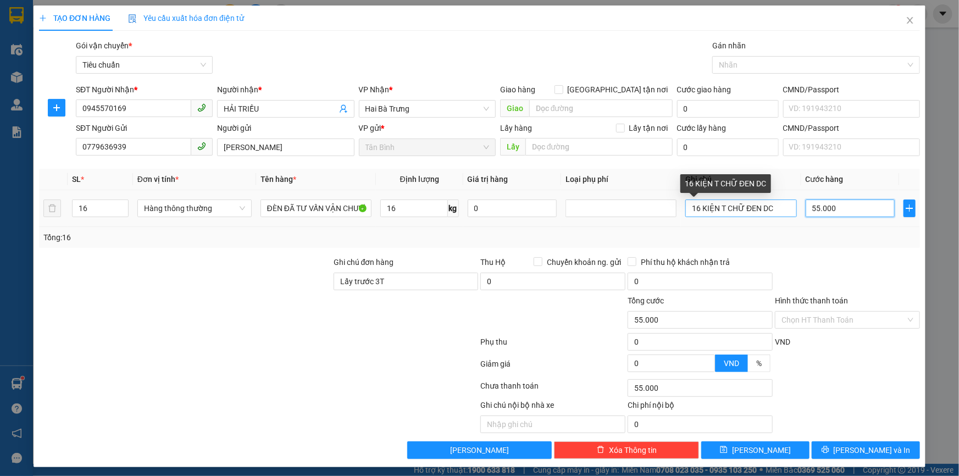
type input "6"
type input "60"
type input "0"
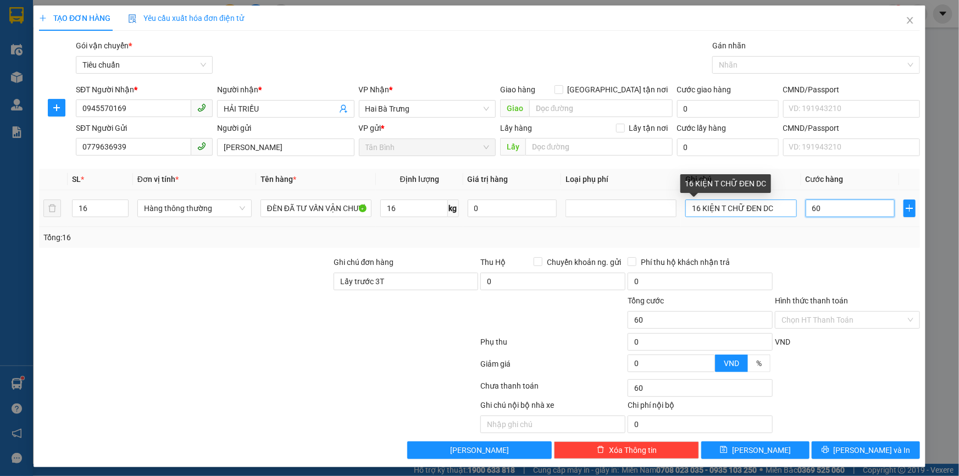
type input "0"
type input "60*16"
type input "960.000"
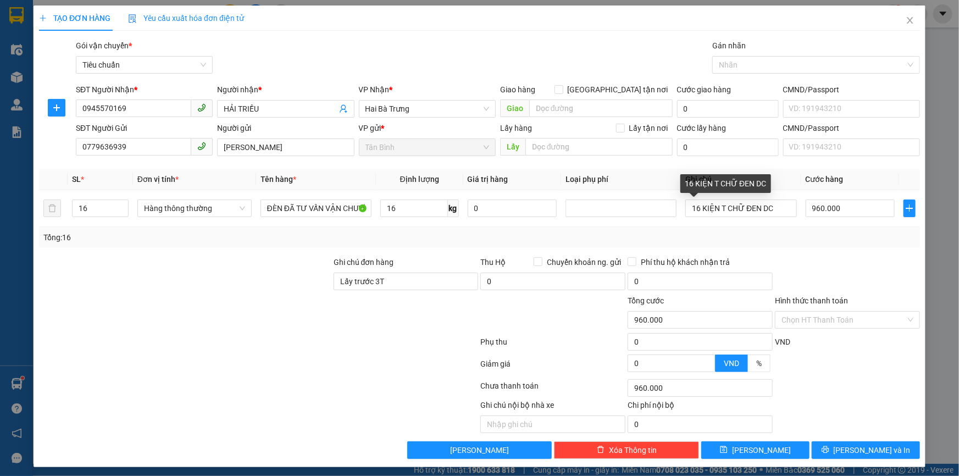
click at [800, 237] on div "Tổng: 16" at bounding box center [479, 237] width 872 height 12
click at [398, 217] on input "16" at bounding box center [414, 209] width 68 height 18
type input "27"
click at [399, 231] on div "Tổng: 16" at bounding box center [479, 237] width 872 height 12
type input "65.000"
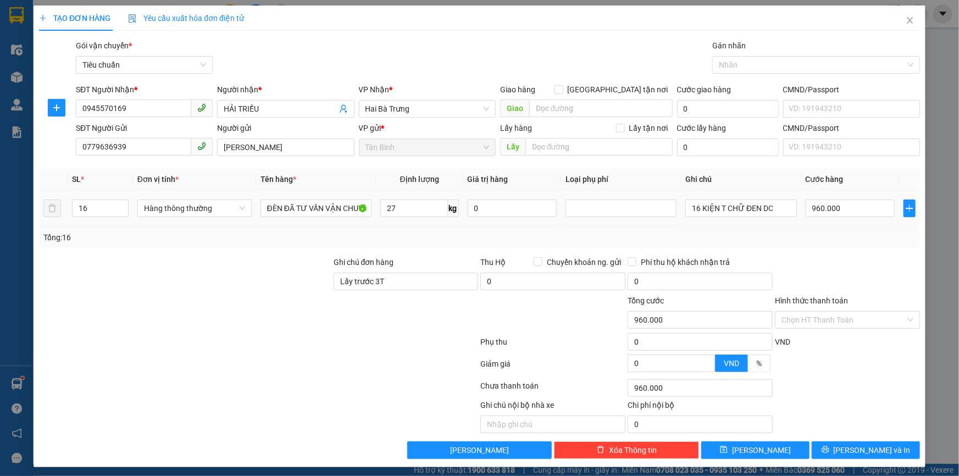
type input "65.000"
click at [405, 211] on input "27" at bounding box center [414, 209] width 68 height 18
type input "29"
drag, startPoint x: 390, startPoint y: 235, endPoint x: 908, endPoint y: 220, distance: 518.0
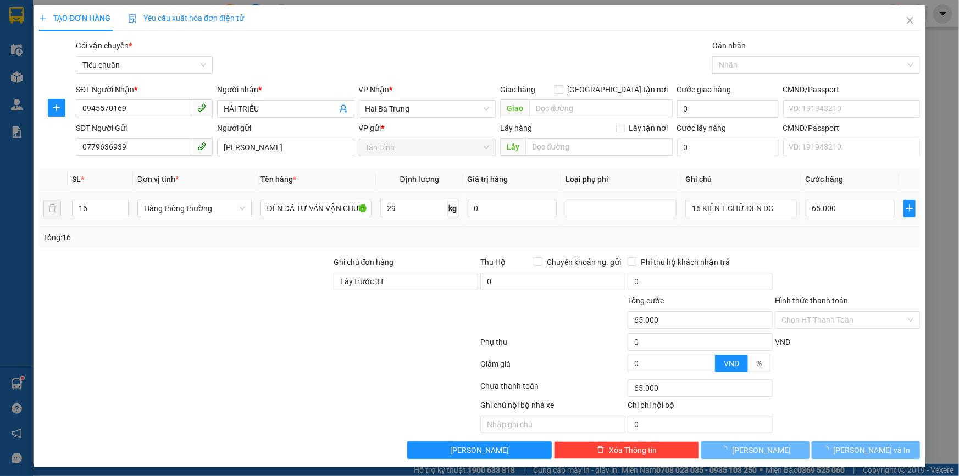
click at [390, 235] on div "Tổng: 16" at bounding box center [479, 237] width 872 height 12
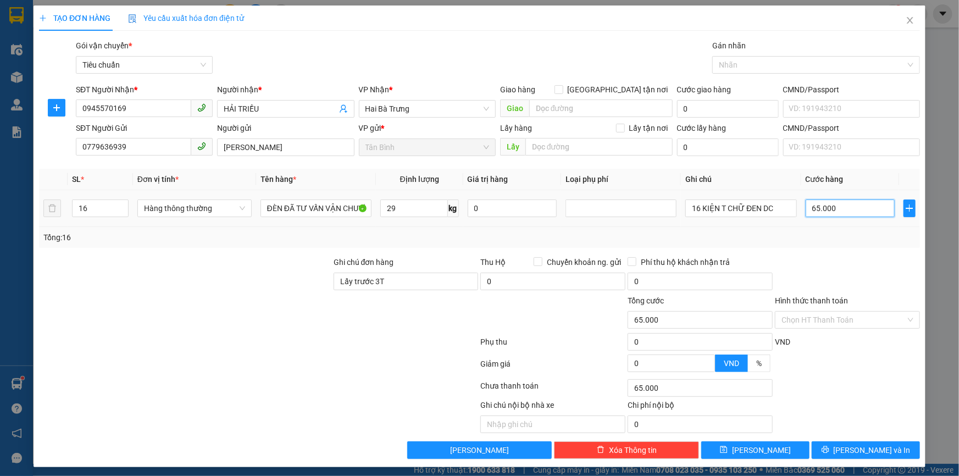
click at [872, 209] on input "65.000" at bounding box center [851, 209] width 90 height 18
click at [874, 209] on input "65.000" at bounding box center [851, 209] width 90 height 18
type input "7"
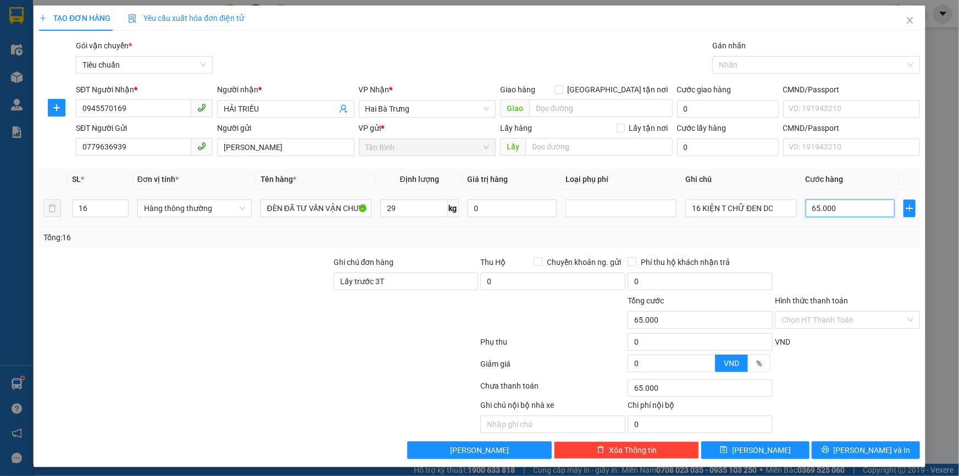
type input "7"
type input "70"
type input "0"
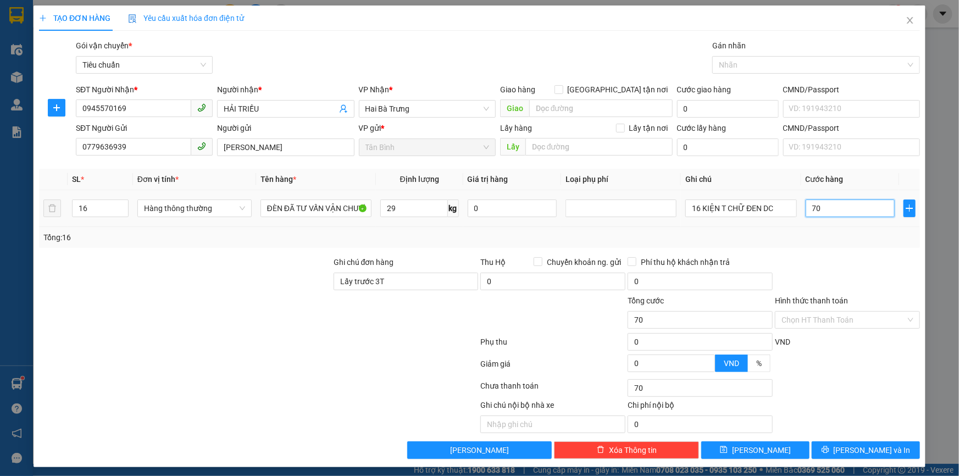
type input "0"
type input "70*16"
type input "1.120.000"
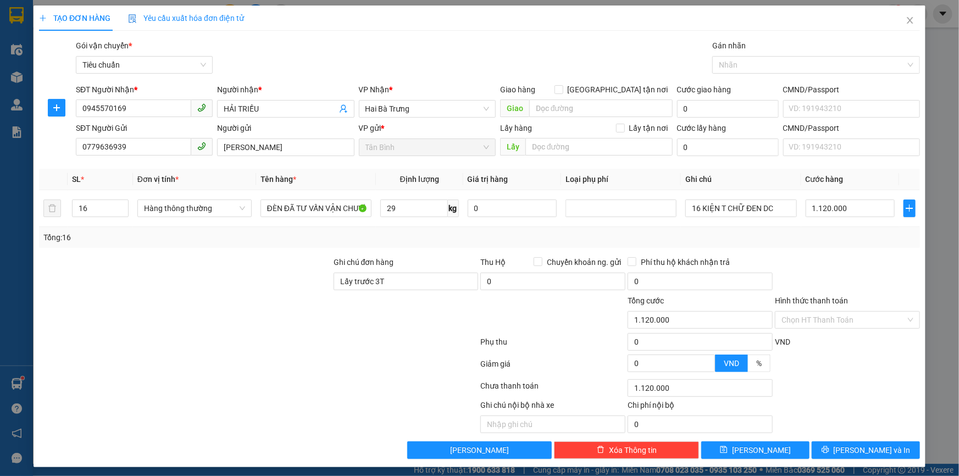
click at [873, 247] on div "Tổng: 16" at bounding box center [479, 237] width 881 height 21
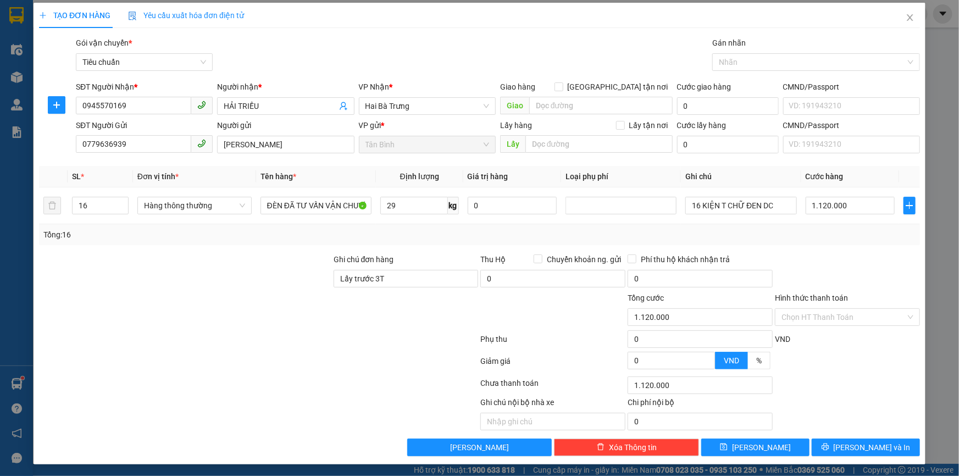
scroll to position [3, 0]
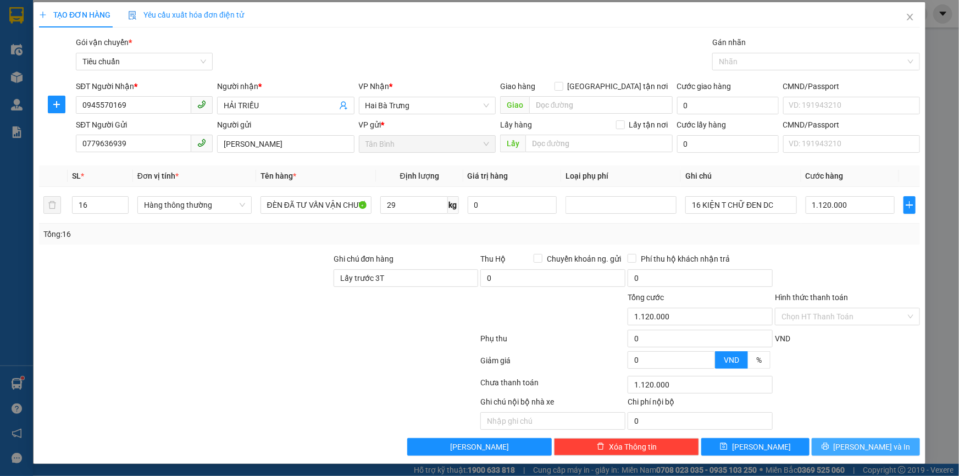
drag, startPoint x: 851, startPoint y: 436, endPoint x: 850, endPoint y: 445, distance: 8.9
click at [851, 438] on button "[PERSON_NAME] và In" at bounding box center [866, 447] width 108 height 18
click at [834, 447] on span "loading" at bounding box center [828, 446] width 12 height 8
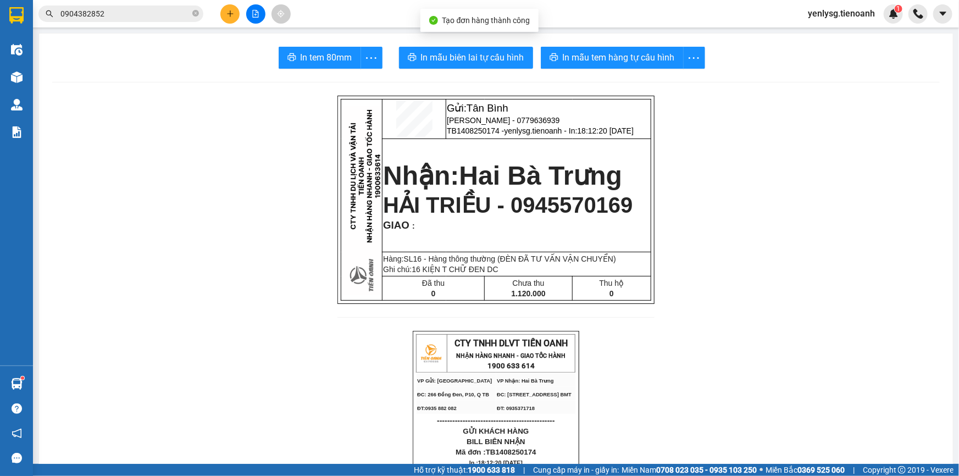
click at [516, 65] on button "In mẫu biên lai tự cấu hình" at bounding box center [466, 58] width 134 height 22
click at [604, 65] on button "In mẫu tem hàng tự cấu hình" at bounding box center [612, 58] width 143 height 22
click at [605, 64] on span "In mẫu tem hàng tự cấu hình" at bounding box center [619, 58] width 112 height 14
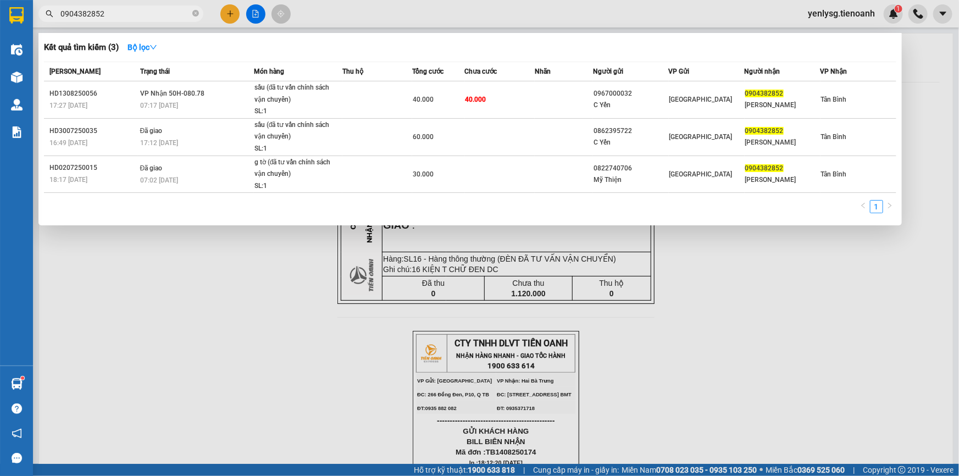
click at [104, 14] on input "0904382852" at bounding box center [125, 14] width 130 height 12
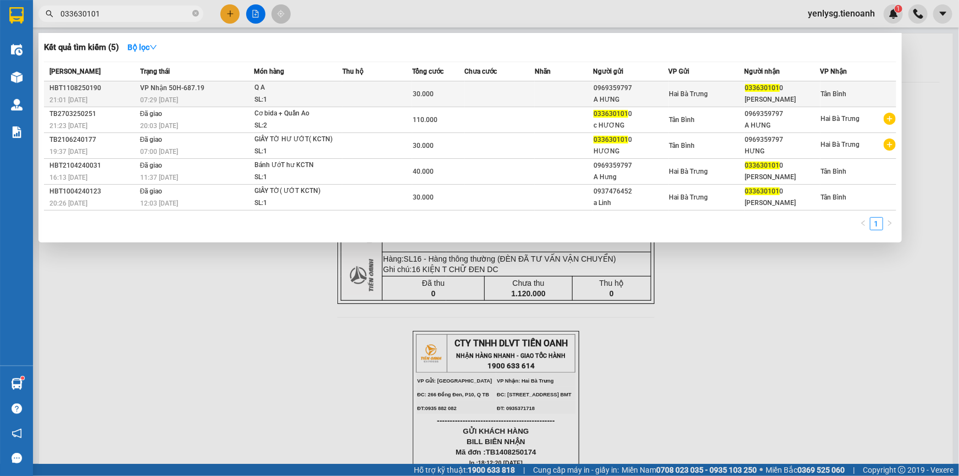
type input "033630101"
click at [162, 94] on div "07:29 [DATE]" at bounding box center [196, 100] width 113 height 12
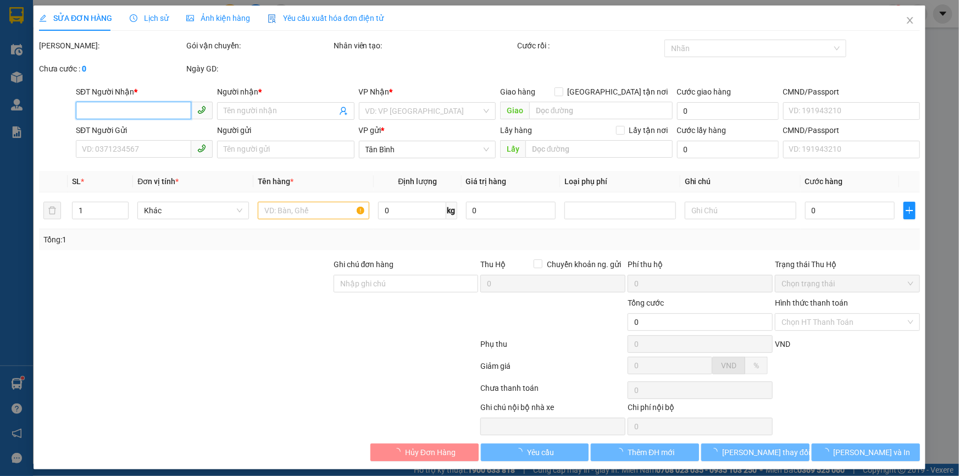
type input "0336301010"
type input "[PERSON_NAME]"
type input "0969359797"
type input "A HƯNG"
type input "30.000"
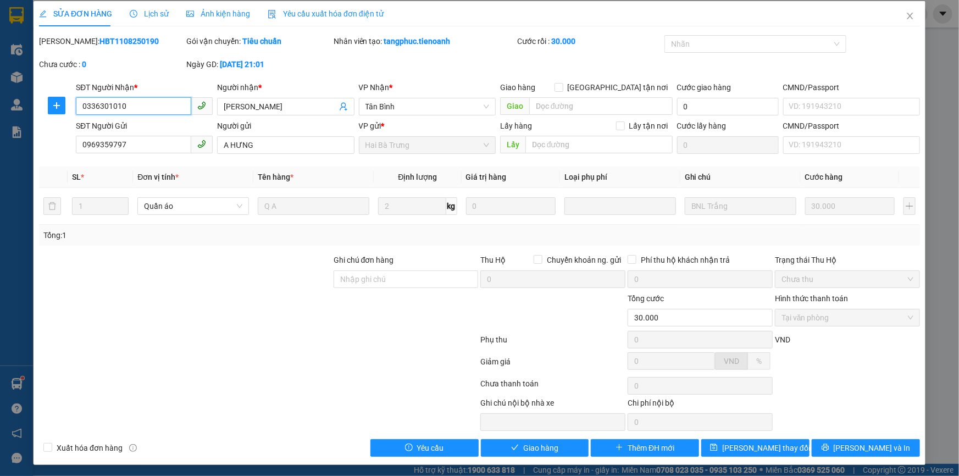
scroll to position [5, 0]
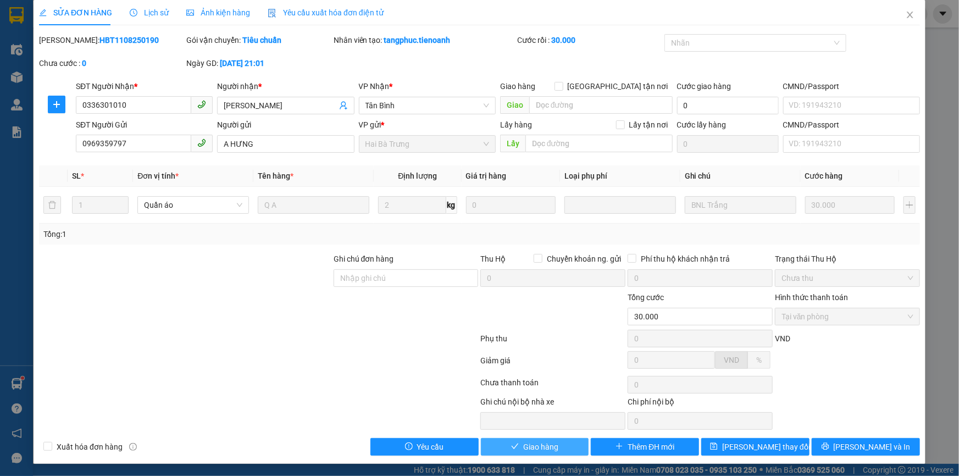
drag, startPoint x: 542, startPoint y: 443, endPoint x: 552, endPoint y: 450, distance: 12.7
click at [542, 444] on span "Giao hàng" at bounding box center [540, 447] width 35 height 12
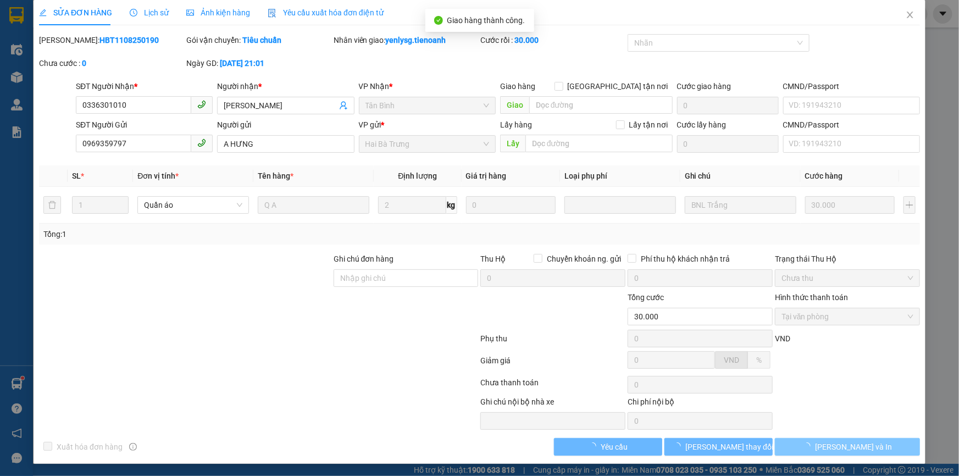
click at [833, 441] on span "[PERSON_NAME] và In" at bounding box center [853, 447] width 77 height 12
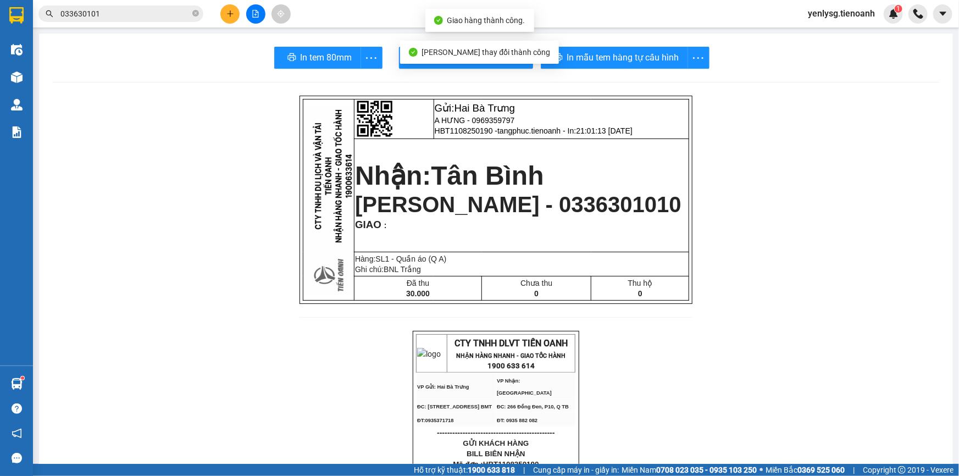
click at [322, 58] on span "In tem 80mm" at bounding box center [327, 58] width 52 height 14
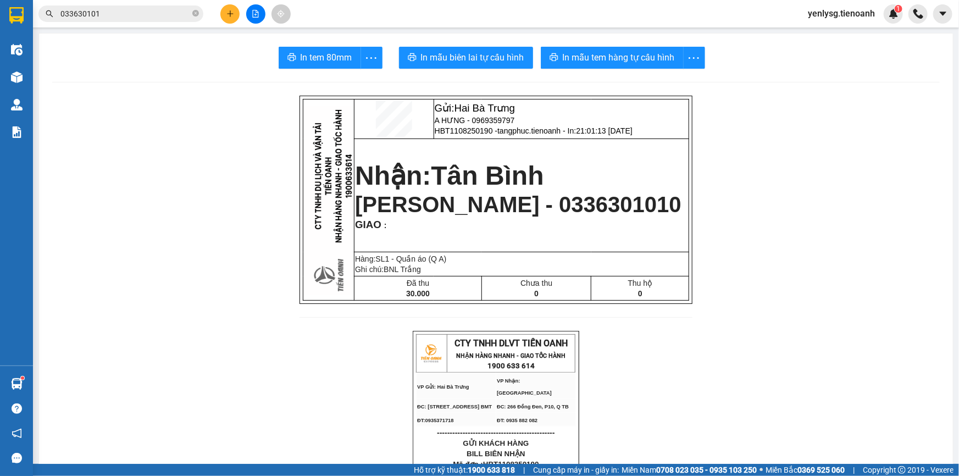
click at [227, 18] on button at bounding box center [229, 13] width 19 height 19
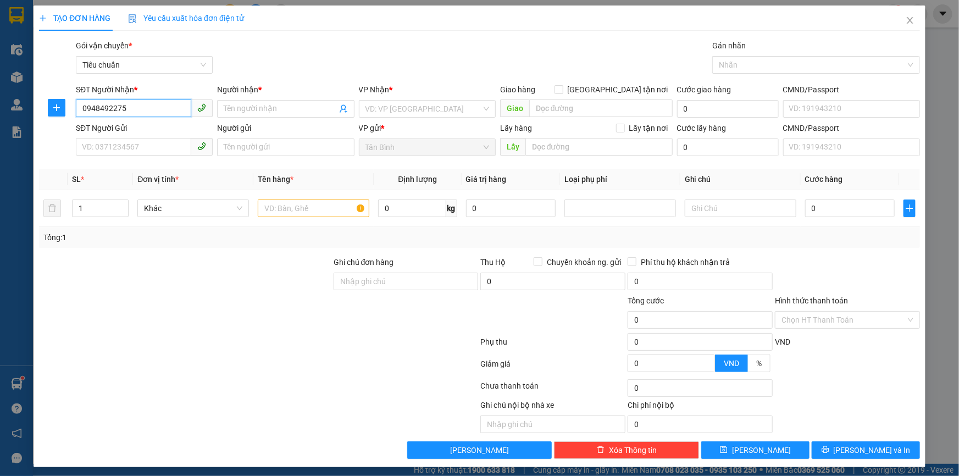
click at [156, 110] on input "0948492275" at bounding box center [133, 108] width 115 height 18
type input "0948492275"
click at [245, 110] on input "Người nhận *" at bounding box center [280, 109] width 113 height 12
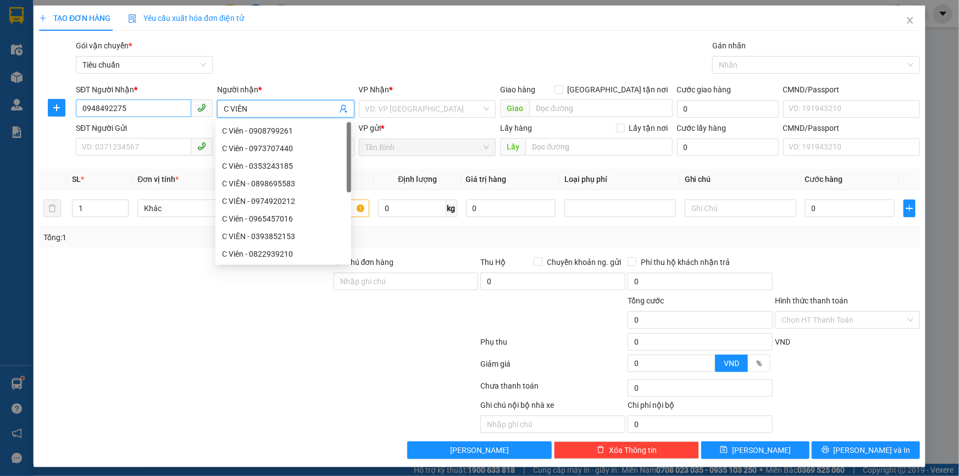
type input "C VIÊN"
click at [159, 108] on input "0948492275" at bounding box center [133, 108] width 115 height 18
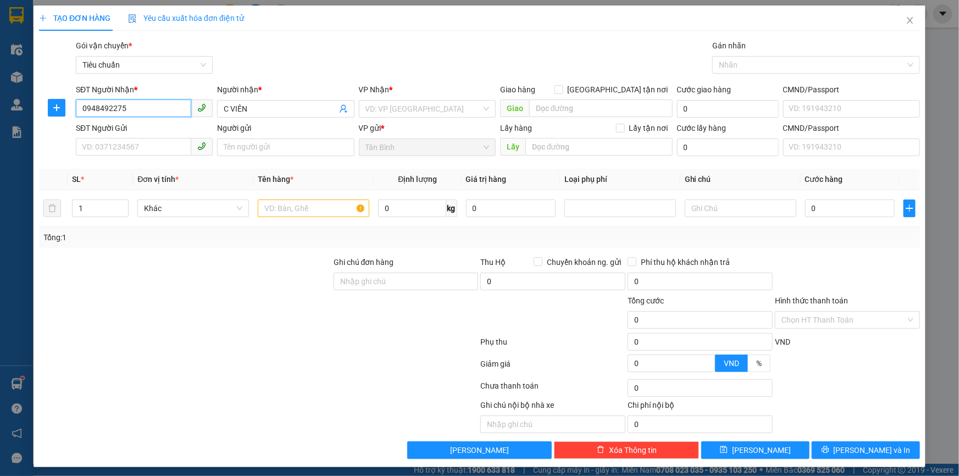
click at [159, 108] on input "0948492275" at bounding box center [133, 108] width 115 height 18
click at [158, 152] on input "SĐT Người Gửi" at bounding box center [133, 147] width 115 height 18
click at [158, 145] on input "SĐT Người Gửi" at bounding box center [133, 147] width 115 height 18
click at [381, 111] on input "search" at bounding box center [424, 109] width 116 height 16
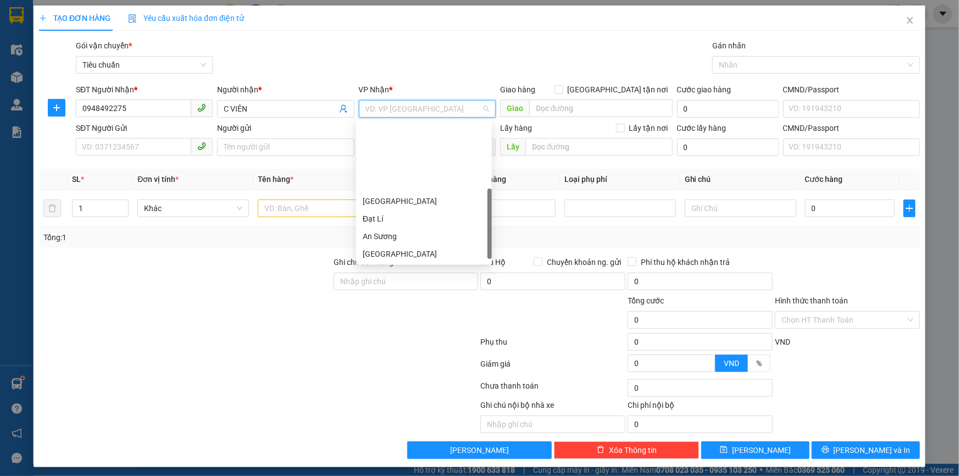
click at [422, 263] on div "Hai Bà Trưng" at bounding box center [424, 272] width 136 height 18
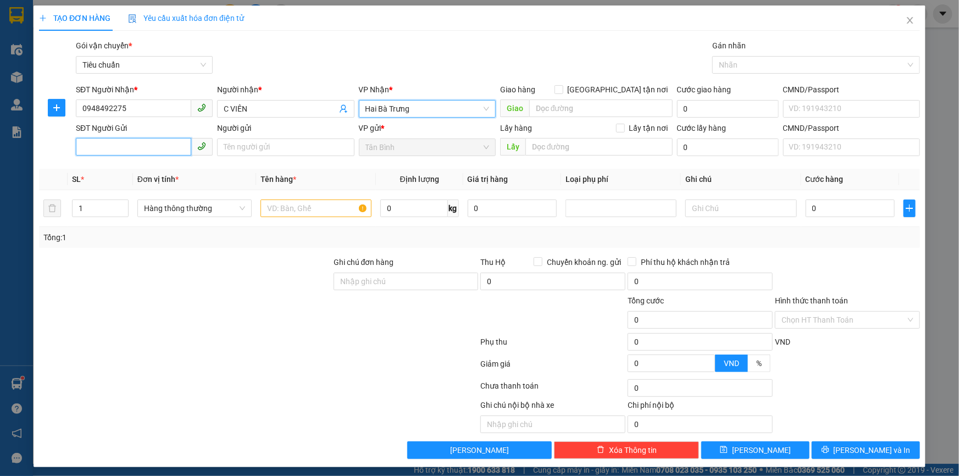
drag, startPoint x: 110, startPoint y: 135, endPoint x: 132, endPoint y: 152, distance: 27.4
click at [111, 138] on input "SĐT Người Gửi" at bounding box center [133, 147] width 115 height 18
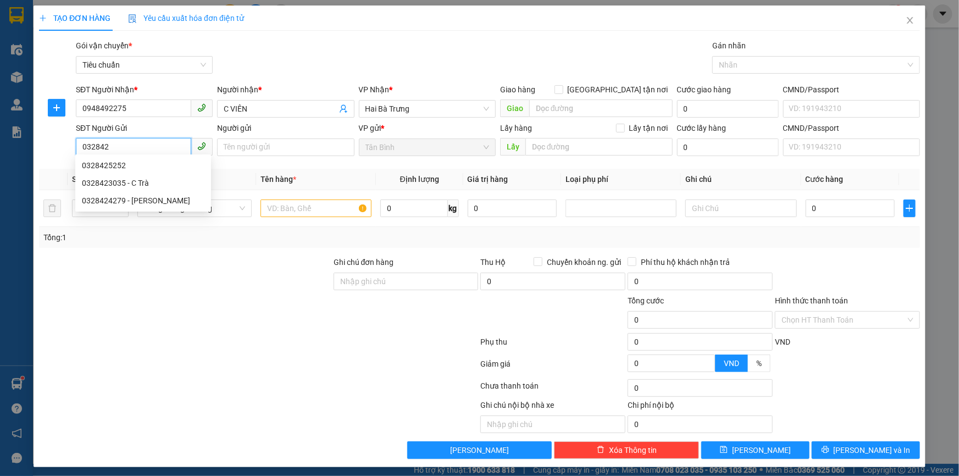
click at [141, 159] on div "0328425252" at bounding box center [143, 166] width 136 height 18
type input "0328425252"
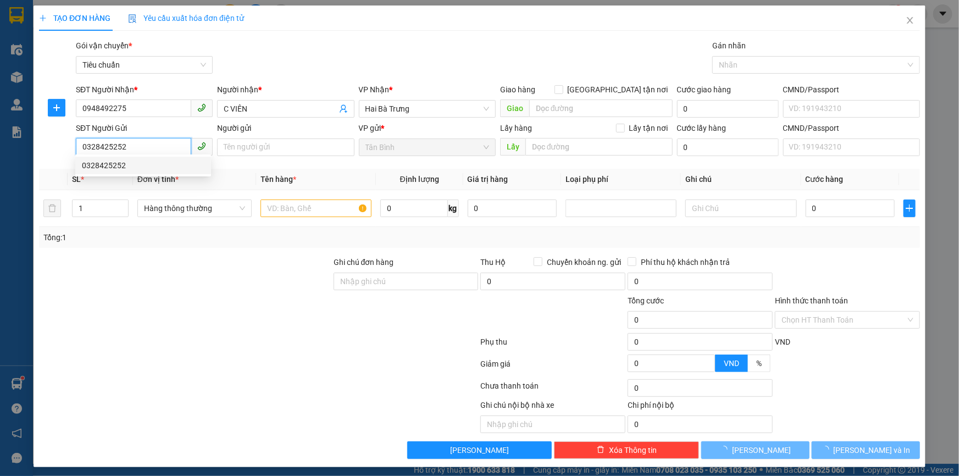
type input "30.000"
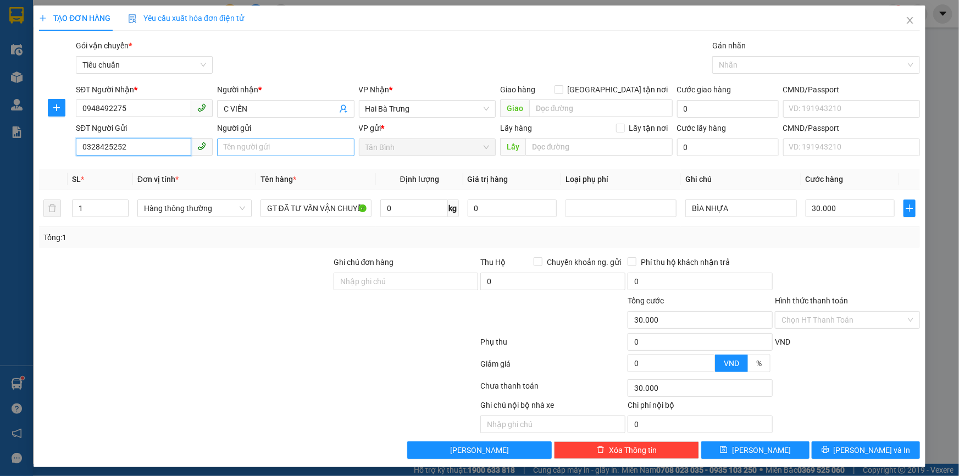
type input "0328425252"
click at [333, 146] on input "Người gửi" at bounding box center [285, 148] width 137 height 18
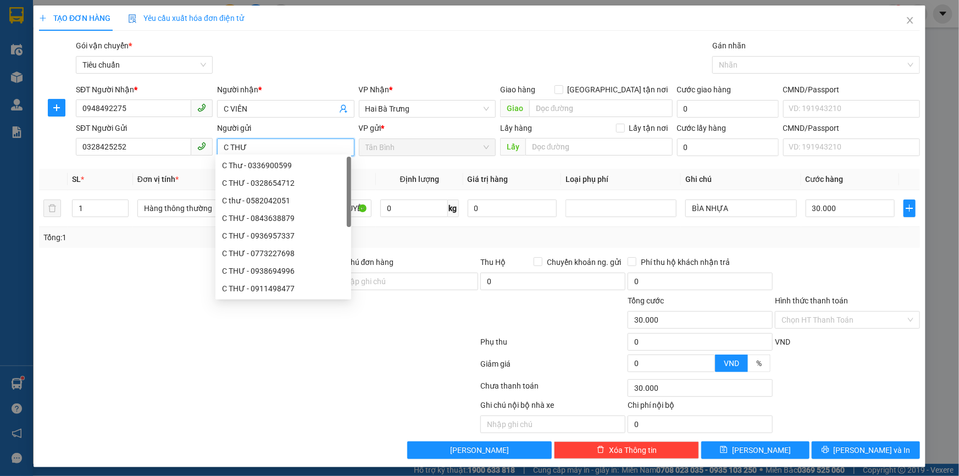
type input "C THƯ"
click at [833, 283] on div at bounding box center [847, 275] width 147 height 38
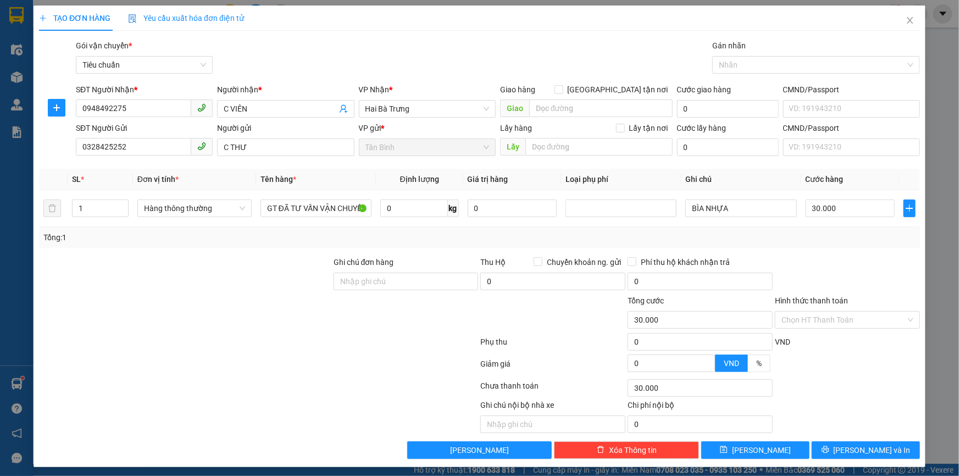
drag, startPoint x: 847, startPoint y: 317, endPoint x: 843, endPoint y: 324, distance: 8.6
click at [843, 324] on div "Hình thức thanh toán Chọn HT Thanh Toán" at bounding box center [847, 314] width 145 height 38
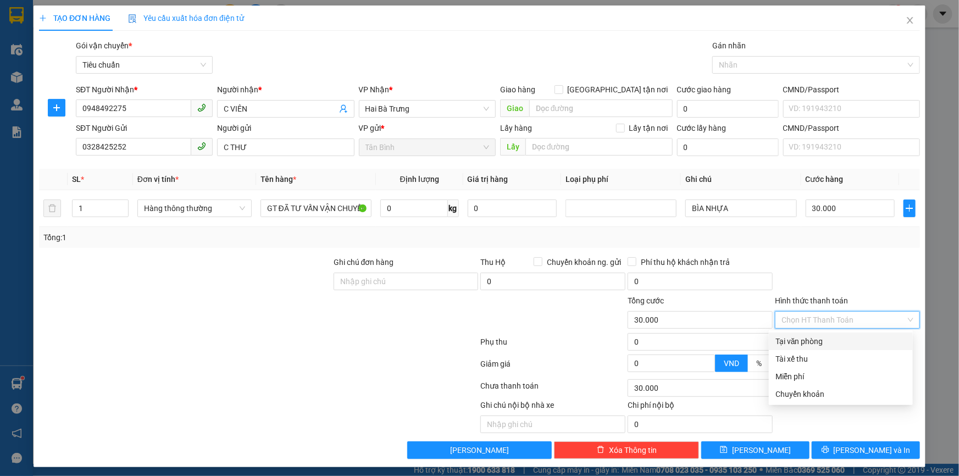
click at [832, 335] on div "Tại văn phòng" at bounding box center [841, 341] width 131 height 12
type input "0"
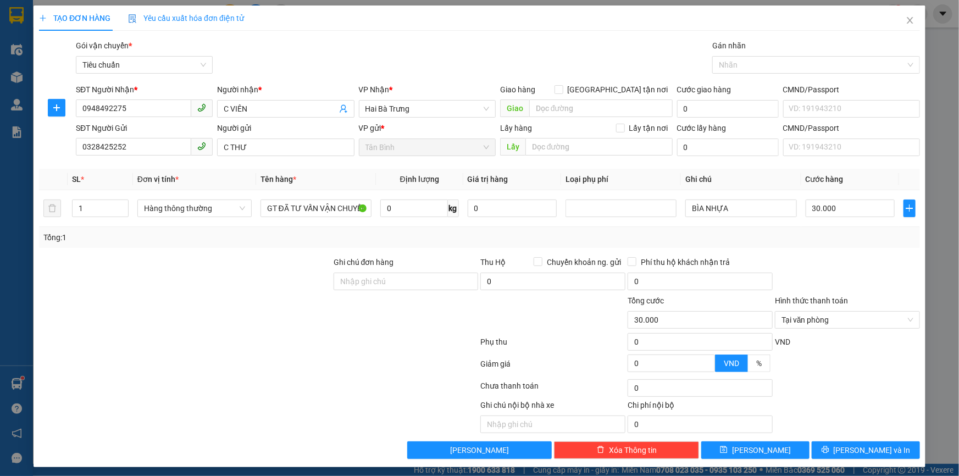
click at [818, 288] on div at bounding box center [847, 275] width 147 height 38
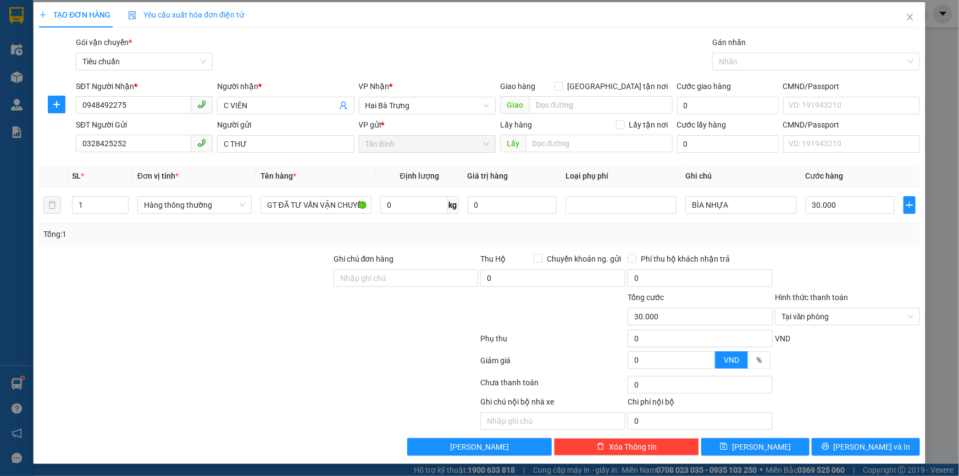
click at [183, 441] on div "Lưu nháp Xóa Thông tin [PERSON_NAME] và In" at bounding box center [479, 447] width 883 height 18
click at [829, 443] on icon "printer" at bounding box center [825, 446] width 7 height 7
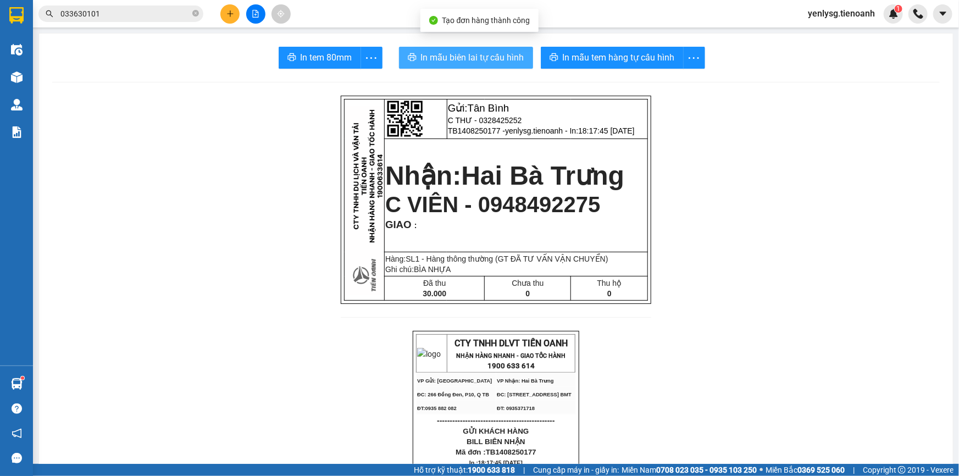
click at [441, 53] on span "In mẫu biên lai tự cấu hình" at bounding box center [472, 58] width 103 height 14
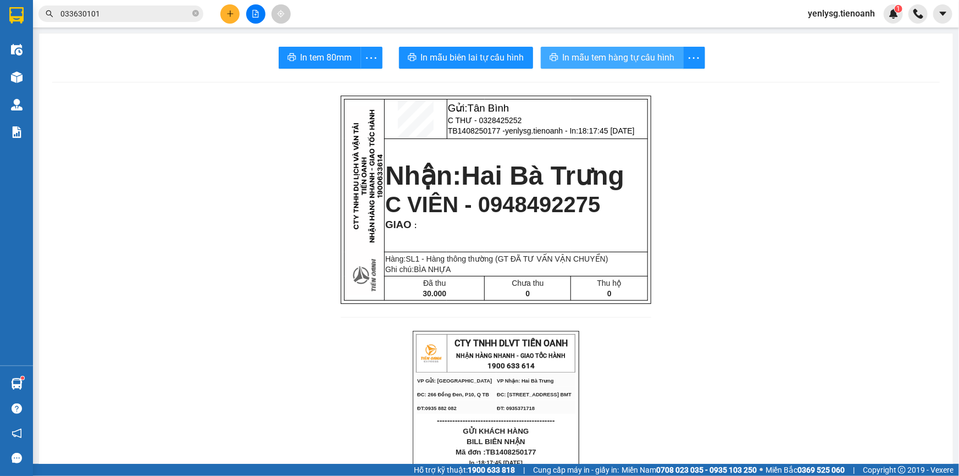
click at [632, 68] on button "In mẫu tem hàng tự cấu hình" at bounding box center [612, 58] width 143 height 22
click at [640, 53] on span "In mẫu tem hàng tự cấu hình" at bounding box center [619, 58] width 112 height 14
click at [224, 18] on button at bounding box center [229, 13] width 19 height 19
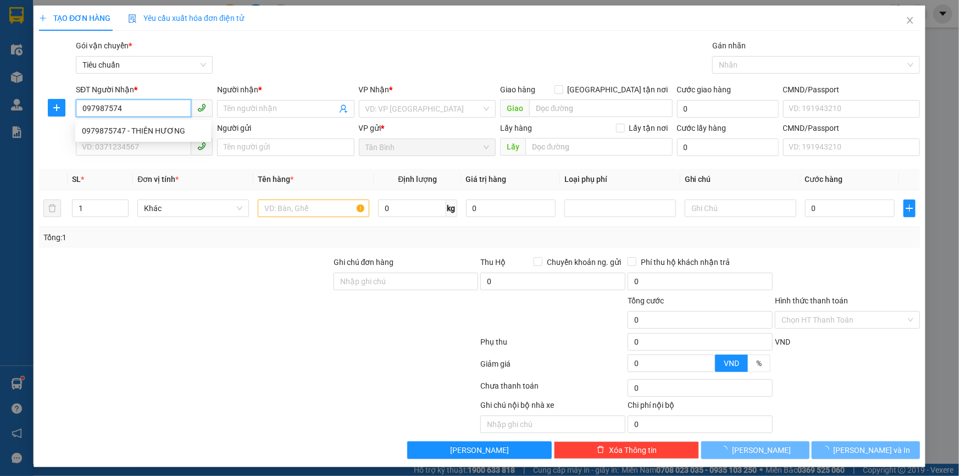
type input "0979875747"
click at [171, 135] on div "0979875747 - THIÊN HƯƠNG" at bounding box center [143, 131] width 123 height 12
type input "THIÊN HƯƠNG"
type input "0979875747"
type input "30.000"
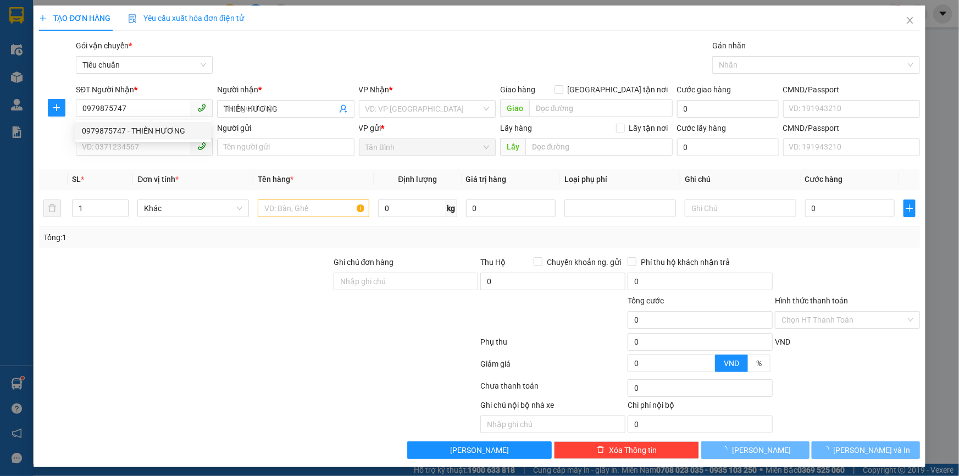
type input "30.000"
click at [172, 141] on div "0979875747 0979875747 - THIÊN HƯƠNG" at bounding box center [143, 131] width 136 height 22
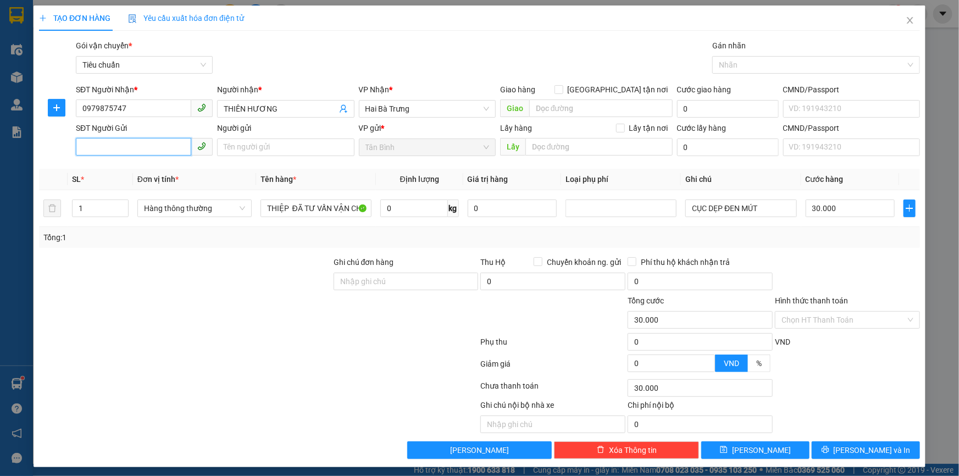
click at [170, 147] on input "SĐT Người Gửi" at bounding box center [133, 147] width 115 height 18
type input "0931631992"
click at [173, 169] on div "0931631992 - VI" at bounding box center [143, 169] width 123 height 12
type input "VI"
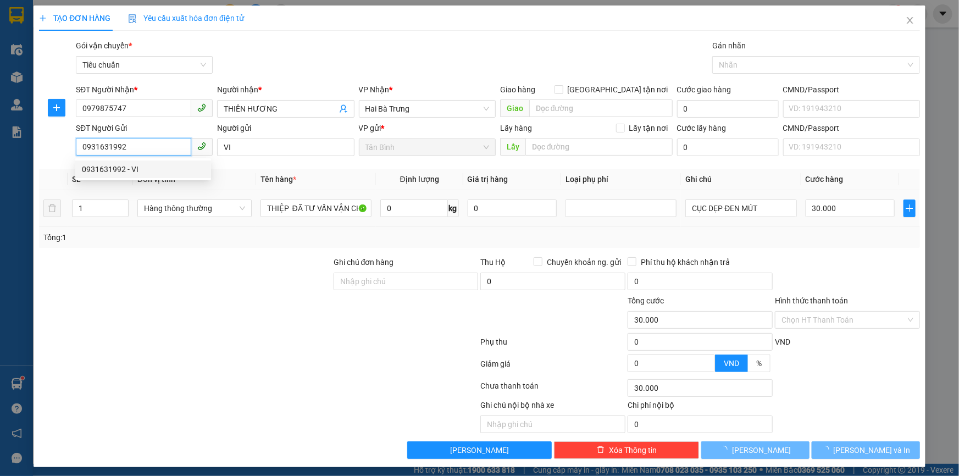
type input "60.000"
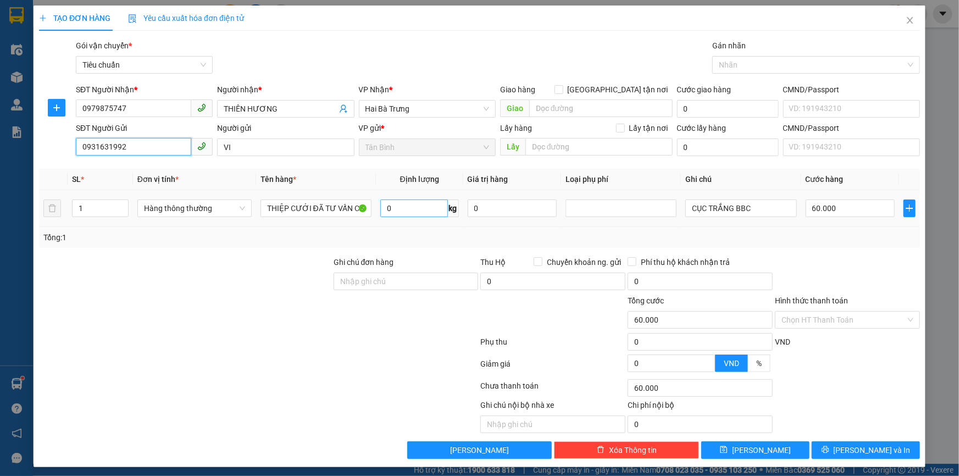
type input "0931631992"
click at [385, 204] on input "0" at bounding box center [414, 209] width 68 height 18
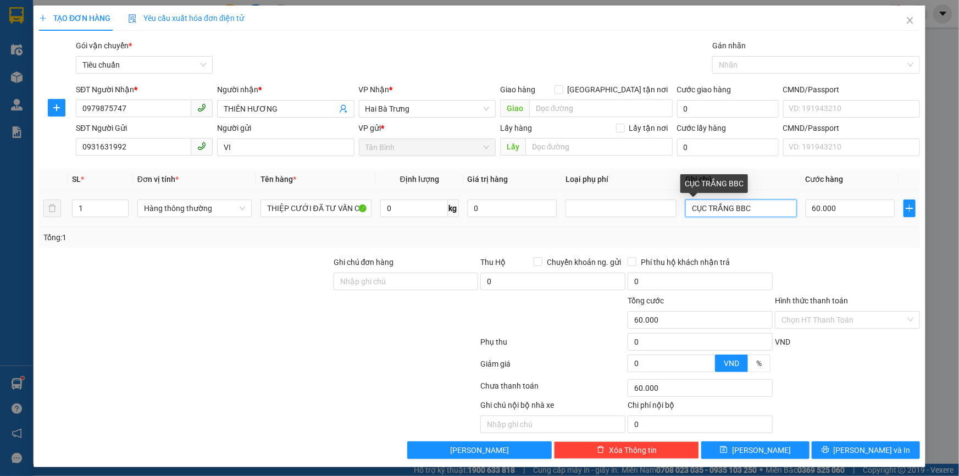
click at [773, 204] on input "CỤC TRẮNG BBC" at bounding box center [740, 209] width 111 height 18
type input "0"
click at [885, 204] on input "0" at bounding box center [851, 209] width 90 height 18
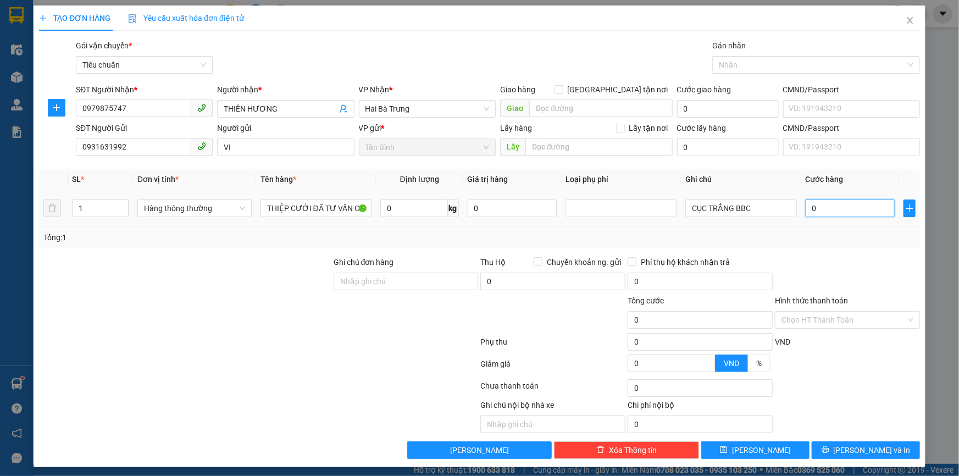
type input "3"
type input "30"
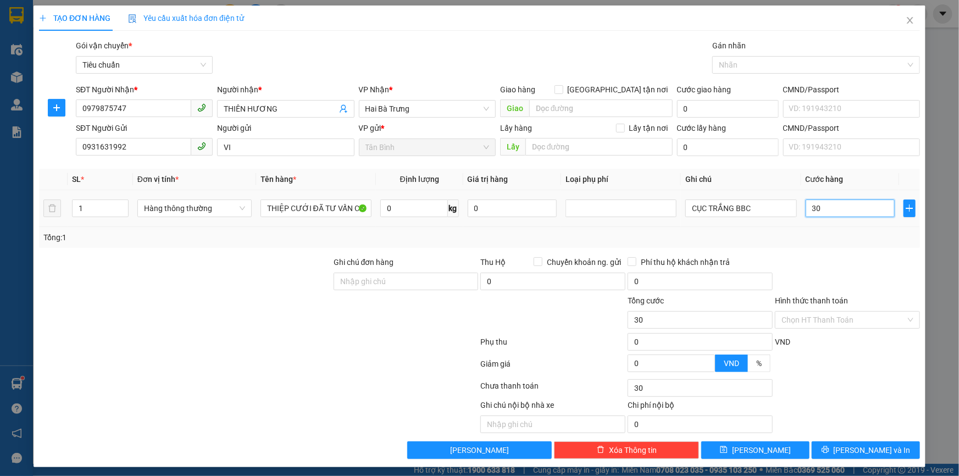
type input "30"
type input "30.000"
click at [856, 297] on div "Hình thức thanh toán" at bounding box center [847, 303] width 145 height 16
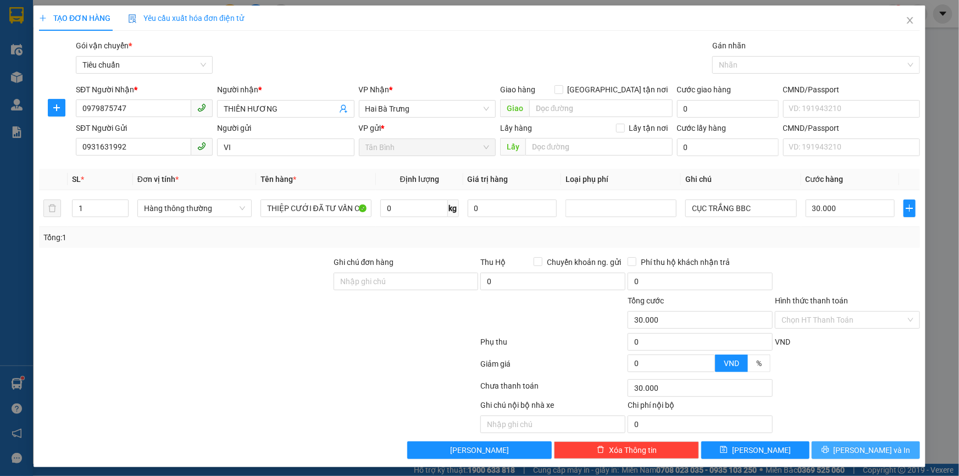
click at [826, 451] on button "Lưu và In" at bounding box center [866, 450] width 108 height 18
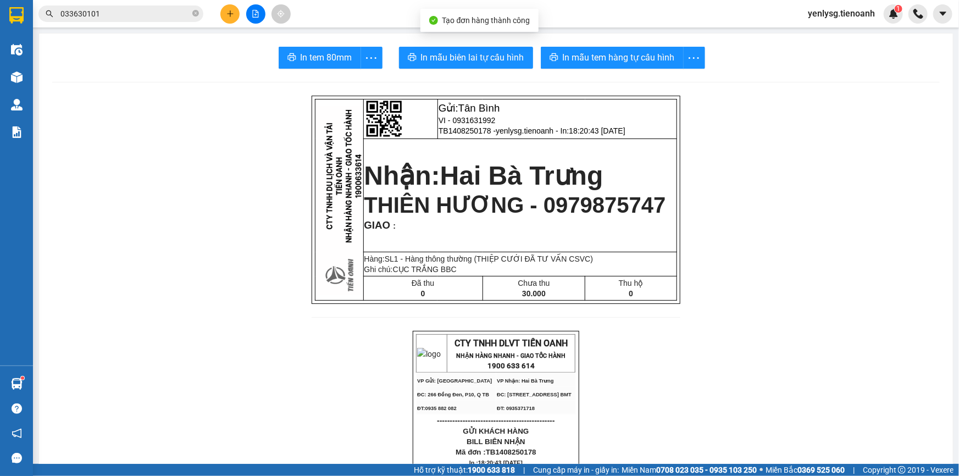
click at [568, 60] on span "In mẫu tem hàng tự cấu hình" at bounding box center [619, 58] width 112 height 14
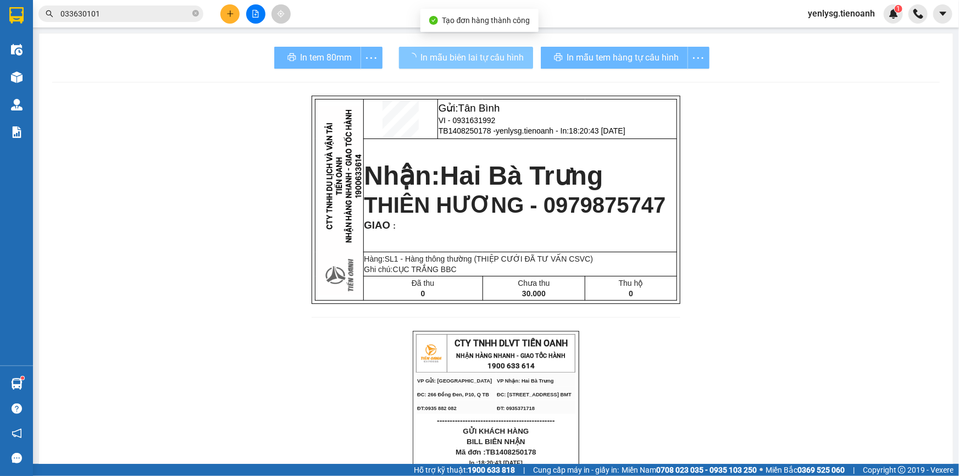
click at [516, 58] on span "In mẫu biên lai tự cấu hình" at bounding box center [472, 58] width 103 height 14
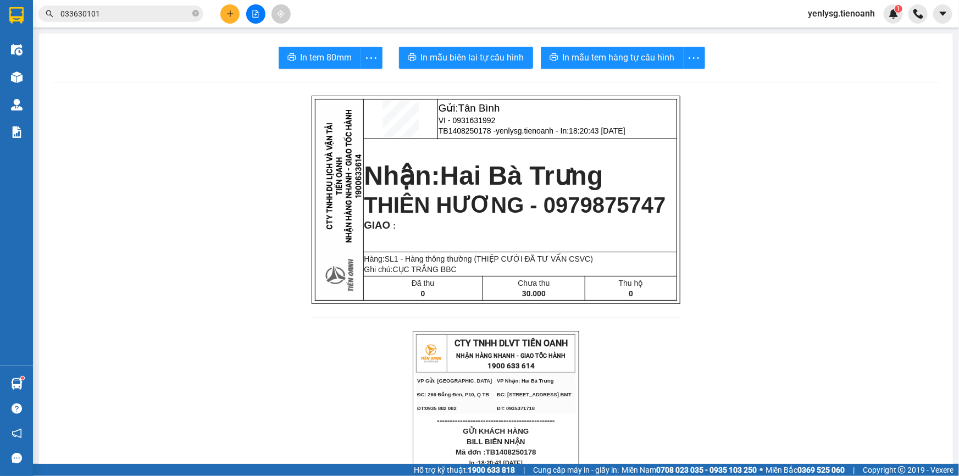
click at [179, 14] on input "033630101" at bounding box center [125, 14] width 130 height 12
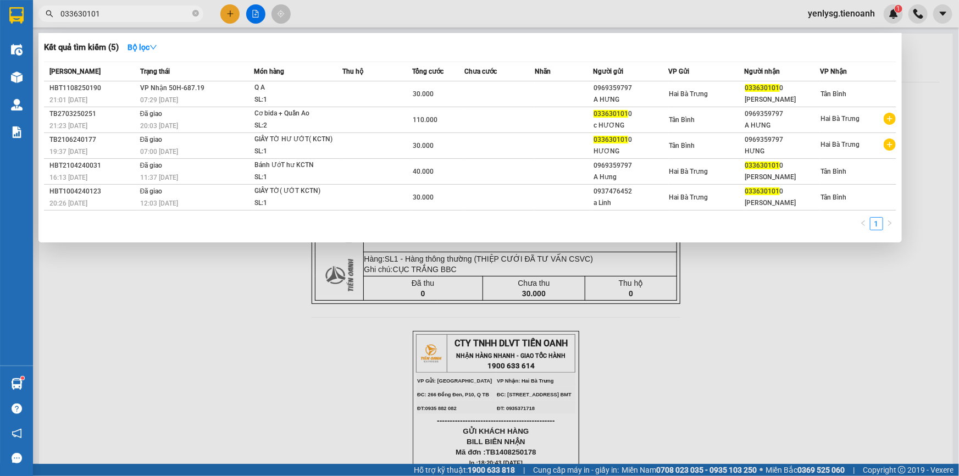
click at [179, 14] on input "033630101" at bounding box center [125, 14] width 130 height 12
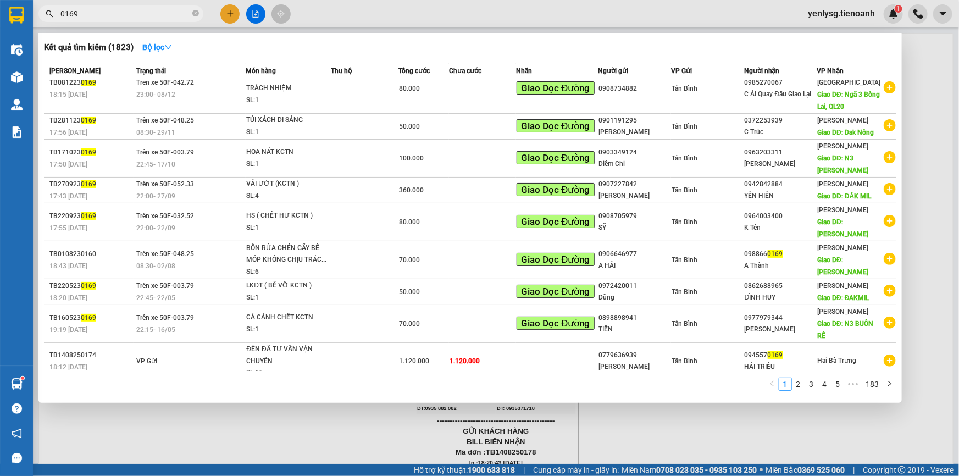
scroll to position [49, 0]
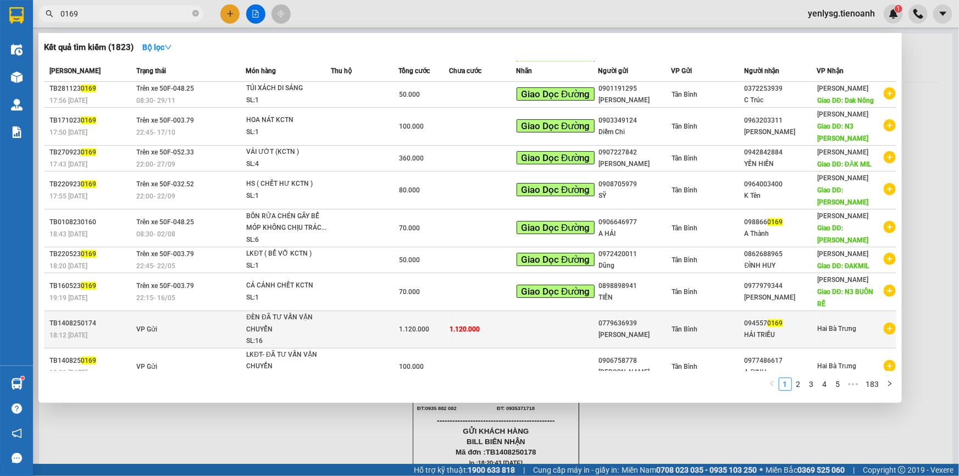
type input "0169"
click at [534, 319] on td at bounding box center [557, 329] width 82 height 37
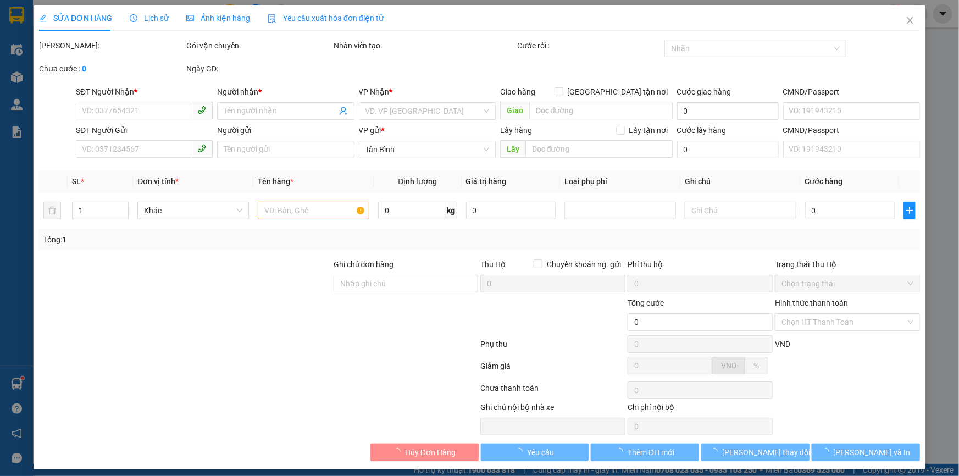
type input "0945570169"
type input "HẢI TRIỀU"
type input "0779636939"
type input "[PERSON_NAME]"
type input "Lấy trước 3T"
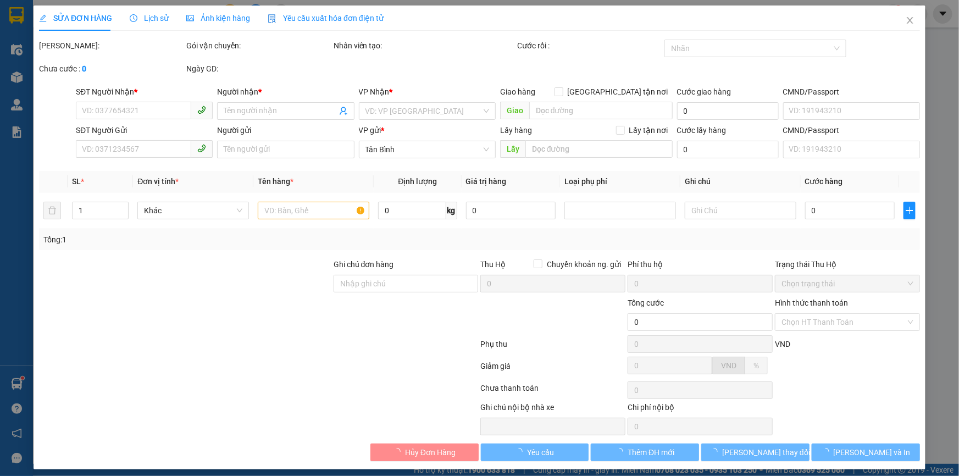
type input "1.120.000"
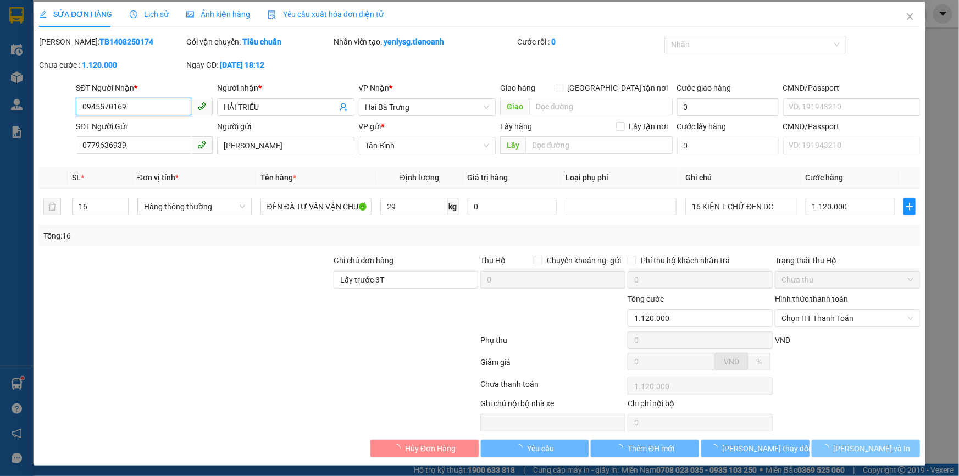
scroll to position [5, 0]
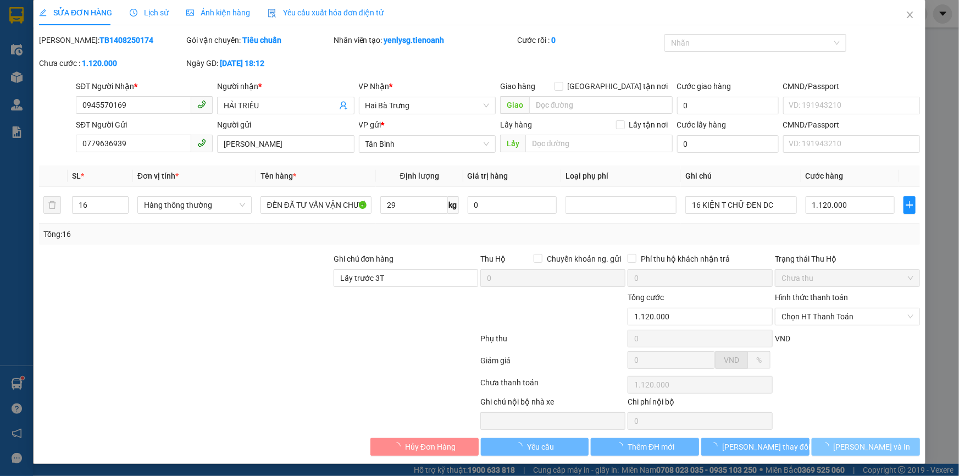
click at [865, 452] on button "Lưu và In" at bounding box center [866, 447] width 108 height 18
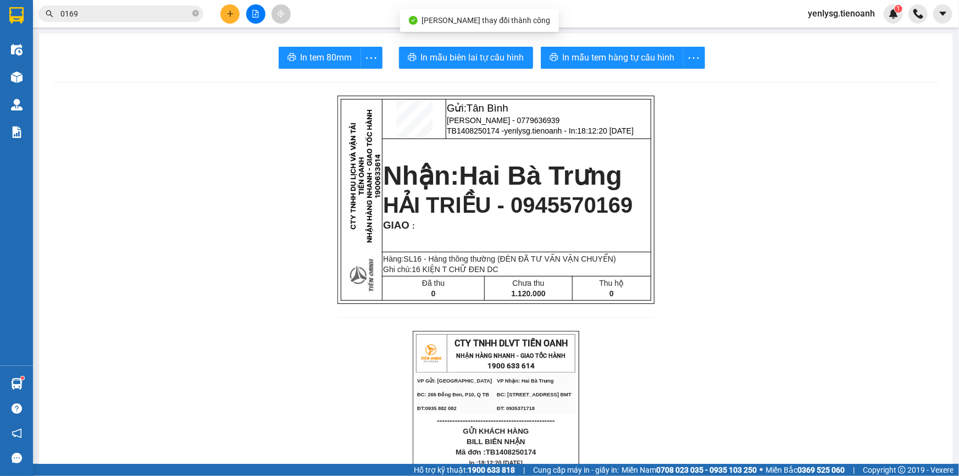
click at [438, 47] on button "In mẫu biên lai tự cấu hình" at bounding box center [466, 58] width 134 height 22
click at [231, 23] on button at bounding box center [229, 13] width 19 height 19
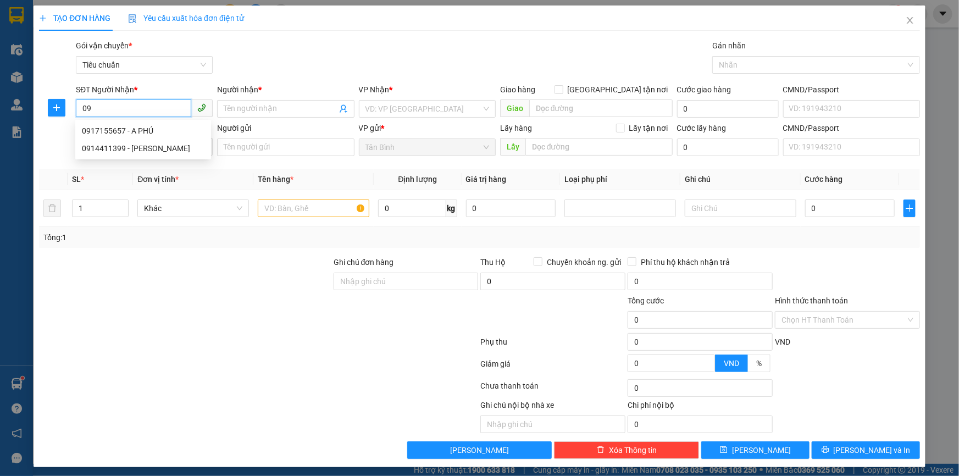
type input "0"
type input "0941015566"
click at [156, 128] on div "0941015566 - NK FAMILY" at bounding box center [143, 131] width 123 height 12
type input "NK FAMILY"
type input "0941015566"
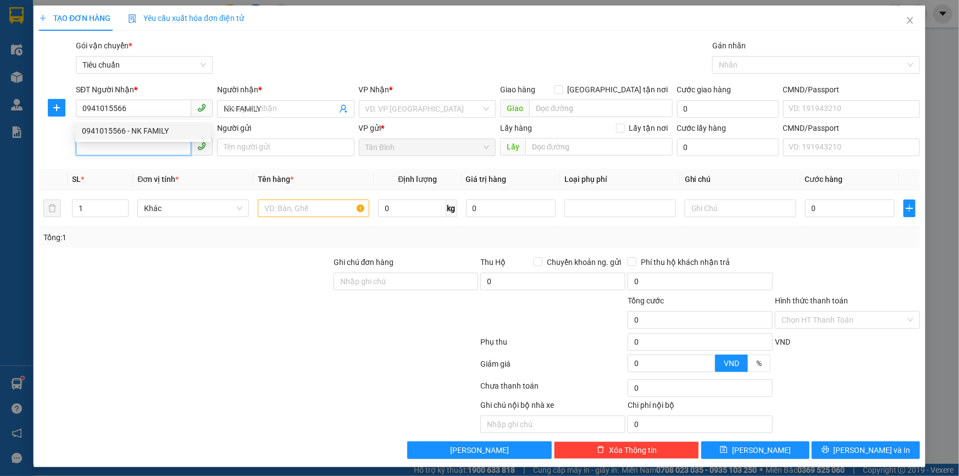
type input "30.000"
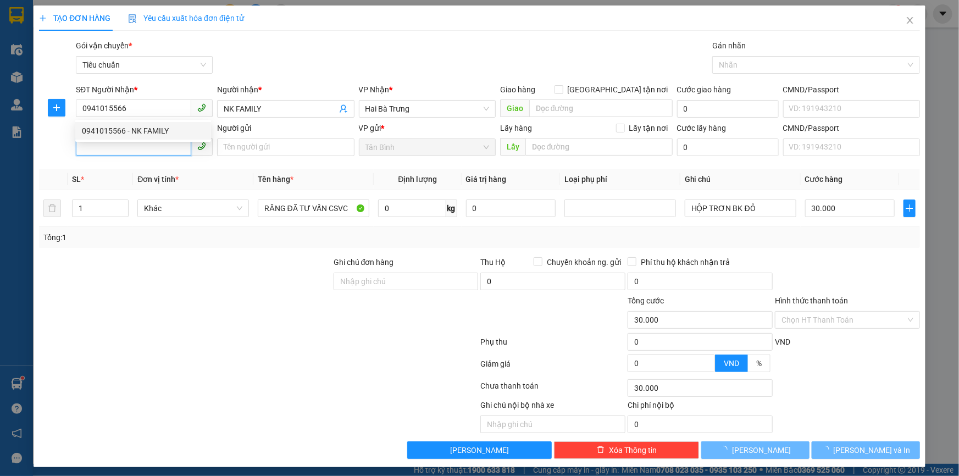
click at [157, 152] on input "SĐT Người Gửi" at bounding box center [133, 147] width 115 height 18
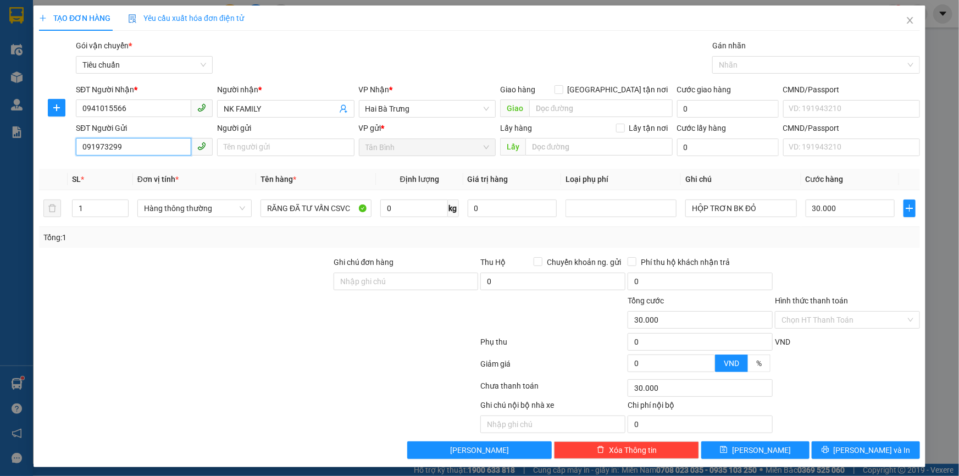
type input "0919732992"
click at [142, 172] on div "0919732992 - HỢP" at bounding box center [143, 169] width 123 height 12
type input "HỢP"
type input "0919732992"
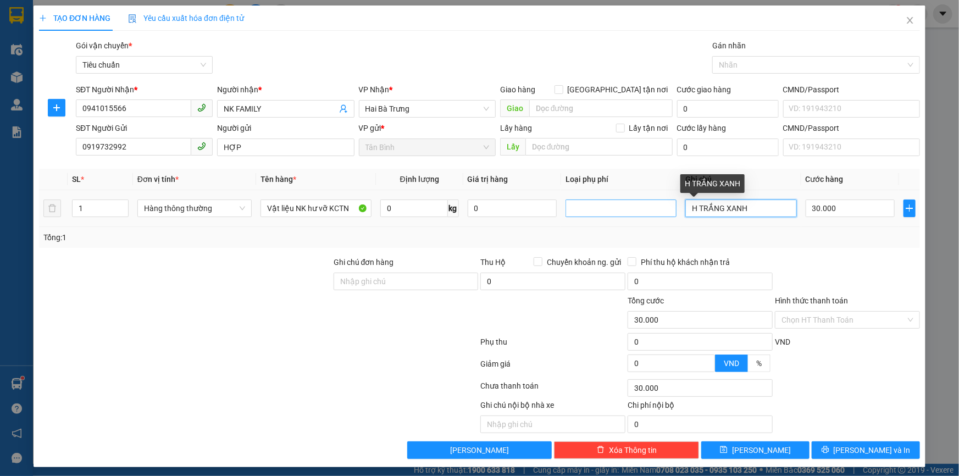
drag, startPoint x: 759, startPoint y: 214, endPoint x: 606, endPoint y: 214, distance: 152.3
click at [612, 214] on tr "1 Hàng thông thường Vật liệu NK hư vỡ KCTN 0 kg 0 H TRẮNG XANH 30.000" at bounding box center [479, 208] width 881 height 37
type input "H TRƠN"
click at [899, 458] on div "TẠO ĐƠN HÀNG Yêu cầu xuất hóa đơn điện tử Transit Pickup Surcharge Ids Transit …" at bounding box center [480, 236] width 892 height 462
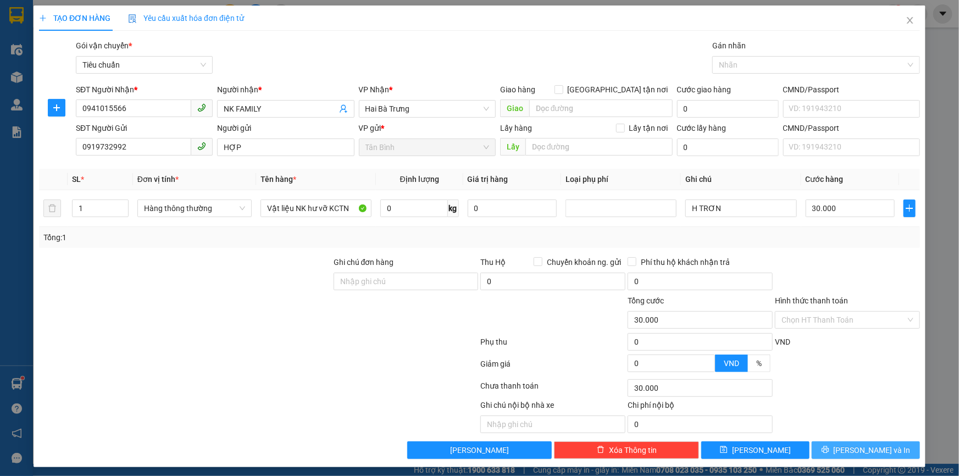
click at [893, 453] on button "Lưu và In" at bounding box center [866, 450] width 108 height 18
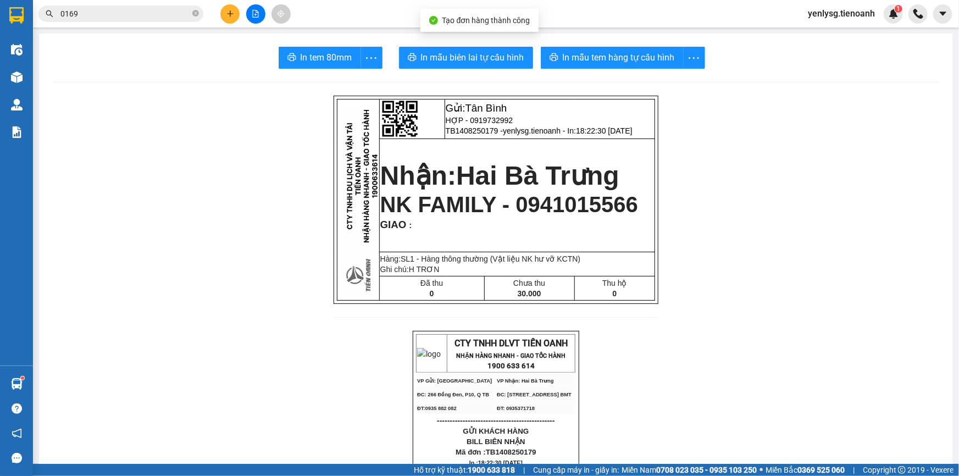
click at [482, 55] on span "In mẫu biên lai tự cấu hình" at bounding box center [472, 58] width 103 height 14
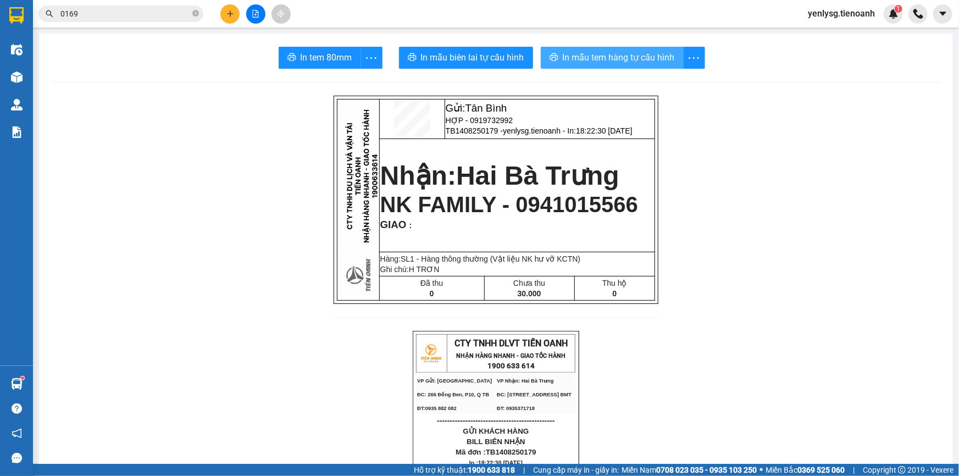
click at [595, 55] on span "In mẫu tem hàng tự cấu hình" at bounding box center [619, 58] width 112 height 14
click at [230, 16] on icon "plus" at bounding box center [230, 13] width 1 height 6
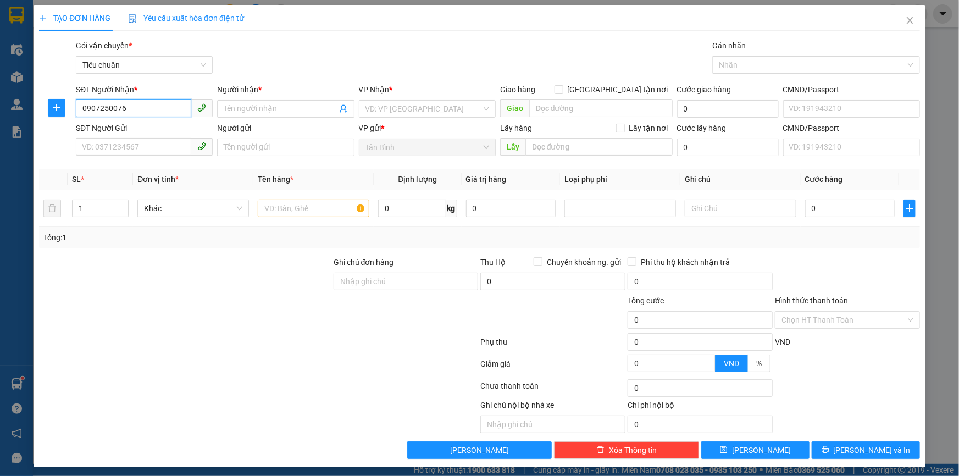
click at [171, 112] on input "0907250076" at bounding box center [133, 108] width 115 height 18
click at [170, 112] on input "0907250076" at bounding box center [133, 108] width 115 height 18
click at [165, 104] on input "0907250076" at bounding box center [133, 108] width 115 height 18
type input "0907250076"
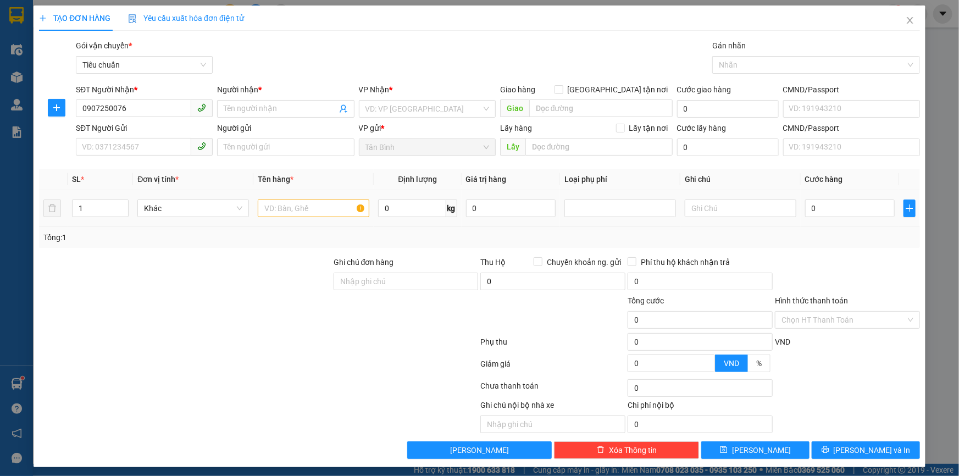
click at [214, 223] on td "Khác" at bounding box center [193, 208] width 120 height 37
click at [257, 105] on input "Người nhận *" at bounding box center [280, 109] width 113 height 12
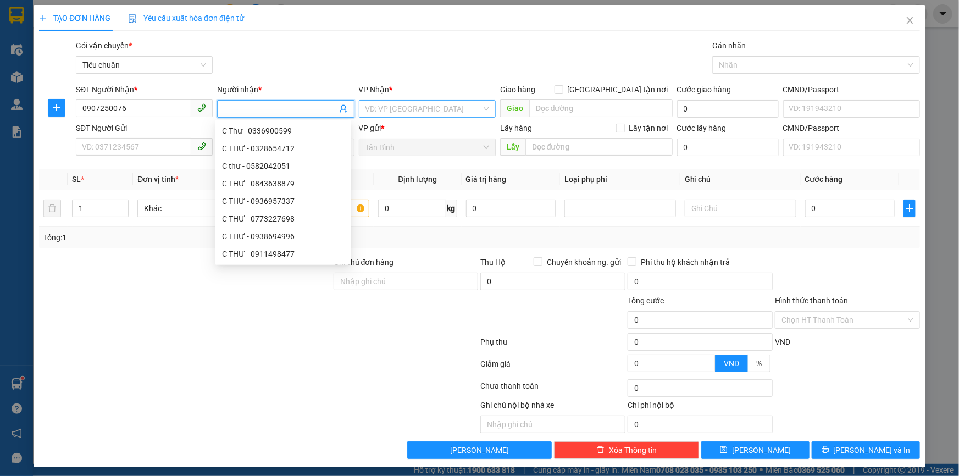
click at [370, 111] on input "search" at bounding box center [424, 109] width 116 height 16
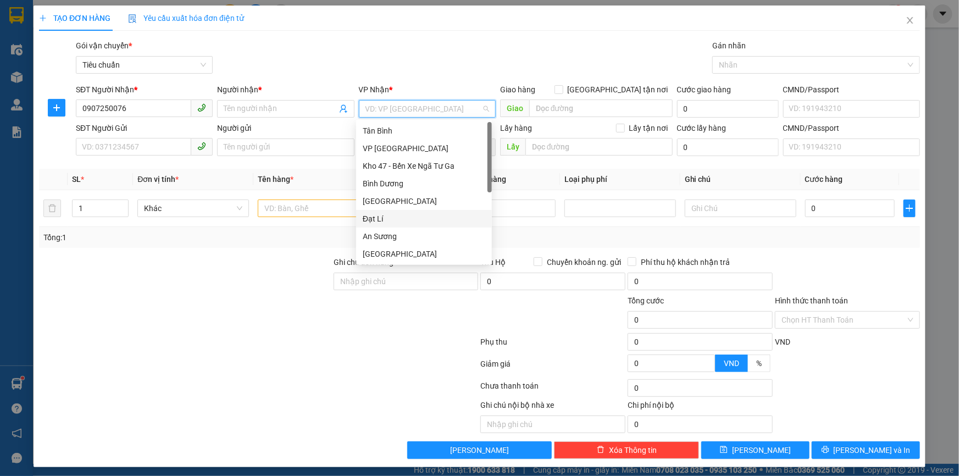
scroll to position [49, 0]
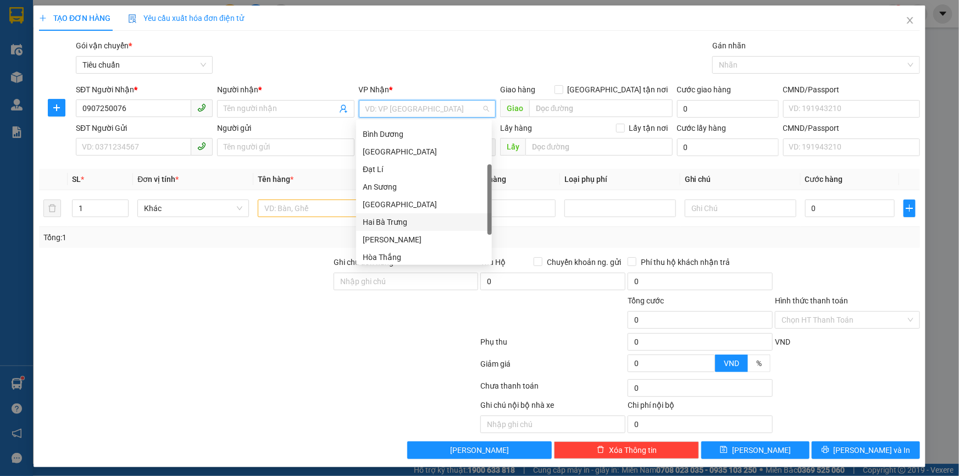
click at [423, 219] on div "Hai Bà Trưng" at bounding box center [424, 222] width 123 height 12
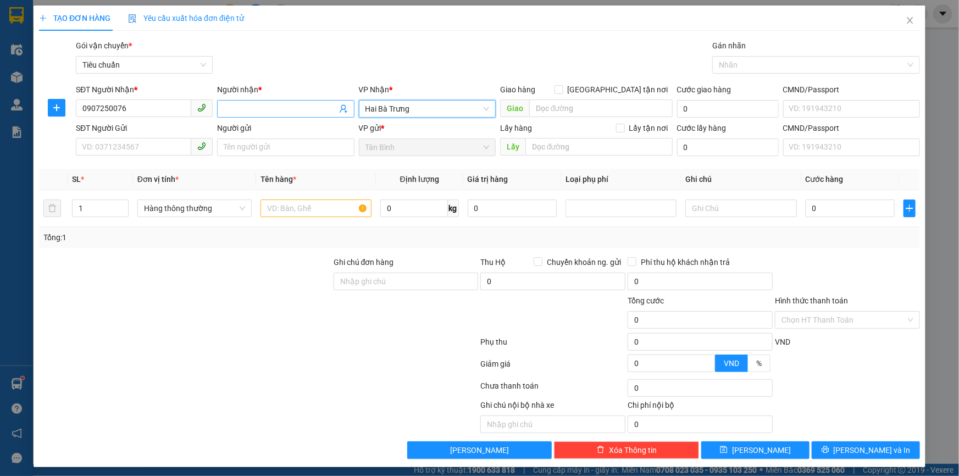
click at [263, 111] on input "Người nhận *" at bounding box center [280, 109] width 113 height 12
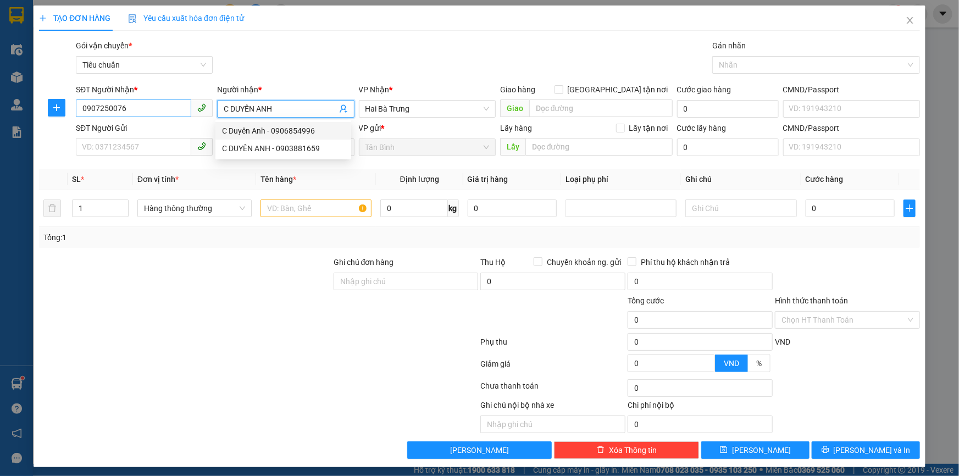
type input "C DUYÊN ANH"
click at [146, 109] on input "0907250076" at bounding box center [133, 108] width 115 height 18
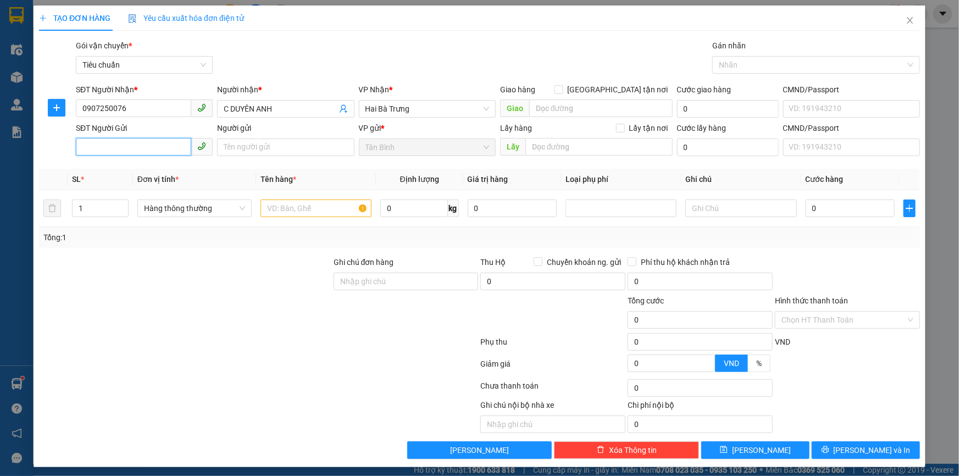
click at [154, 145] on input "SĐT Người Gửi" at bounding box center [133, 147] width 115 height 18
click at [104, 148] on input "SĐT Người Gửi" at bounding box center [133, 147] width 115 height 18
click at [150, 94] on div "SĐT Người Nhận *" at bounding box center [144, 90] width 137 height 12
click at [147, 101] on input "0907250076" at bounding box center [133, 108] width 115 height 18
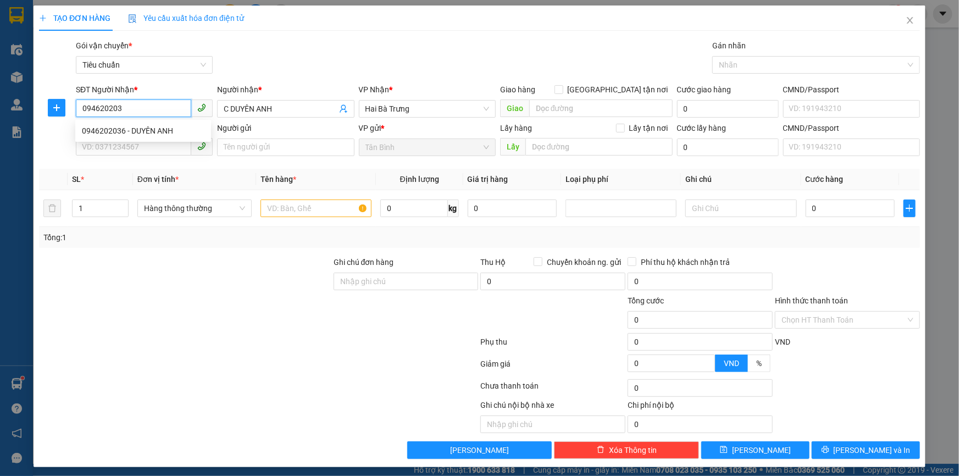
type input "0946202036"
click at [152, 126] on div "0946202036 - DUYÊN ANH" at bounding box center [143, 131] width 123 height 12
type input "DUYÊN ANH"
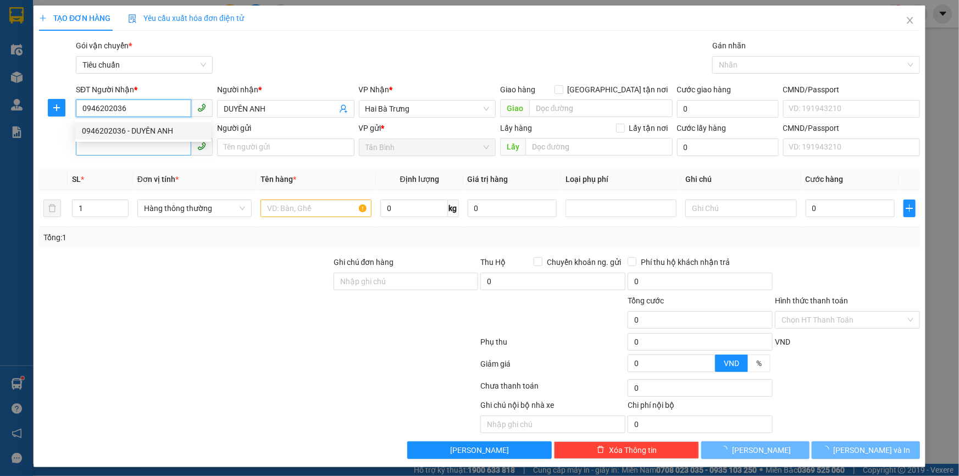
type input "30.000"
type input "0946202036"
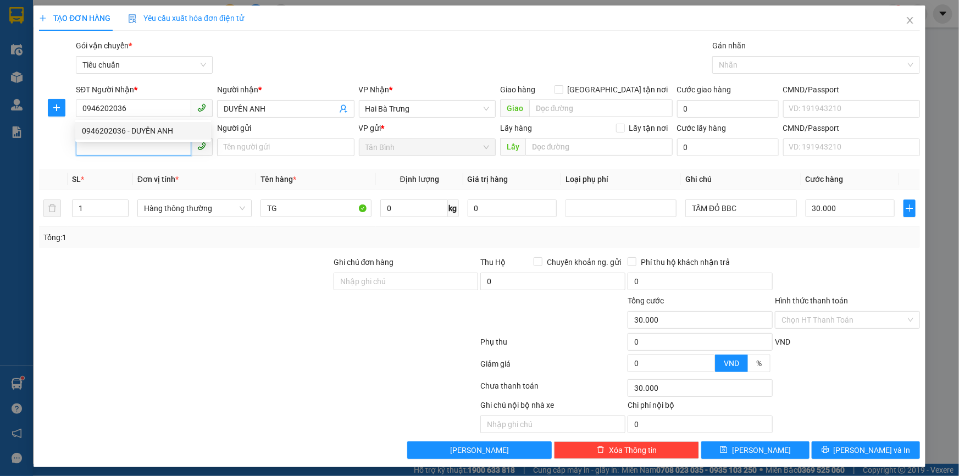
click at [149, 152] on input "SĐT Người Gửi" at bounding box center [133, 147] width 115 height 18
type input "0907555593"
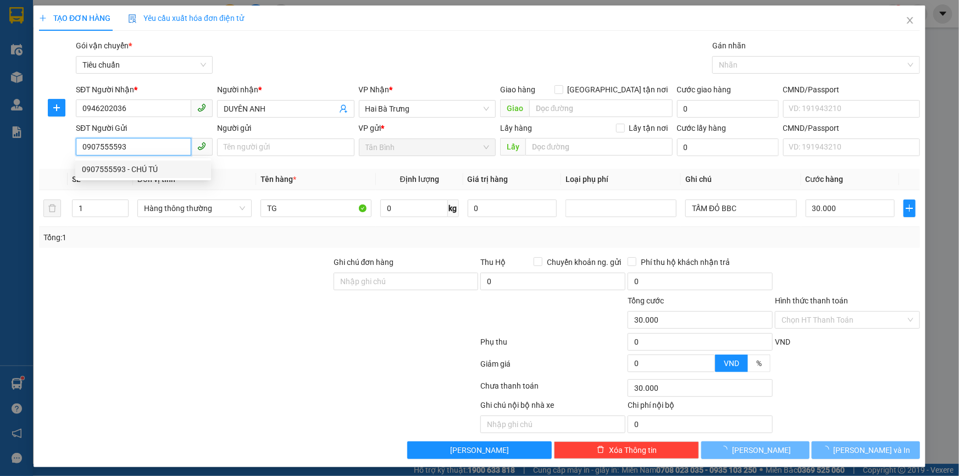
click at [150, 169] on div "0907555593 - CHÚ TÚ" at bounding box center [143, 169] width 123 height 12
type input "CHÚ TÚ"
type input "160.000"
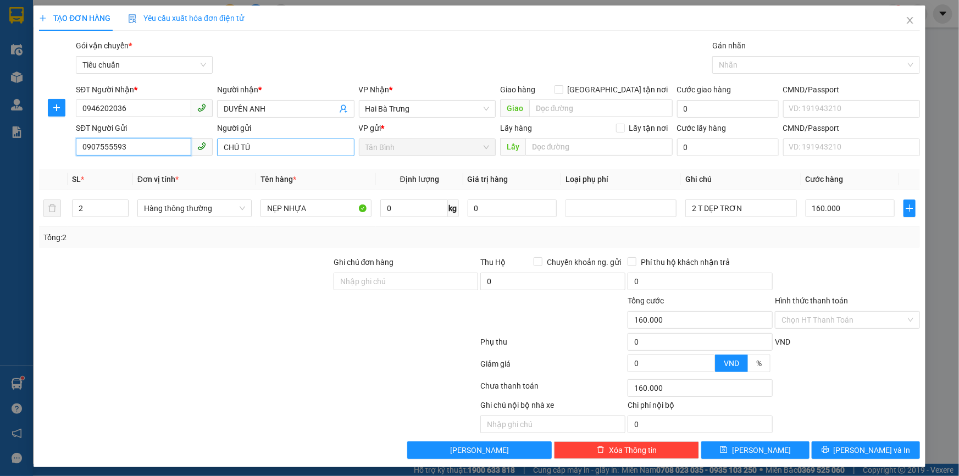
type input "0907555593"
drag, startPoint x: 239, startPoint y: 146, endPoint x: 209, endPoint y: 146, distance: 30.2
click at [209, 146] on div "SĐT Người Gửi 0907555593 Người gửi CHÚ TÚ VP gửi * Tân Bình Lấy hàng Lấy tận nơ…" at bounding box center [498, 141] width 849 height 38
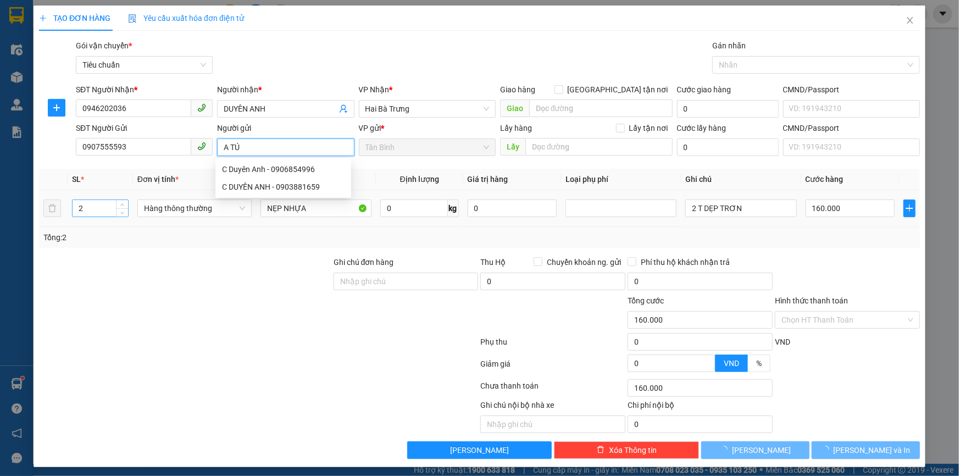
type input "A TÚ"
click at [114, 203] on input "2" at bounding box center [101, 208] width 56 height 16
type input "1"
click at [118, 211] on span "Decrease Value" at bounding box center [122, 212] width 12 height 10
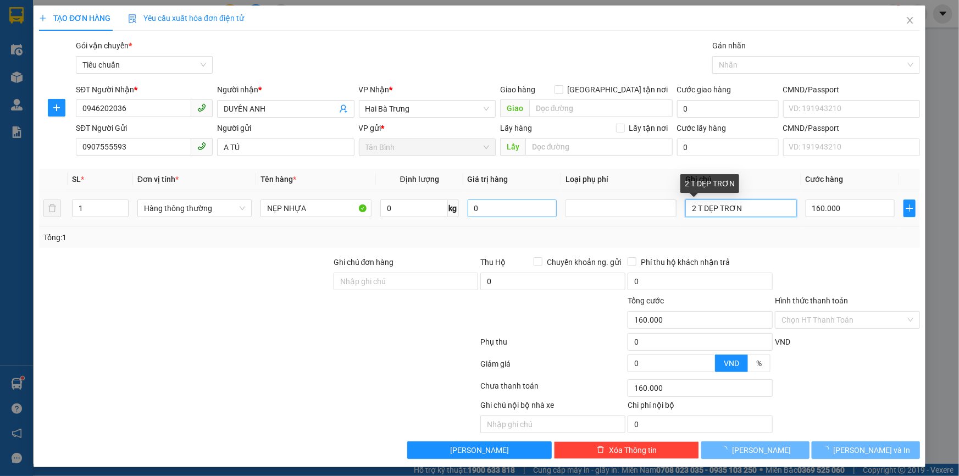
drag, startPoint x: 746, startPoint y: 209, endPoint x: 525, endPoint y: 214, distance: 221.0
click at [533, 213] on tr "1 Hàng thông thường NẸP NHỰA 0 kg 0 2 T DẸP TRƠN 160.000" at bounding box center [479, 208] width 881 height 37
type input "0"
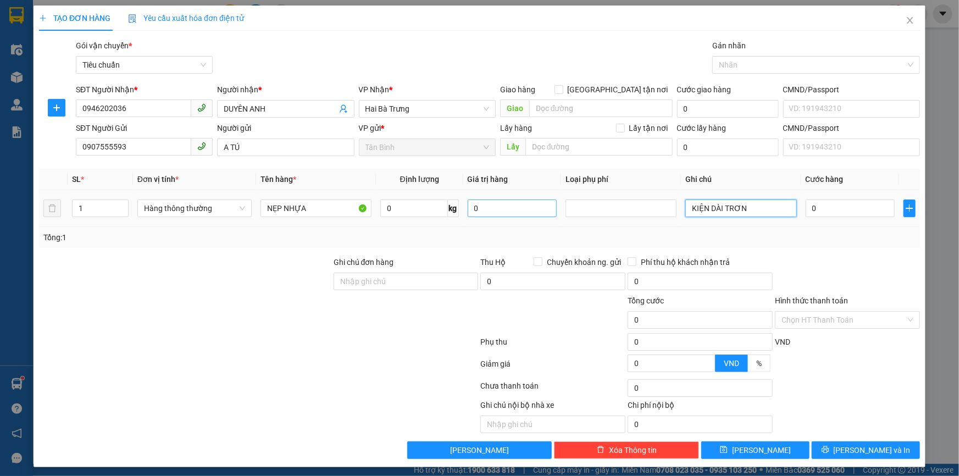
type input "KIỆN DÀI TRƠN"
type input "6"
type input "60"
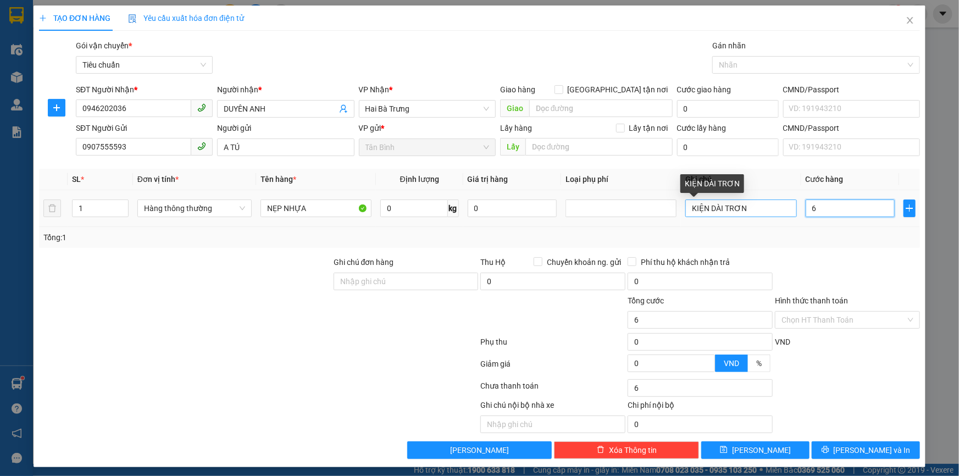
type input "60"
type input "60.000"
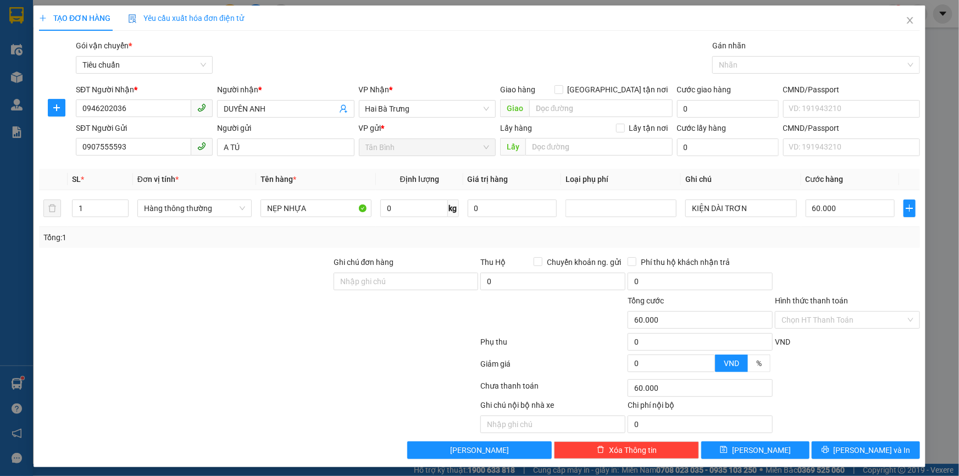
click at [904, 262] on div at bounding box center [847, 275] width 147 height 38
click at [888, 288] on div at bounding box center [847, 275] width 147 height 38
click at [860, 445] on span "Lưu và In" at bounding box center [872, 450] width 77 height 12
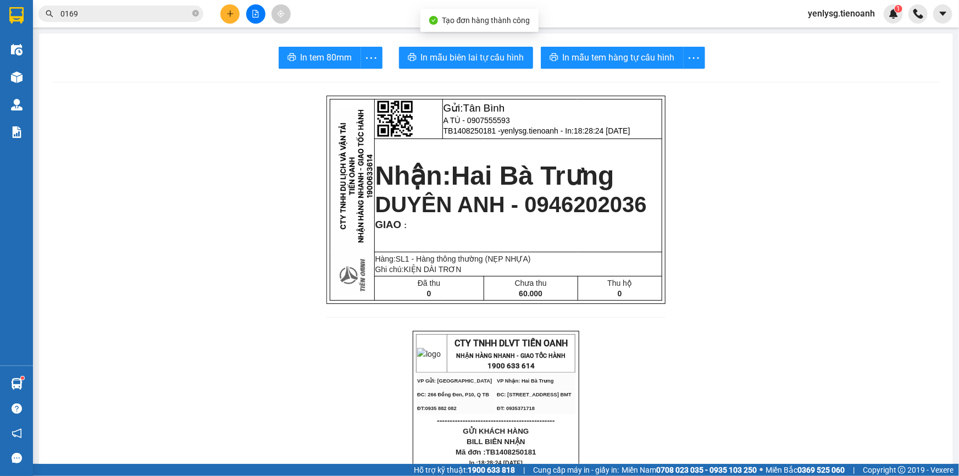
click at [551, 206] on span "DUYÊN ANH - 0946202036" at bounding box center [511, 204] width 272 height 24
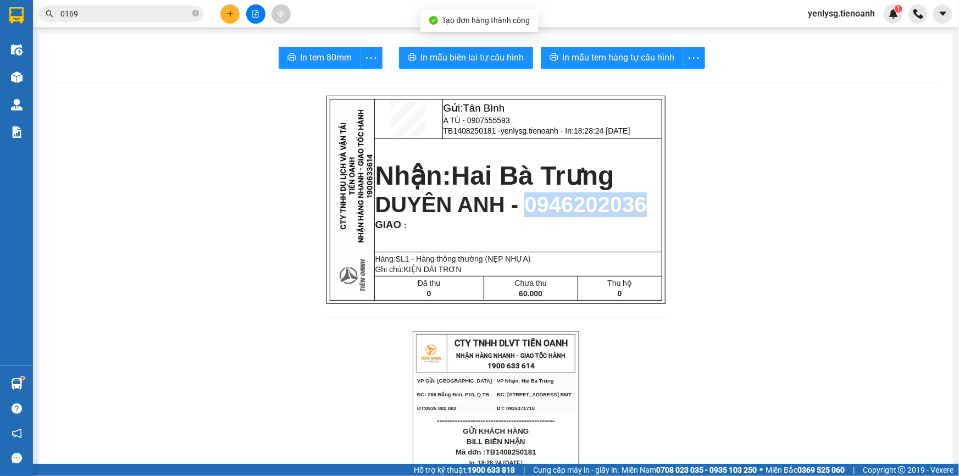
click at [551, 206] on span "DUYÊN ANH - 0946202036" at bounding box center [511, 204] width 272 height 24
copy span "0946202036"
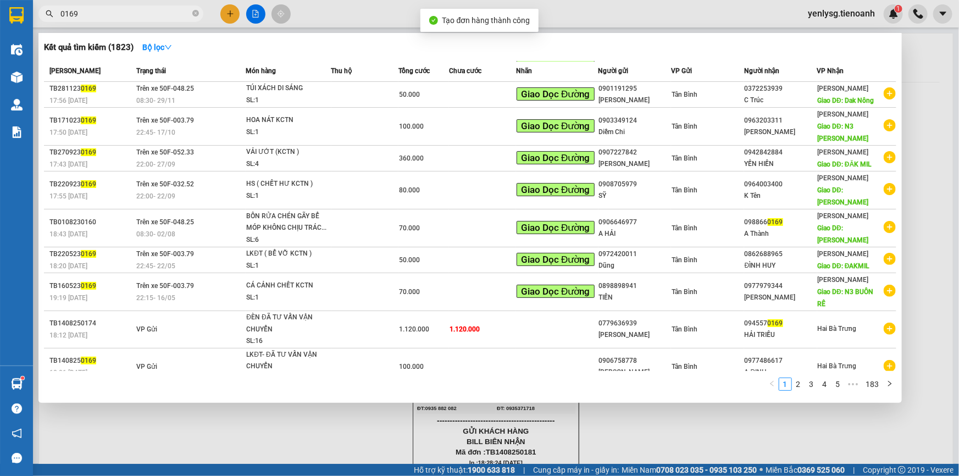
click at [138, 7] on span "0169" at bounding box center [120, 13] width 165 height 16
click at [138, 8] on input "0169" at bounding box center [125, 14] width 130 height 12
paste input "946202036"
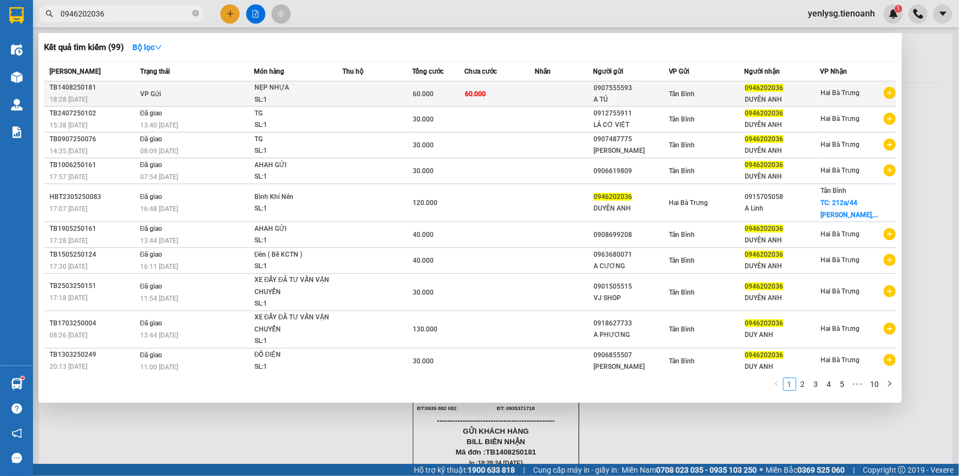
type input "0946202036"
click at [500, 102] on td "60.000" at bounding box center [500, 93] width 70 height 25
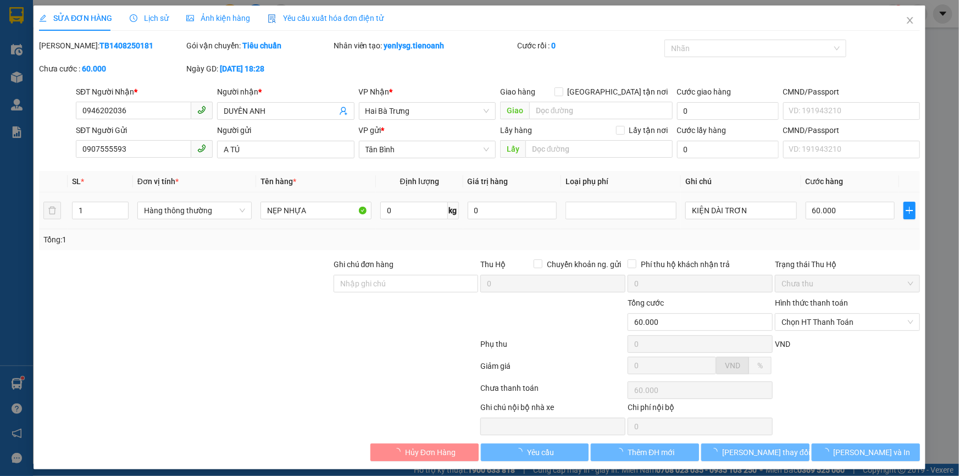
type input "0946202036"
type input "DUYÊN ANH"
type input "0907555593"
type input "A TÚ"
type input "60.000"
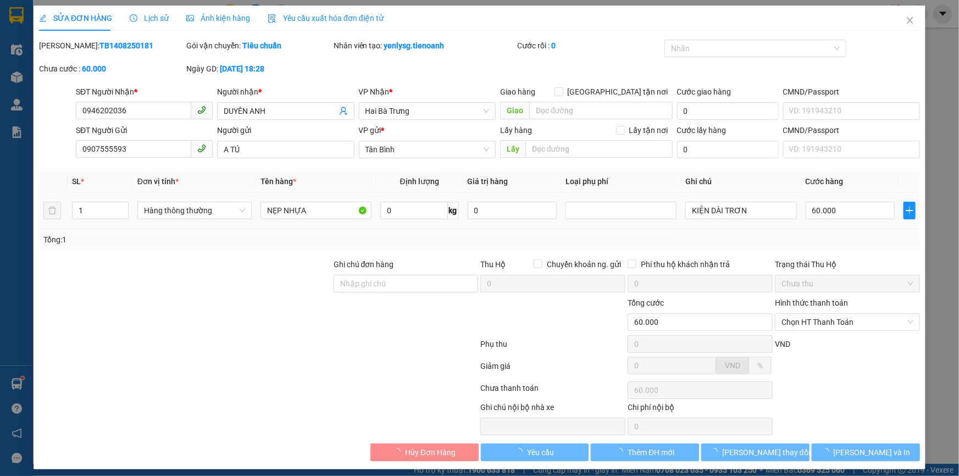
type input "60.000"
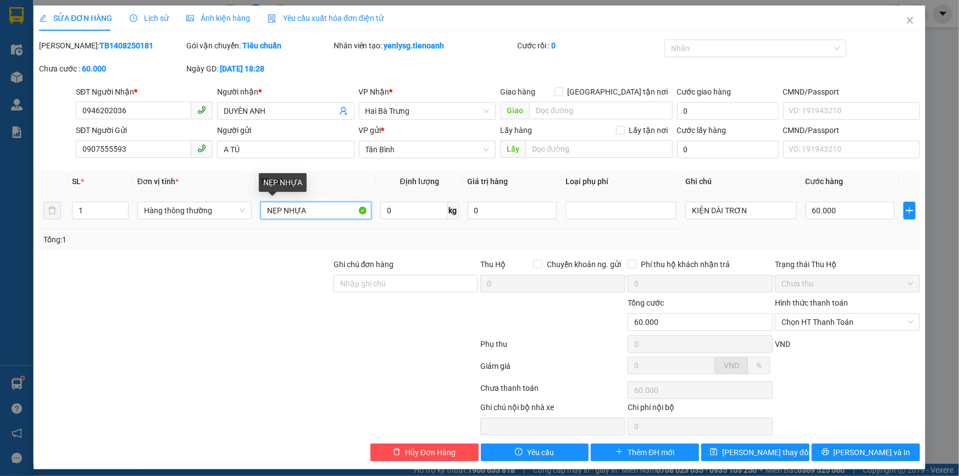
drag, startPoint x: 285, startPoint y: 214, endPoint x: 312, endPoint y: 211, distance: 27.6
click at [312, 211] on input "NẸP NHỰA" at bounding box center [316, 211] width 111 height 18
type input "NẸP NHÔM"
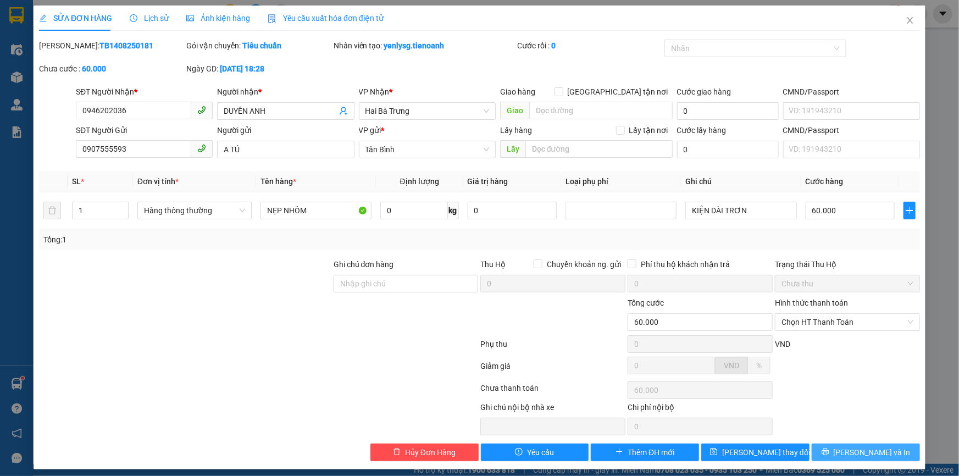
click at [859, 456] on span "Lưu và In" at bounding box center [872, 452] width 77 height 12
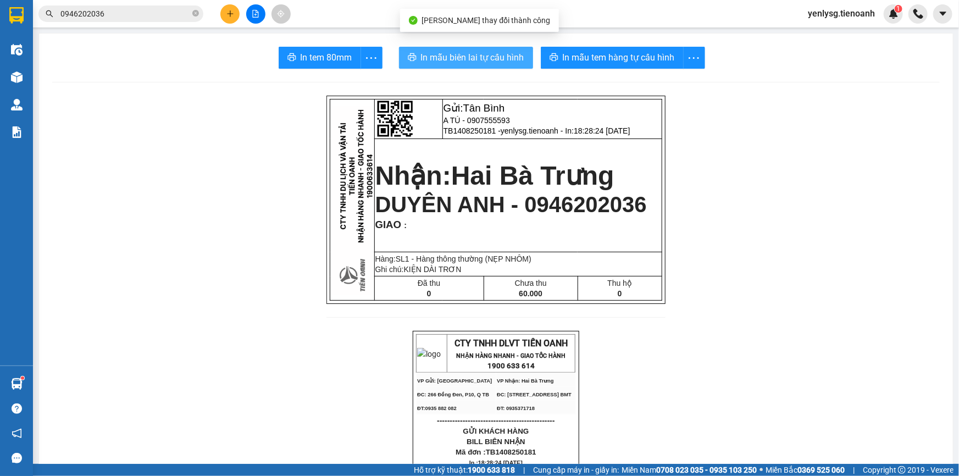
click at [475, 57] on span "In mẫu biên lai tự cấu hình" at bounding box center [472, 58] width 103 height 14
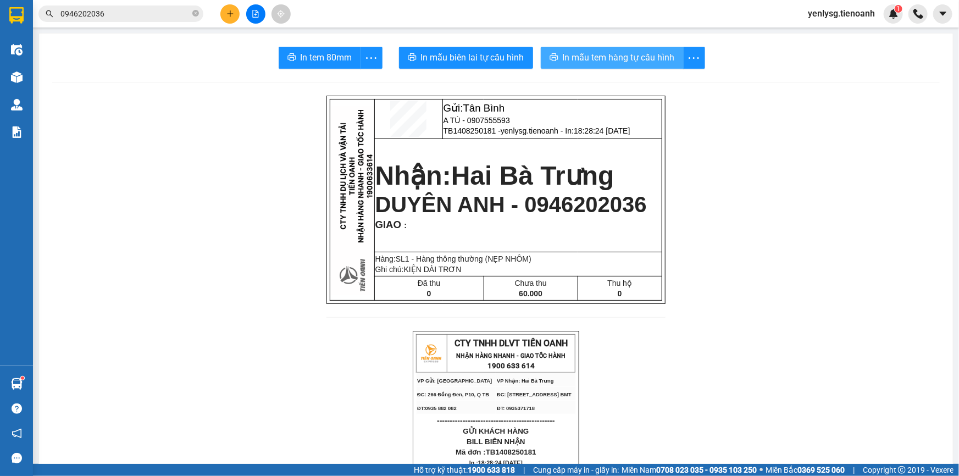
click at [637, 65] on button "In mẫu tem hàng tự cấu hình" at bounding box center [612, 58] width 143 height 22
click at [425, 397] on span "ĐC: 266 Đồng Đen, P10, Q TB" at bounding box center [453, 394] width 72 height 5
click at [234, 18] on button at bounding box center [229, 13] width 19 height 19
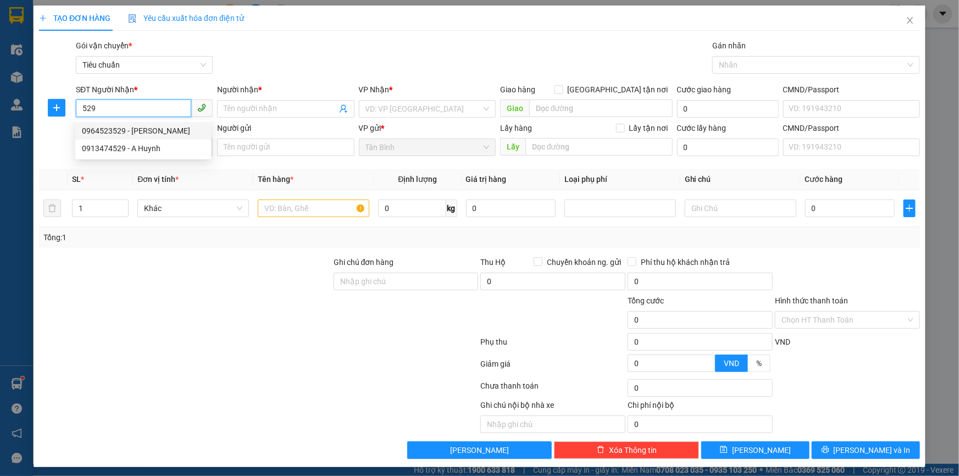
click at [165, 129] on div "0964523529 - LƯƠNG MAI" at bounding box center [143, 131] width 123 height 12
type input "0964523529"
type input "LƯƠNG MAI"
type input "0964523529"
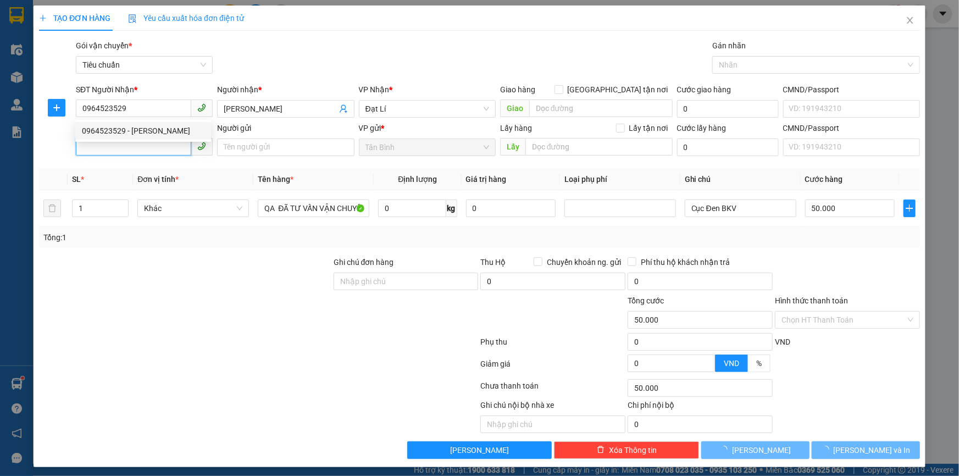
type input "50.000"
click at [159, 143] on input "SĐT Người Gửi" at bounding box center [133, 147] width 115 height 18
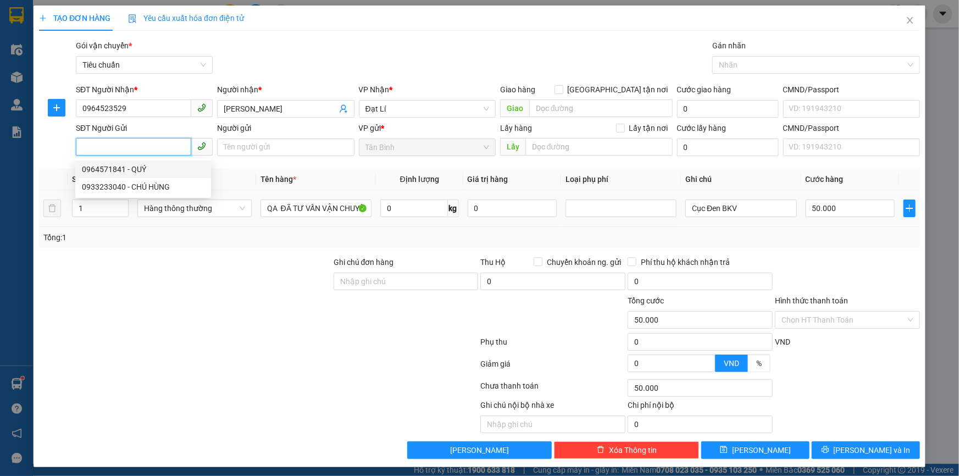
click at [160, 170] on div "0964571841 - QUÝ" at bounding box center [143, 169] width 123 height 12
type input "0964571841"
type input "QUÝ"
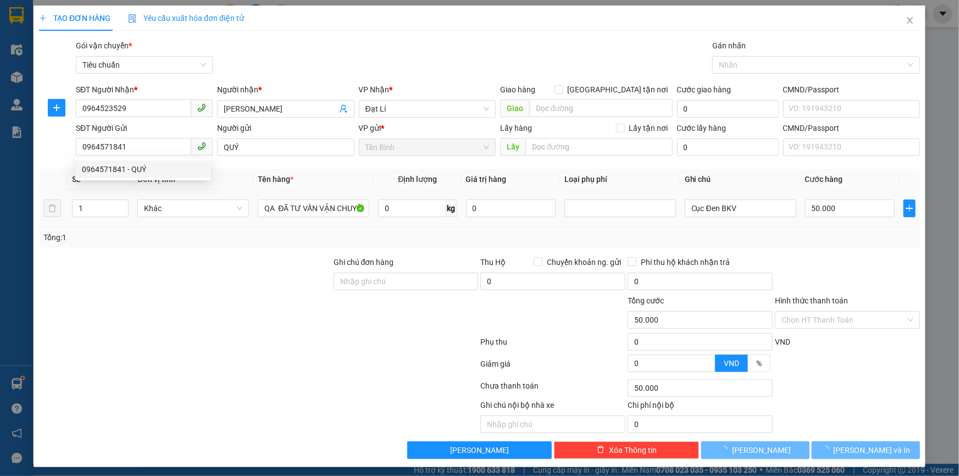
click at [168, 198] on div "Khác" at bounding box center [193, 208] width 112 height 22
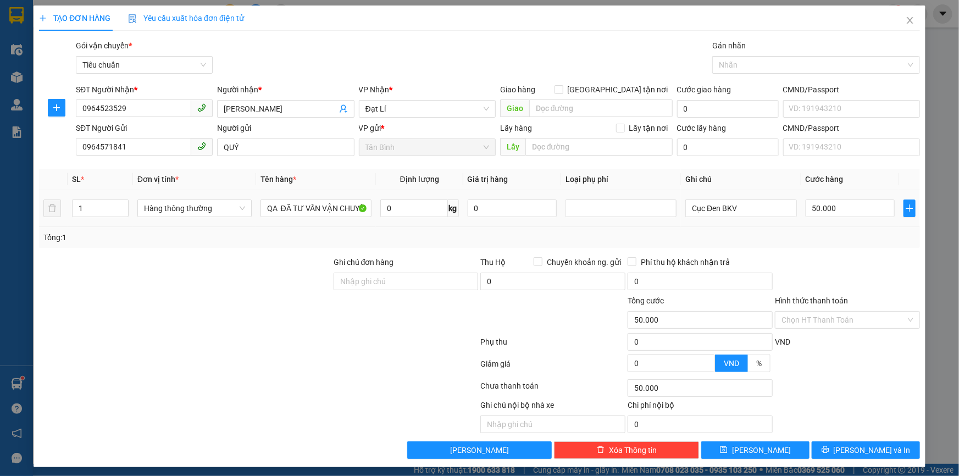
click at [175, 217] on div "Hàng thông thường" at bounding box center [194, 208] width 114 height 22
click at [167, 211] on span "Hàng thông thường" at bounding box center [194, 208] width 101 height 16
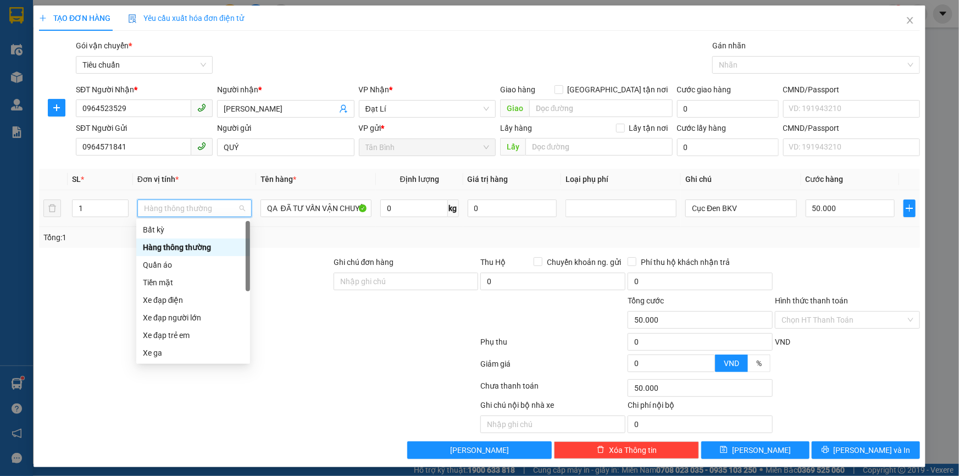
click at [158, 253] on div "Hàng thông thường" at bounding box center [193, 247] width 101 height 12
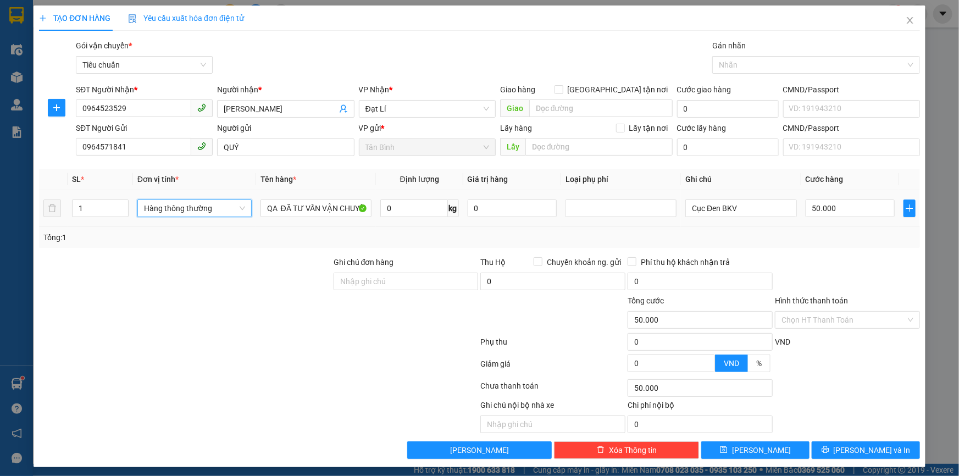
click at [155, 206] on span "Hàng thông thường" at bounding box center [194, 208] width 101 height 16
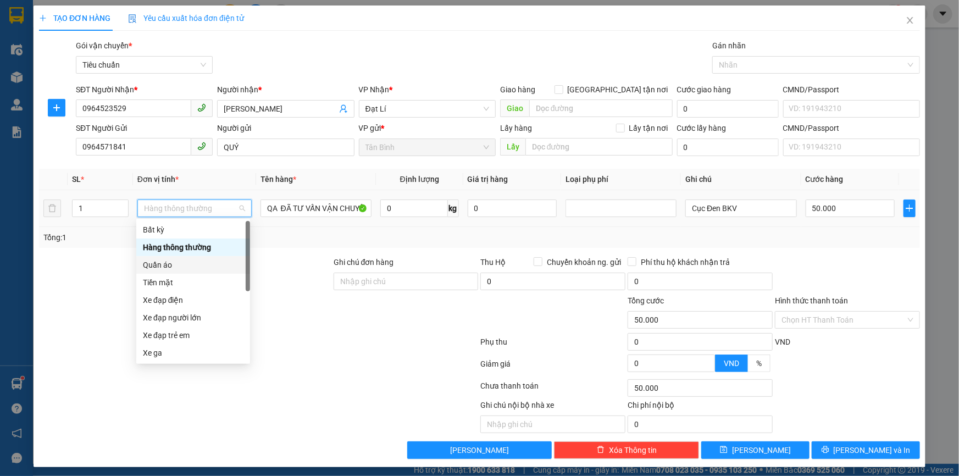
click at [145, 267] on div "Quần áo" at bounding box center [193, 265] width 101 height 12
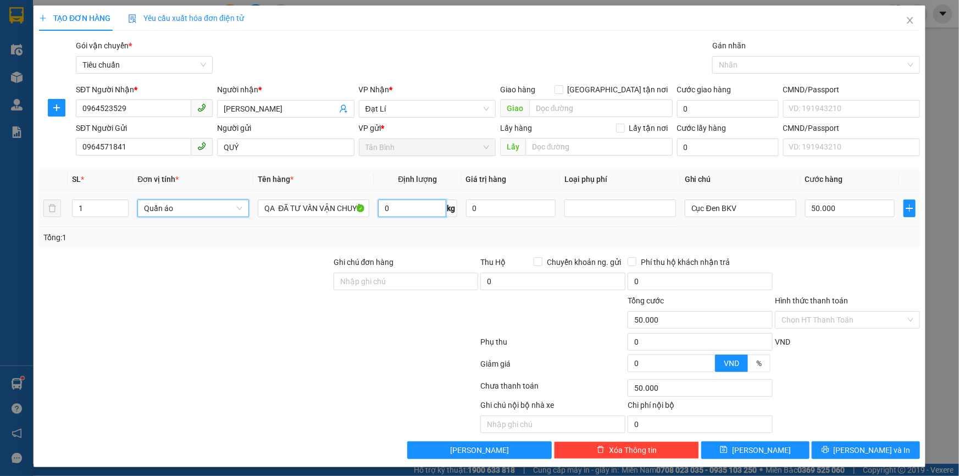
click at [402, 206] on input "0" at bounding box center [412, 209] width 68 height 18
type input "0"
type input "17"
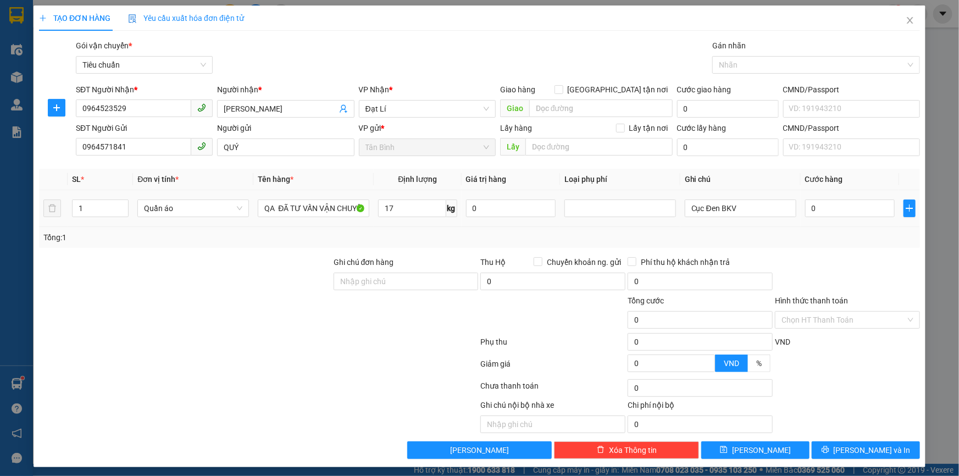
click at [195, 281] on div at bounding box center [185, 275] width 295 height 38
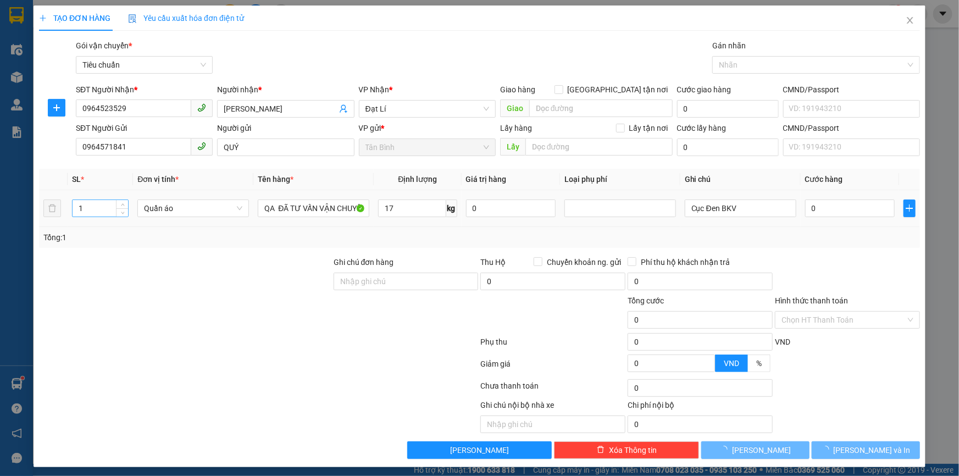
click at [98, 211] on input "1" at bounding box center [101, 208] width 56 height 16
click at [97, 212] on input "1" at bounding box center [101, 208] width 56 height 16
type input "2"
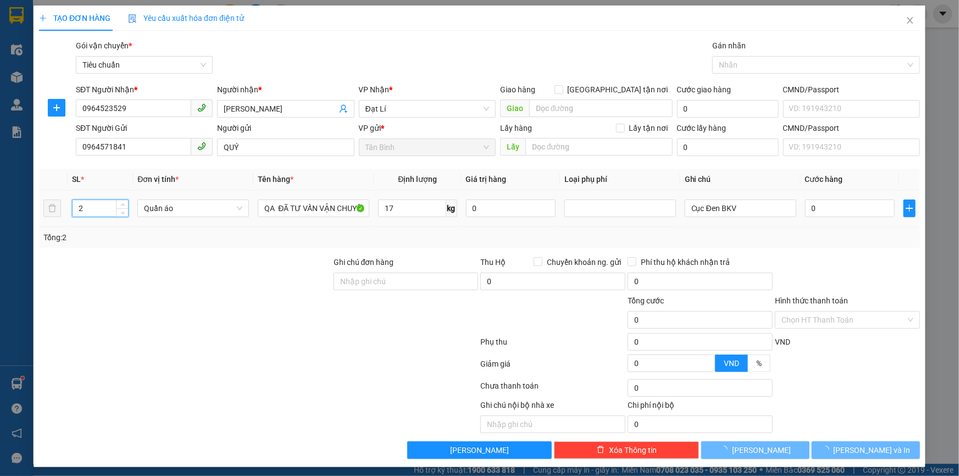
click at [108, 252] on div "Transit Pickup Surcharge Ids Transit Deliver Surcharge Ids Transit Deliver Surc…" at bounding box center [479, 249] width 881 height 419
click at [680, 212] on td "Cục Đen BKV" at bounding box center [740, 208] width 120 height 37
click at [685, 209] on input "Cục Đen BKV" at bounding box center [741, 209] width 112 height 18
type input "2Cục Đen BKV"
click at [734, 234] on div "Tổng: 2" at bounding box center [479, 237] width 872 height 12
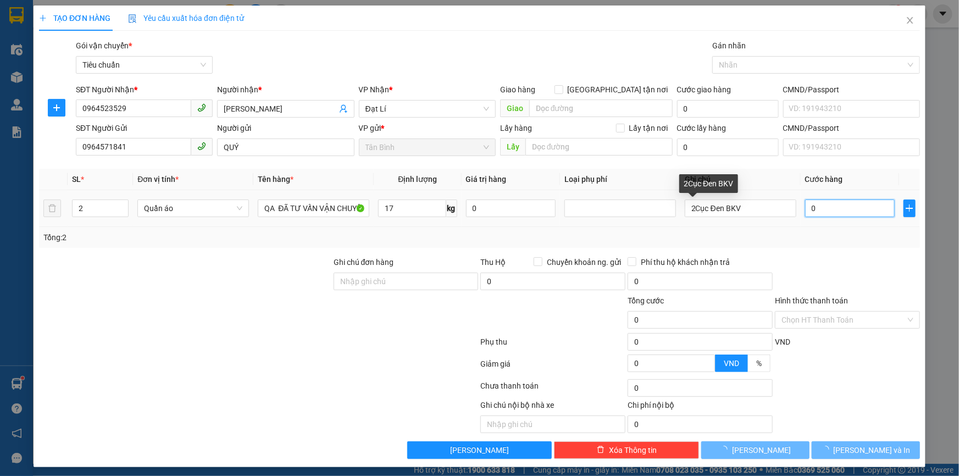
click at [831, 208] on input "0" at bounding box center [850, 209] width 90 height 18
type input "55.000"
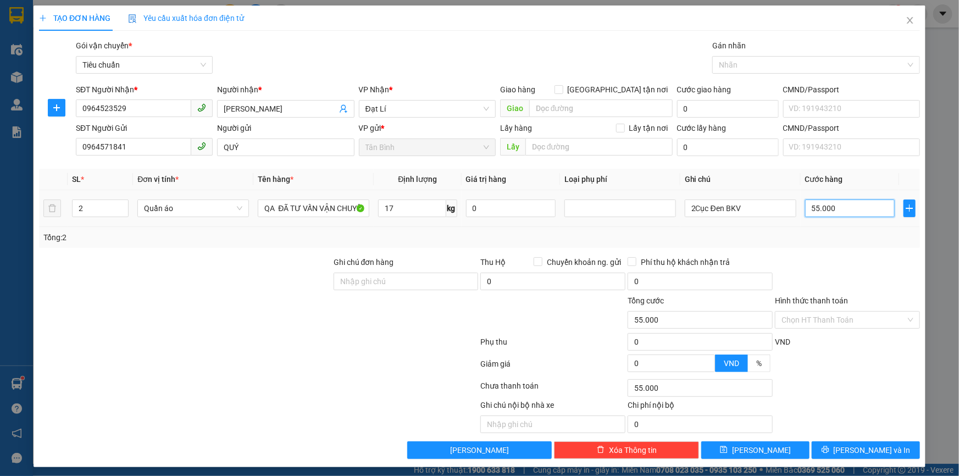
click at [822, 207] on input "55.000" at bounding box center [850, 209] width 90 height 18
type input "1"
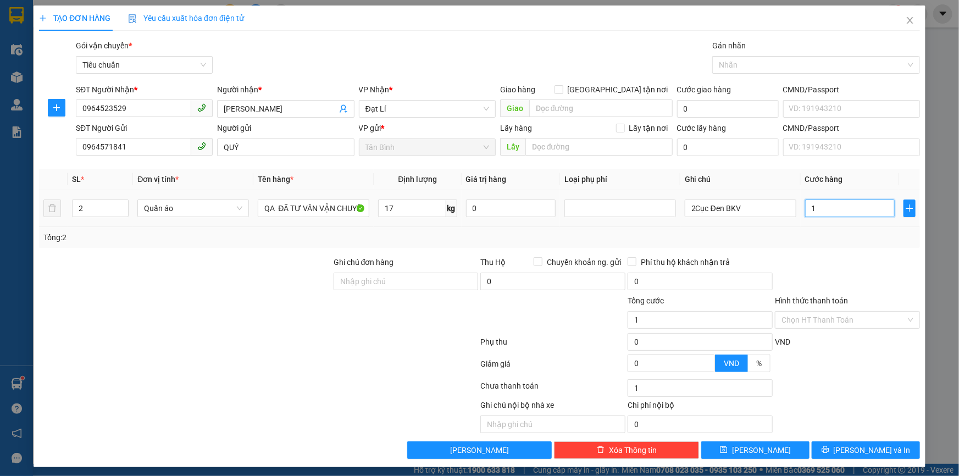
type input "12"
type input "120"
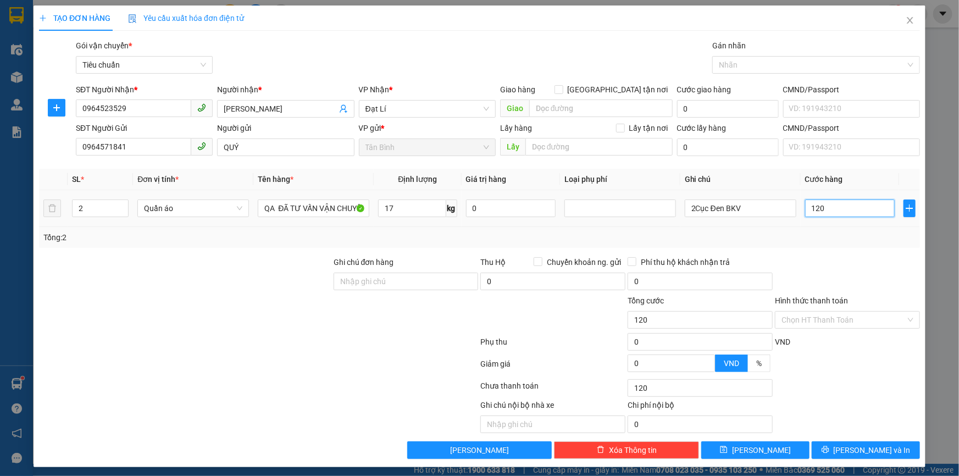
type input "120"
type input "120.000"
click at [822, 227] on div "Tổng: 2" at bounding box center [479, 237] width 881 height 21
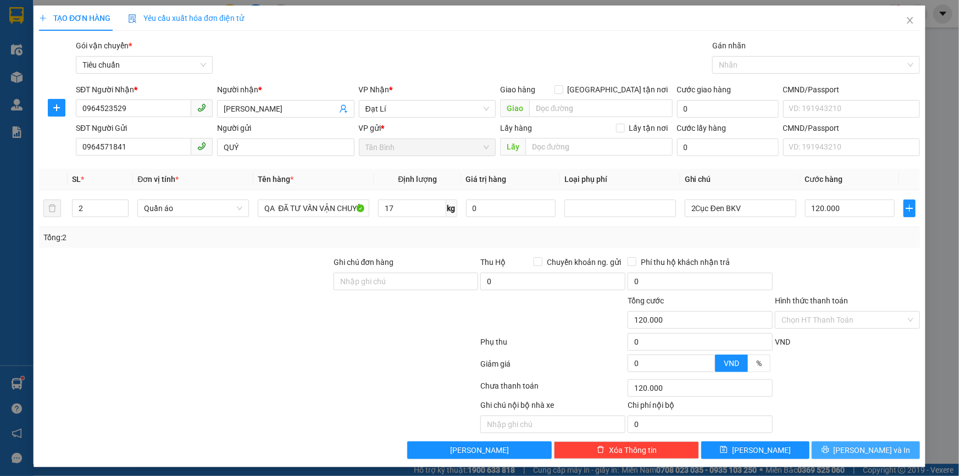
click at [825, 449] on button "Lưu và In" at bounding box center [866, 450] width 108 height 18
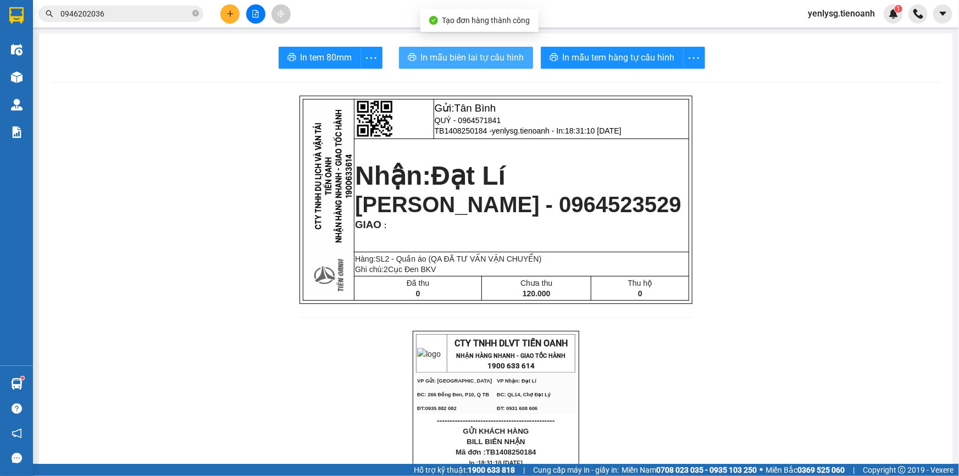
click at [511, 65] on button "In mẫu biên lai tự cấu hình" at bounding box center [466, 58] width 134 height 22
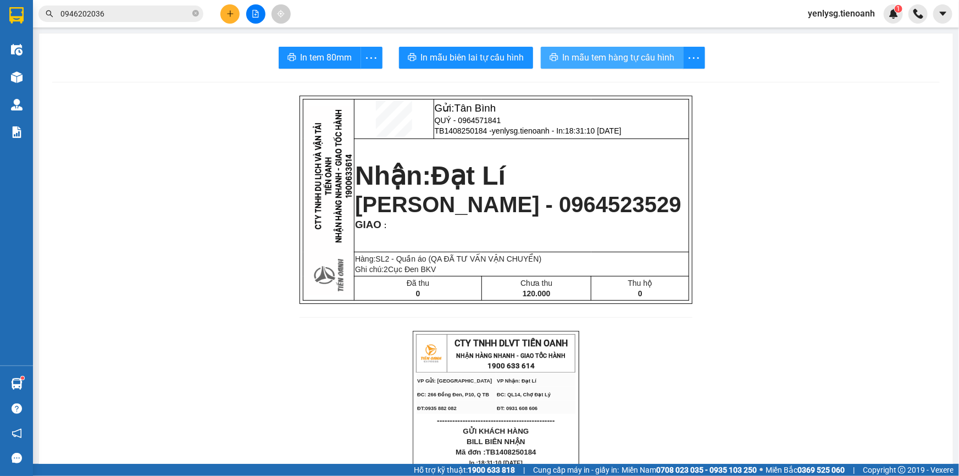
click at [629, 58] on span "In mẫu tem hàng tự cấu hình" at bounding box center [619, 58] width 112 height 14
click at [849, 23] on div "yenlysg.tienoanh 1" at bounding box center [851, 13] width 104 height 19
click at [852, 12] on span "yenlysg.tienoanh" at bounding box center [841, 14] width 85 height 14
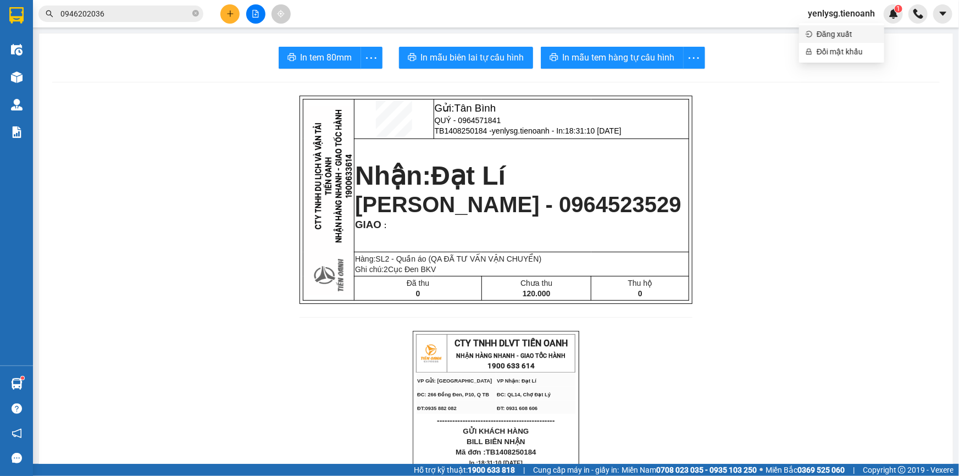
click at [853, 28] on span "Đăng xuất" at bounding box center [847, 34] width 61 height 12
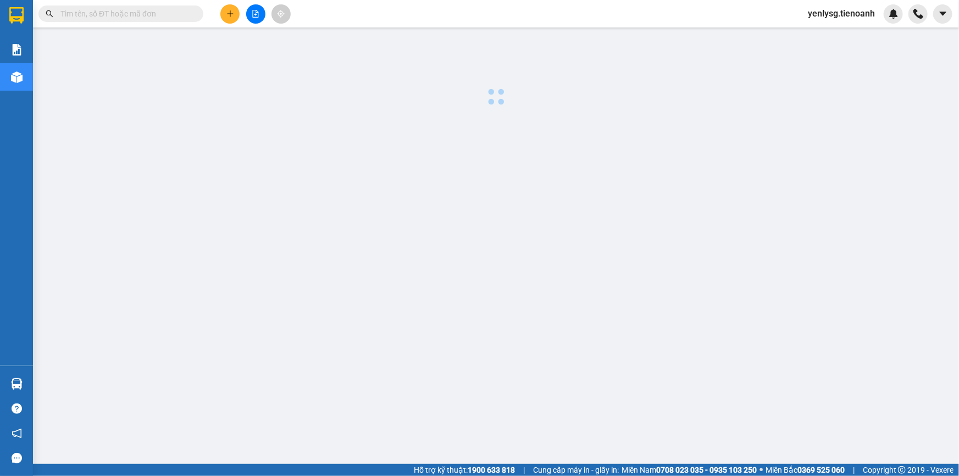
click at [171, 14] on input "text" at bounding box center [125, 14] width 130 height 12
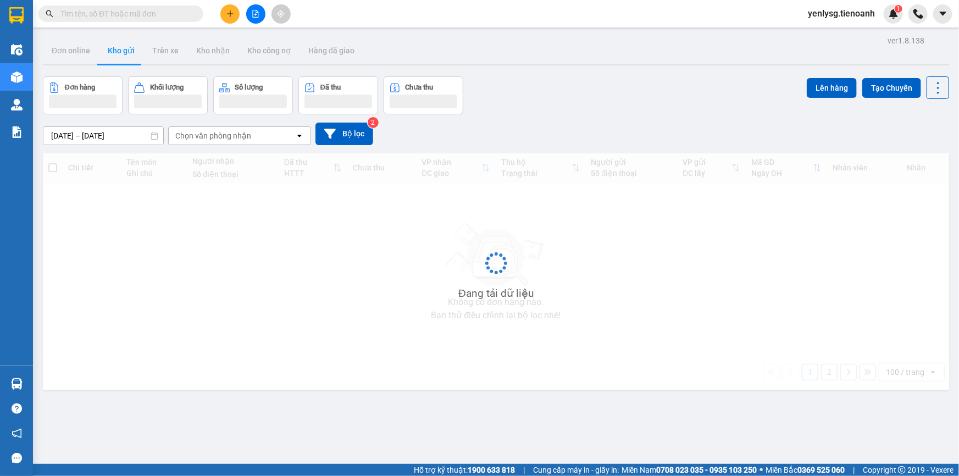
paste input "0907250076"
click at [60, 11] on input "0907250076" at bounding box center [125, 14] width 130 height 12
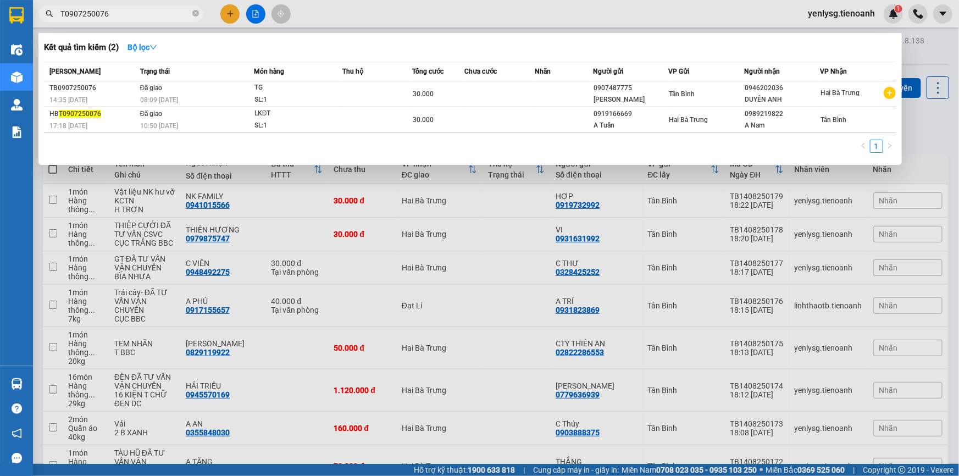
type input "TB0907250076"
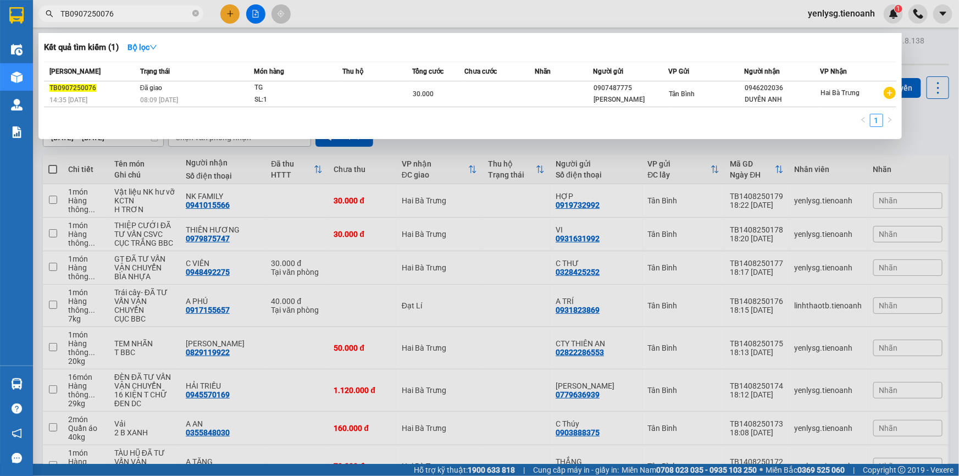
click at [196, 12] on icon "close-circle" at bounding box center [195, 13] width 7 height 7
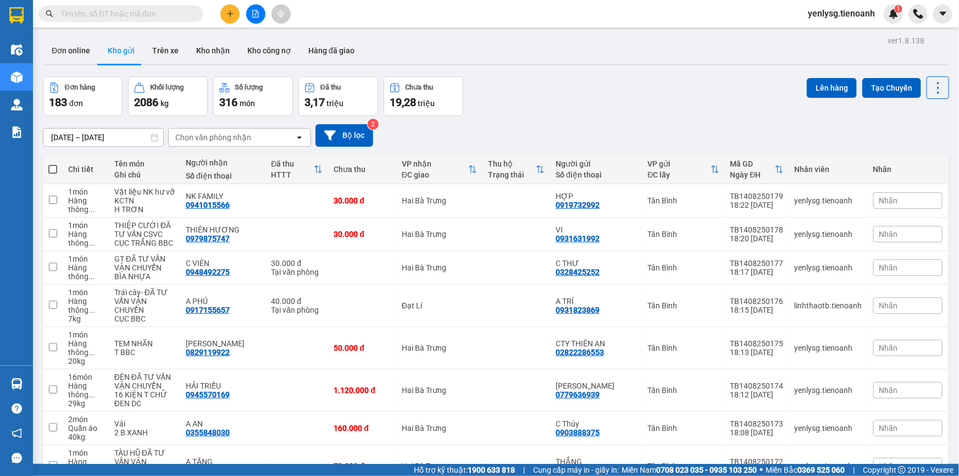
click at [170, 10] on input "text" at bounding box center [125, 14] width 130 height 12
click at [187, 15] on input "text" at bounding box center [125, 14] width 130 height 12
click at [154, 13] on input "text" at bounding box center [125, 14] width 130 height 12
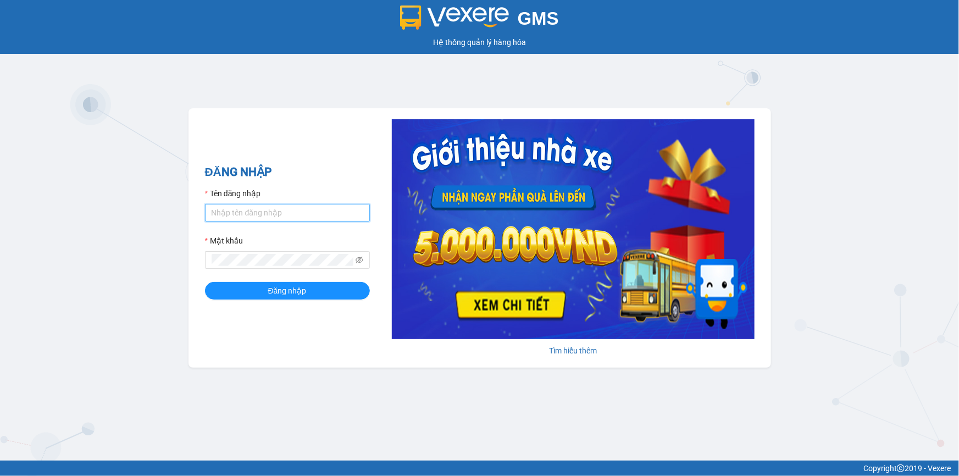
click at [266, 213] on input "Tên đăng nhập" at bounding box center [287, 213] width 165 height 18
type input "linhthaotb.tienoanh"
click at [205, 282] on button "Đăng nhập" at bounding box center [287, 291] width 165 height 18
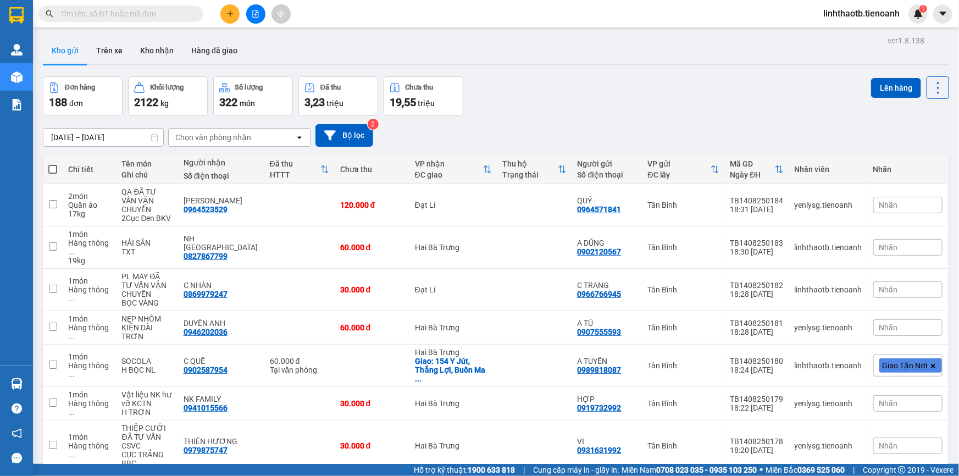
click at [222, 20] on button at bounding box center [229, 13] width 19 height 19
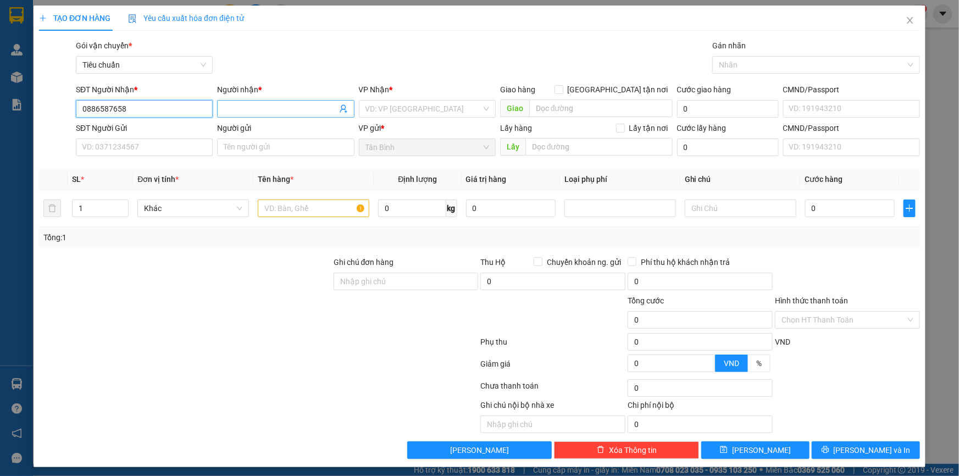
type input "0886587658"
click at [290, 112] on input "Người nhận *" at bounding box center [280, 109] width 113 height 12
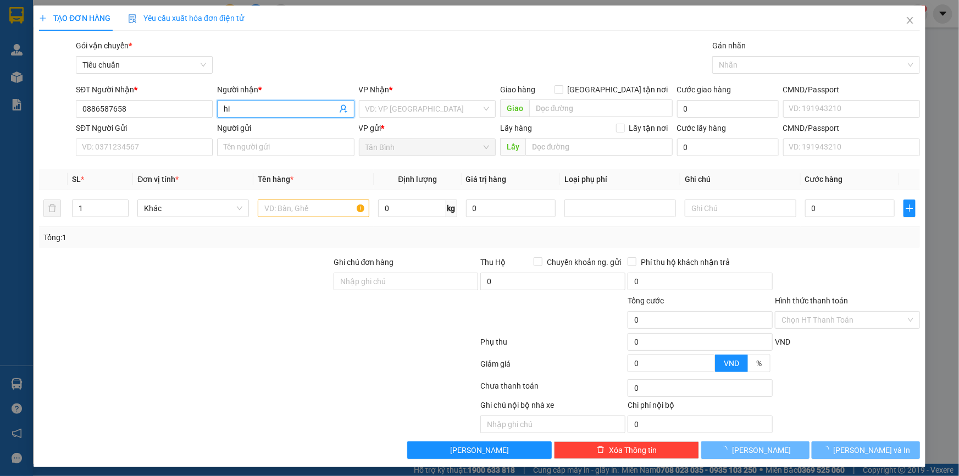
type input "h"
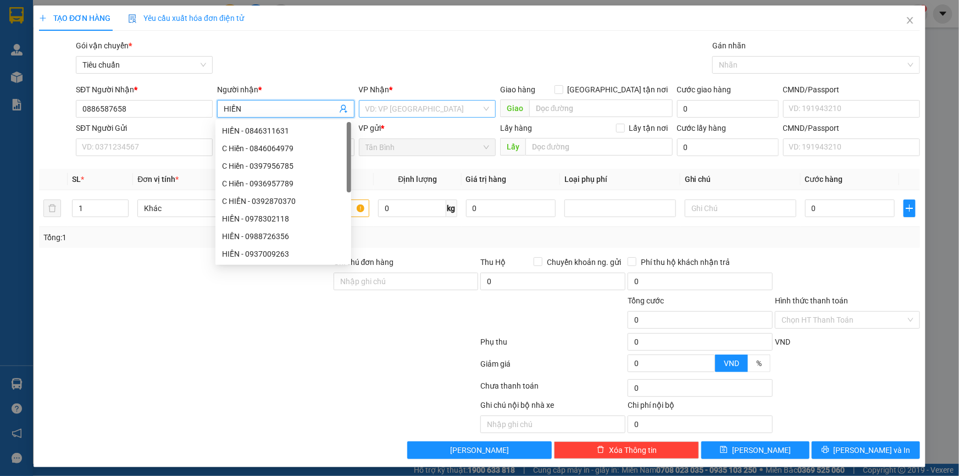
type input "HIỀN"
click at [408, 106] on input "search" at bounding box center [424, 109] width 116 height 16
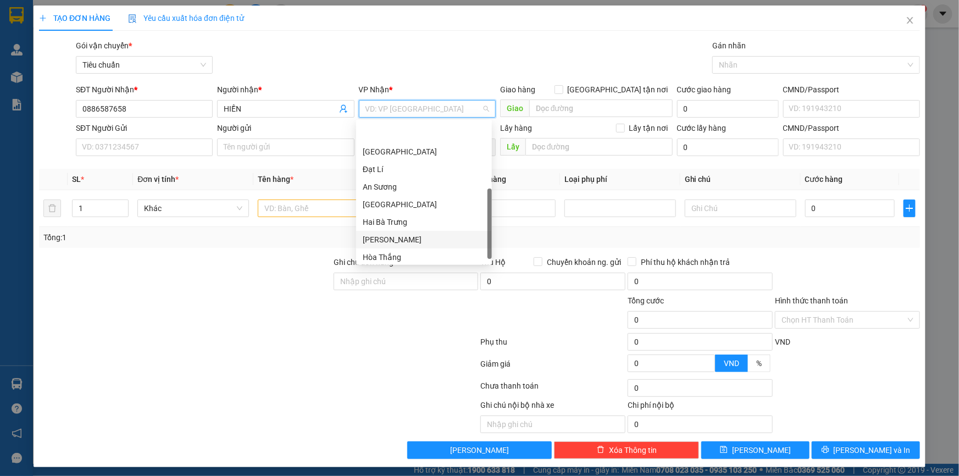
scroll to position [83, 0]
click at [390, 185] on div "Hai Bà Trưng" at bounding box center [424, 188] width 123 height 12
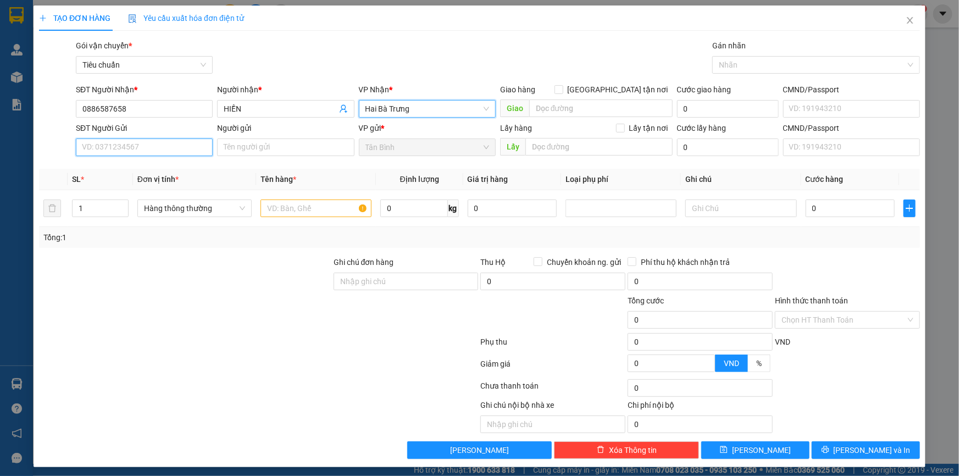
click at [113, 141] on input "SĐT Người Gửi" at bounding box center [144, 148] width 137 height 18
type input "0936136144"
click at [307, 148] on input "Người gửi" at bounding box center [285, 148] width 137 height 18
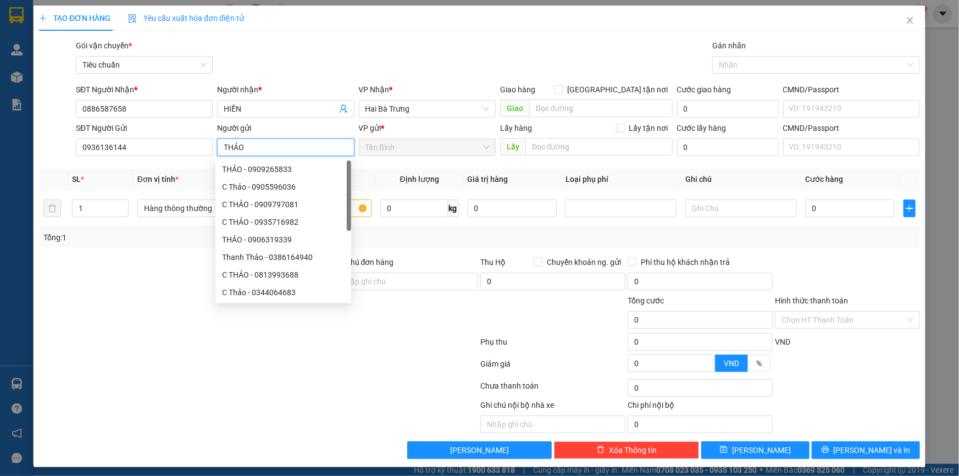
type input "THẢO"
click at [445, 43] on div "Gói vận chuyển * Tiêu chuẩn Gán nhãn Nhãn" at bounding box center [498, 59] width 849 height 38
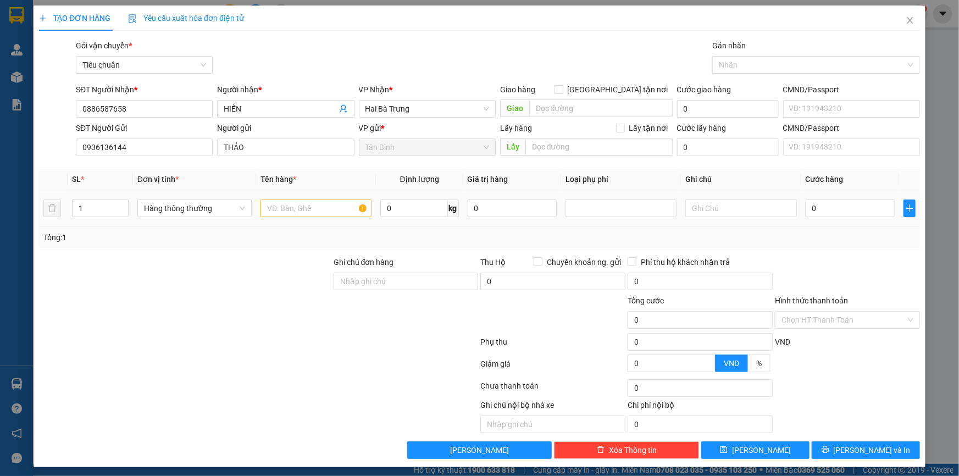
click at [320, 198] on div at bounding box center [316, 208] width 111 height 22
click at [329, 219] on div at bounding box center [316, 208] width 111 height 22
click at [330, 214] on input "text" at bounding box center [316, 209] width 111 height 18
type input "QA ĐÃ TƯ VẤN CSVC"
click at [742, 218] on div at bounding box center [740, 208] width 111 height 22
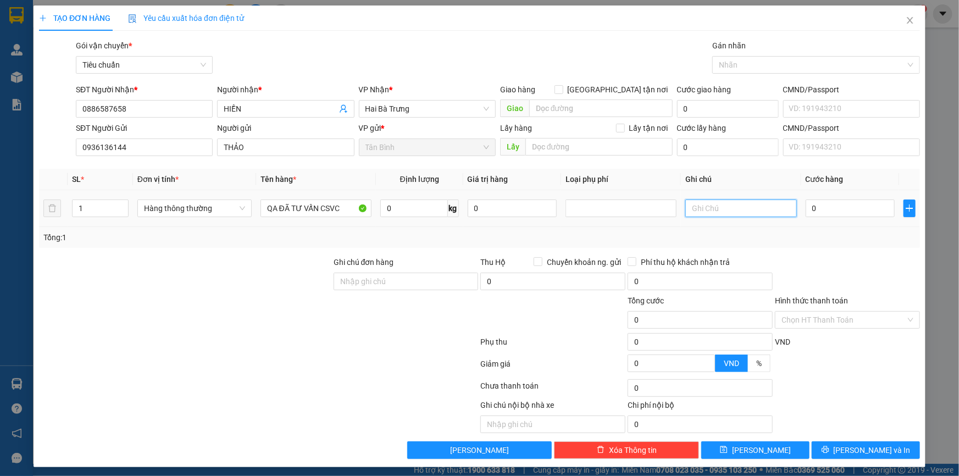
click at [748, 213] on input "text" at bounding box center [740, 209] width 111 height 18
type input "HỘP B TRẮNG DC HỘP B CAM"
click at [865, 205] on input "0" at bounding box center [851, 209] width 90 height 18
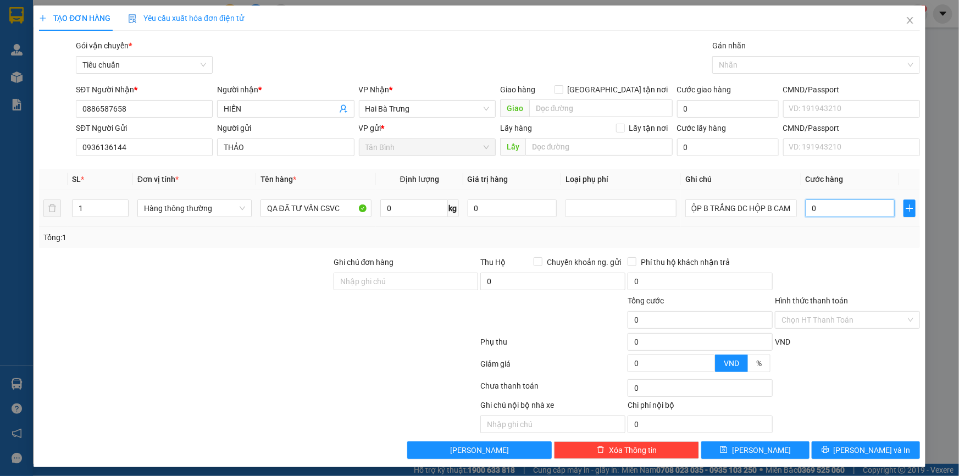
scroll to position [0, 0]
type input "4"
type input "40"
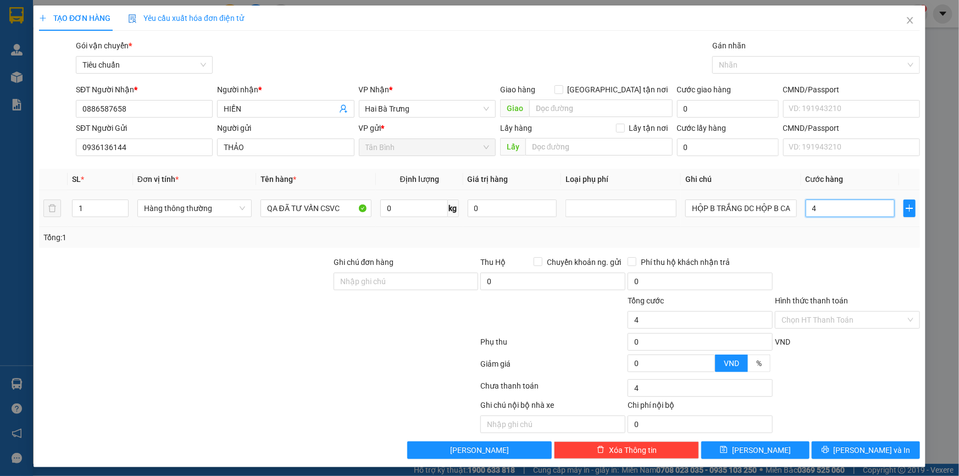
type input "40"
type input "40.000"
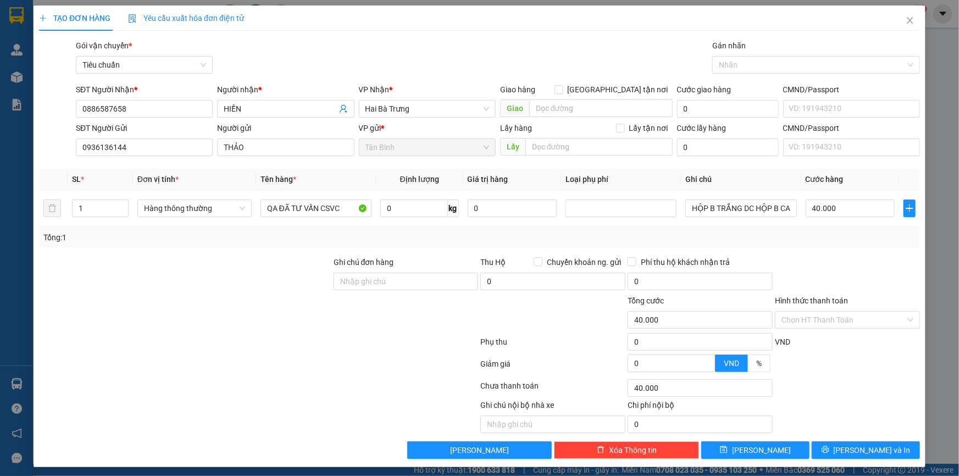
click at [864, 247] on div "Tổng: 1" at bounding box center [479, 237] width 881 height 21
drag, startPoint x: 750, startPoint y: 211, endPoint x: 879, endPoint y: 214, distance: 128.7
click at [879, 214] on tr "1 Hàng thông thường QA ĐÃ TƯ VẤN CSVC 0 kg 0 HỘP B TRẮNG DC HỘP B CAM 40.000" at bounding box center [479, 208] width 881 height 37
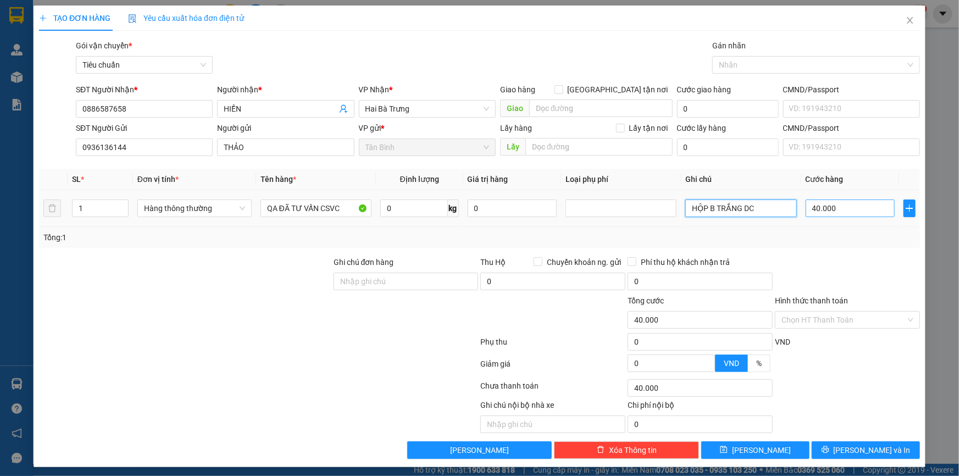
type input "HỘP B TRẮNG DC"
click at [843, 212] on input "40.000" at bounding box center [851, 209] width 90 height 18
type input "3"
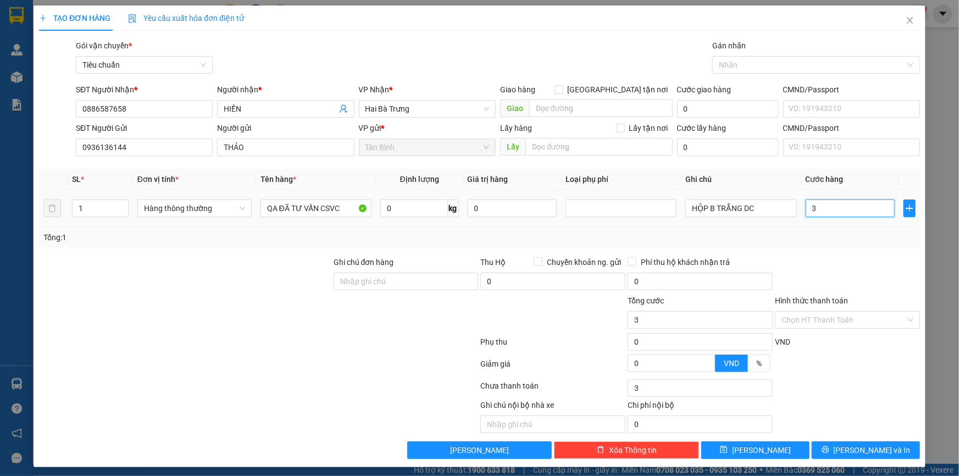
type input "30"
type input "30.000"
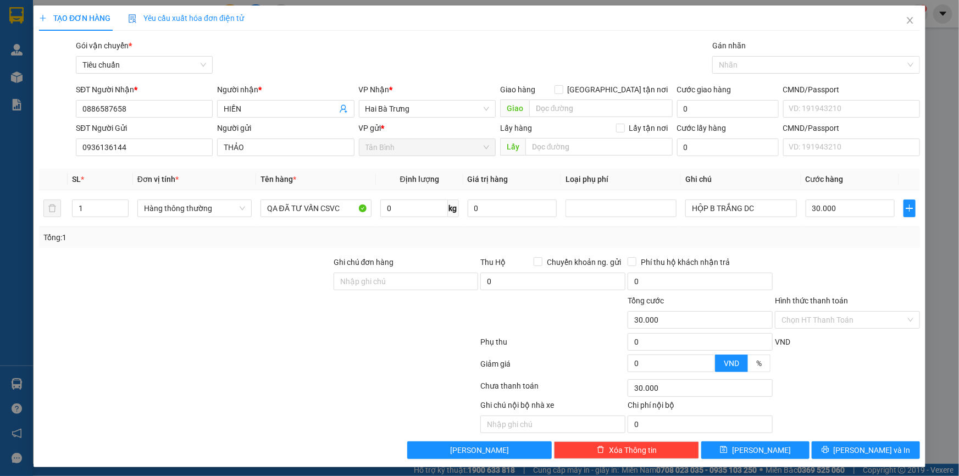
click at [839, 274] on div at bounding box center [847, 275] width 147 height 38
click at [846, 327] on input "Hình thức thanh toán" at bounding box center [844, 320] width 124 height 16
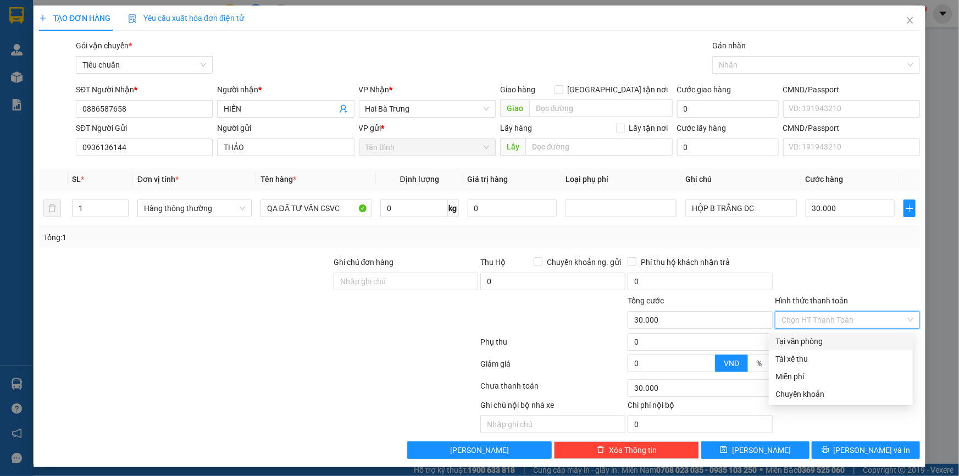
click at [852, 335] on div "Tại văn phòng" at bounding box center [841, 341] width 131 height 12
type input "0"
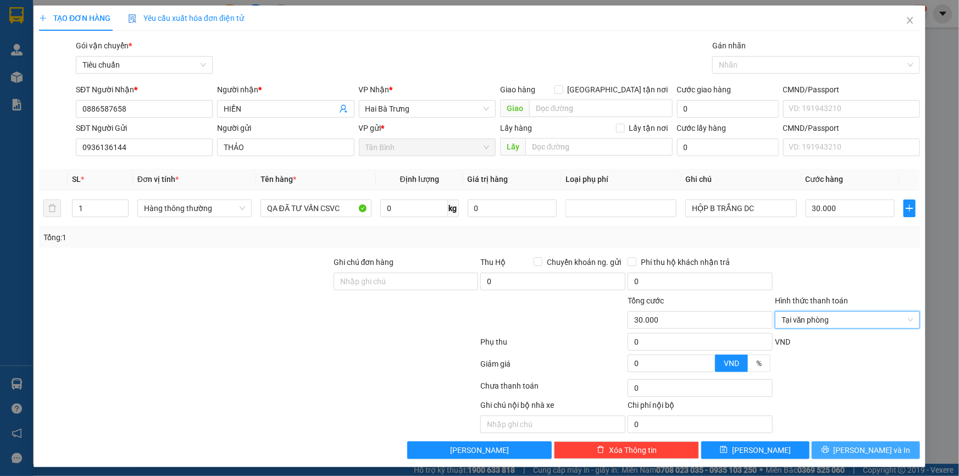
click at [850, 451] on span "[PERSON_NAME] và In" at bounding box center [872, 450] width 77 height 12
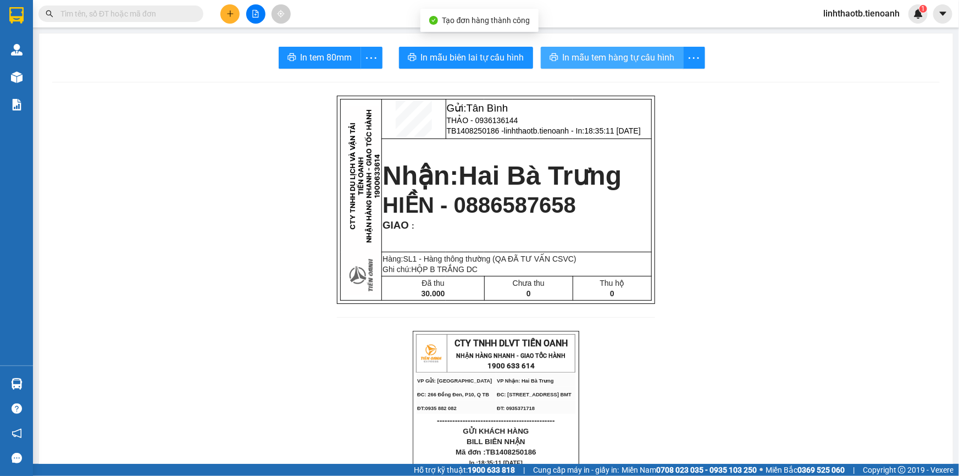
click at [566, 65] on button "In mẫu tem hàng tự cấu hình" at bounding box center [612, 58] width 143 height 22
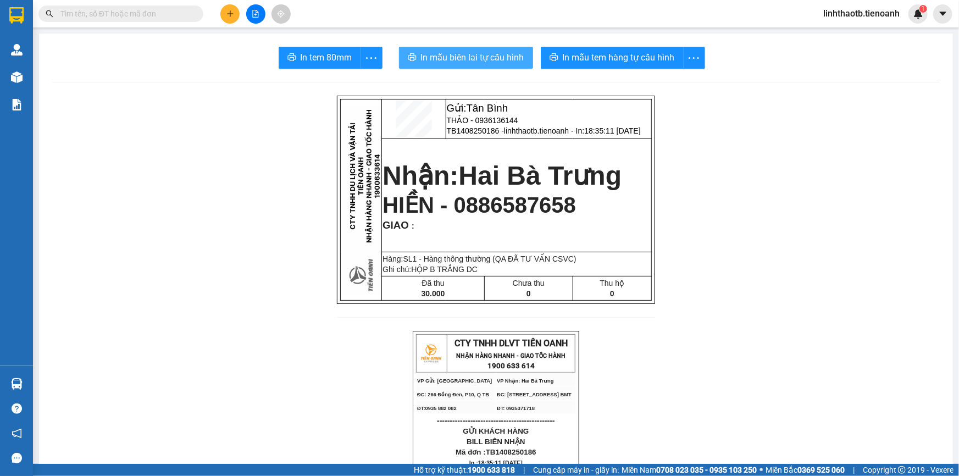
click at [469, 63] on span "In mẫu biên lai tự cấu hình" at bounding box center [472, 58] width 103 height 14
click at [121, 18] on input "text" at bounding box center [125, 14] width 130 height 12
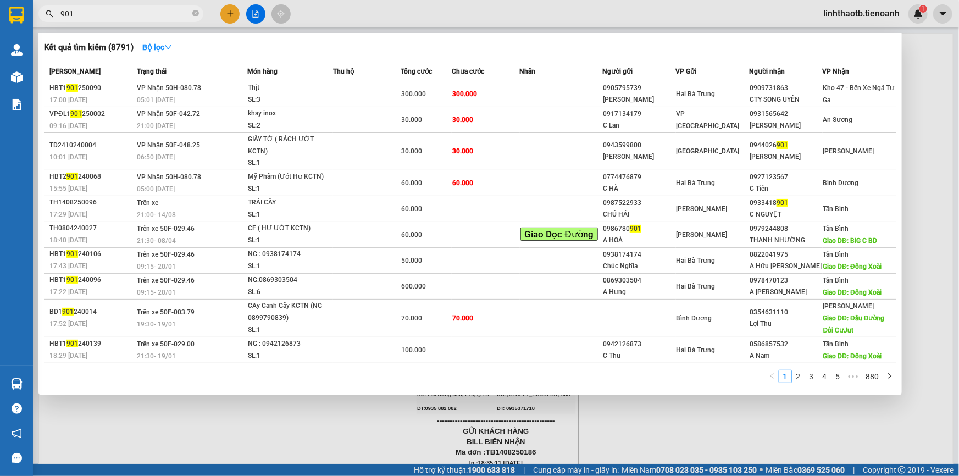
click at [121, 19] on input "901" at bounding box center [125, 14] width 130 height 12
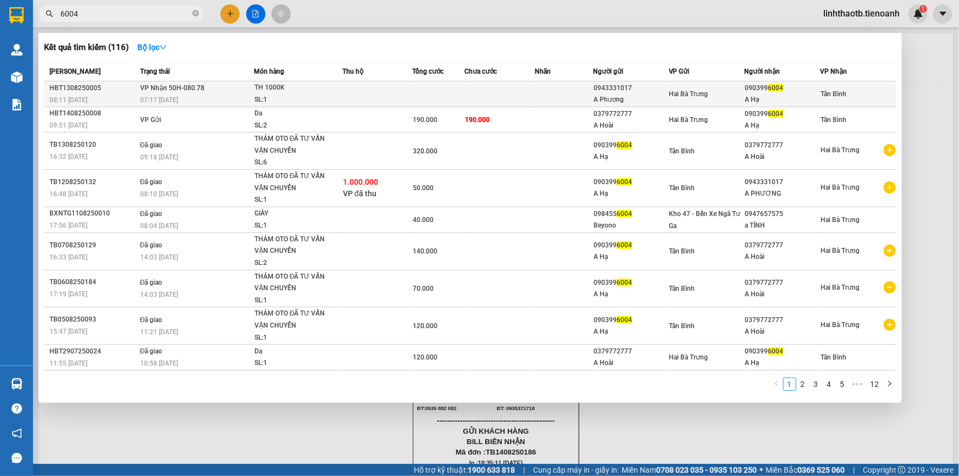
type input "6004"
click at [739, 86] on td "Hai Bà Trưng" at bounding box center [707, 94] width 76 height 26
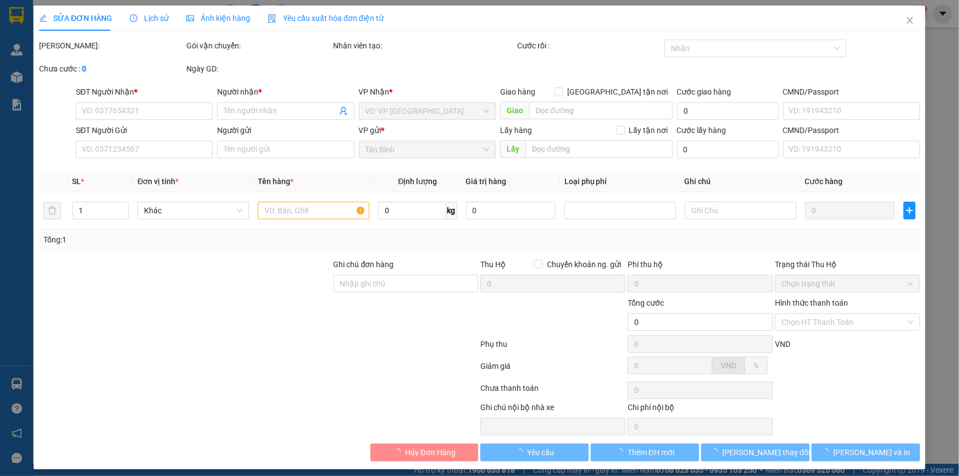
type input "0903996004"
type input "A Hạ"
type input "0943331017"
type input "A Phương"
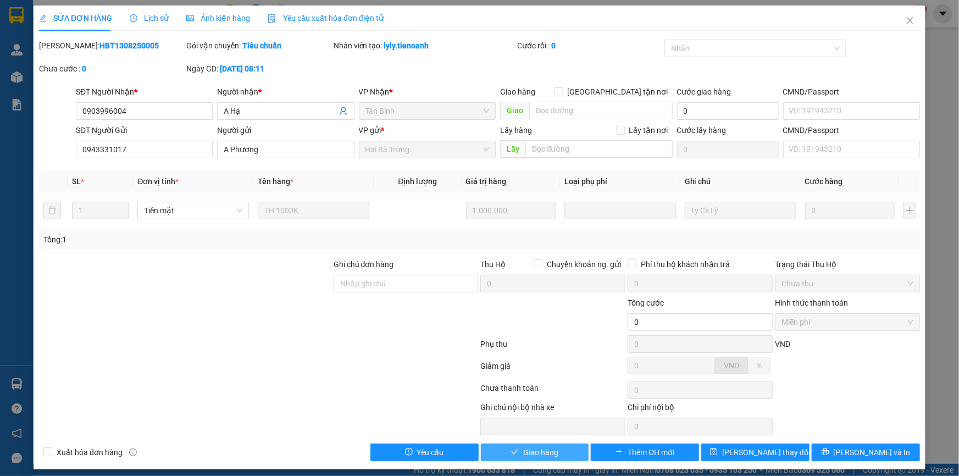
click at [529, 451] on span "Giao hàng" at bounding box center [540, 452] width 35 height 12
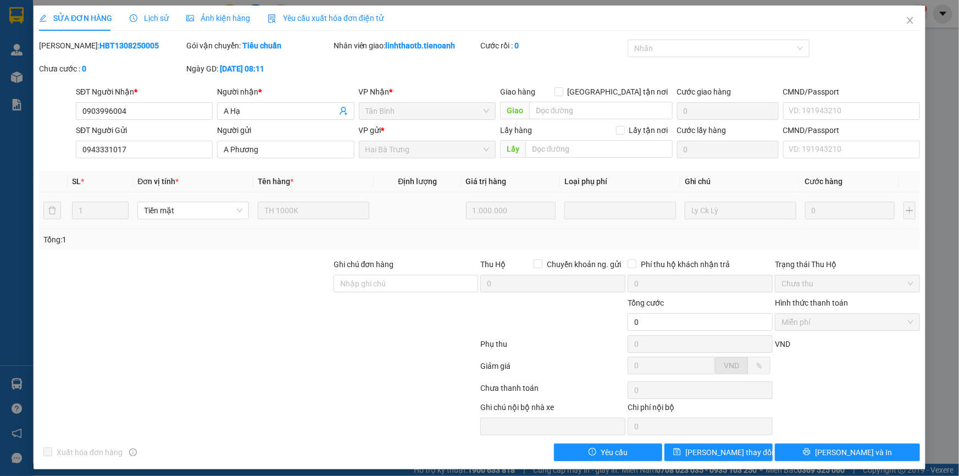
click at [449, 221] on td at bounding box center [417, 210] width 87 height 37
click at [412, 290] on input "Ghi chú đơn hàng" at bounding box center [406, 284] width 145 height 18
type input "CHƯA GIAO"
click at [750, 449] on button "[PERSON_NAME] thay đổi" at bounding box center [719, 453] width 108 height 18
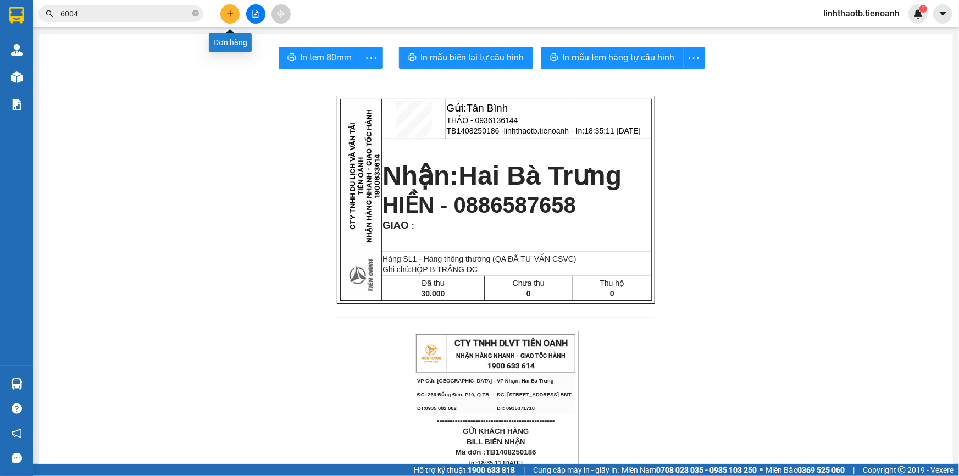
click at [232, 16] on icon "plus" at bounding box center [230, 14] width 8 height 8
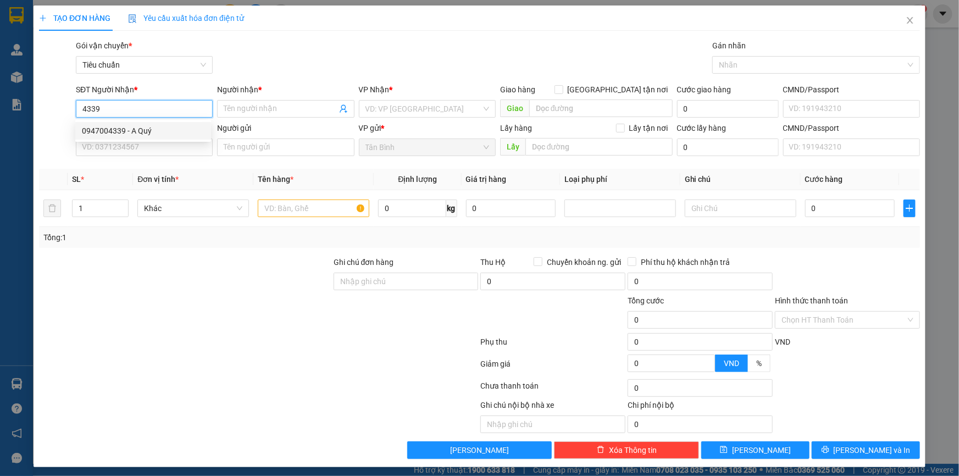
click at [179, 126] on div "0947004339 - A Quý" at bounding box center [143, 131] width 123 height 12
type input "0947004339"
type input "A Quý"
type input "123456789"
type input "110.000"
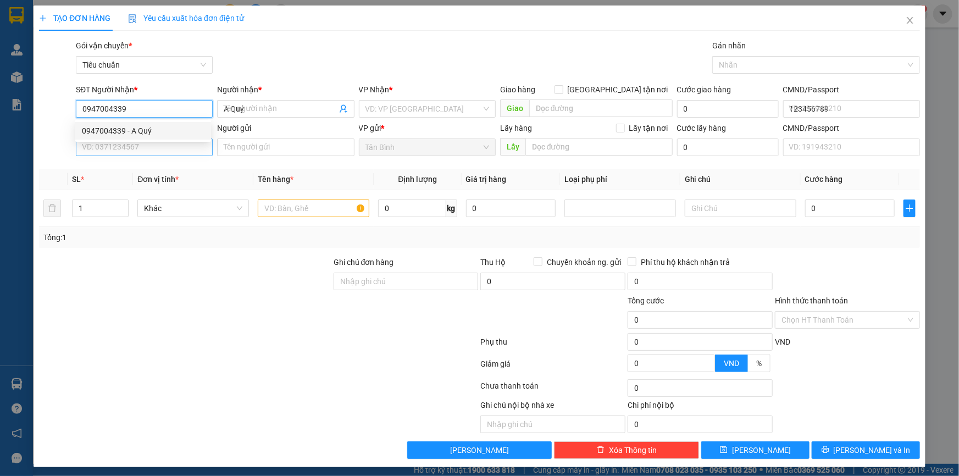
type input "110.000"
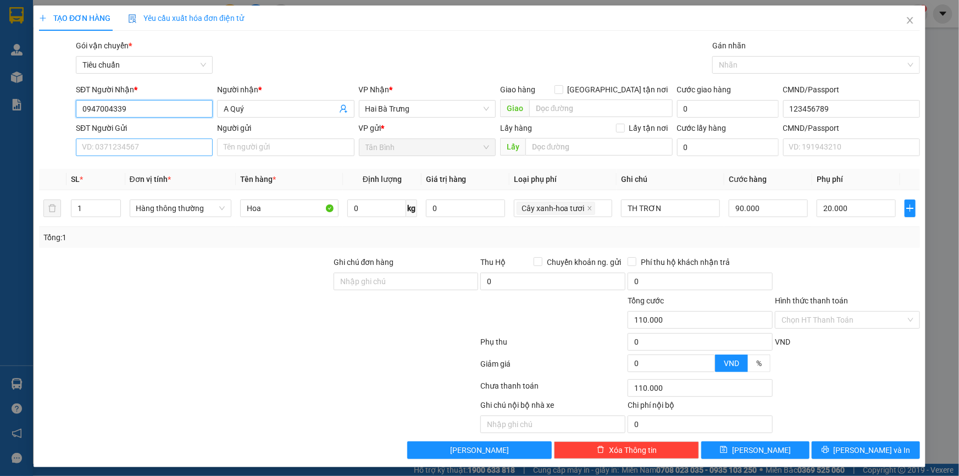
type input "0947004339"
click at [182, 150] on input "SĐT Người Gửi" at bounding box center [144, 148] width 137 height 18
click at [187, 171] on div "0902877018 - Minh Anh" at bounding box center [144, 169] width 124 height 12
type input "0902877018"
type input "[PERSON_NAME]"
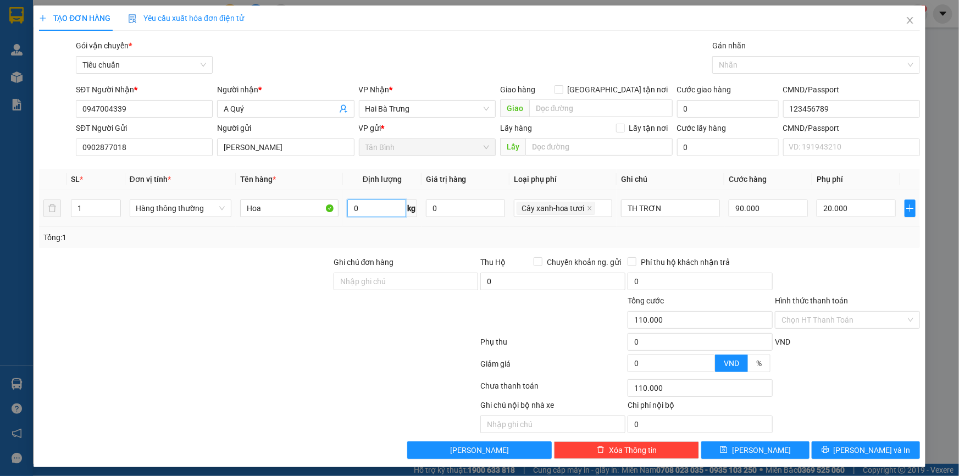
click at [380, 204] on input "0" at bounding box center [376, 209] width 58 height 18
type input "43"
click at [756, 242] on div "Tổng: 1" at bounding box center [479, 237] width 872 height 12
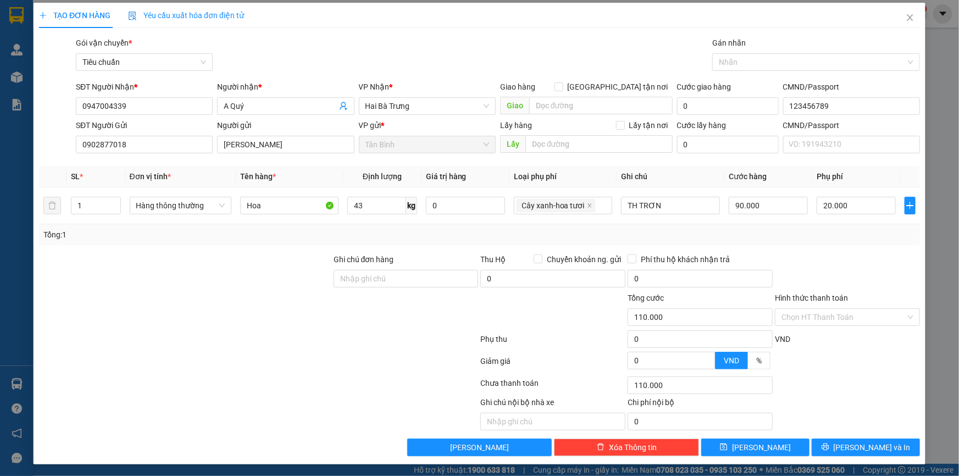
scroll to position [3, 0]
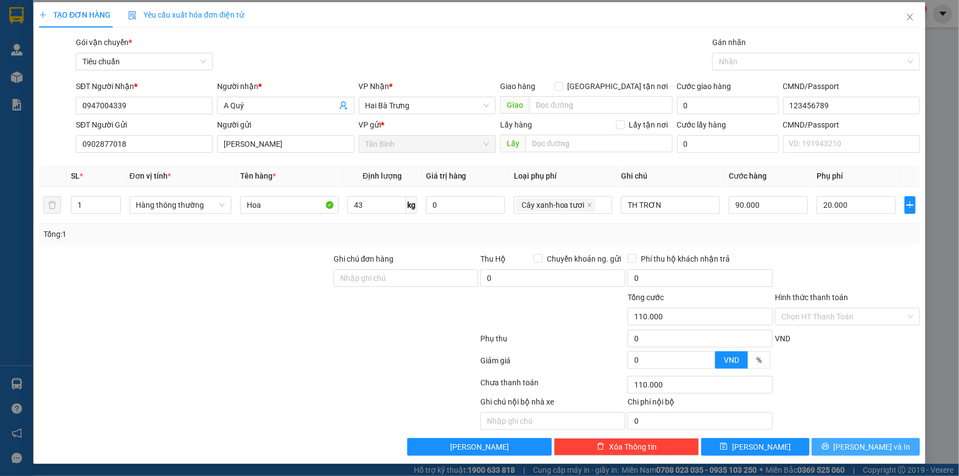
click at [863, 449] on span "[PERSON_NAME] và In" at bounding box center [872, 447] width 77 height 12
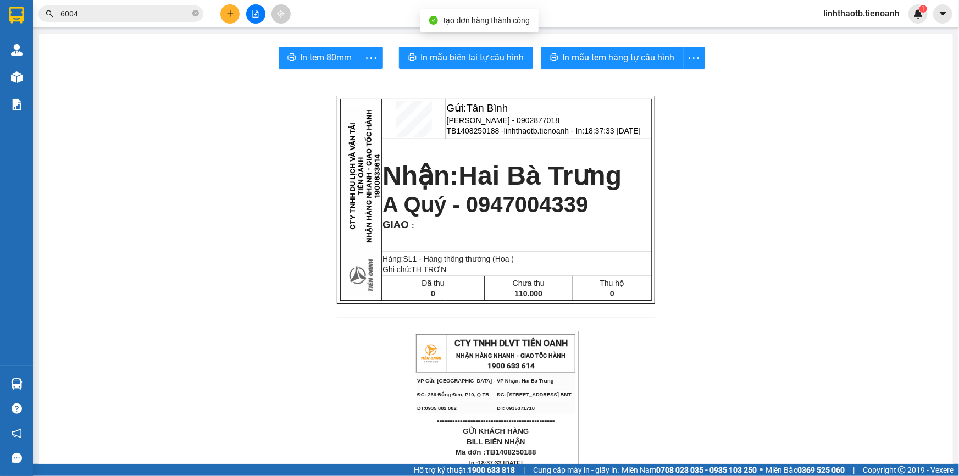
click at [510, 208] on span "A Quý - 0947004339" at bounding box center [486, 204] width 206 height 24
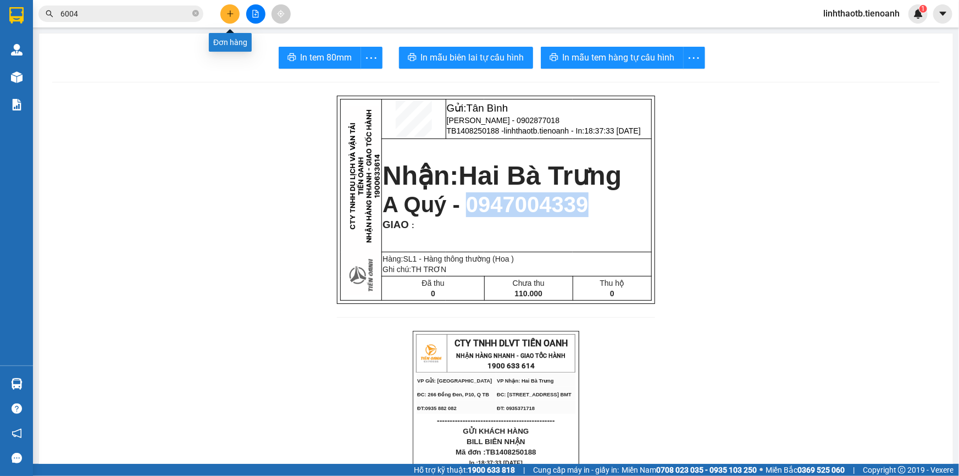
click at [231, 12] on icon "plus" at bounding box center [230, 14] width 8 height 8
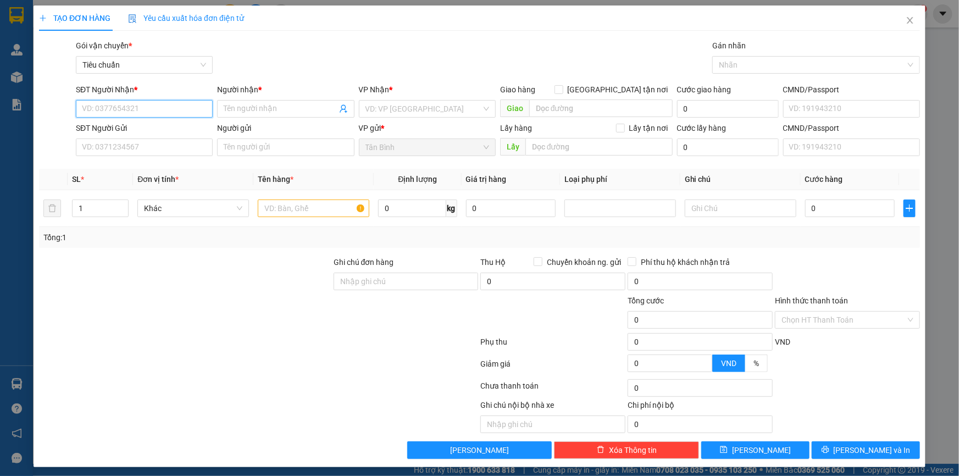
paste input "0946202036"
click at [183, 117] on input "0946202036" at bounding box center [144, 109] width 137 height 18
type input "0946202036"
click at [912, 21] on span "Close" at bounding box center [910, 20] width 31 height 31
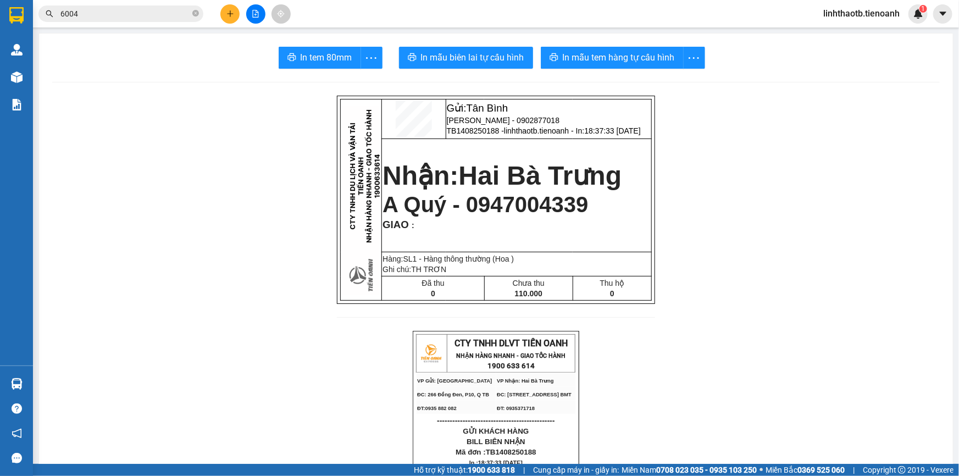
click at [567, 193] on span "A Quý - 0947004339" at bounding box center [486, 204] width 206 height 24
click at [562, 201] on span "A Quý - 0947004339" at bounding box center [486, 204] width 206 height 24
copy td "A Quý - 0947004339"
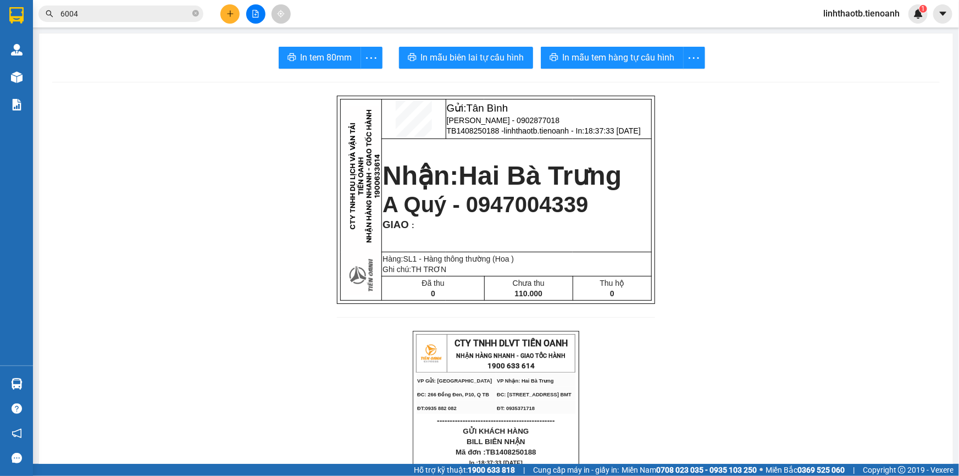
click at [167, 13] on input "6004" at bounding box center [125, 14] width 130 height 12
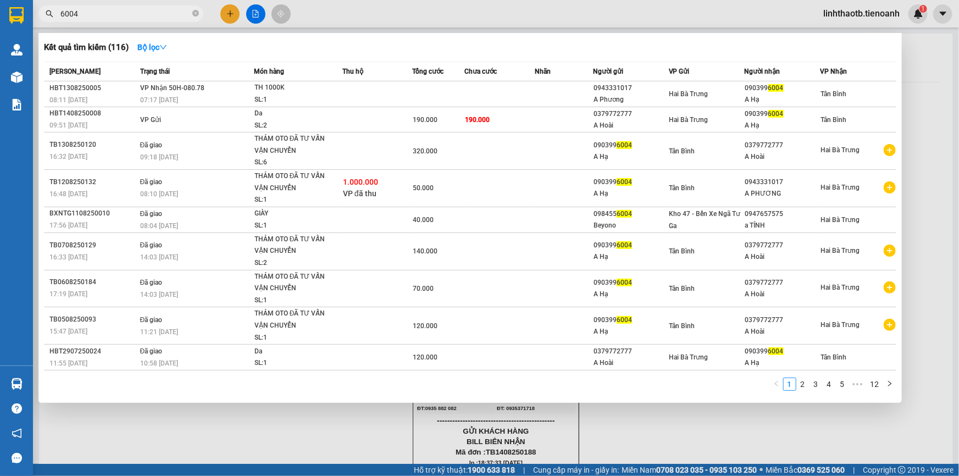
paste input "A Quý - 0947004339"
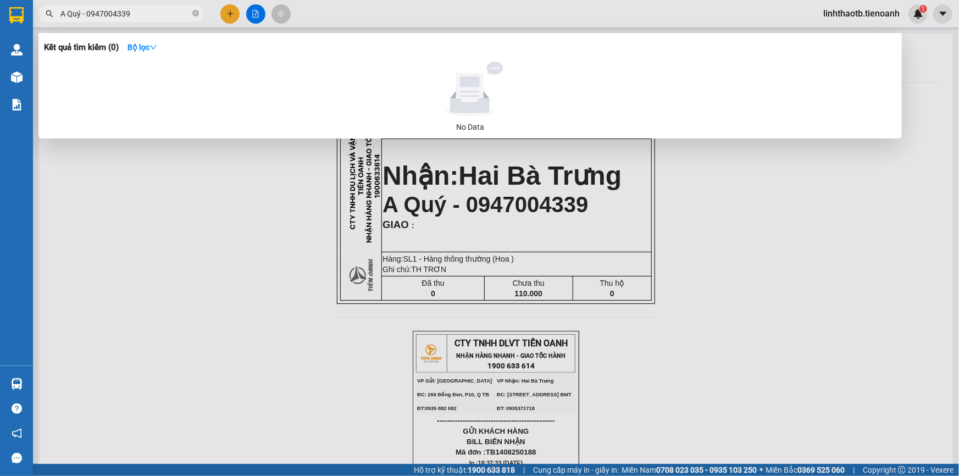
click at [90, 20] on span "A Quý - 0947004339" at bounding box center [120, 13] width 165 height 16
click at [88, 11] on input "A Quý - 0947004339" at bounding box center [125, 14] width 130 height 12
click at [93, 12] on input "0947004339" at bounding box center [125, 14] width 130 height 12
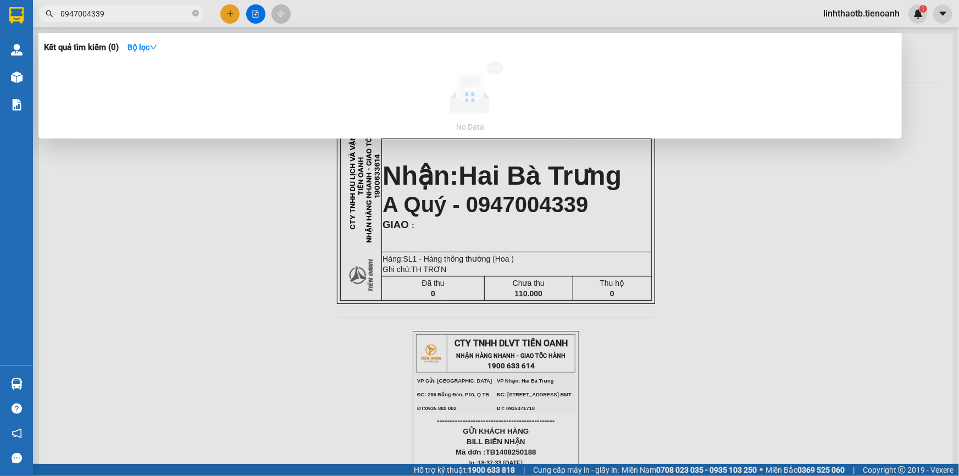
click at [93, 12] on input "0947004339" at bounding box center [125, 14] width 130 height 12
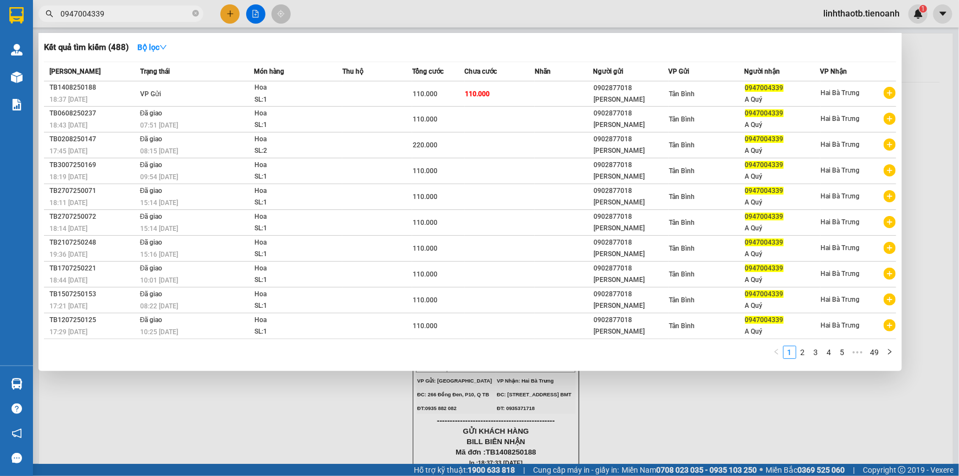
type input "0947004339"
click at [230, 16] on div at bounding box center [479, 238] width 959 height 476
click at [230, 16] on icon "plus" at bounding box center [230, 13] width 1 height 6
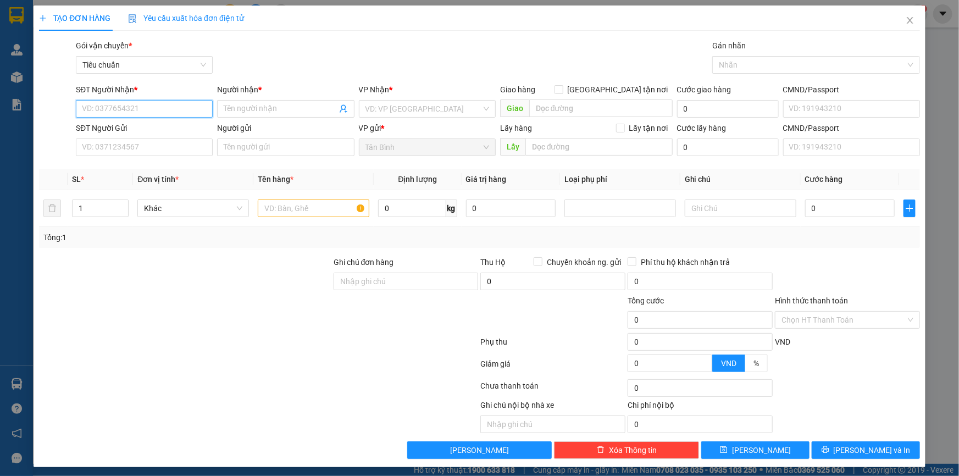
click at [190, 100] on input "SĐT Người Nhận *" at bounding box center [144, 109] width 137 height 18
paste input "0947004339"
type input "0947004339"
click at [200, 132] on div "0947004339 - A Quý" at bounding box center [143, 131] width 123 height 12
type input "A Quý"
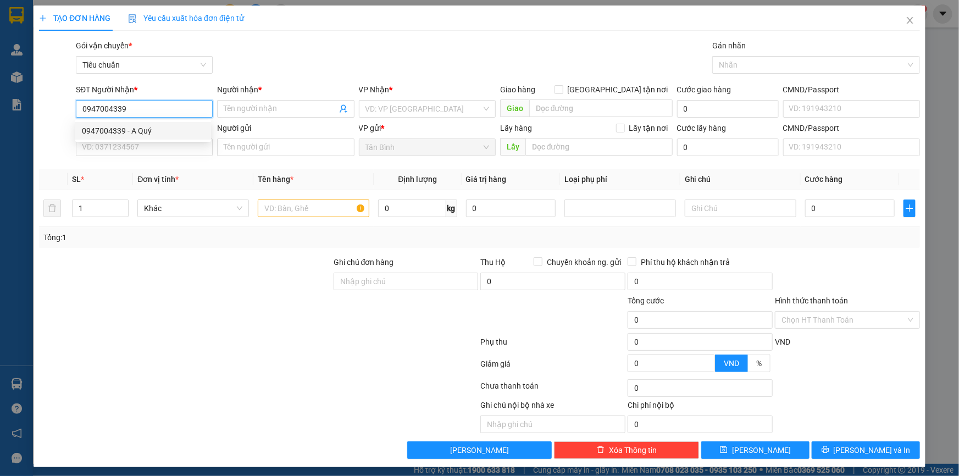
type input "123456789"
type input "110.000"
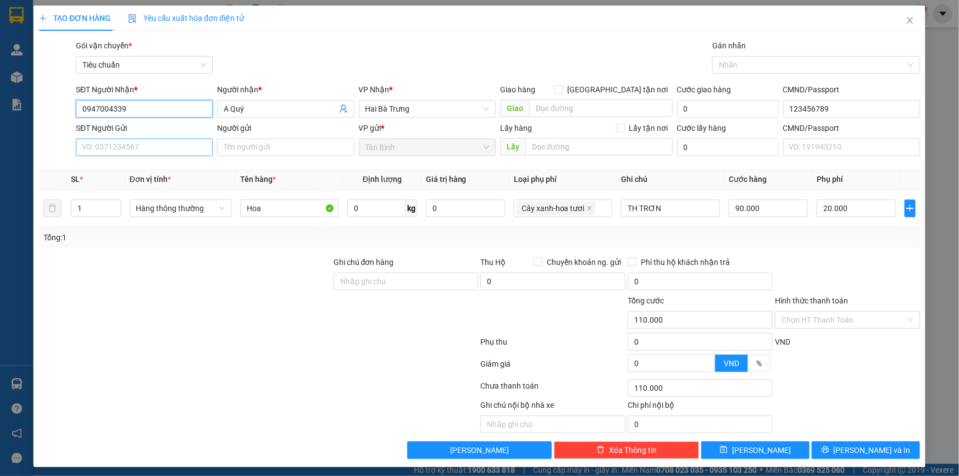
type input "0947004339"
click at [198, 148] on input "SĐT Người Gửi" at bounding box center [144, 148] width 137 height 18
click at [198, 172] on div "0902877018 - Minh Anh" at bounding box center [144, 169] width 124 height 12
type input "0902877018"
type input "Minh Anh"
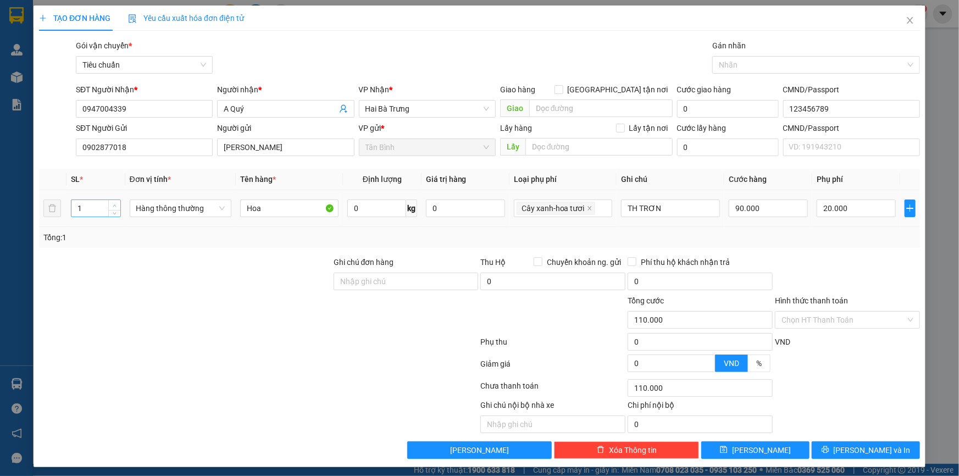
type input "2"
click at [114, 208] on span "up" at bounding box center [115, 205] width 7 height 7
click at [784, 224] on td "90.000" at bounding box center [768, 208] width 88 height 37
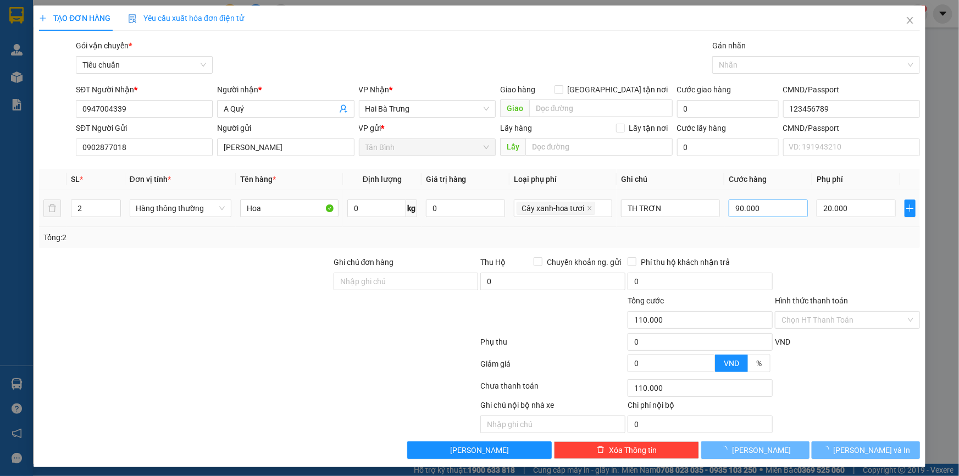
type input "40.000"
type input "0"
type input "40.000"
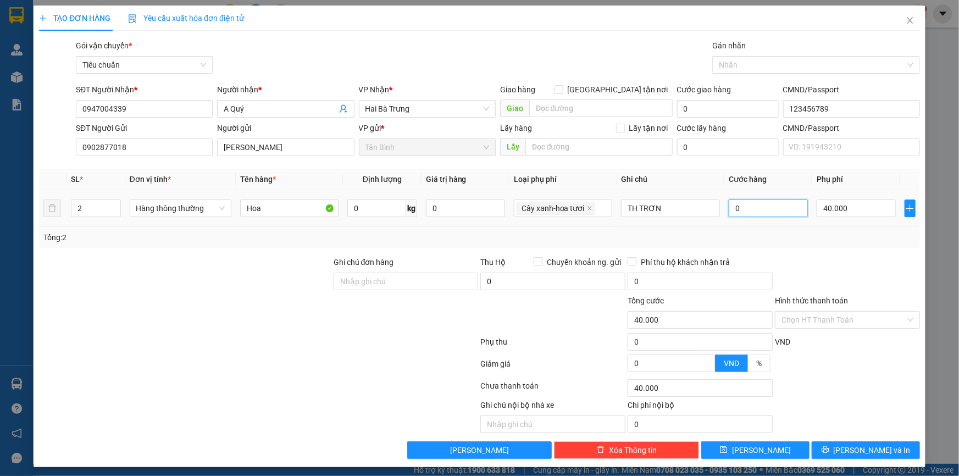
click at [773, 209] on input "0" at bounding box center [768, 209] width 79 height 18
type input "40.001"
type input "1"
type input "40.018"
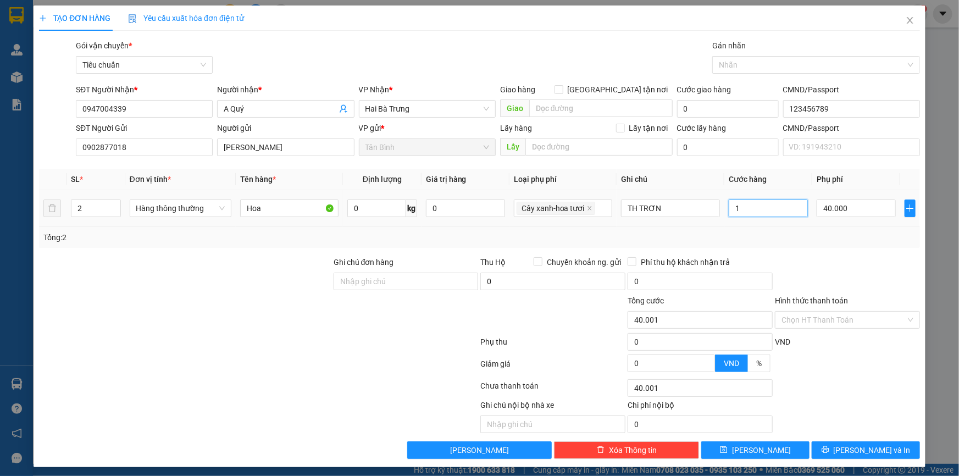
type input "40.018"
type input "18"
type input "40.180"
type input "180"
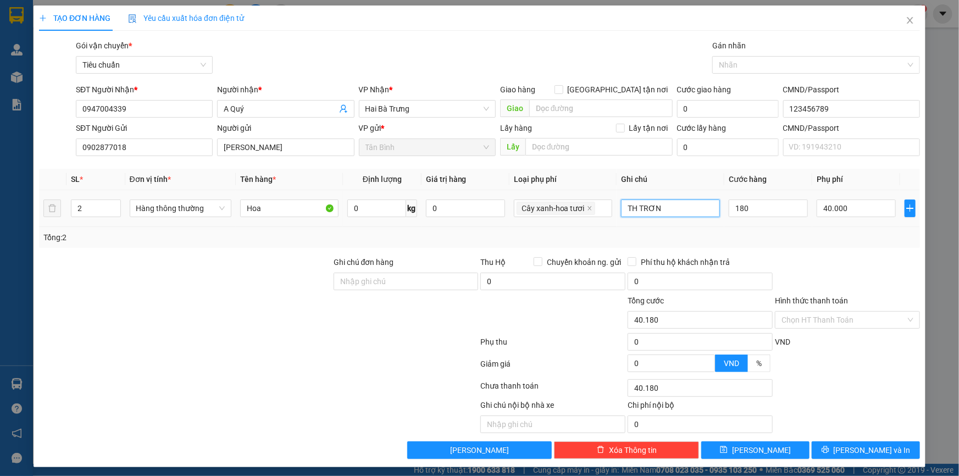
type input "220.000"
type input "180.000"
click at [624, 213] on input "TH TRƠN" at bounding box center [670, 209] width 99 height 18
type input "2TH TRƠN"
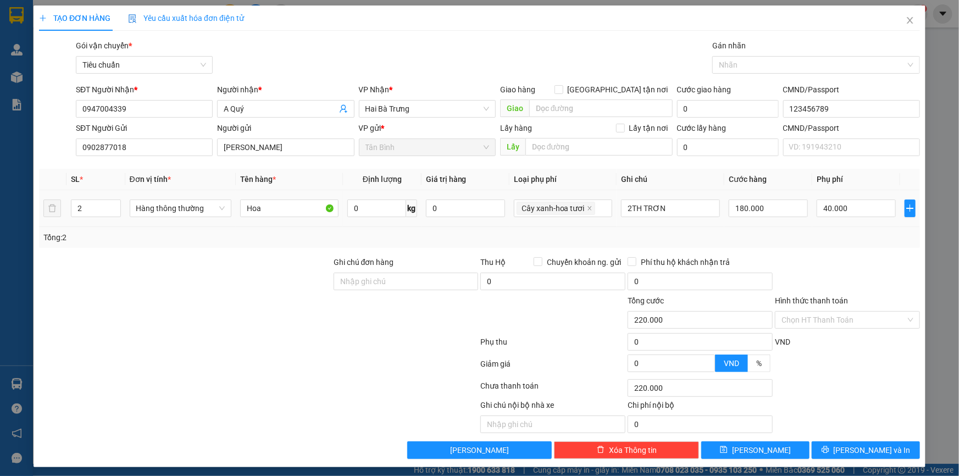
click at [617, 221] on td "2TH TRƠN" at bounding box center [671, 208] width 108 height 37
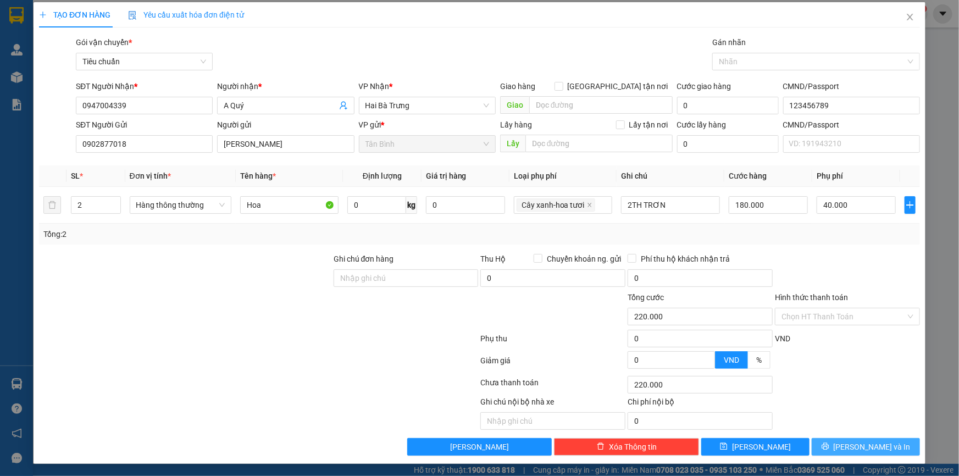
click at [868, 444] on span "[PERSON_NAME] và In" at bounding box center [872, 447] width 77 height 12
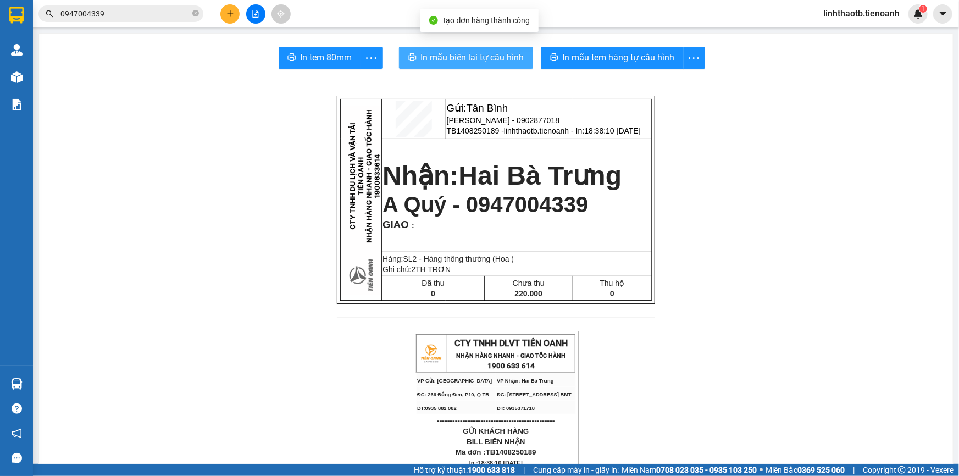
click at [462, 56] on span "In mẫu biên lai tự cấu hình" at bounding box center [472, 58] width 103 height 14
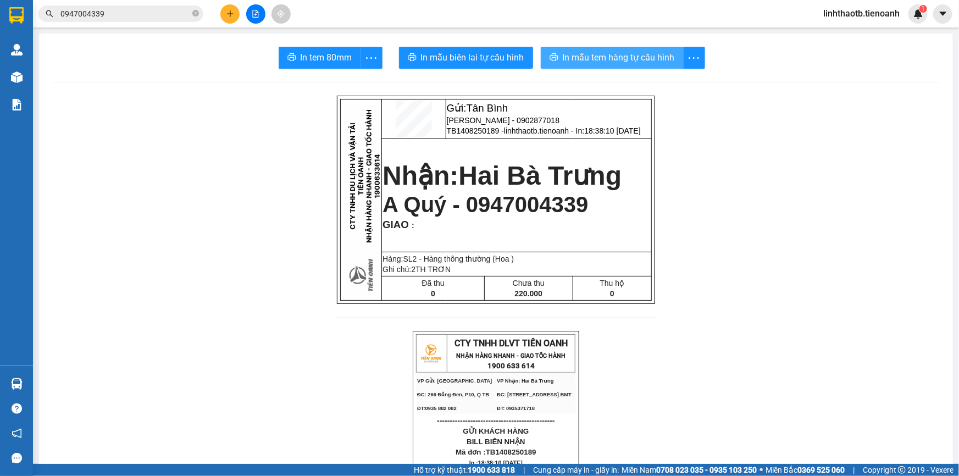
click at [567, 48] on button "In mẫu tem hàng tự cấu hình" at bounding box center [612, 58] width 143 height 22
click at [165, 8] on input "0947004339" at bounding box center [125, 14] width 130 height 12
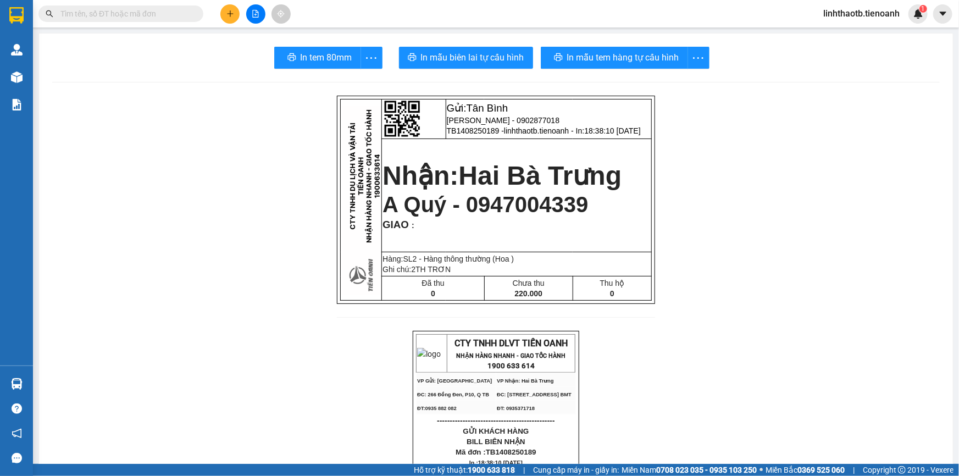
click at [145, 18] on input "text" at bounding box center [125, 14] width 130 height 12
paste input "0947004339"
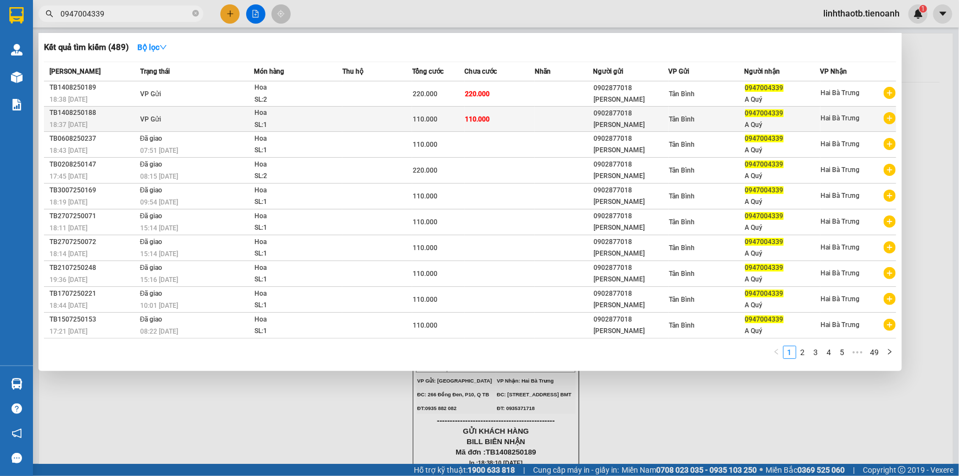
type input "0947004339"
click at [377, 118] on td at bounding box center [377, 119] width 70 height 25
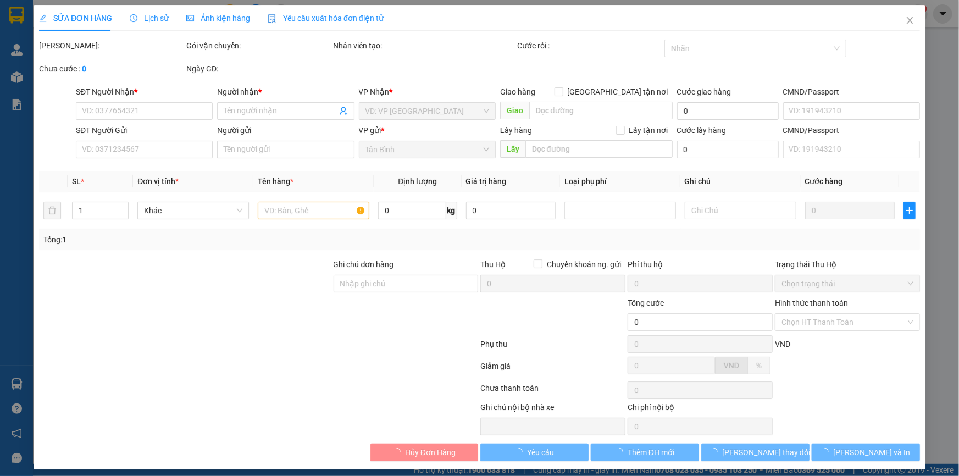
type input "0947004339"
type input "A Quý"
type input "123456789"
type input "0902877018"
type input "[PERSON_NAME]"
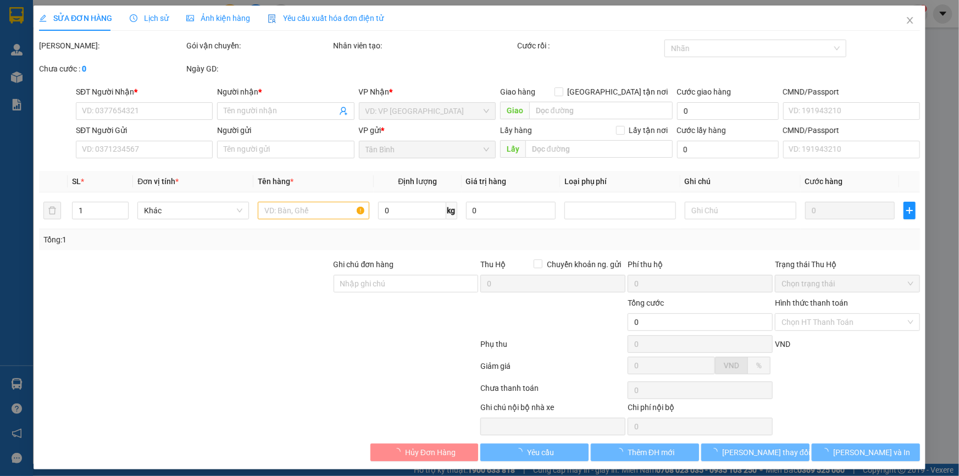
type input "110.000"
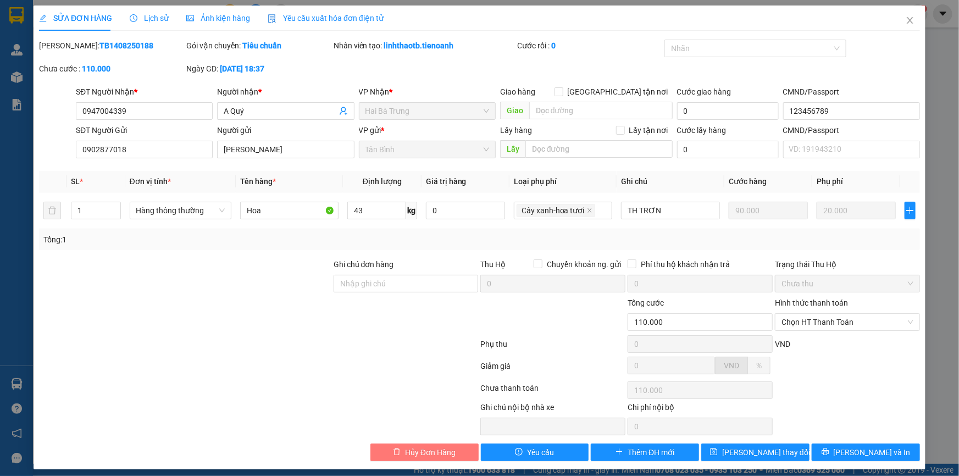
click at [432, 453] on span "Hủy Đơn Hàng" at bounding box center [430, 452] width 51 height 12
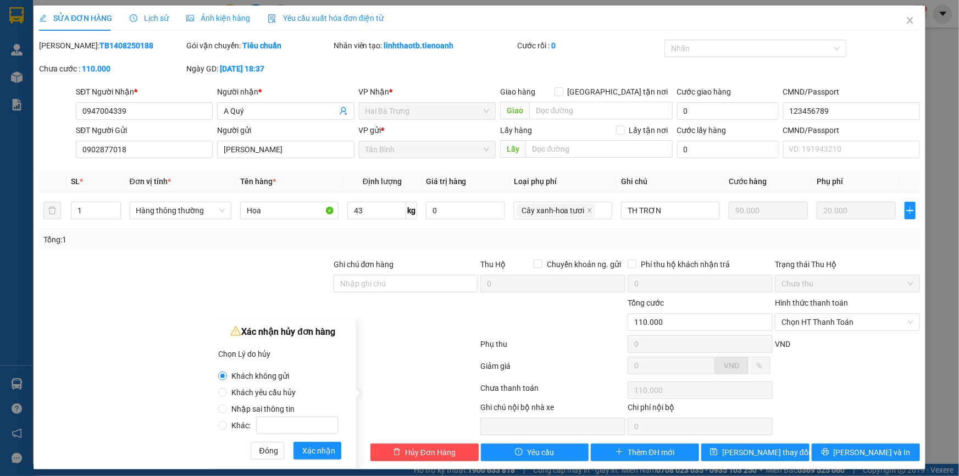
click at [251, 410] on span "Nhập sai thông tin" at bounding box center [263, 409] width 72 height 9
click at [227, 410] on input "Nhập sai thông tin" at bounding box center [222, 409] width 9 height 9
radio input "true"
radio input "false"
click at [334, 451] on span "Xác nhận" at bounding box center [318, 451] width 33 height 12
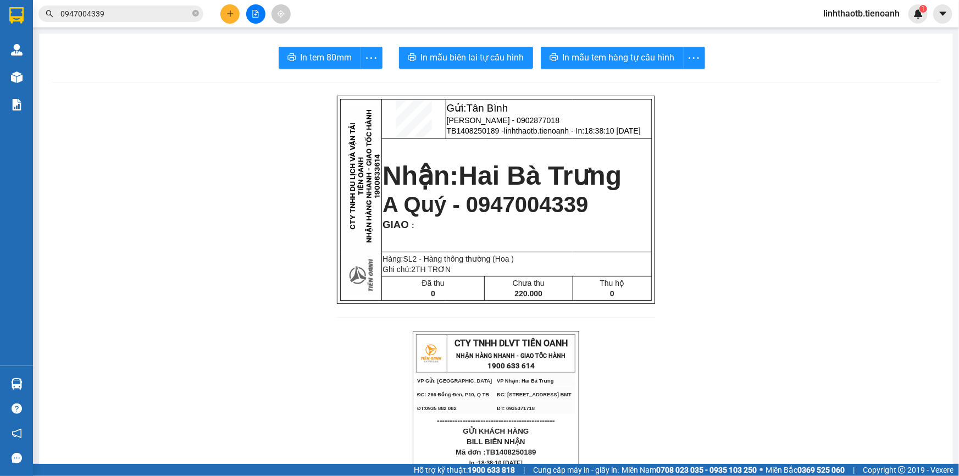
click at [108, 10] on input "0947004339" at bounding box center [125, 14] width 130 height 12
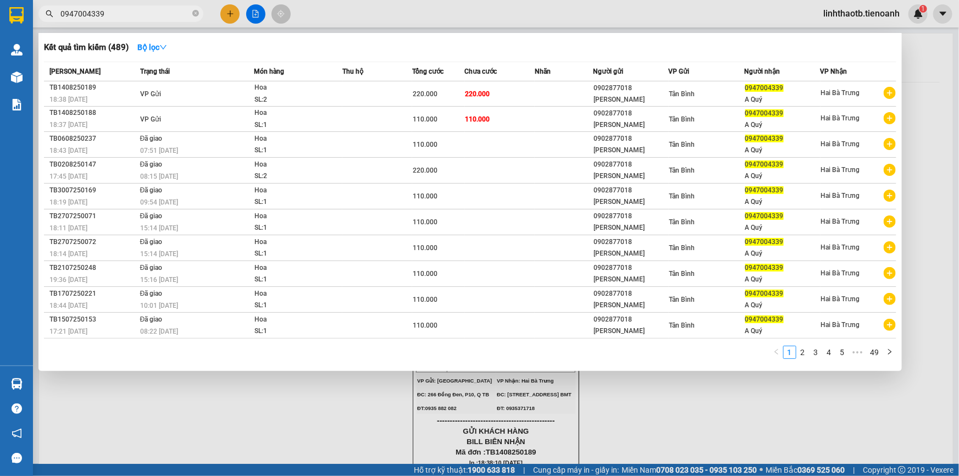
click at [108, 10] on input "0947004339" at bounding box center [125, 14] width 130 height 12
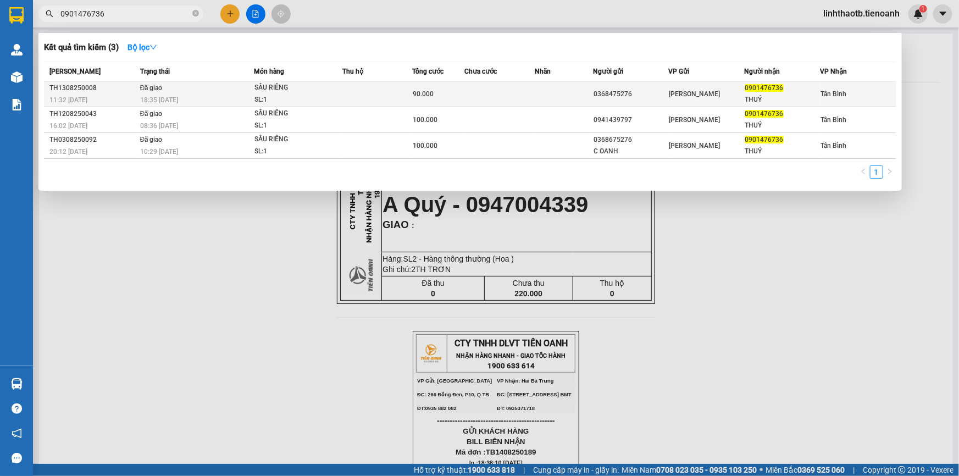
type input "0901476736"
click at [373, 99] on td at bounding box center [377, 94] width 70 height 26
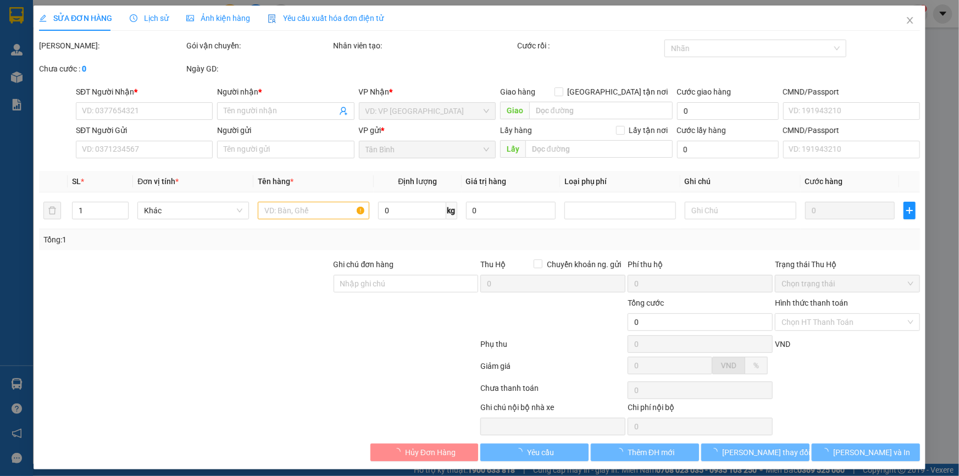
type input "0901476736"
type input "THUÝ"
type input "0368475276"
type input "90.000"
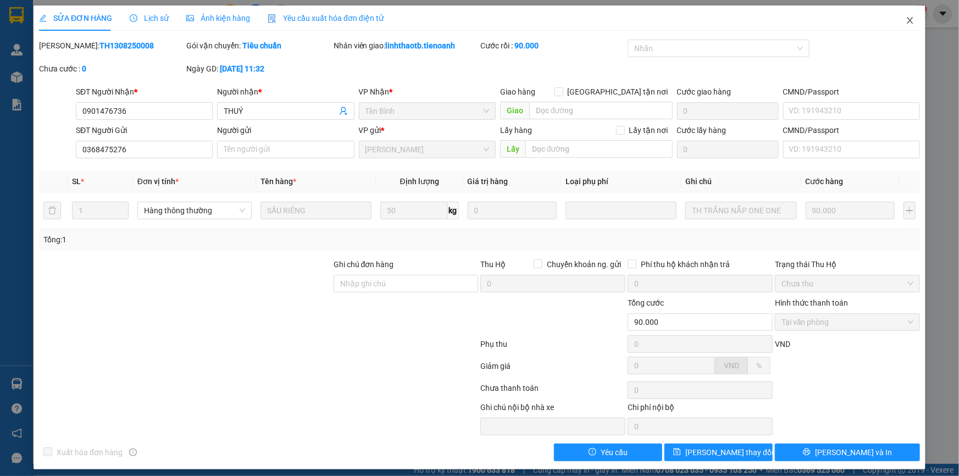
click at [901, 34] on span "Close" at bounding box center [910, 20] width 31 height 31
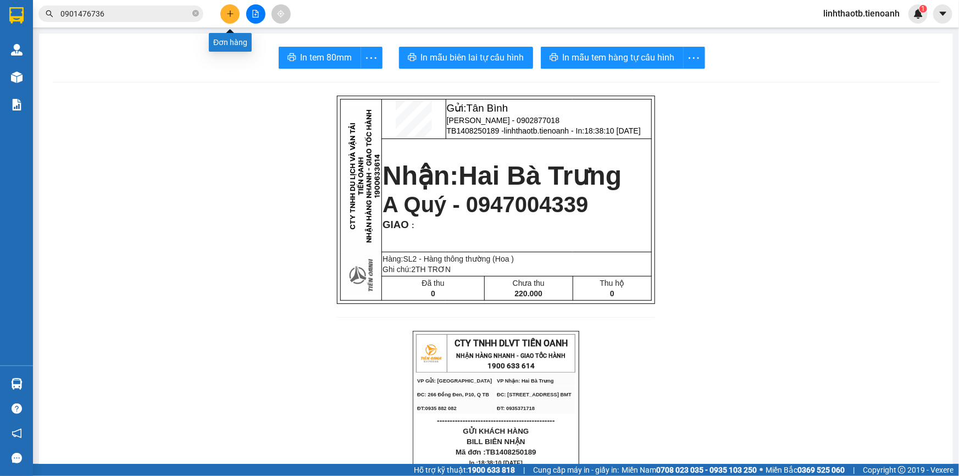
click at [233, 21] on button at bounding box center [229, 13] width 19 height 19
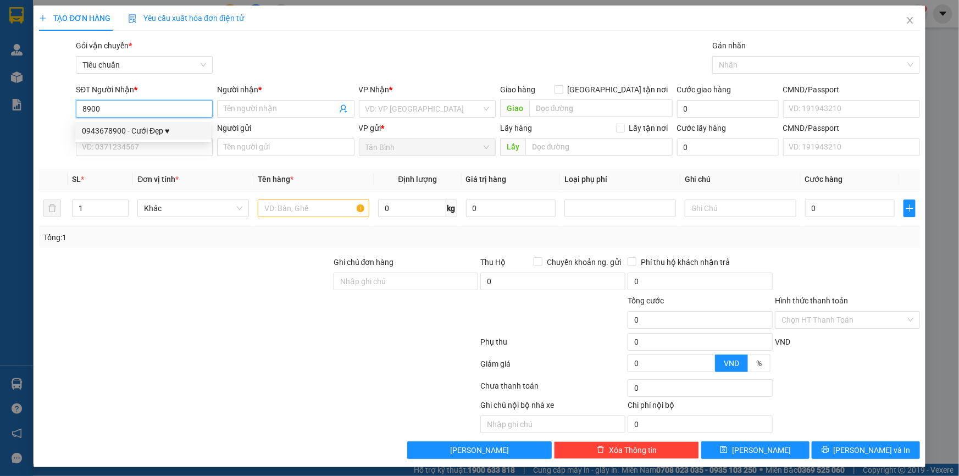
click at [143, 129] on div "0943678900 - Cưới Đẹp ♥" at bounding box center [143, 131] width 123 height 12
type input "0943678900"
type input "Cưới Đẹp ♥"
type input "066094021634"
type input "120.000"
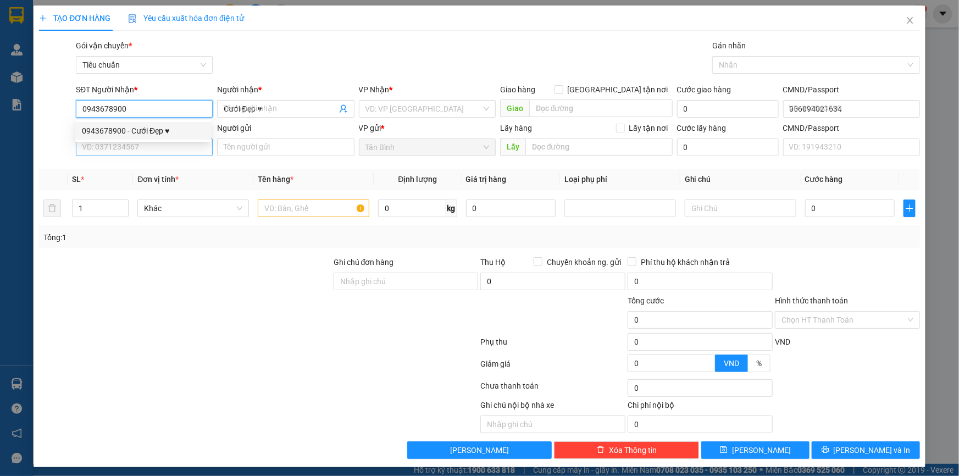
type input "120.000"
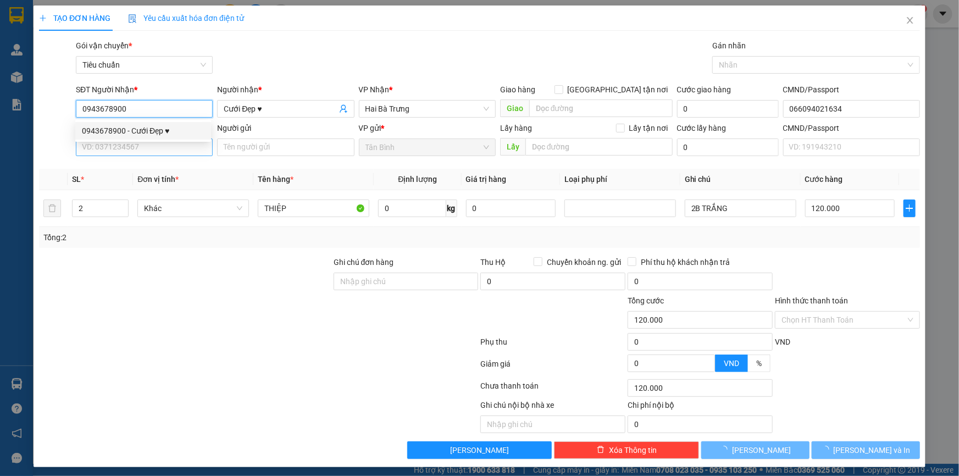
type input "0943678900"
click at [150, 146] on input "SĐT Người Gửi" at bounding box center [144, 148] width 137 height 18
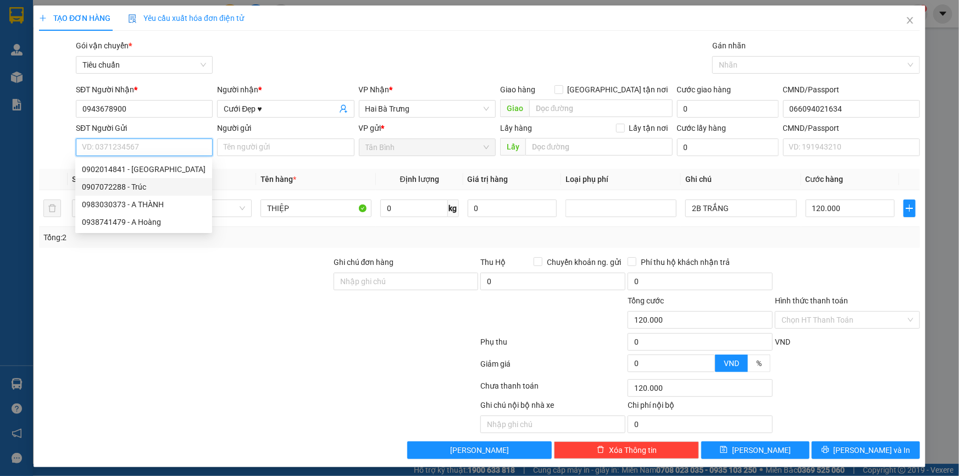
click at [165, 191] on div "0907072288 - Trúc" at bounding box center [144, 187] width 124 height 12
type input "0907072288"
type input "Trúc"
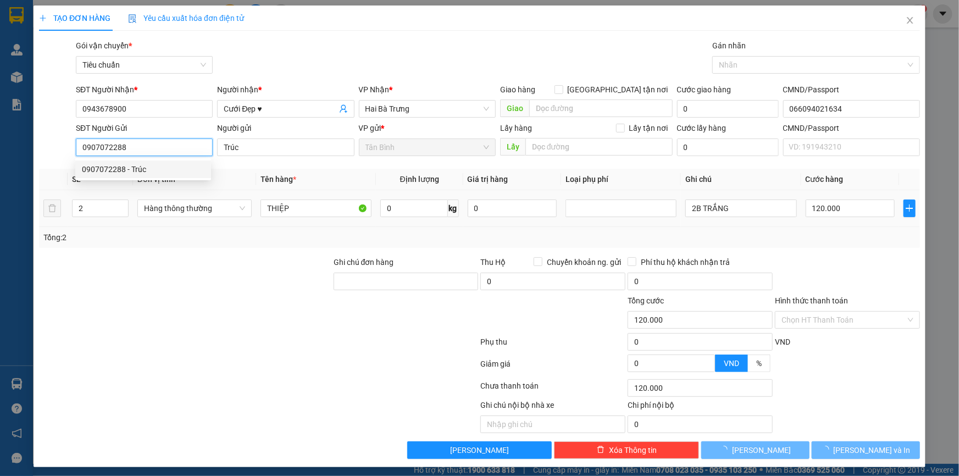
type input "50.000"
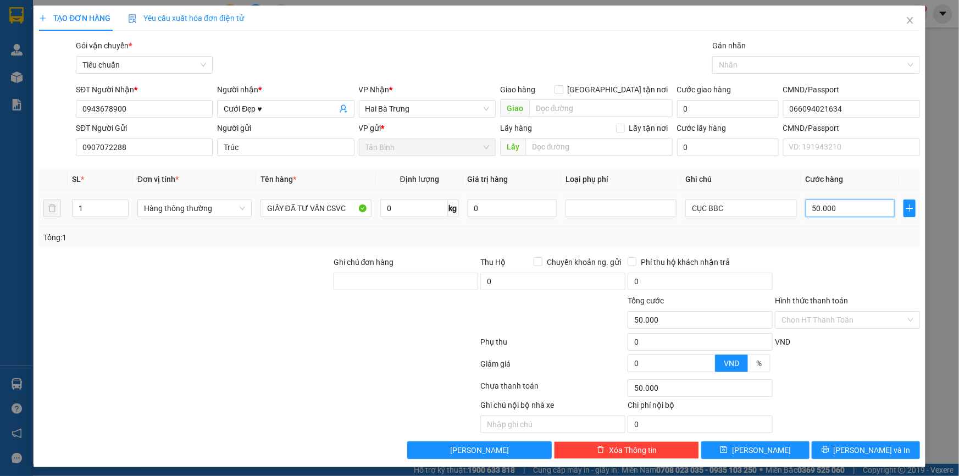
click at [815, 210] on input "50.000" at bounding box center [851, 209] width 90 height 18
type input "4"
type input "40"
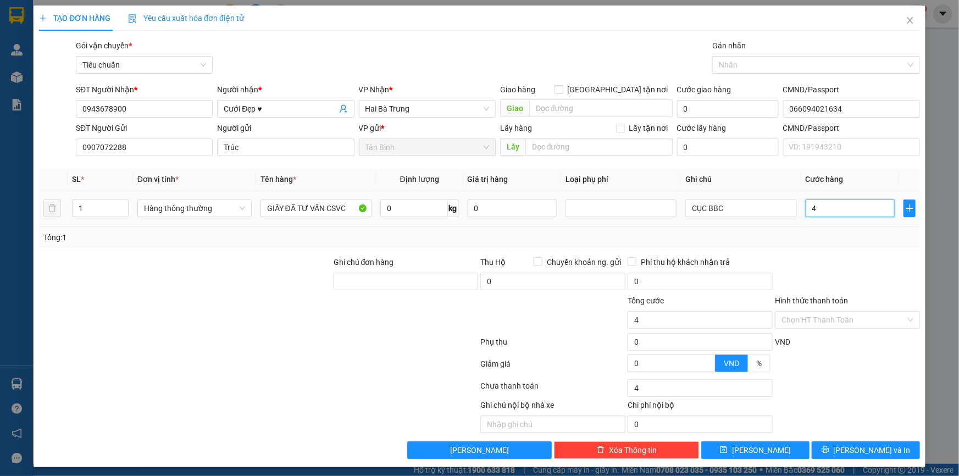
type input "40"
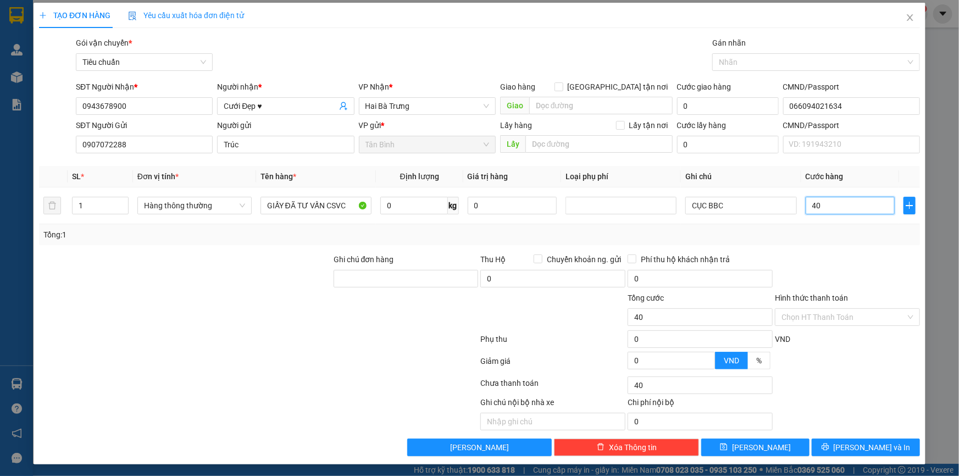
scroll to position [3, 0]
type input "40"
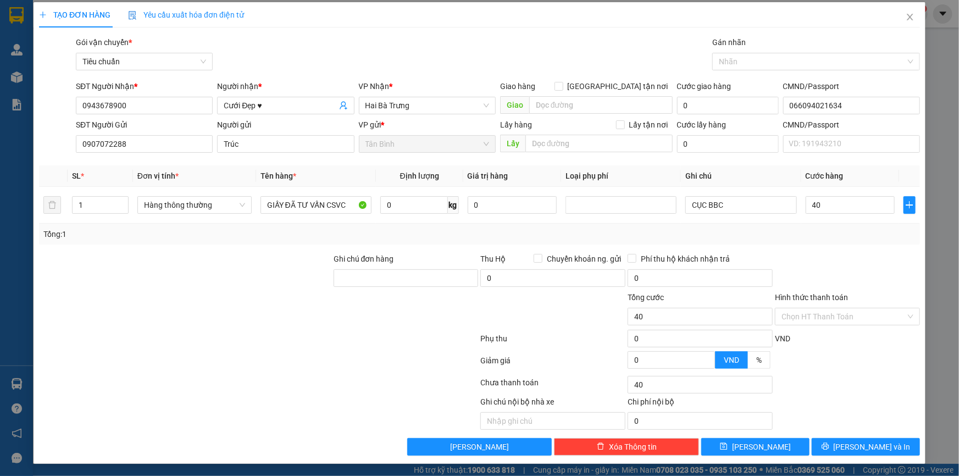
type input "40.000"
click at [849, 430] on div "Transit Pickup Surcharge Ids Transit Deliver Surcharge Ids Transit Deliver Surc…" at bounding box center [479, 245] width 881 height 419
click at [857, 444] on span "[PERSON_NAME] và In" at bounding box center [872, 447] width 77 height 12
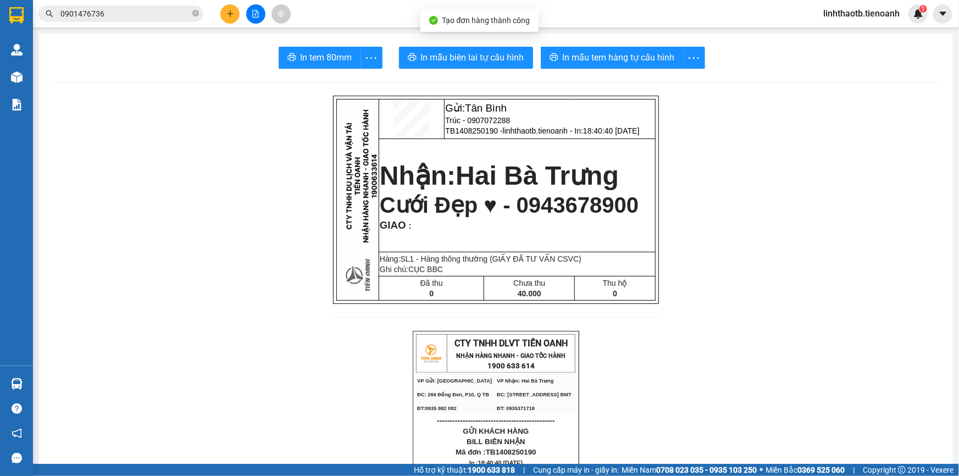
click at [611, 65] on button "In mẫu tem hàng tự cấu hình" at bounding box center [612, 58] width 143 height 22
click at [439, 54] on span "In mẫu biên lai tự cấu hình" at bounding box center [472, 58] width 103 height 14
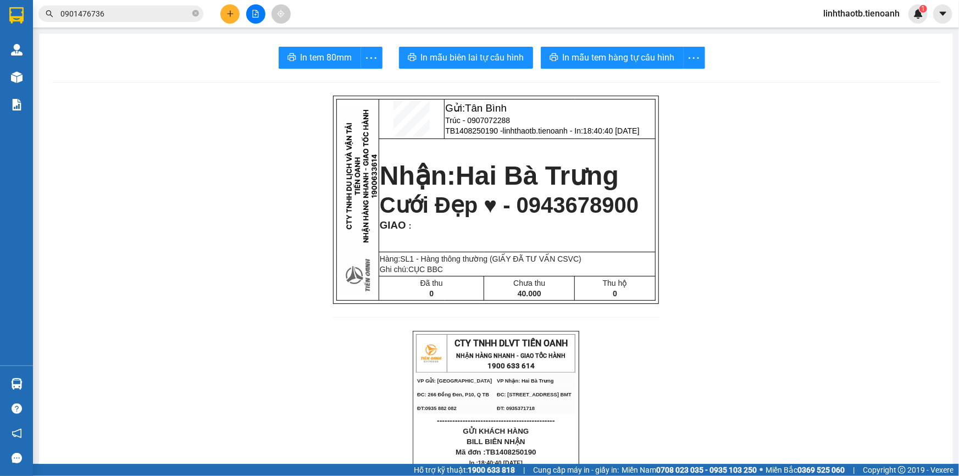
click at [222, 10] on button at bounding box center [229, 13] width 19 height 19
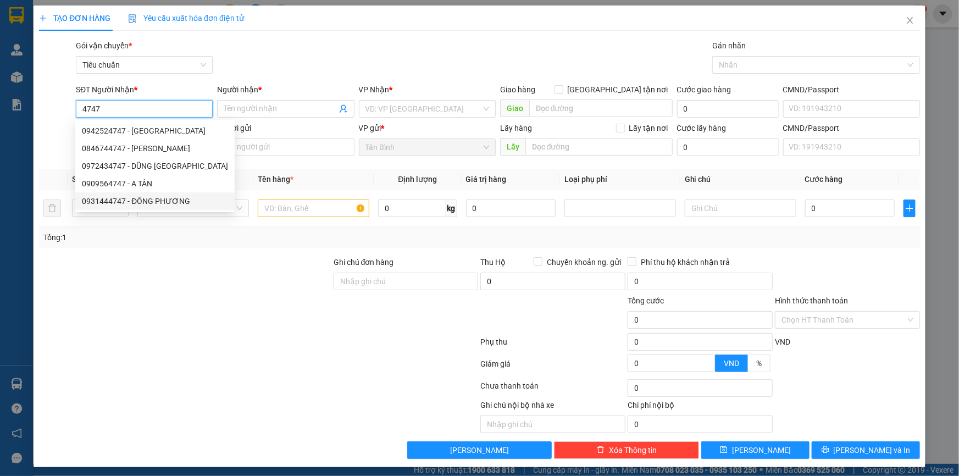
click at [165, 196] on div "0931444747 - ĐÔNG PHƯƠNG" at bounding box center [155, 201] width 146 height 12
type input "0931444747"
type input "ĐÔNG PHƯƠNG"
type input "150.000"
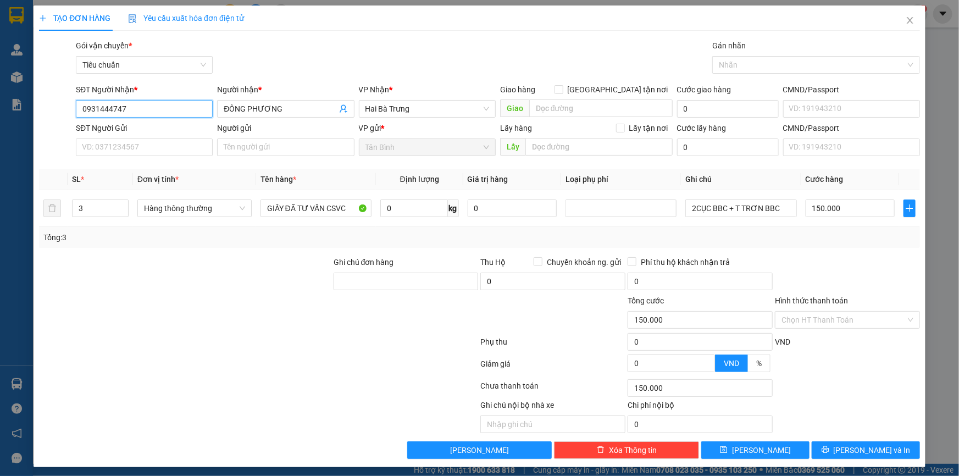
type input "0931444747"
click at [158, 137] on div "SĐT Người Gửi" at bounding box center [144, 130] width 137 height 16
click at [158, 145] on input "SĐT Người Gửi" at bounding box center [144, 148] width 137 height 18
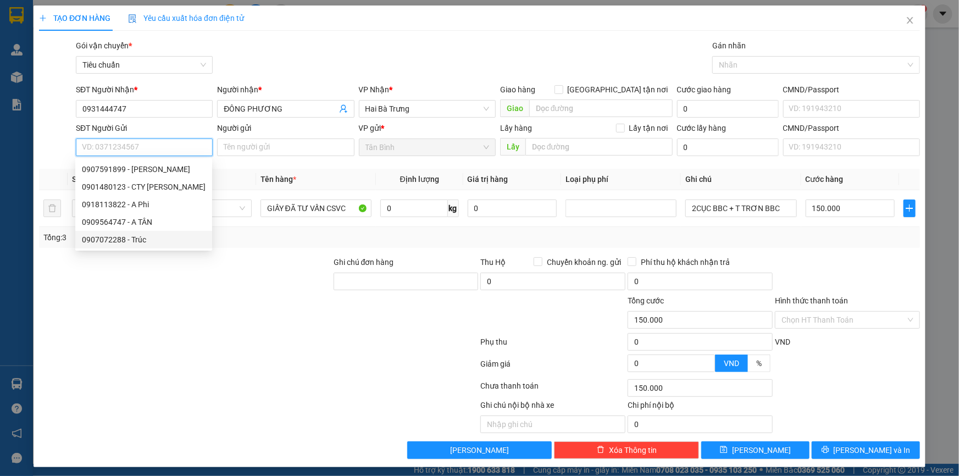
click at [141, 239] on div "0907072288 - Trúc" at bounding box center [144, 240] width 124 height 12
type input "0907072288"
type input "Trúc"
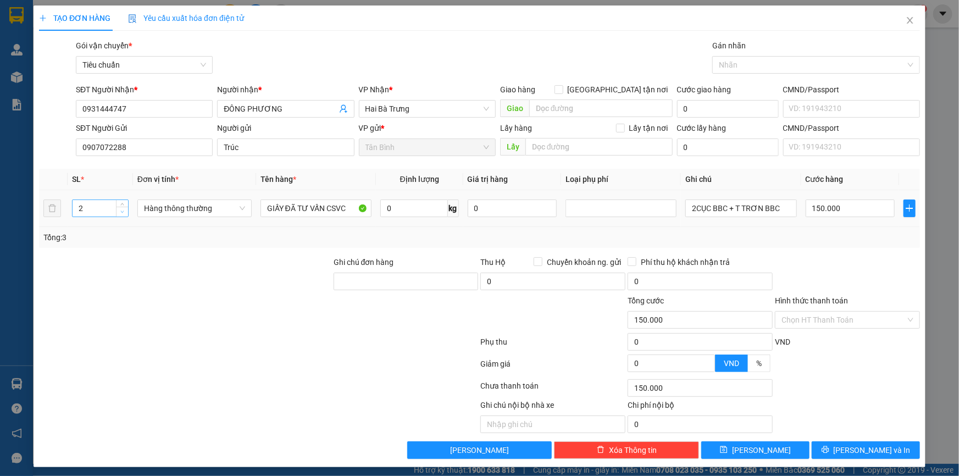
click at [122, 211] on icon "down" at bounding box center [122, 212] width 4 height 4
type input "1"
click at [122, 211] on icon "down" at bounding box center [122, 212] width 4 height 4
click at [755, 214] on input "2CỤC BBC + T TRƠN BBC" at bounding box center [740, 209] width 111 height 18
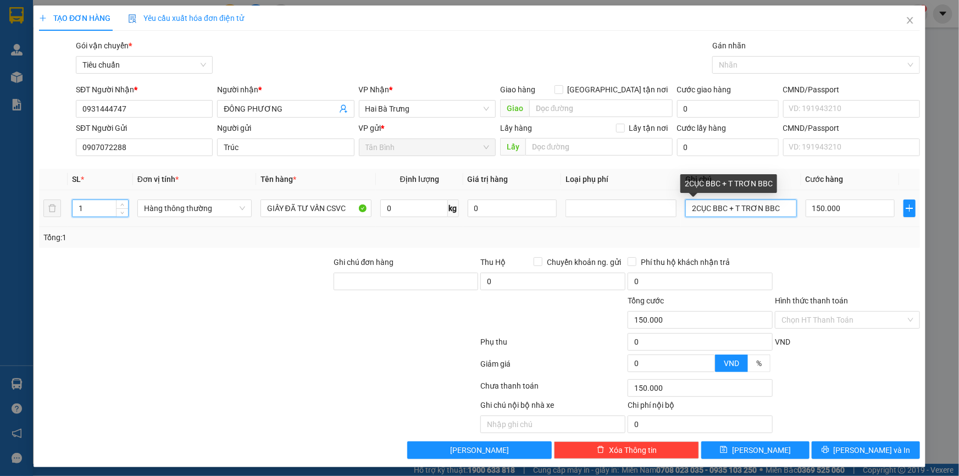
type input "0"
click at [755, 214] on input "2CỤC BBC + T TRƠN BBC" at bounding box center [740, 209] width 111 height 18
type input "CỤC BBC"
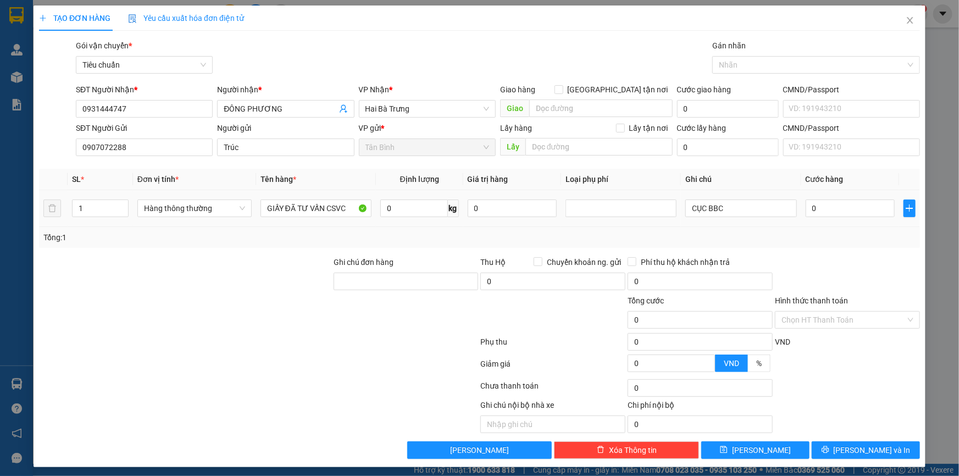
click at [806, 198] on div "0" at bounding box center [851, 208] width 90 height 22
click at [806, 204] on input "0" at bounding box center [851, 209] width 90 height 18
type input "4"
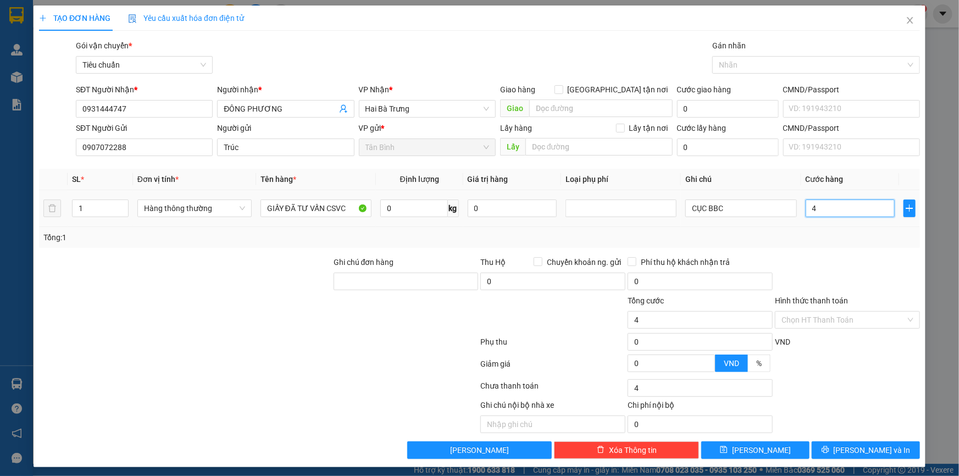
type input "40"
type input "40.000"
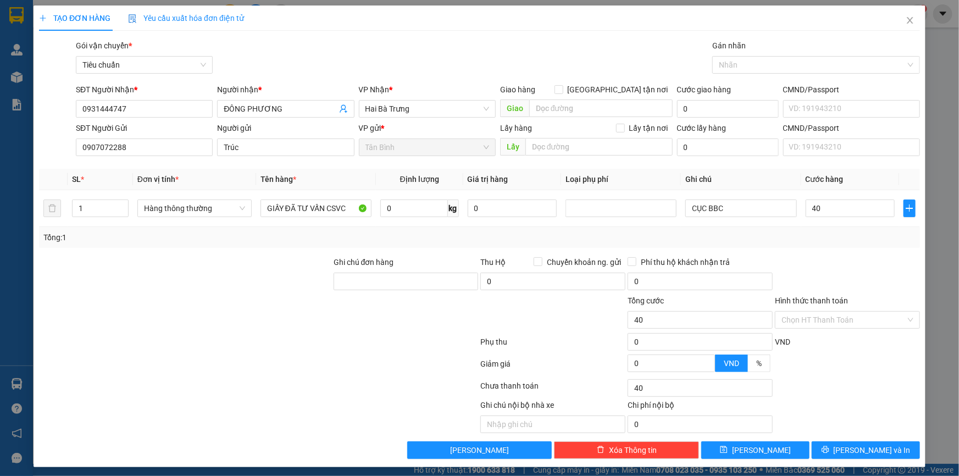
type input "40.000"
click at [913, 267] on div at bounding box center [847, 275] width 147 height 38
click at [870, 447] on span "[PERSON_NAME] và In" at bounding box center [872, 450] width 77 height 12
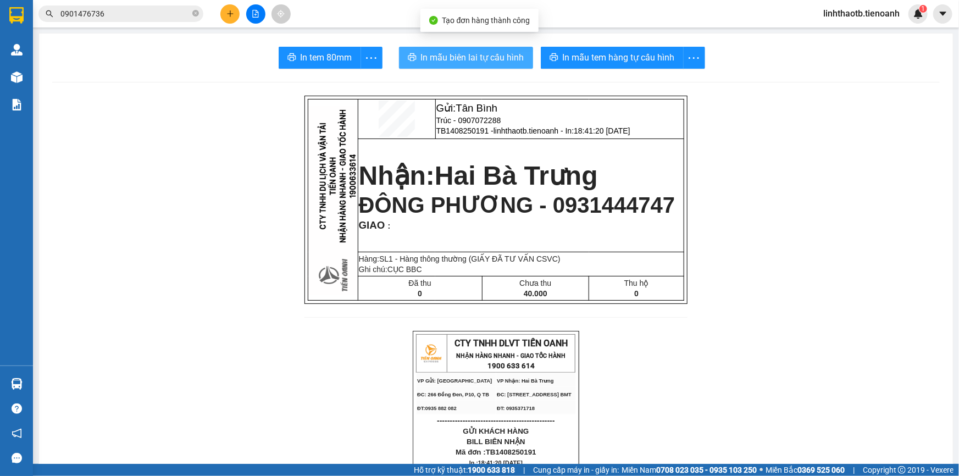
click at [471, 60] on span "In mẫu biên lai tự cấu hình" at bounding box center [472, 58] width 103 height 14
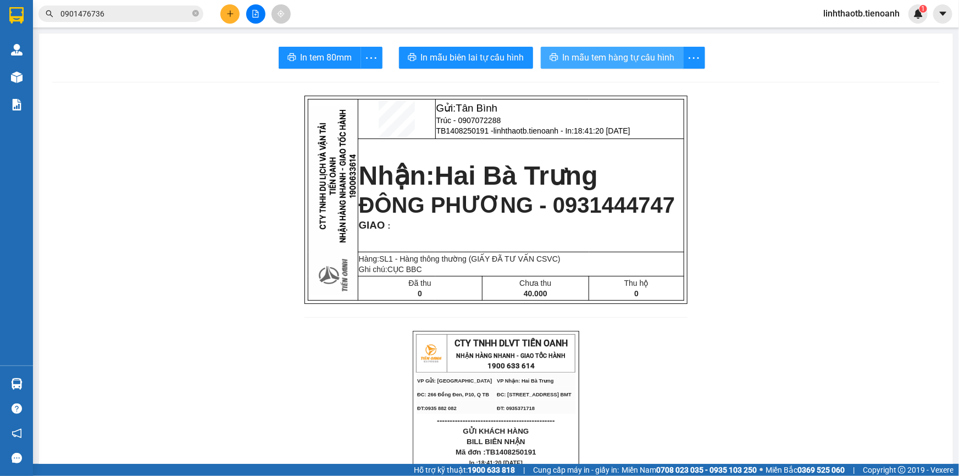
click at [587, 57] on span "In mẫu tem hàng tự cấu hình" at bounding box center [619, 58] width 112 height 14
click at [234, 15] on button at bounding box center [229, 13] width 19 height 19
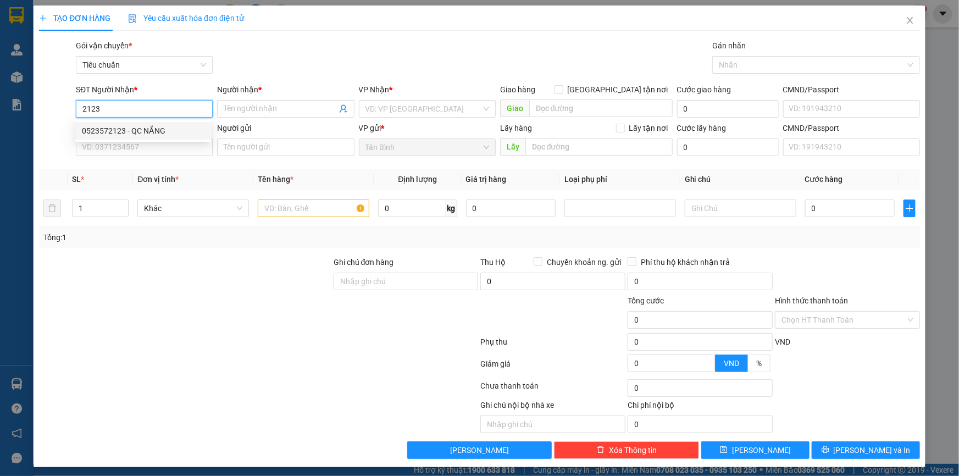
click at [168, 128] on div "0523572123 - QC NẮNG" at bounding box center [143, 131] width 123 height 12
type input "0523572123"
type input "QC NẮNG"
type input "50.000"
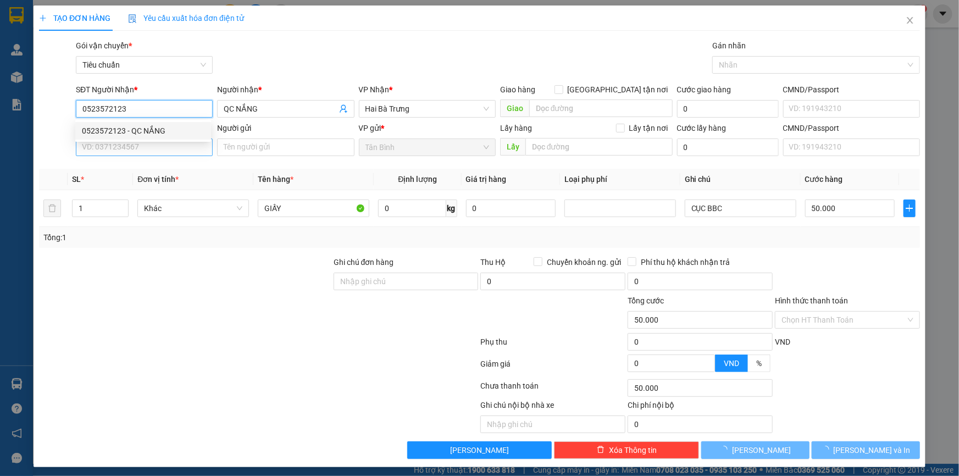
type input "0523572123"
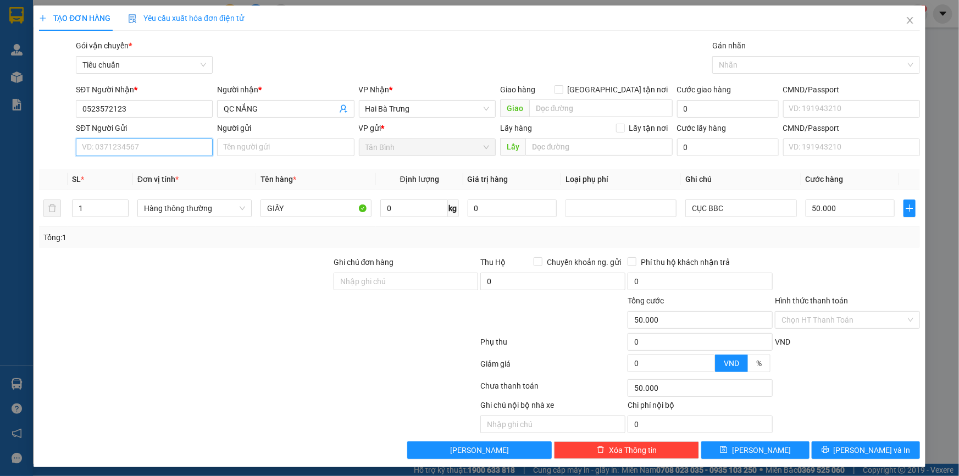
click at [170, 145] on input "SĐT Người Gửi" at bounding box center [144, 148] width 137 height 18
click at [161, 167] on div "0907072288 - Trúc" at bounding box center [143, 169] width 123 height 12
type input "0907072288"
type input "Trúc"
click at [839, 208] on input "50.000" at bounding box center [851, 209] width 90 height 18
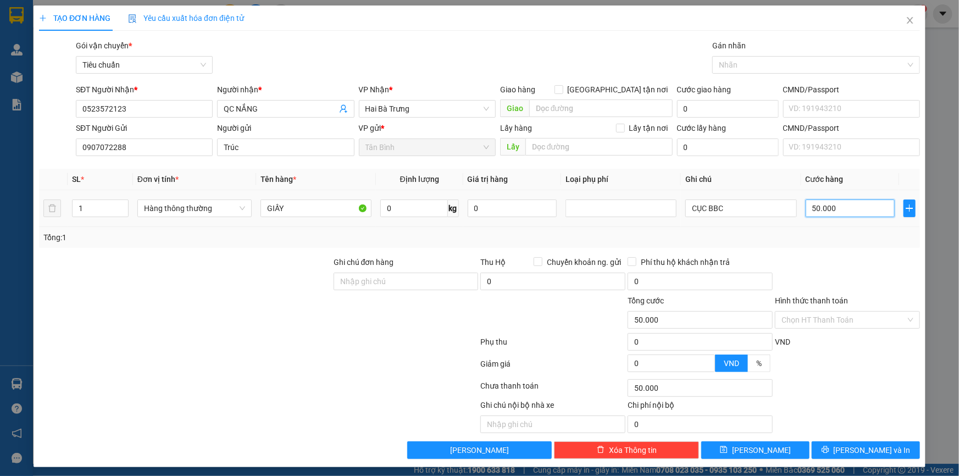
type input "3"
type input "30"
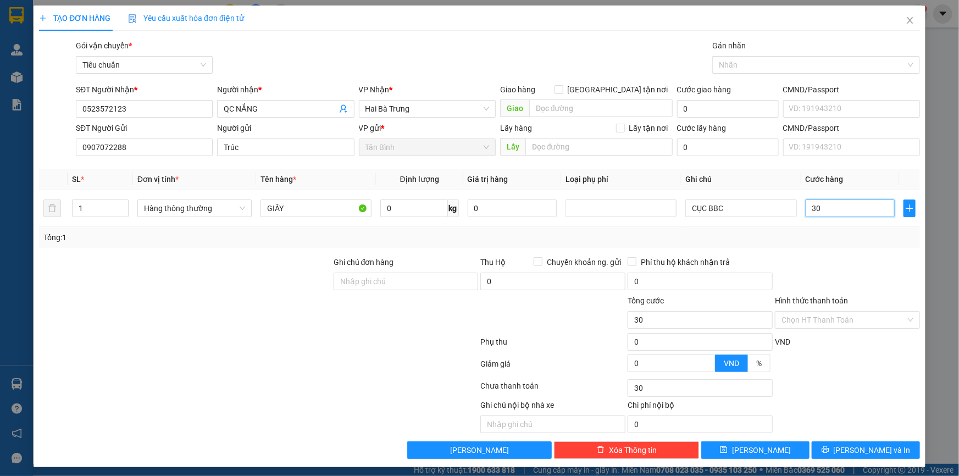
type input "30"
type input "30.000"
click at [837, 231] on div "Tổng: 1" at bounding box center [479, 237] width 872 height 12
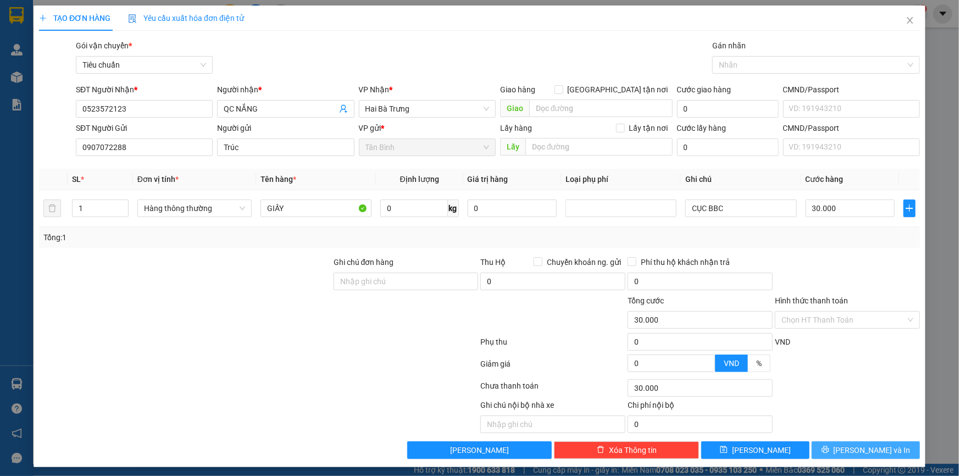
click at [874, 446] on span "[PERSON_NAME] và In" at bounding box center [872, 450] width 77 height 12
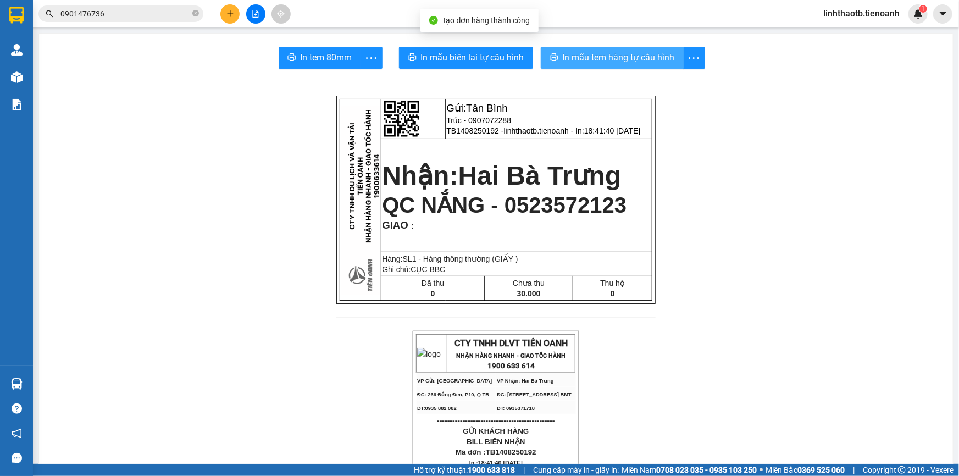
click at [619, 60] on span "In mẫu tem hàng tự cấu hình" at bounding box center [619, 58] width 112 height 14
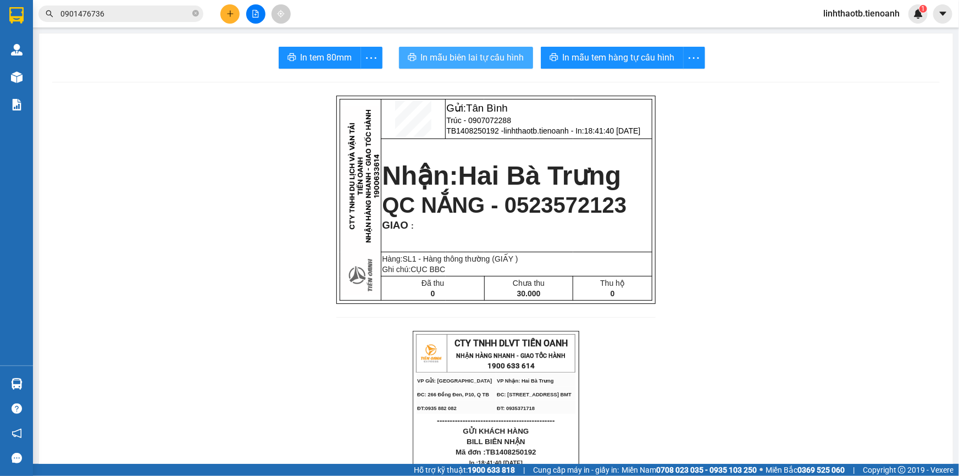
click at [499, 62] on span "In mẫu biên lai tự cấu hình" at bounding box center [472, 58] width 103 height 14
click at [226, 16] on icon "plus" at bounding box center [230, 14] width 8 height 8
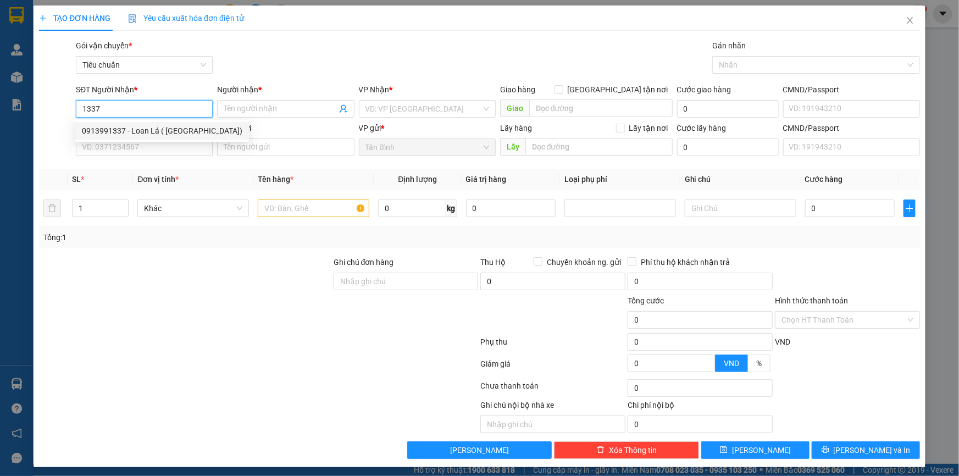
click at [192, 128] on div "0913991337 - Loan Lá ( [GEOGRAPHIC_DATA])" at bounding box center [162, 131] width 161 height 12
type input "0913991337"
type input "Loan Lá ( [GEOGRAPHIC_DATA])"
type input "132456978"
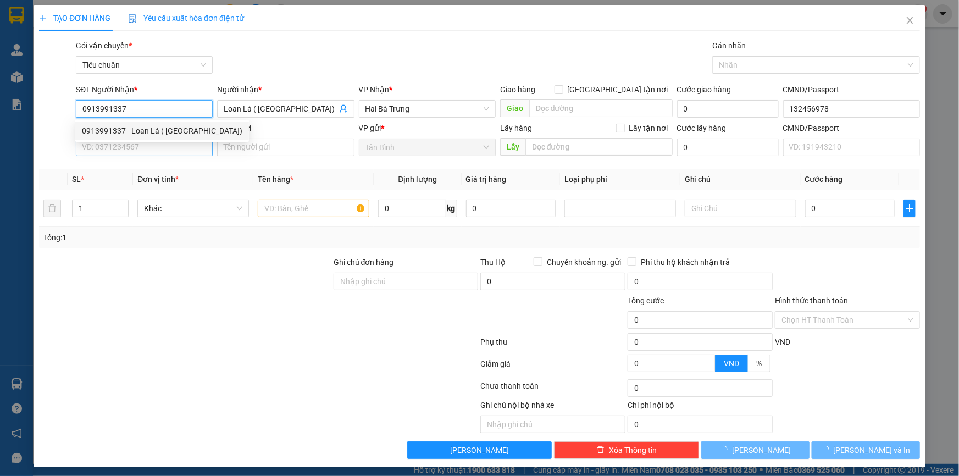
type input "0913991337"
click at [185, 148] on input "SĐT Người Gửi" at bounding box center [144, 148] width 137 height 18
type input "110.000"
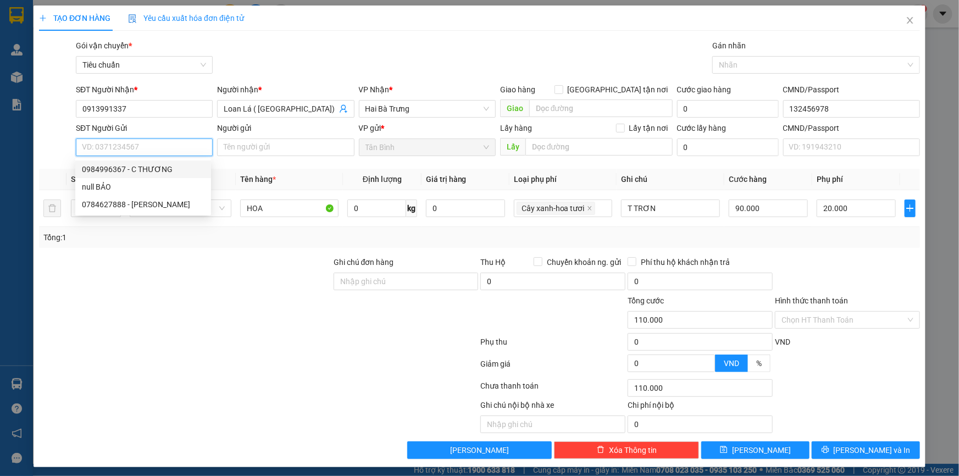
click at [131, 170] on div "0984996367 - C THƯƠNG" at bounding box center [143, 169] width 123 height 12
type input "0984996367"
type input "C THƯƠNG"
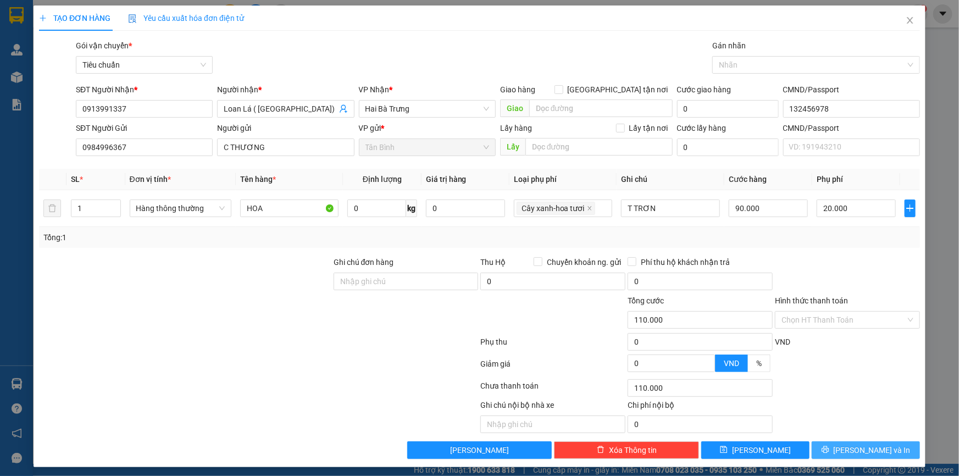
click at [893, 441] on div "Transit Pickup Surcharge Ids Transit Deliver Surcharge Ids Transit Deliver Surc…" at bounding box center [479, 249] width 881 height 419
click at [839, 442] on button "[PERSON_NAME] và In" at bounding box center [866, 450] width 108 height 18
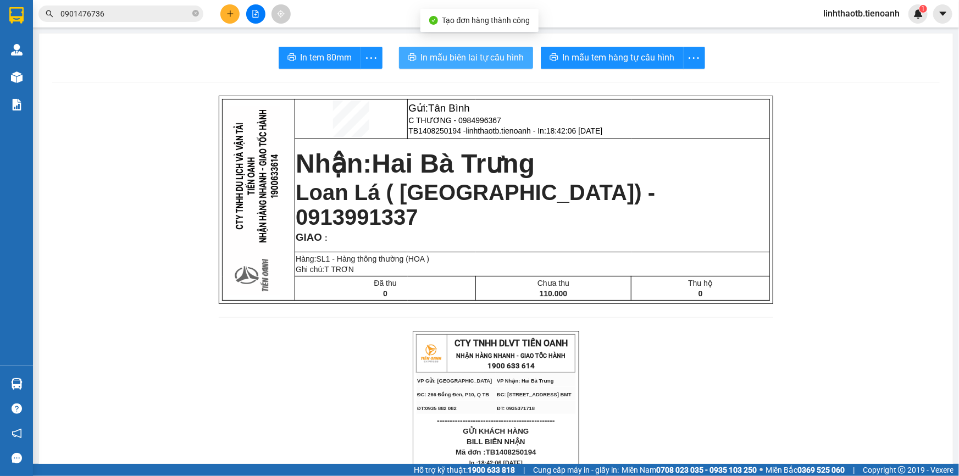
click at [463, 56] on span "In mẫu biên lai tự cấu hình" at bounding box center [472, 58] width 103 height 14
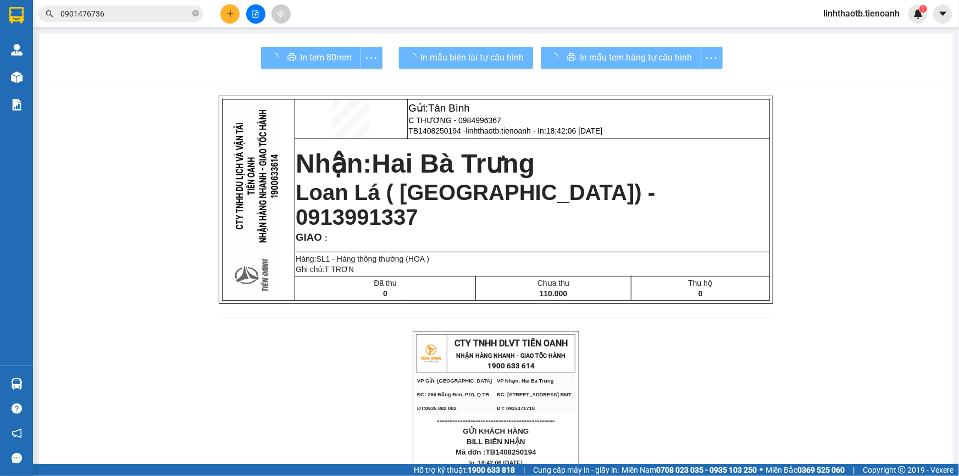
click at [637, 65] on div "In mẫu tem hàng tự cấu hình" at bounding box center [632, 58] width 182 height 22
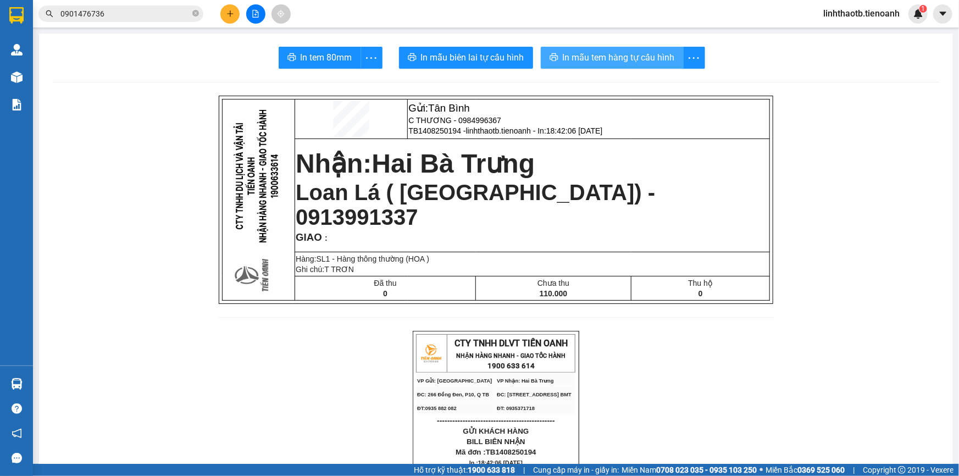
click at [648, 53] on span "In mẫu tem hàng tự cấu hình" at bounding box center [619, 58] width 112 height 14
click at [228, 18] on button at bounding box center [229, 13] width 19 height 19
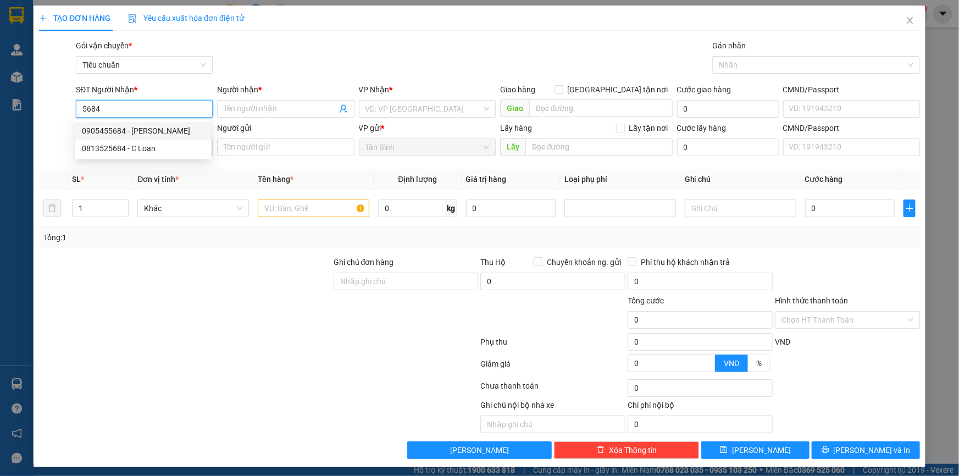
click at [164, 136] on div "0905455684 - [PERSON_NAME]" at bounding box center [143, 131] width 123 height 12
type input "0905455684"
type input "[PERSON_NAME]"
type input "60.000"
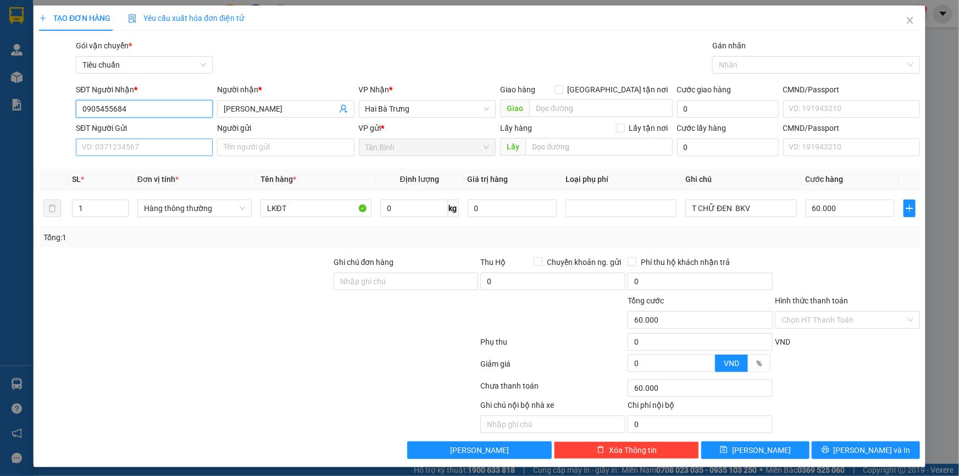
type input "0905455684"
click at [165, 145] on input "SĐT Người Gửi" at bounding box center [144, 148] width 137 height 18
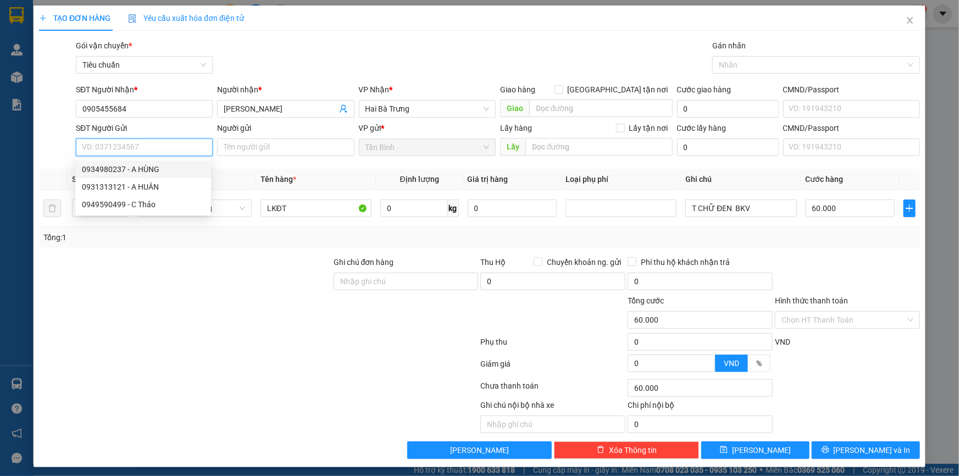
click at [144, 172] on div "0934980237 - A HÙNG" at bounding box center [143, 169] width 123 height 12
type input "0934980237"
type input "A HÙNG"
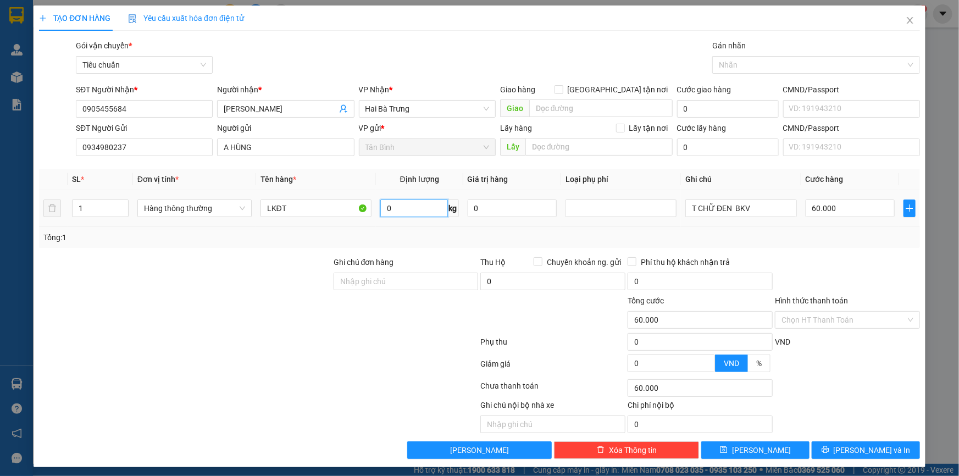
click at [412, 211] on input "0" at bounding box center [414, 209] width 68 height 18
type input "14"
click at [731, 209] on input "T CHỮ ĐEN BKV" at bounding box center [740, 209] width 111 height 18
type input "50.000"
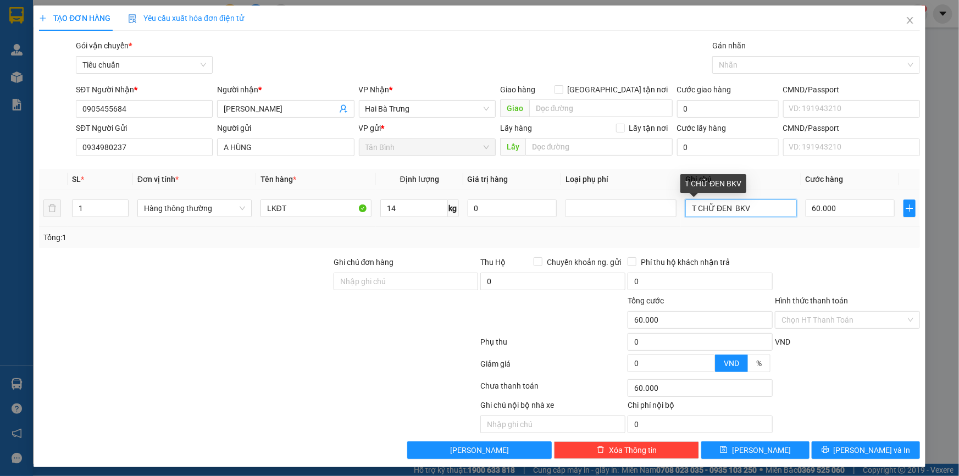
type input "50.000"
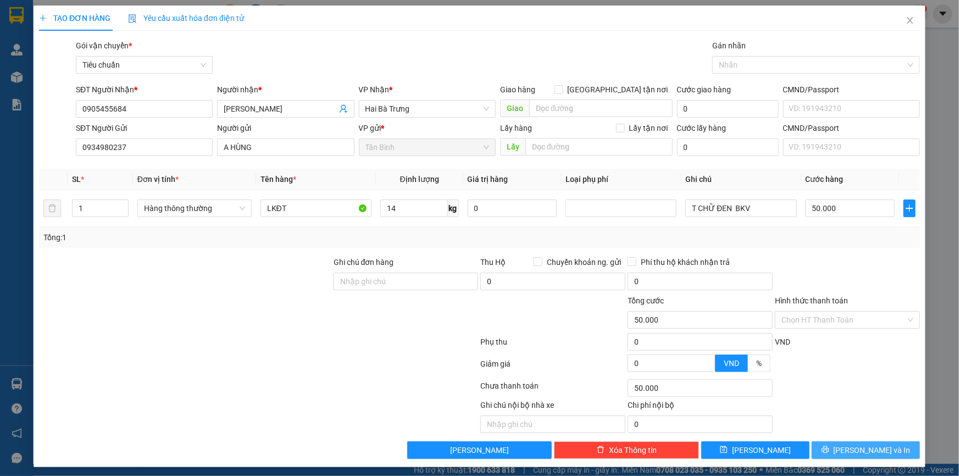
click at [891, 442] on button "[PERSON_NAME] và In" at bounding box center [866, 450] width 108 height 18
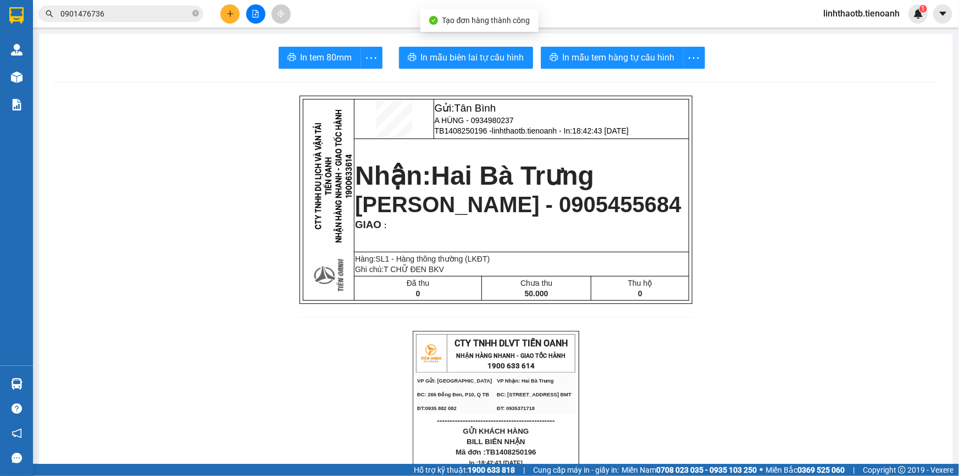
drag, startPoint x: 392, startPoint y: 5, endPoint x: 738, endPoint y: 115, distance: 362.8
click at [405, 16] on div "Kết quả tìm kiếm ( 3 ) Bộ lọc Mã ĐH Trạng thái Món hàng Thu hộ Tổng cước Chưa c…" at bounding box center [479, 13] width 959 height 27
click at [650, 68] on button "In mẫu tem hàng tự cấu hình" at bounding box center [612, 58] width 143 height 22
click at [467, 56] on span "In mẫu biên lai tự cấu hình" at bounding box center [472, 58] width 103 height 14
click at [231, 14] on icon "plus" at bounding box center [230, 13] width 6 height 1
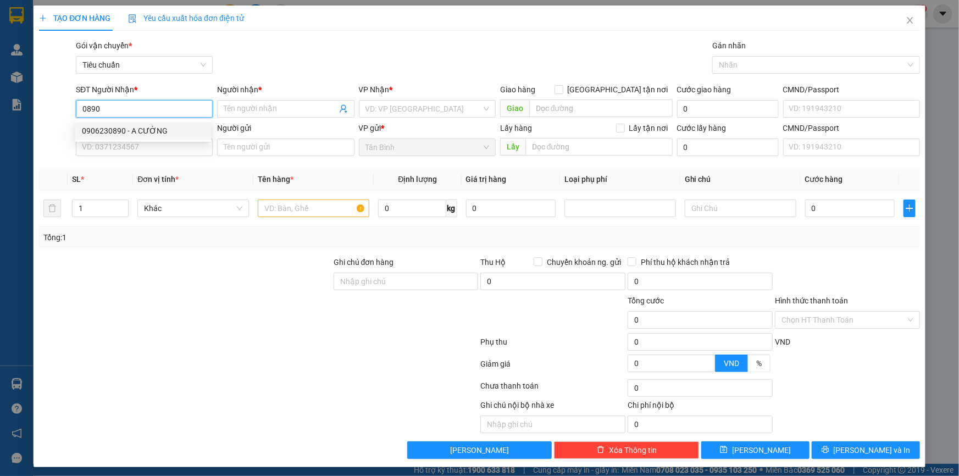
click at [167, 127] on div "0906230890 - A CƯỜNG" at bounding box center [143, 131] width 123 height 12
type input "0906230890"
type input "A CƯỜNG"
type input "066090024372"
type input "30.000"
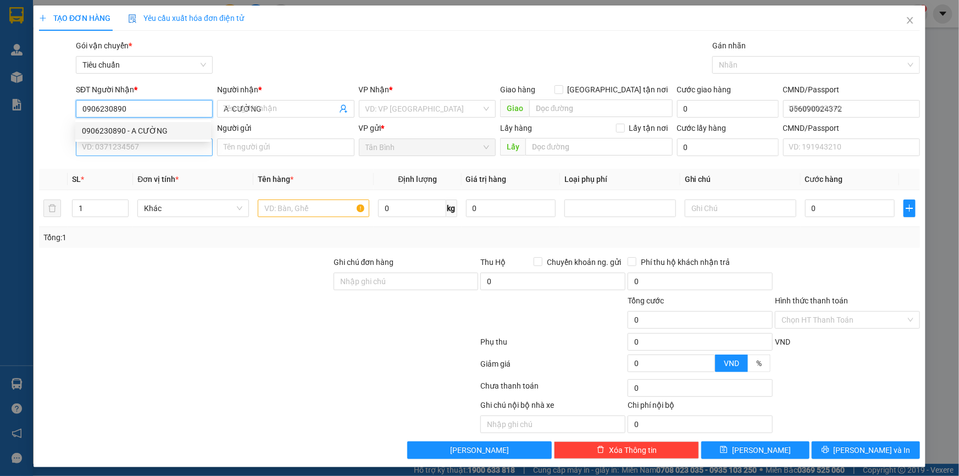
type input "30.000"
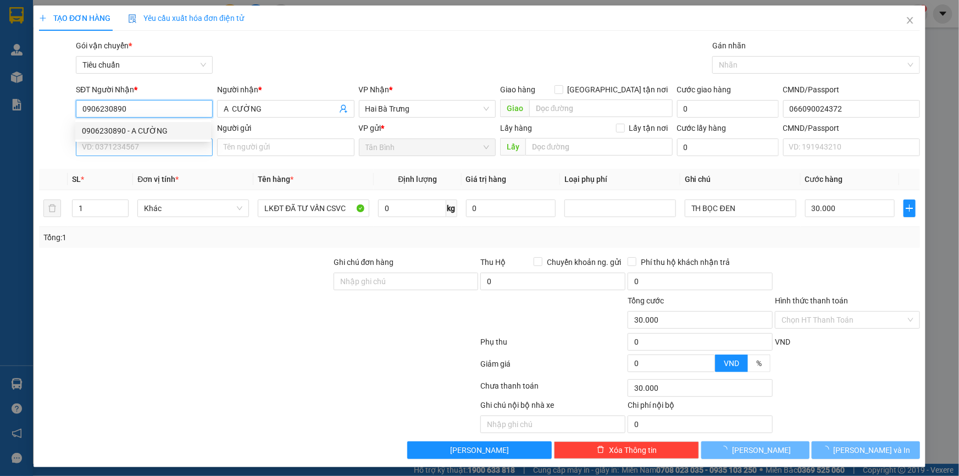
type input "0906230890"
click at [176, 148] on input "SĐT Người Gửi" at bounding box center [144, 148] width 137 height 18
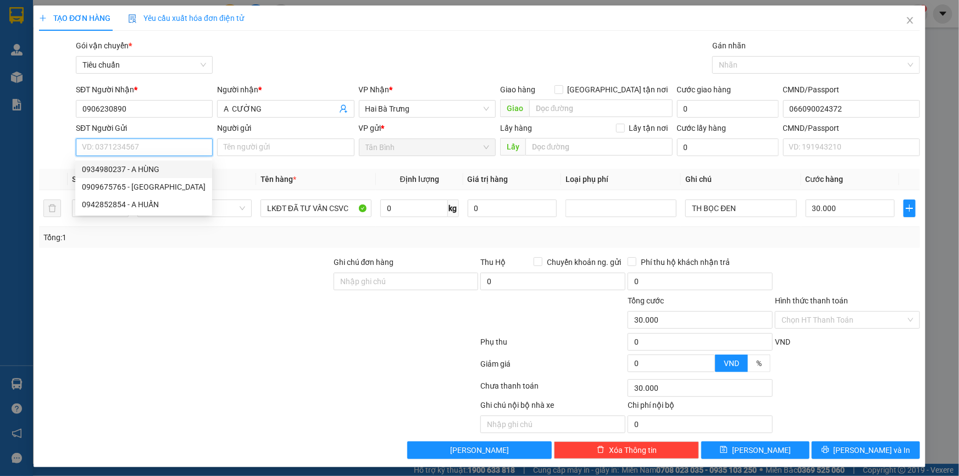
click at [176, 172] on div "0934980237 - A HÙNG" at bounding box center [144, 169] width 124 height 12
type input "0934980237"
type input "A HÙNG"
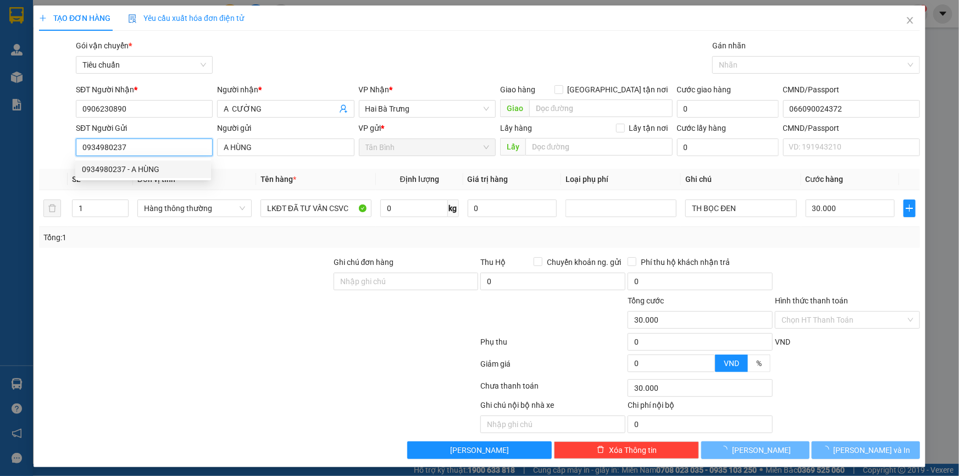
type input "70.000"
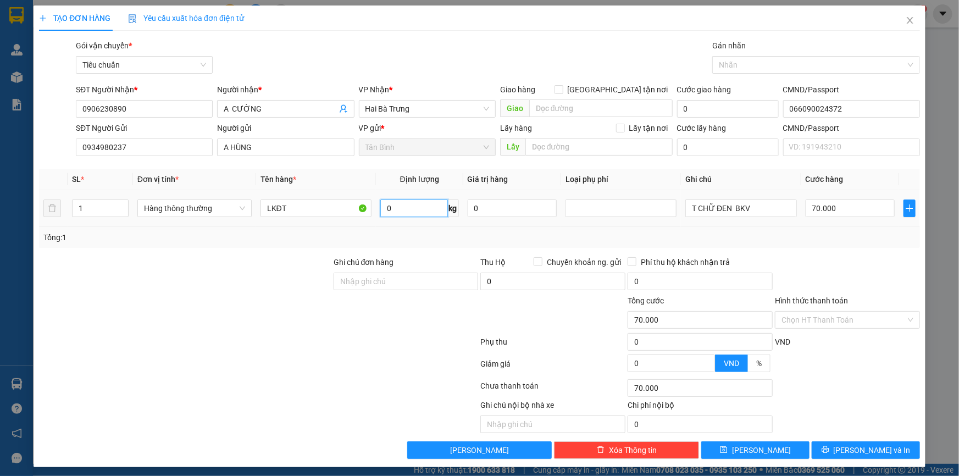
click at [424, 208] on input "0" at bounding box center [414, 209] width 68 height 18
type input "12"
click at [411, 252] on div "Transit Pickup Surcharge Ids Transit Deliver Surcharge Ids Transit Deliver Surc…" at bounding box center [479, 249] width 881 height 419
type input "50.000"
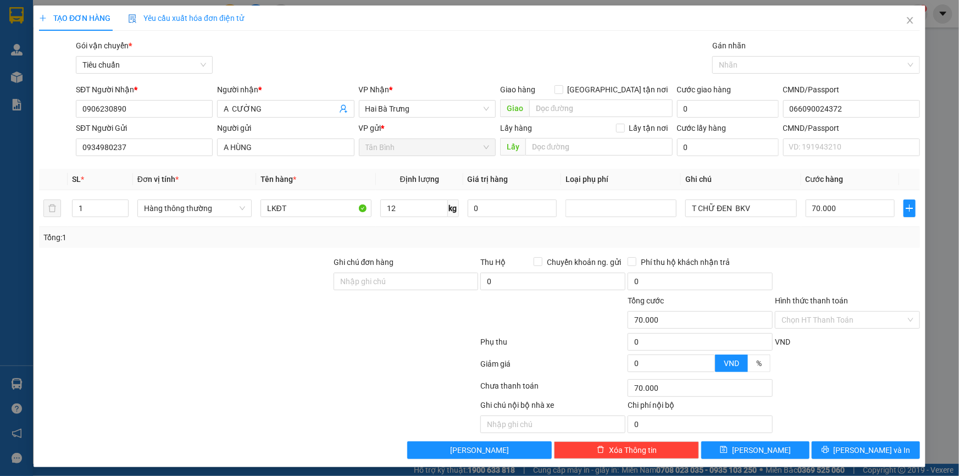
type input "50.000"
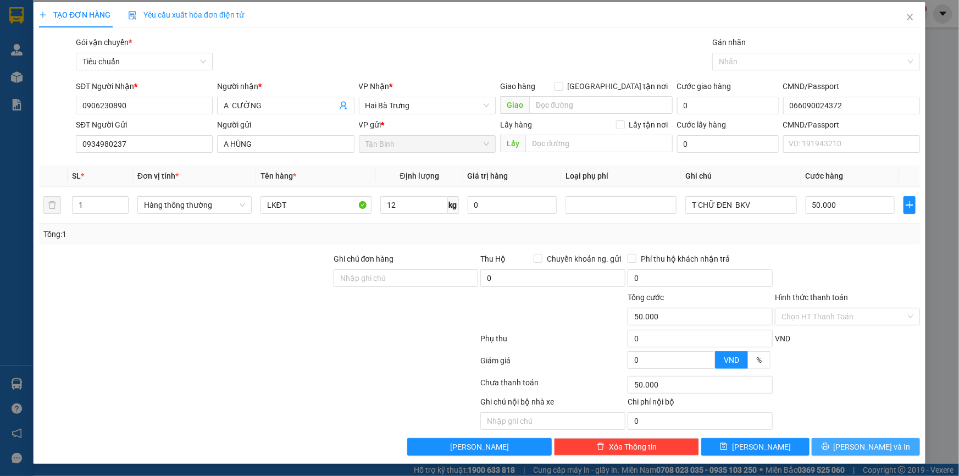
click at [873, 449] on span "[PERSON_NAME] và In" at bounding box center [872, 447] width 77 height 12
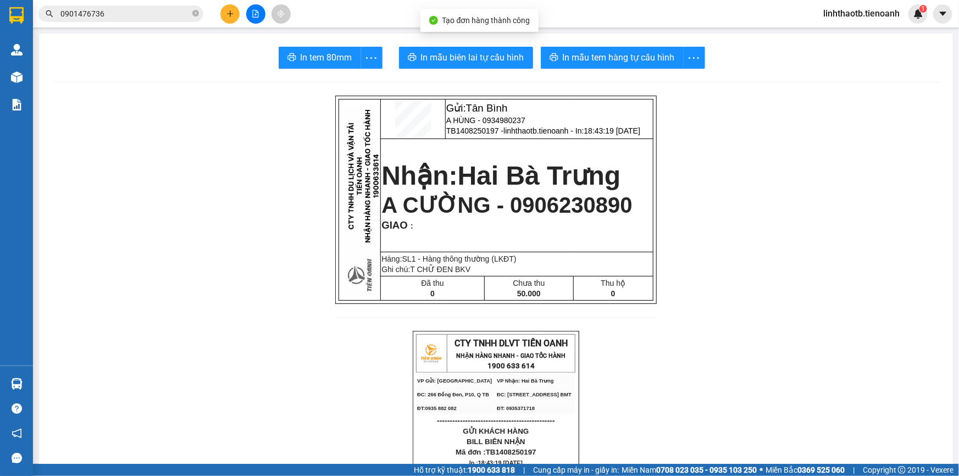
click at [628, 56] on span "In mẫu tem hàng tự cấu hình" at bounding box center [619, 58] width 112 height 14
click at [438, 56] on span "In mẫu biên lai tự cấu hình" at bounding box center [472, 58] width 103 height 14
click at [623, 58] on span "In mẫu tem hàng tự cấu hình" at bounding box center [619, 58] width 112 height 14
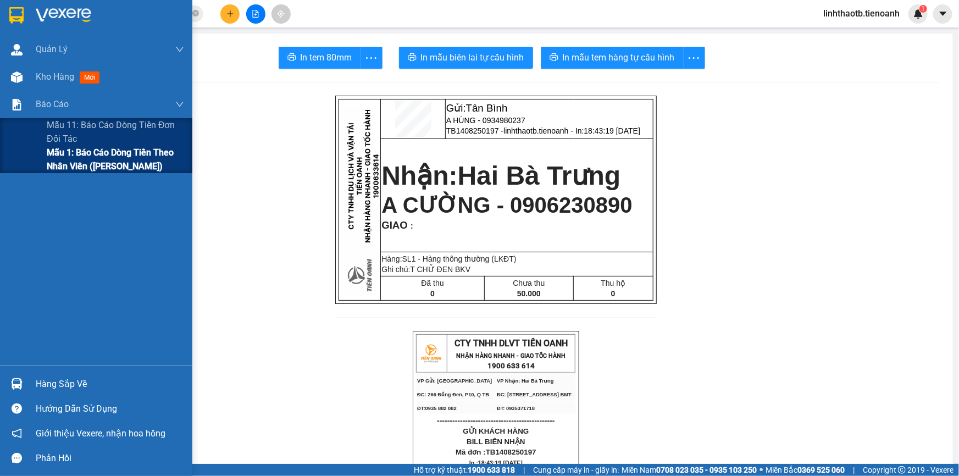
click at [89, 150] on span "Mẫu 1: Báo cáo dòng tiền theo nhân viên ([PERSON_NAME])" at bounding box center [115, 159] width 137 height 27
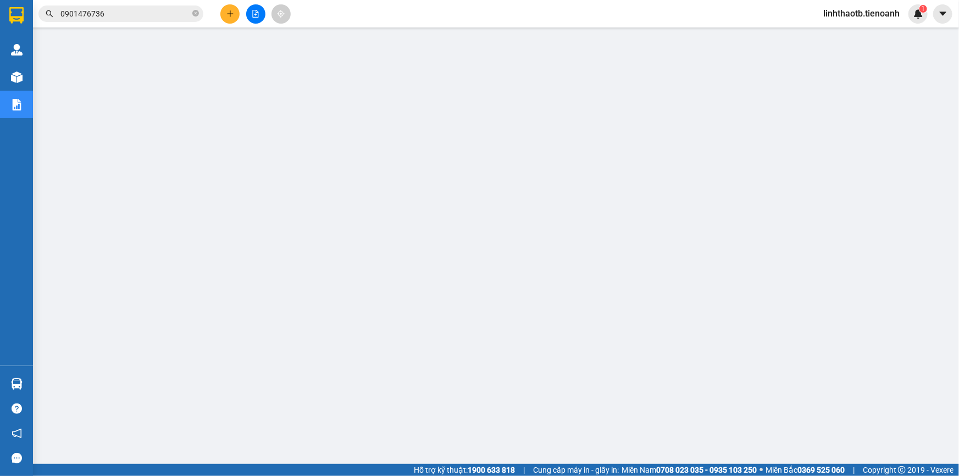
click at [102, 13] on input "0901476736" at bounding box center [125, 14] width 130 height 12
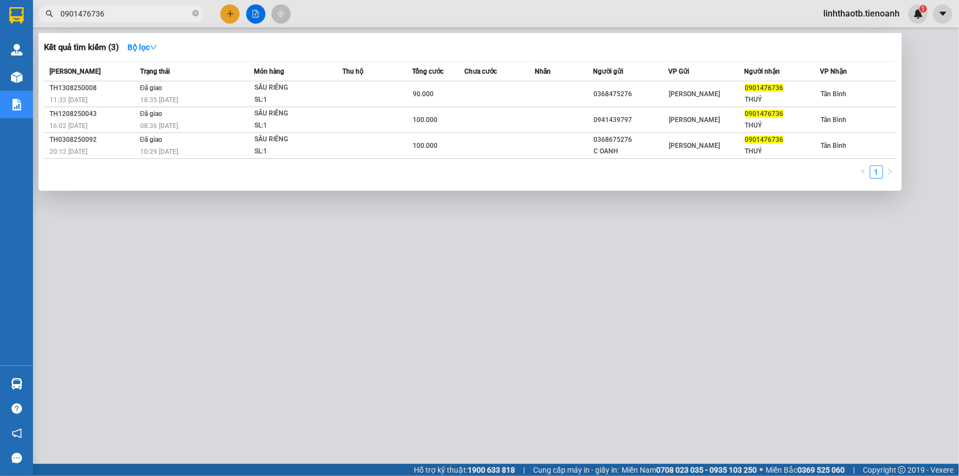
click at [102, 13] on input "0901476736" at bounding box center [125, 14] width 130 height 12
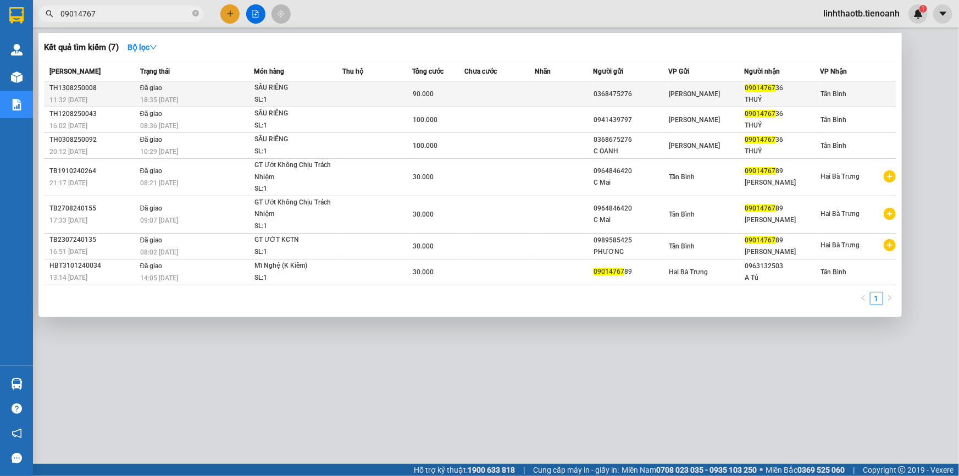
type input "09014767"
click at [258, 98] on div "SL: 1" at bounding box center [295, 100] width 82 height 12
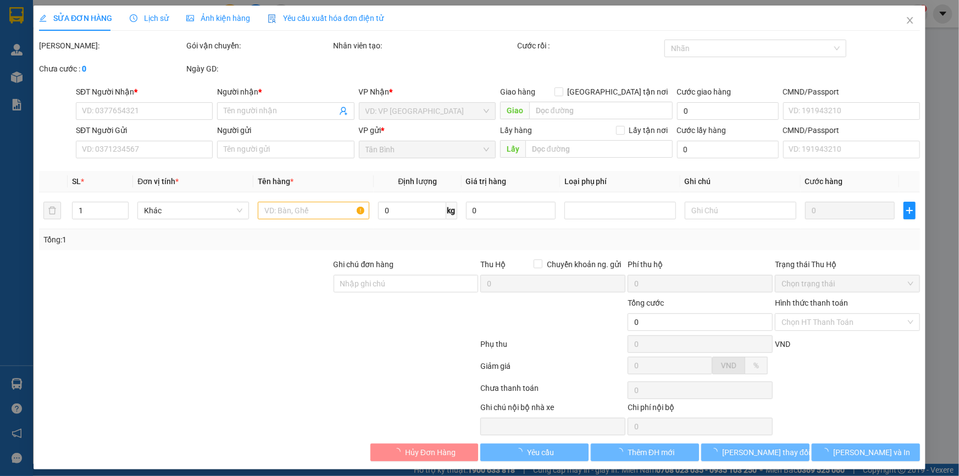
type input "0901476736"
type input "THUÝ"
type input "0368475276"
type input "90.000"
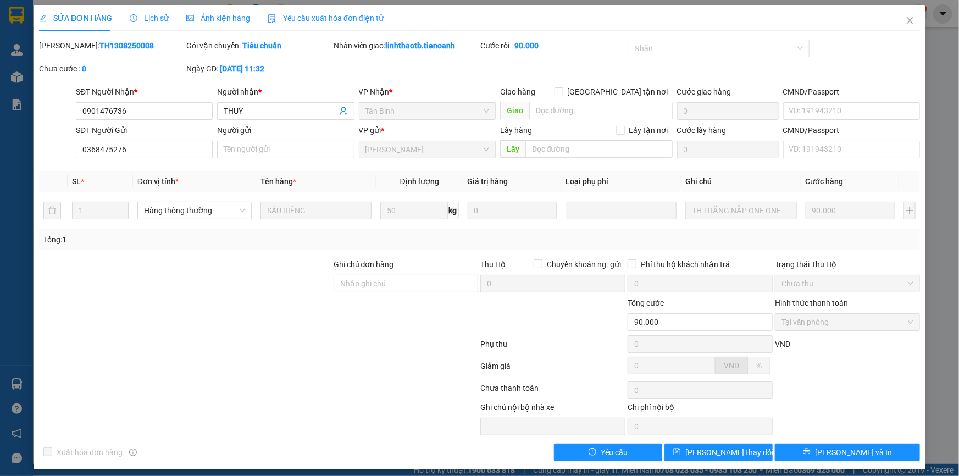
click at [159, 22] on span "Lịch sử" at bounding box center [149, 18] width 39 height 9
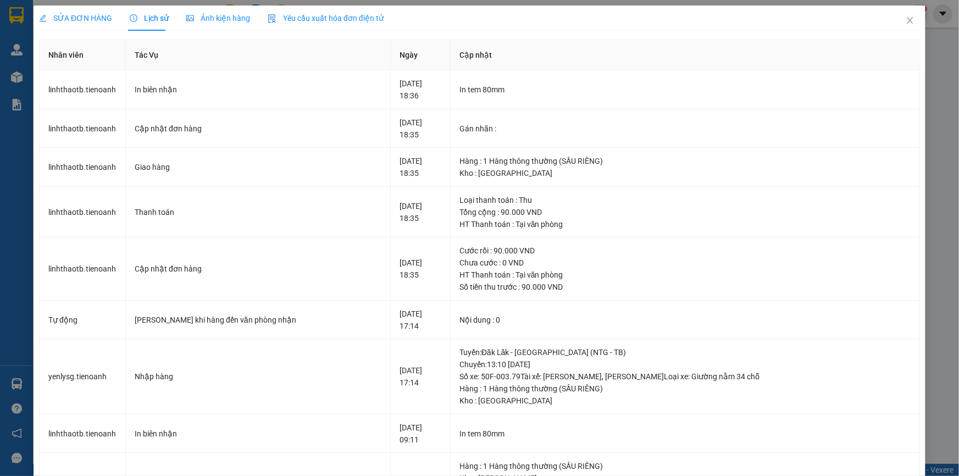
click at [77, 21] on span "SỬA ĐƠN HÀNG" at bounding box center [75, 18] width 73 height 9
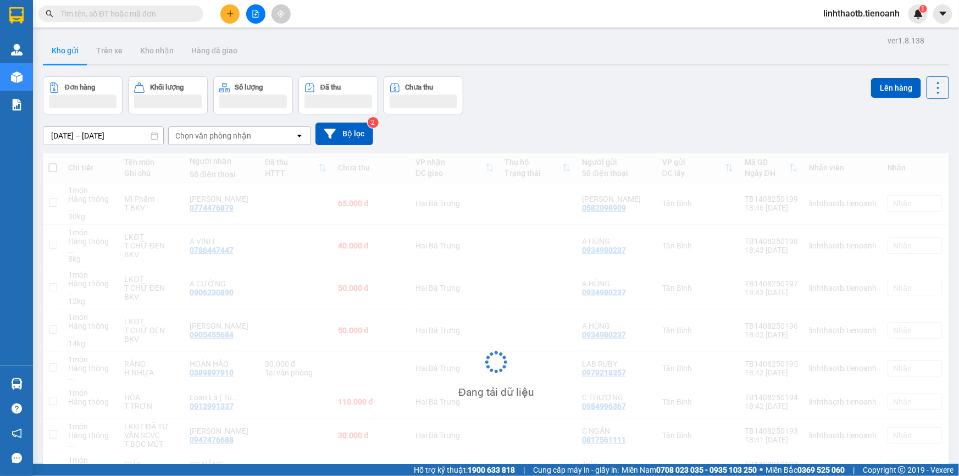
click at [170, 18] on input "text" at bounding box center [125, 14] width 130 height 12
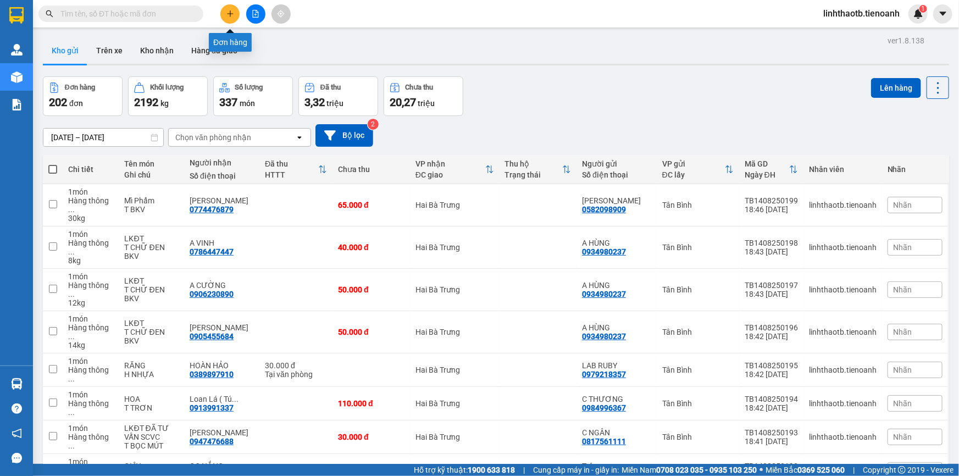
click at [225, 14] on button at bounding box center [229, 13] width 19 height 19
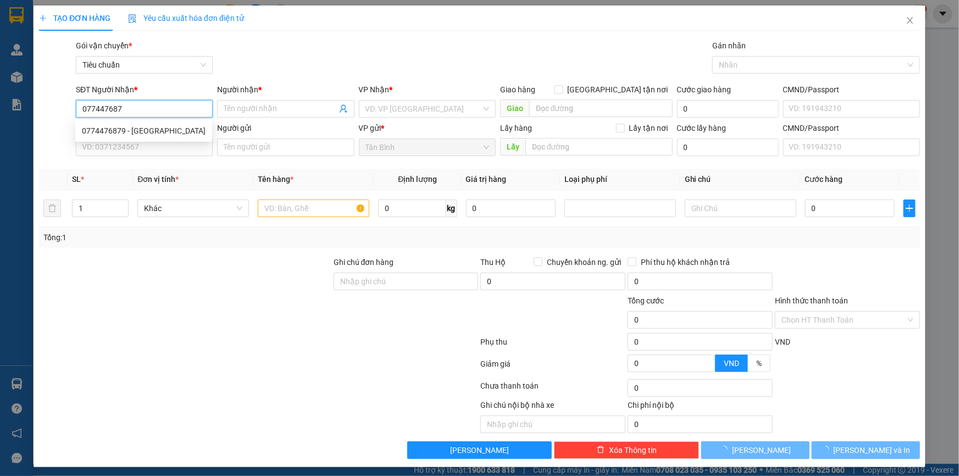
type input "0774476879"
click at [195, 131] on div "0774476879 - [GEOGRAPHIC_DATA]" at bounding box center [144, 131] width 124 height 12
type input "[PERSON_NAME]"
type input "65.000"
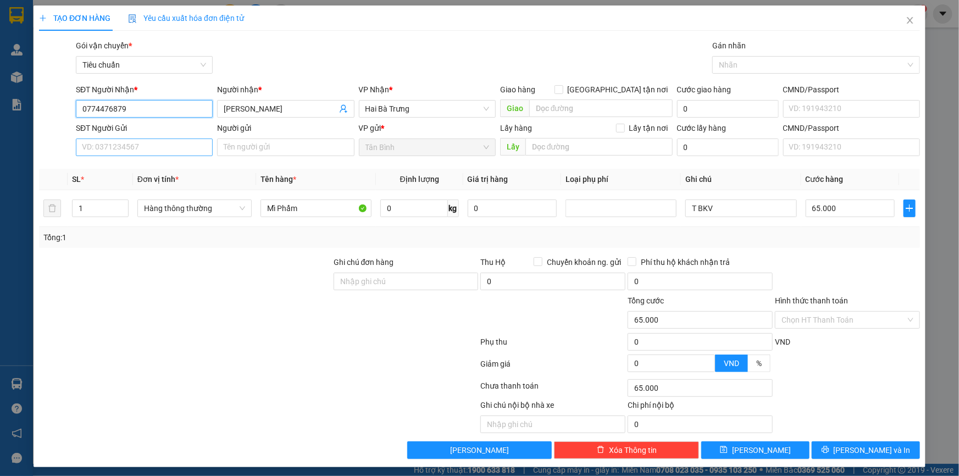
type input "0774476879"
click at [201, 154] on input "SĐT Người Gửi" at bounding box center [144, 148] width 137 height 18
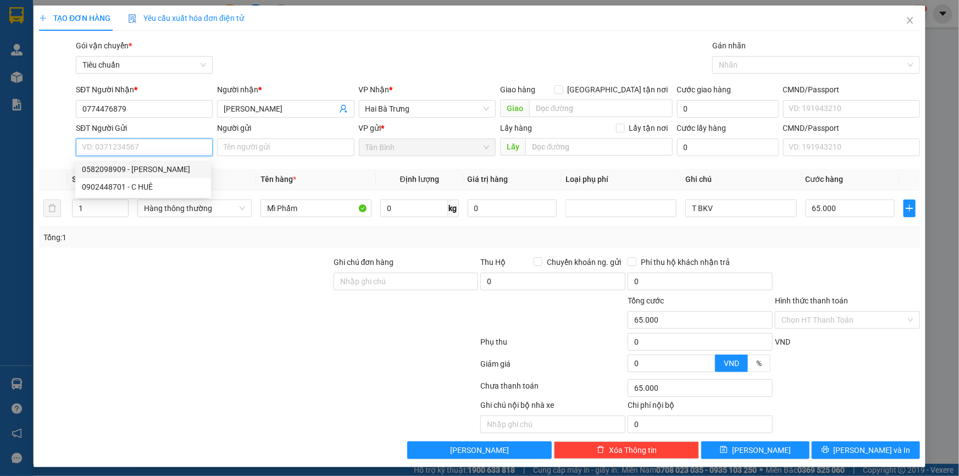
click at [179, 165] on div "0582098909 - [PERSON_NAME]" at bounding box center [143, 169] width 123 height 12
type input "0582098909"
type input "[PERSON_NAME]"
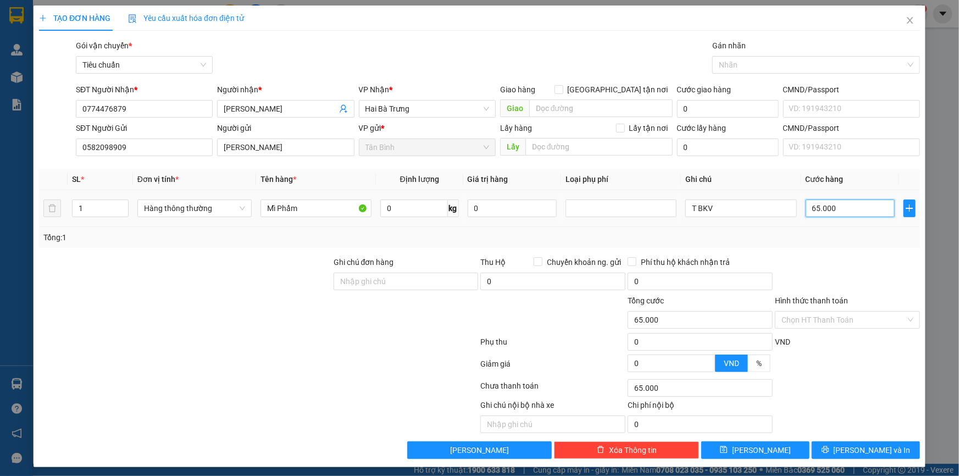
click at [843, 207] on input "65.000" at bounding box center [851, 209] width 90 height 18
type input "7"
type input "70"
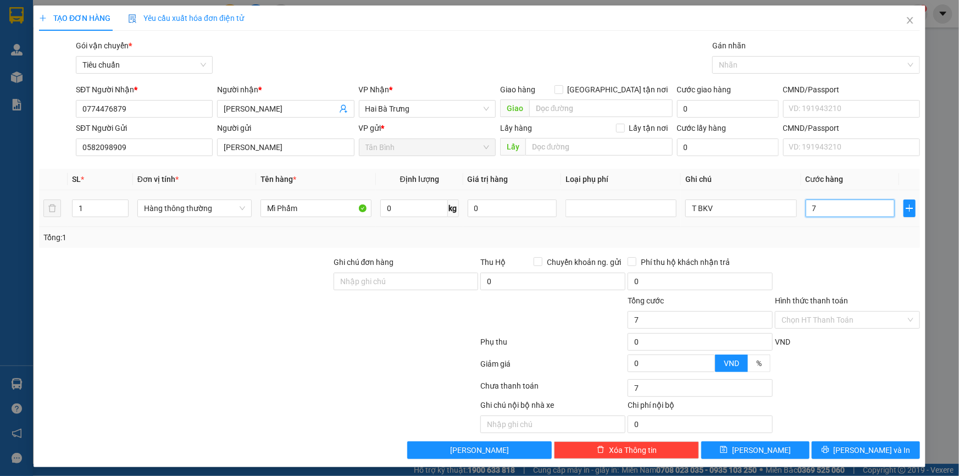
type input "70"
type input "70.000"
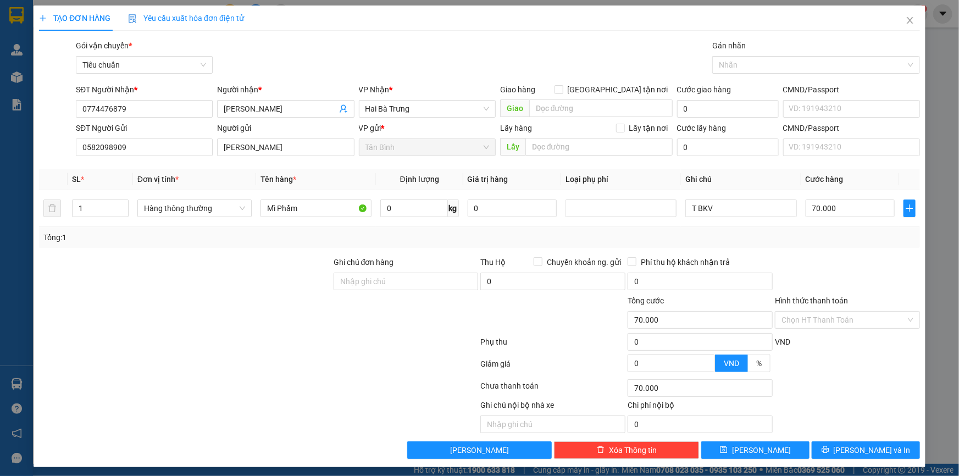
click at [852, 258] on div at bounding box center [847, 275] width 147 height 38
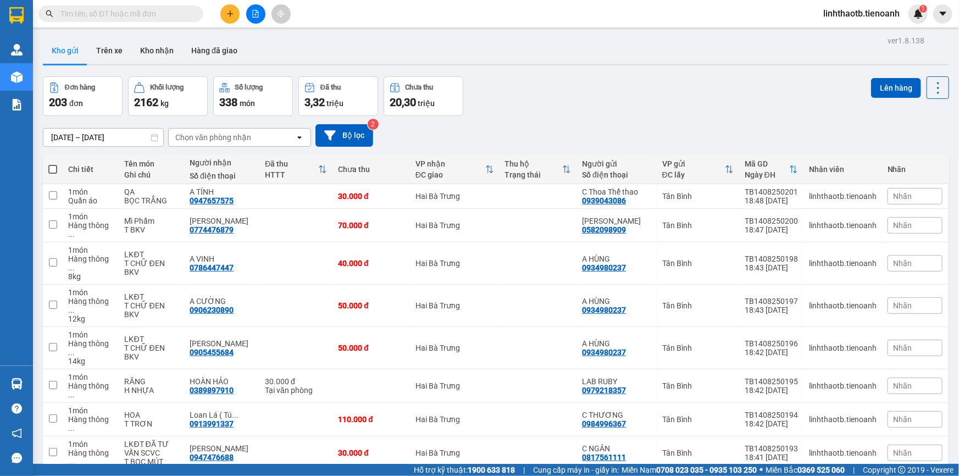
click at [887, 15] on span "linhthaotb.tienoanh" at bounding box center [862, 14] width 94 height 14
click at [850, 36] on span "Đăng xuất" at bounding box center [866, 34] width 72 height 12
